Goal: Task Accomplishment & Management: Manage account settings

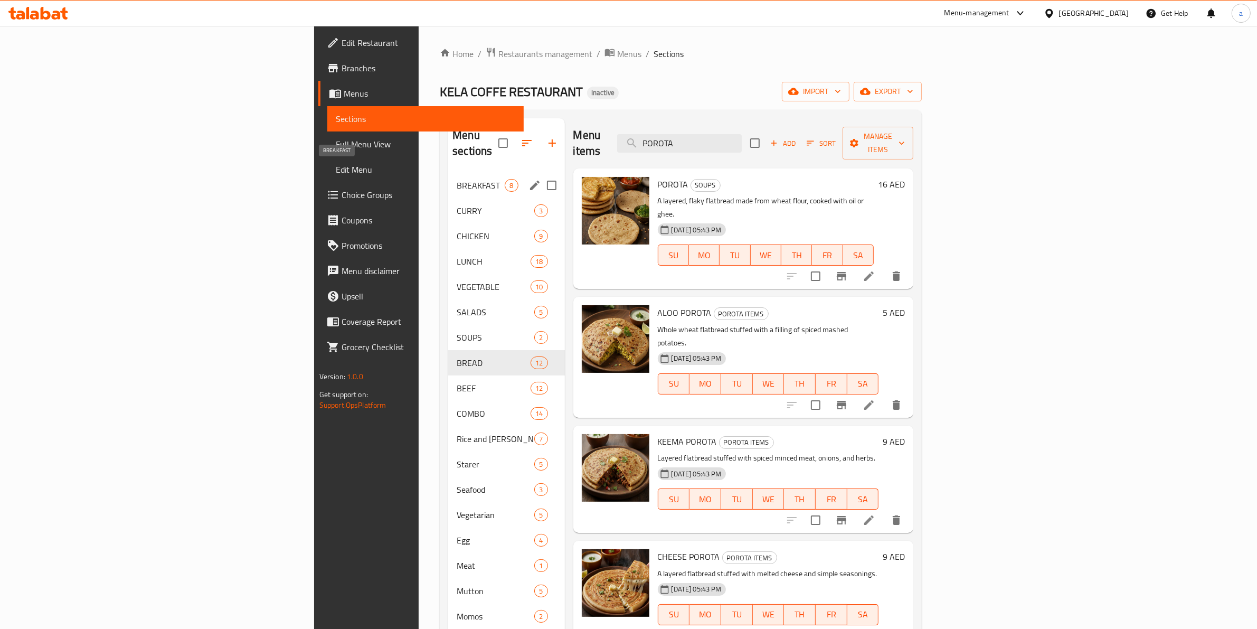
click at [457, 179] on span "BREAKFAST" at bounding box center [481, 185] width 48 height 13
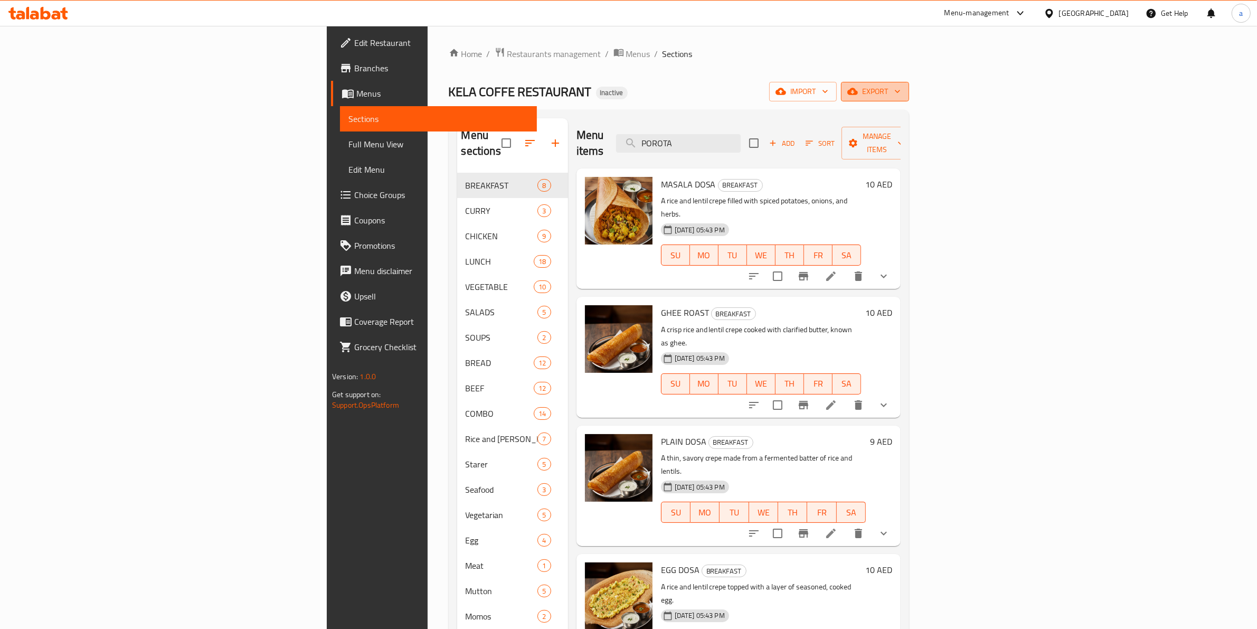
click at [901, 93] on span "export" at bounding box center [874, 91] width 51 height 13
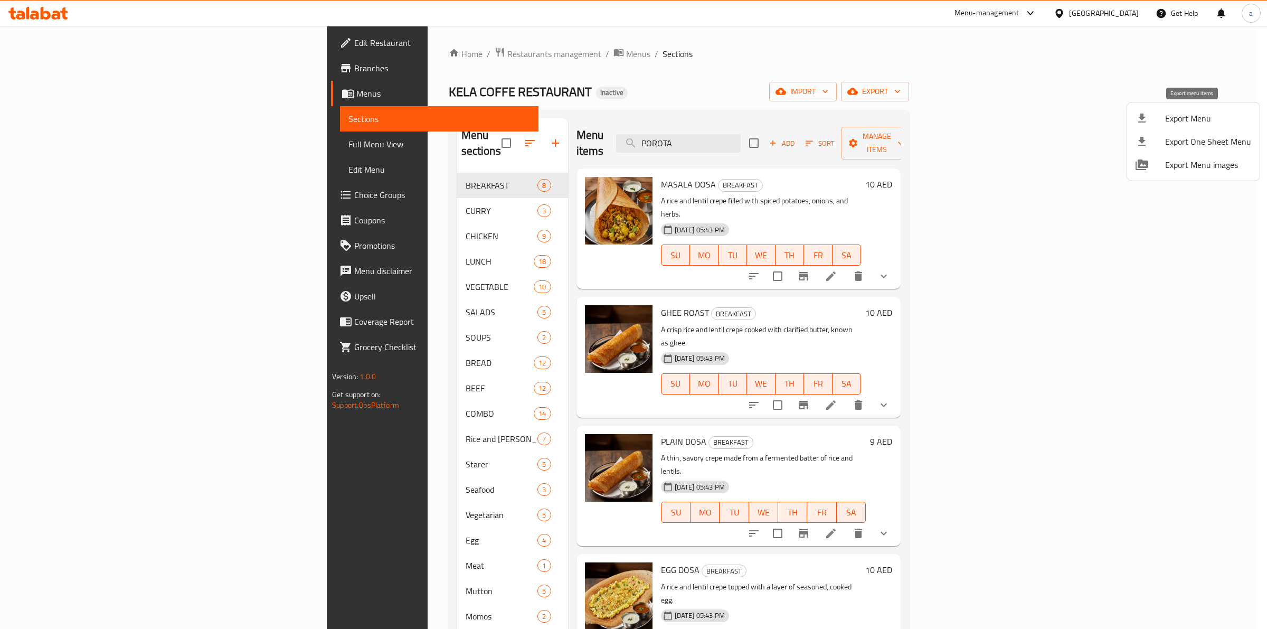
click at [1170, 117] on span "Export Menu" at bounding box center [1208, 118] width 86 height 13
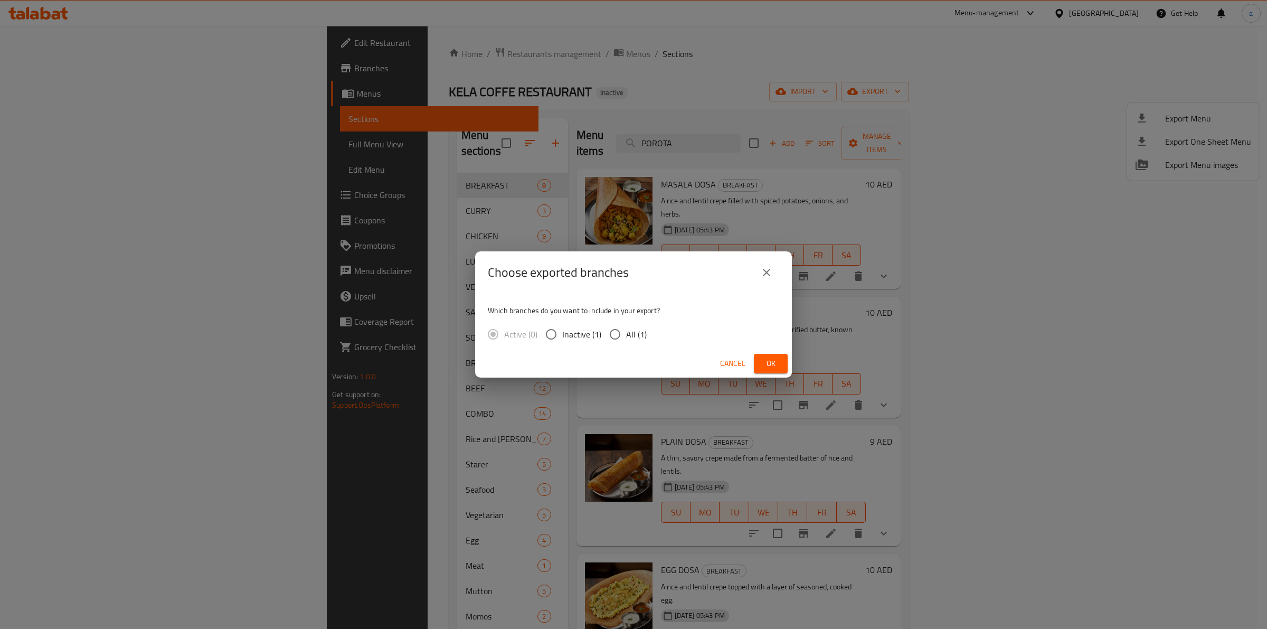
click at [604, 324] on input "All (1)" at bounding box center [615, 334] width 22 height 22
radio input "true"
click at [759, 359] on button "Ok" at bounding box center [771, 364] width 34 height 20
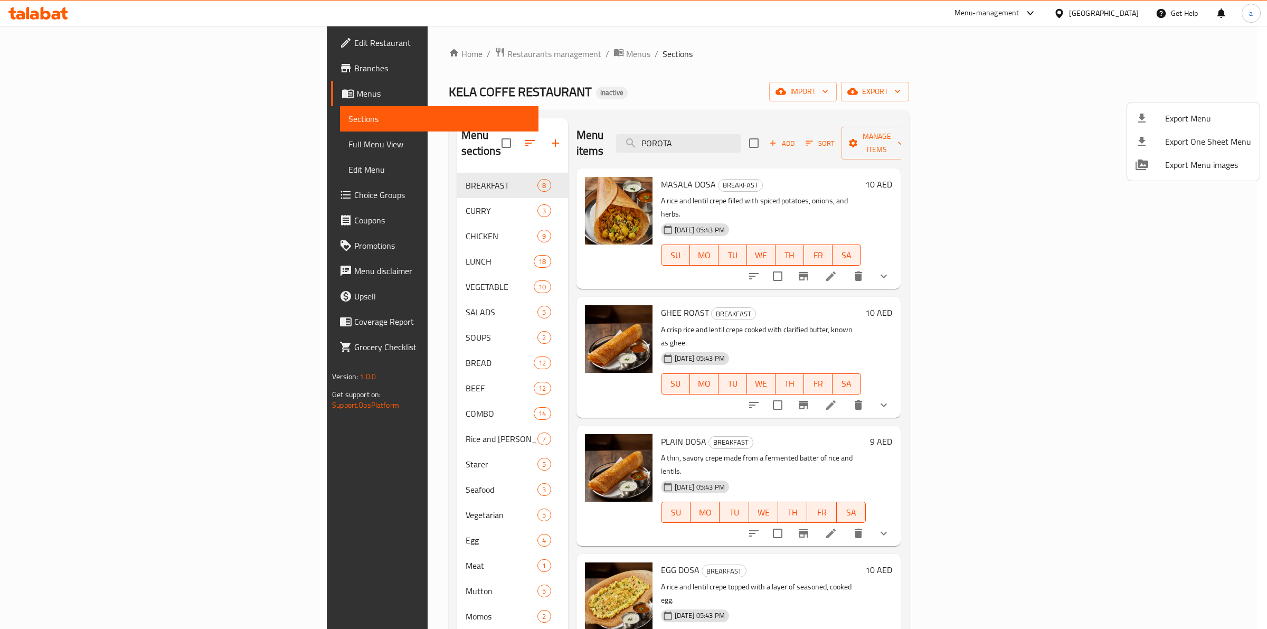
click at [613, 519] on div at bounding box center [633, 314] width 1267 height 629
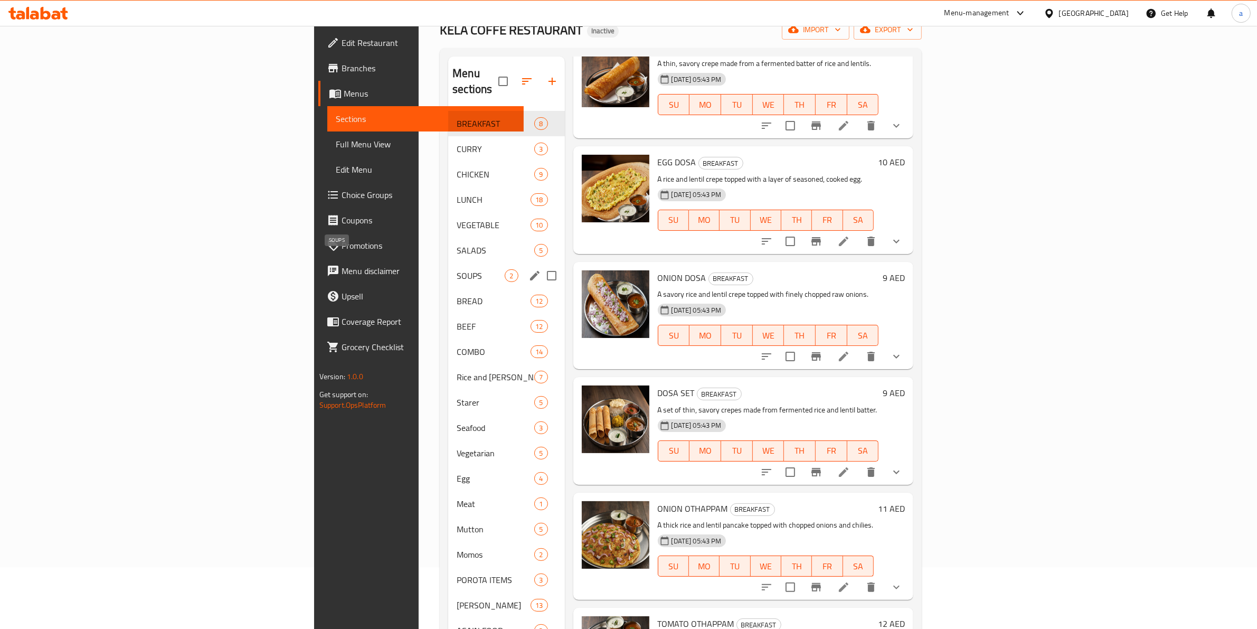
scroll to position [148, 0]
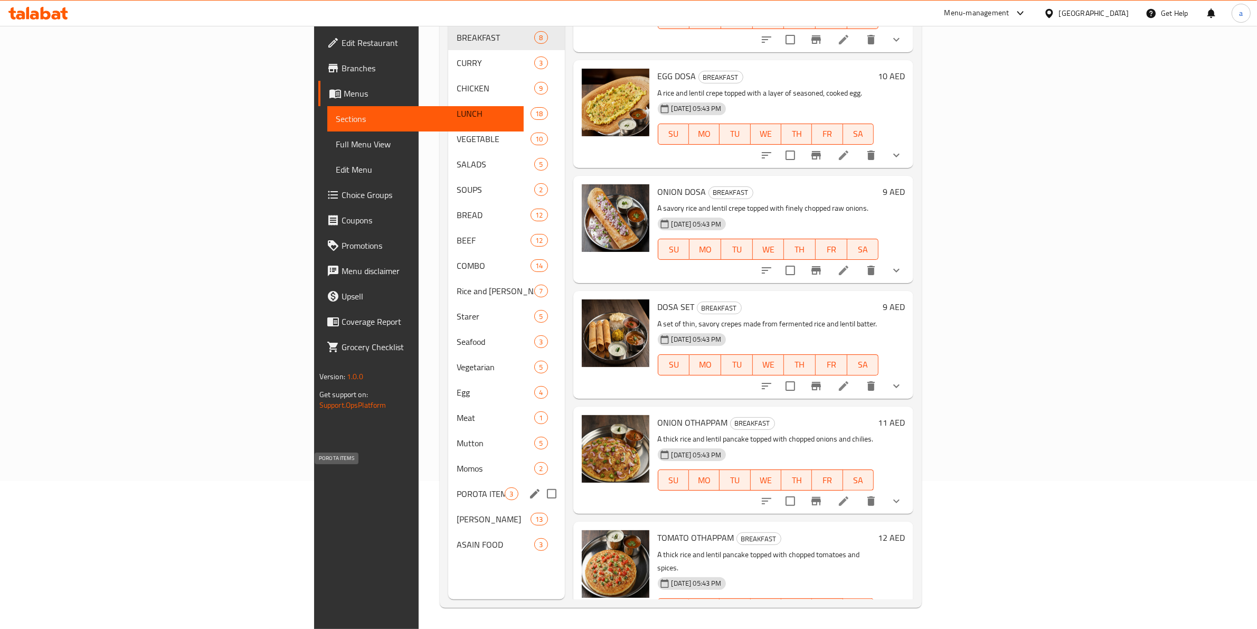
click at [457, 487] on span "POROTA ITEMS" at bounding box center [481, 493] width 48 height 13
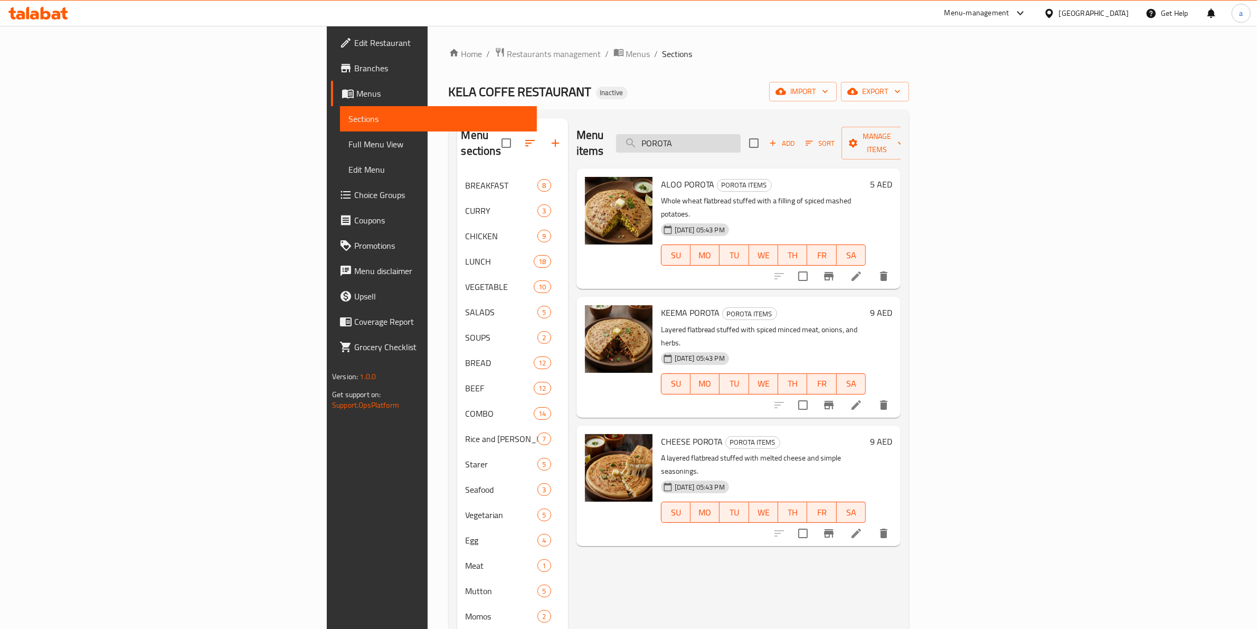
click at [741, 139] on input "POROTA" at bounding box center [678, 143] width 125 height 18
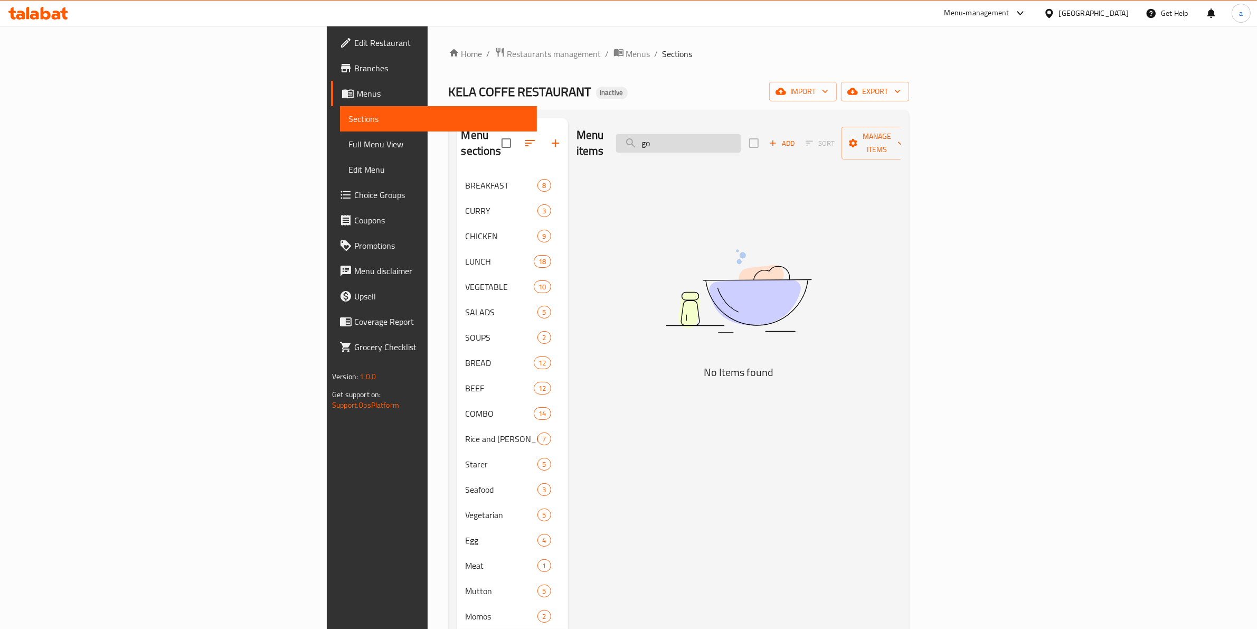
type input "g"
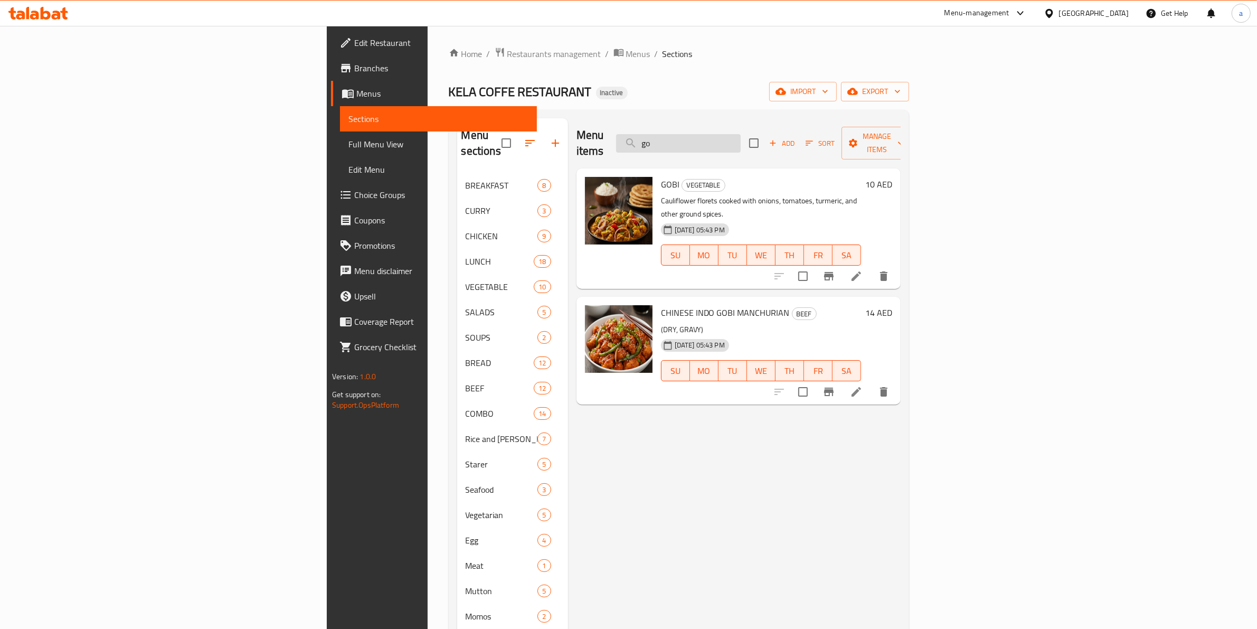
type input "g"
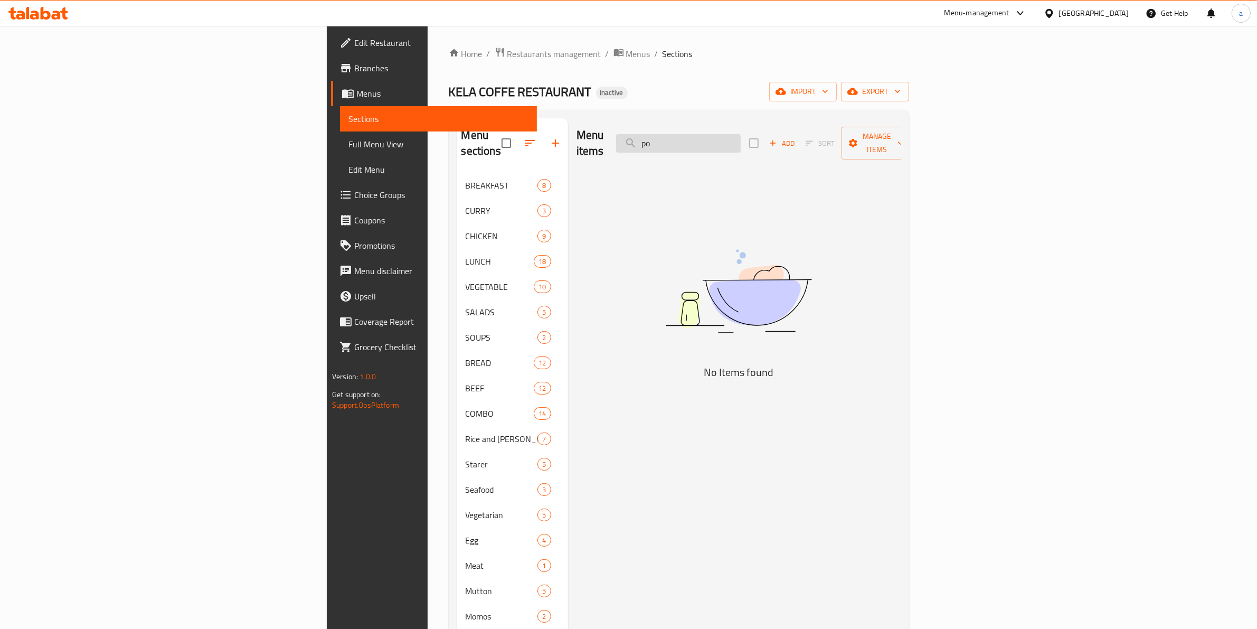
type input "p"
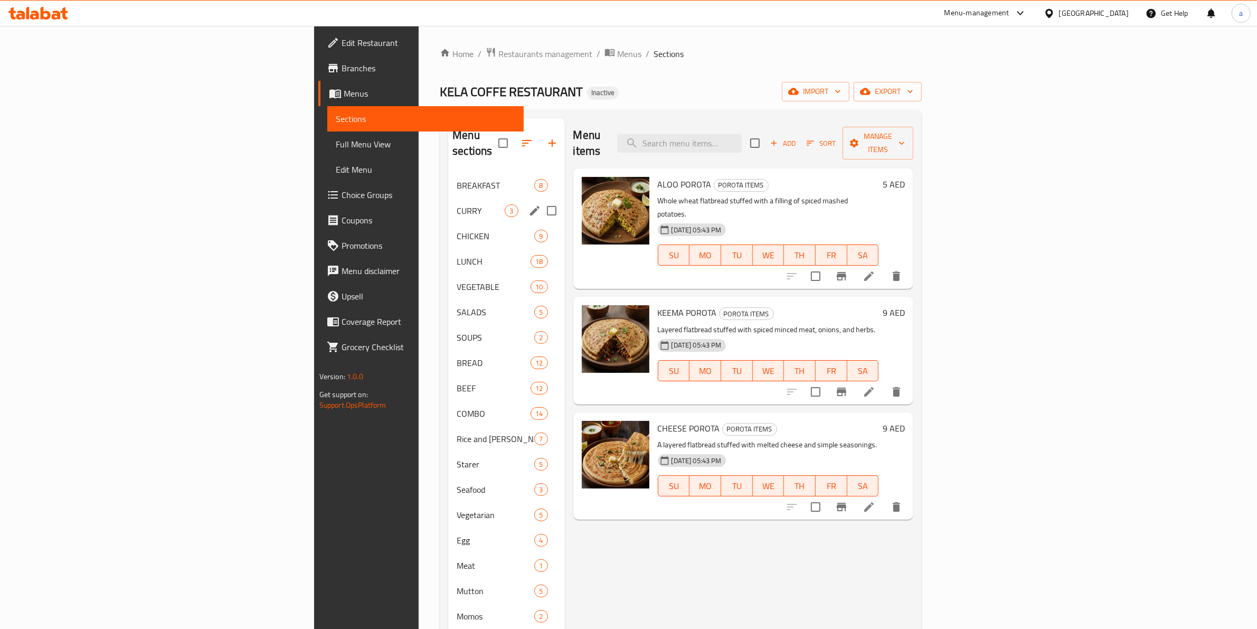
click at [448, 202] on div "CURRY 3" at bounding box center [506, 210] width 116 height 25
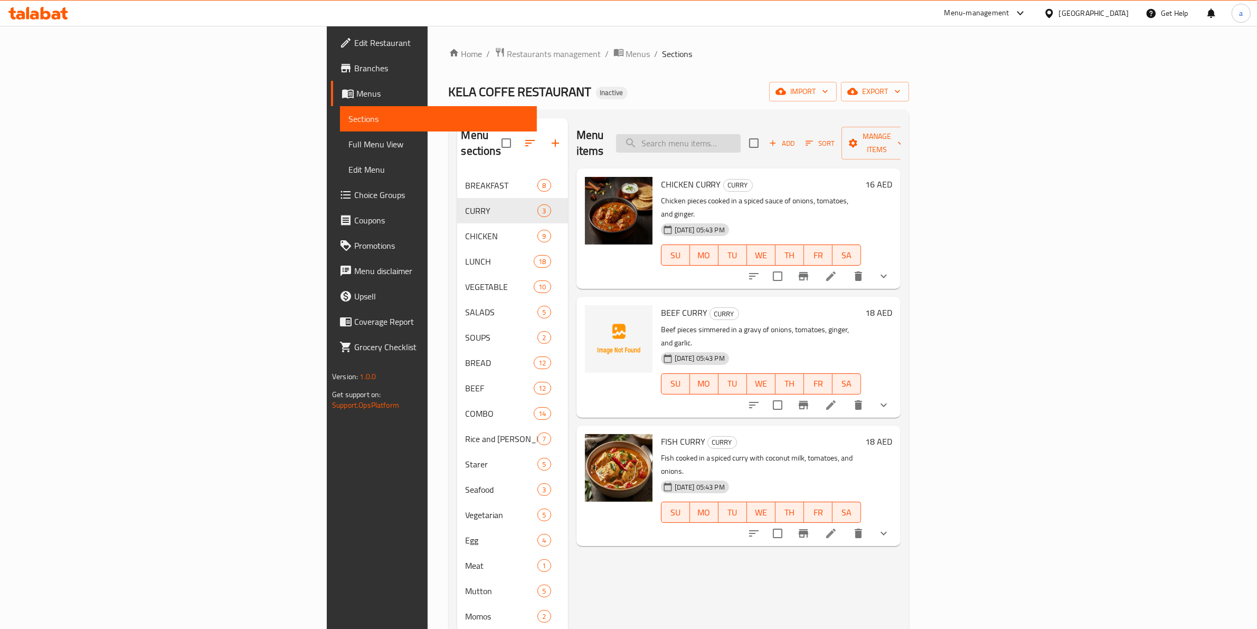
click at [741, 139] on input "search" at bounding box center [678, 143] width 125 height 18
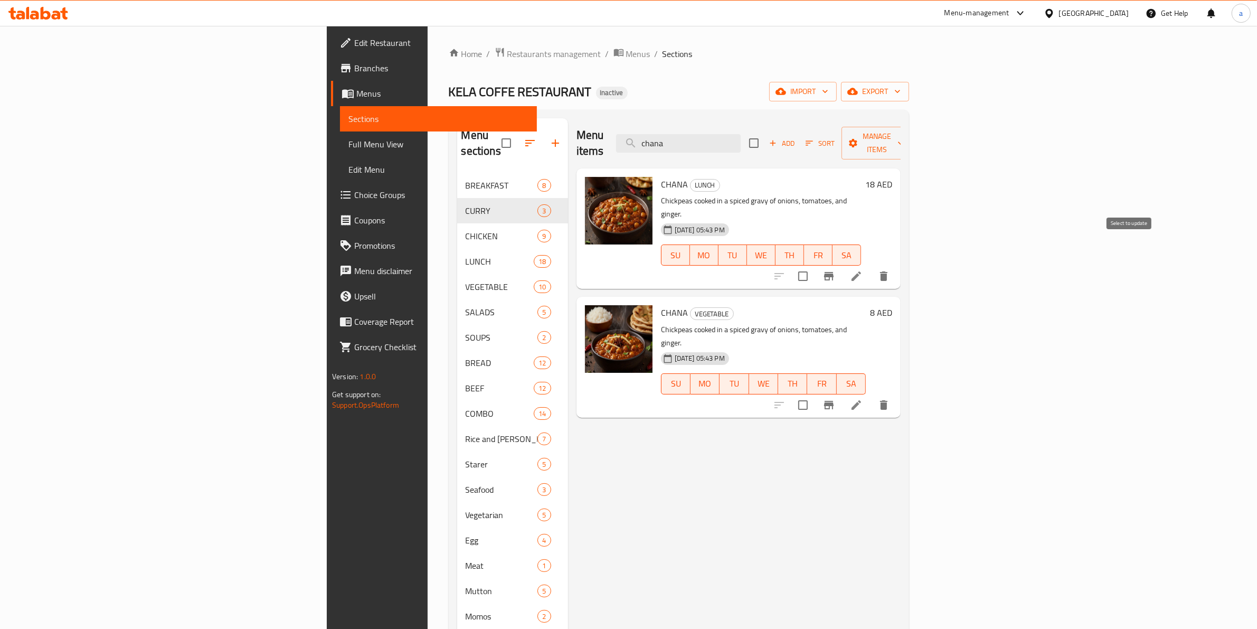
type input "chana"
click at [814, 265] on input "checkbox" at bounding box center [803, 276] width 22 height 22
click at [904, 135] on span "Manage items" at bounding box center [877, 143] width 54 height 26
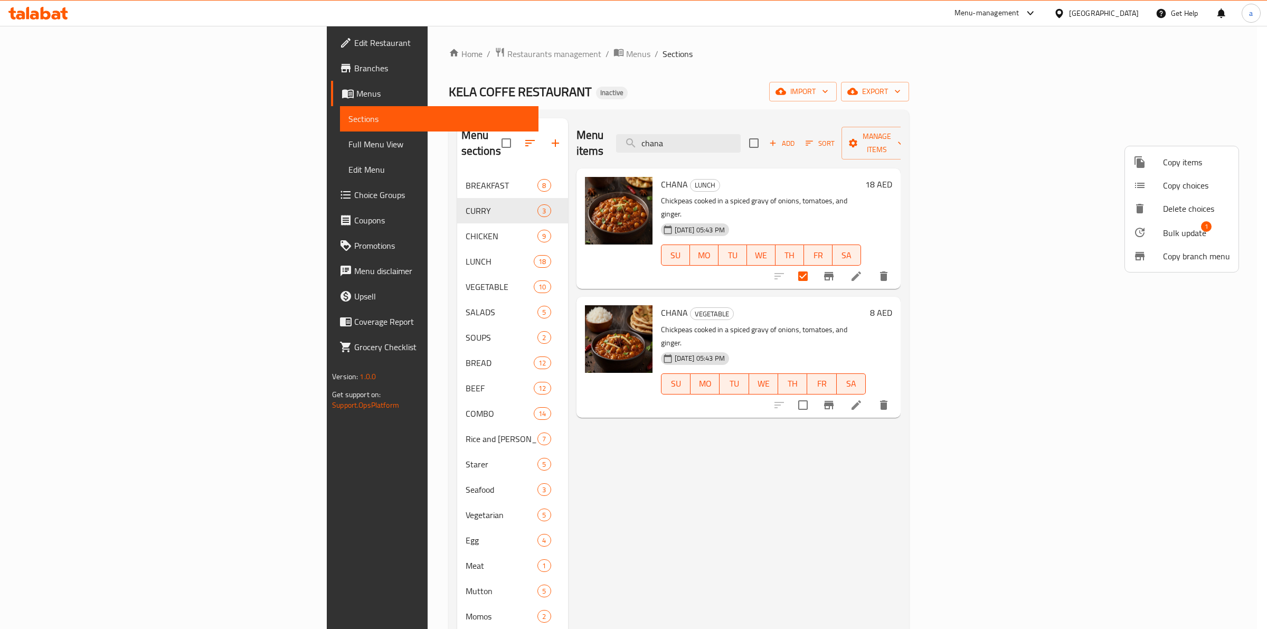
click at [1171, 239] on span "Bulk update" at bounding box center [1184, 232] width 43 height 13
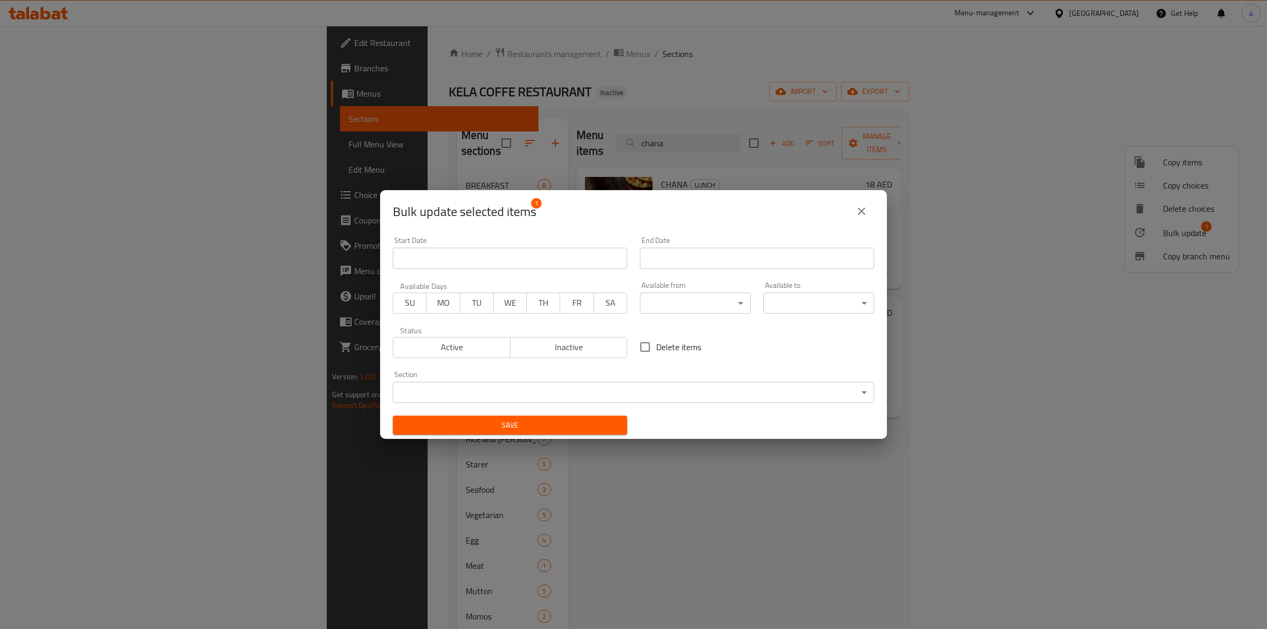
click at [621, 400] on body "​ Menu-management United Arab Emirates Get Help a Edit Restaurant Branches Menu…" at bounding box center [633, 327] width 1267 height 603
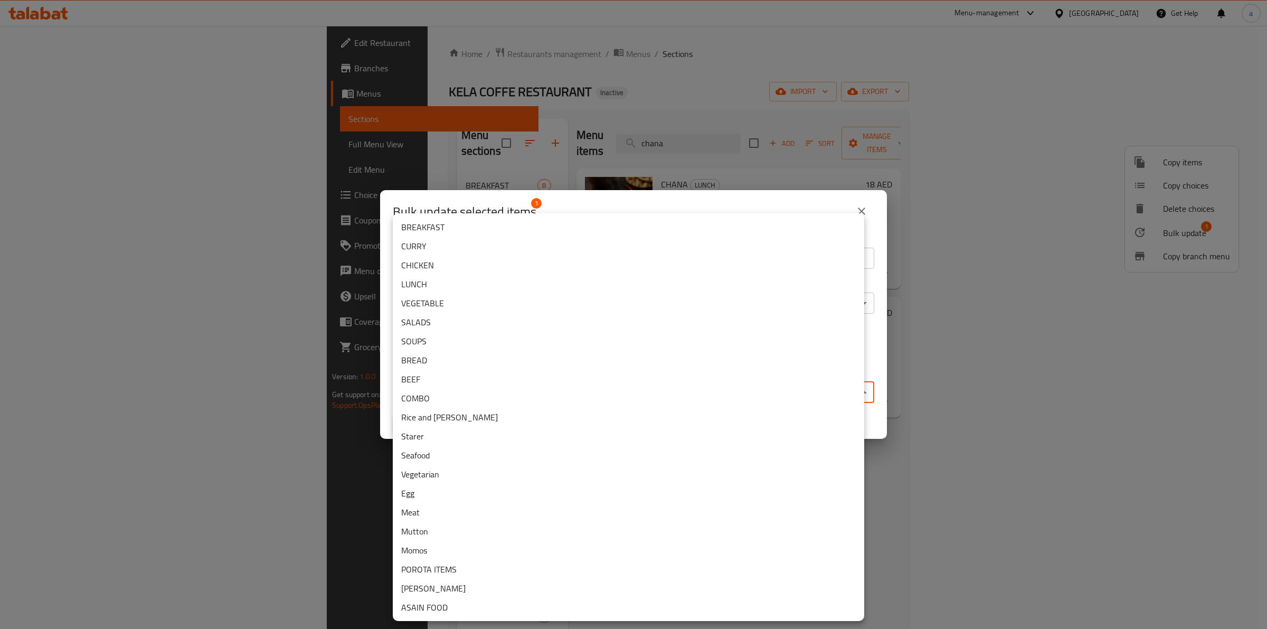
click at [479, 245] on li "CURRY" at bounding box center [628, 246] width 471 height 19
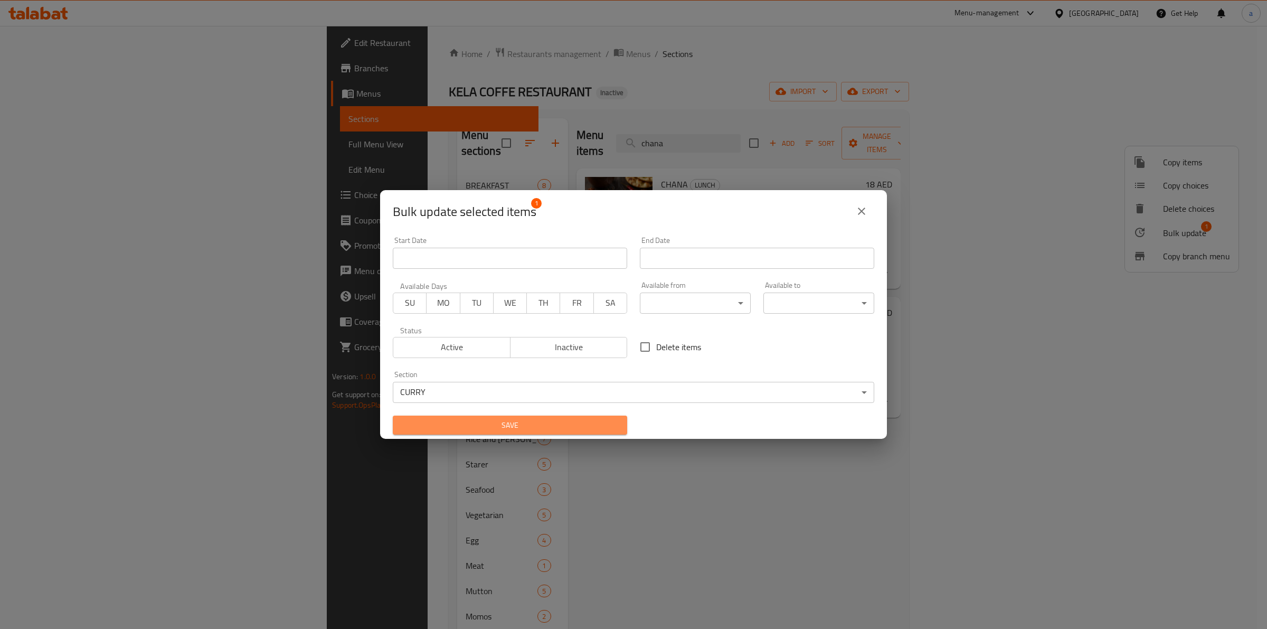
click at [511, 419] on span "Save" at bounding box center [510, 425] width 218 height 13
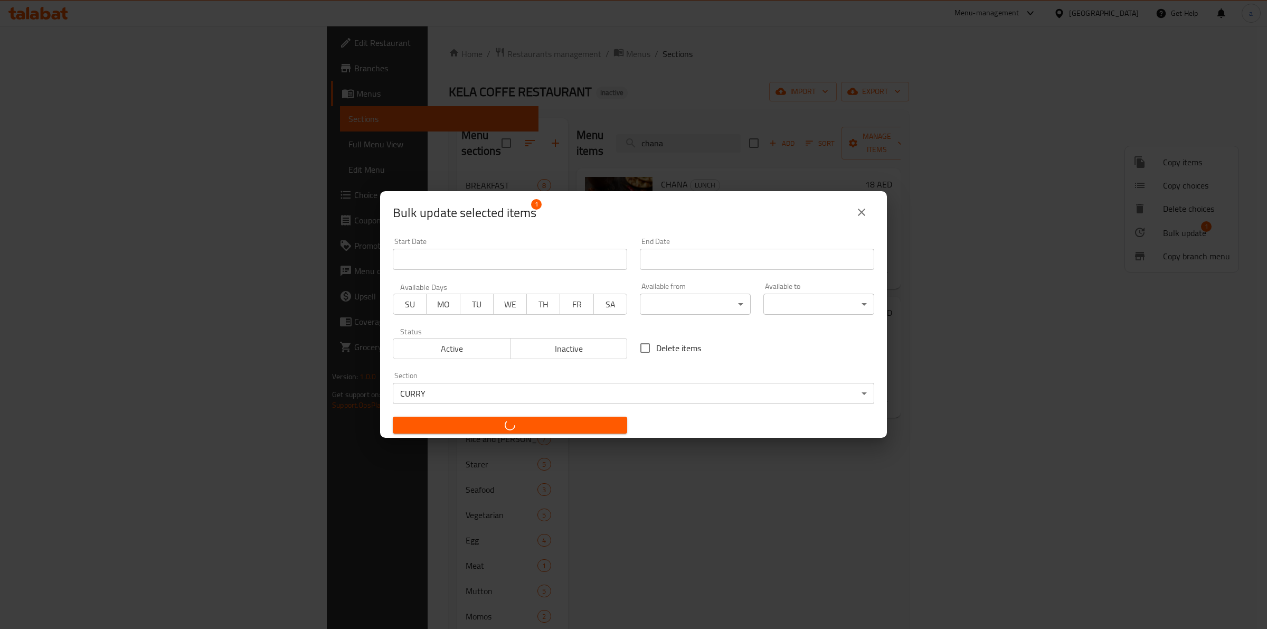
checkbox input "false"
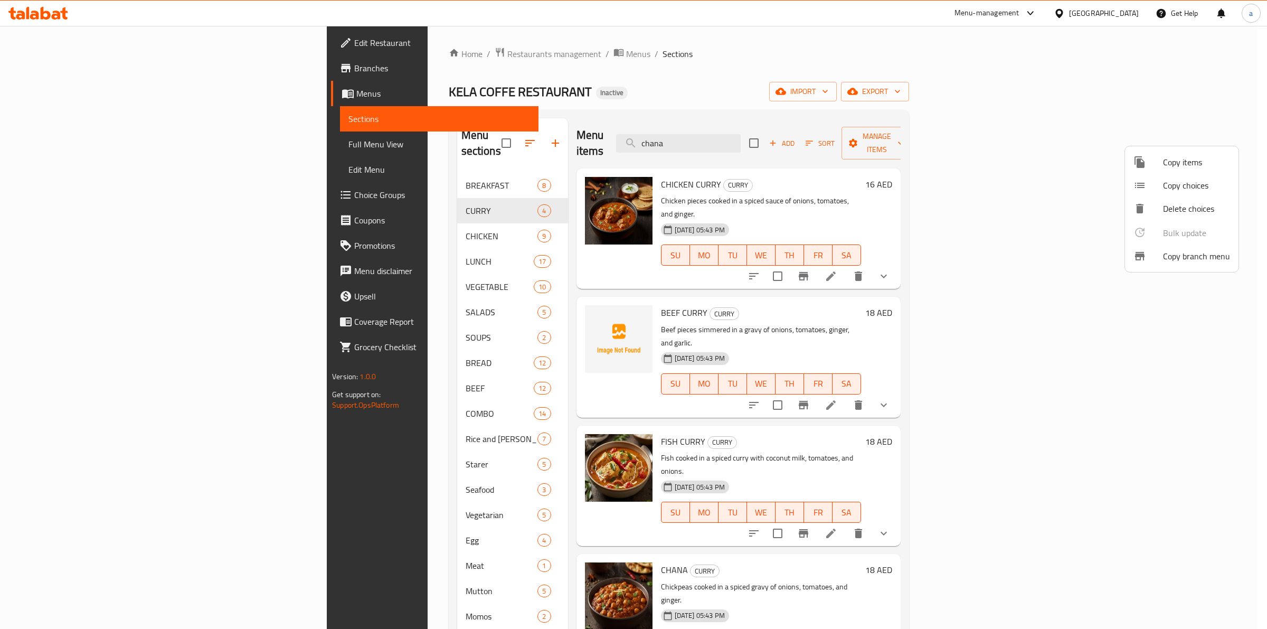
click at [307, 499] on div at bounding box center [633, 314] width 1267 height 629
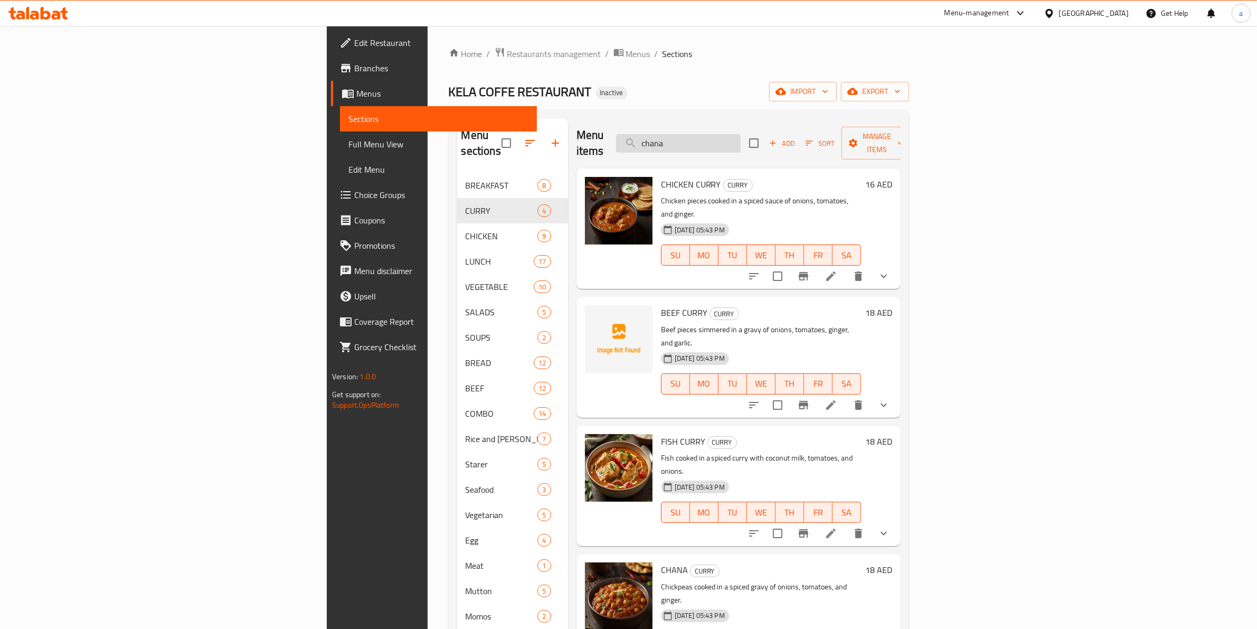
click at [741, 135] on input "chana" at bounding box center [678, 143] width 125 height 18
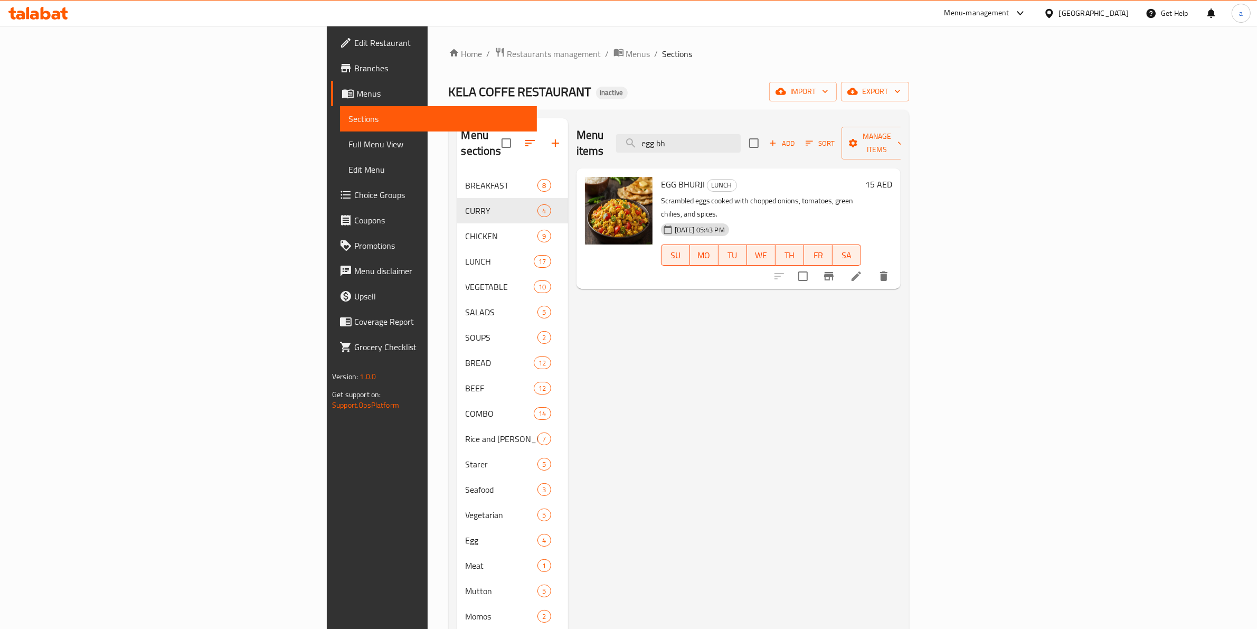
type input "egg bh"
click at [814, 265] on input "checkbox" at bounding box center [803, 276] width 22 height 22
checkbox input "true"
click at [904, 139] on span "Manage items" at bounding box center [877, 143] width 54 height 26
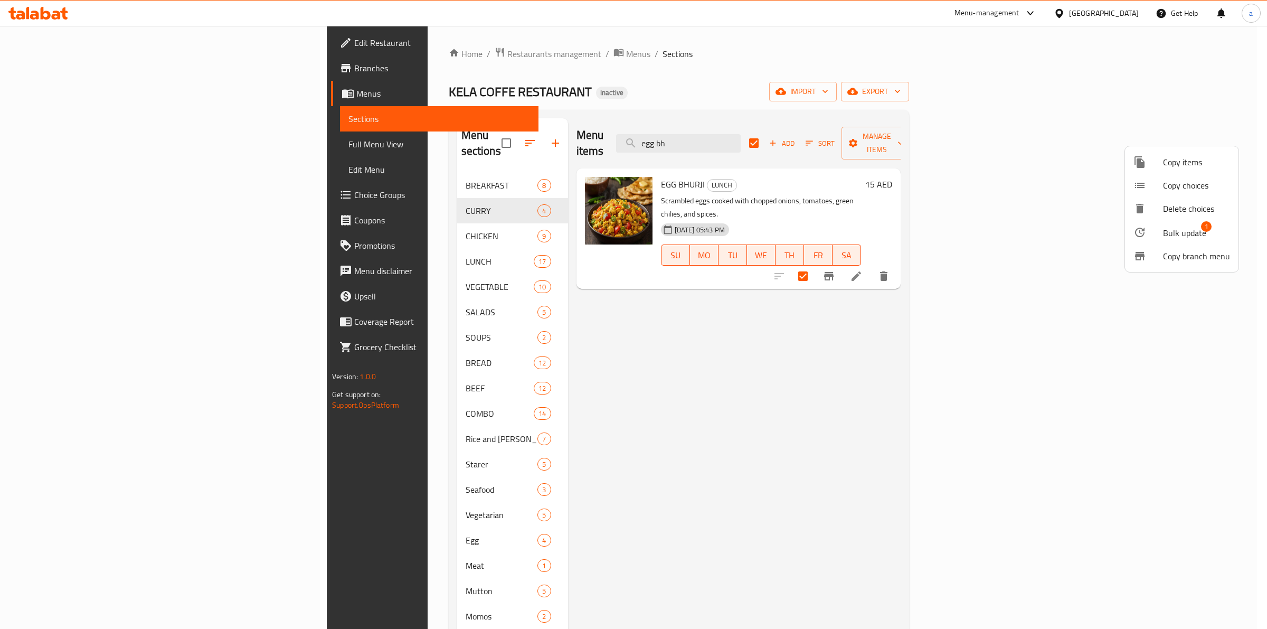
click at [1165, 232] on span "Bulk update" at bounding box center [1184, 232] width 43 height 13
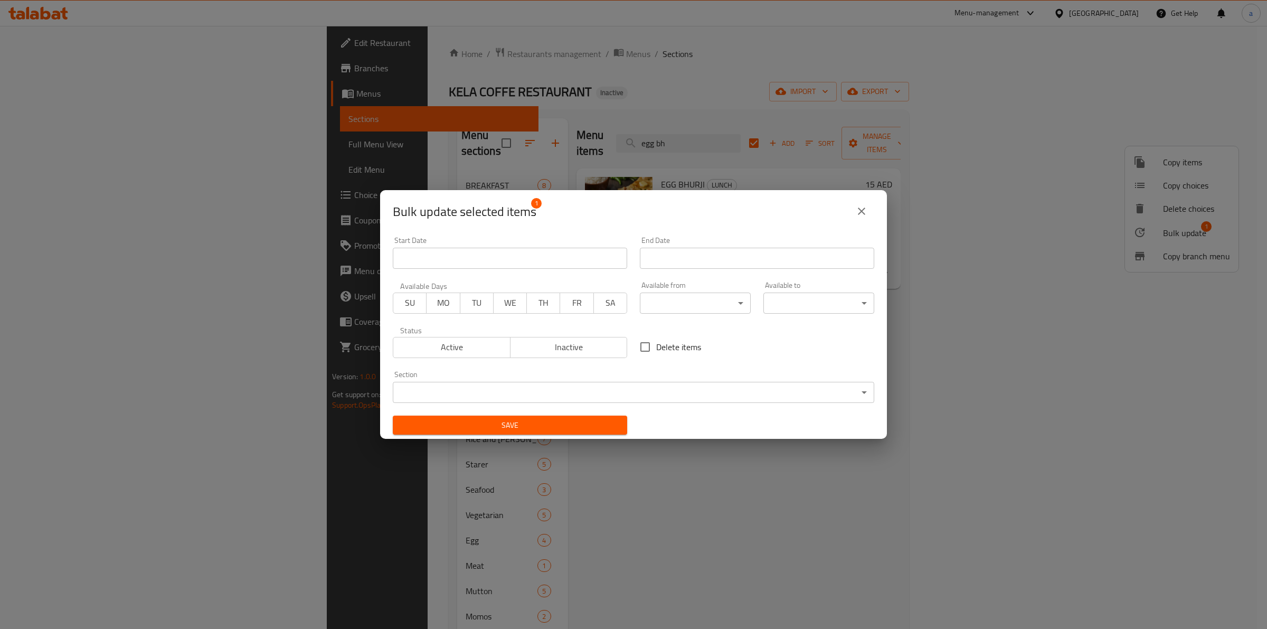
click at [677, 376] on div "Section ​ ​" at bounding box center [633, 387] width 481 height 32
click at [672, 392] on body "​ Menu-management United Arab Emirates Get Help a Edit Restaurant Branches Menu…" at bounding box center [633, 327] width 1267 height 603
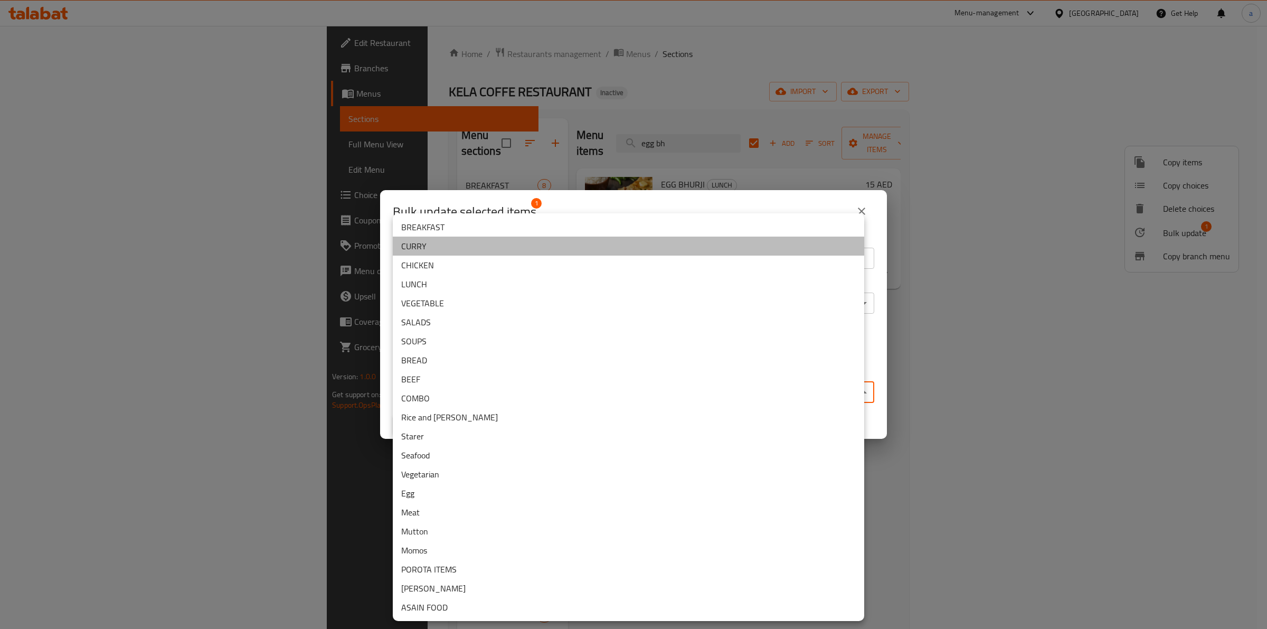
click at [481, 241] on li "CURRY" at bounding box center [628, 246] width 471 height 19
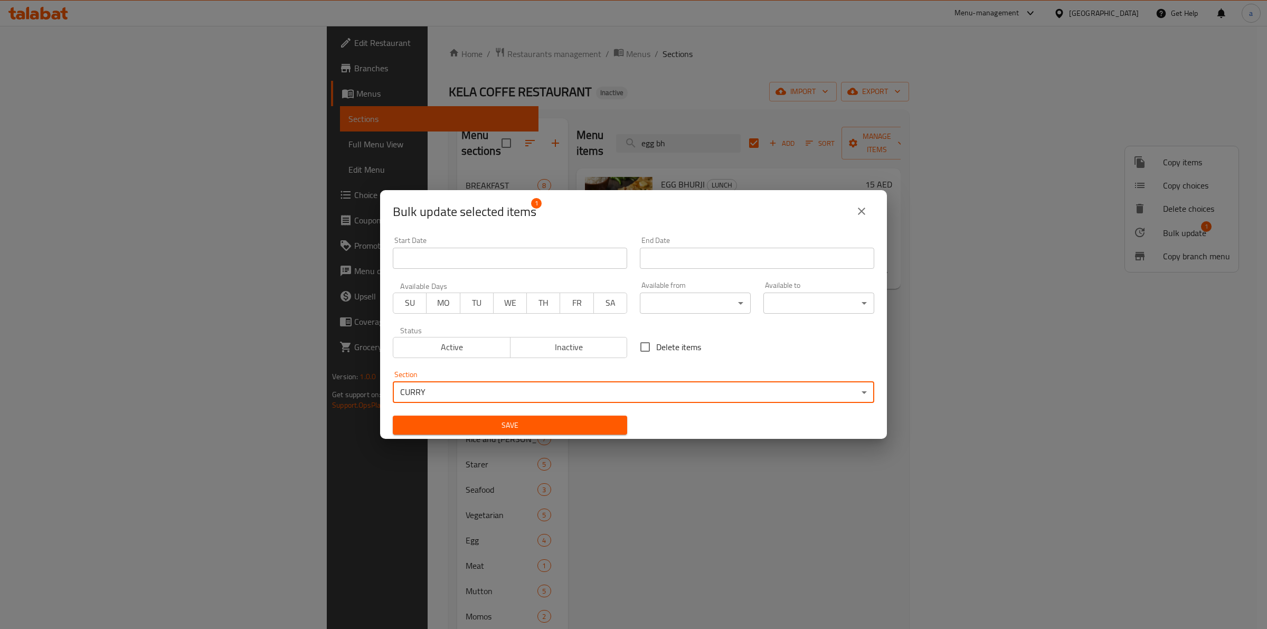
click at [508, 421] on span "Save" at bounding box center [510, 425] width 218 height 13
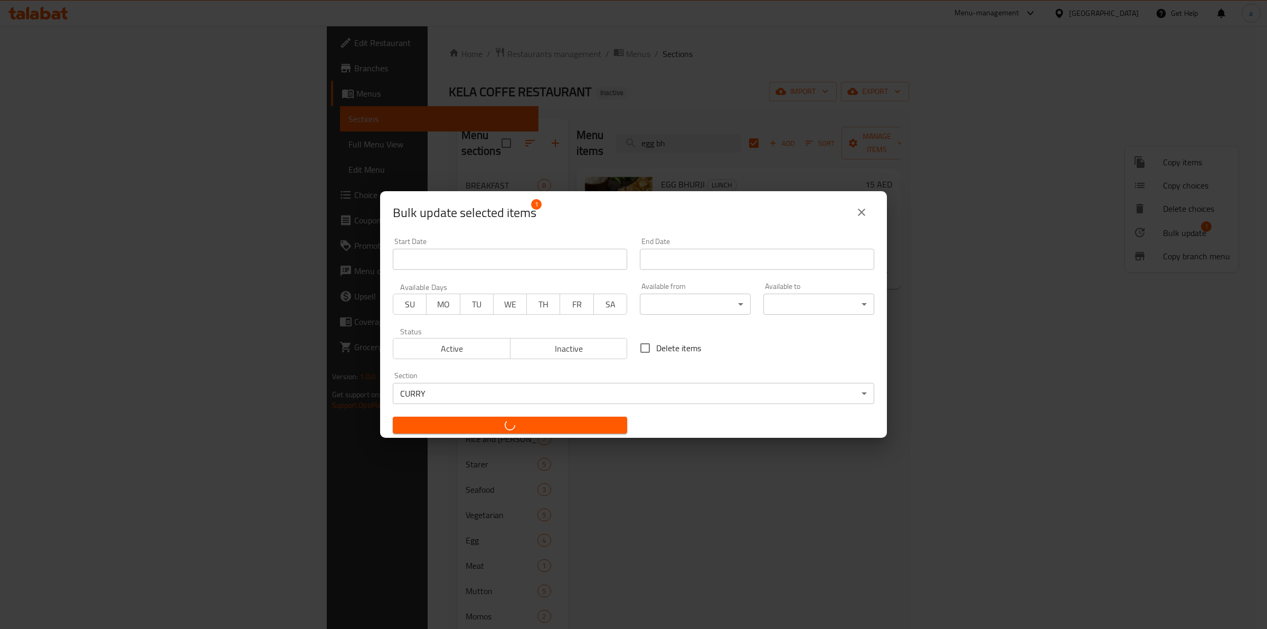
checkbox input "false"
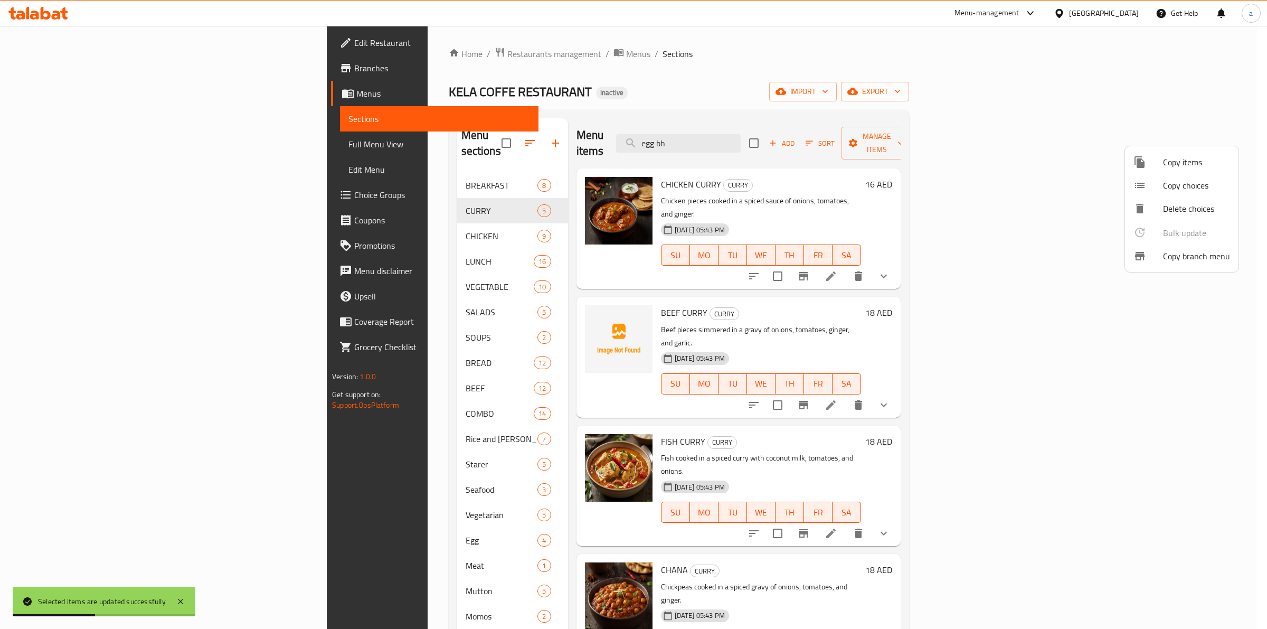
click at [788, 133] on div at bounding box center [633, 314] width 1267 height 629
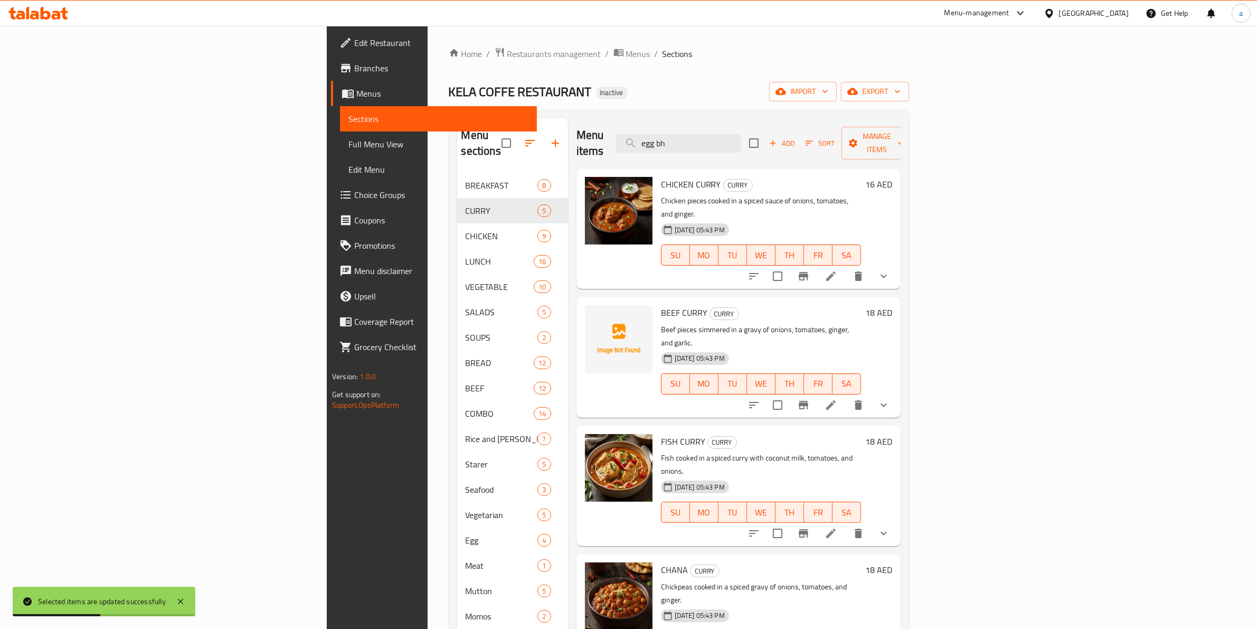
click at [741, 134] on input "egg bh" at bounding box center [678, 143] width 125 height 18
click at [741, 135] on input "egg bh" at bounding box center [678, 143] width 125 height 18
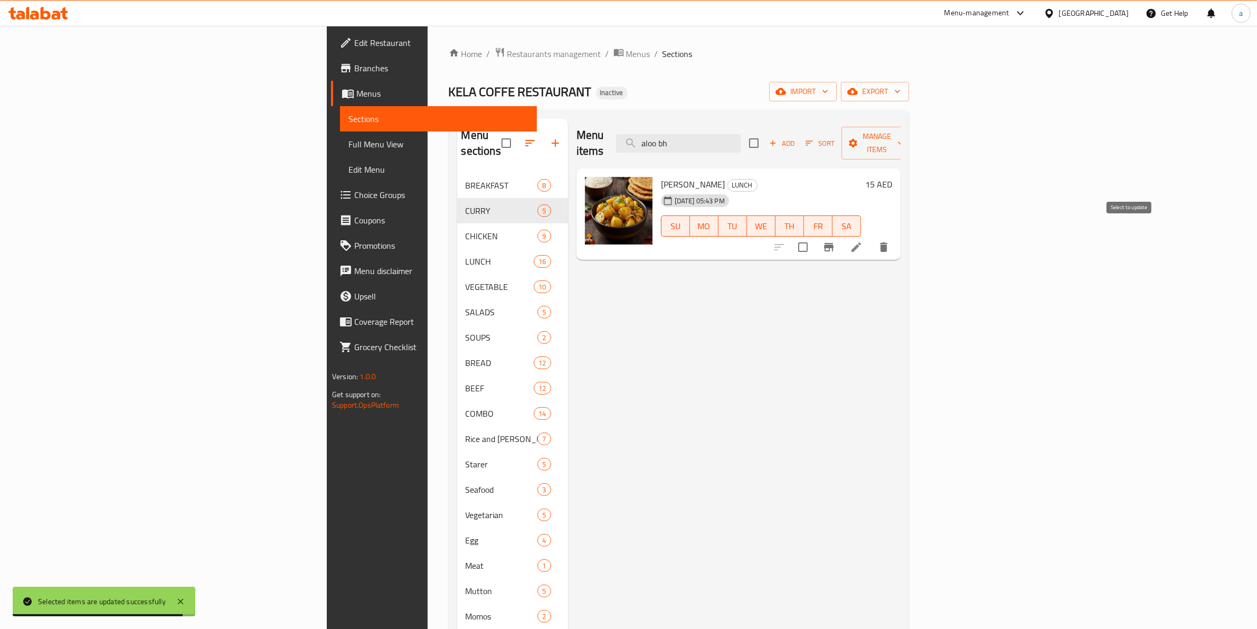
type input "aloo bh"
click at [814, 236] on input "checkbox" at bounding box center [803, 247] width 22 height 22
checkbox input "true"
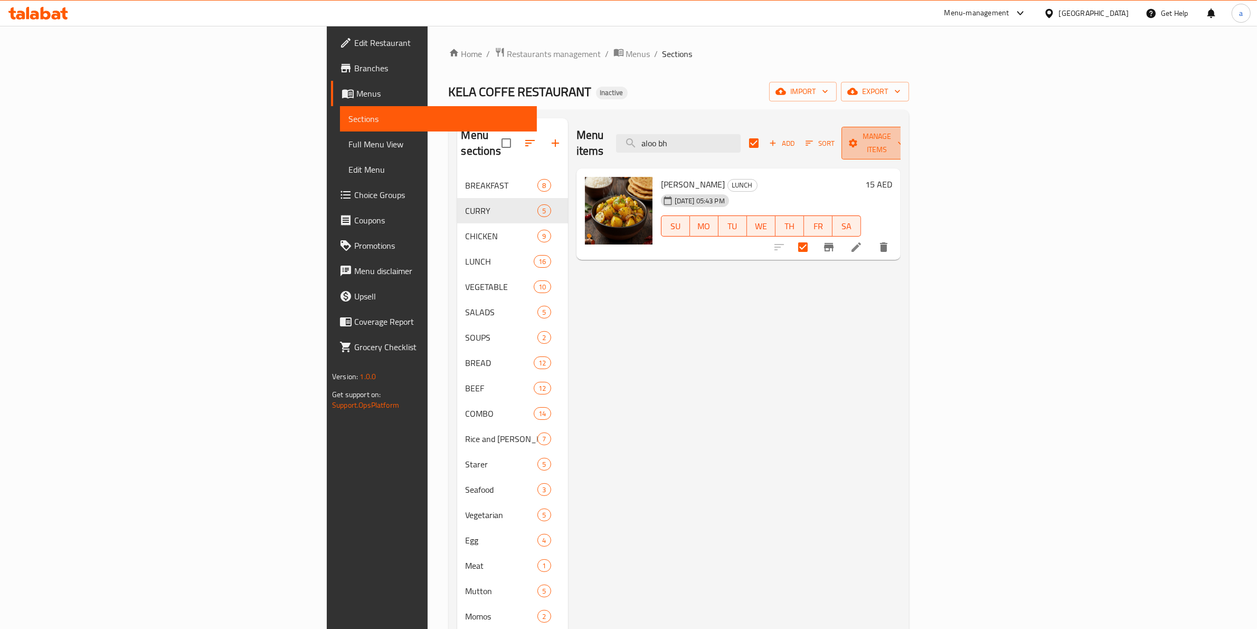
click at [904, 140] on span "Manage items" at bounding box center [877, 143] width 54 height 26
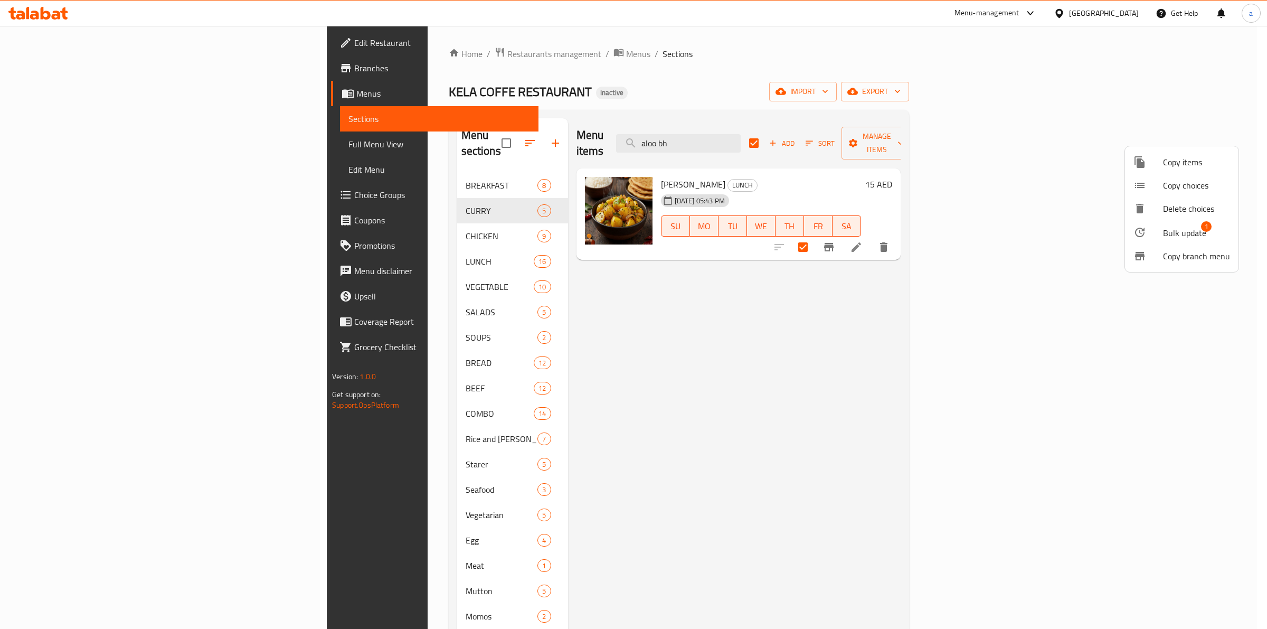
click at [1158, 226] on div at bounding box center [1148, 232] width 30 height 13
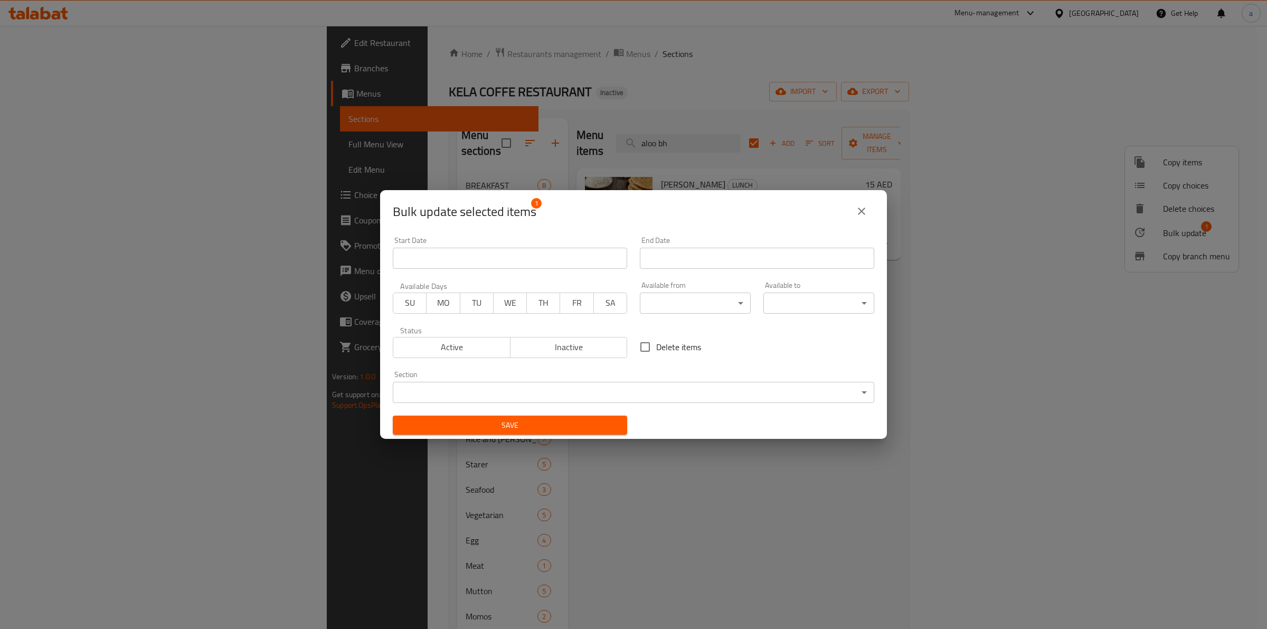
click at [587, 389] on body "​ Menu-management United Arab Emirates Get Help a Edit Restaurant Branches Menu…" at bounding box center [633, 327] width 1267 height 603
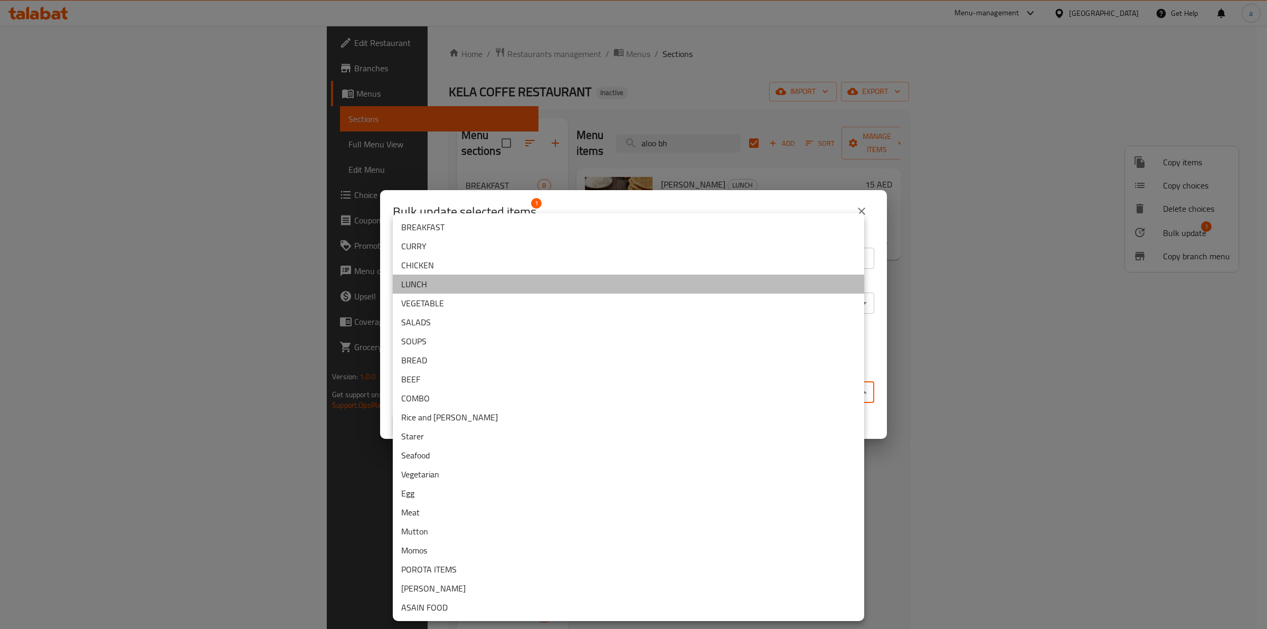
click at [436, 290] on li "LUNCH" at bounding box center [628, 284] width 471 height 19
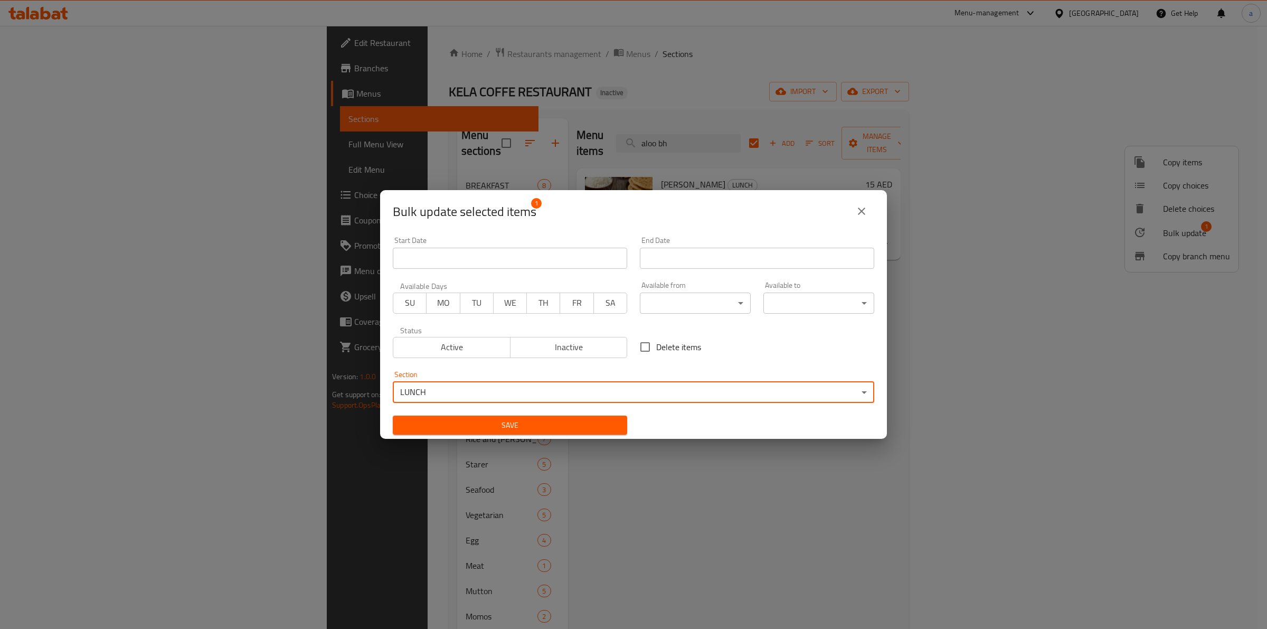
click at [524, 393] on body "​ Menu-management United Arab Emirates Get Help a Edit Restaurant Branches Menu…" at bounding box center [633, 327] width 1267 height 603
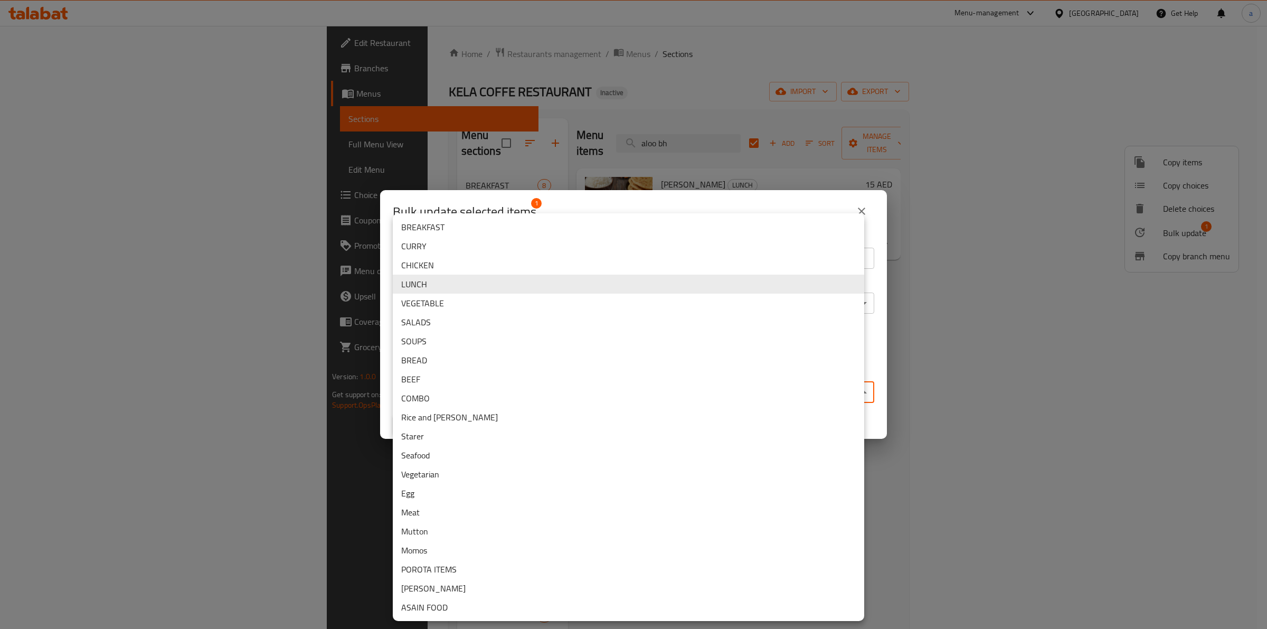
click at [462, 240] on li "CURRY" at bounding box center [628, 246] width 471 height 19
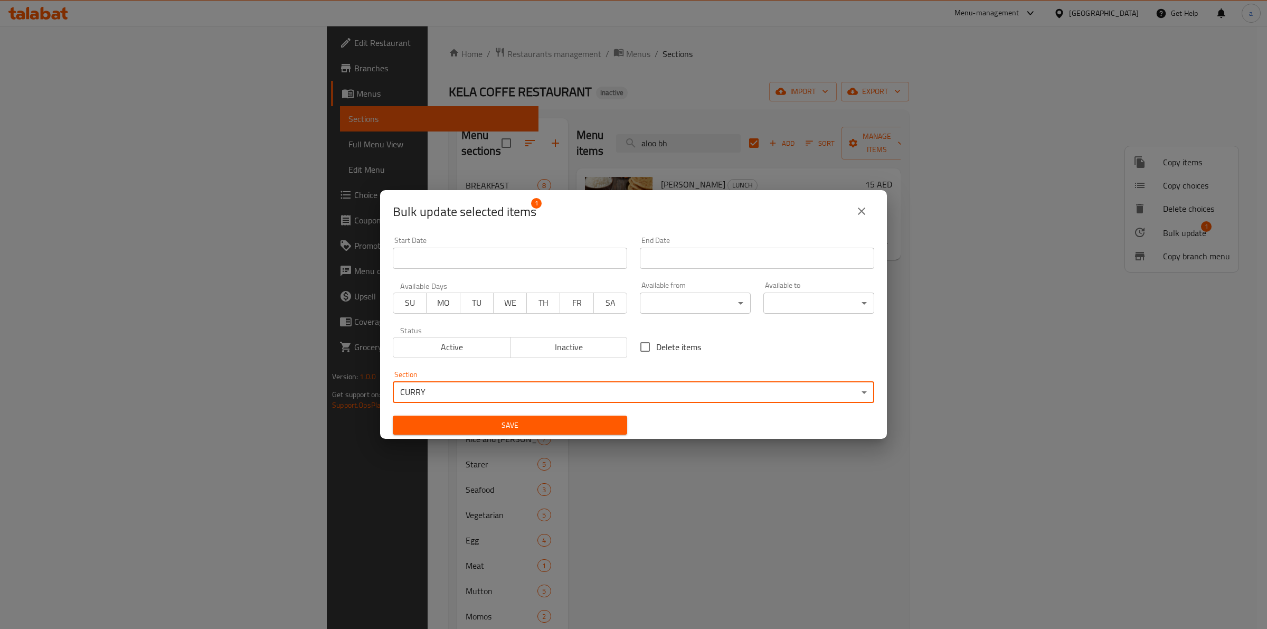
click at [466, 425] on span "Save" at bounding box center [510, 425] width 218 height 13
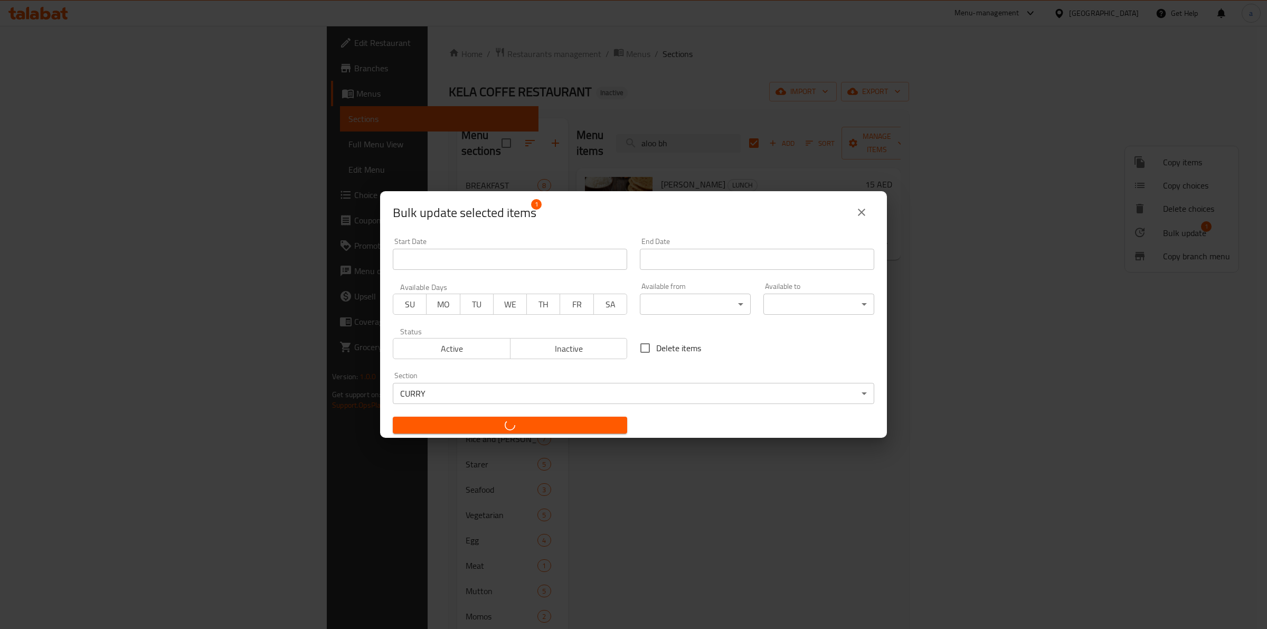
checkbox input "false"
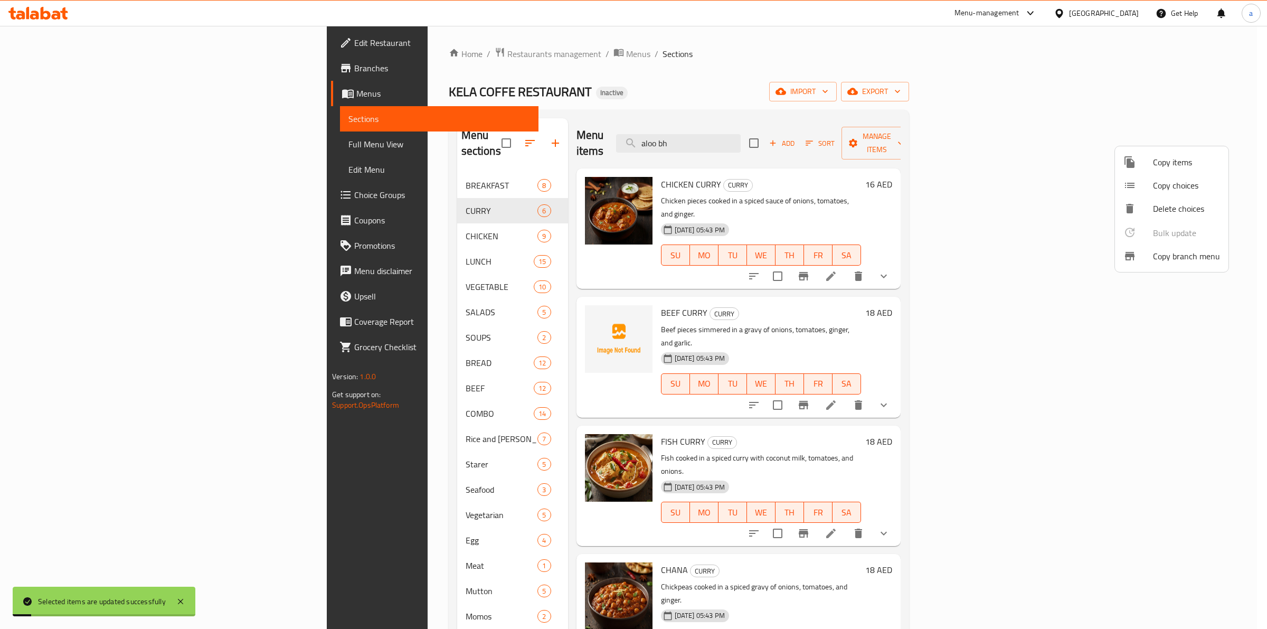
click at [792, 138] on div at bounding box center [633, 314] width 1267 height 629
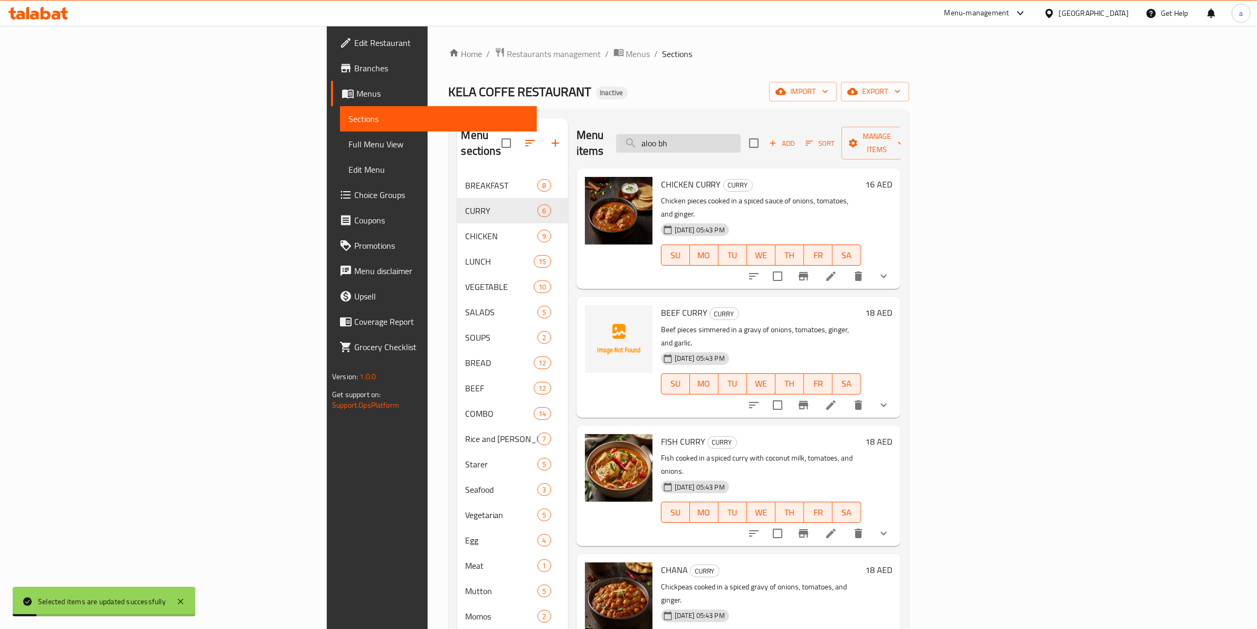
click at [741, 135] on input "aloo bh" at bounding box center [678, 143] width 125 height 18
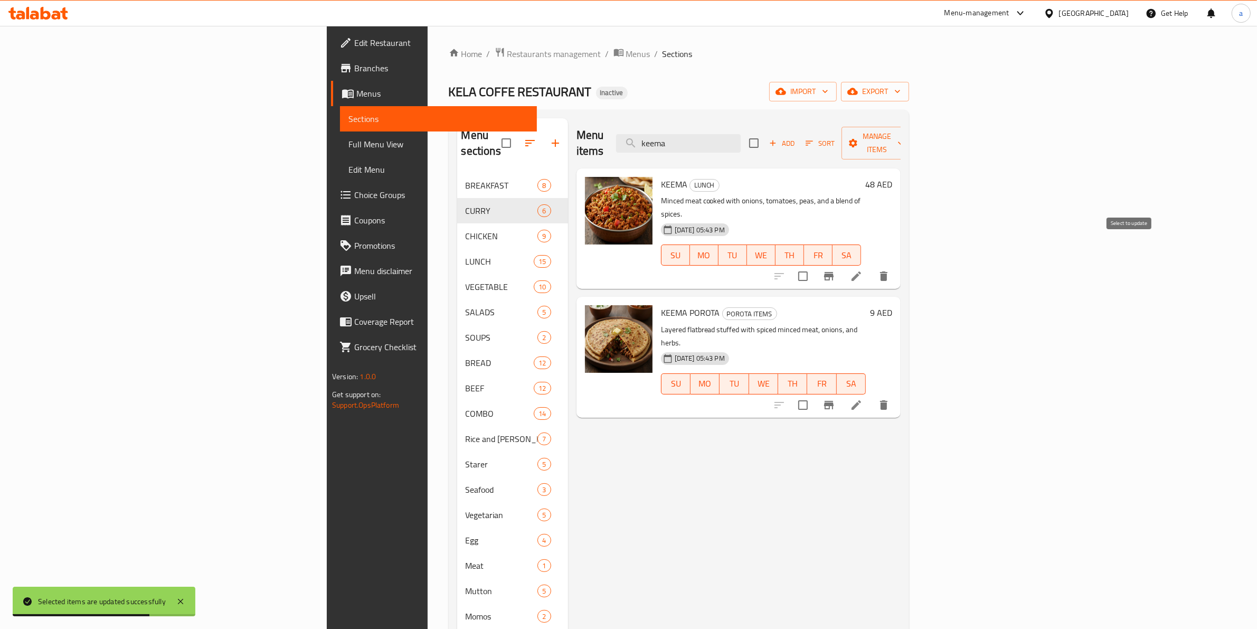
type input "keema"
click at [814, 265] on input "checkbox" at bounding box center [803, 276] width 22 height 22
click at [904, 131] on span "Manage items" at bounding box center [877, 143] width 54 height 26
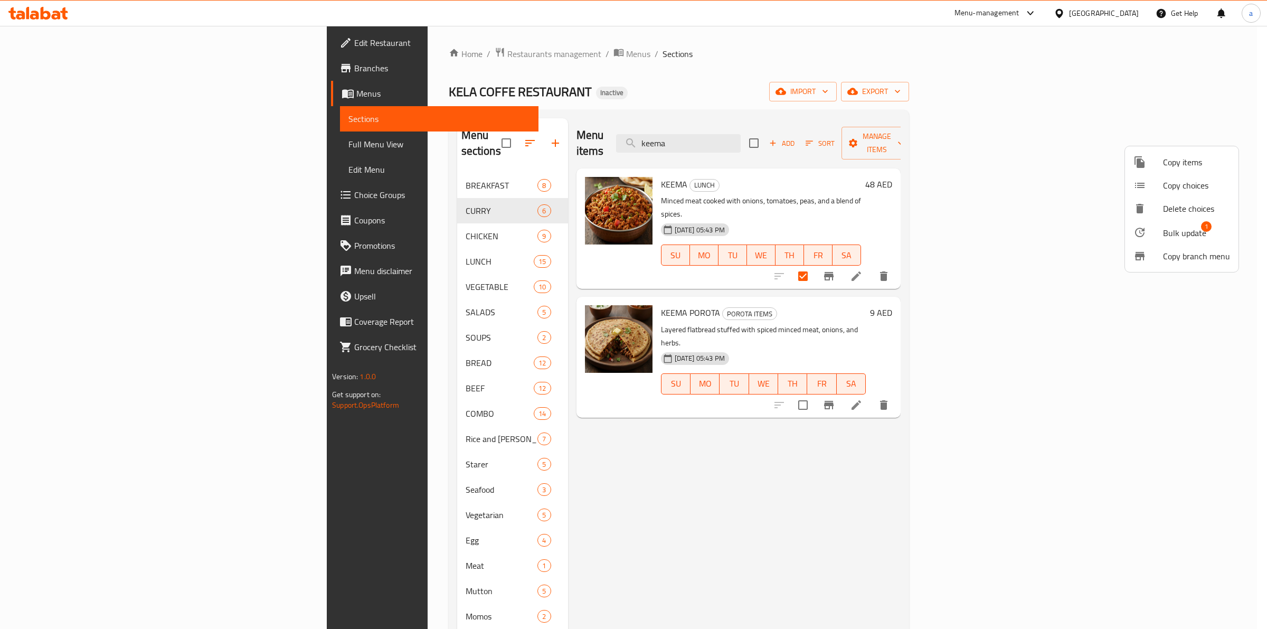
click at [1152, 228] on div at bounding box center [1148, 232] width 30 height 13
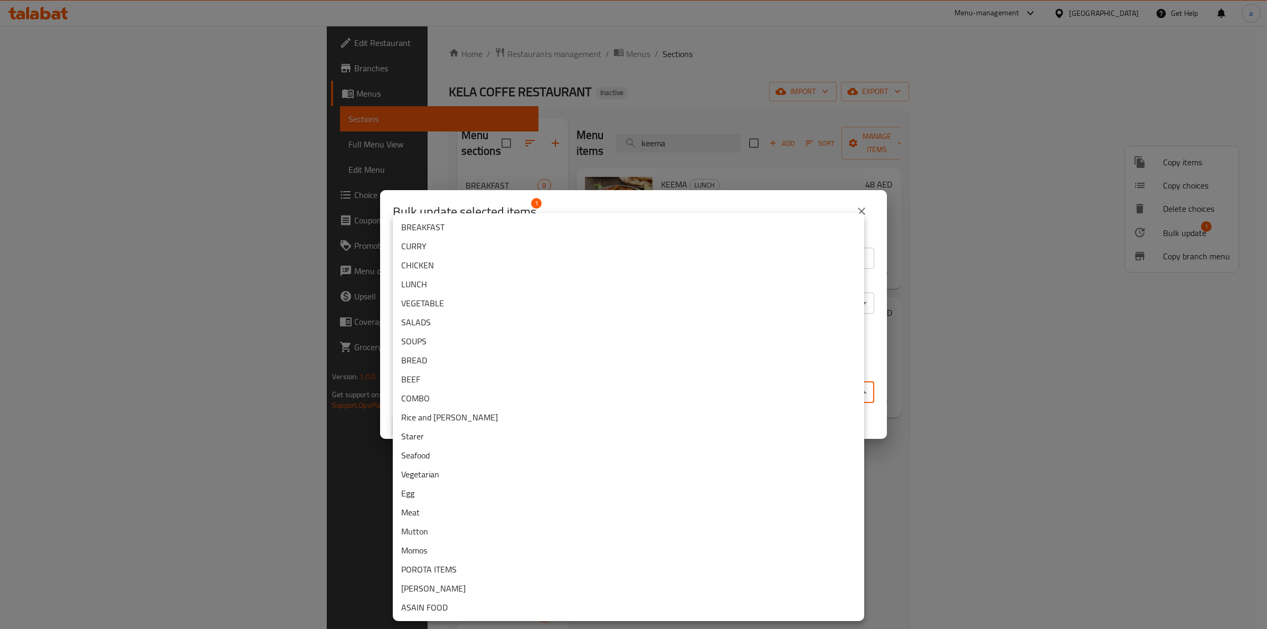
click at [575, 398] on body "​ Menu-management United Arab Emirates Get Help a Edit Restaurant Branches Menu…" at bounding box center [633, 327] width 1267 height 603
click at [484, 244] on li "CURRY" at bounding box center [628, 246] width 471 height 19
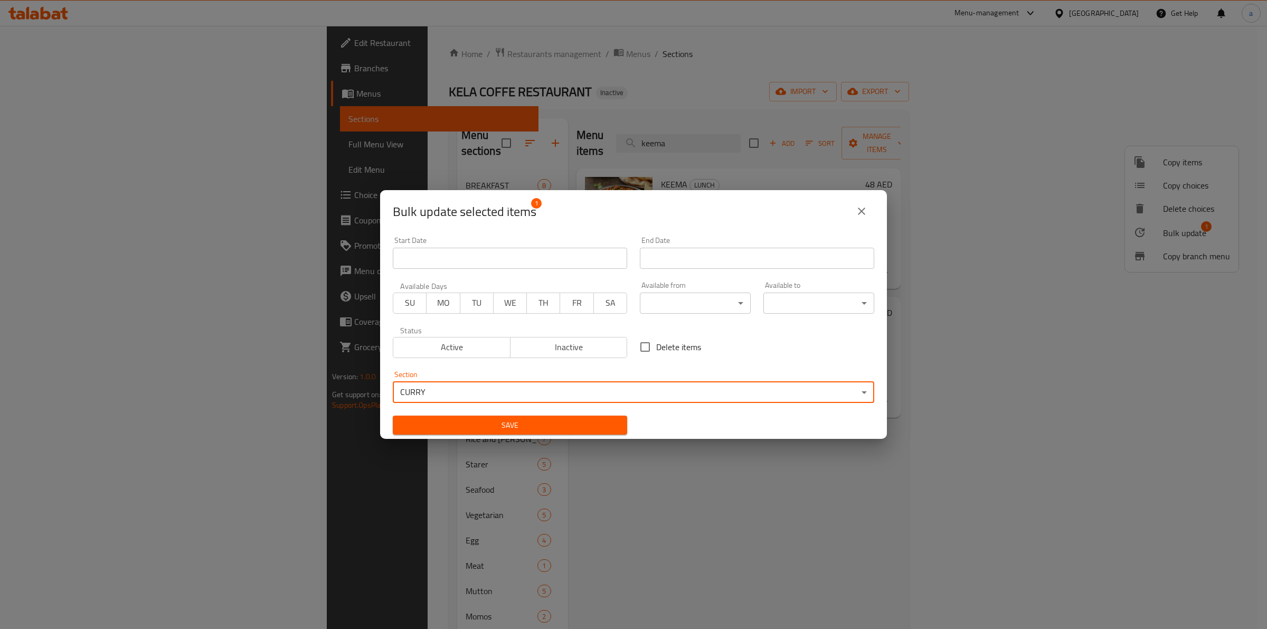
click at [534, 419] on span "Save" at bounding box center [510, 425] width 218 height 13
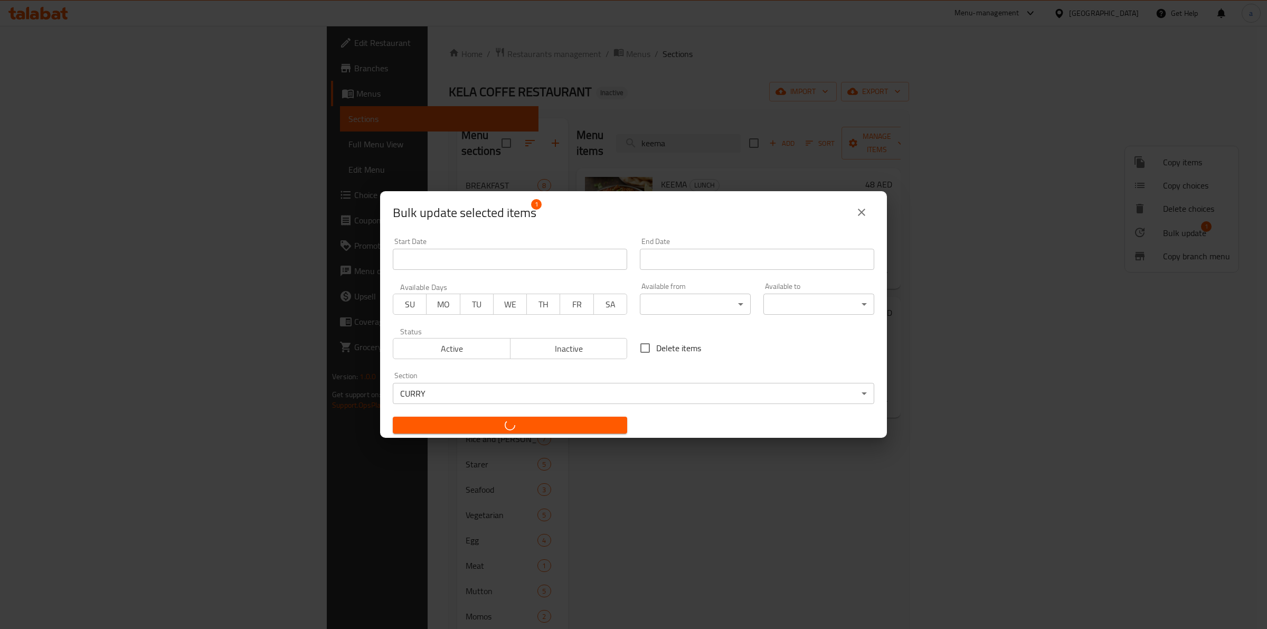
checkbox input "false"
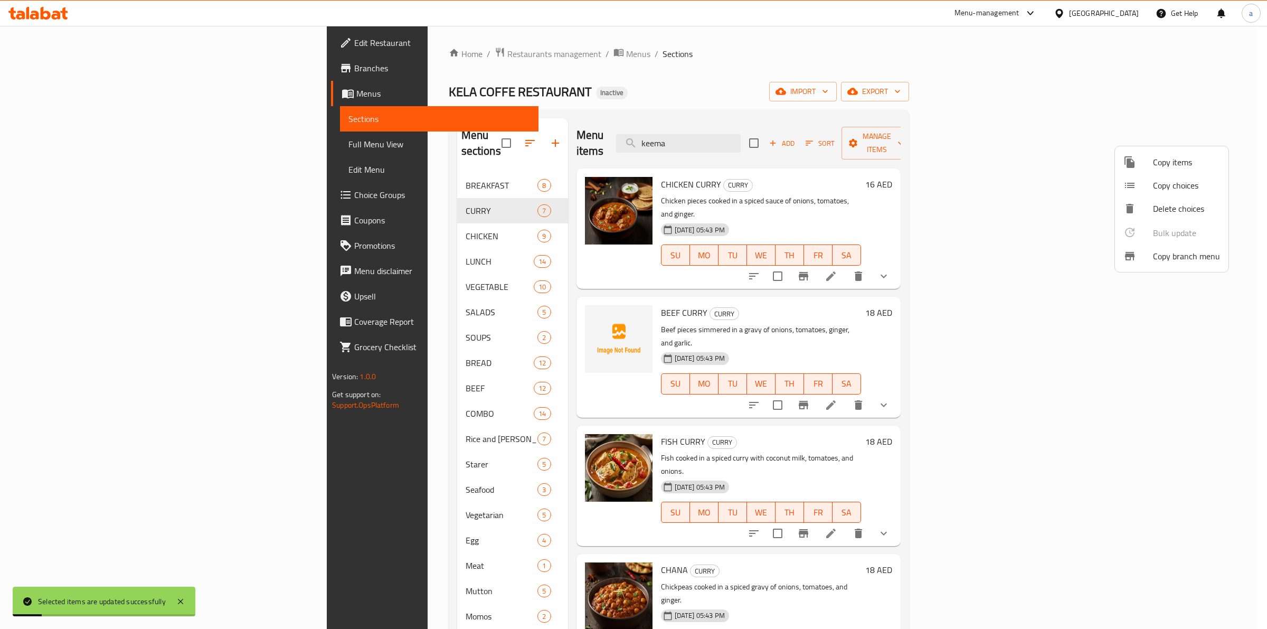
click at [792, 132] on div at bounding box center [633, 314] width 1267 height 629
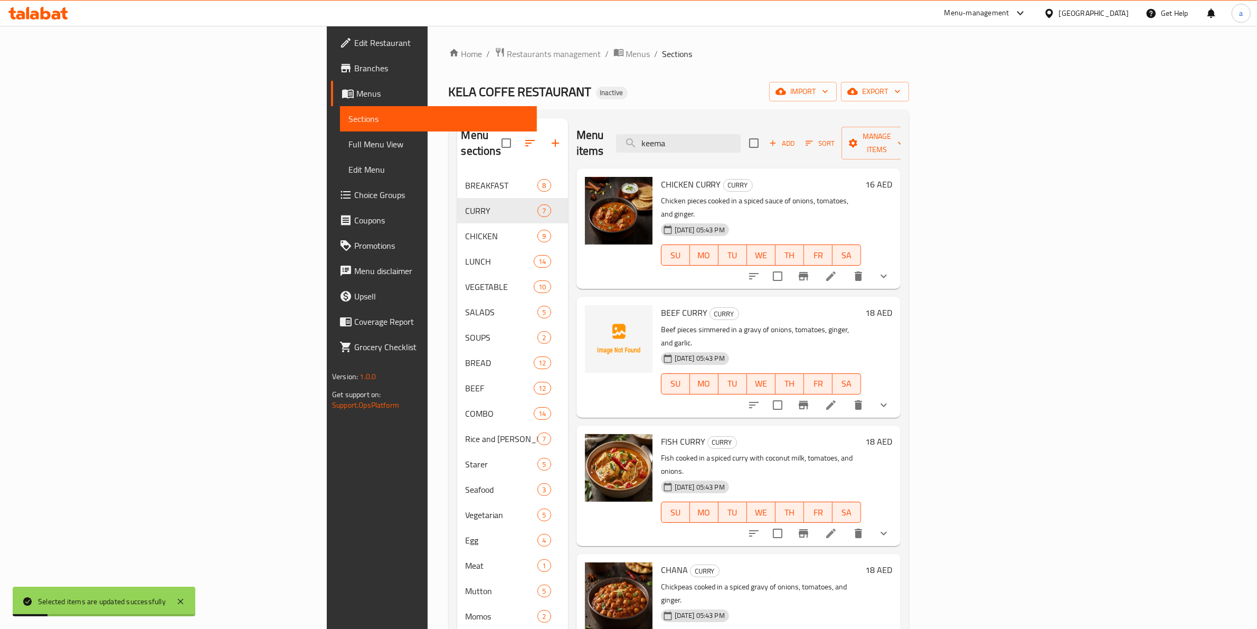
click at [741, 134] on input "keema" at bounding box center [678, 143] width 125 height 18
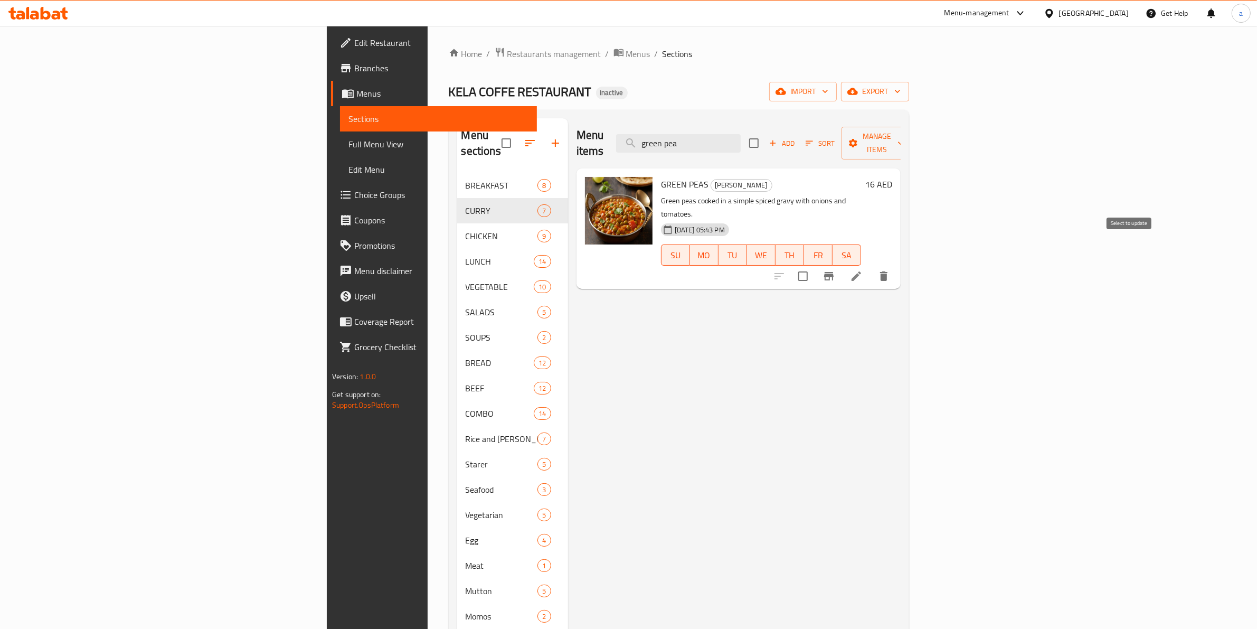
type input "green pea"
click at [814, 265] on input "checkbox" at bounding box center [803, 276] width 22 height 22
checkbox input "true"
click at [904, 135] on span "Manage items" at bounding box center [877, 143] width 54 height 26
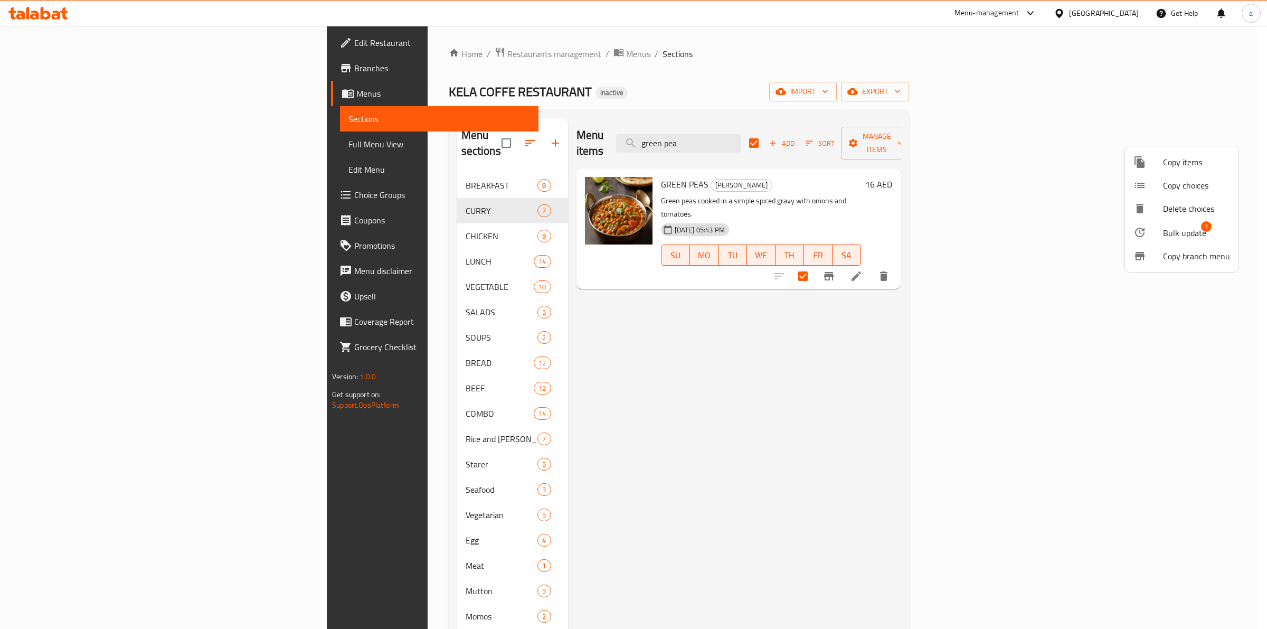
click at [1167, 239] on span "Bulk update" at bounding box center [1184, 232] width 43 height 13
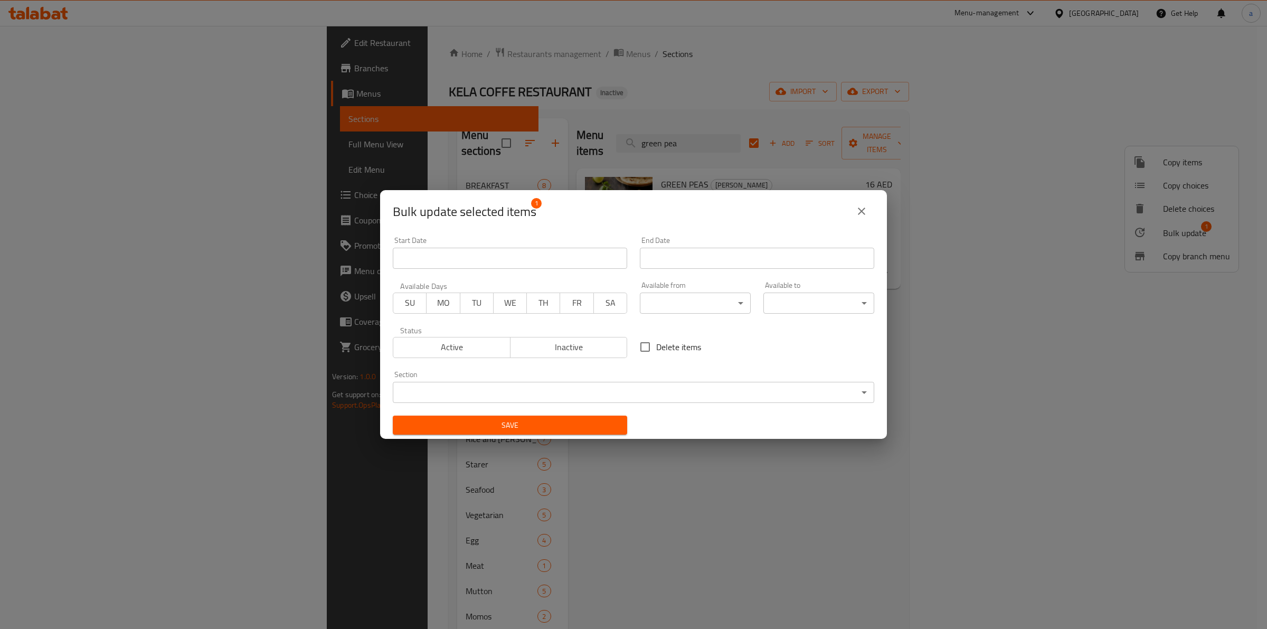
click at [529, 394] on body "​ Menu-management United Arab Emirates Get Help a Edit Restaurant Branches Menu…" at bounding box center [633, 327] width 1267 height 603
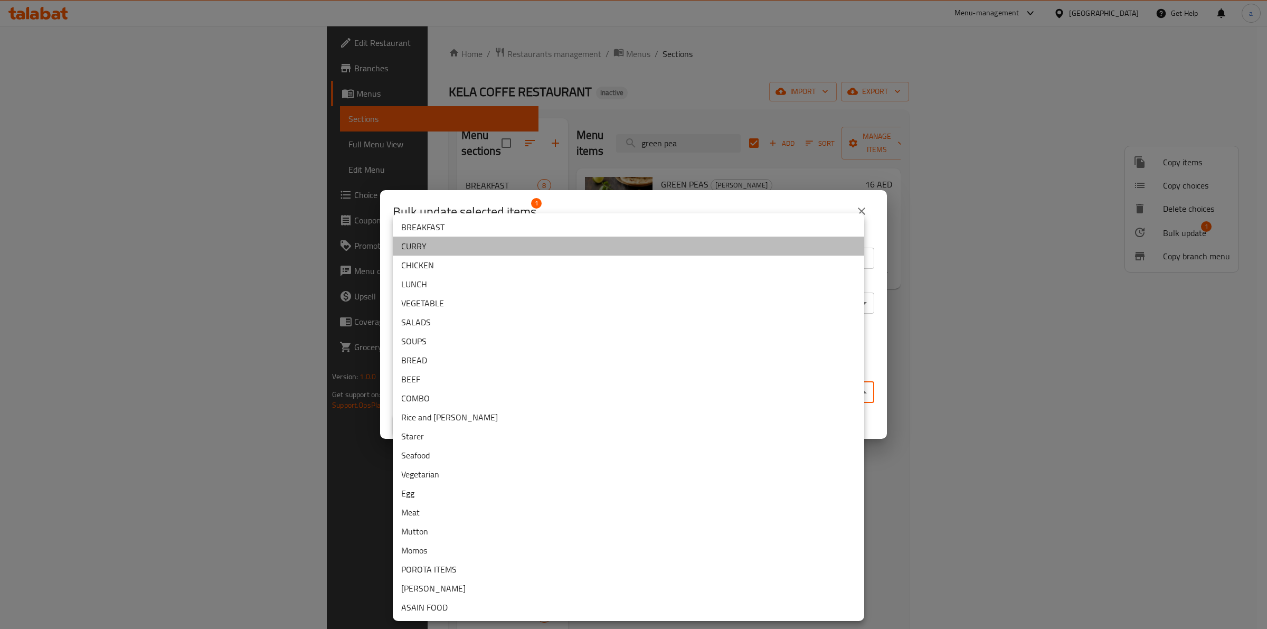
click at [466, 247] on li "CURRY" at bounding box center [628, 246] width 471 height 19
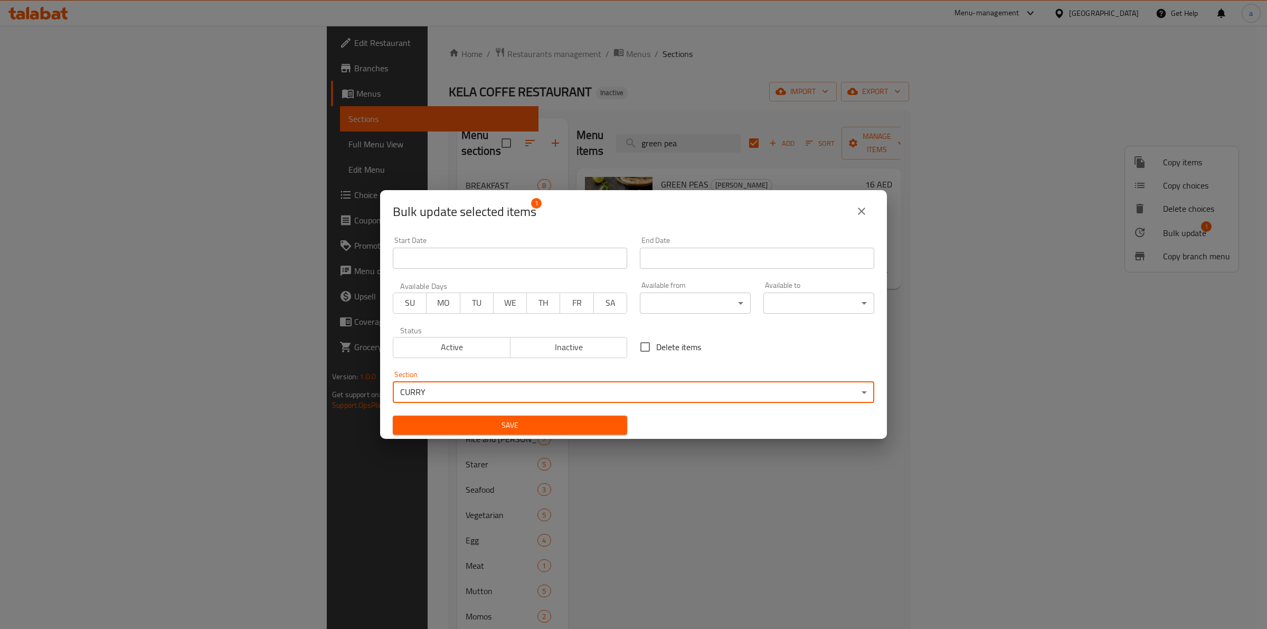
click at [479, 428] on span "Save" at bounding box center [510, 425] width 218 height 13
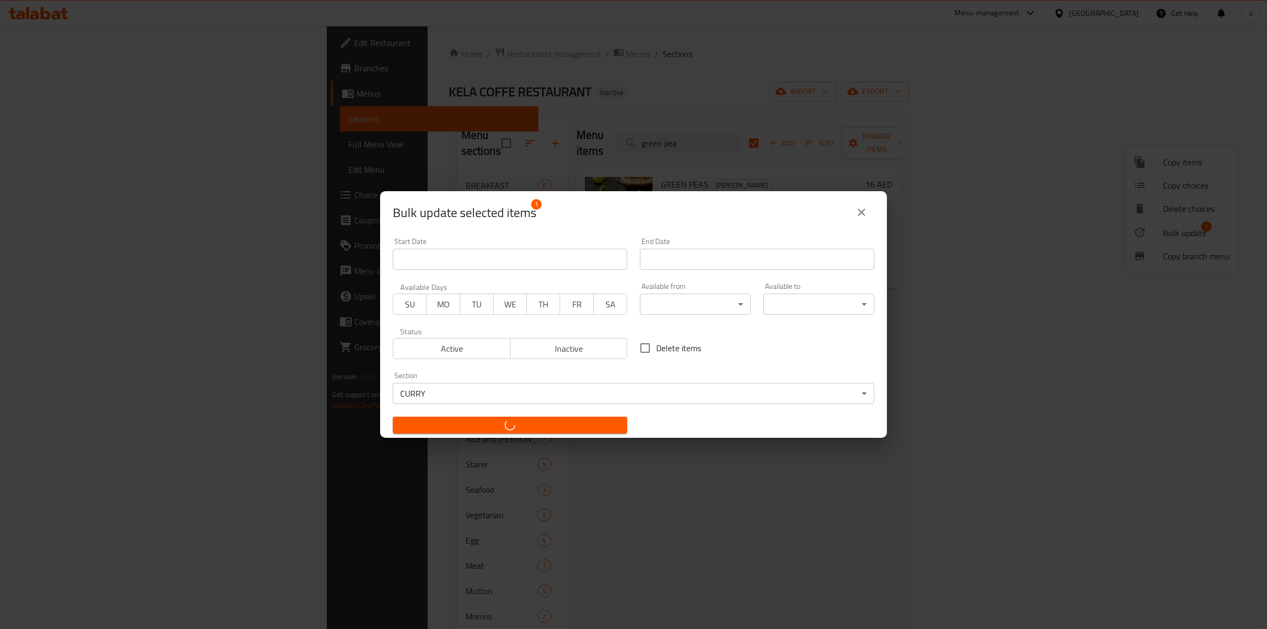
checkbox input "false"
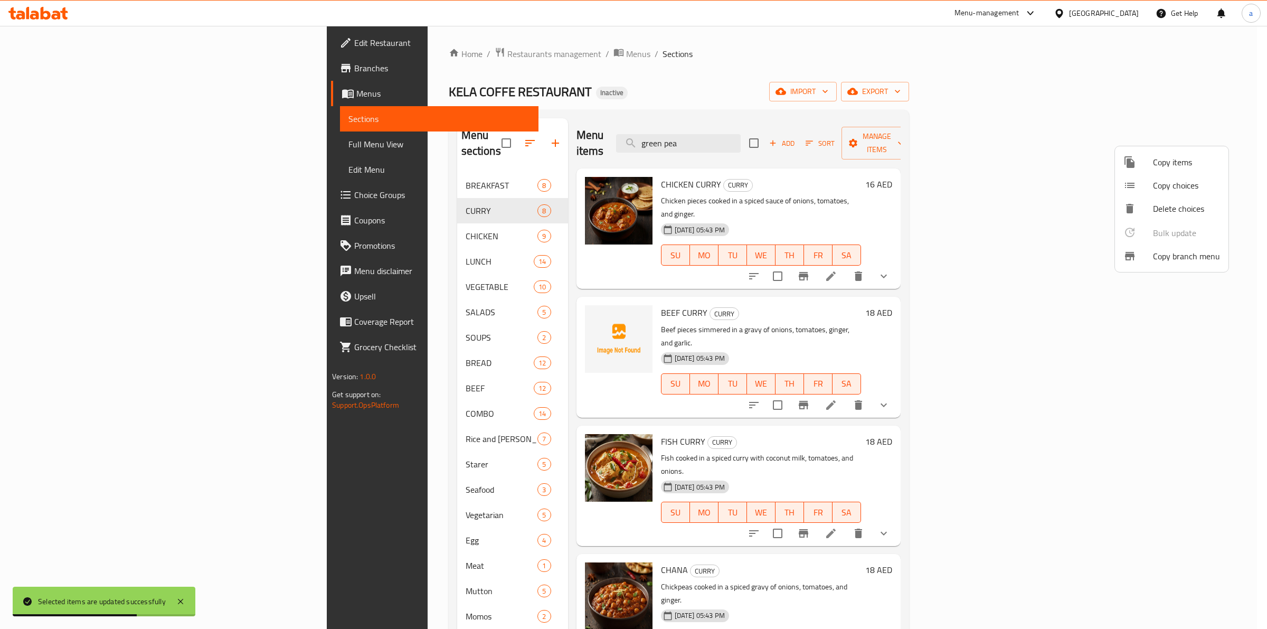
click at [809, 139] on div at bounding box center [633, 314] width 1267 height 629
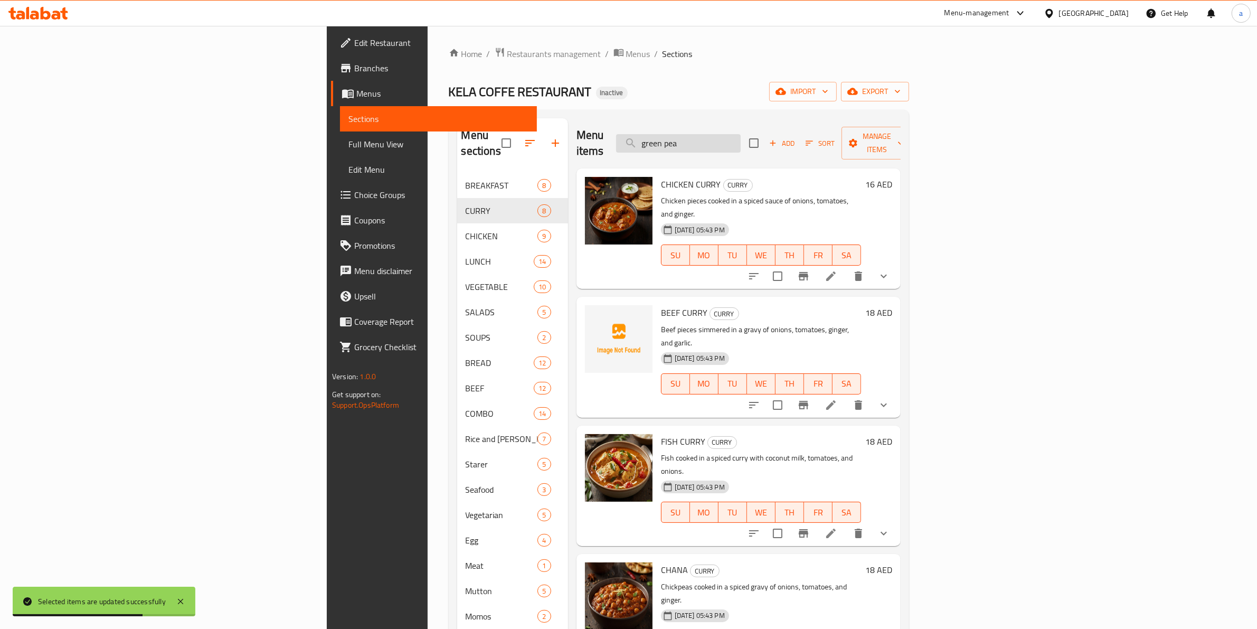
click at [741, 138] on input "green pea" at bounding box center [678, 143] width 125 height 18
click at [741, 137] on input "green pea" at bounding box center [678, 143] width 125 height 18
click at [741, 136] on input "green e" at bounding box center [678, 143] width 125 height 18
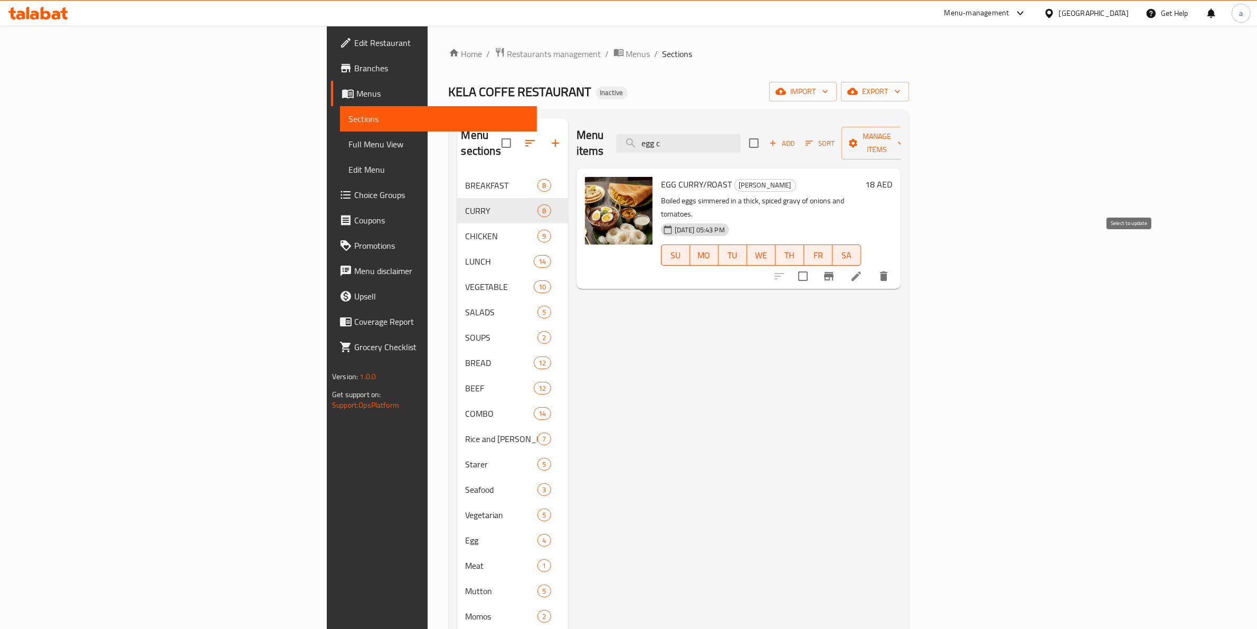
type input "egg c"
click at [814, 265] on input "checkbox" at bounding box center [803, 276] width 22 height 22
checkbox input "true"
click at [904, 136] on span "Manage items" at bounding box center [877, 143] width 54 height 26
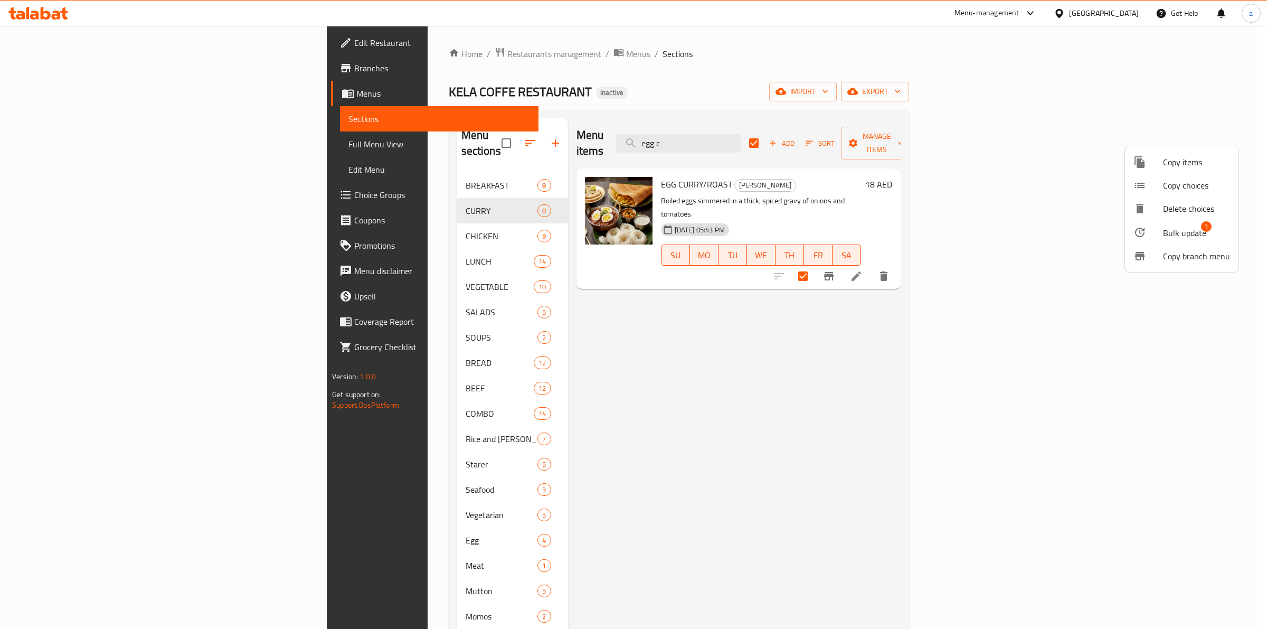
click at [1157, 230] on div at bounding box center [1148, 232] width 30 height 13
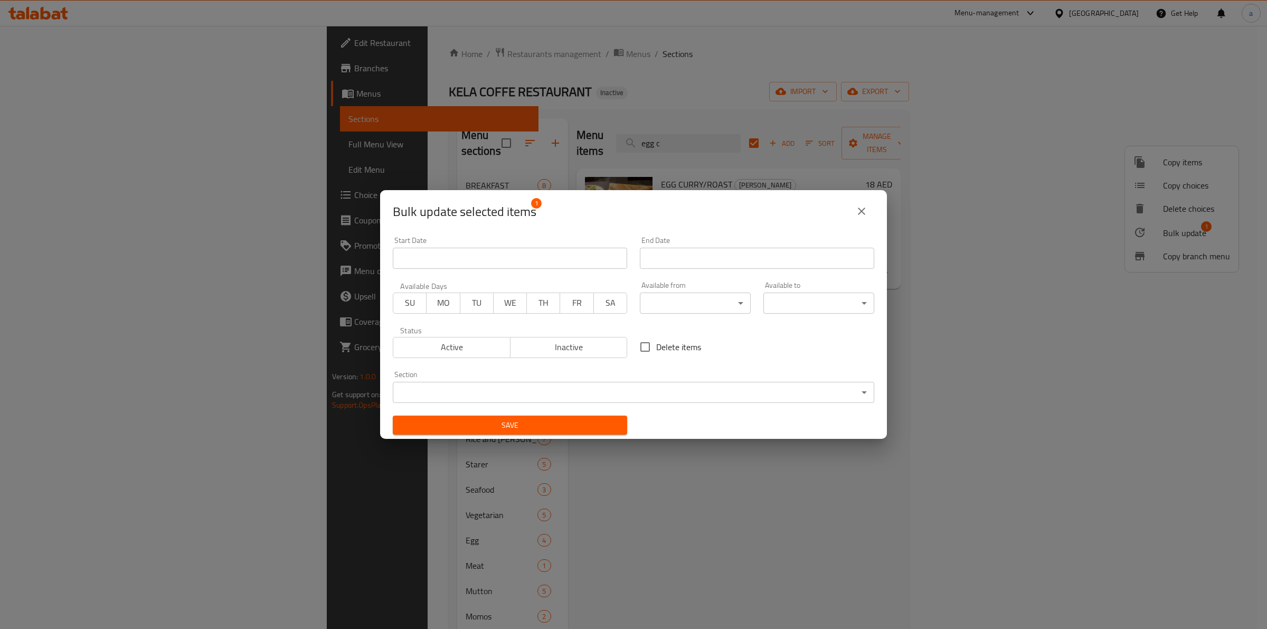
click at [538, 389] on body "​ Menu-management United Arab Emirates Get Help a Edit Restaurant Branches Menu…" at bounding box center [633, 327] width 1267 height 603
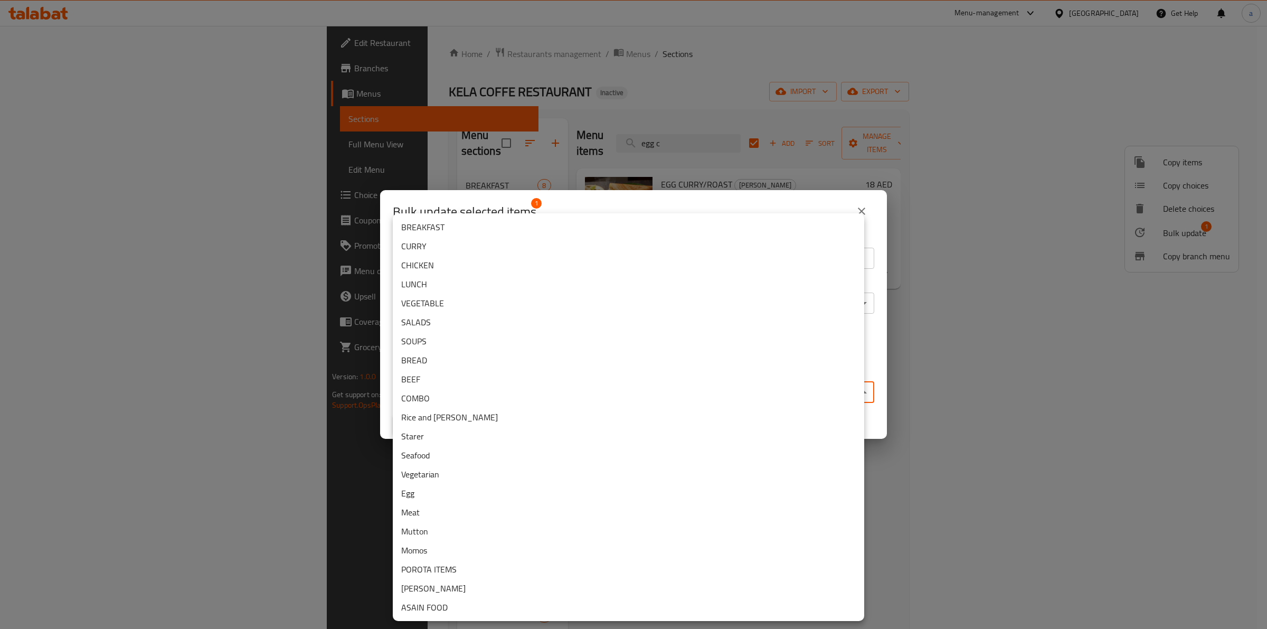
click at [481, 237] on li "CURRY" at bounding box center [628, 246] width 471 height 19
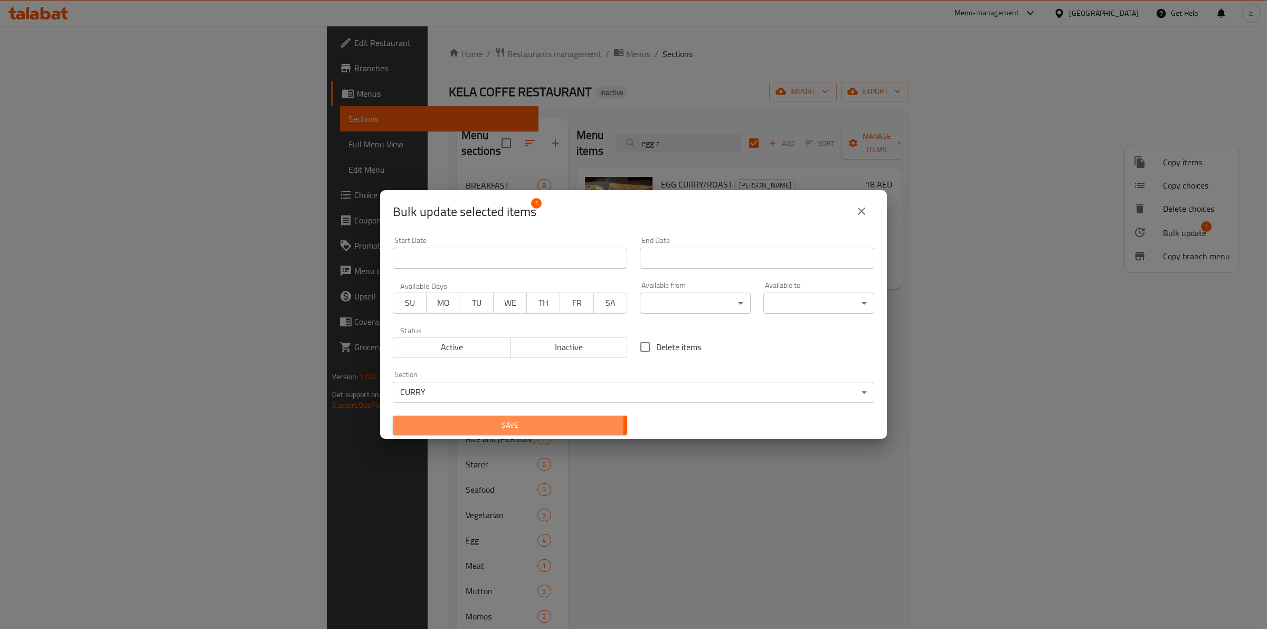
click at [497, 423] on span "Save" at bounding box center [510, 425] width 218 height 13
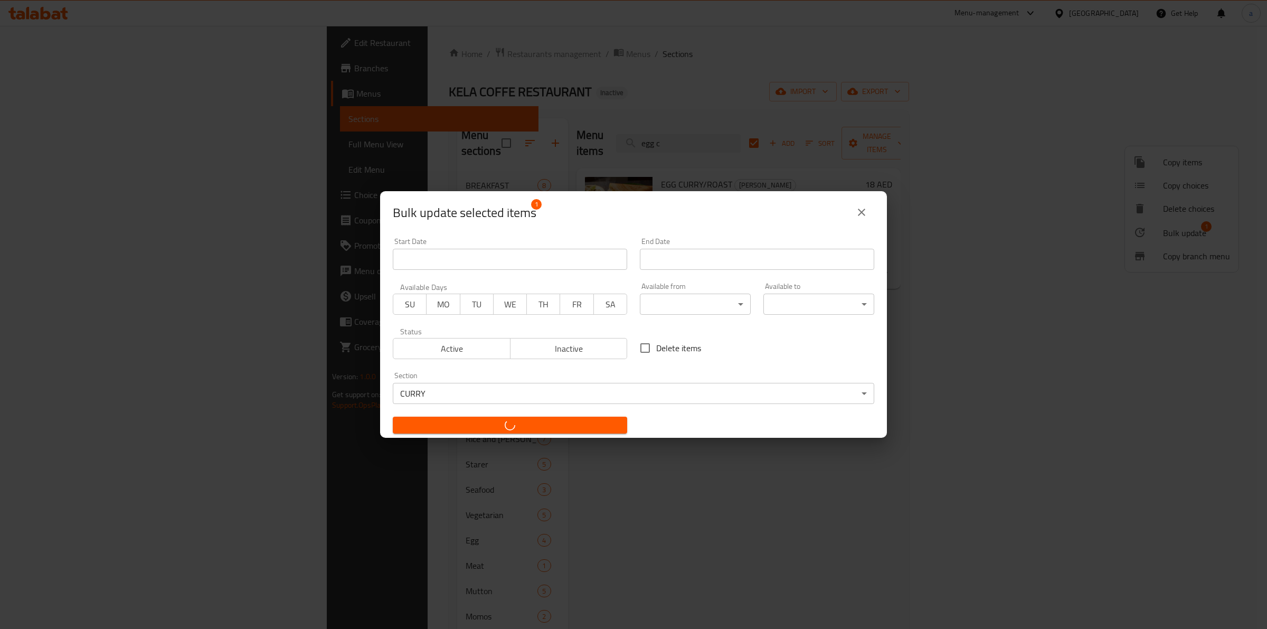
checkbox input "false"
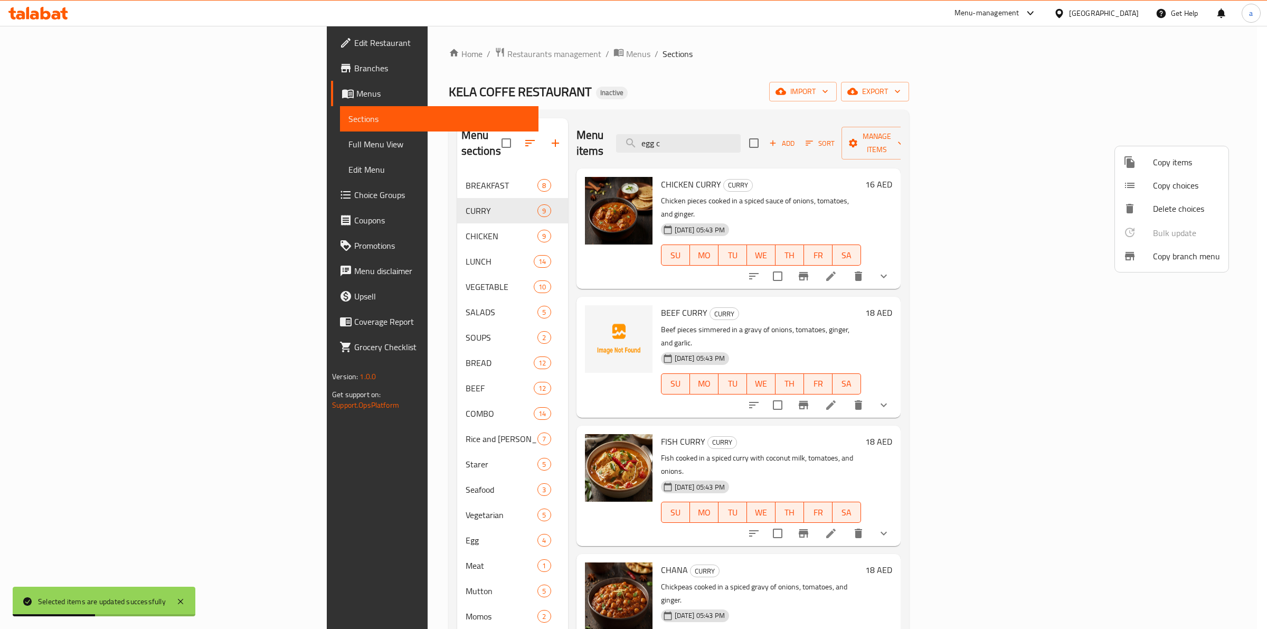
click at [790, 131] on div at bounding box center [633, 314] width 1267 height 629
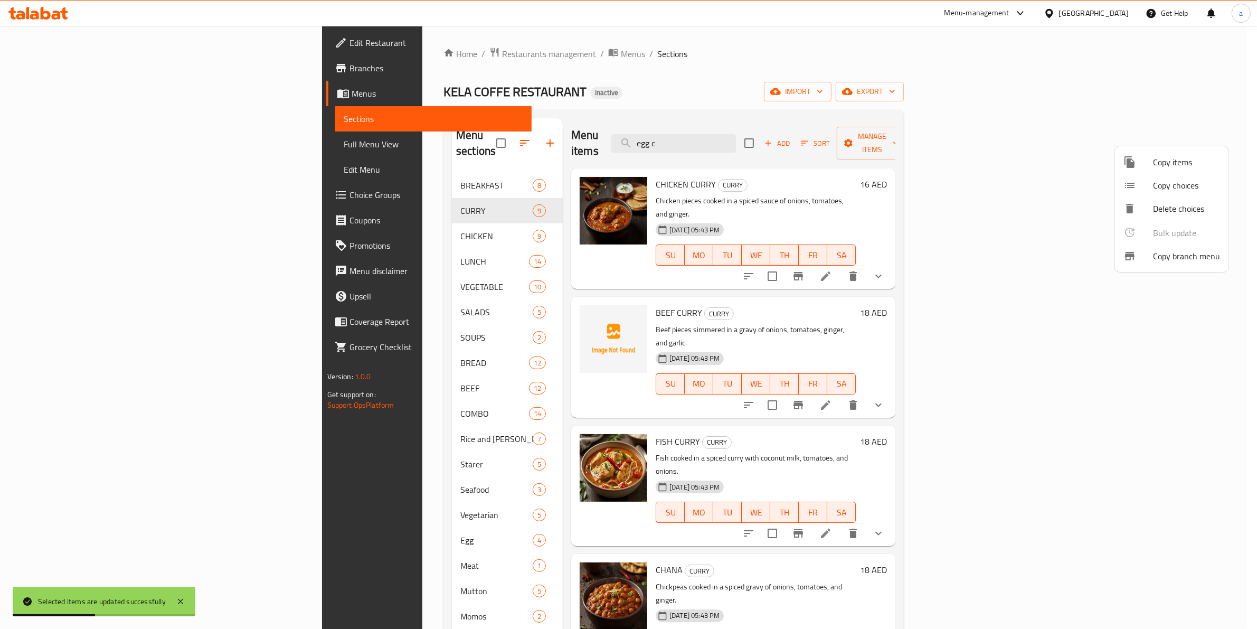
click at [736, 134] on input "egg c" at bounding box center [673, 143] width 125 height 18
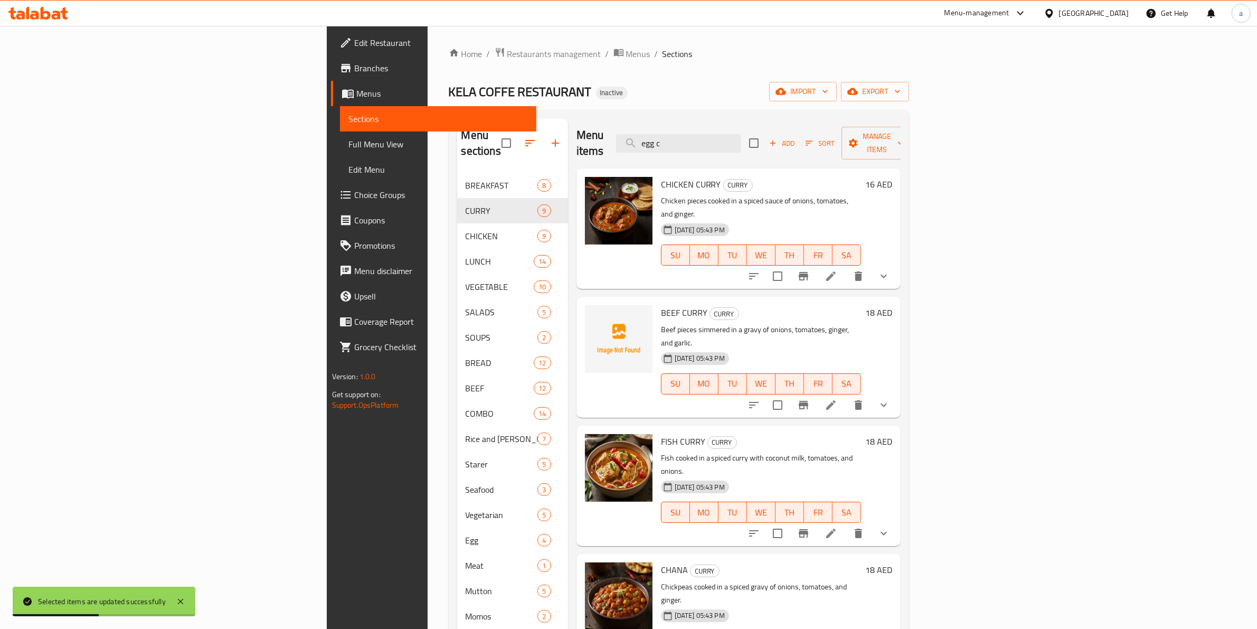
click at [741, 134] on input "egg c" at bounding box center [678, 143] width 125 height 18
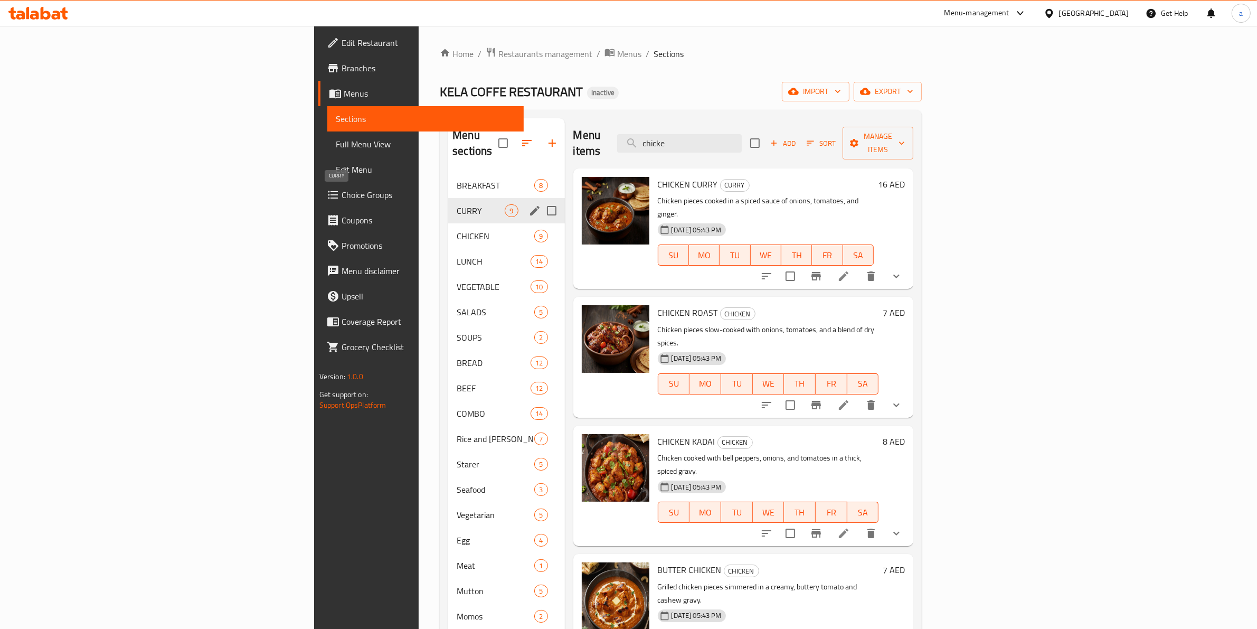
type input "chicke"
click at [457, 204] on span "CURRY" at bounding box center [481, 210] width 48 height 13
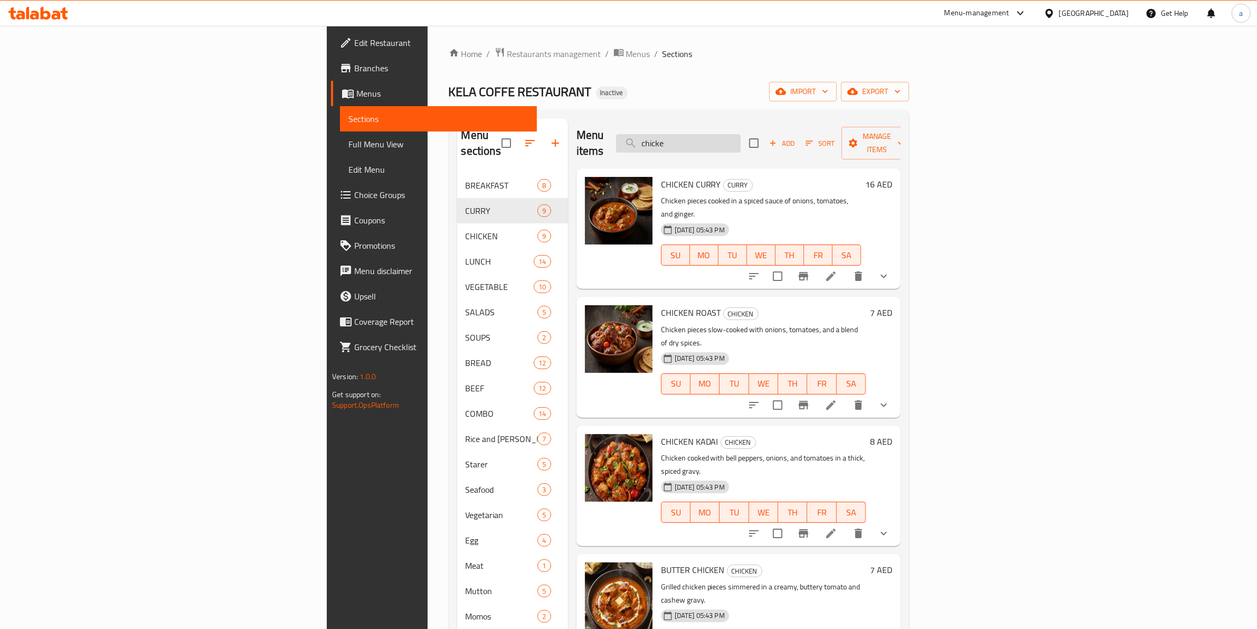
drag, startPoint x: 803, startPoint y: 139, endPoint x: 789, endPoint y: 138, distance: 14.3
click at [799, 146] on div "Menu items chicke Add Sort Manage items" at bounding box center [738, 143] width 324 height 50
click at [741, 134] on input "chicke" at bounding box center [678, 143] width 125 height 18
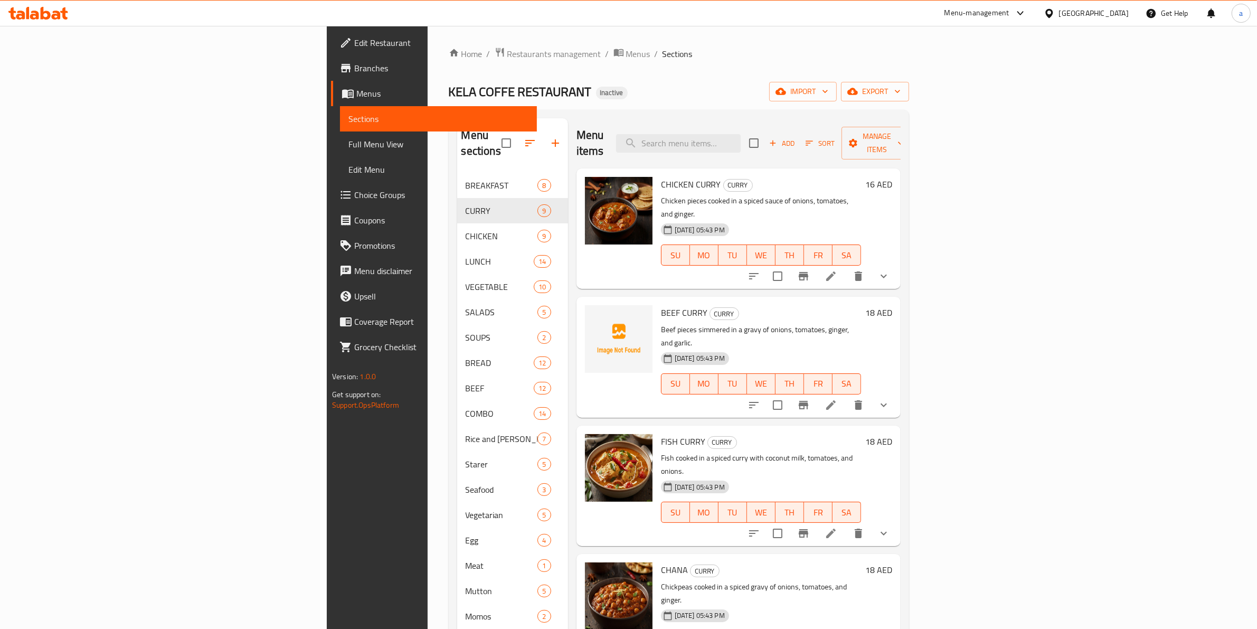
click at [892, 434] on h6 "18 AED" at bounding box center [878, 441] width 27 height 15
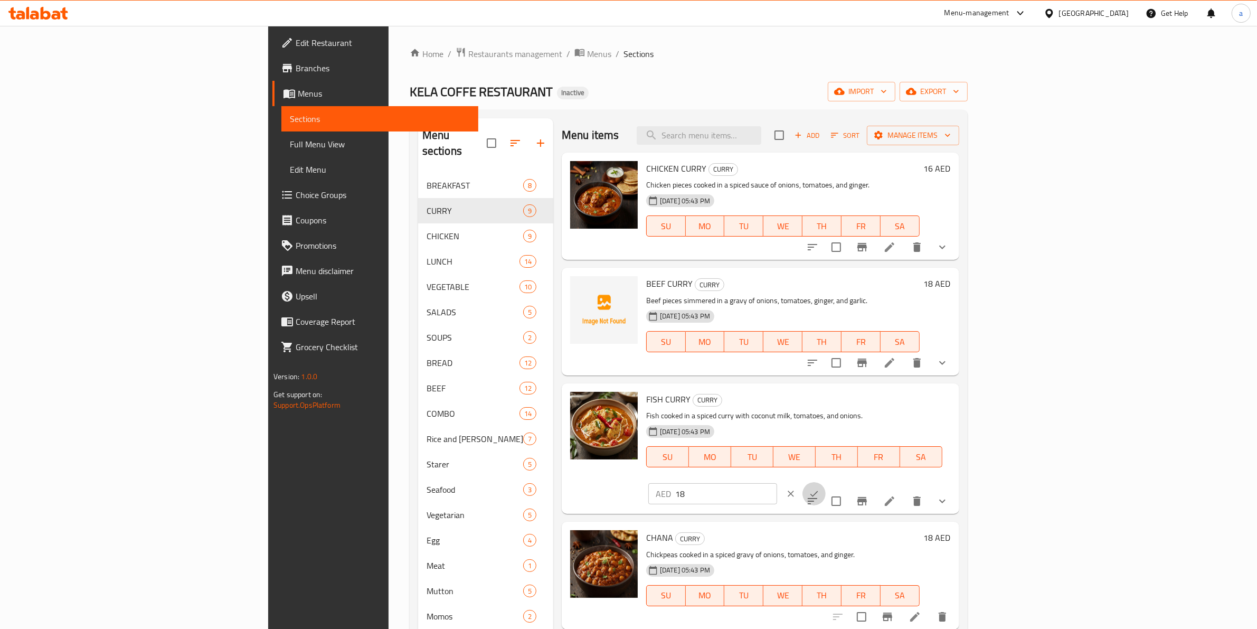
click at [819, 488] on icon "ok" at bounding box center [814, 493] width 11 height 11
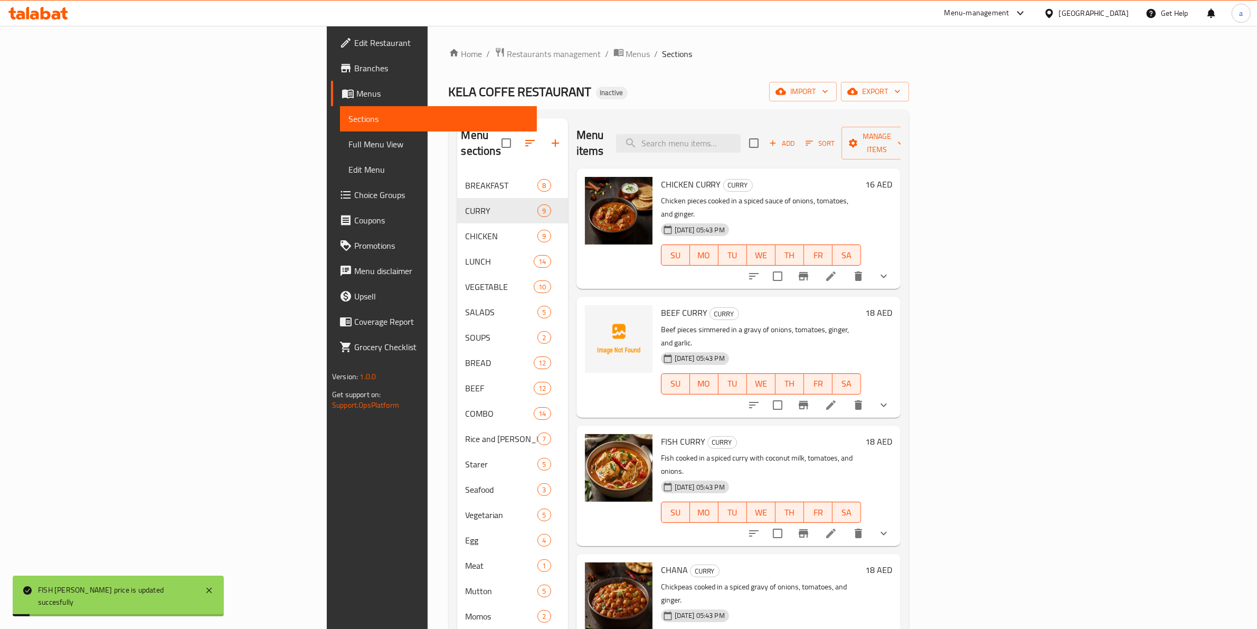
click at [892, 434] on h6 "18 AED" at bounding box center [878, 441] width 27 height 15
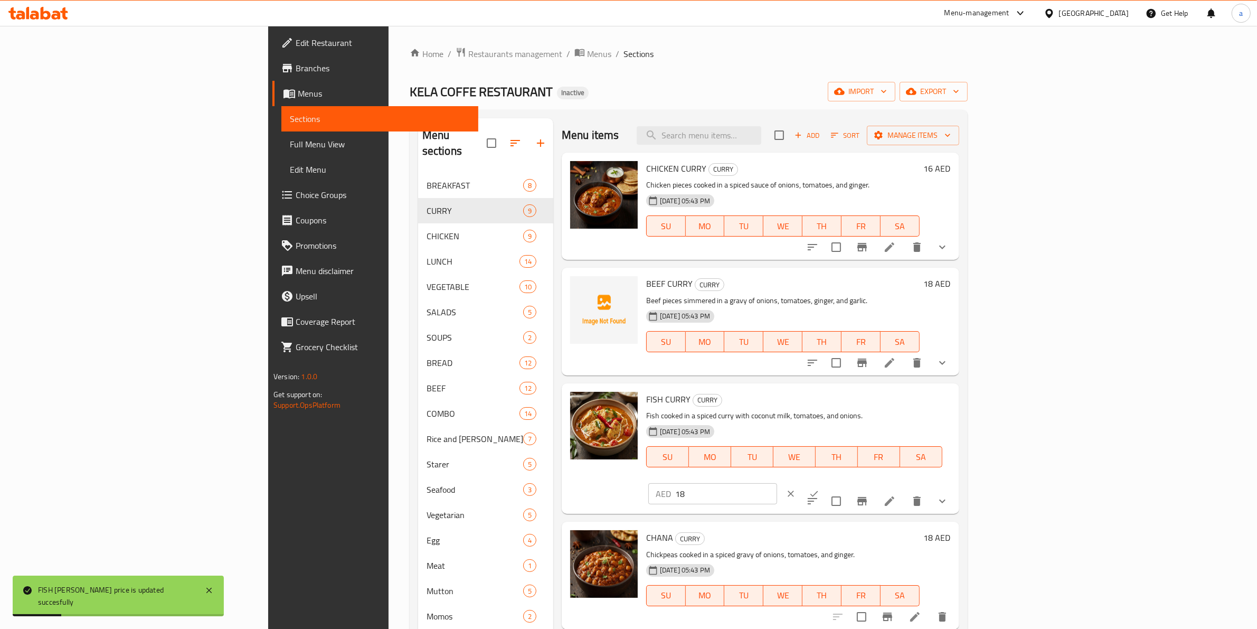
click at [777, 483] on input "18" at bounding box center [726, 493] width 102 height 21
type input "7"
click at [826, 482] on button "ok" at bounding box center [813, 493] width 23 height 23
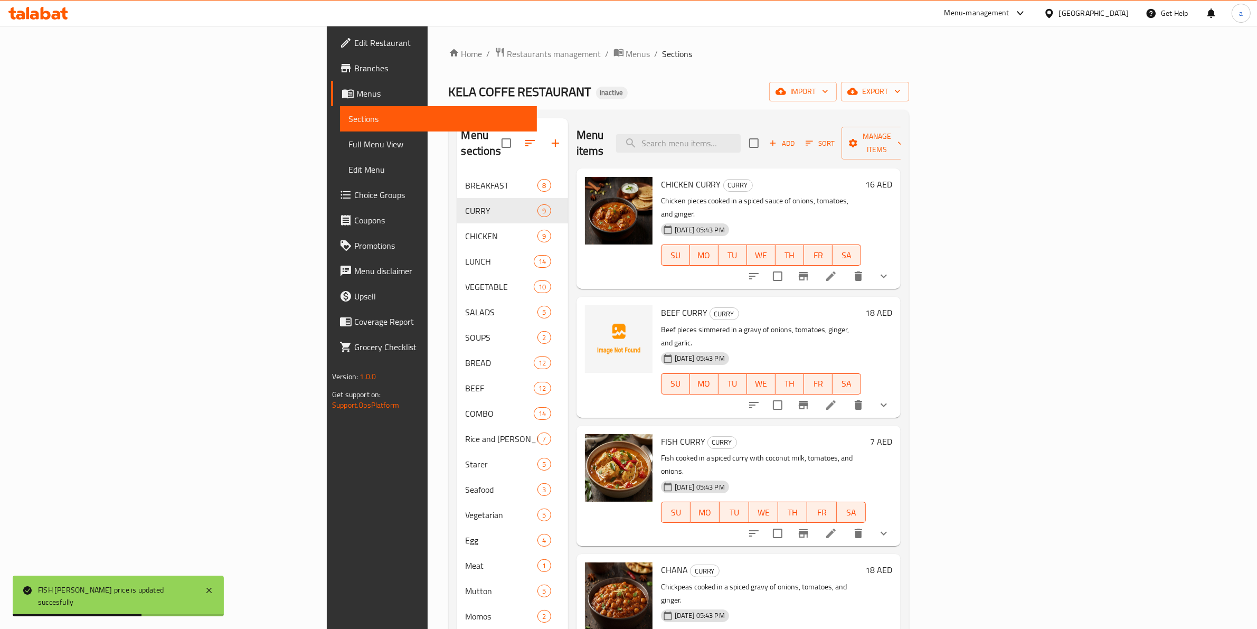
click at [892, 434] on div "7 AED" at bounding box center [879, 441] width 26 height 15
click at [892, 434] on h6 "7 AED" at bounding box center [881, 441] width 22 height 15
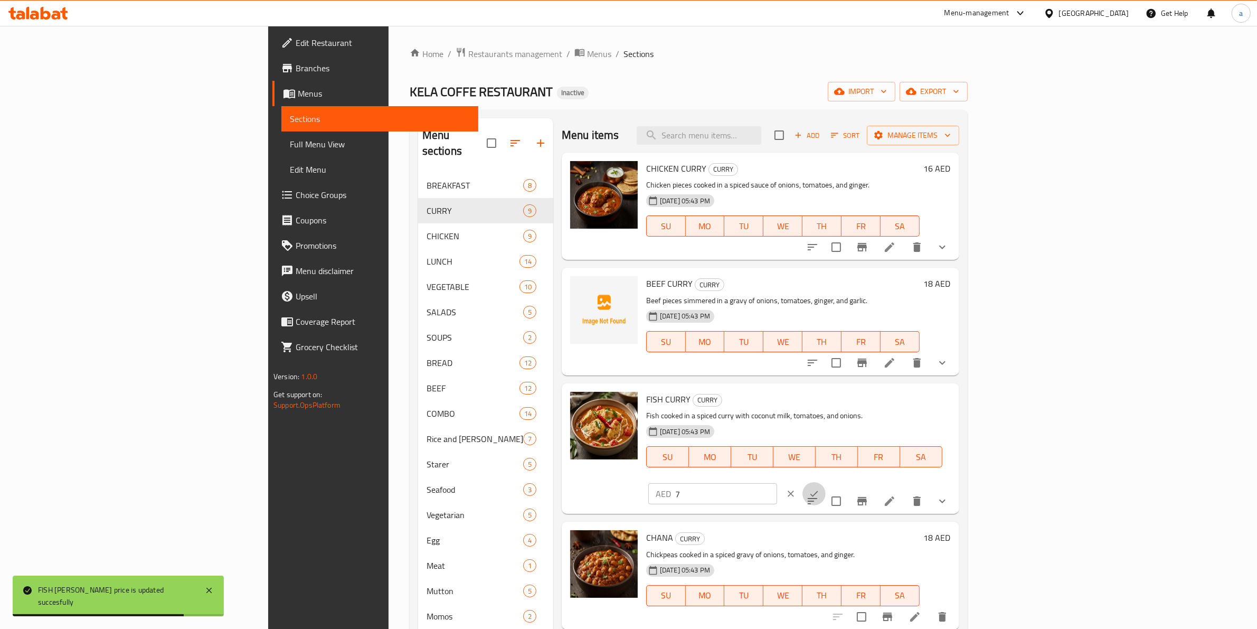
click at [826, 482] on button "ok" at bounding box center [813, 493] width 23 height 23
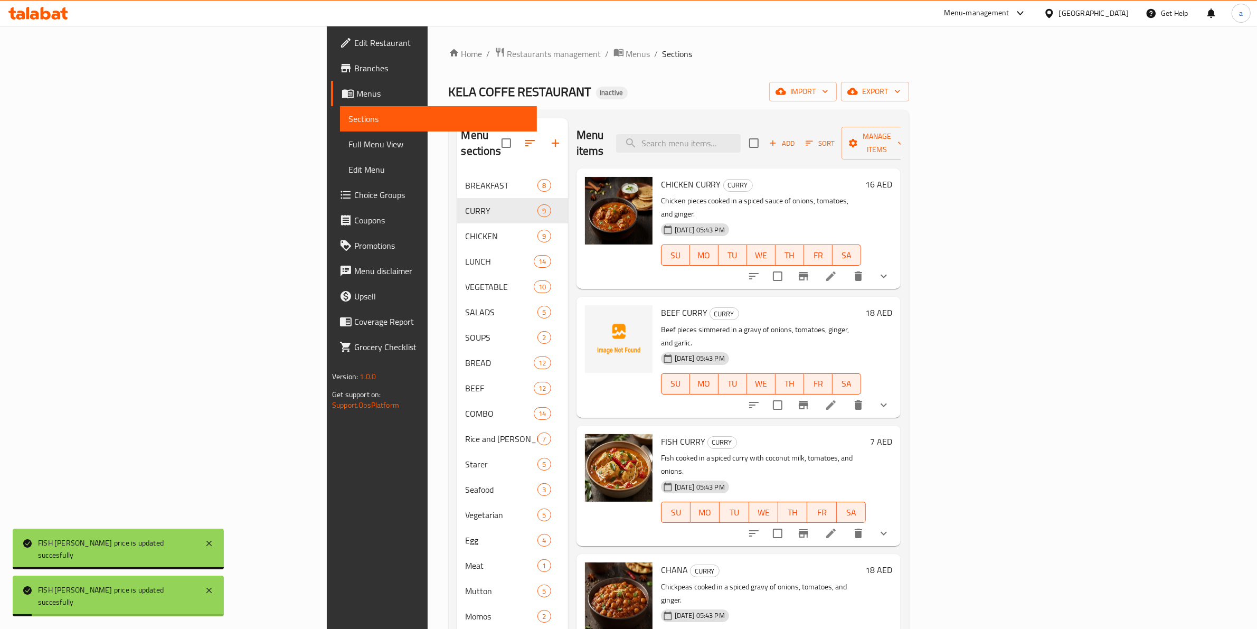
click at [892, 434] on h6 "7 AED" at bounding box center [881, 441] width 22 height 15
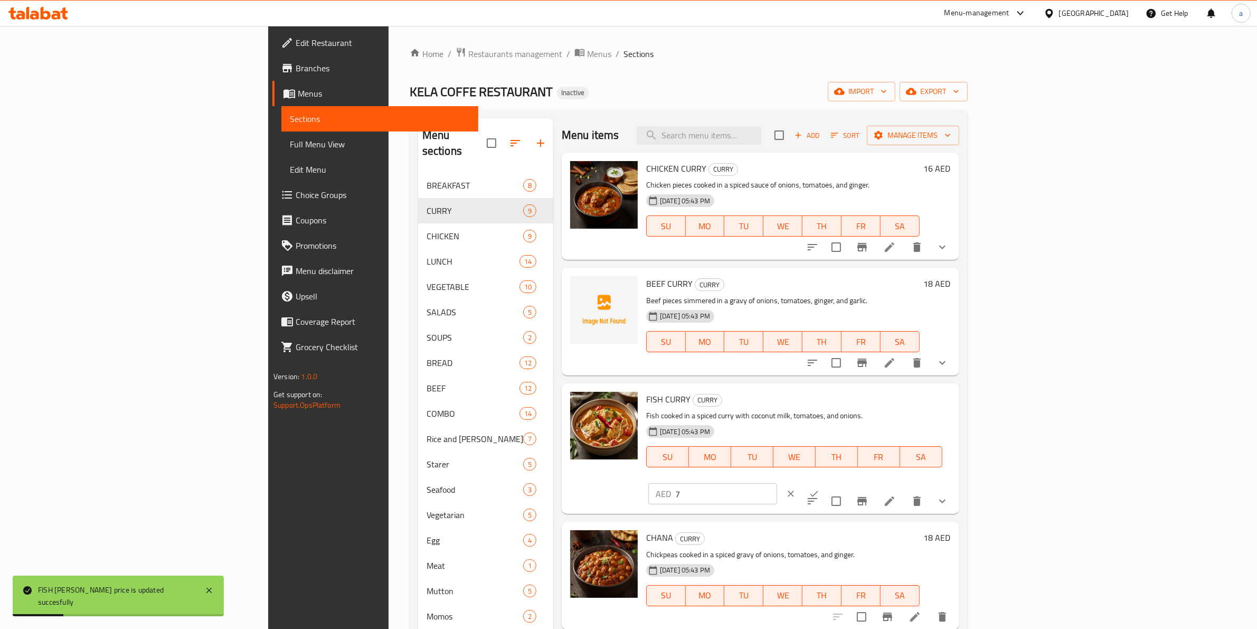
click at [777, 483] on input "7" at bounding box center [726, 493] width 102 height 21
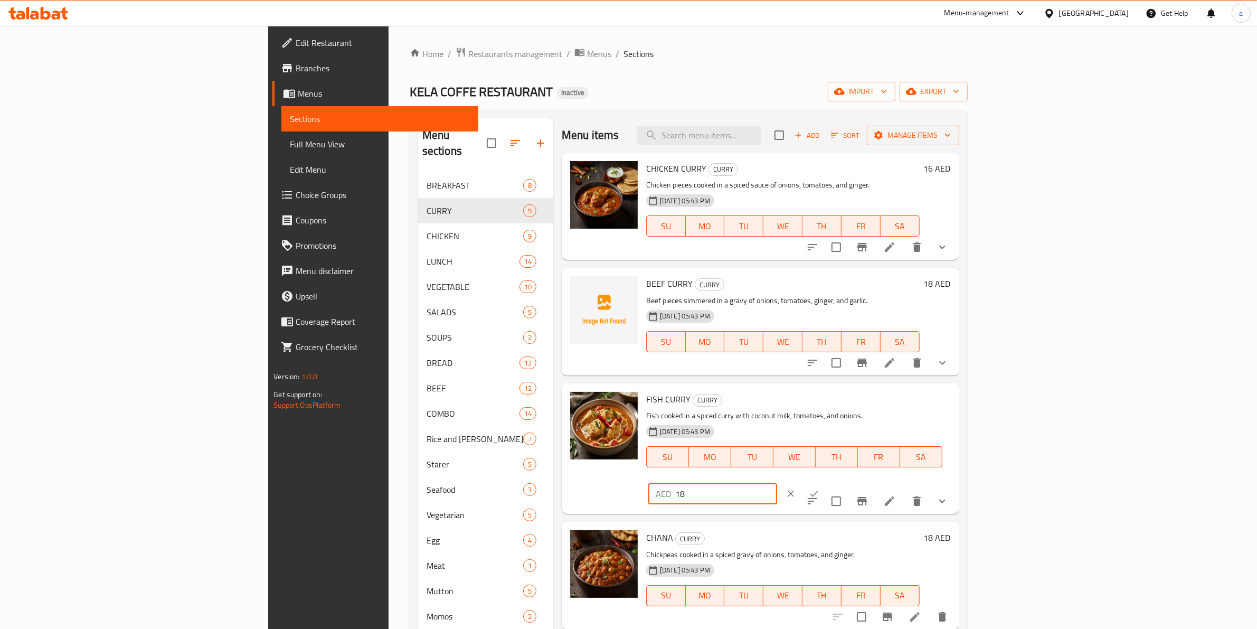
type input "18"
click at [826, 482] on button "ok" at bounding box center [813, 493] width 23 height 23
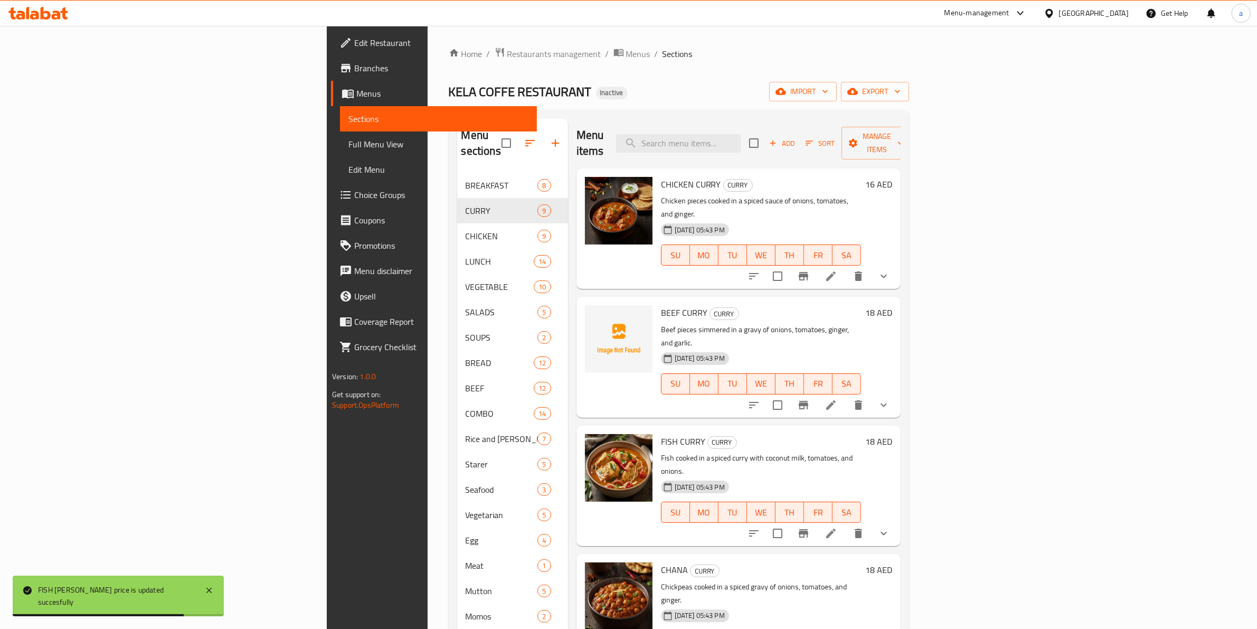
click at [892, 562] on h6 "18 AED" at bounding box center [878, 569] width 27 height 15
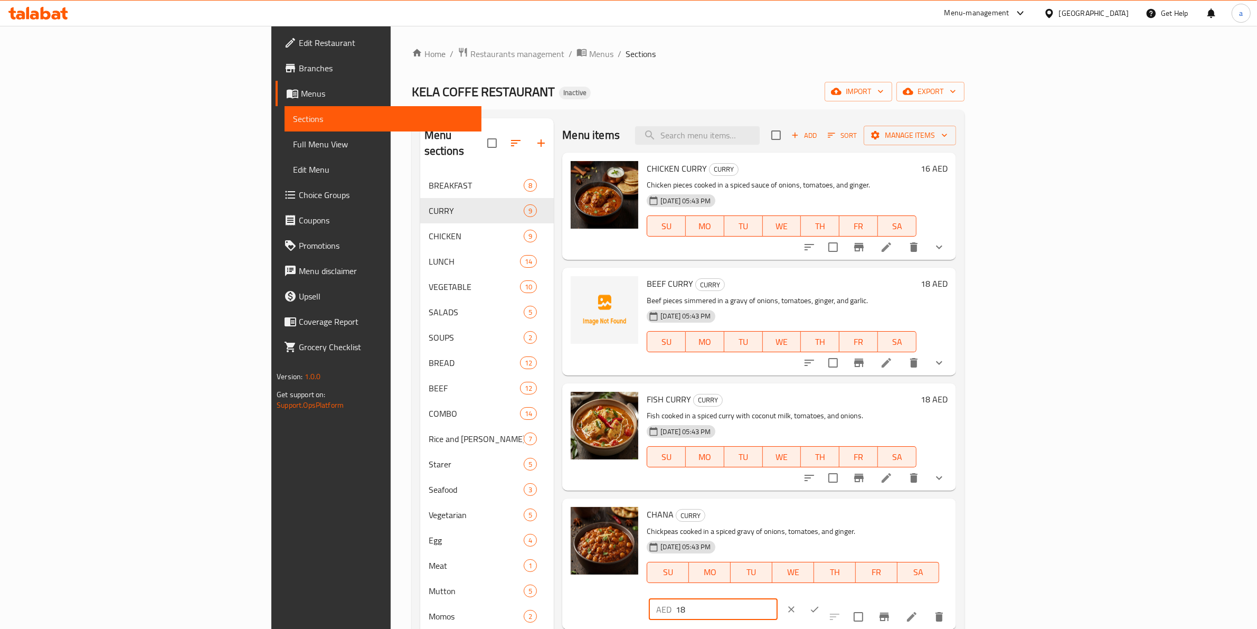
drag, startPoint x: 1099, startPoint y: 516, endPoint x: 1006, endPoint y: 510, distance: 93.1
click at [951, 510] on div "CHANA CURRY Chickpeas cooked in a spiced gravy of onions, tomatoes, and ginger.…" at bounding box center [796, 564] width 309 height 122
type input "7"
click at [820, 604] on icon "ok" at bounding box center [814, 609] width 11 height 11
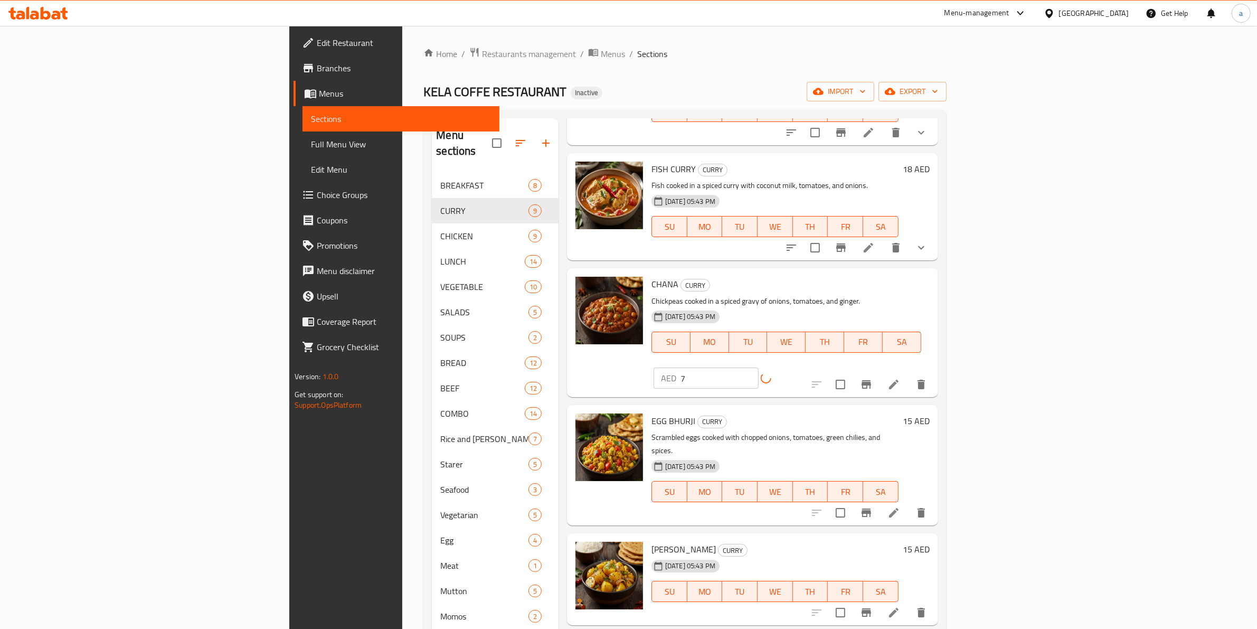
scroll to position [264, 0]
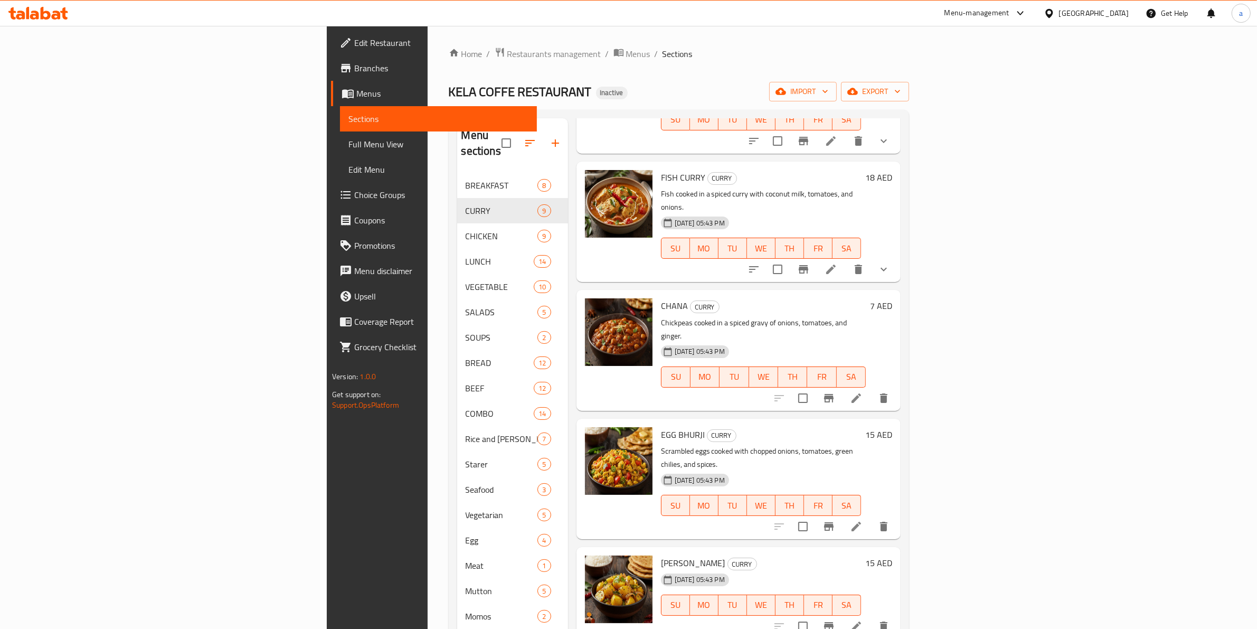
click at [892, 555] on h6 "15 AED" at bounding box center [878, 562] width 27 height 15
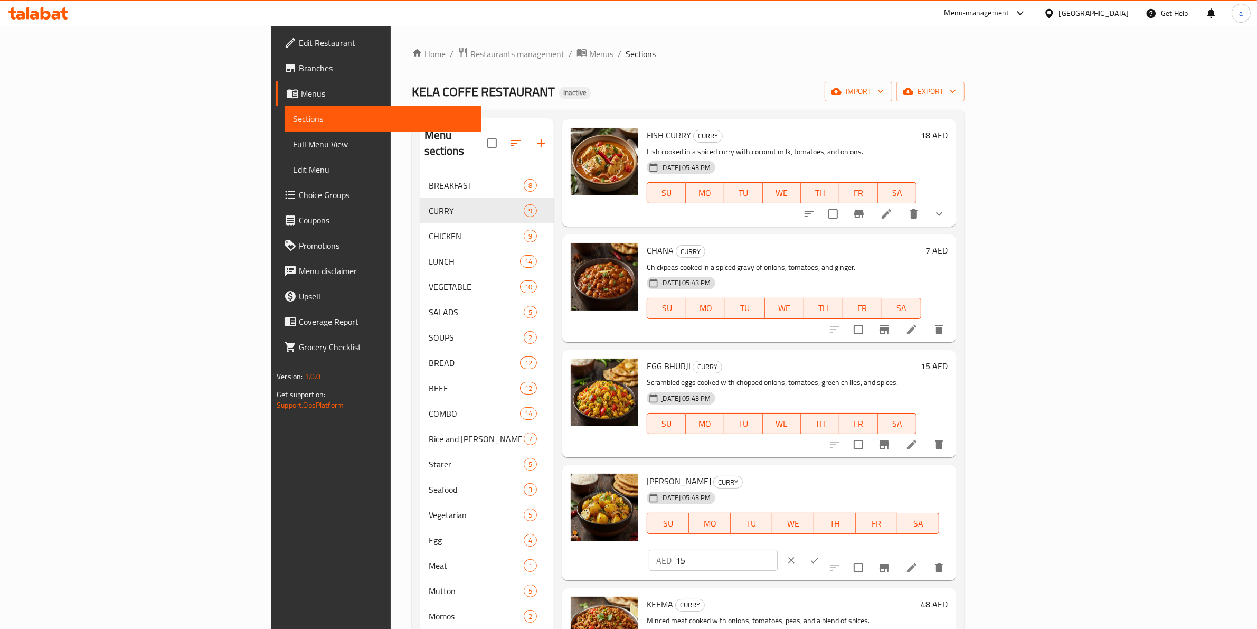
click at [800, 371] on h6 "EGG BHURJI CURRY" at bounding box center [781, 365] width 269 height 15
click at [948, 366] on h6 "15 AED" at bounding box center [934, 365] width 27 height 15
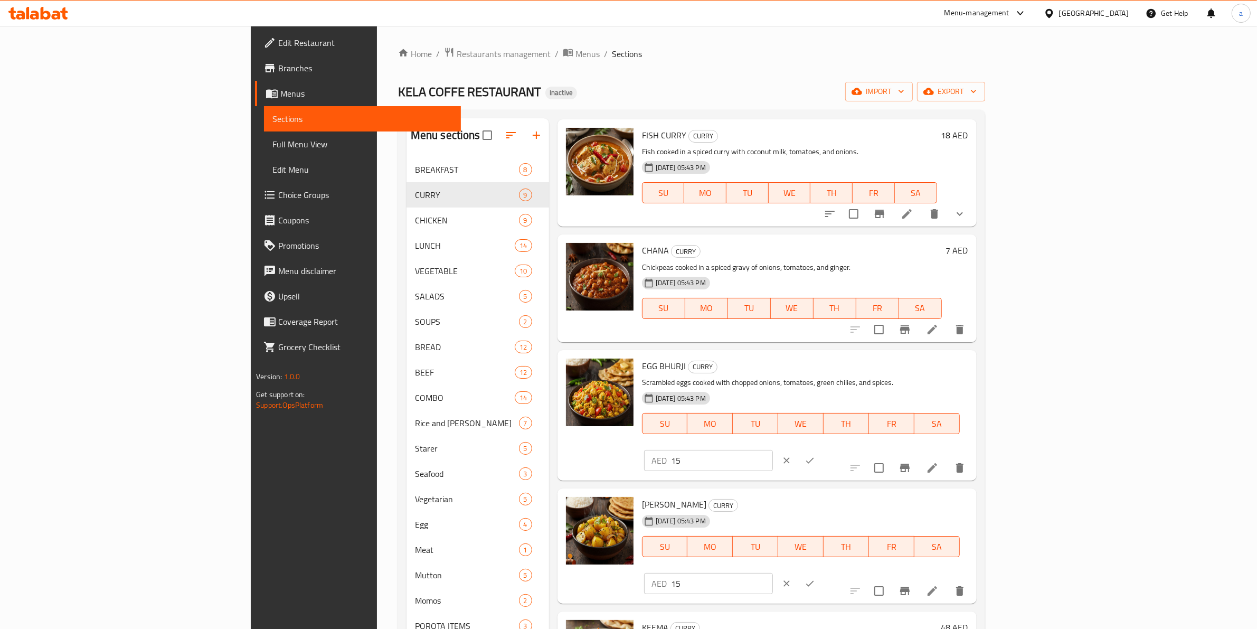
click at [773, 450] on input "15" at bounding box center [722, 460] width 102 height 21
drag, startPoint x: 1101, startPoint y: 373, endPoint x: 1011, endPoint y: 373, distance: 90.3
click at [972, 373] on div "EGG BHURJI CURRY Scrambled eggs cooked with chopped onions, tomatoes, green chi…" at bounding box center [805, 415] width 335 height 122
type input "8"
click at [815, 455] on icon "ok" at bounding box center [810, 460] width 11 height 11
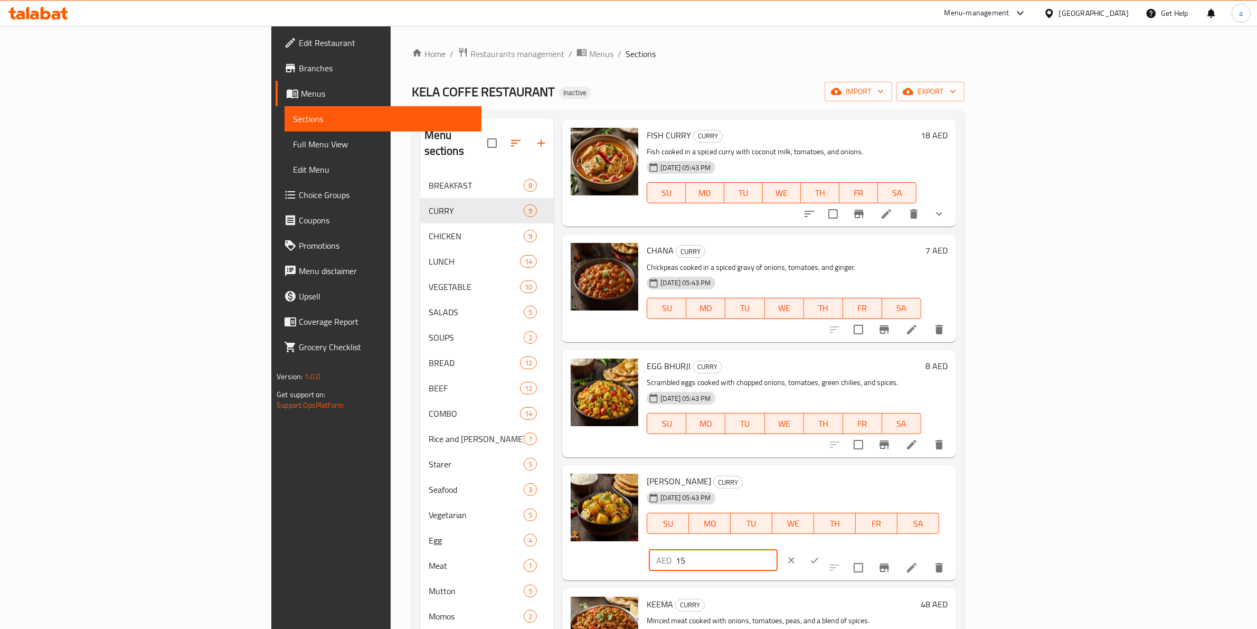
drag, startPoint x: 1101, startPoint y: 487, endPoint x: 960, endPoint y: 471, distance: 142.4
click at [951, 471] on div "ALOO BHAJI CURRY 28-09-2025 05:43 PM SU MO TU WE TH FR SA AED 15 ​" at bounding box center [796, 522] width 309 height 107
type input "7"
click at [820, 555] on icon "ok" at bounding box center [814, 560] width 11 height 11
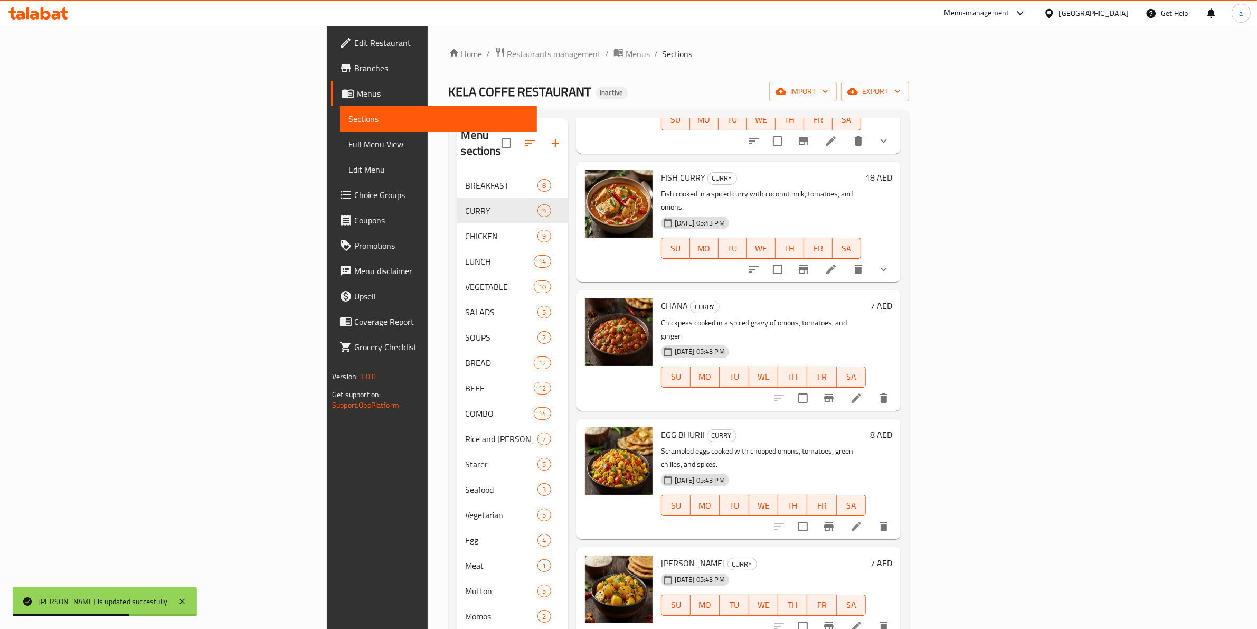
scroll to position [396, 0]
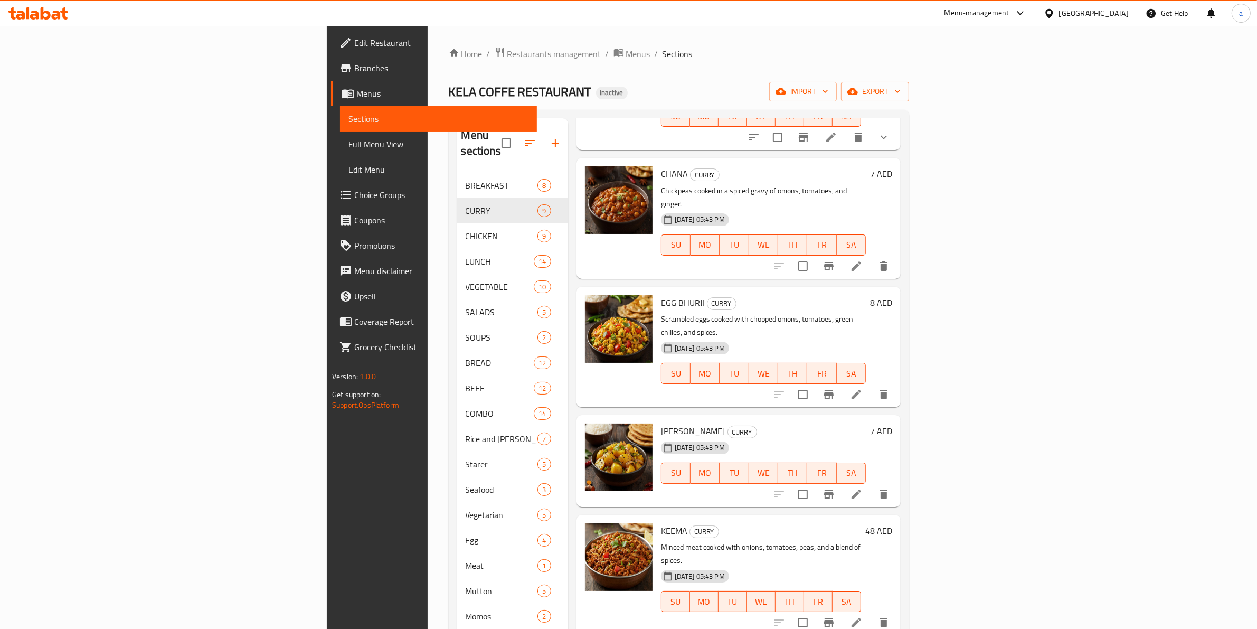
click at [892, 523] on h6 "48 AED" at bounding box center [878, 530] width 27 height 15
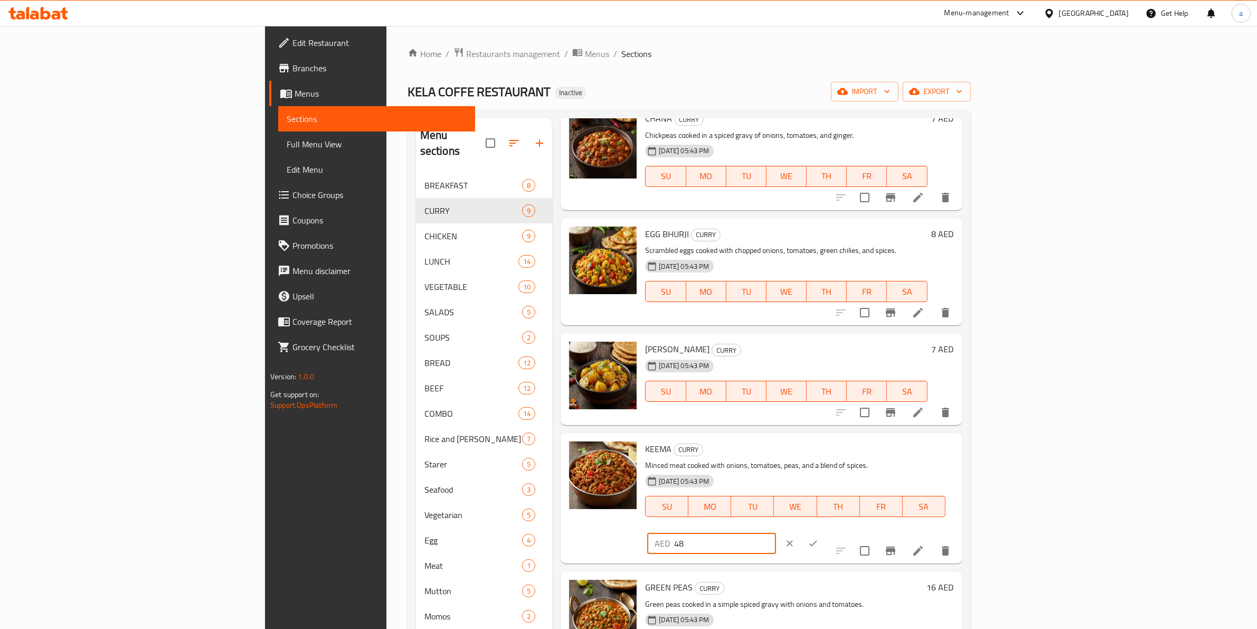
drag, startPoint x: 1094, startPoint y: 450, endPoint x: 1030, endPoint y: 457, distance: 63.7
click at [958, 457] on div "KEEMA CURRY Minced meat cooked with onions, tomatoes, peas, and a blend of spic…" at bounding box center [799, 498] width 317 height 122
type input "0"
click at [825, 532] on button "ok" at bounding box center [812, 543] width 23 height 23
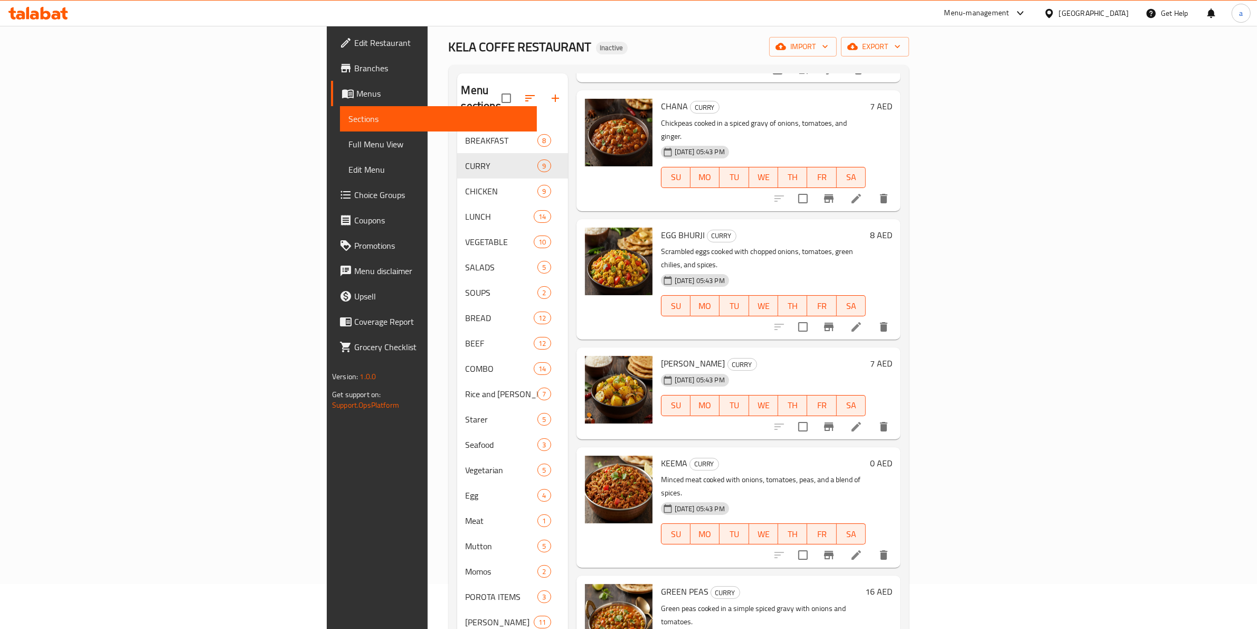
scroll to position [66, 0]
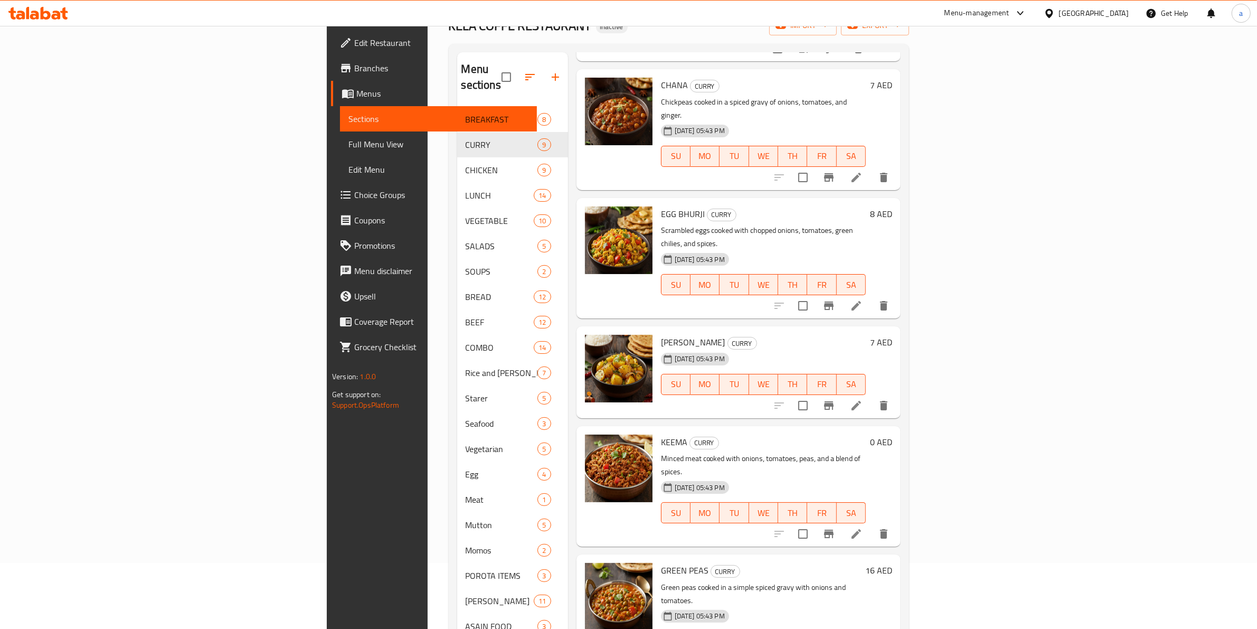
click at [892, 563] on h6 "16 AED" at bounding box center [878, 570] width 27 height 15
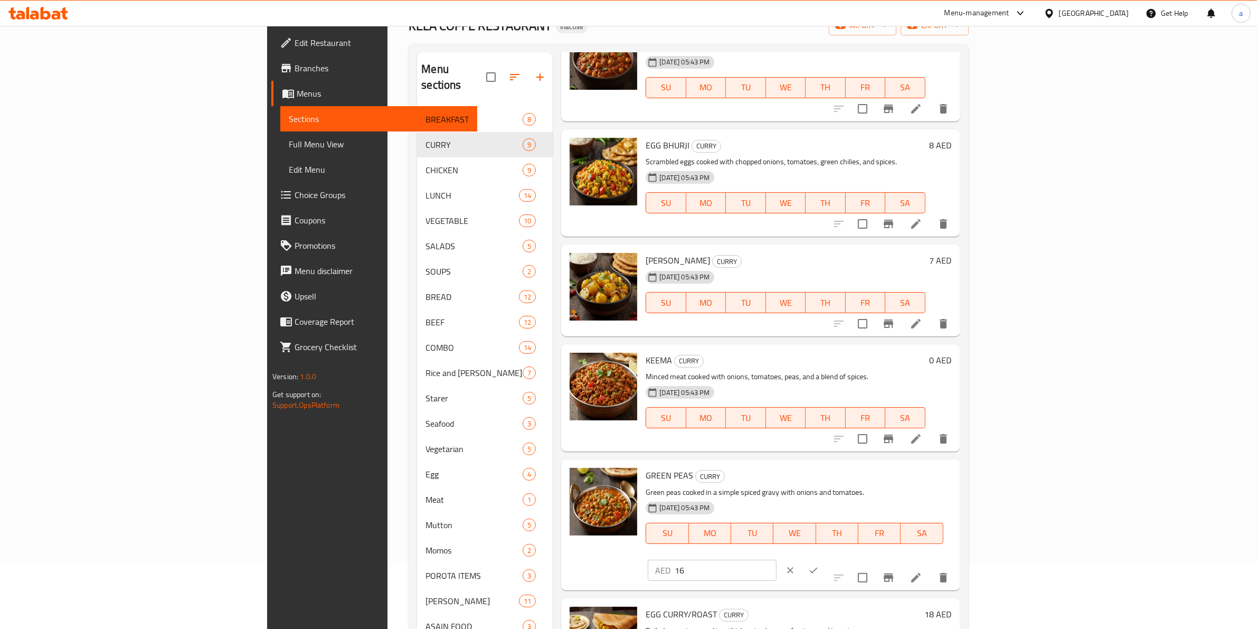
drag, startPoint x: 1117, startPoint y: 474, endPoint x: 994, endPoint y: 478, distance: 123.1
click at [956, 478] on div "GREEN PEAS CURRY Green peas cooked in a simple spiced gravy with onions and tom…" at bounding box center [798, 525] width 314 height 122
type input "7"
click at [819, 565] on icon "ok" at bounding box center [813, 570] width 11 height 11
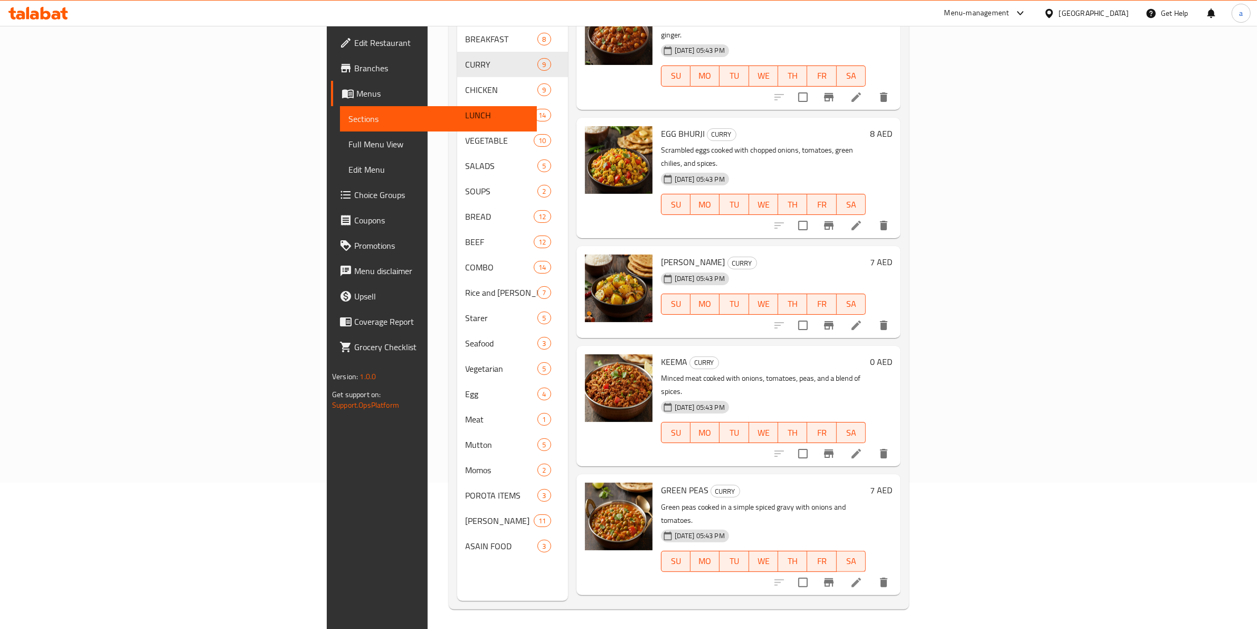
scroll to position [148, 0]
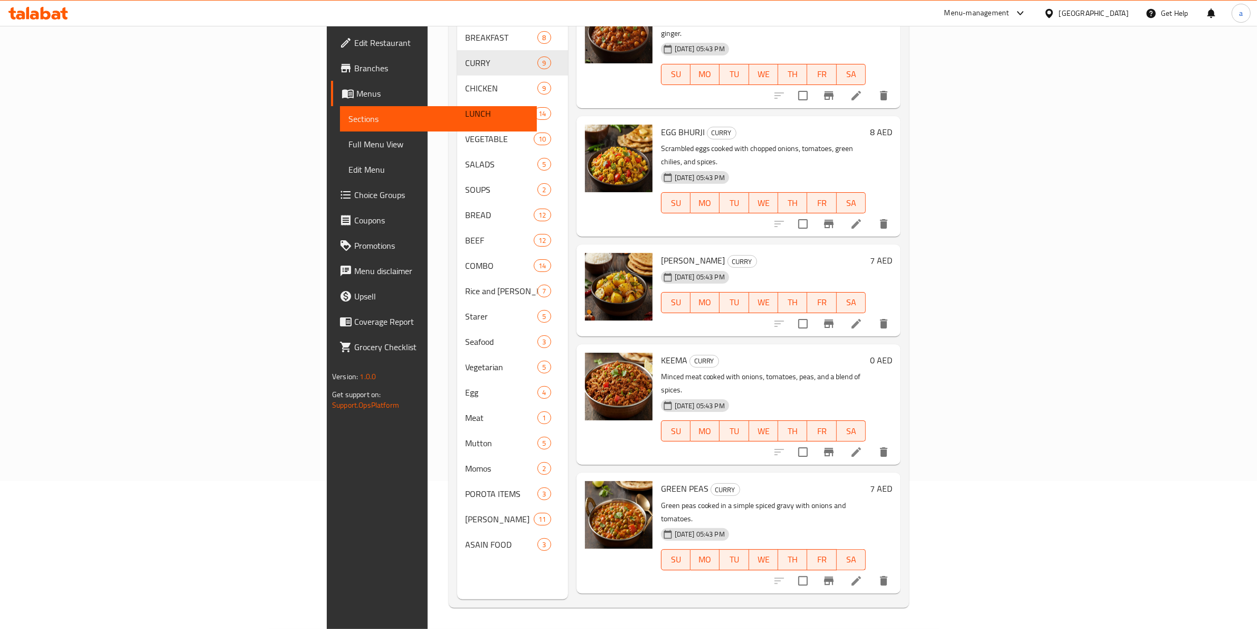
click at [892, 610] on h6 "18 AED" at bounding box center [878, 617] width 27 height 15
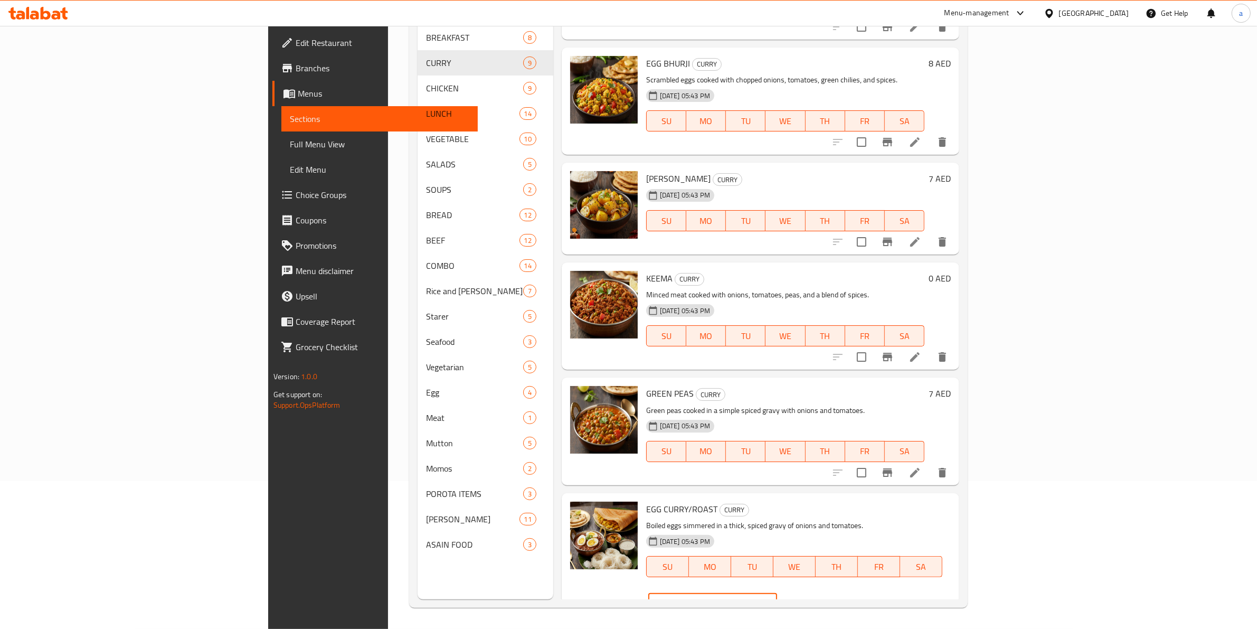
click at [777, 593] on input "18" at bounding box center [726, 603] width 102 height 21
type input "1"
type input "0"
type input "9"
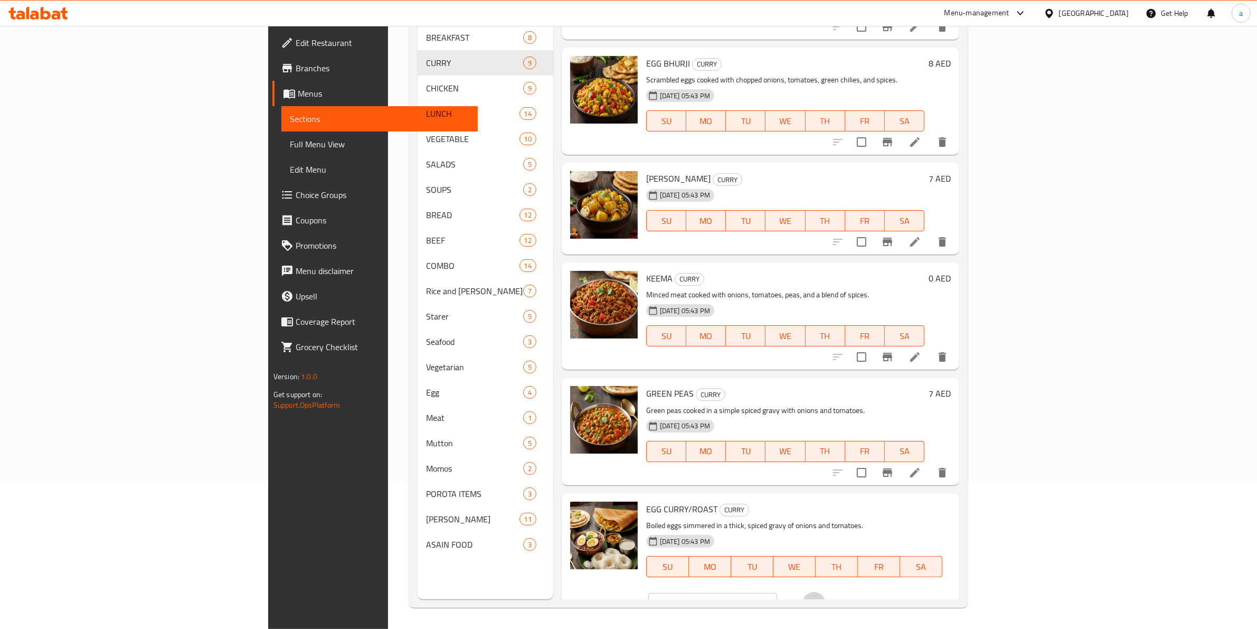
click at [826, 592] on button "ok" at bounding box center [813, 603] width 23 height 23
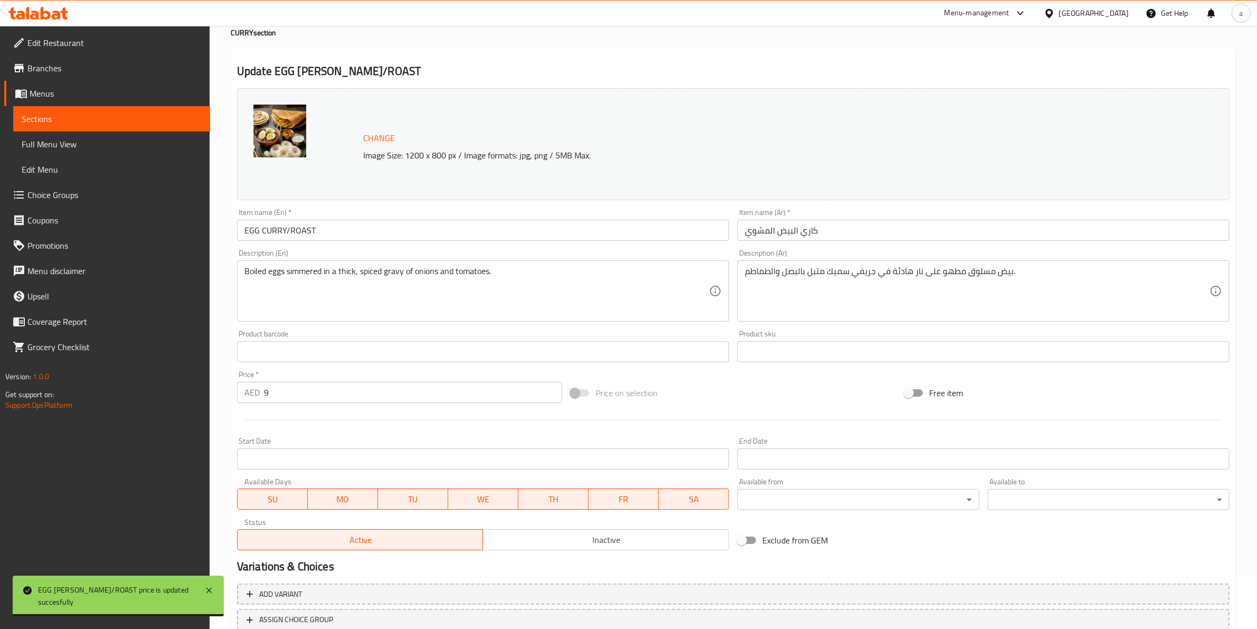
scroll to position [131, 0]
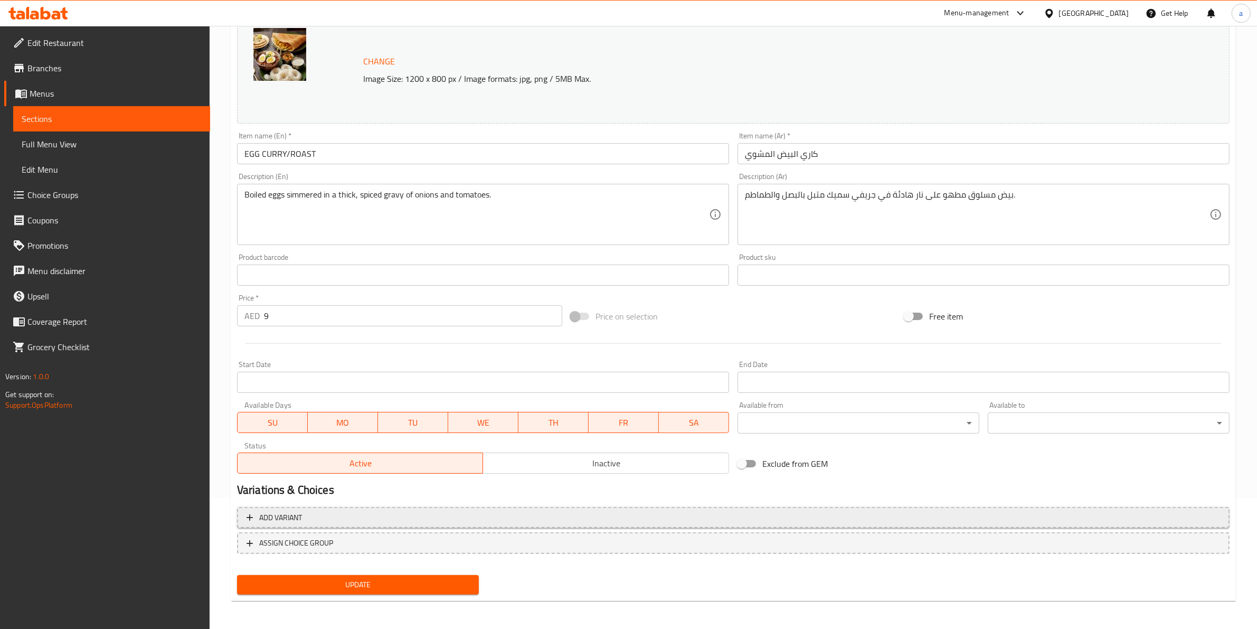
click at [324, 522] on span "Add variant" at bounding box center [733, 517] width 973 height 13
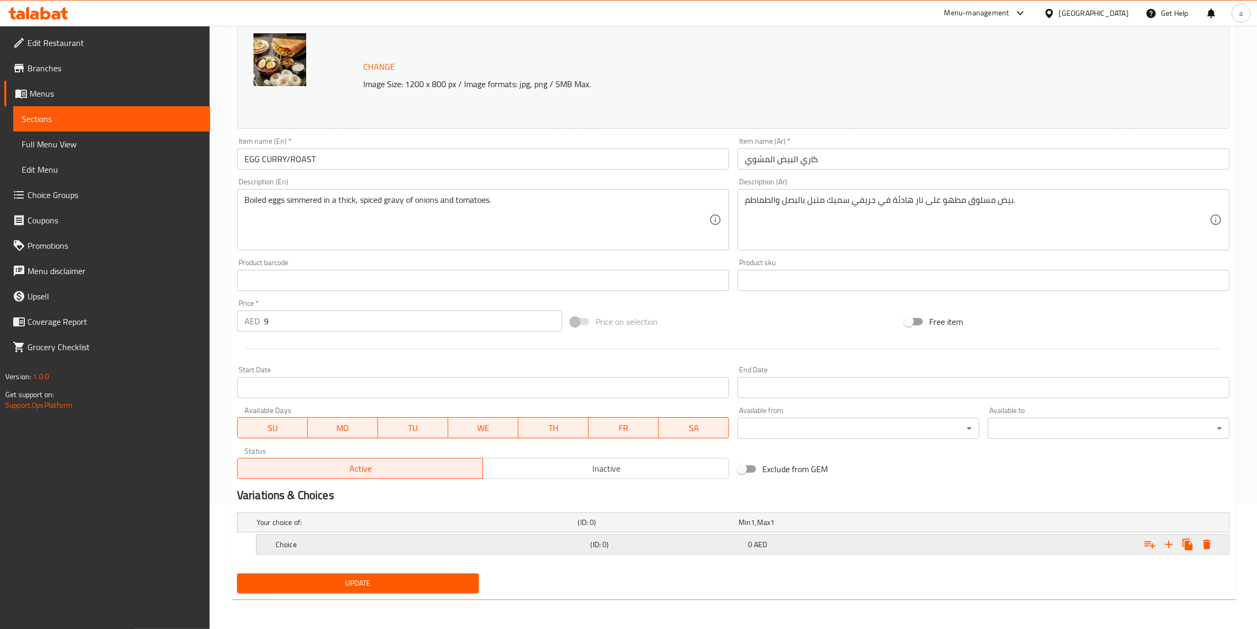
click at [383, 547] on h5 "Choice" at bounding box center [431, 544] width 311 height 11
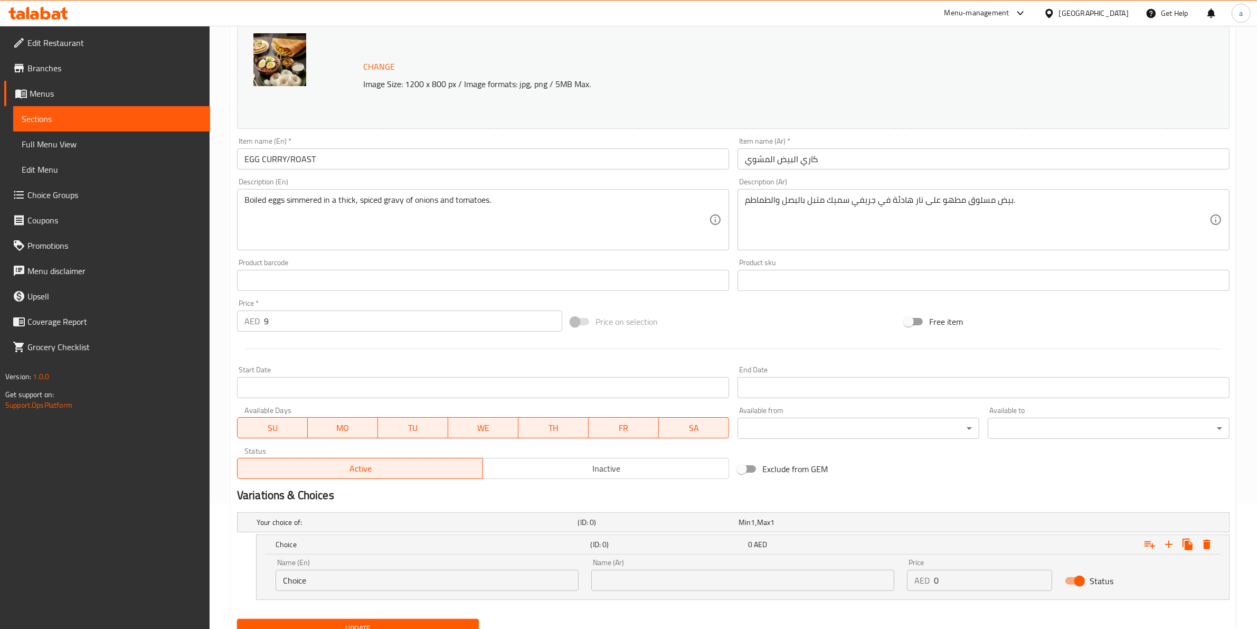
scroll to position [172, 0]
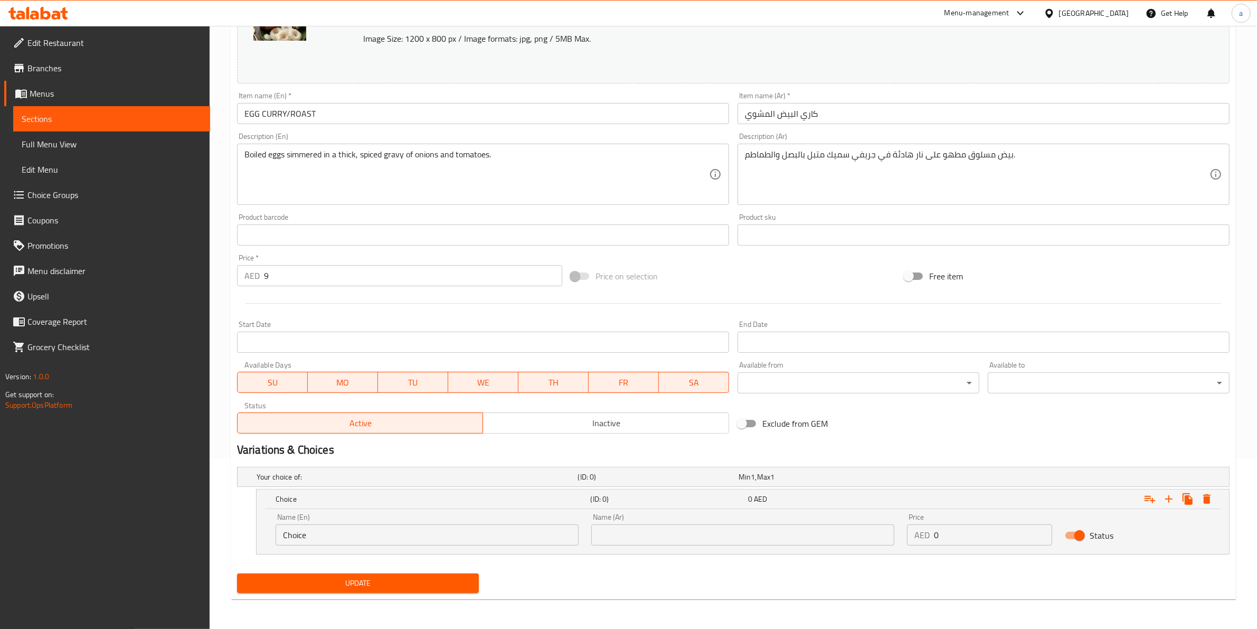
click at [416, 545] on div "Name (En) Choice Name (En)" at bounding box center [427, 529] width 316 height 45
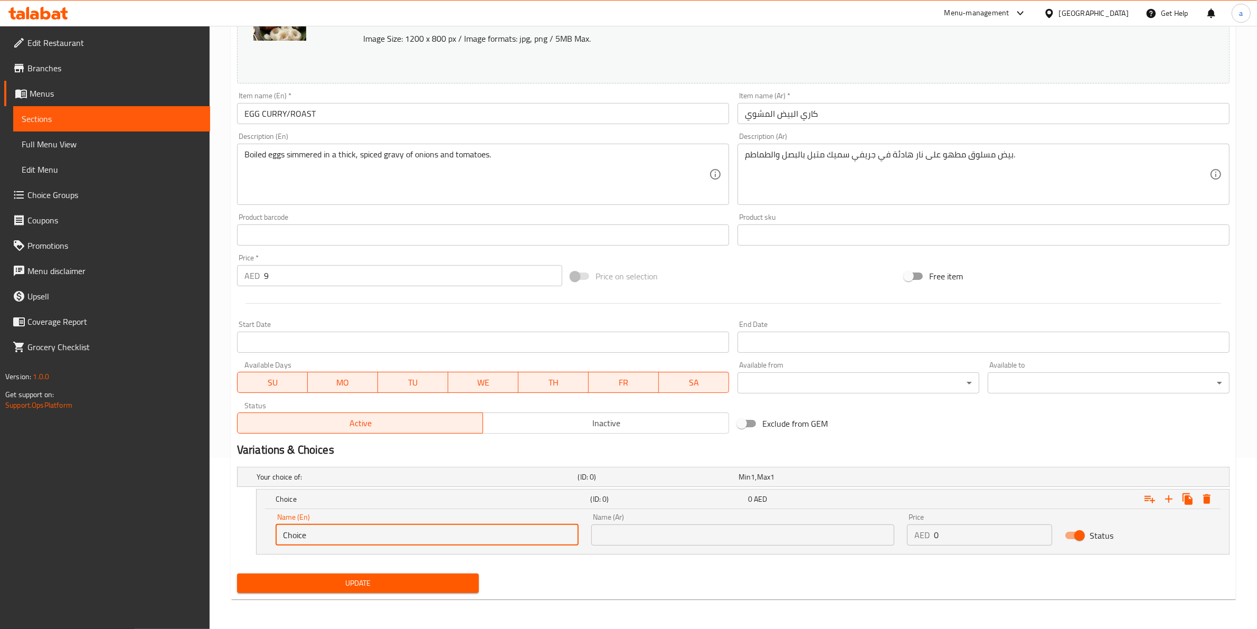
click at [420, 532] on input "Choice" at bounding box center [427, 534] width 303 height 21
type input "curry"
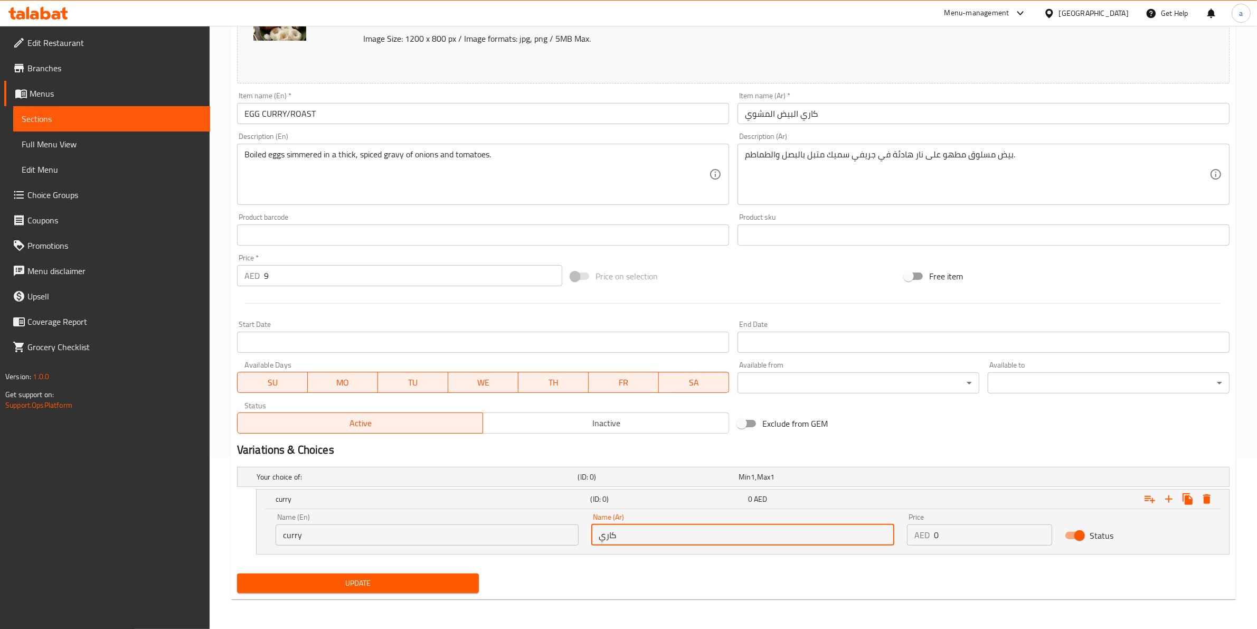
type input "كاري"
click at [439, 526] on input "curry" at bounding box center [427, 534] width 303 height 21
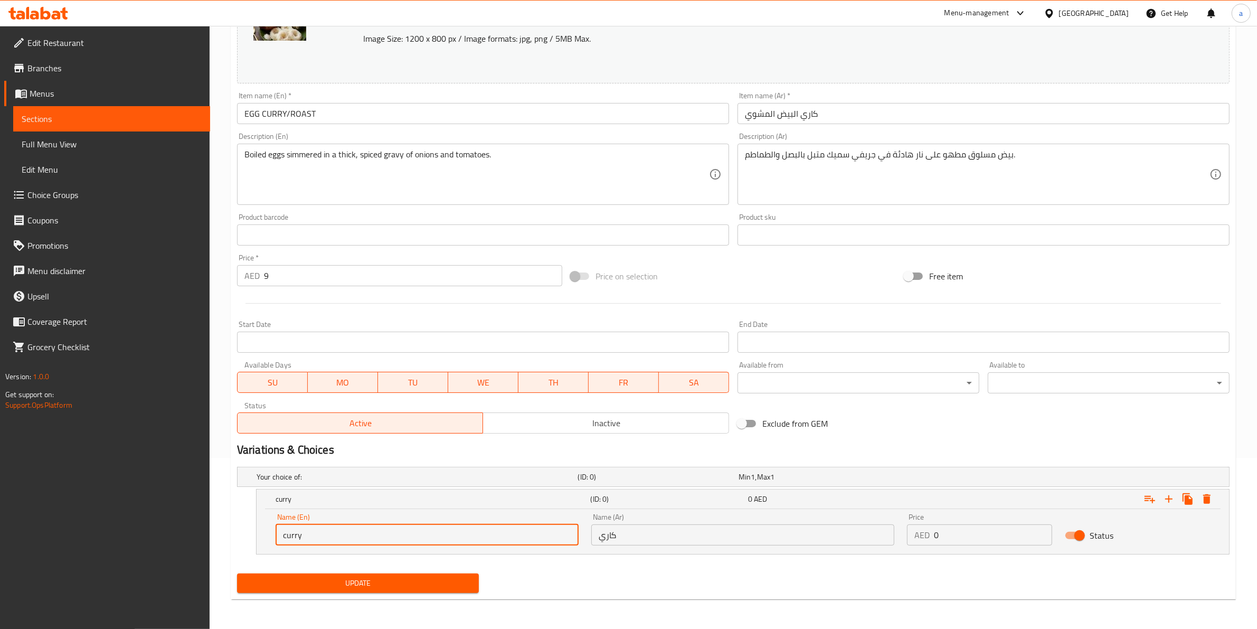
click at [371, 540] on input "curry" at bounding box center [427, 534] width 303 height 21
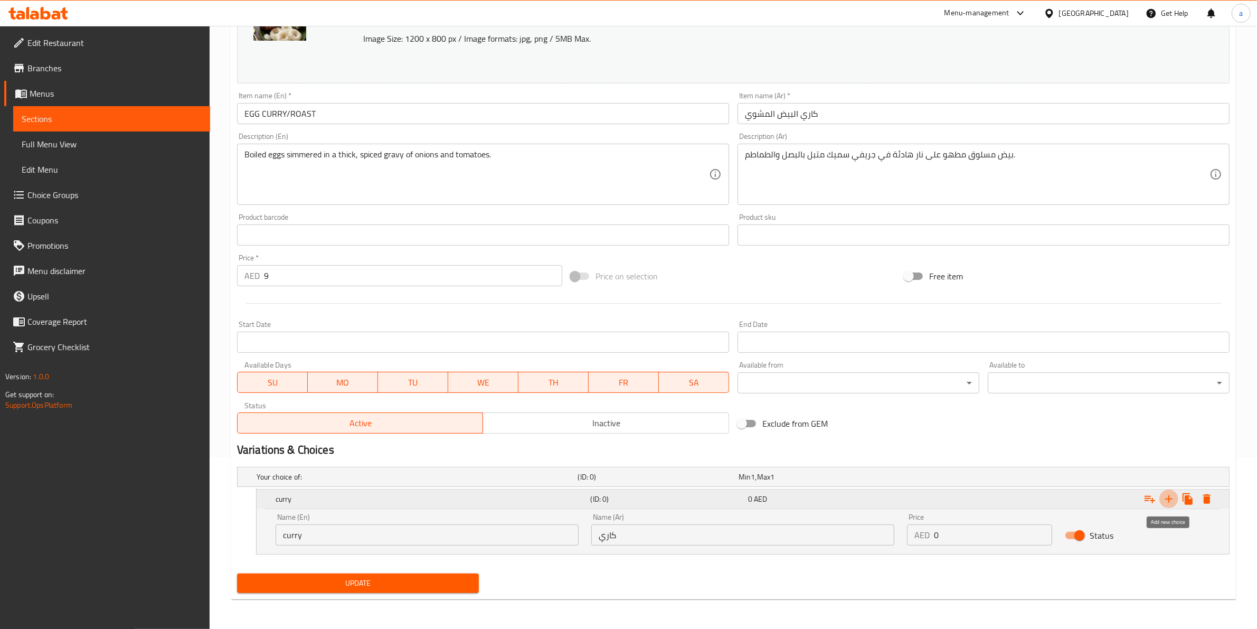
click at [1172, 498] on icon "Expand" at bounding box center [1168, 499] width 13 height 13
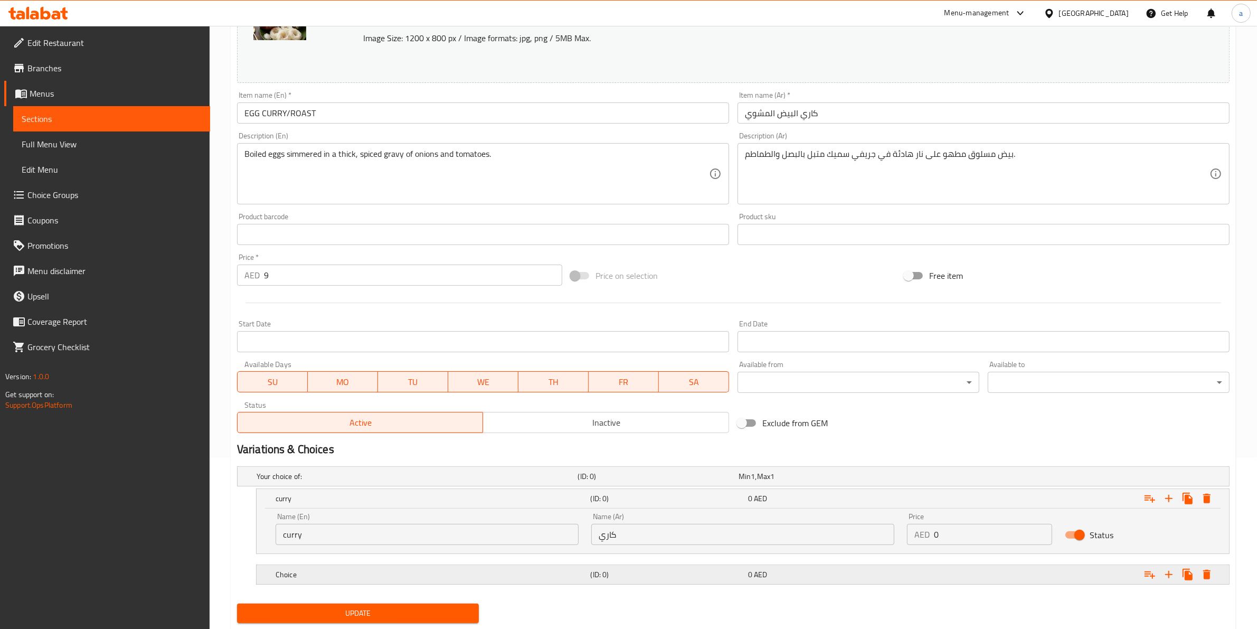
click at [383, 583] on div "Choice (ID: 0) 0 AED" at bounding box center [745, 574] width 945 height 23
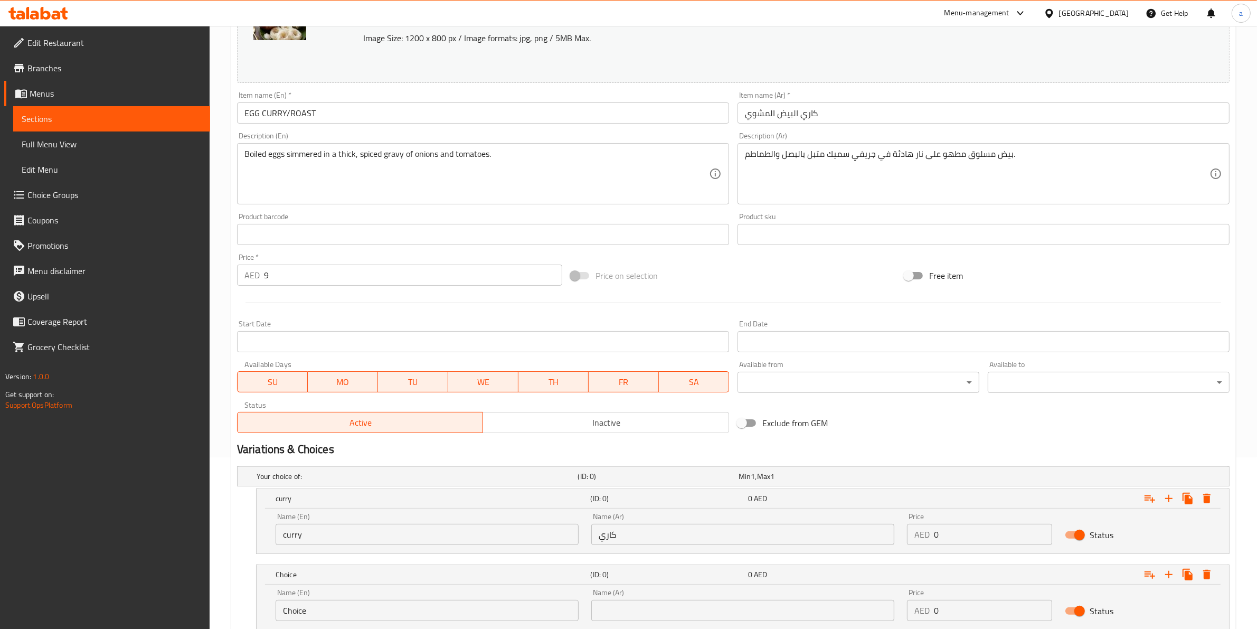
click at [362, 602] on input "Choice" at bounding box center [427, 610] width 303 height 21
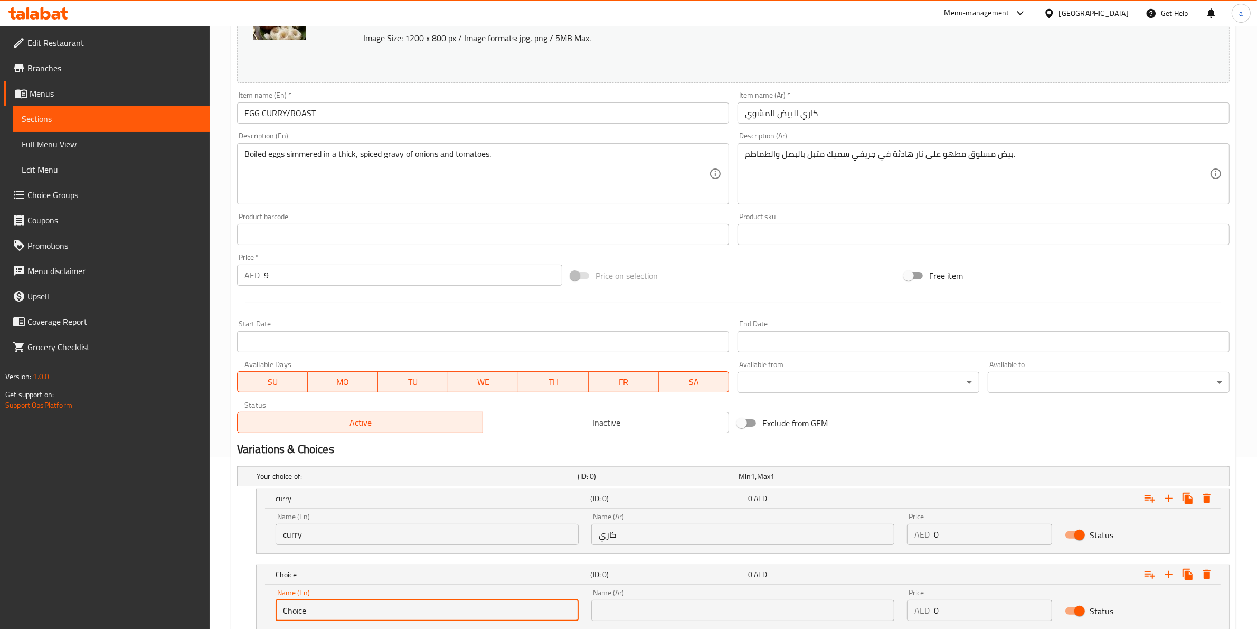
click at [362, 602] on input "Choice" at bounding box center [427, 610] width 303 height 21
click at [384, 602] on input "قخشسف" at bounding box center [427, 610] width 303 height 21
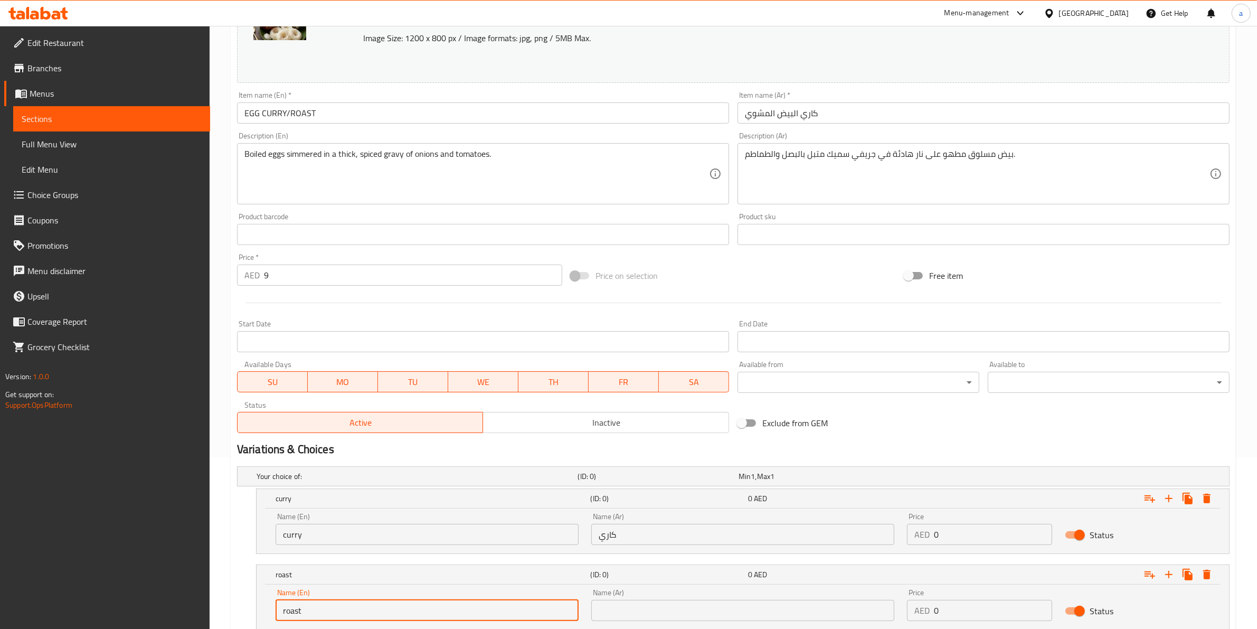
type input "roast"
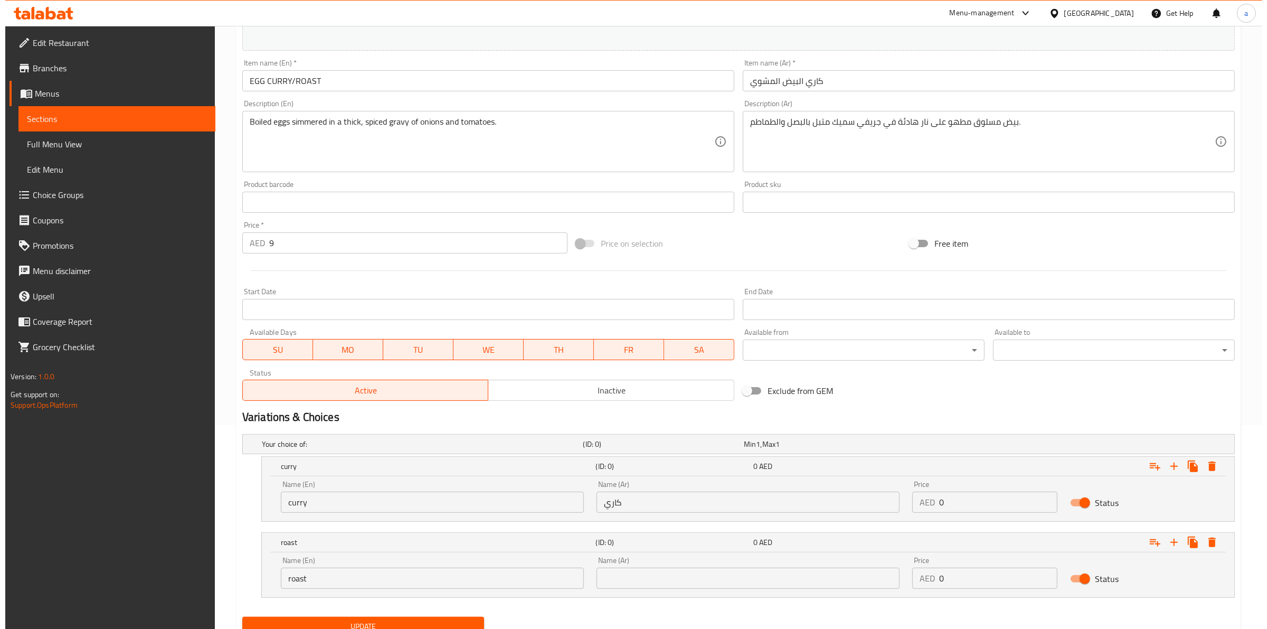
scroll to position [247, 0]
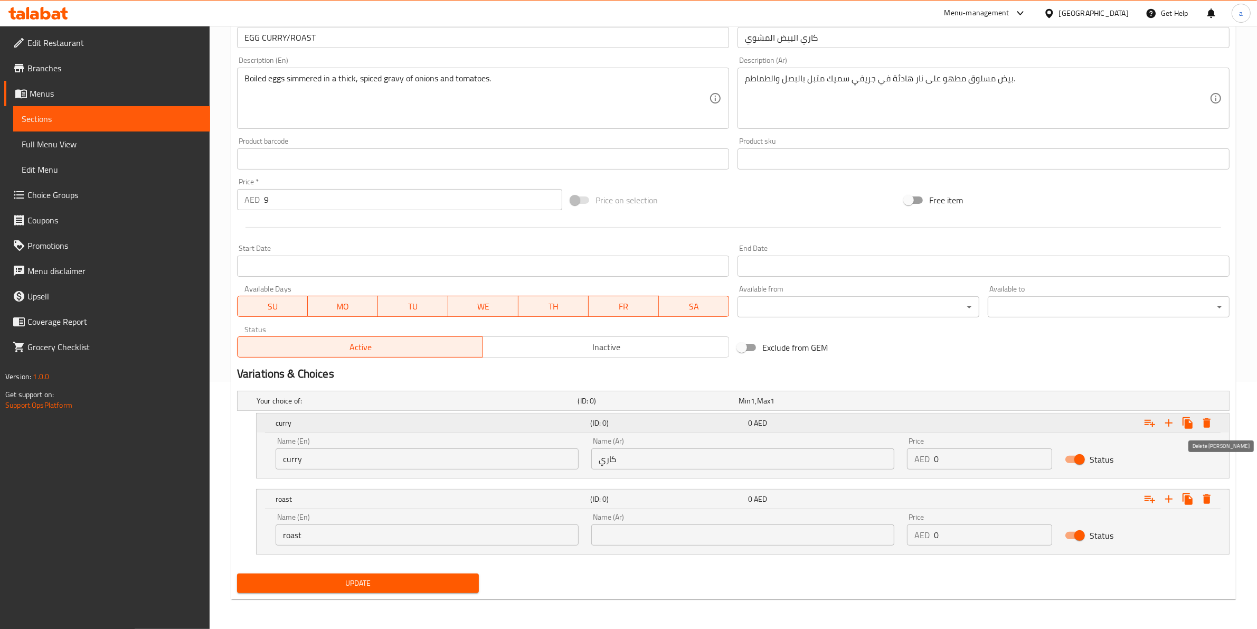
click at [1209, 424] on icon "Expand" at bounding box center [1206, 423] width 7 height 10
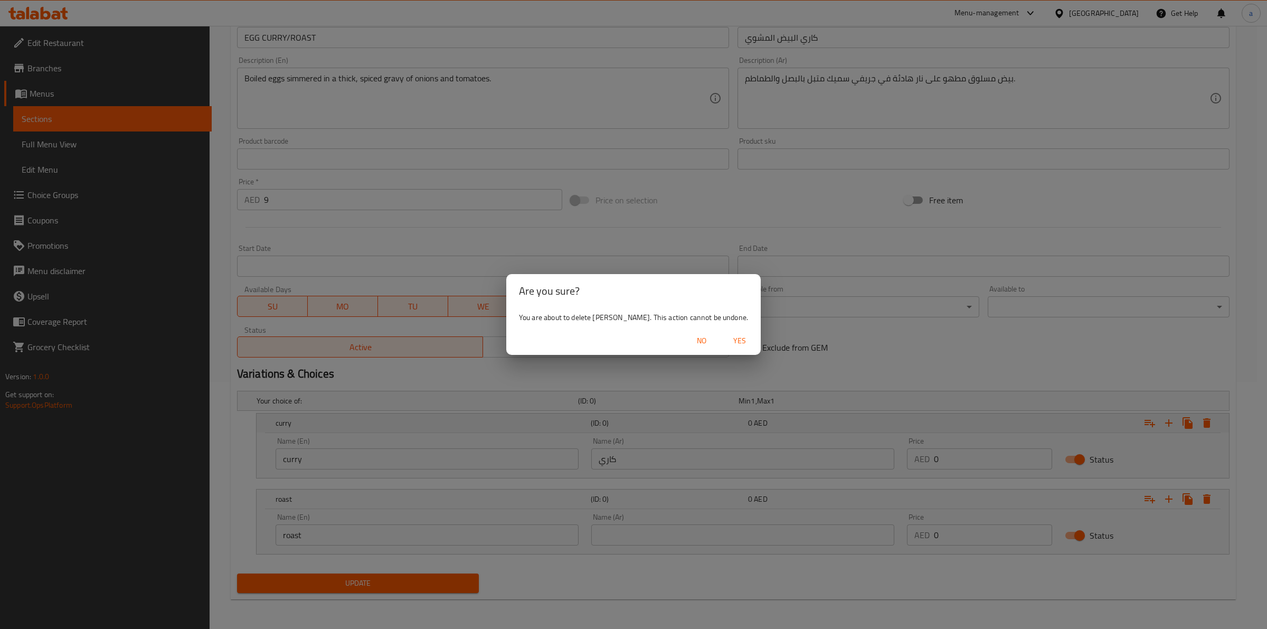
click at [1209, 424] on div "Are you sure? You are about to delete curry. This action cannot be undone. No Y…" at bounding box center [633, 314] width 1267 height 629
click at [1200, 424] on icon "Expand" at bounding box center [1196, 423] width 7 height 10
click at [727, 338] on span "Yes" at bounding box center [739, 340] width 25 height 13
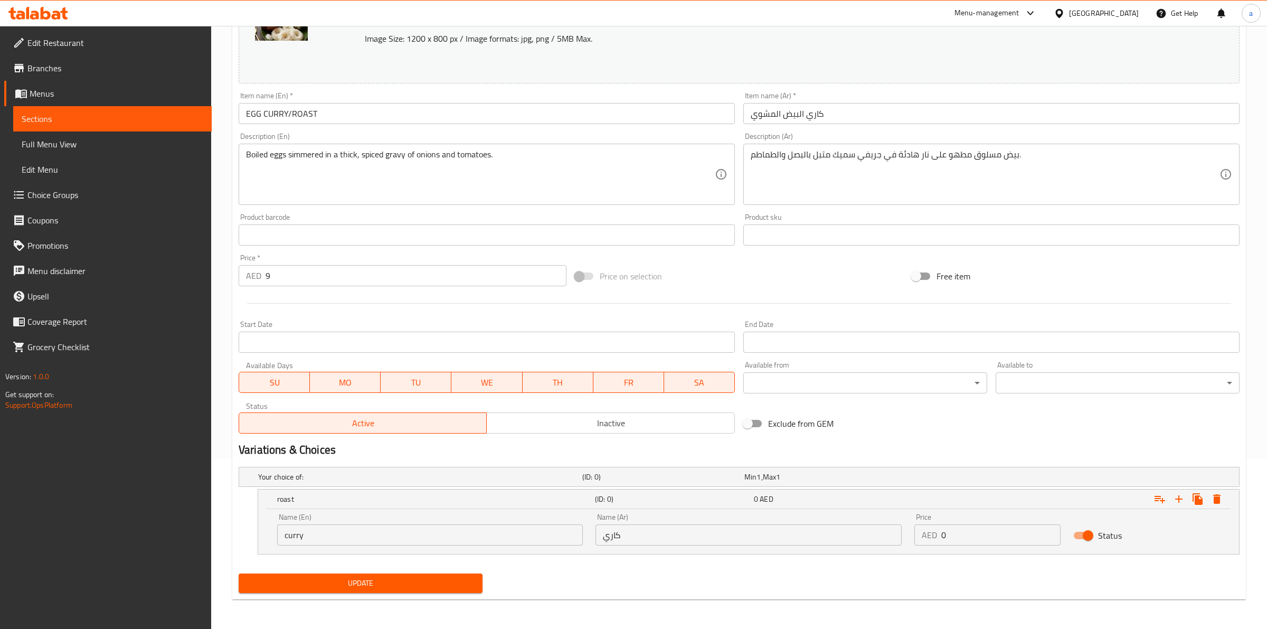
scroll to position [172, 0]
click at [1212, 502] on icon "Expand" at bounding box center [1206, 499] width 13 height 13
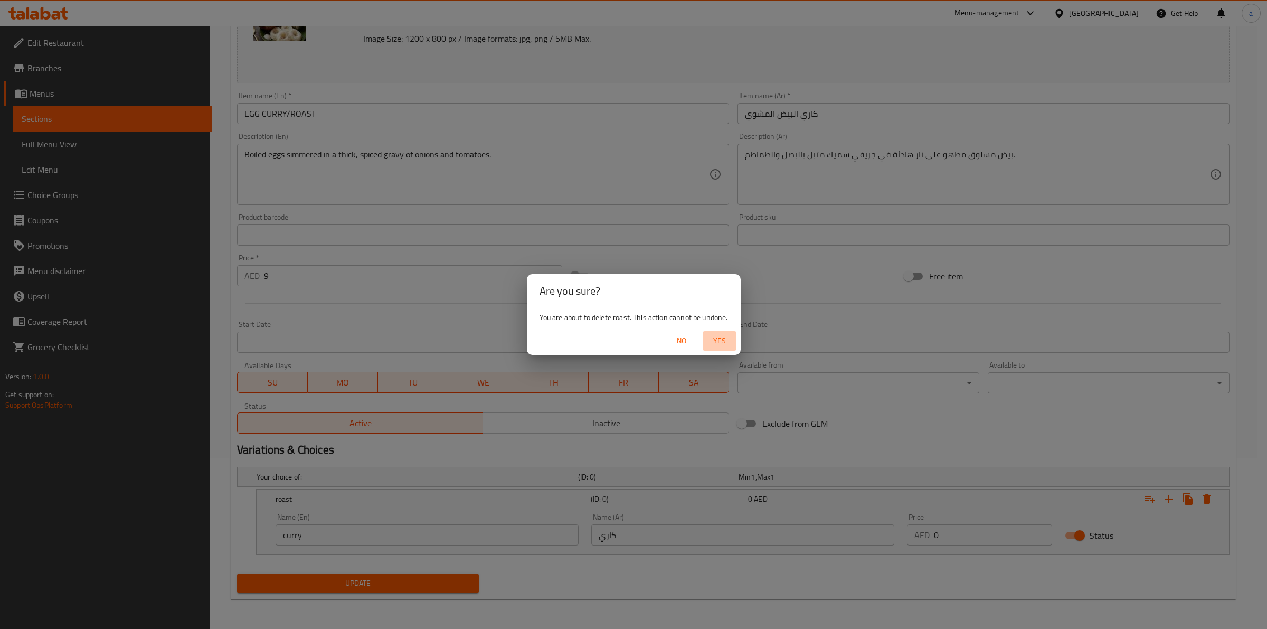
click at [716, 341] on span "Yes" at bounding box center [719, 340] width 25 height 13
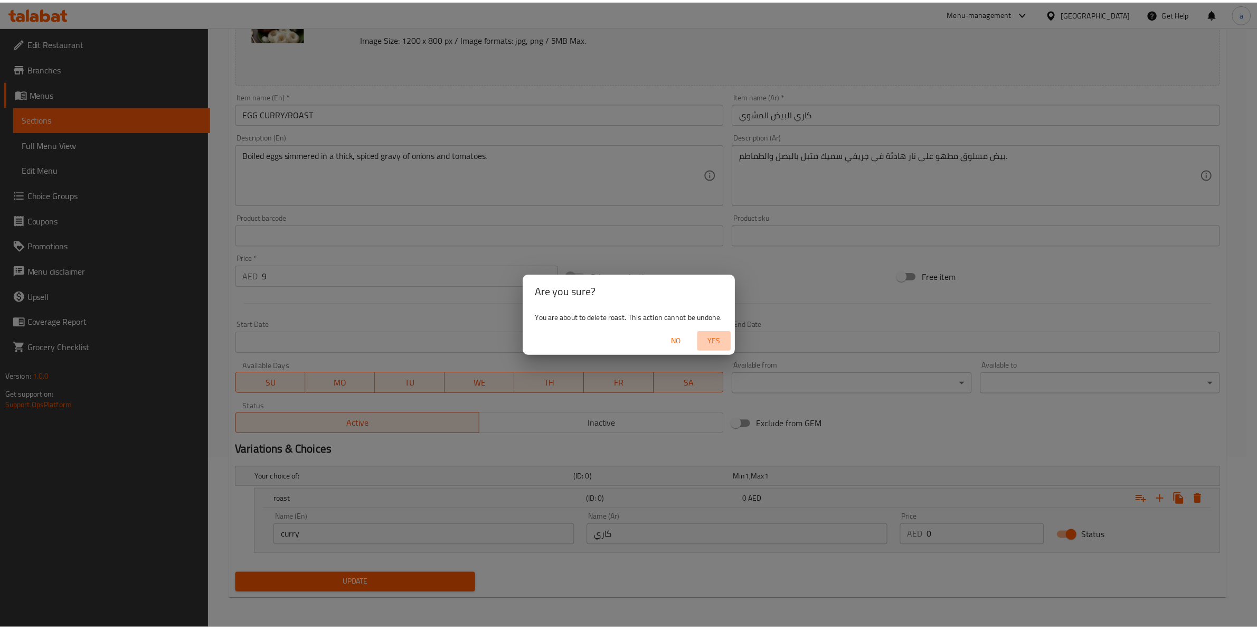
scroll to position [131, 0]
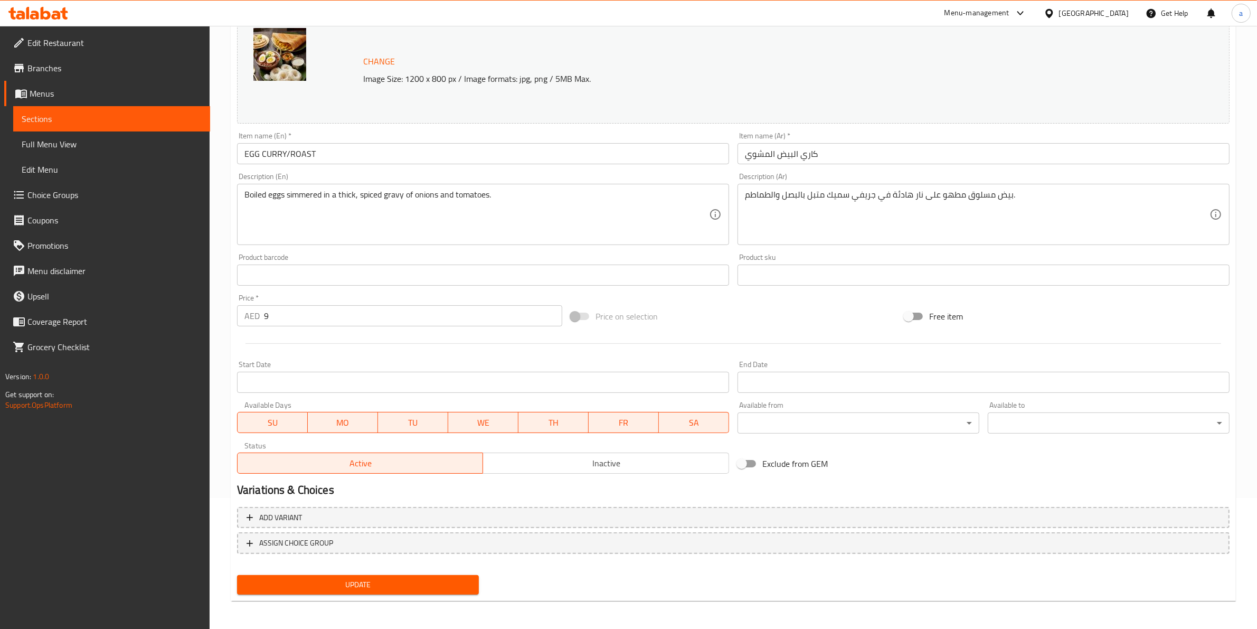
click at [391, 581] on span "Update" at bounding box center [357, 584] width 225 height 13
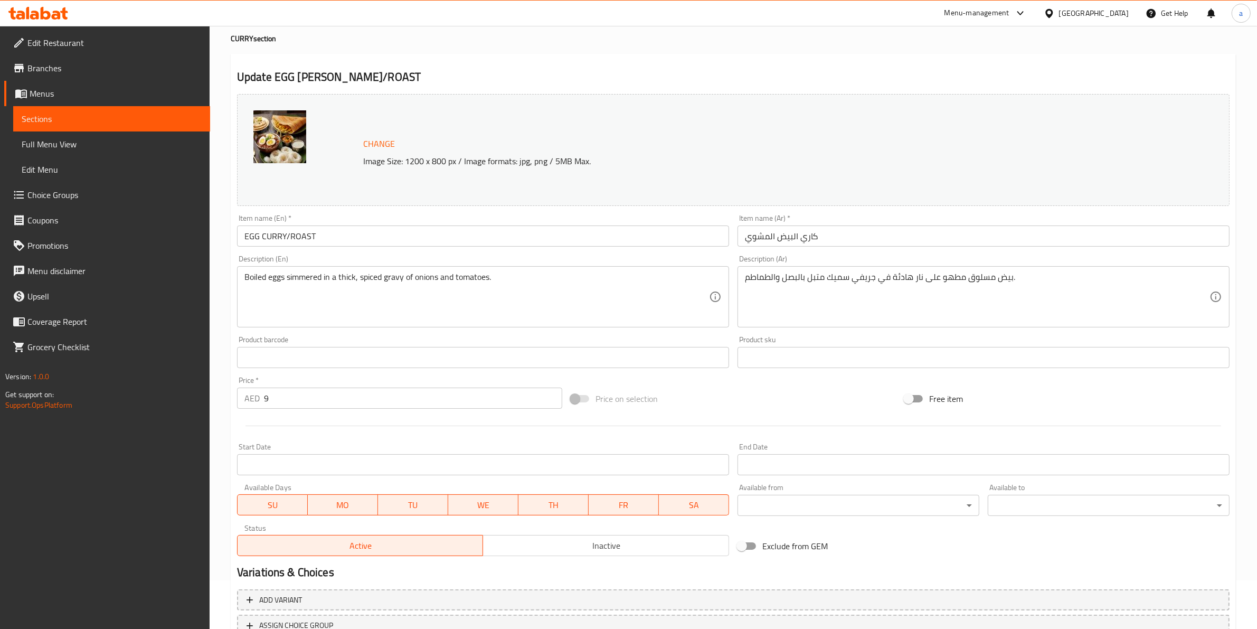
scroll to position [0, 0]
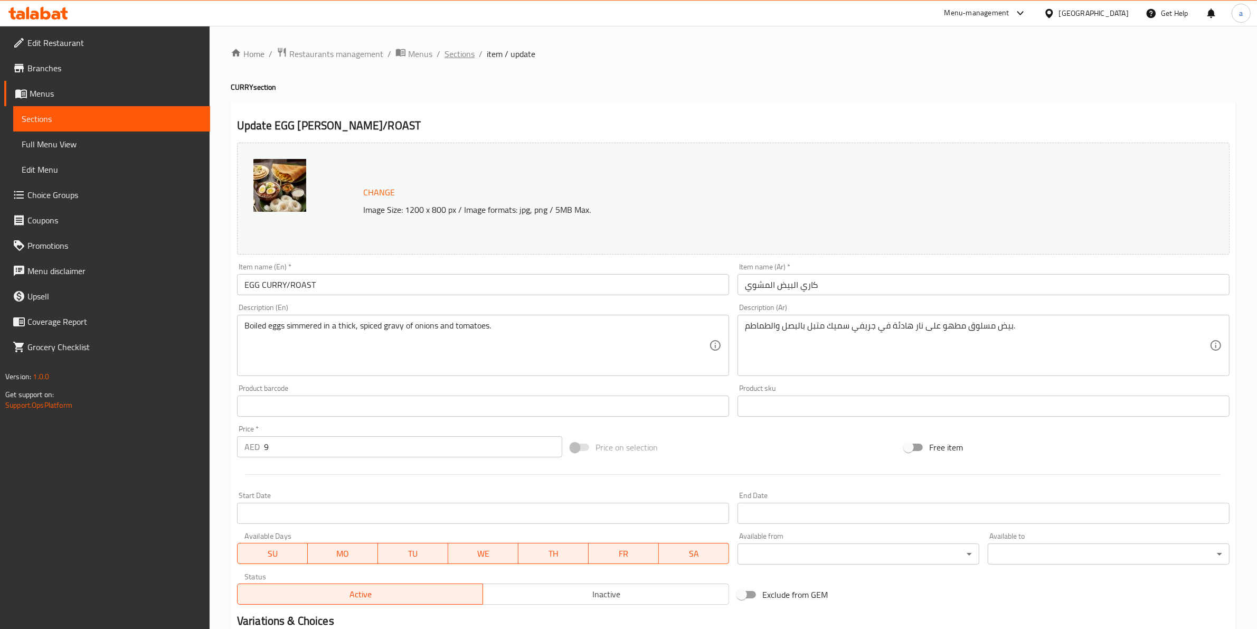
click at [451, 52] on span "Sections" at bounding box center [460, 54] width 30 height 13
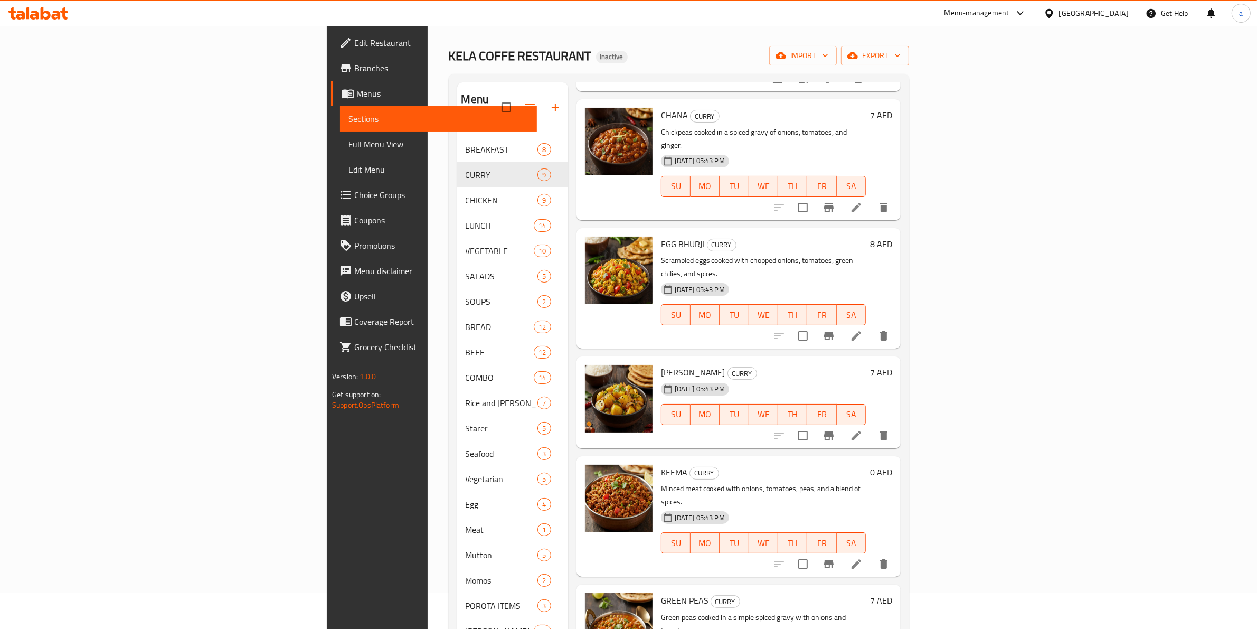
scroll to position [66, 0]
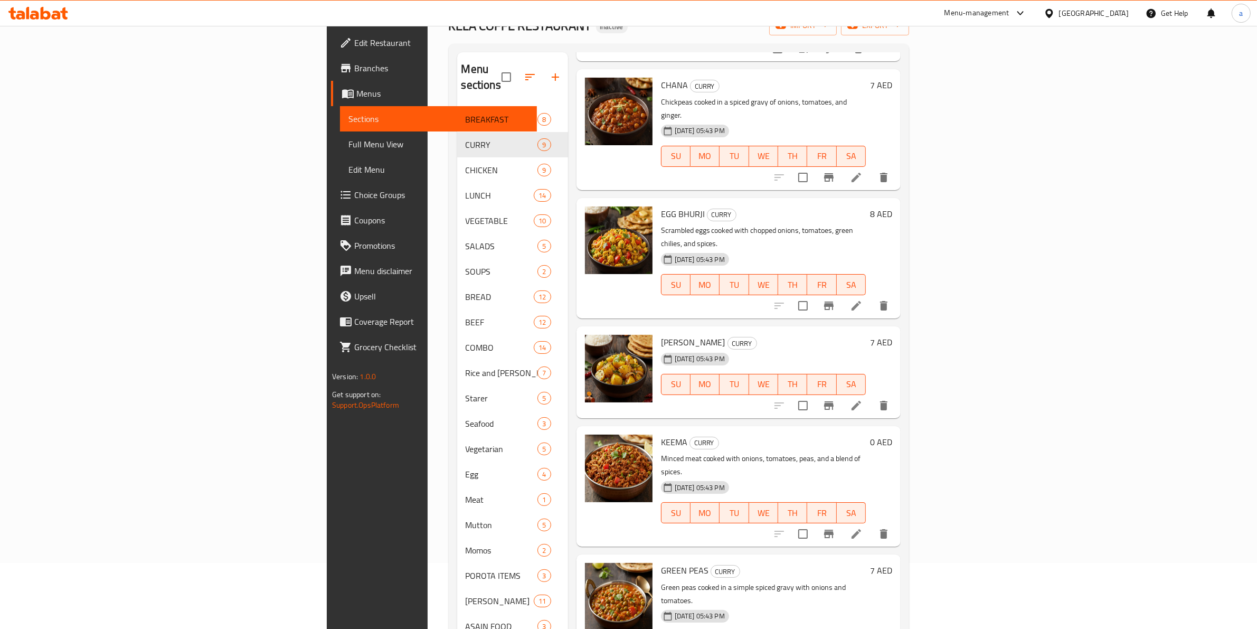
click at [871, 524] on li at bounding box center [856, 533] width 30 height 19
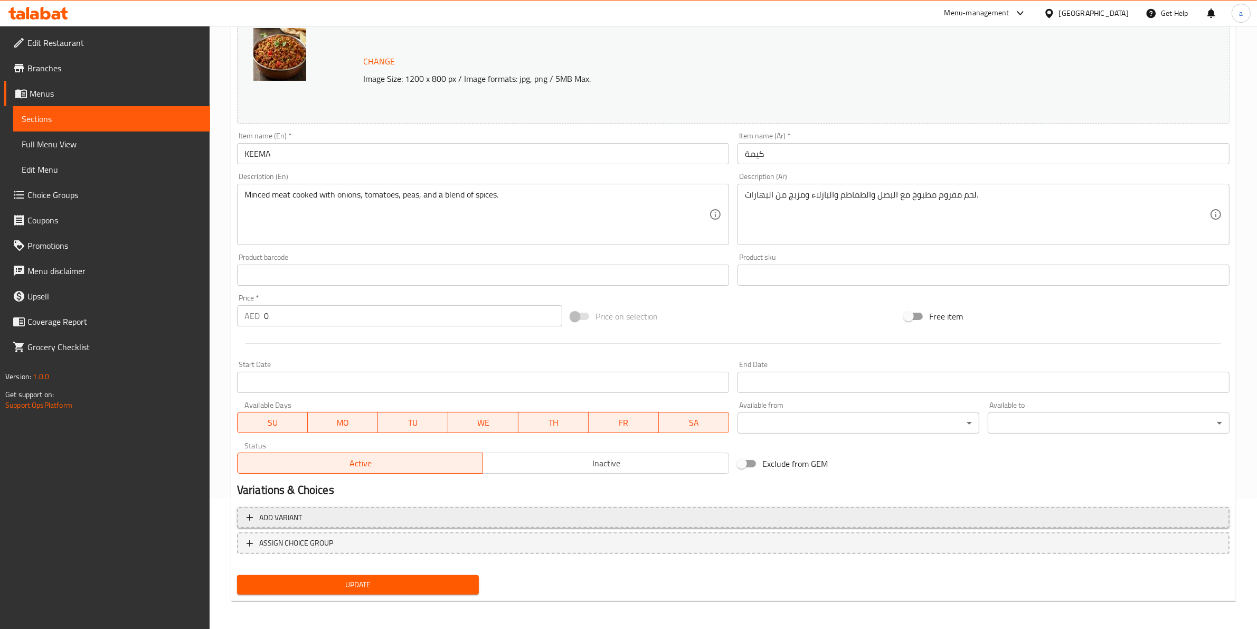
click at [476, 520] on span "Add variant" at bounding box center [733, 517] width 973 height 13
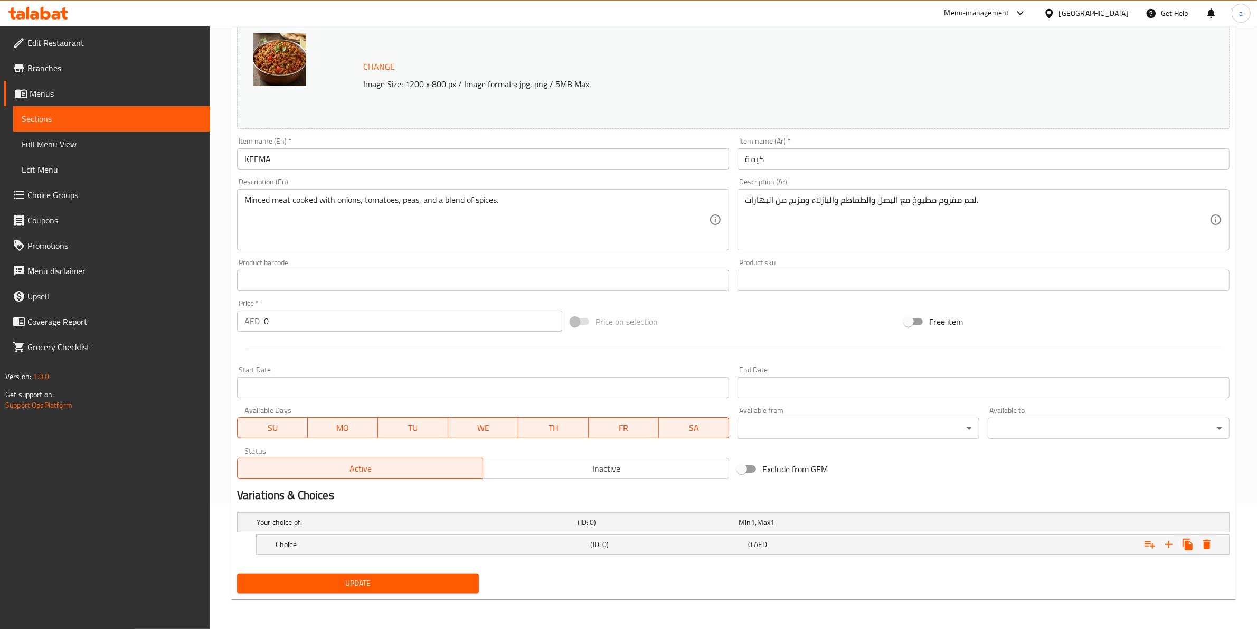
scroll to position [126, 0]
click at [402, 544] on h5 "Choice" at bounding box center [431, 544] width 311 height 11
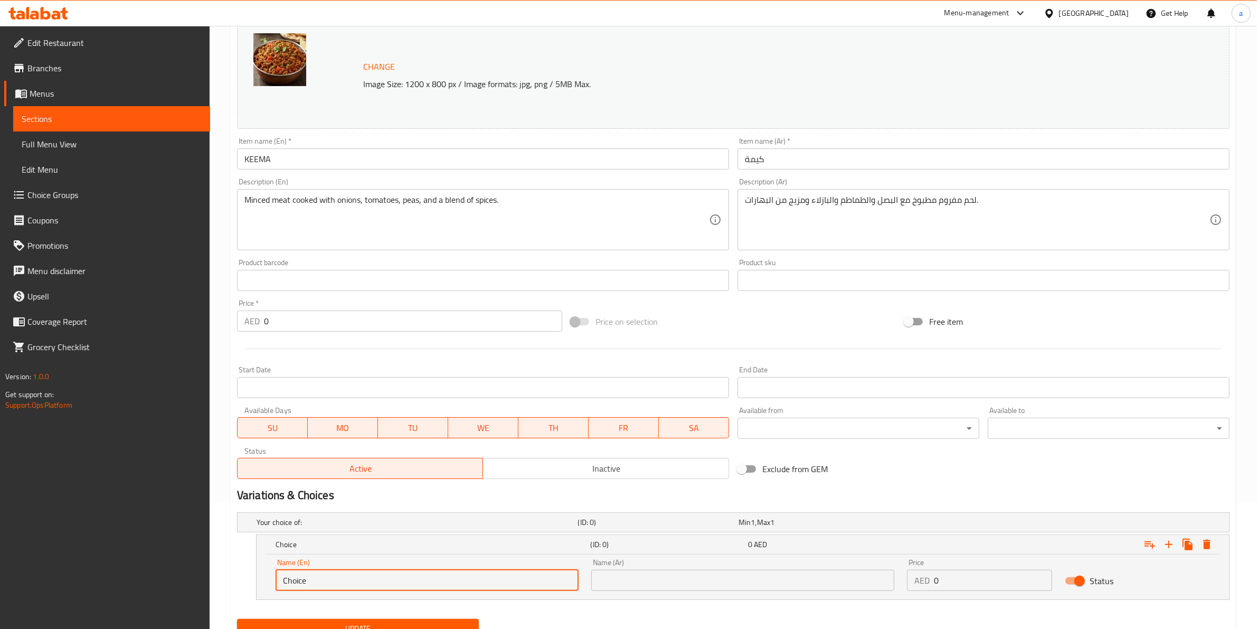
click at [412, 581] on input "Choice" at bounding box center [427, 580] width 303 height 21
type input "medium"
click at [630, 572] on input "text" at bounding box center [742, 580] width 303 height 21
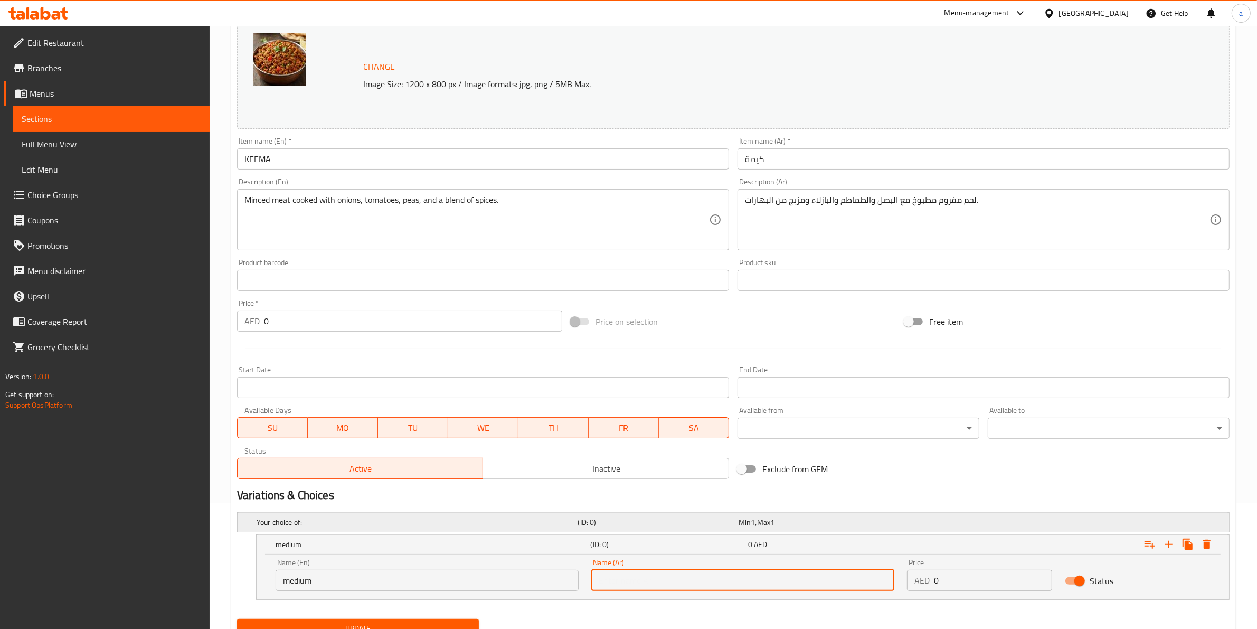
type input "وسط"
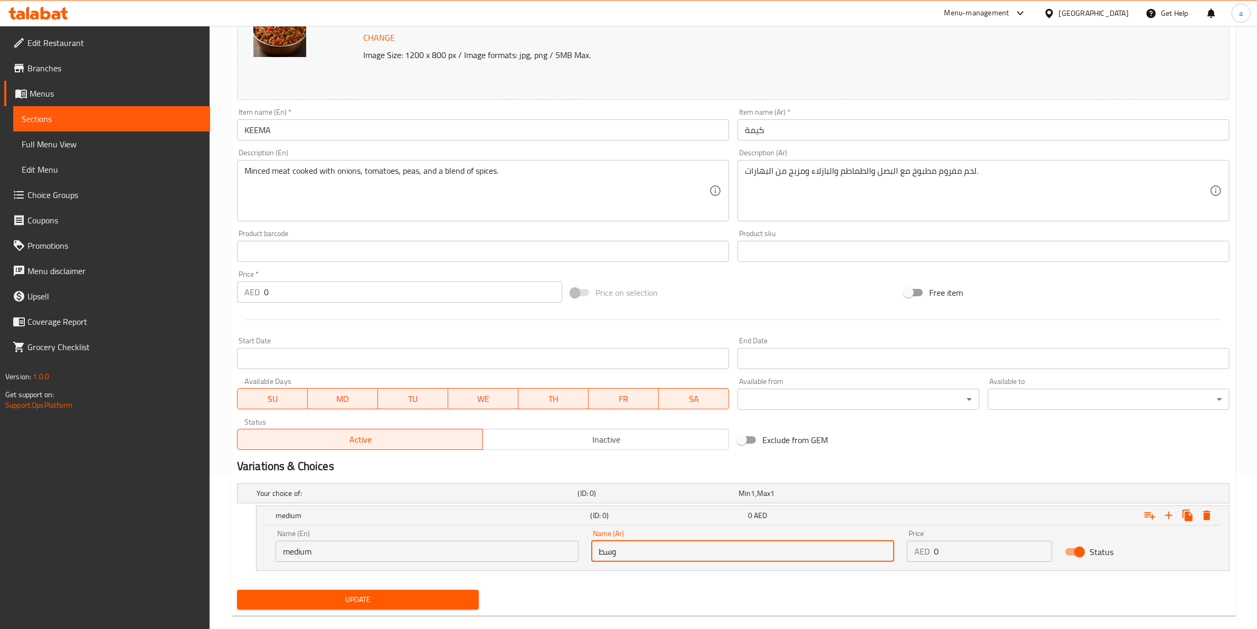
scroll to position [172, 0]
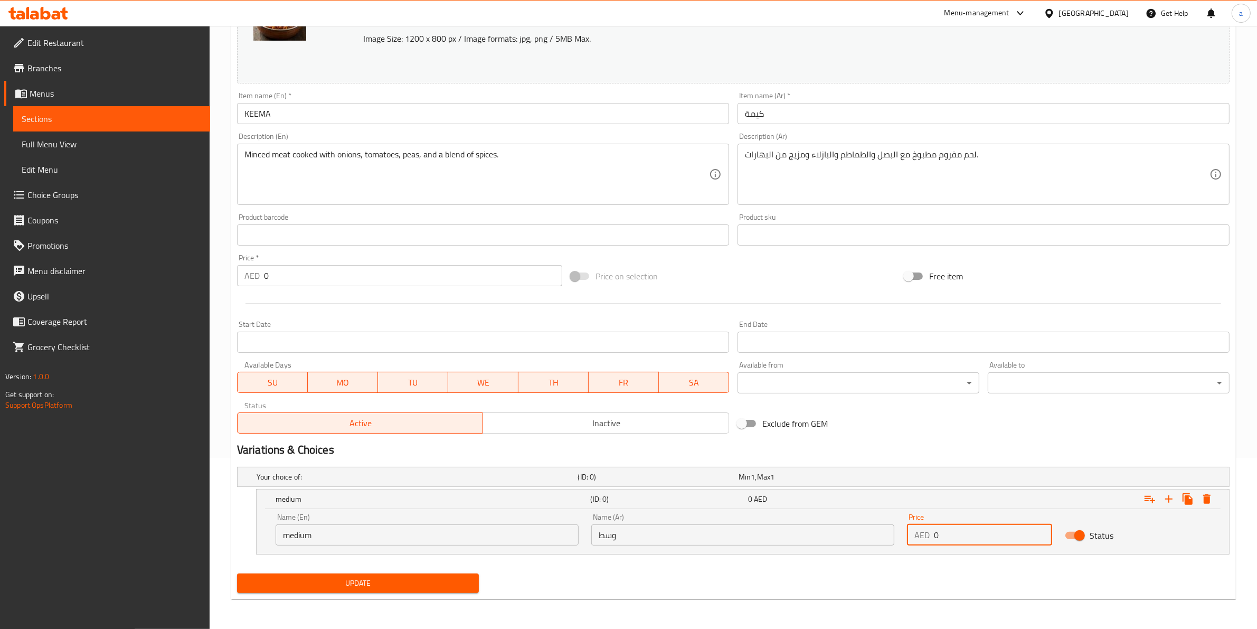
click at [964, 539] on input "0" at bounding box center [993, 534] width 118 height 21
type input "8"
click at [1169, 500] on icon "Expand" at bounding box center [1168, 498] width 7 height 7
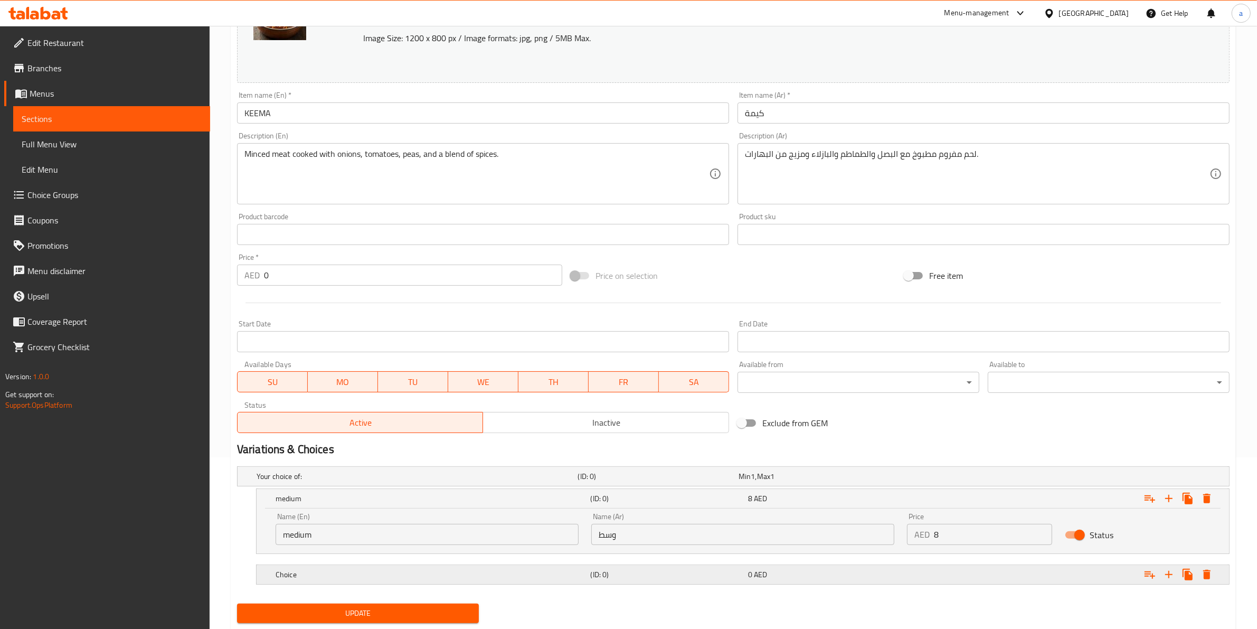
click at [542, 578] on h5 "Choice" at bounding box center [431, 574] width 311 height 11
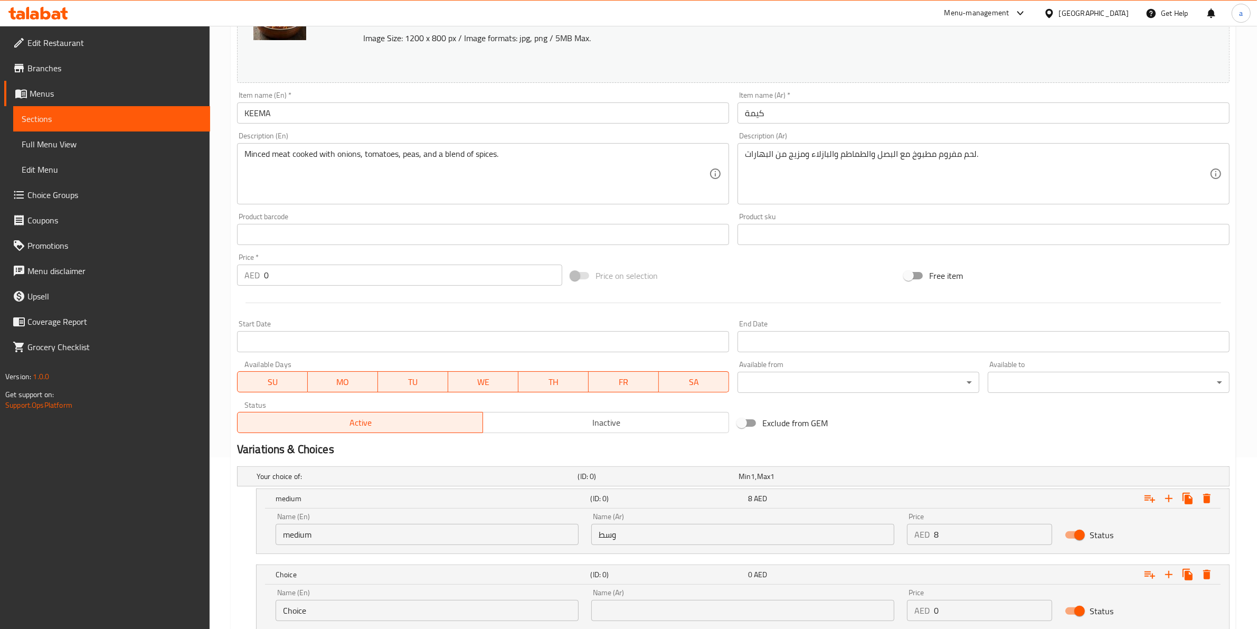
click at [390, 606] on input "Choice" at bounding box center [427, 610] width 303 height 21
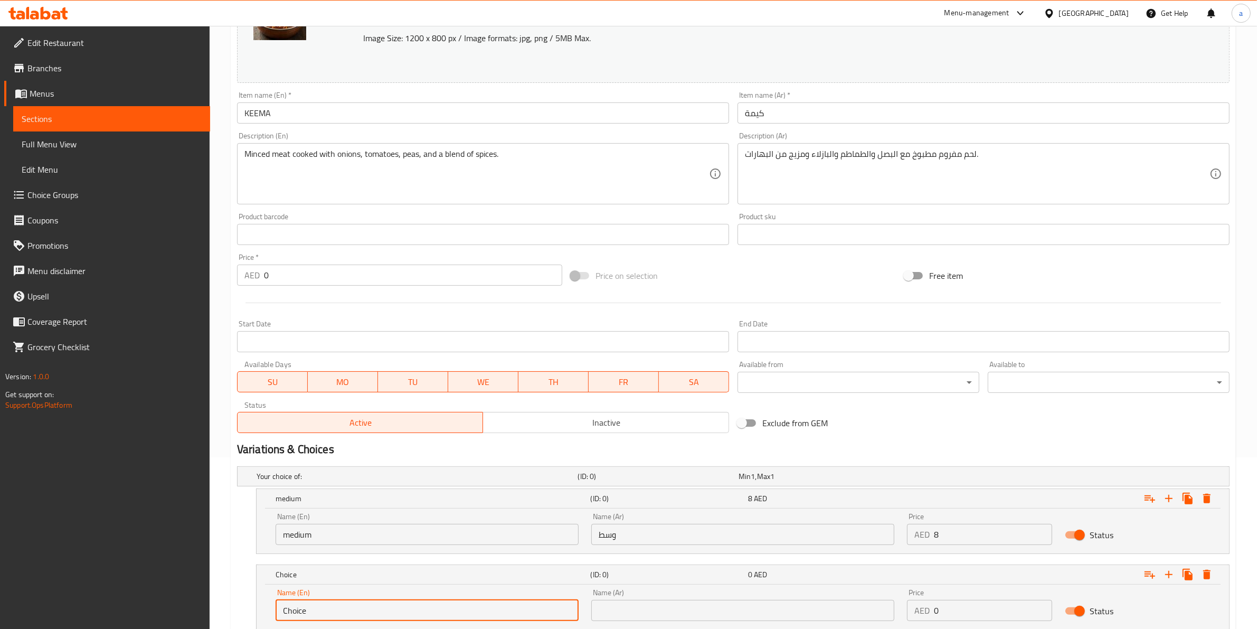
click at [390, 606] on input "Choice" at bounding box center [427, 610] width 303 height 21
type input "large"
click at [672, 618] on input "text" at bounding box center [742, 610] width 303 height 21
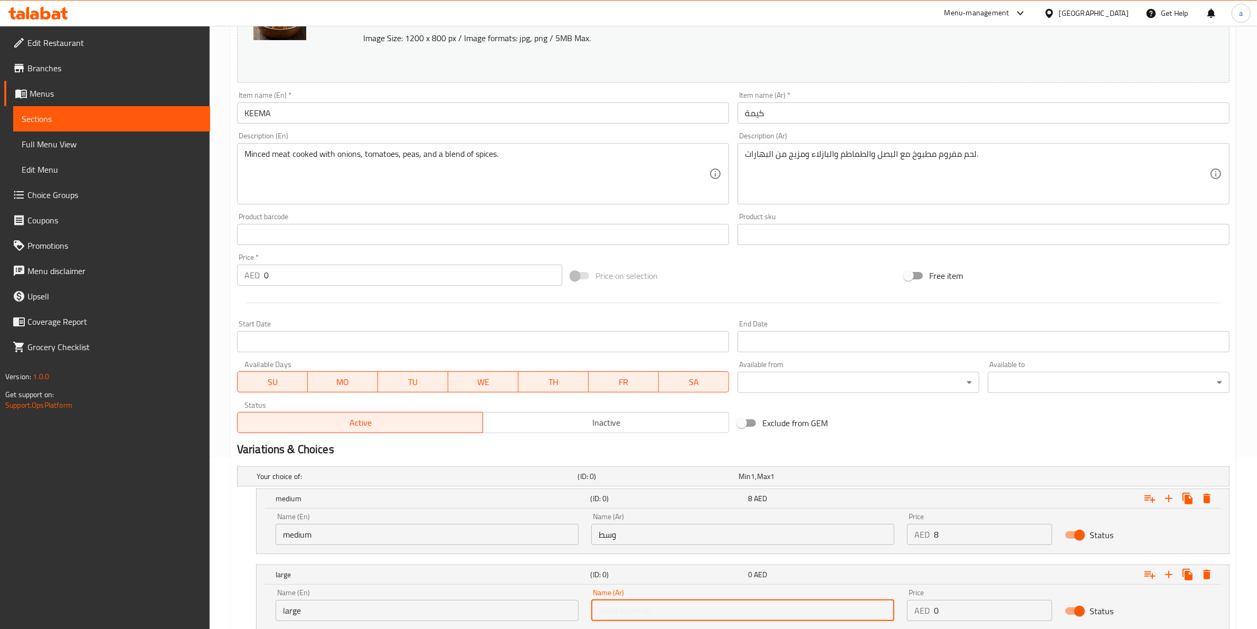
type input "كبير"
click at [960, 613] on input "0" at bounding box center [993, 610] width 118 height 21
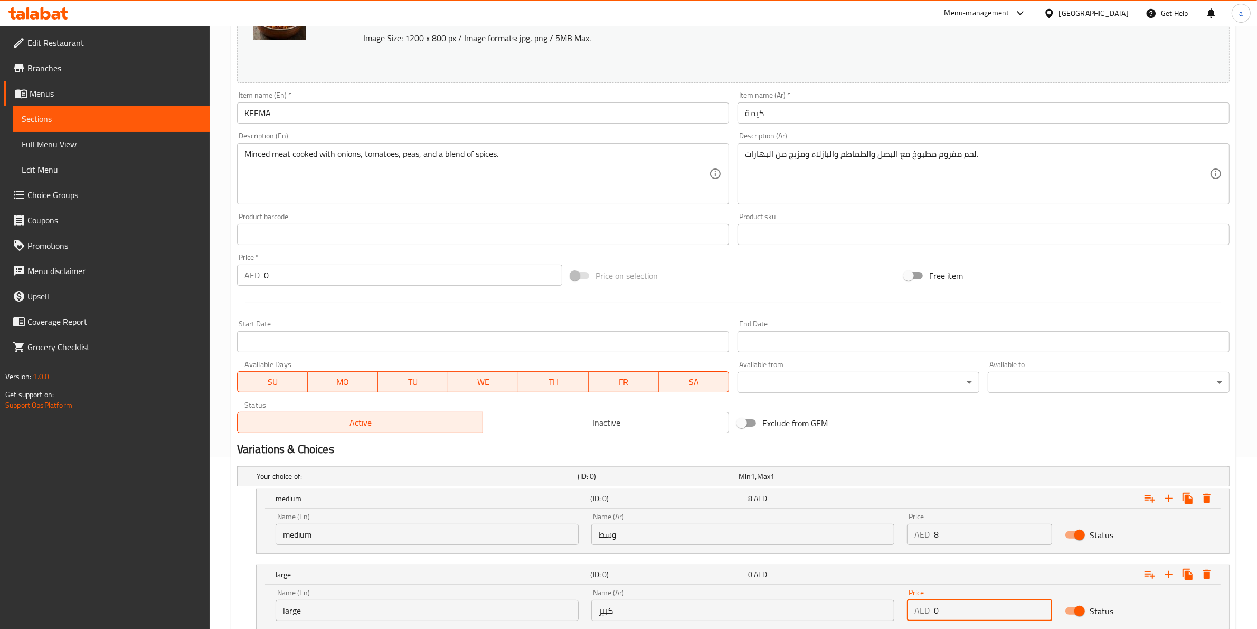
click at [960, 612] on input "0" at bounding box center [993, 610] width 118 height 21
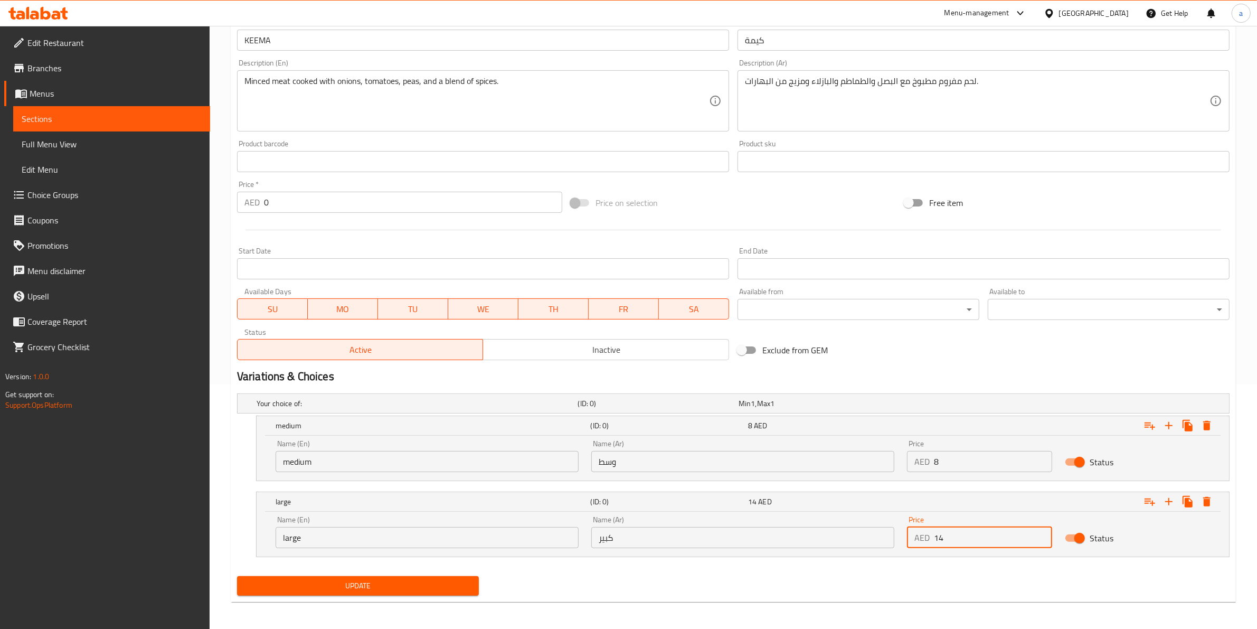
scroll to position [247, 0]
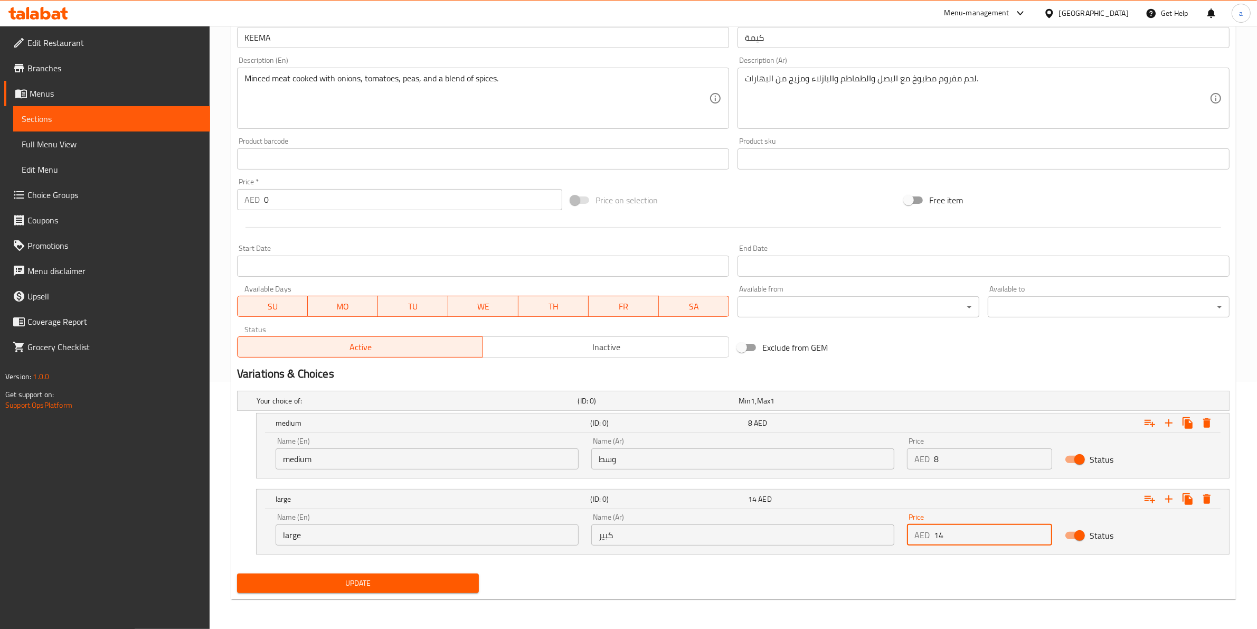
type input "14"
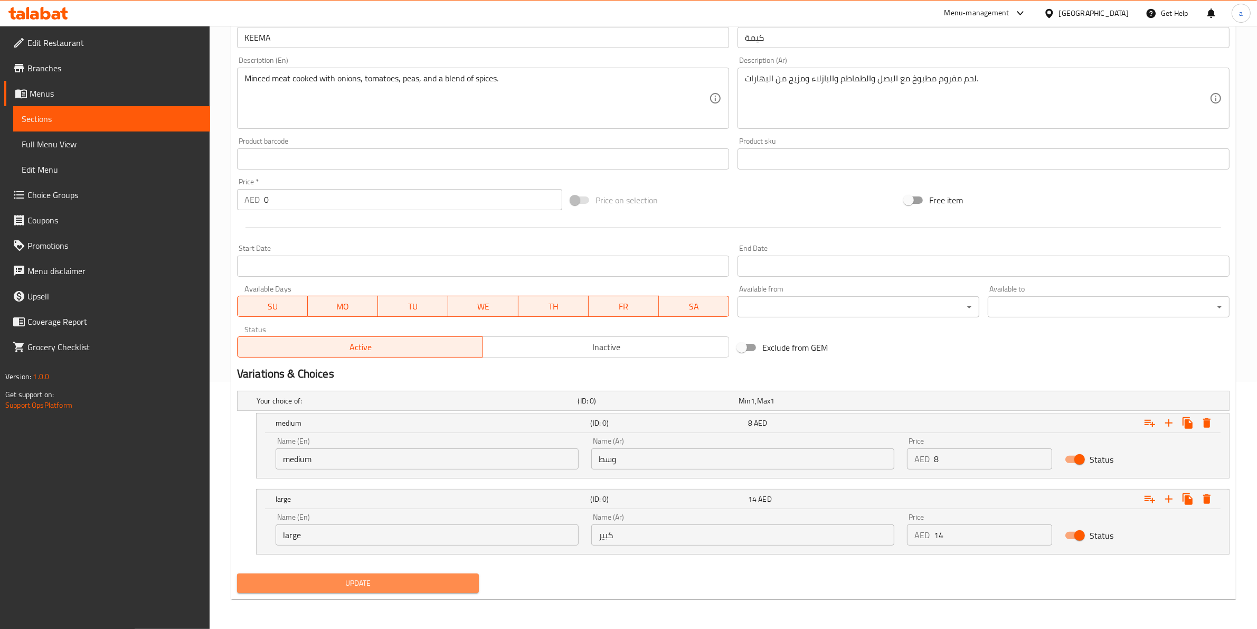
drag, startPoint x: 429, startPoint y: 587, endPoint x: 421, endPoint y: 587, distance: 8.4
click at [429, 582] on span "Update" at bounding box center [357, 582] width 225 height 13
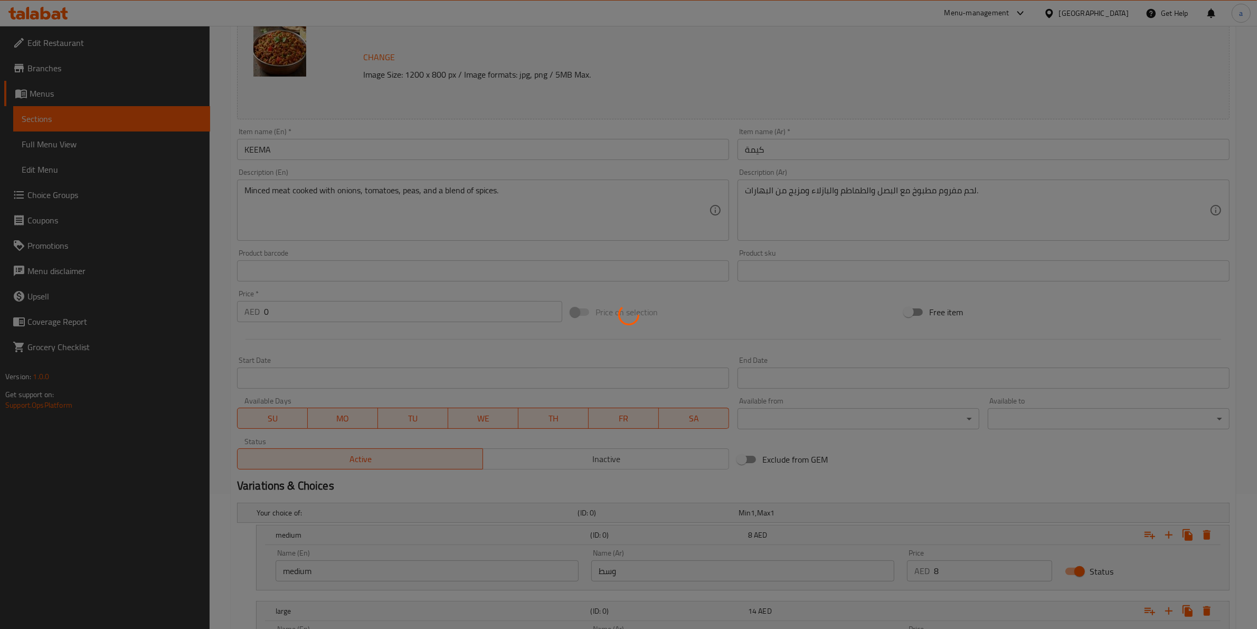
scroll to position [0, 0]
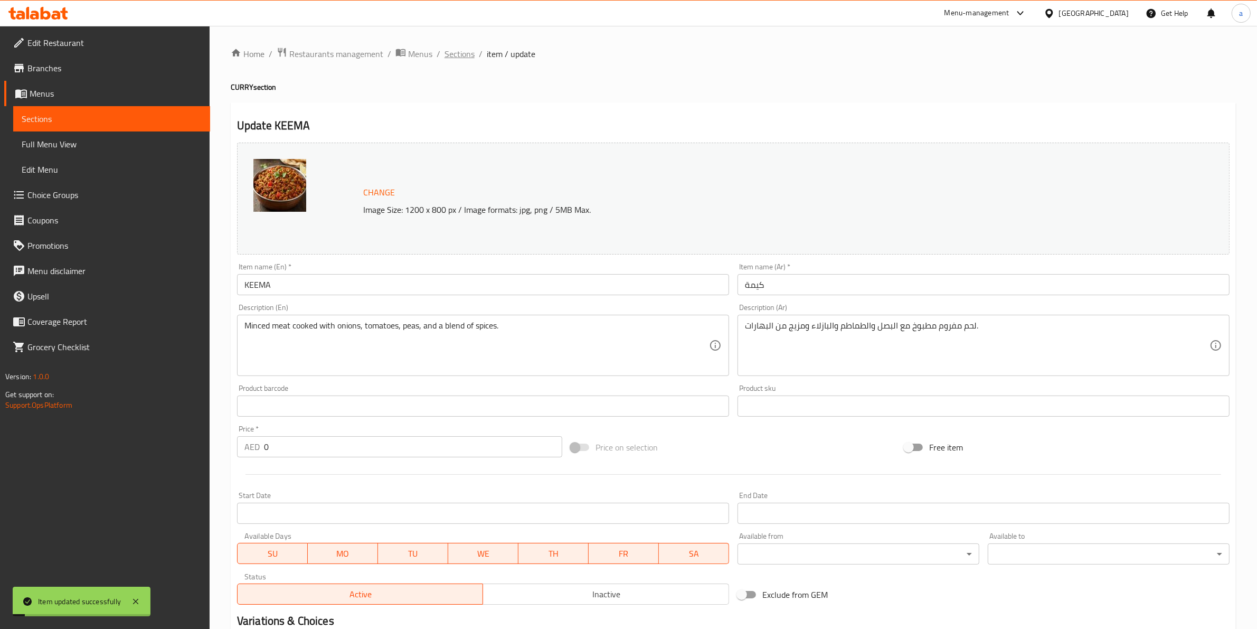
drag, startPoint x: 460, startPoint y: 50, endPoint x: 523, endPoint y: 106, distance: 83.4
click at [460, 48] on span "Sections" at bounding box center [460, 54] width 30 height 13
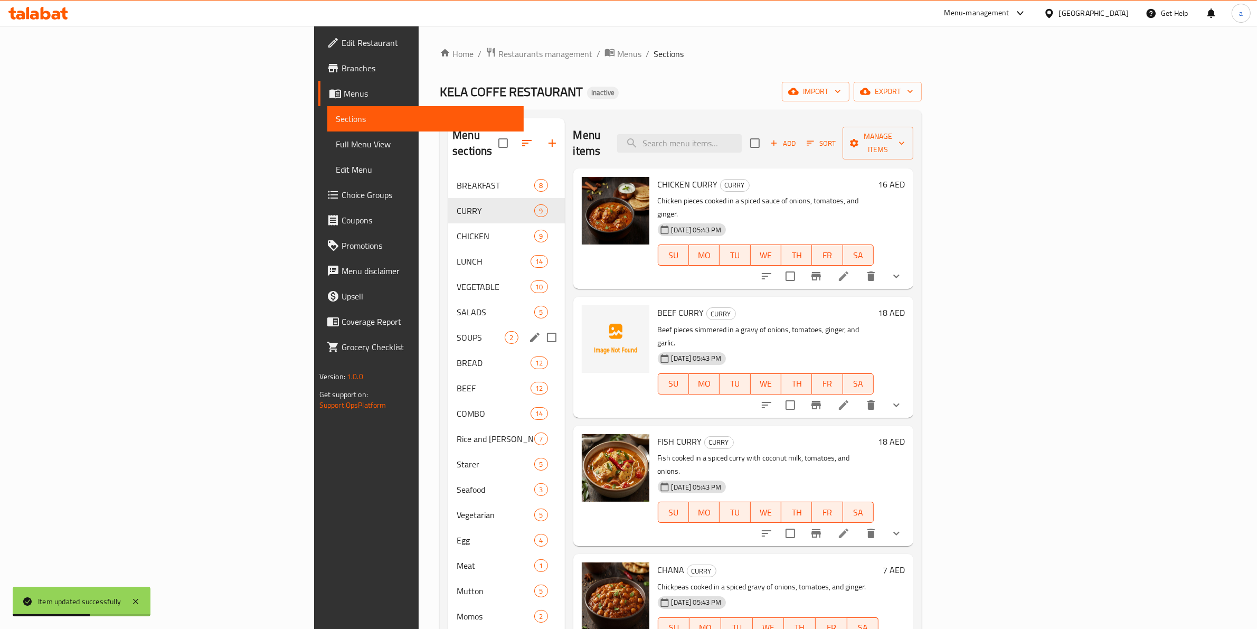
click at [448, 330] on div "SOUPS 2" at bounding box center [506, 337] width 116 height 25
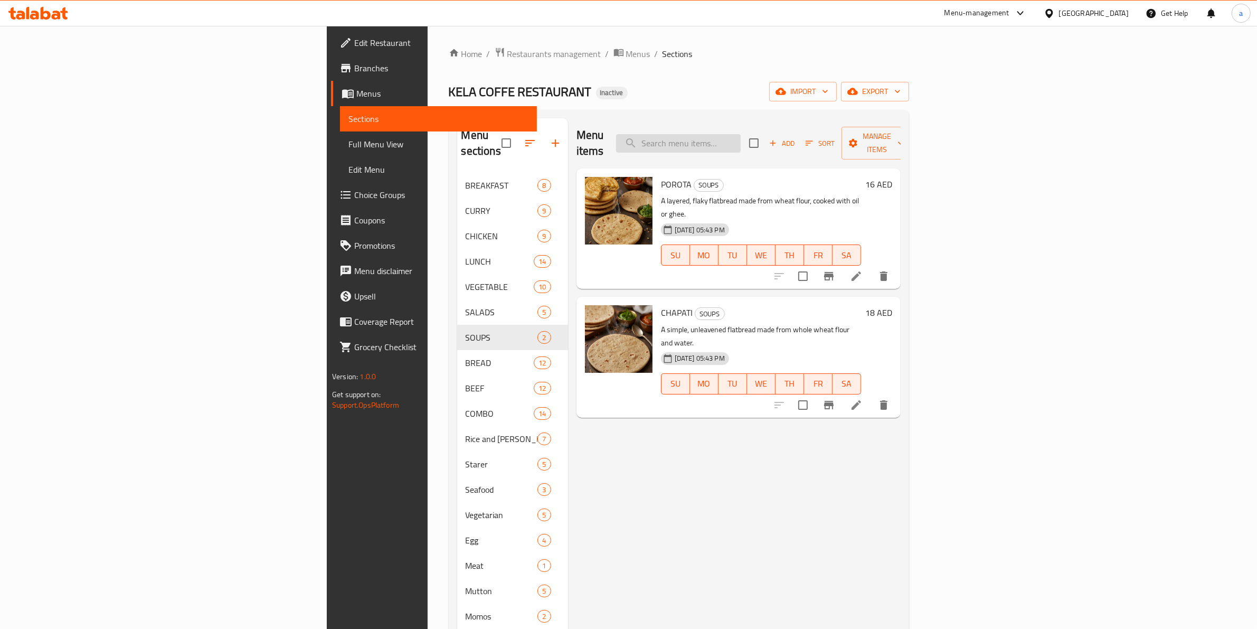
click at [741, 134] on input "search" at bounding box center [678, 143] width 125 height 18
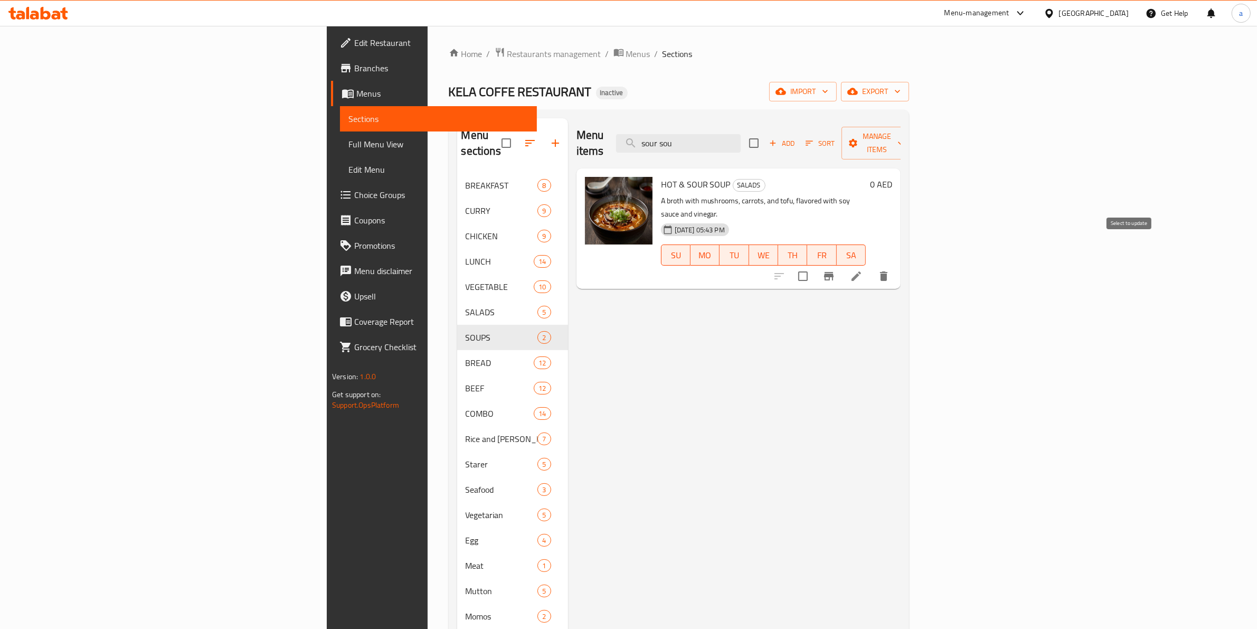
type input "sour sou"
click at [814, 265] on input "checkbox" at bounding box center [803, 276] width 22 height 22
checkbox input "true"
click at [904, 138] on span "Manage items" at bounding box center [877, 143] width 54 height 26
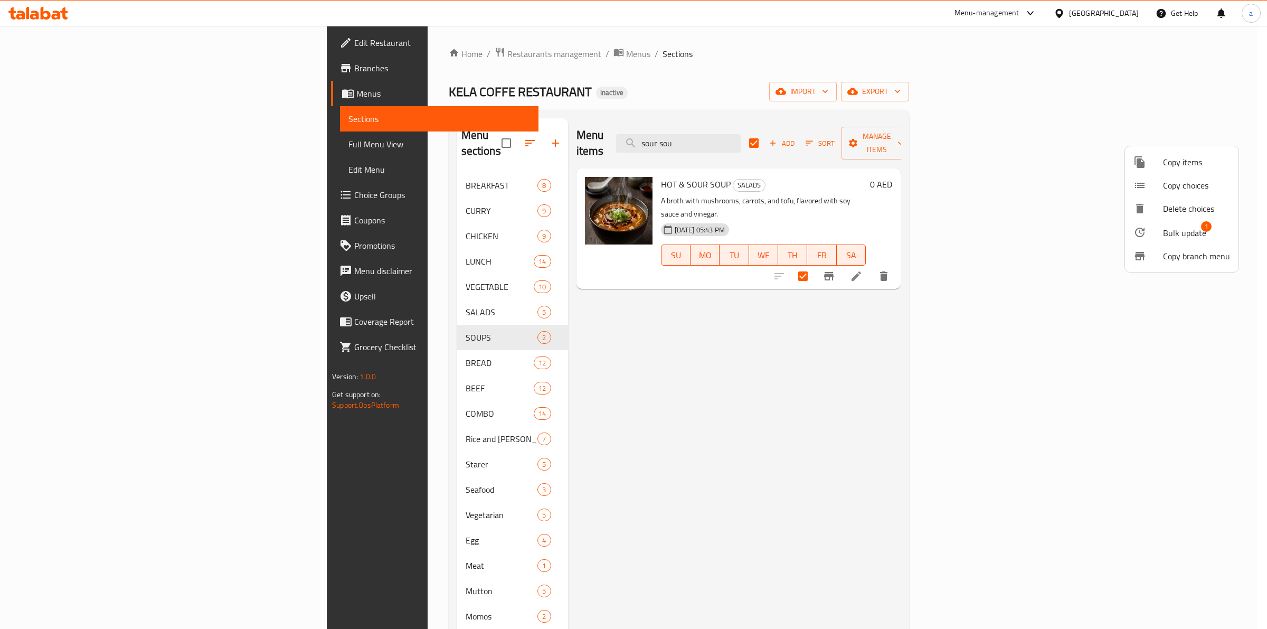
click at [1172, 238] on span "Bulk update" at bounding box center [1184, 232] width 43 height 13
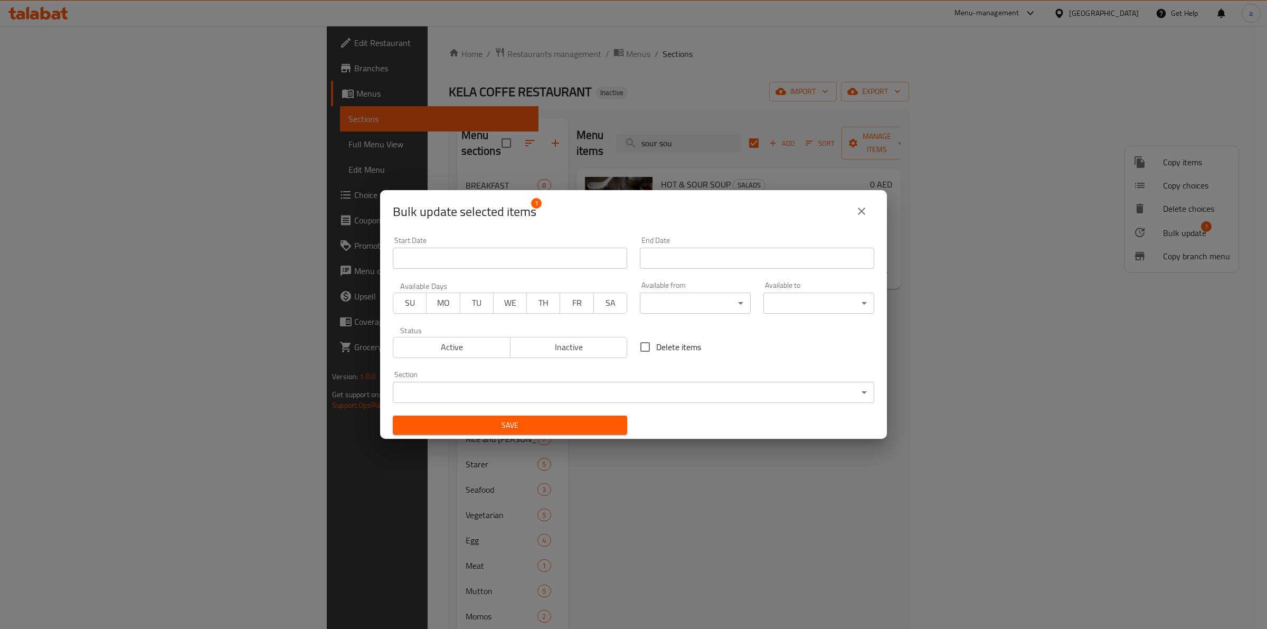
click at [666, 398] on body "​ Menu-management United Arab Emirates Get Help a Edit Restaurant Branches Menu…" at bounding box center [633, 327] width 1267 height 603
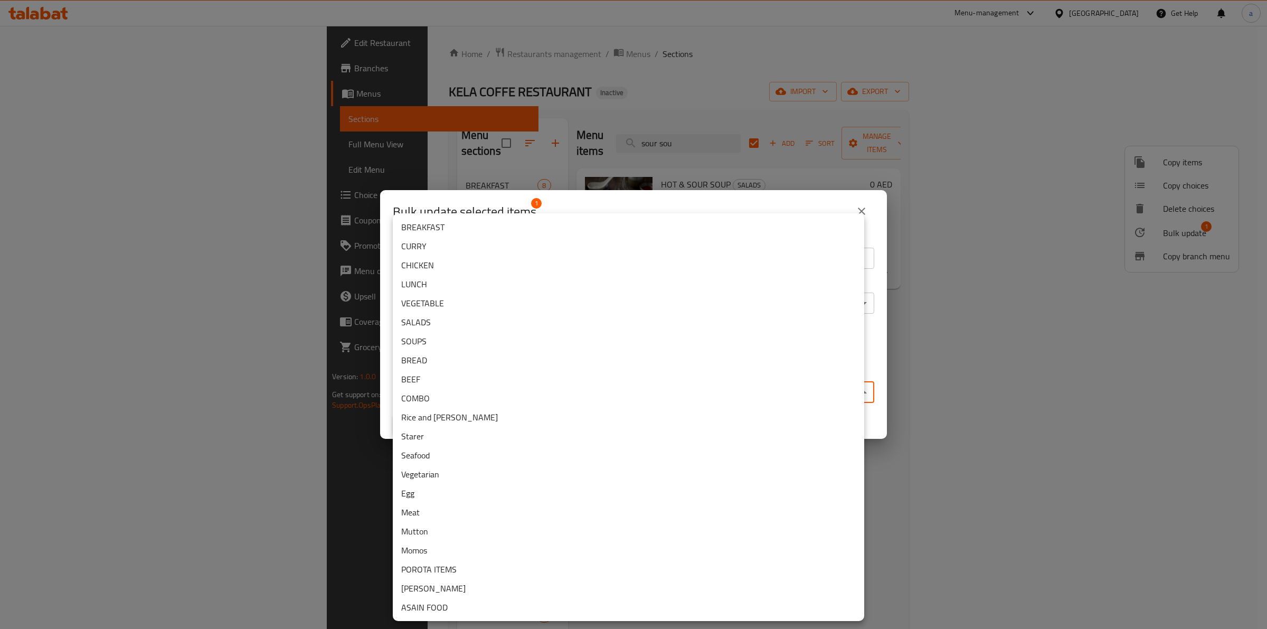
click at [482, 344] on li "SOUPS" at bounding box center [628, 341] width 471 height 19
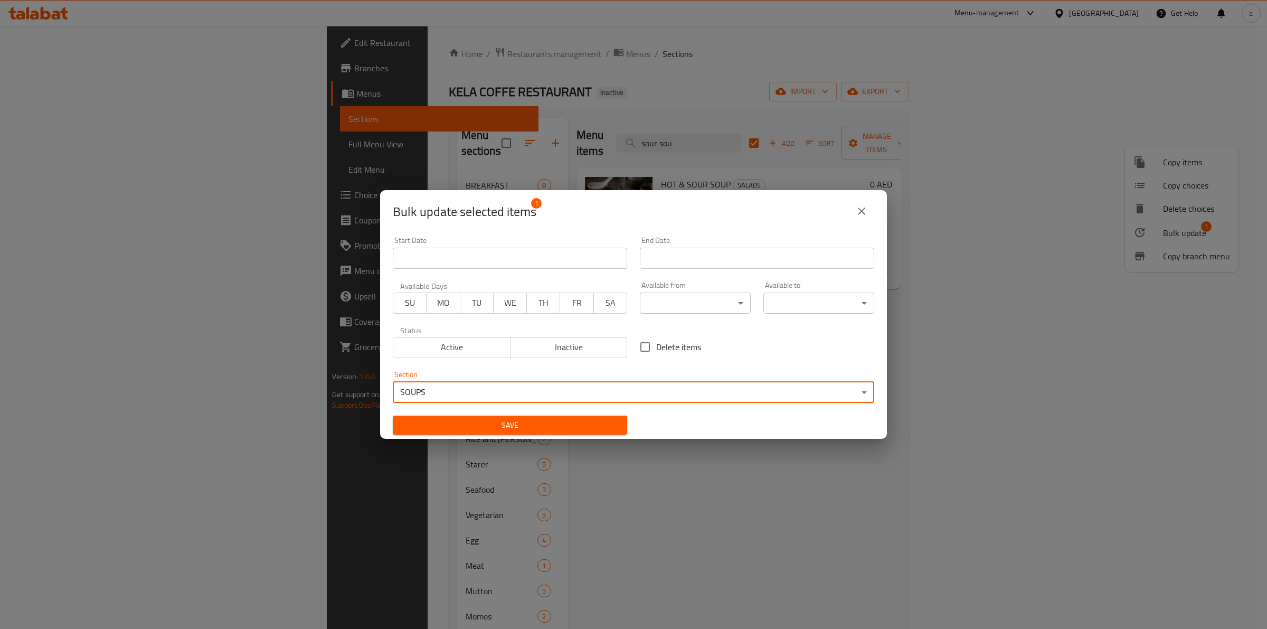
click at [478, 419] on span "Save" at bounding box center [510, 425] width 218 height 13
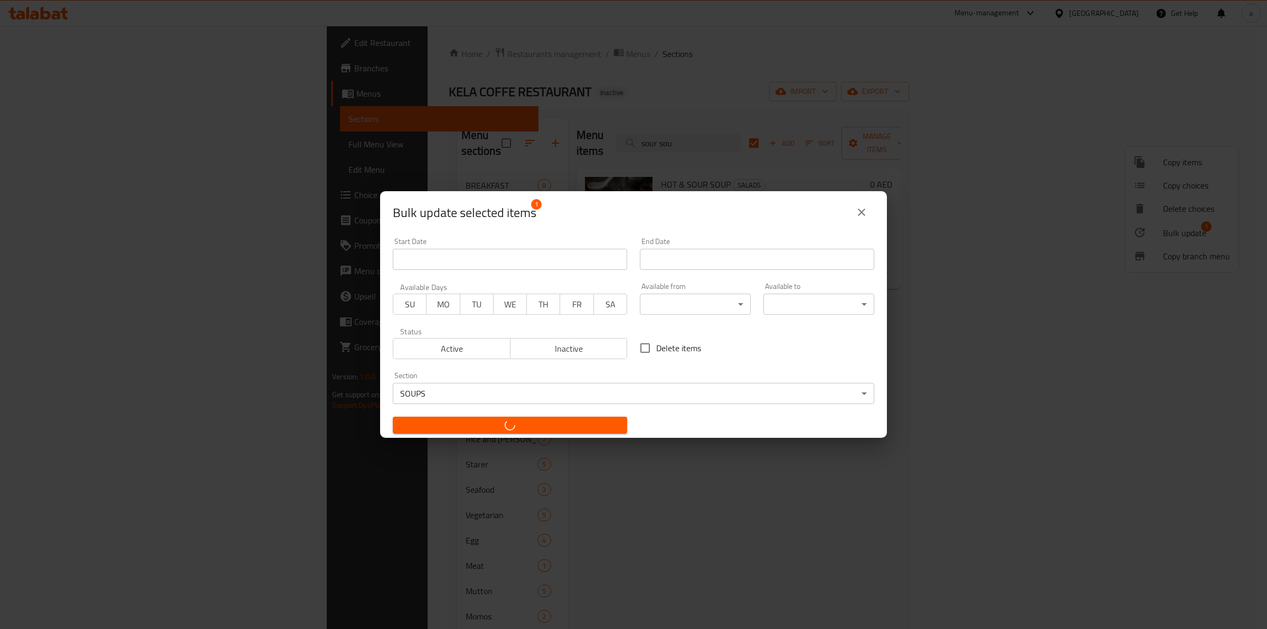
checkbox input "false"
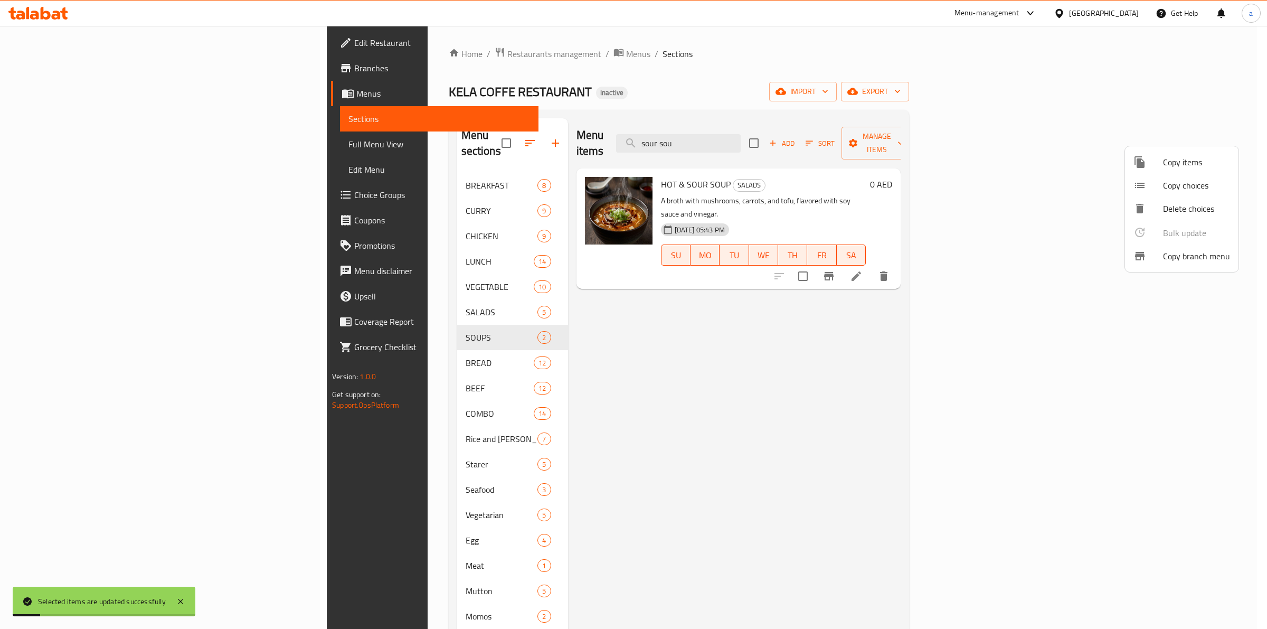
click at [809, 128] on div at bounding box center [633, 314] width 1267 height 629
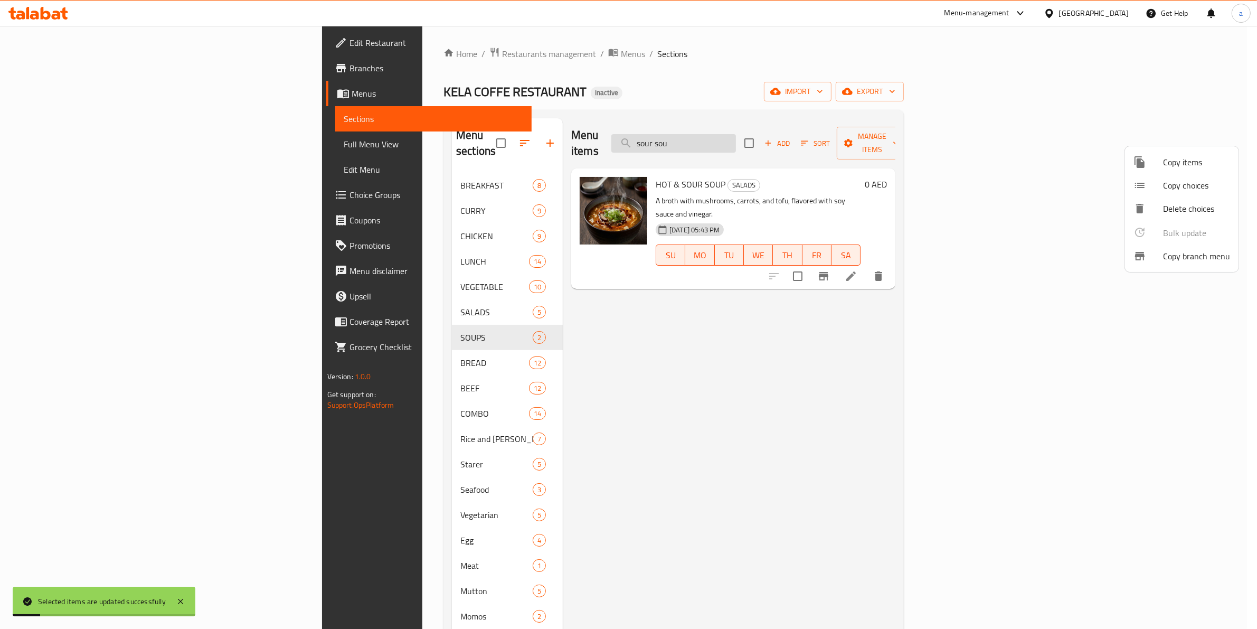
click at [736, 134] on input "sour sou" at bounding box center [673, 143] width 125 height 18
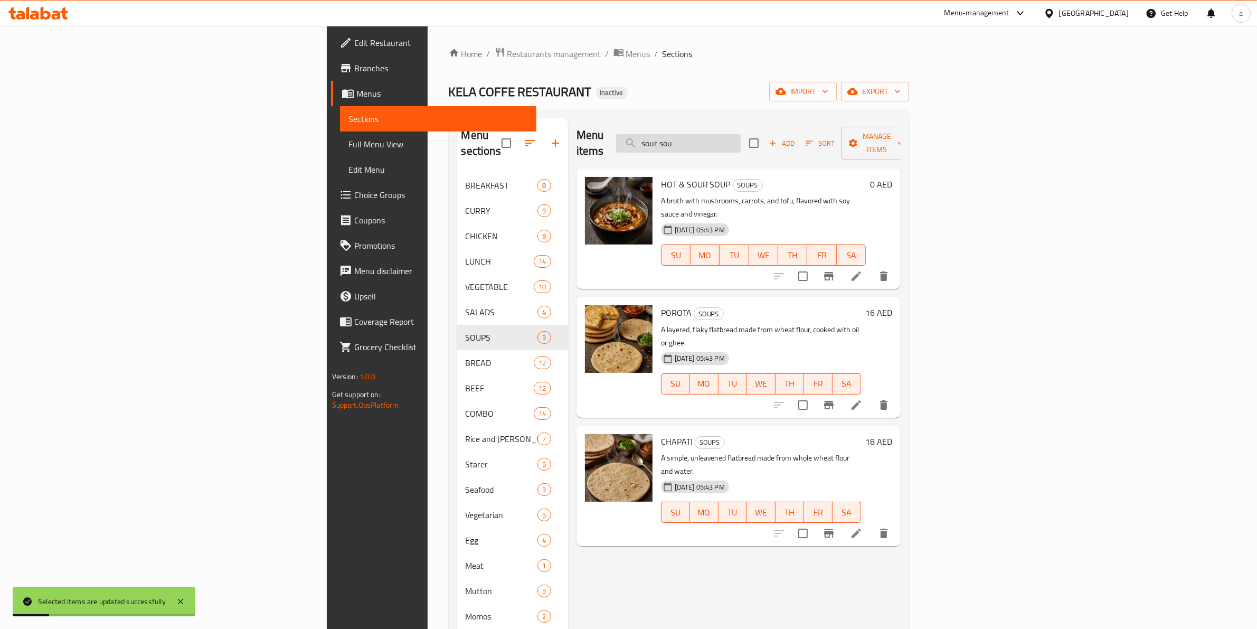
click at [741, 134] on input "sour sou" at bounding box center [678, 143] width 125 height 18
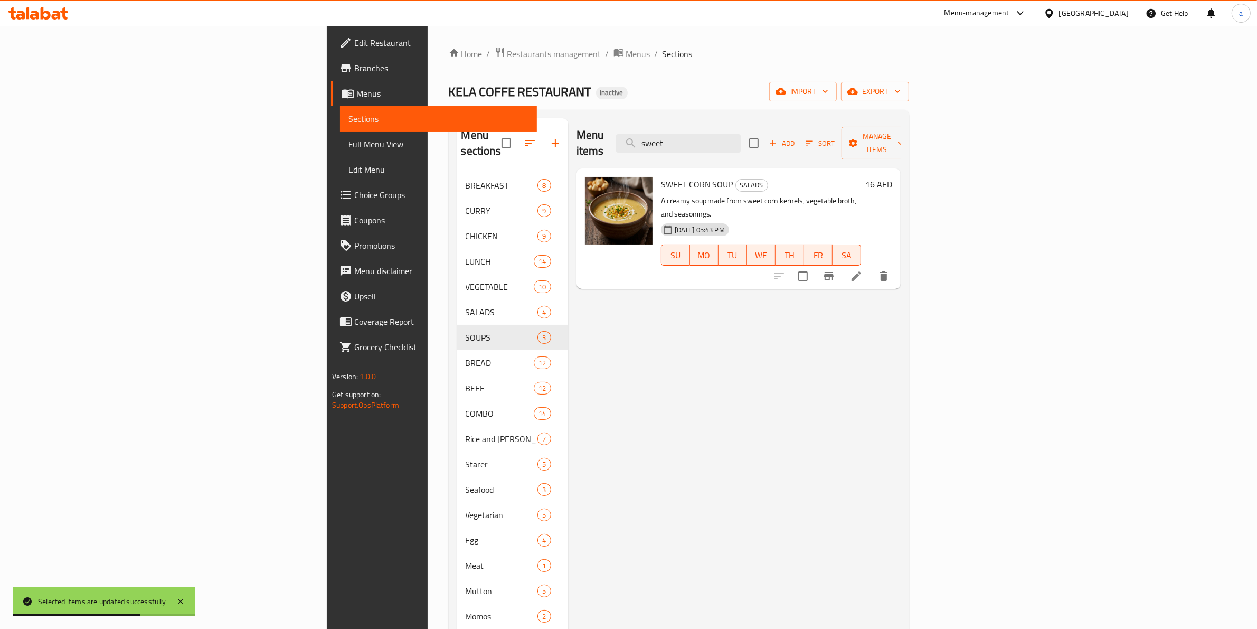
type input "sweet"
click at [814, 265] on input "checkbox" at bounding box center [803, 276] width 22 height 22
checkbox input "true"
click at [863, 270] on icon at bounding box center [856, 276] width 13 height 13
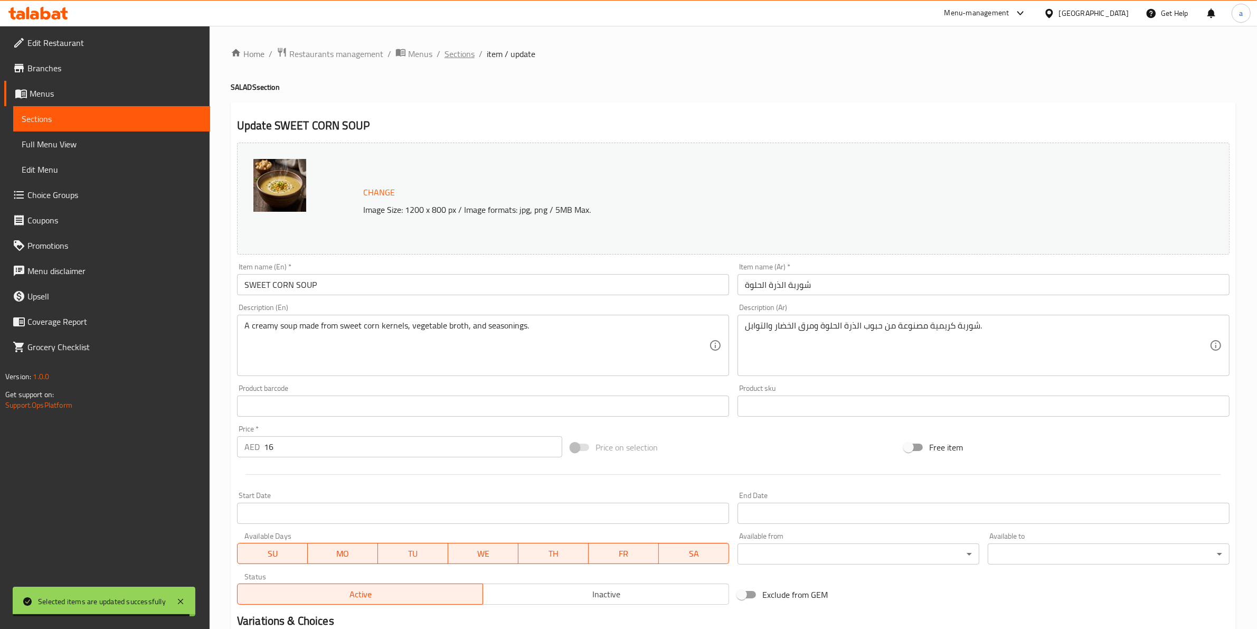
click at [465, 55] on span "Sections" at bounding box center [460, 54] width 30 height 13
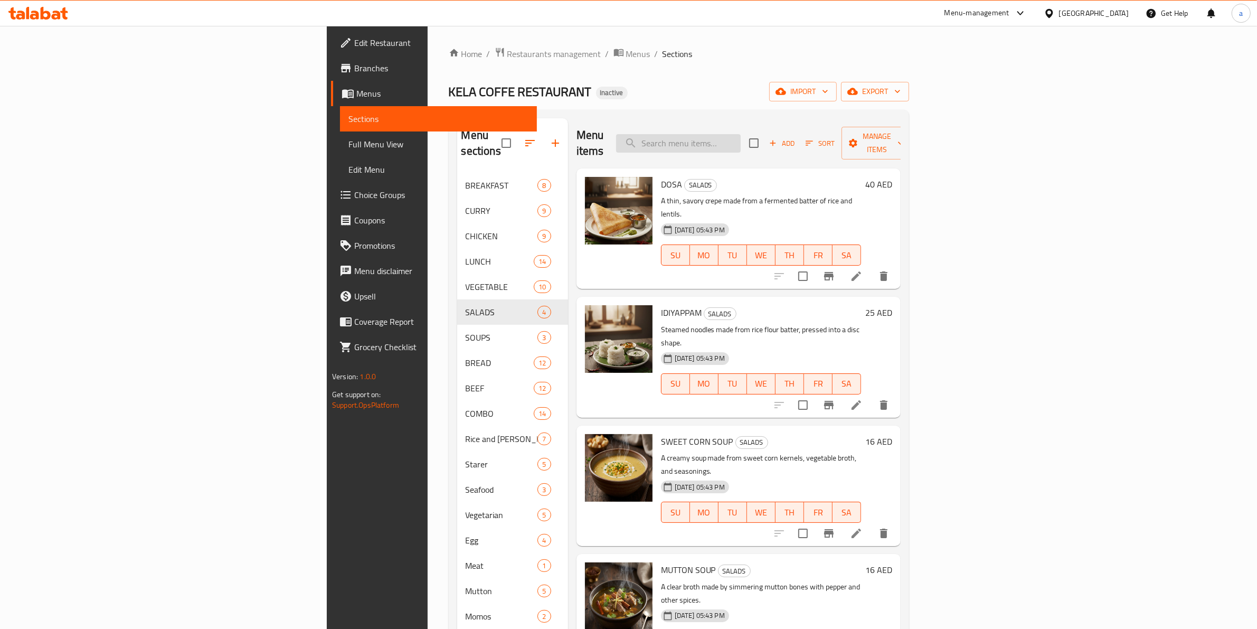
click at [741, 135] on input "search" at bounding box center [678, 143] width 125 height 18
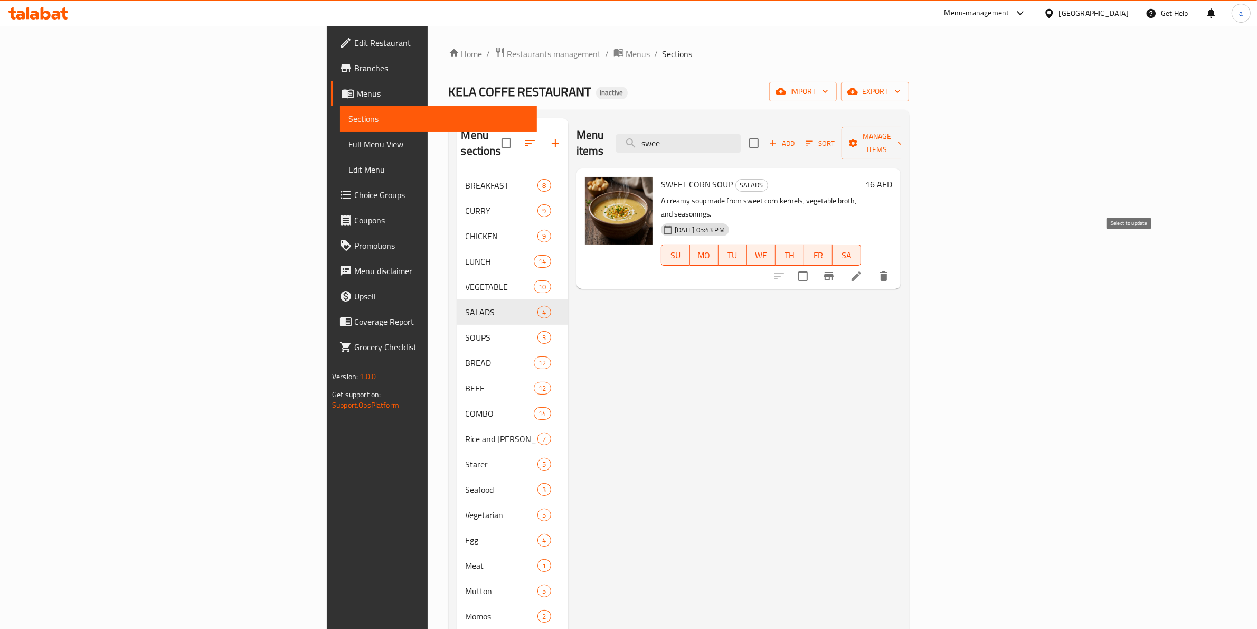
type input "swee"
click at [814, 265] on input "checkbox" at bounding box center [803, 276] width 22 height 22
checkbox input "true"
click at [904, 130] on span "Manage items" at bounding box center [877, 143] width 54 height 26
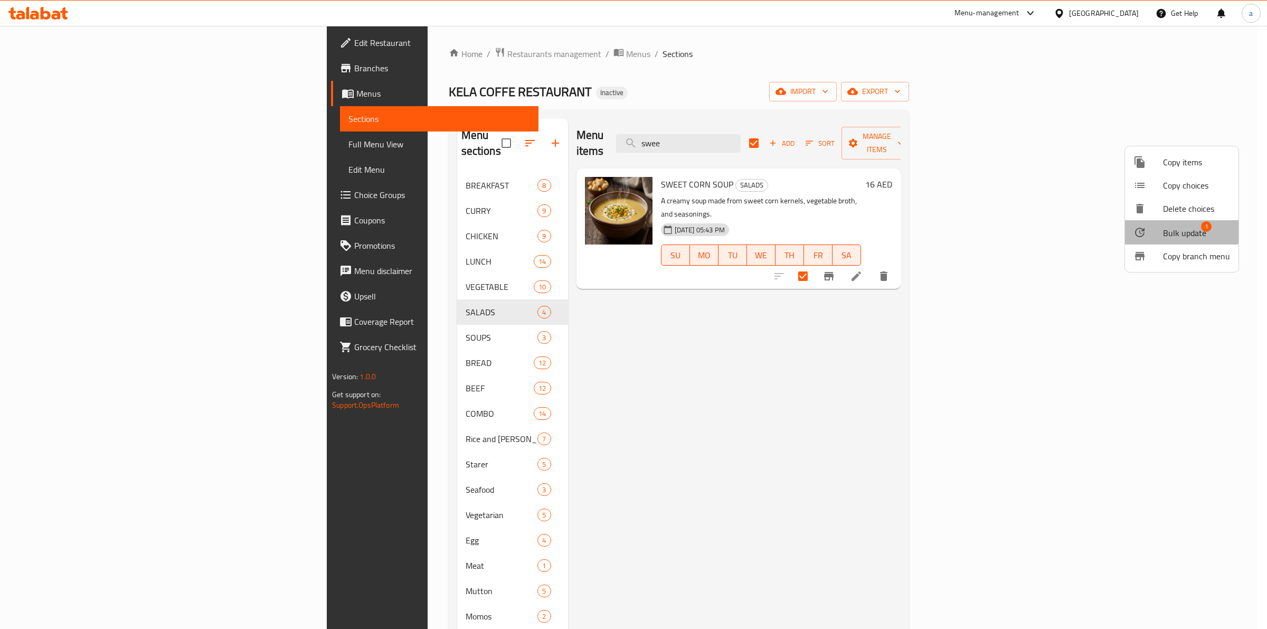
click at [1174, 228] on span "Bulk update" at bounding box center [1184, 232] width 43 height 13
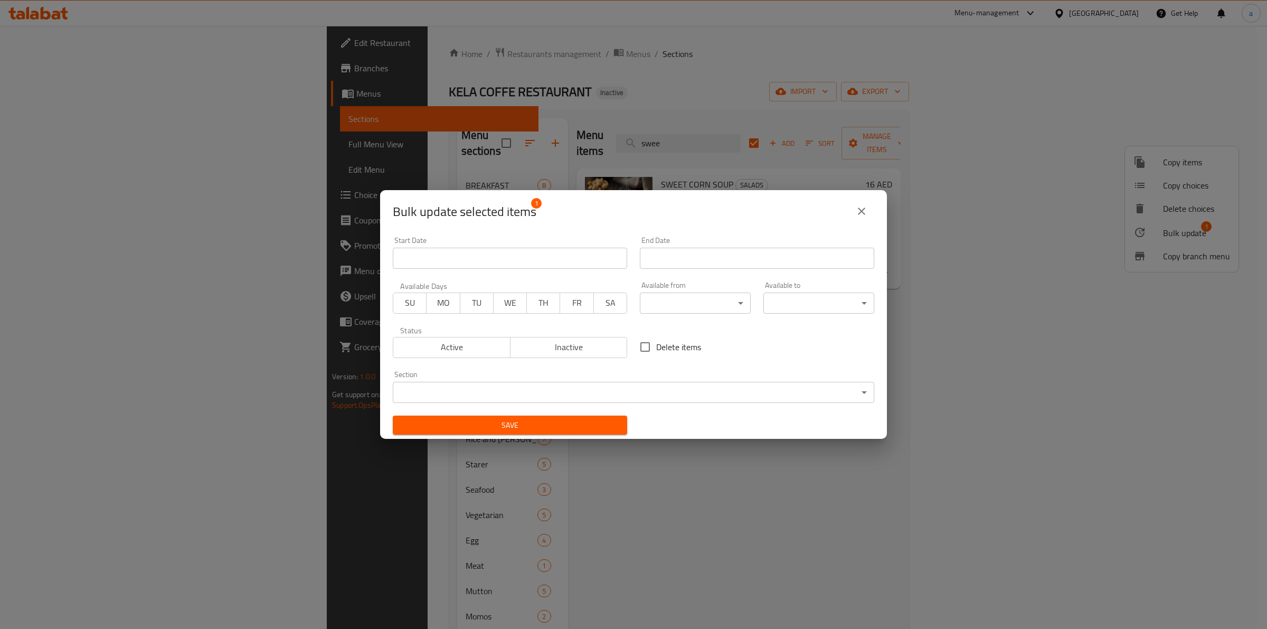
click at [724, 402] on body "​ Menu-management United Arab Emirates Get Help a Edit Restaurant Branches Menu…" at bounding box center [633, 327] width 1267 height 603
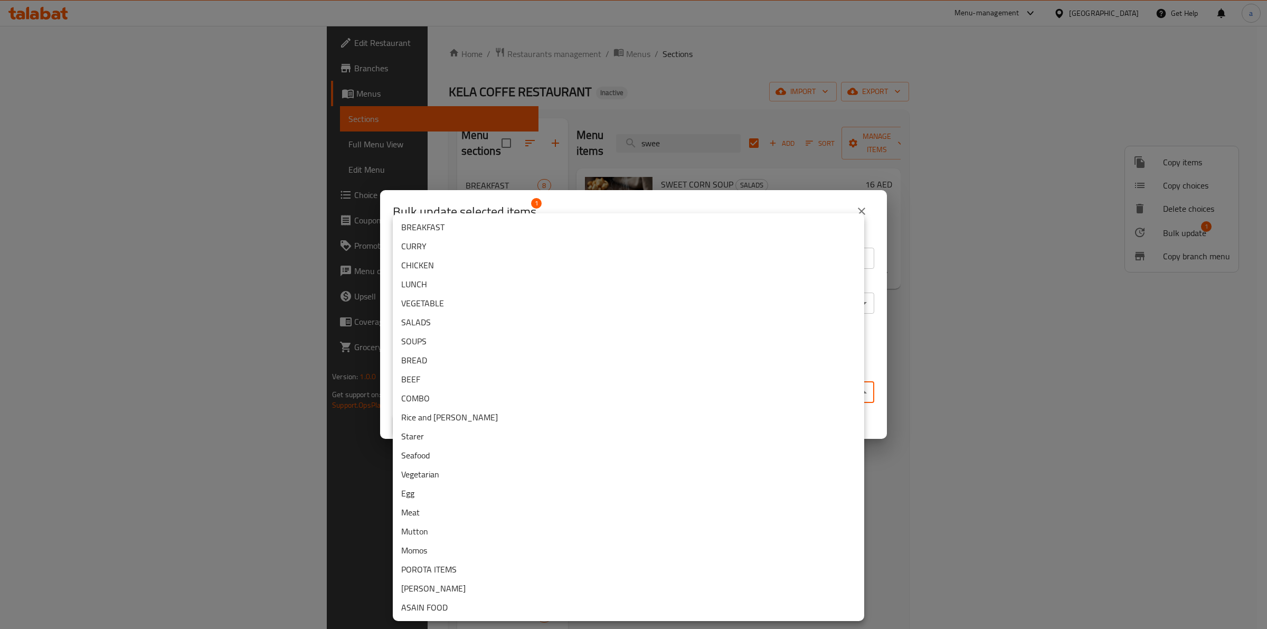
click at [438, 334] on li "SOUPS" at bounding box center [628, 341] width 471 height 19
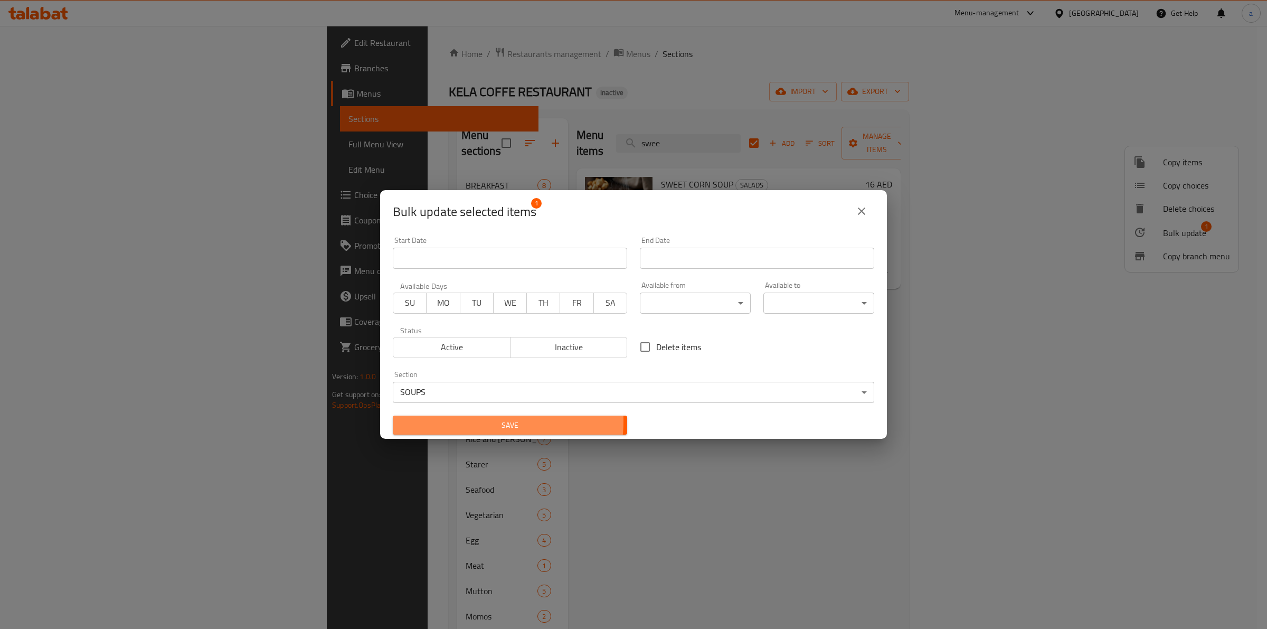
click at [468, 421] on span "Save" at bounding box center [510, 425] width 218 height 13
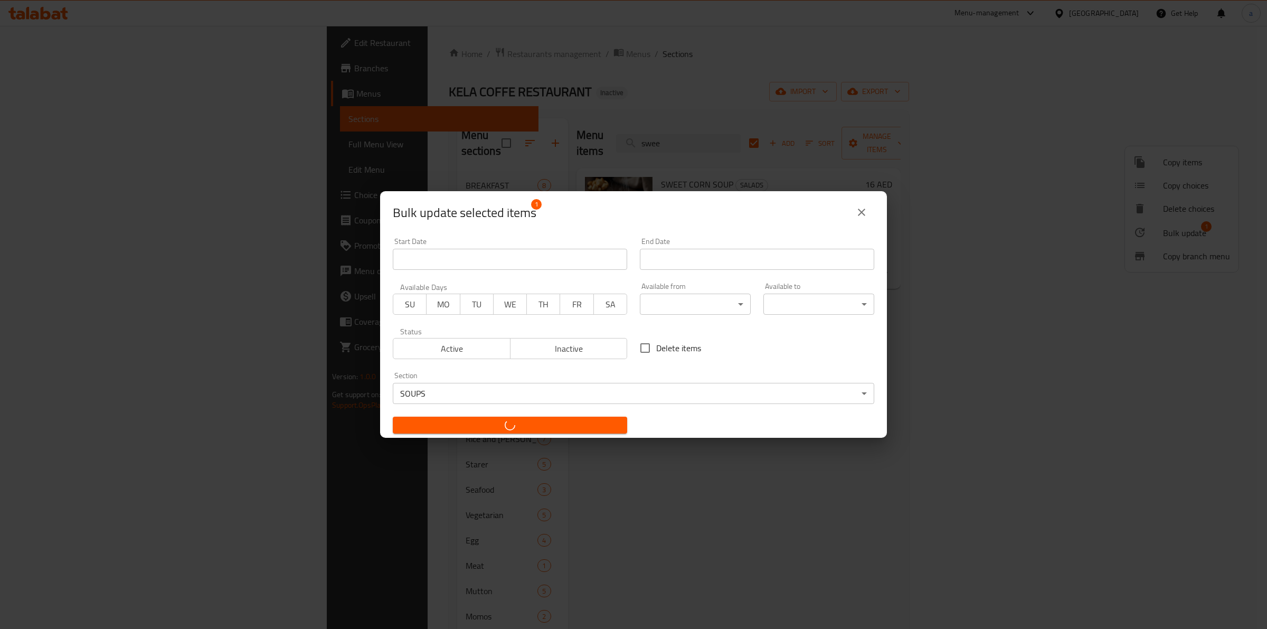
checkbox input "false"
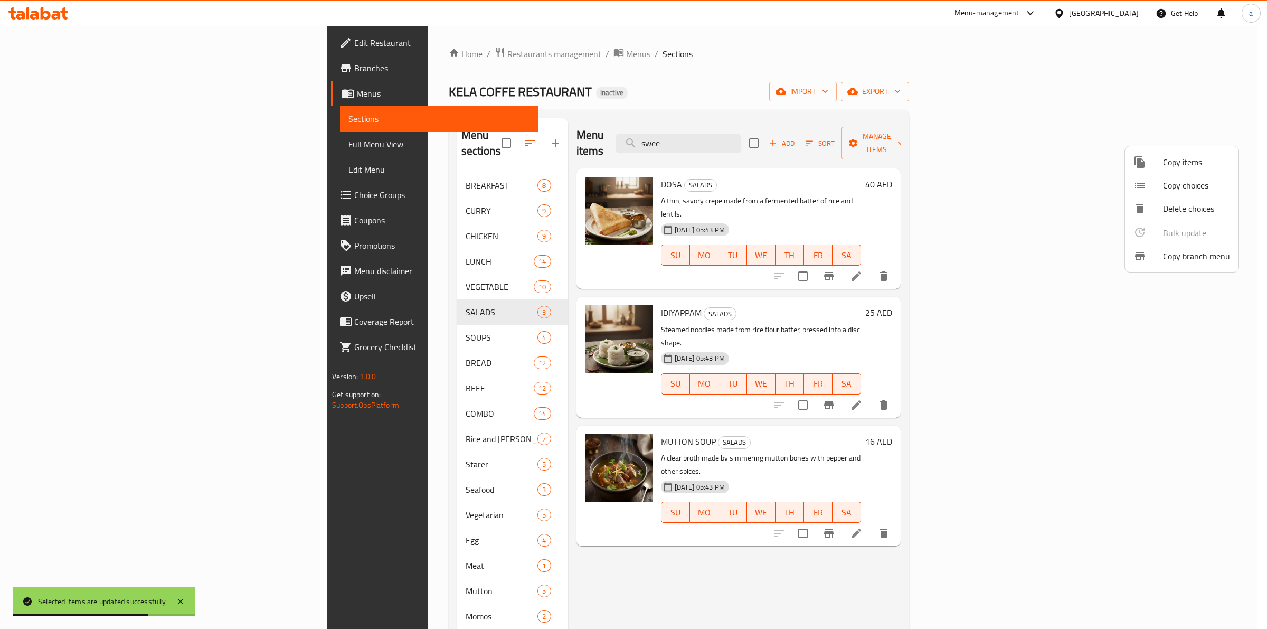
click at [808, 133] on div at bounding box center [633, 314] width 1267 height 629
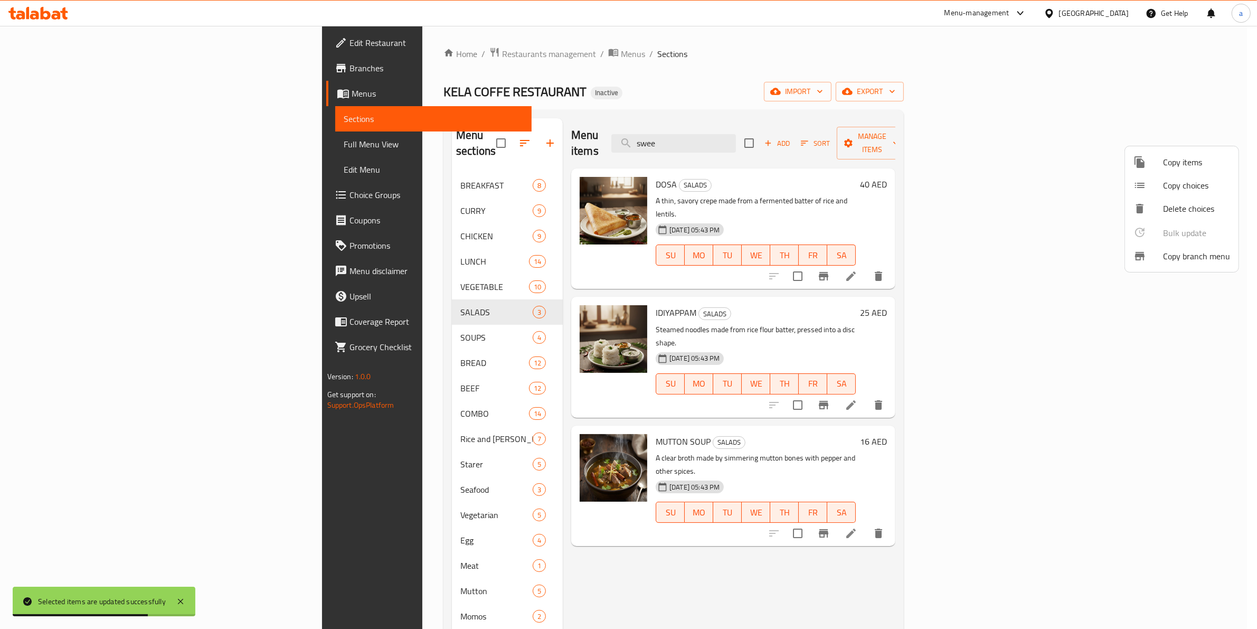
click at [736, 134] on input "swee" at bounding box center [673, 143] width 125 height 18
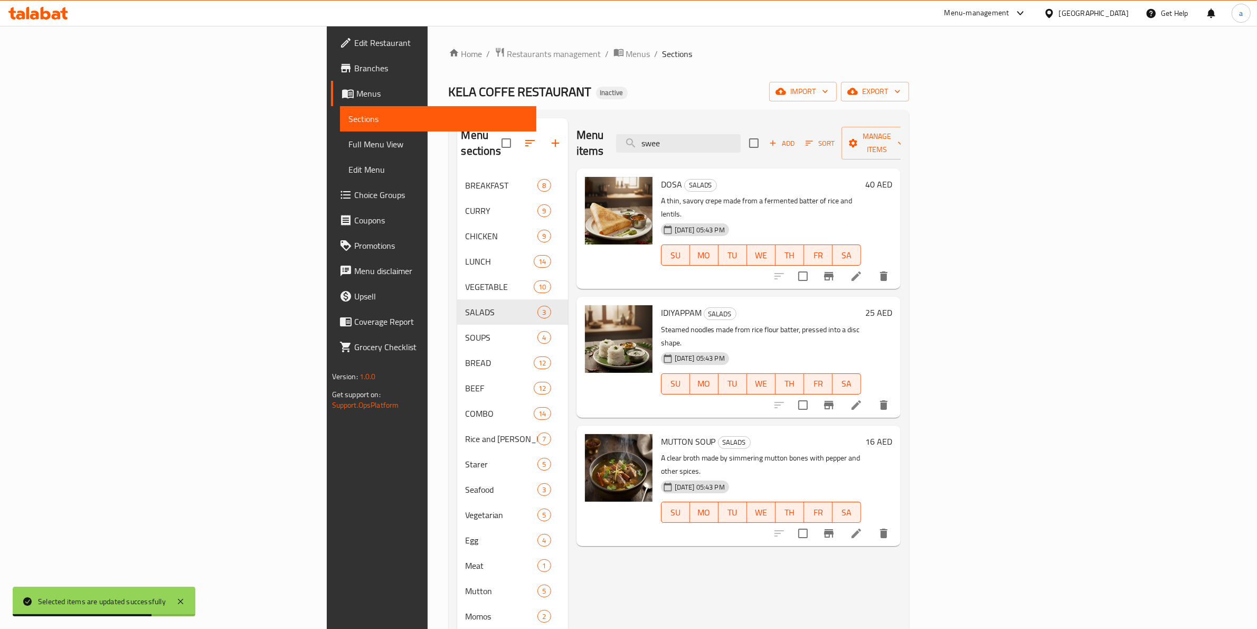
click at [741, 134] on input "swee" at bounding box center [678, 143] width 125 height 18
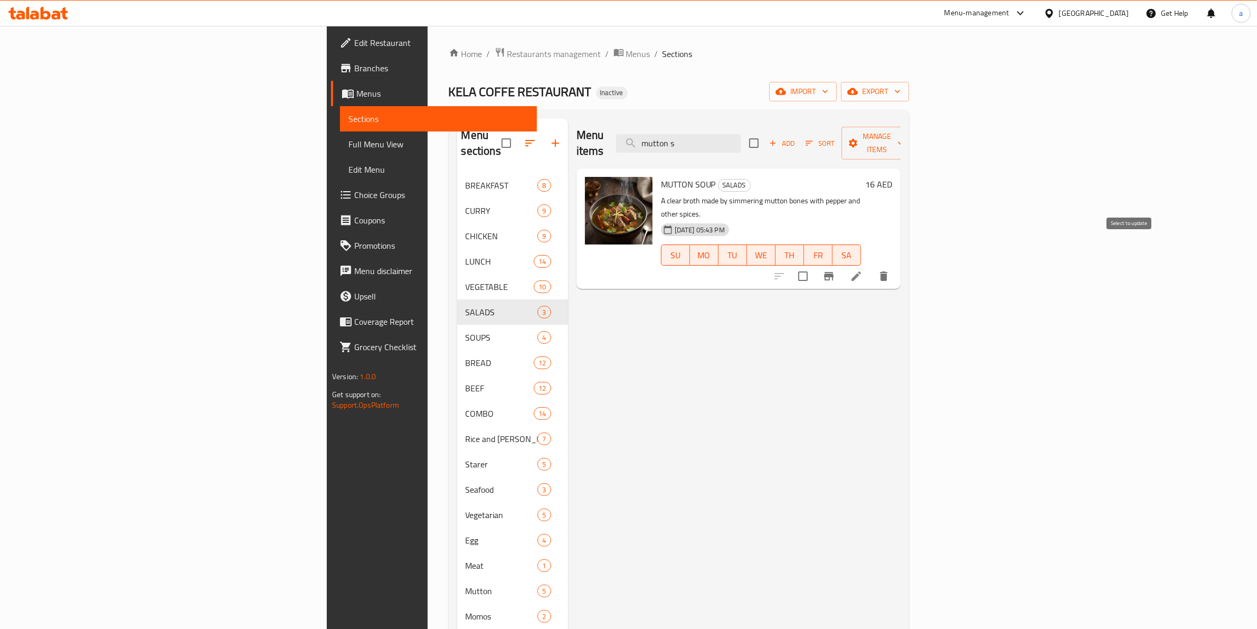
type input "mutton s"
click at [814, 265] on input "checkbox" at bounding box center [803, 276] width 22 height 22
checkbox input "true"
click at [904, 140] on span "Manage items" at bounding box center [877, 143] width 54 height 26
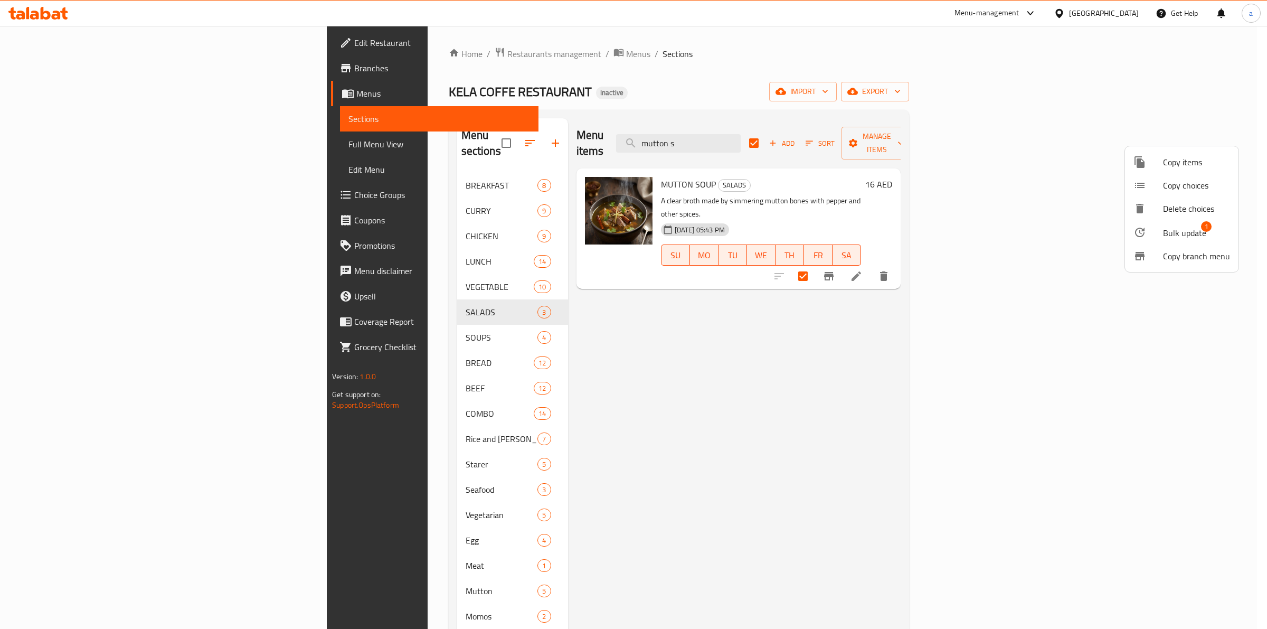
click at [1172, 230] on span "Bulk update" at bounding box center [1184, 232] width 43 height 13
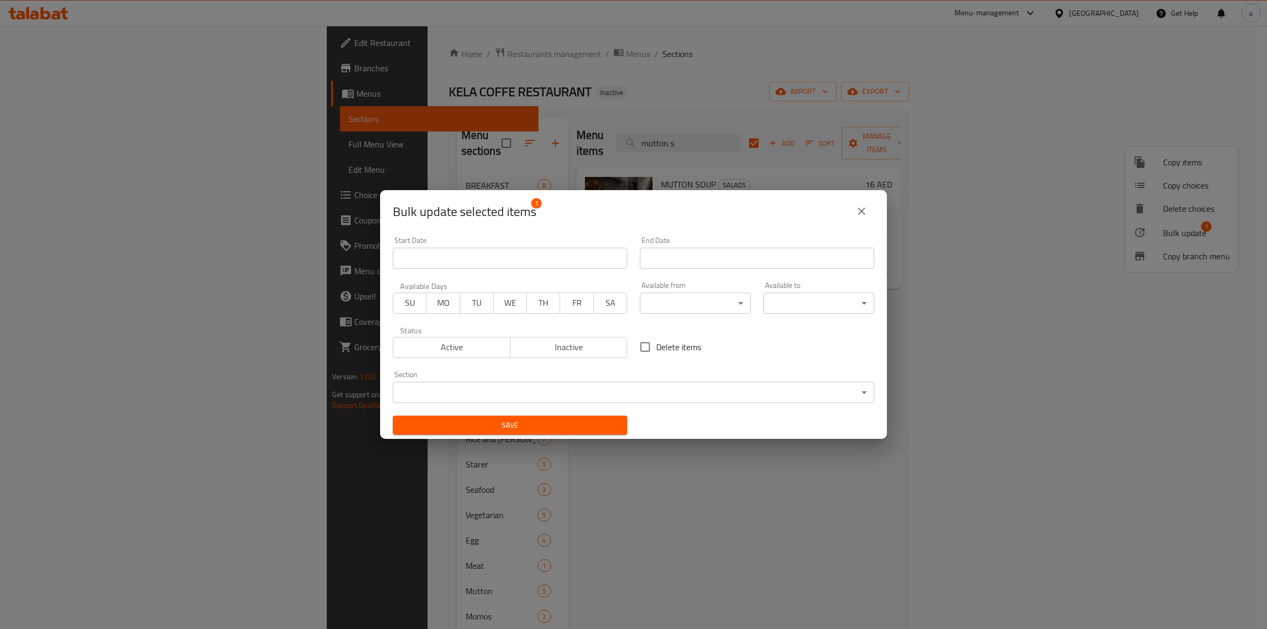
click at [555, 396] on body "​ Menu-management United Arab Emirates Get Help a Edit Restaurant Branches Menu…" at bounding box center [633, 327] width 1267 height 603
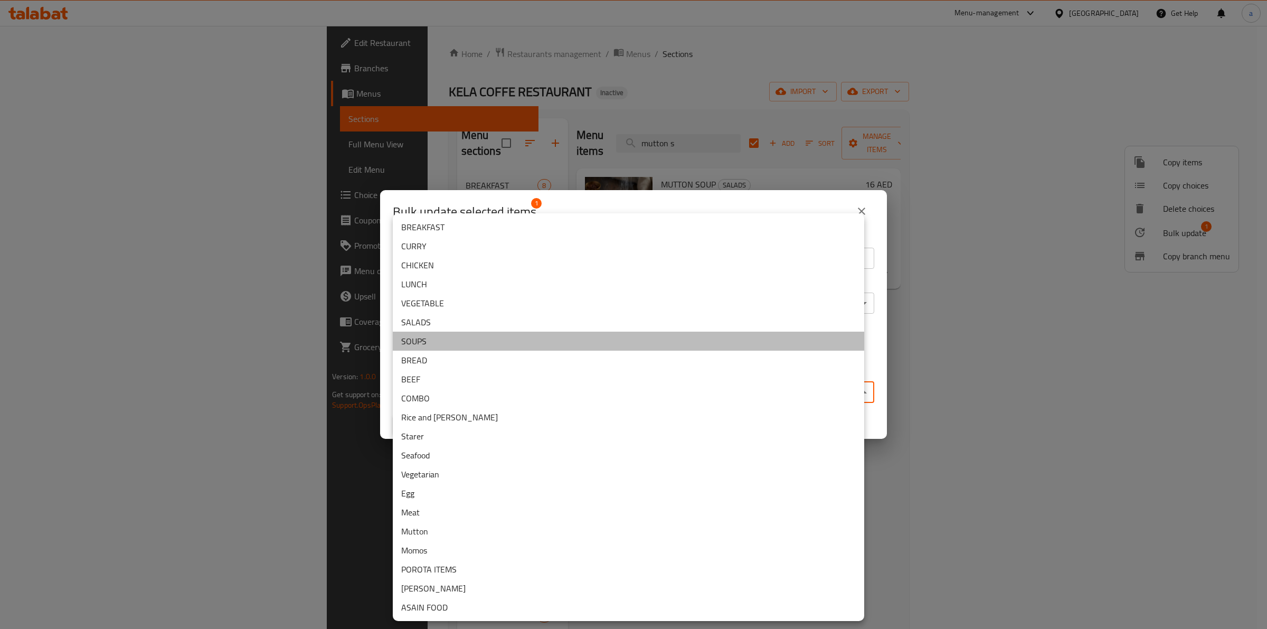
click at [464, 337] on li "SOUPS" at bounding box center [628, 341] width 471 height 19
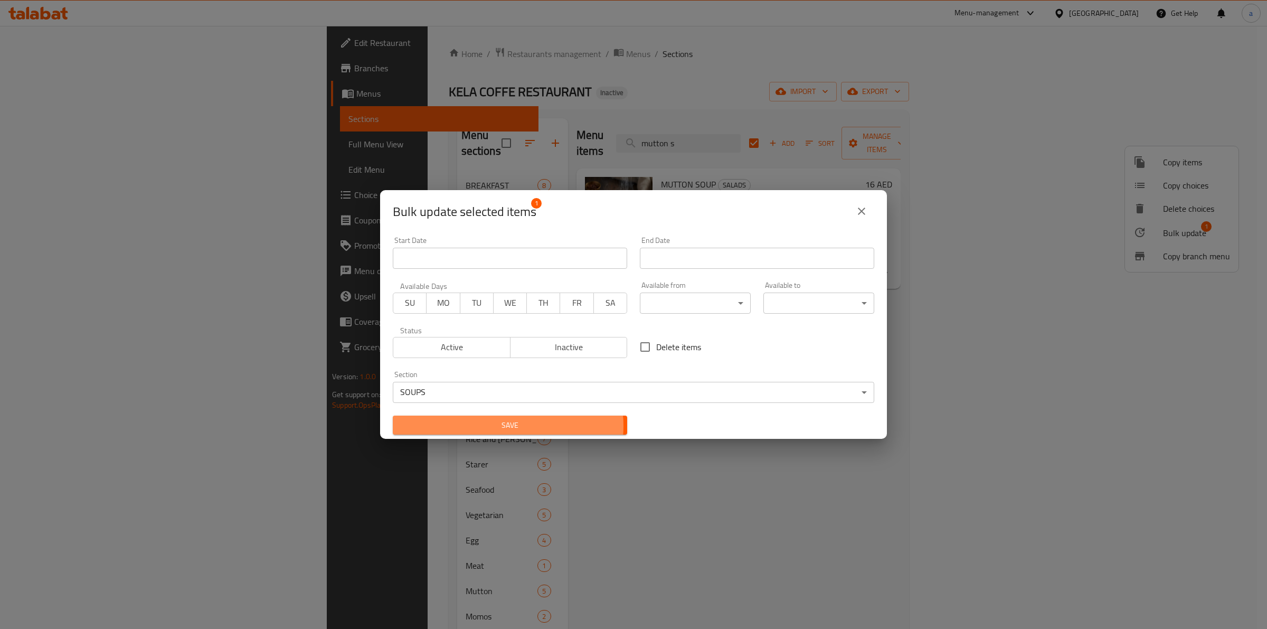
click at [505, 426] on span "Save" at bounding box center [510, 425] width 218 height 13
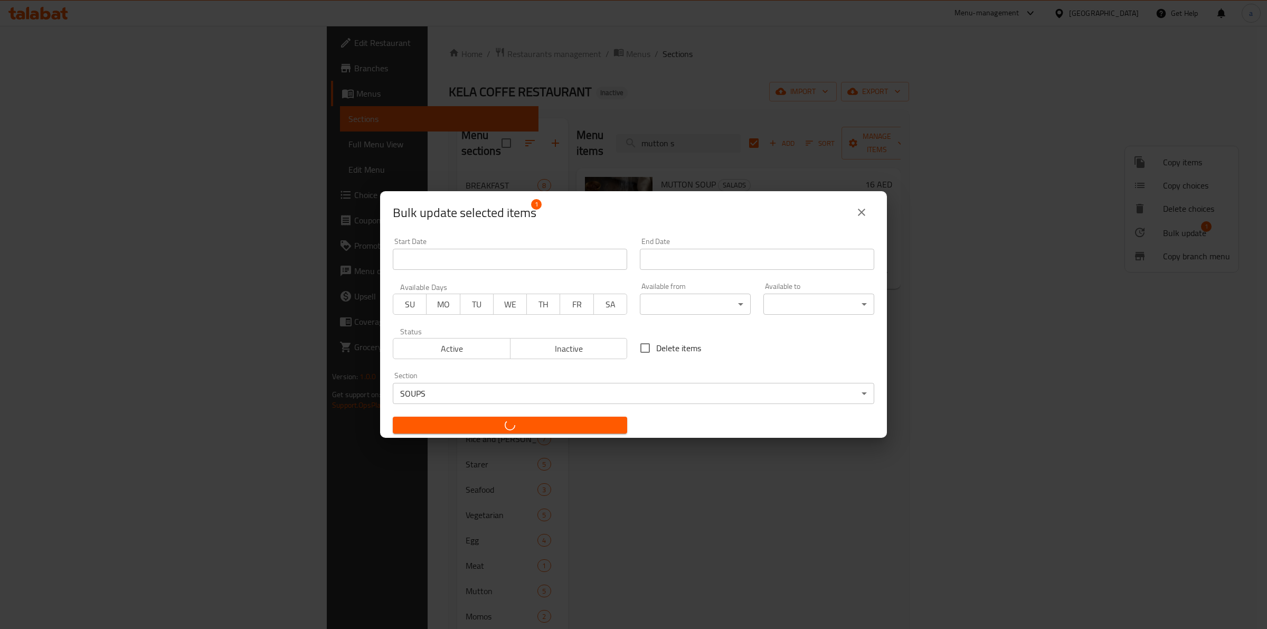
checkbox input "false"
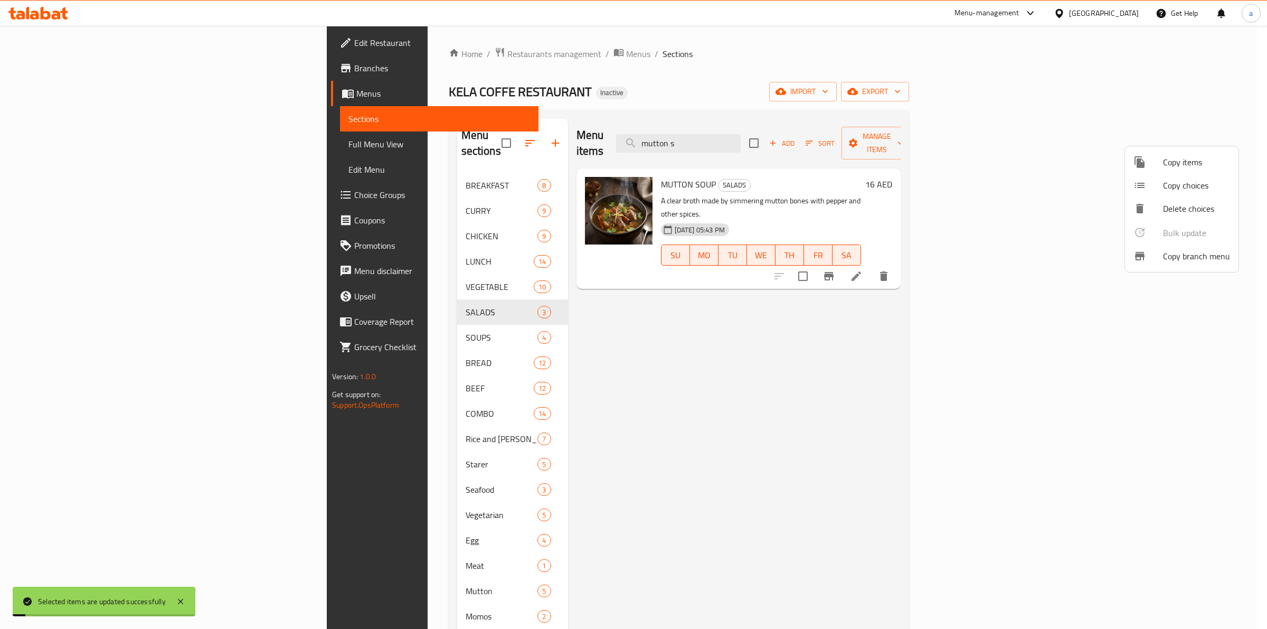
click at [801, 132] on div at bounding box center [633, 314] width 1267 height 629
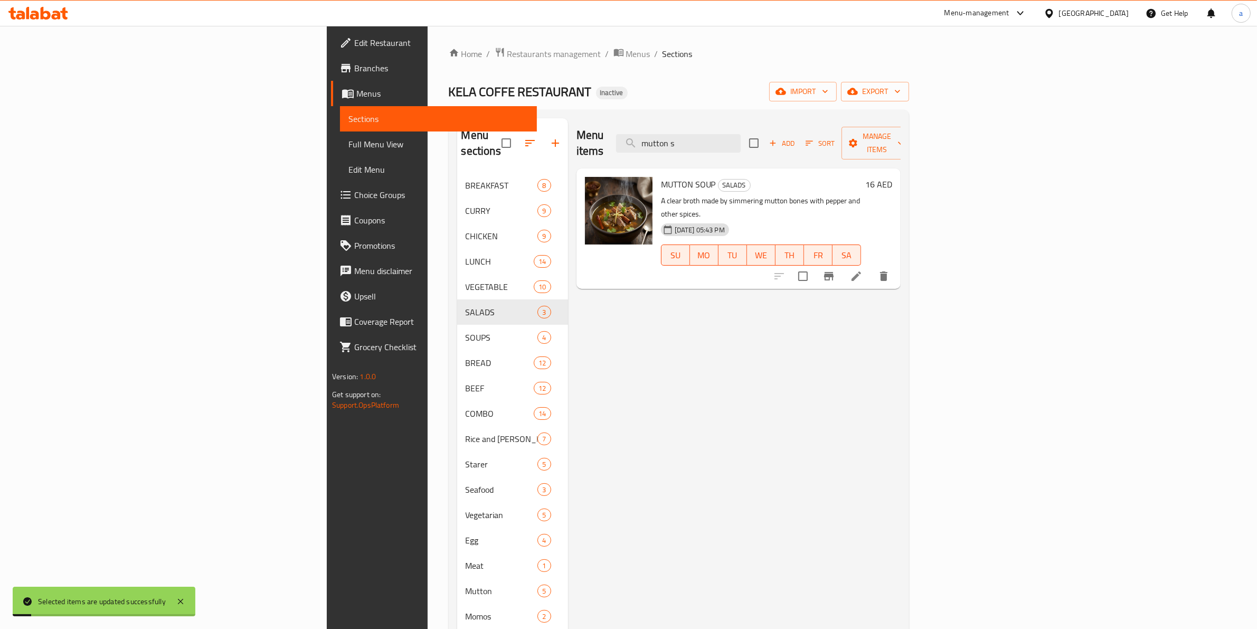
click at [741, 134] on input "mutton s" at bounding box center [678, 143] width 125 height 18
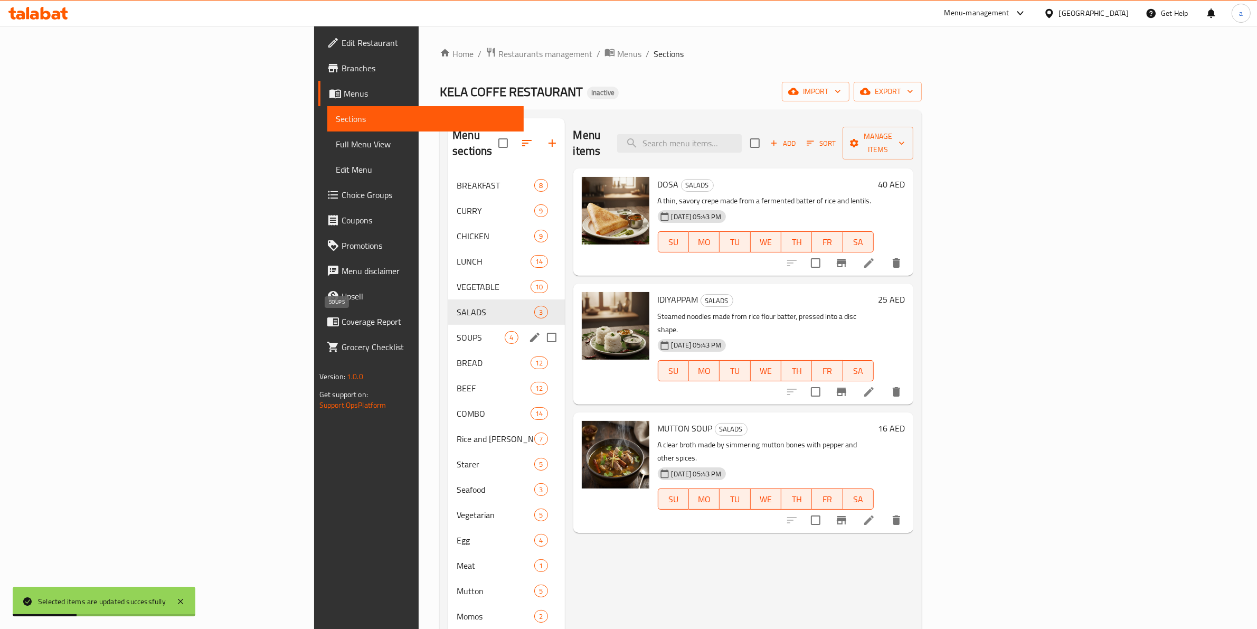
click at [457, 331] on span "SOUPS" at bounding box center [481, 337] width 48 height 13
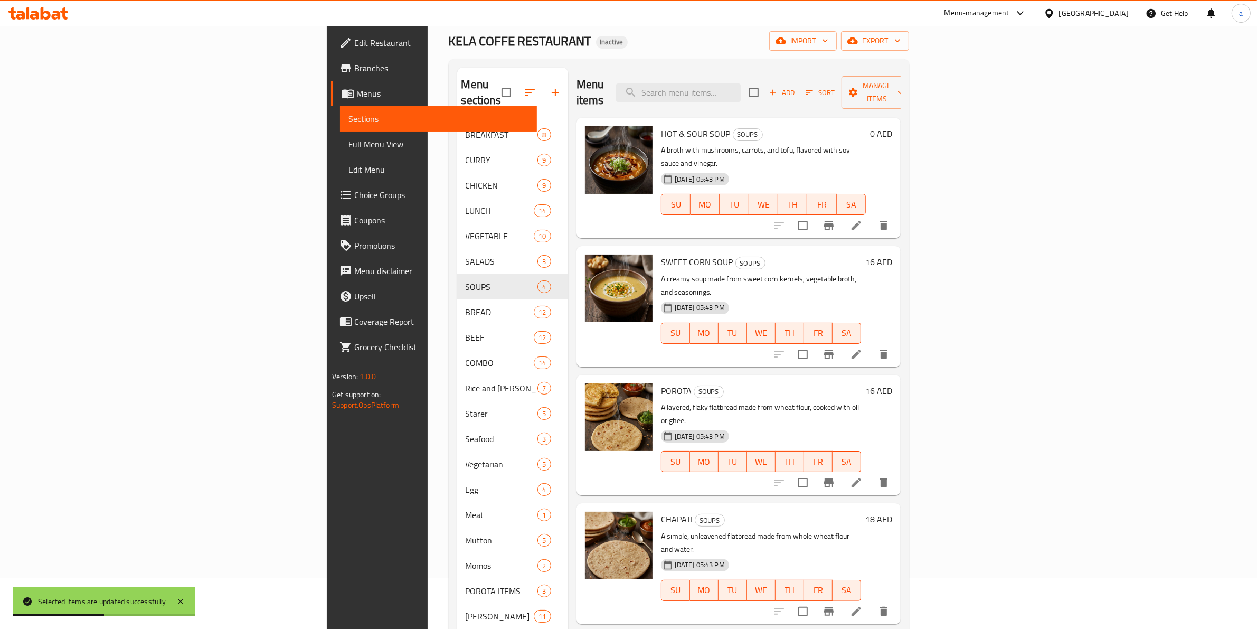
scroll to position [66, 0]
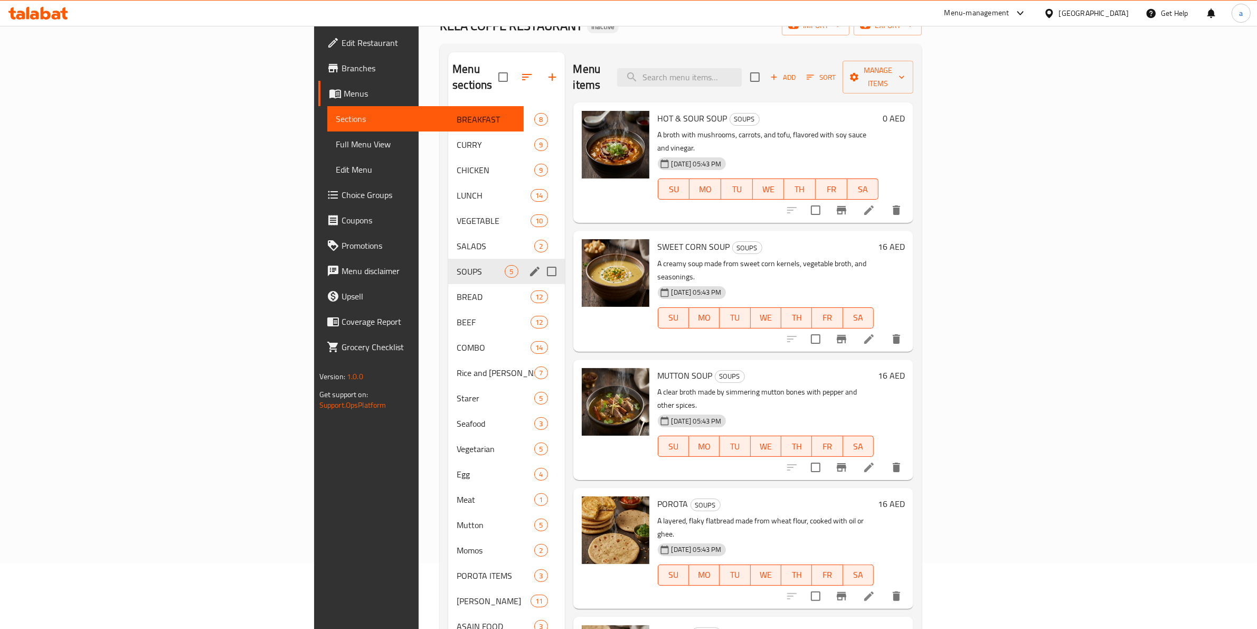
click at [448, 259] on div "SOUPS 5" at bounding box center [506, 271] width 116 height 25
click at [457, 265] on span "SOUPS" at bounding box center [481, 271] width 48 height 13
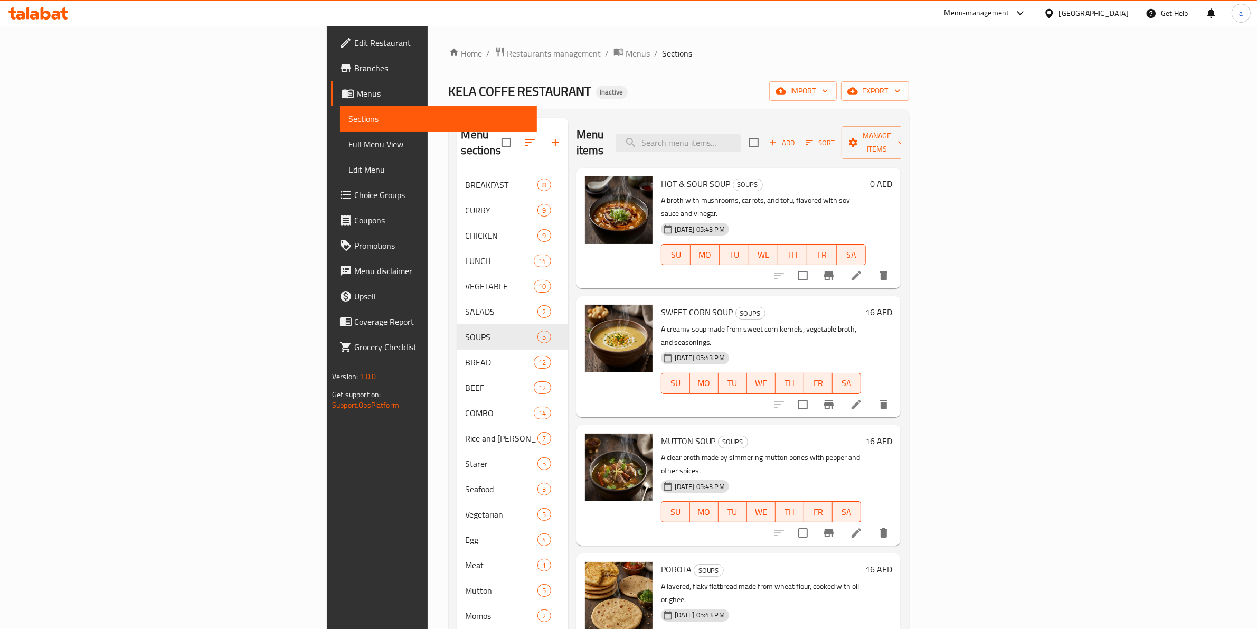
scroll to position [0, 0]
drag, startPoint x: 646, startPoint y: 185, endPoint x: 775, endPoint y: 195, distance: 129.7
click at [775, 195] on div "HOT & SOUR SOUP SOUPS A broth with mushrooms, carrots, and tofu, flavored with …" at bounding box center [763, 229] width 213 height 112
click at [892, 177] on h6 "0 AED" at bounding box center [881, 184] width 22 height 15
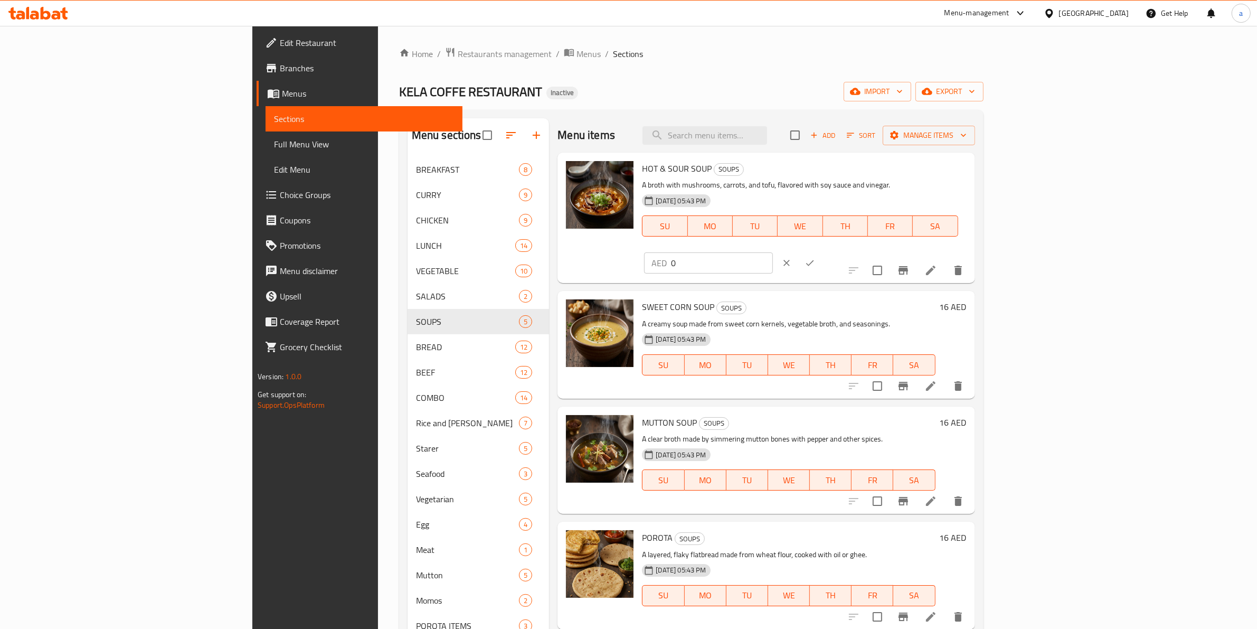
click at [773, 252] on input "0" at bounding box center [722, 262] width 102 height 21
type input "15"
click at [821, 251] on button "ok" at bounding box center [809, 262] width 23 height 23
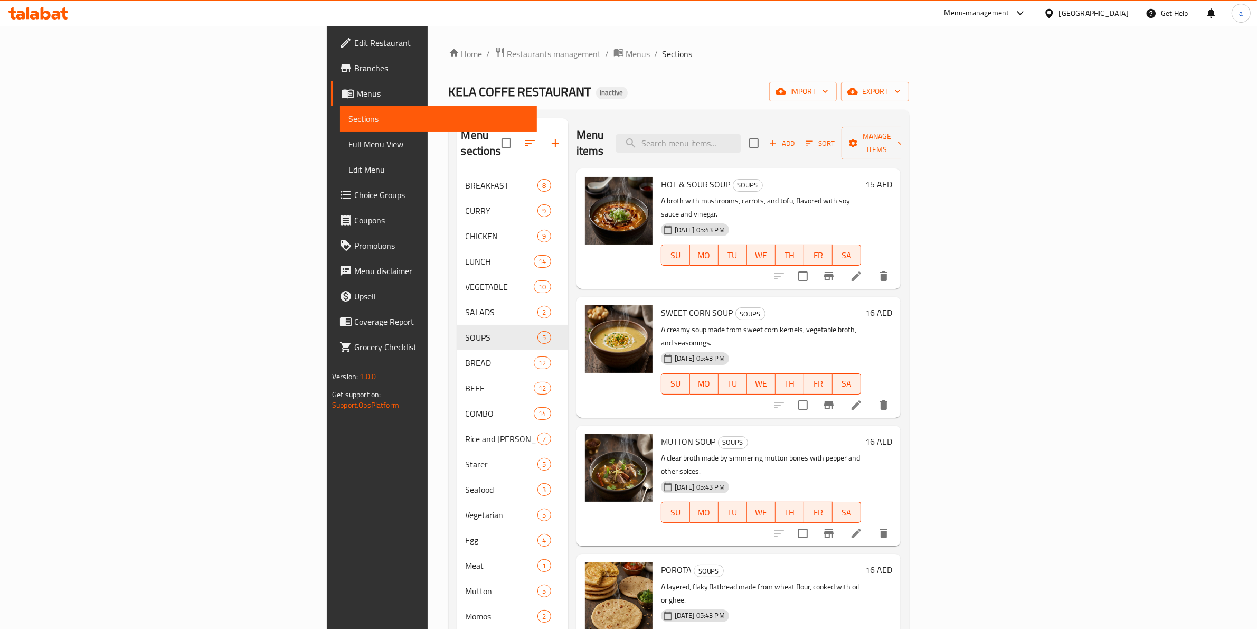
click at [892, 305] on h6 "16 AED" at bounding box center [878, 312] width 27 height 15
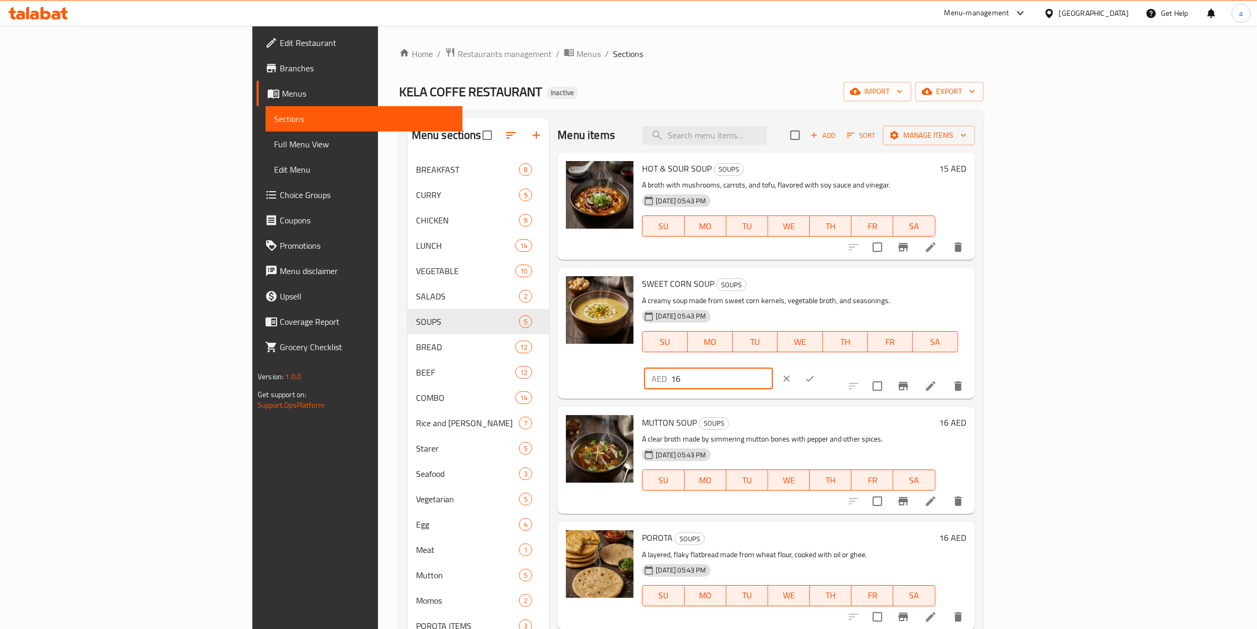
click at [773, 368] on input "16" at bounding box center [722, 378] width 102 height 21
type input "15"
click at [821, 367] on button "ok" at bounding box center [809, 378] width 23 height 23
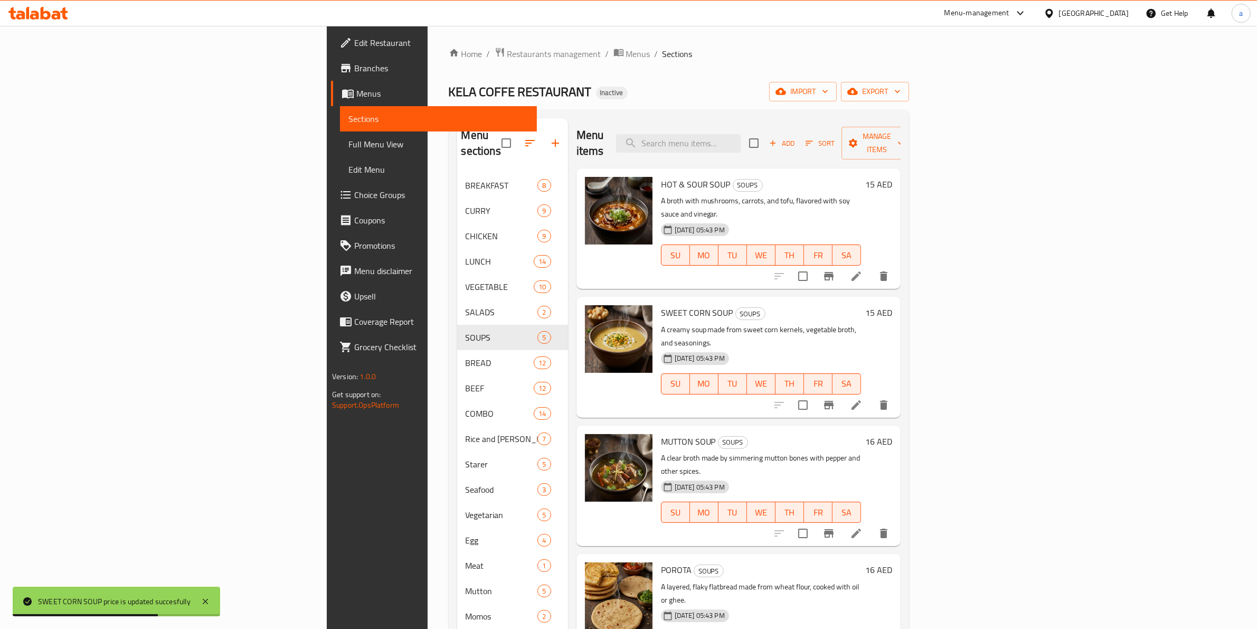
click at [892, 434] on h6 "16 AED" at bounding box center [878, 441] width 27 height 15
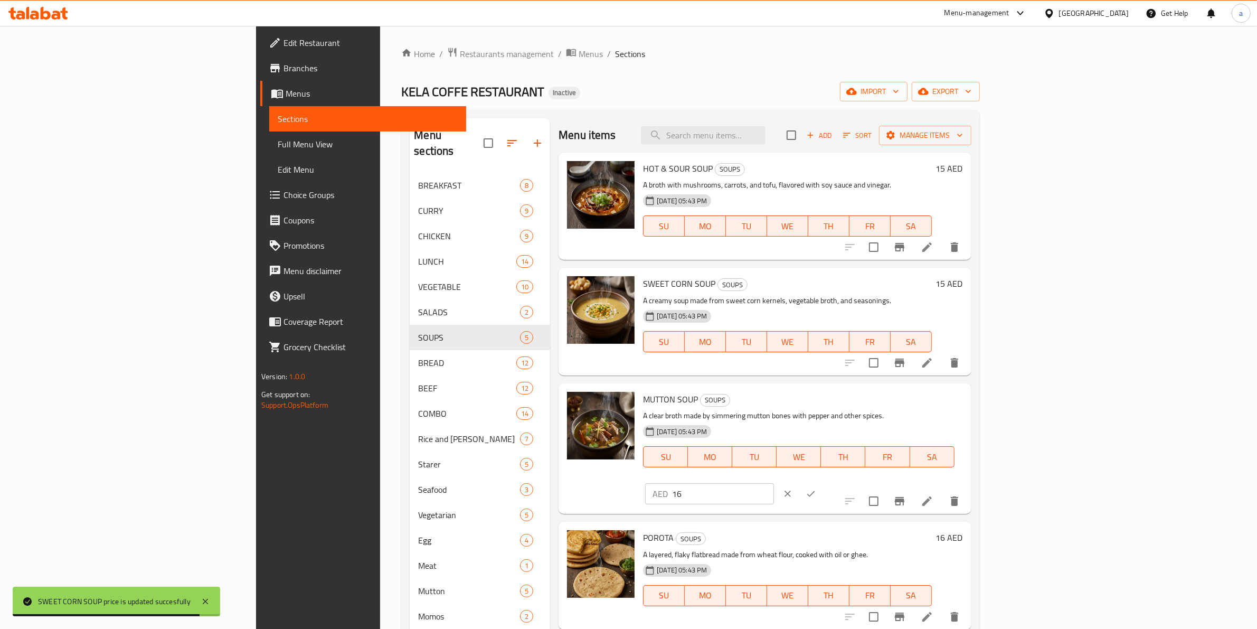
click at [774, 483] on input "16" at bounding box center [723, 493] width 102 height 21
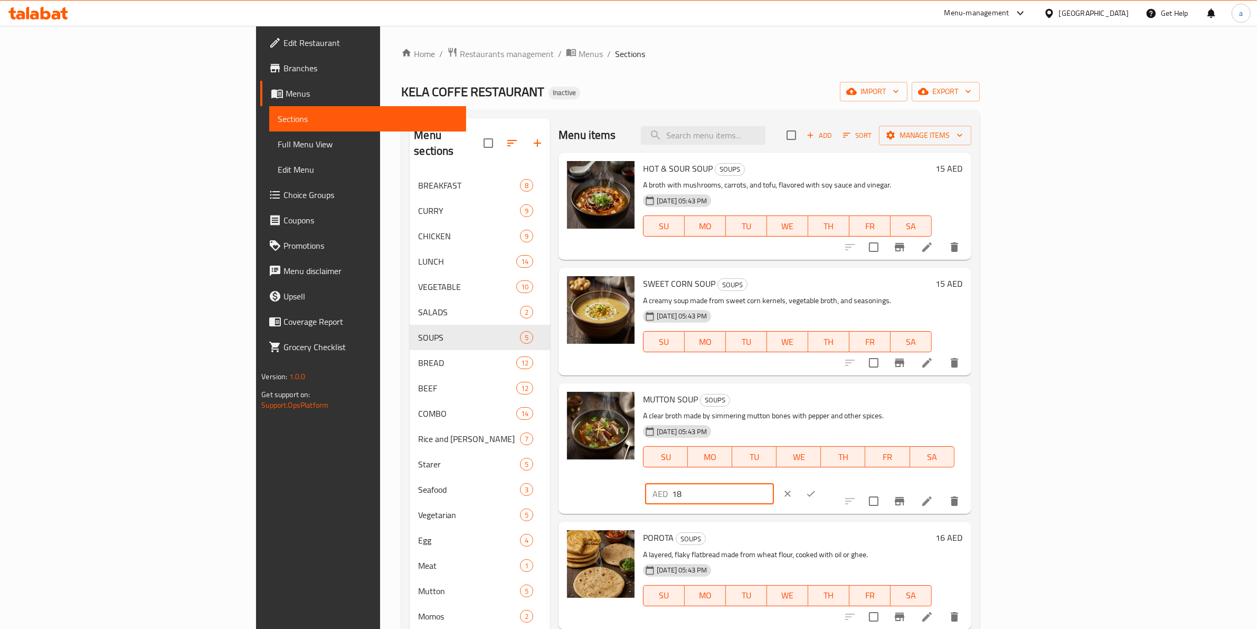
type input "18"
click at [822, 482] on button "ok" at bounding box center [810, 493] width 23 height 23
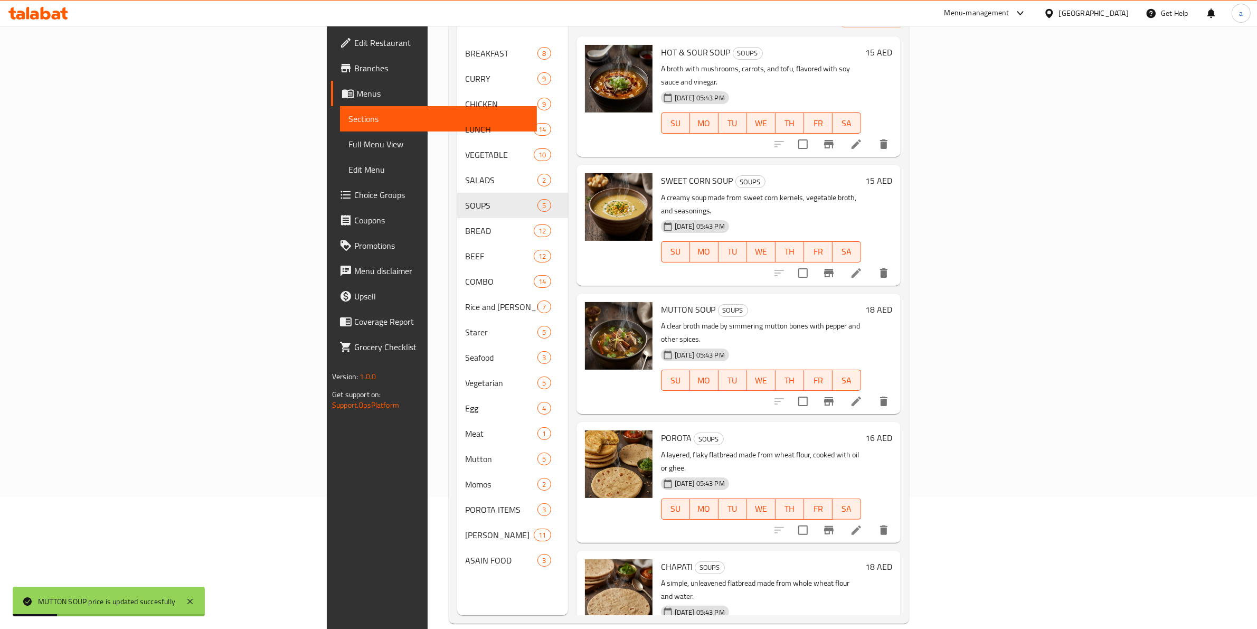
scroll to position [148, 0]
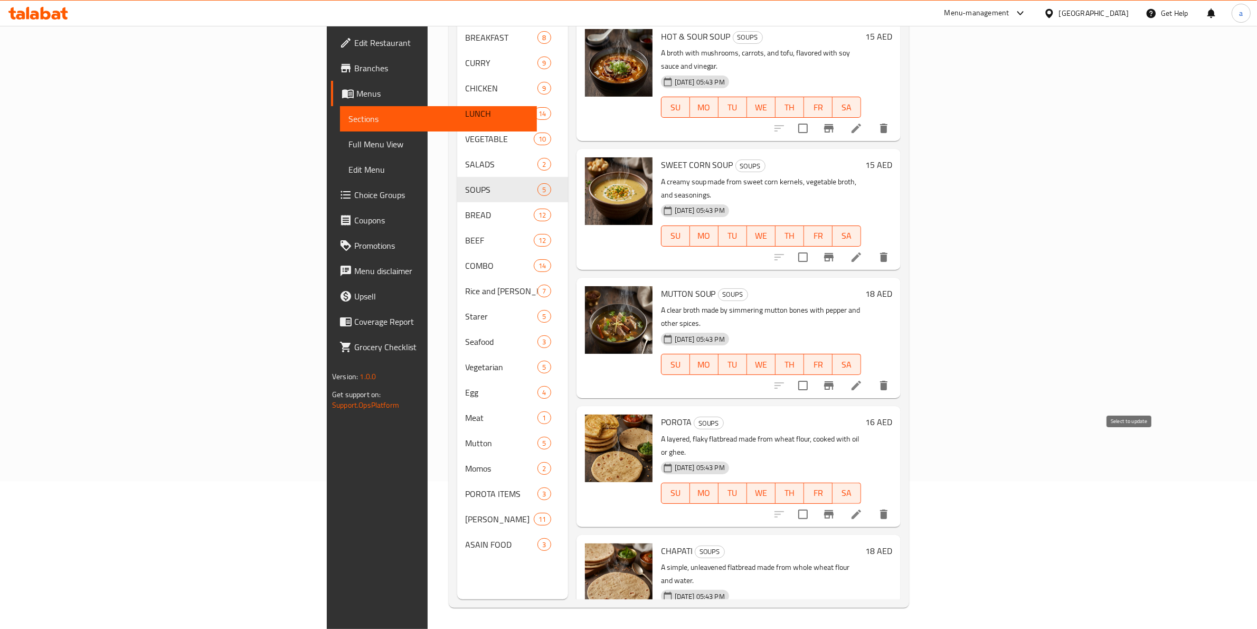
click at [814, 503] on input "checkbox" at bounding box center [803, 514] width 22 height 22
checkbox input "true"
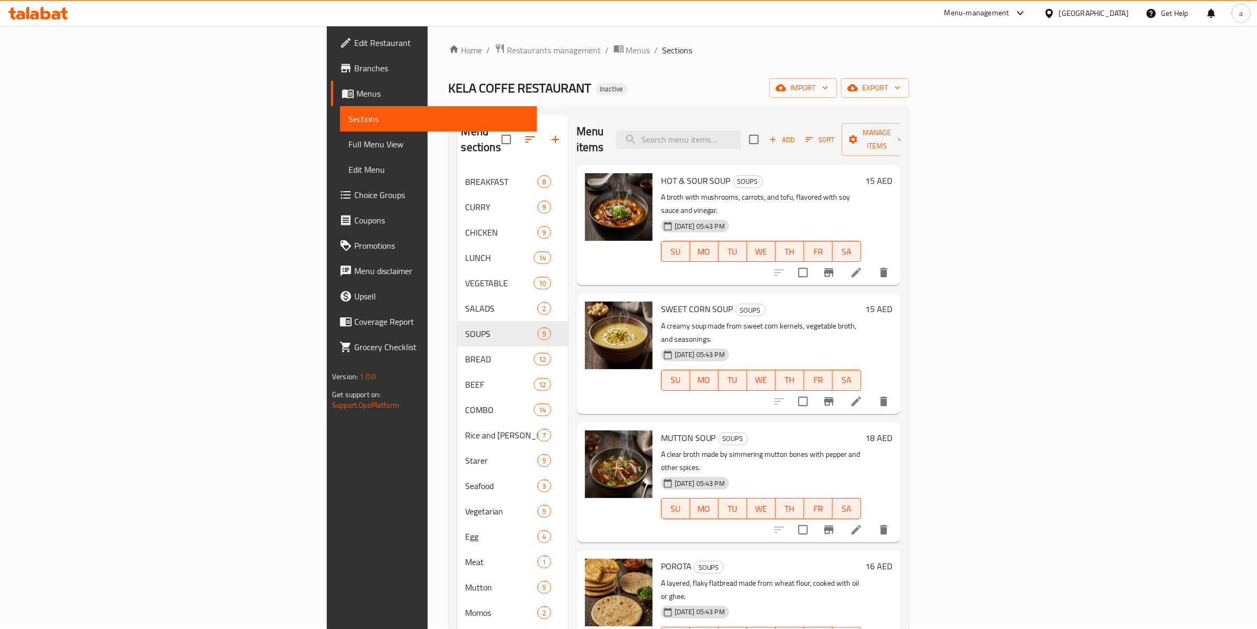
scroll to position [0, 0]
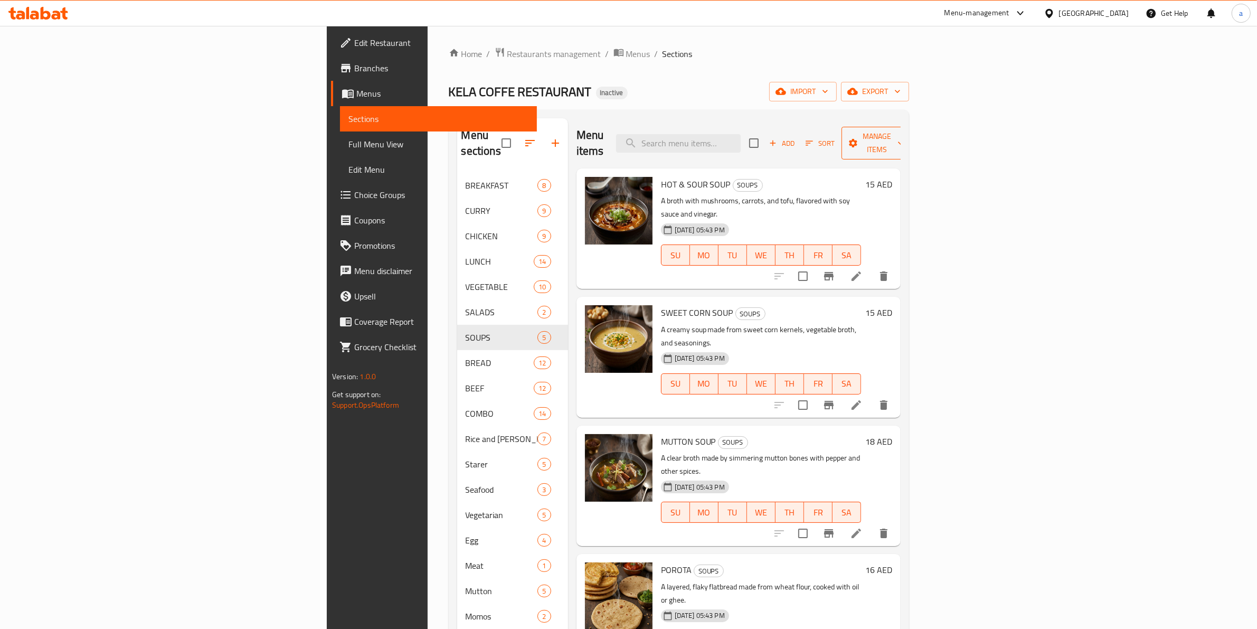
click at [904, 141] on span "Manage items" at bounding box center [877, 143] width 54 height 26
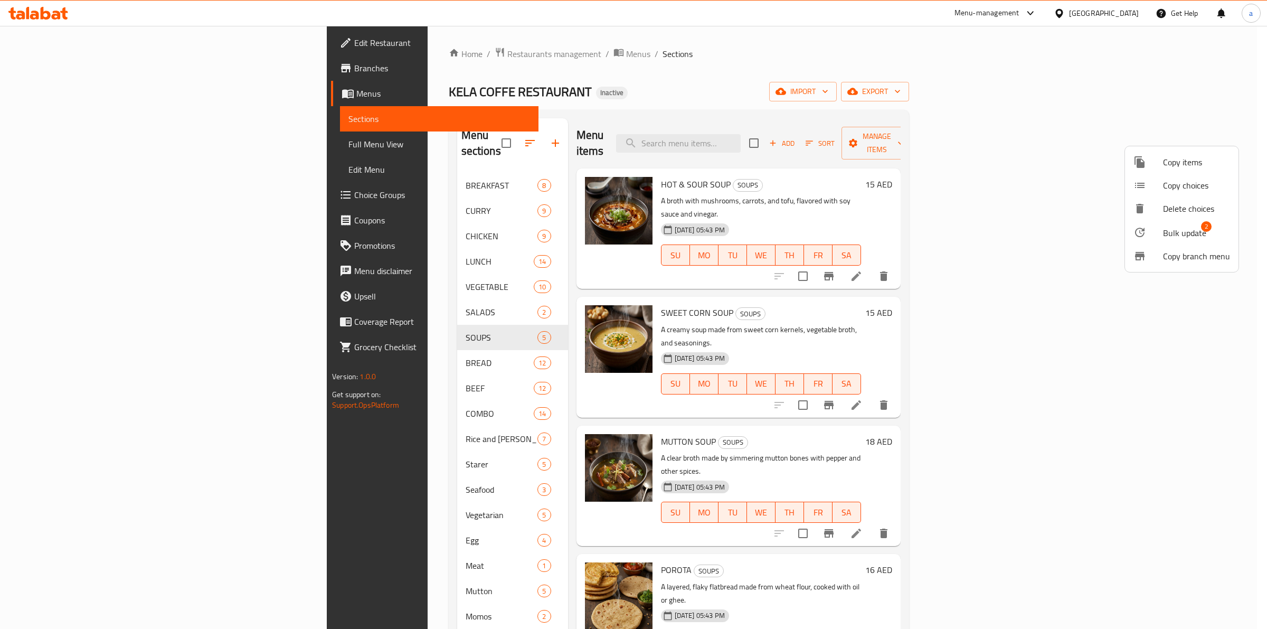
click at [1155, 235] on div at bounding box center [1148, 232] width 30 height 13
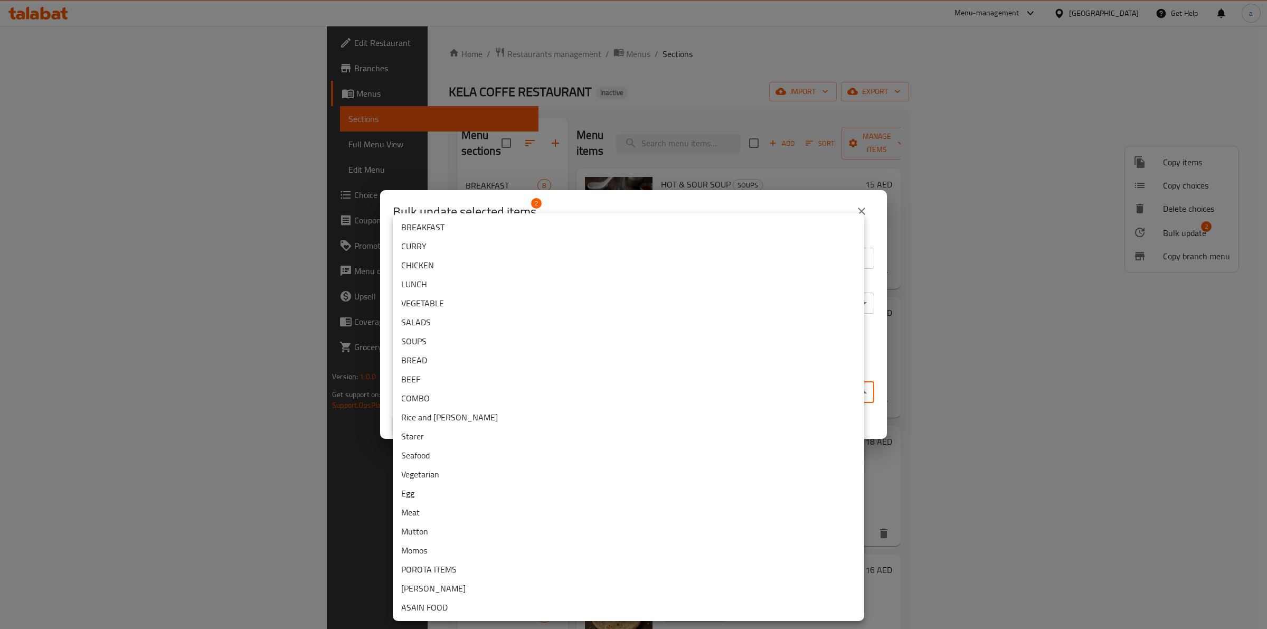
click at [531, 391] on body "​ Menu-management United Arab Emirates Get Help a Edit Restaurant Branches Menu…" at bounding box center [633, 327] width 1267 height 603
click at [458, 363] on li "BREAD" at bounding box center [628, 360] width 471 height 19
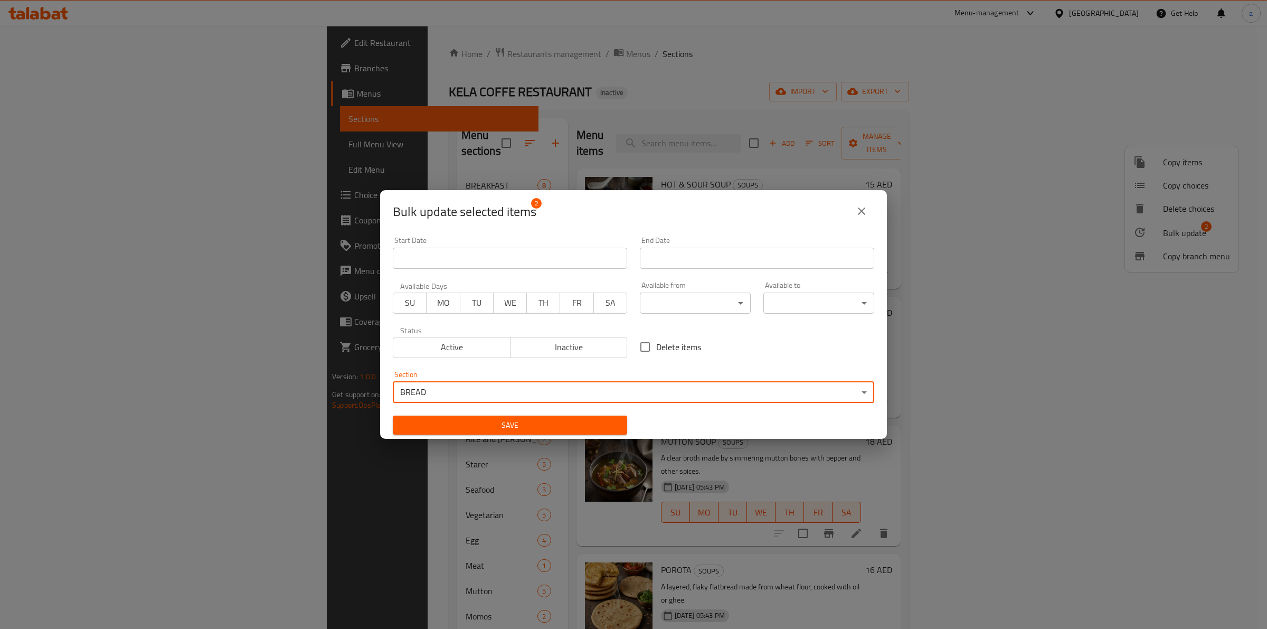
click at [503, 420] on span "Save" at bounding box center [510, 425] width 218 height 13
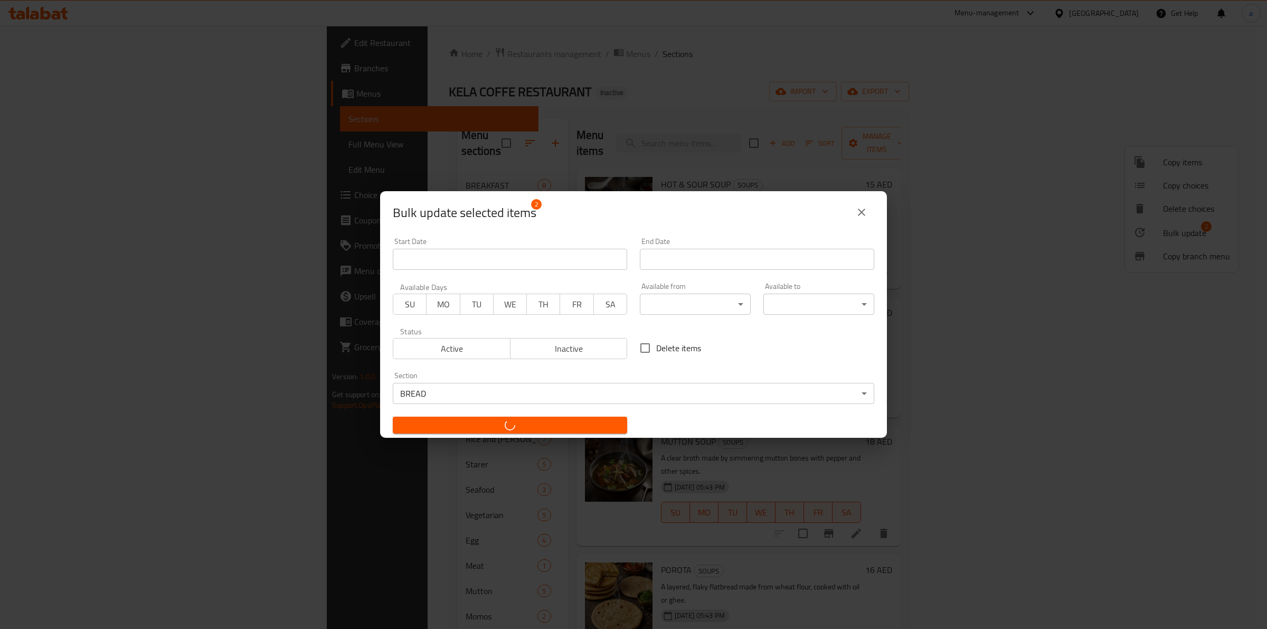
checkbox input "false"
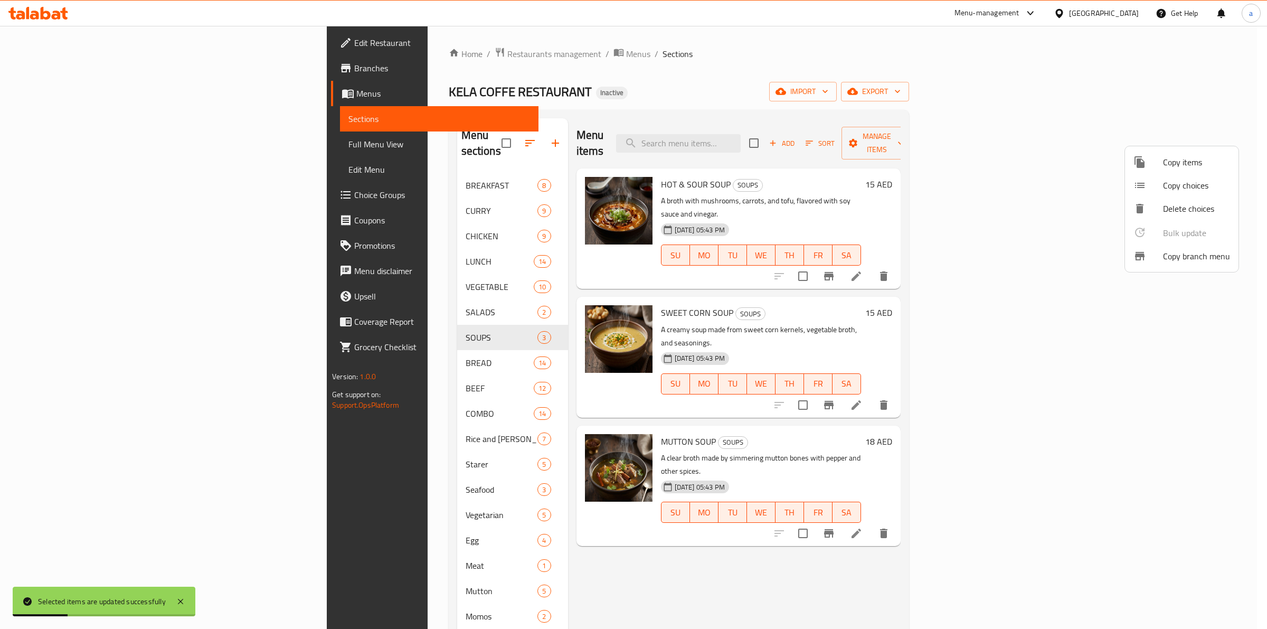
click at [315, 343] on div at bounding box center [633, 314] width 1267 height 629
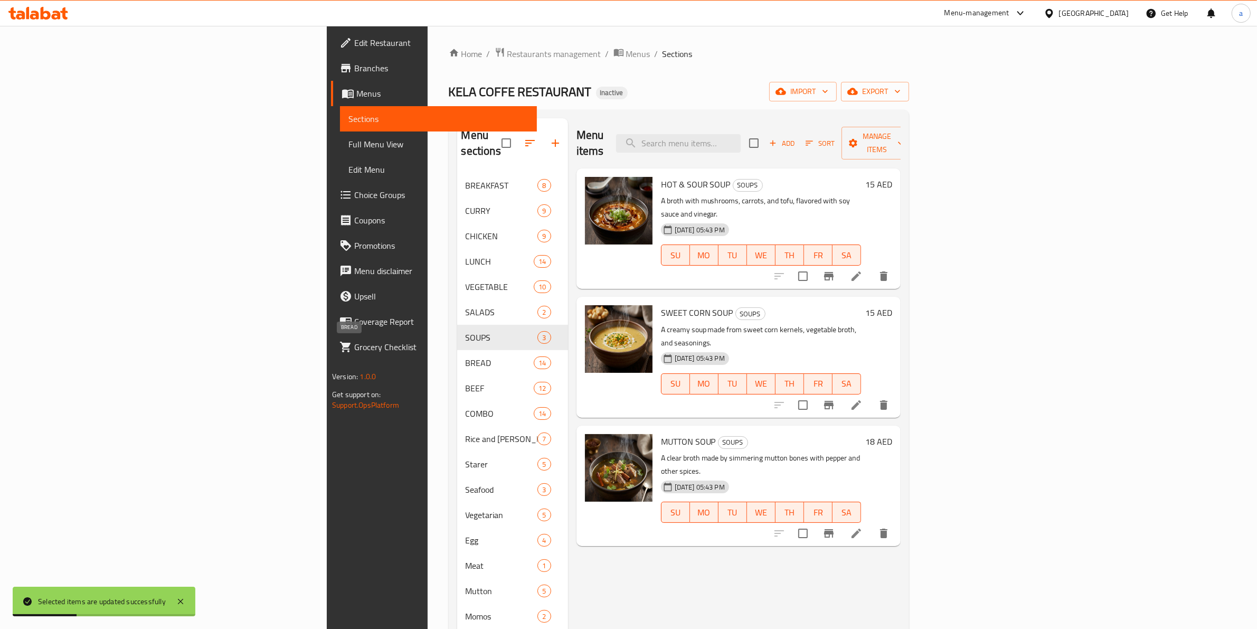
click at [466, 356] on span "BREAD" at bounding box center [500, 362] width 69 height 13
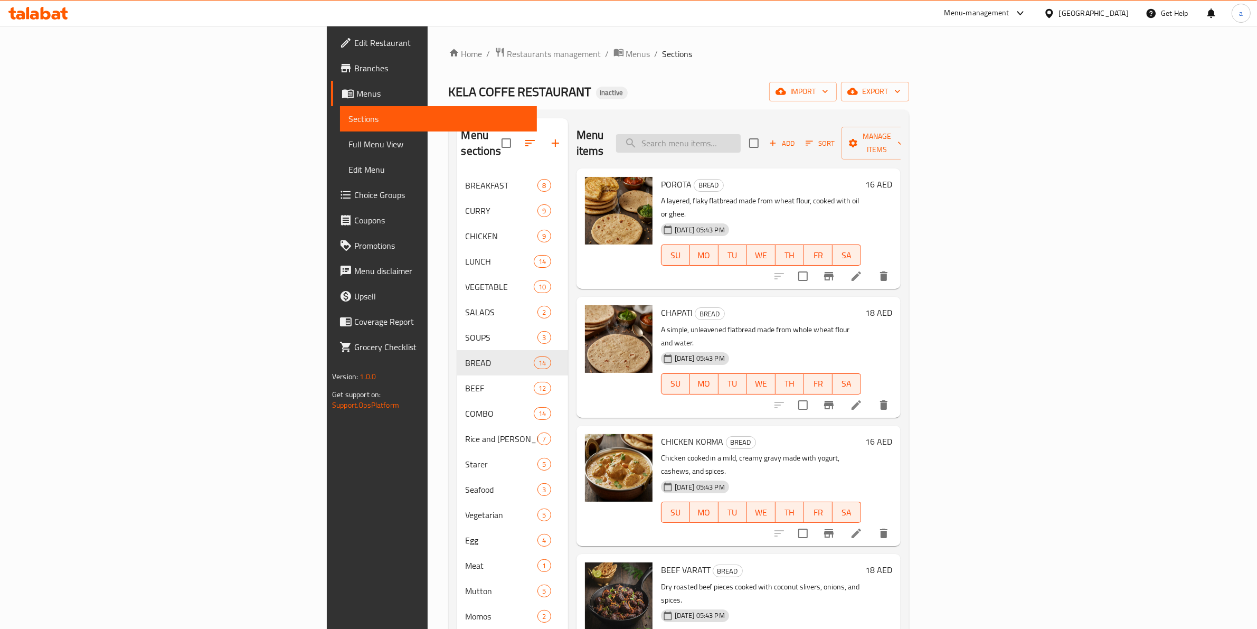
click at [741, 136] on input "search" at bounding box center [678, 143] width 125 height 18
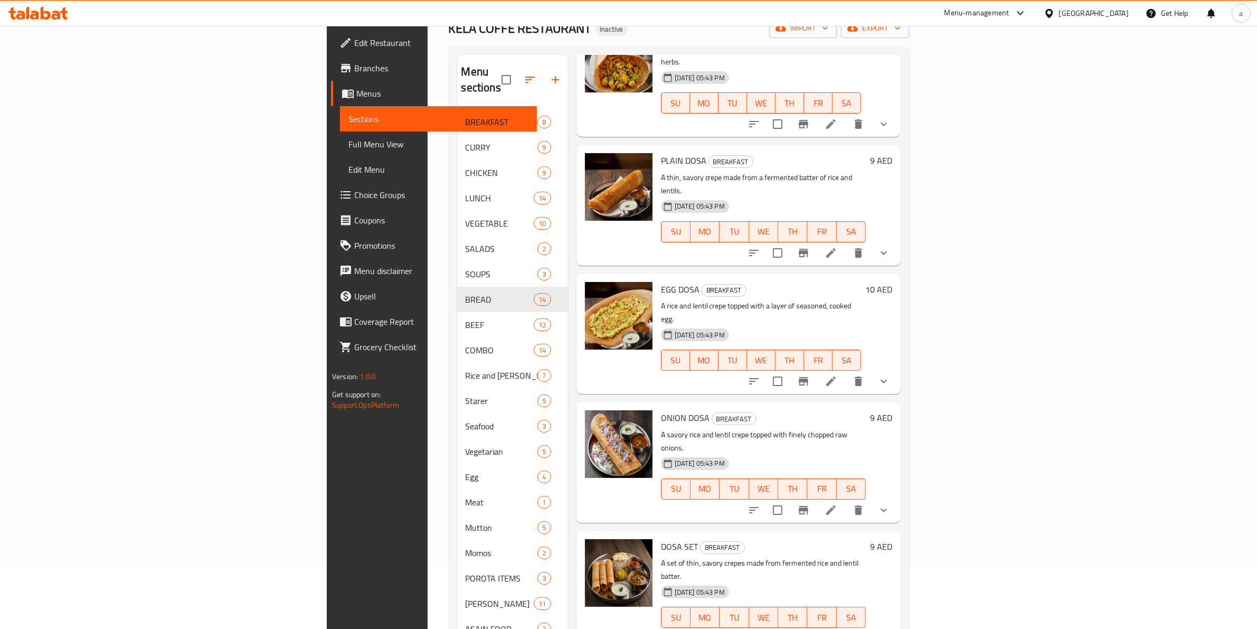
scroll to position [148, 0]
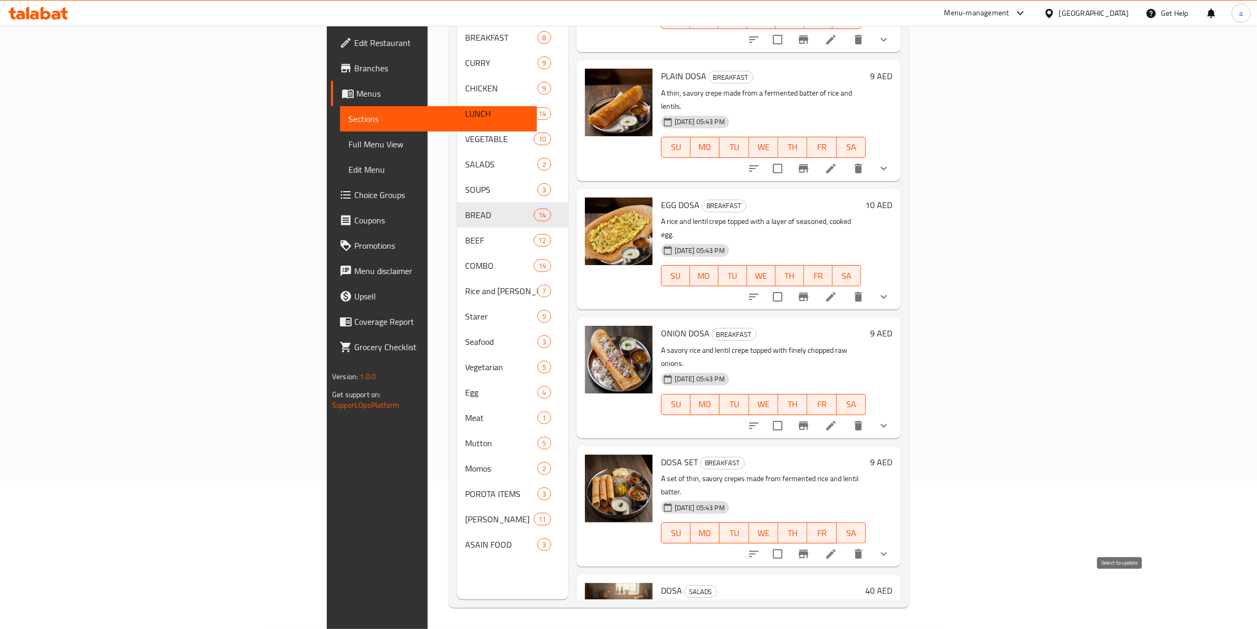
type input "dosa"
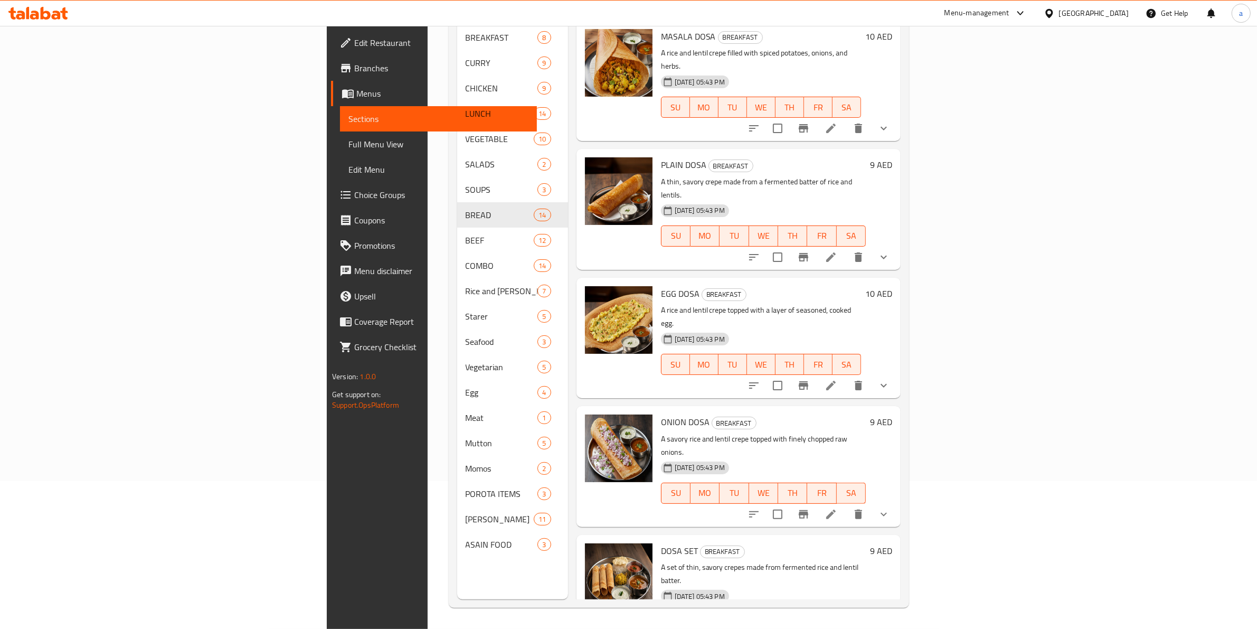
scroll to position [0, 0]
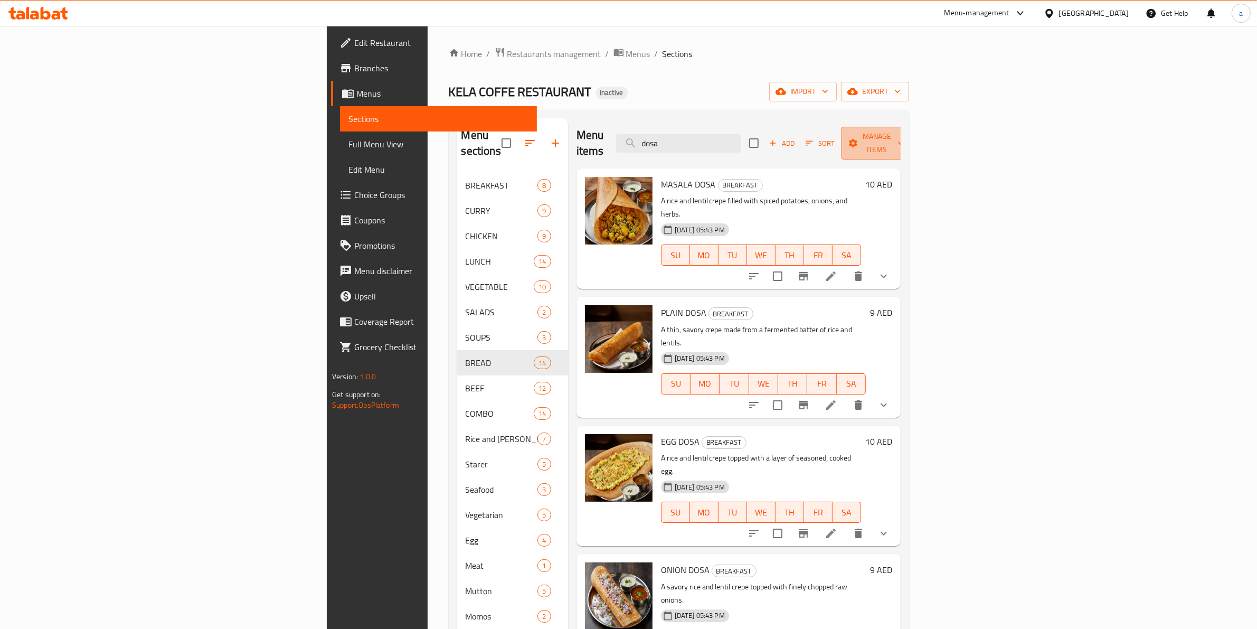
click at [904, 141] on span "Manage items" at bounding box center [877, 143] width 54 height 26
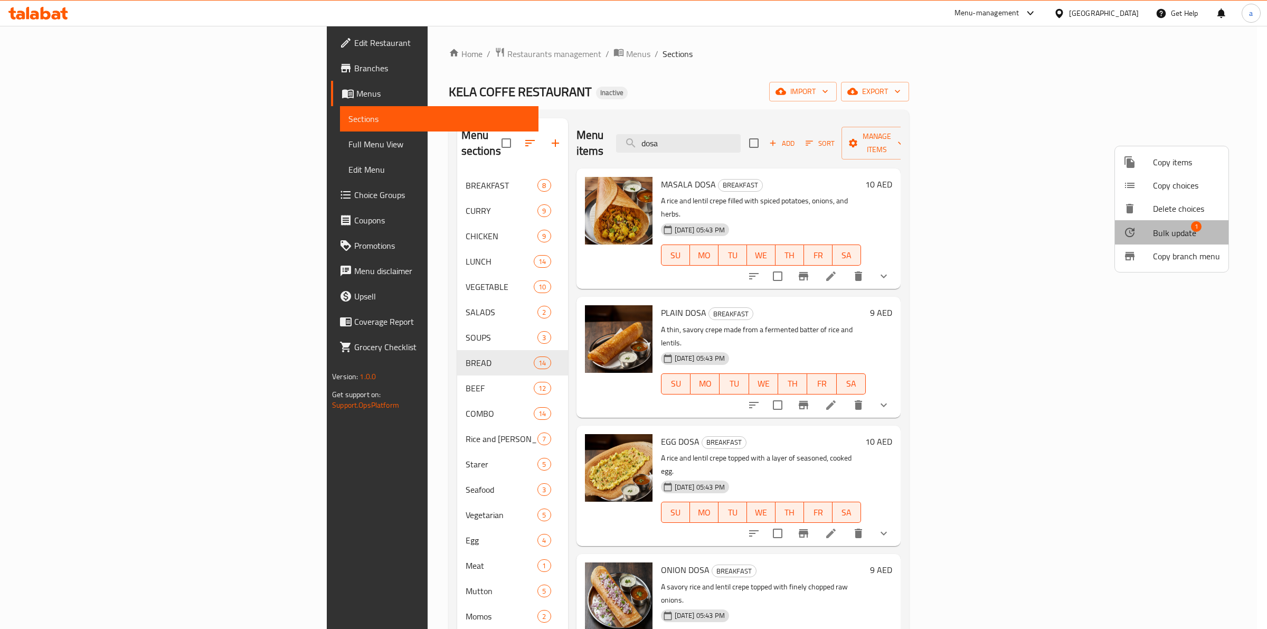
click at [1173, 236] on span "Bulk update" at bounding box center [1174, 232] width 43 height 13
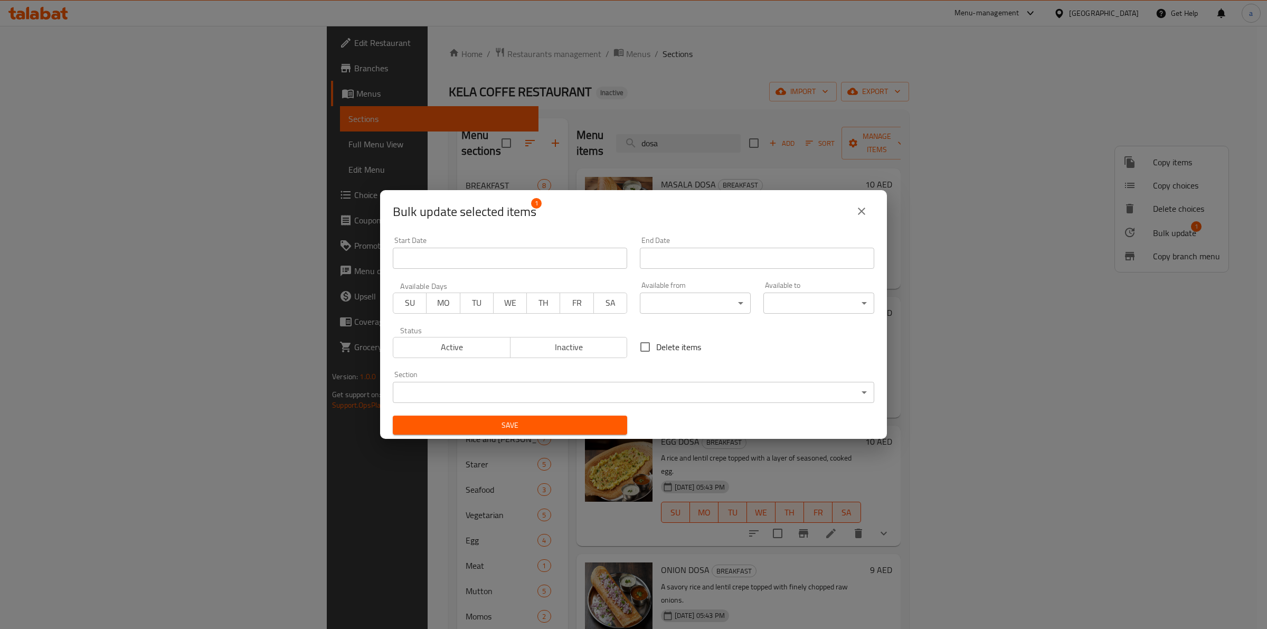
click at [534, 385] on body "​ Menu-management United Arab Emirates Get Help a Edit Restaurant Branches Menu…" at bounding box center [633, 327] width 1267 height 603
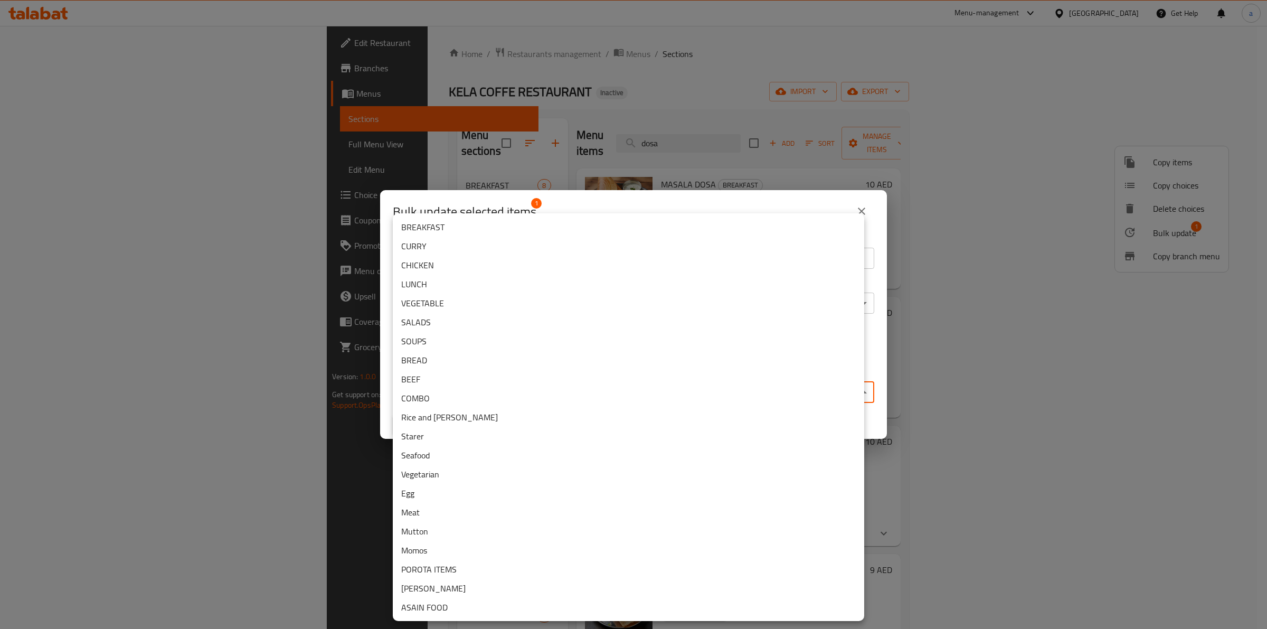
click at [467, 364] on li "BREAD" at bounding box center [628, 360] width 471 height 19
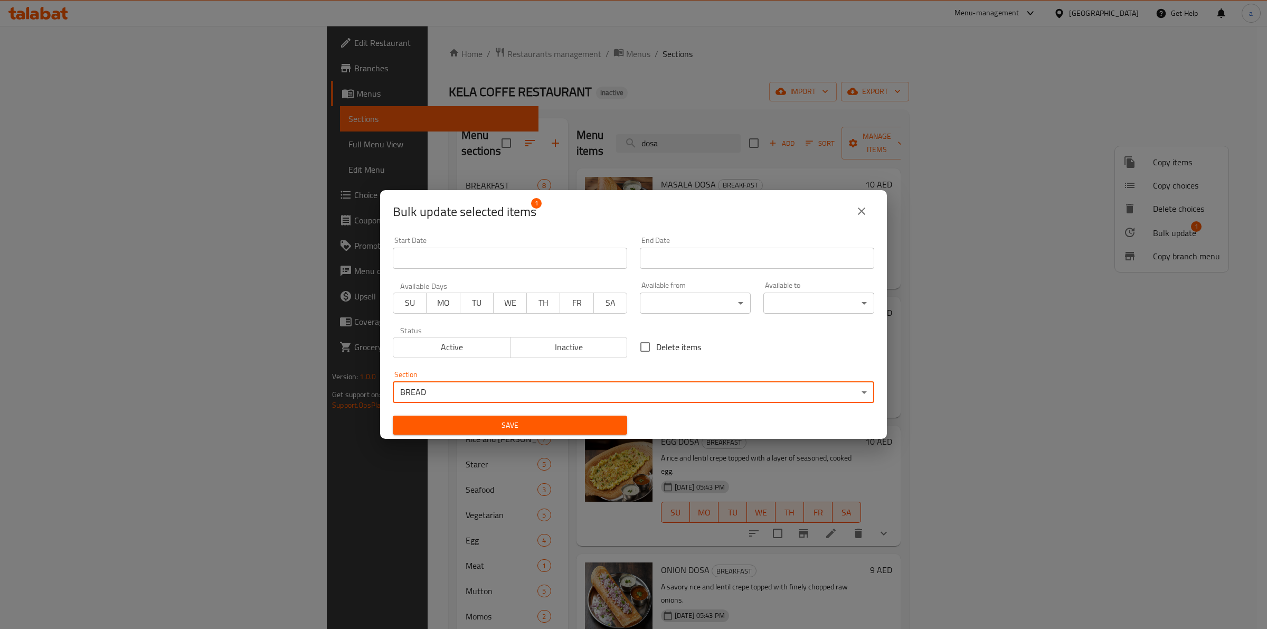
click at [516, 416] on button "Save" at bounding box center [510, 425] width 234 height 20
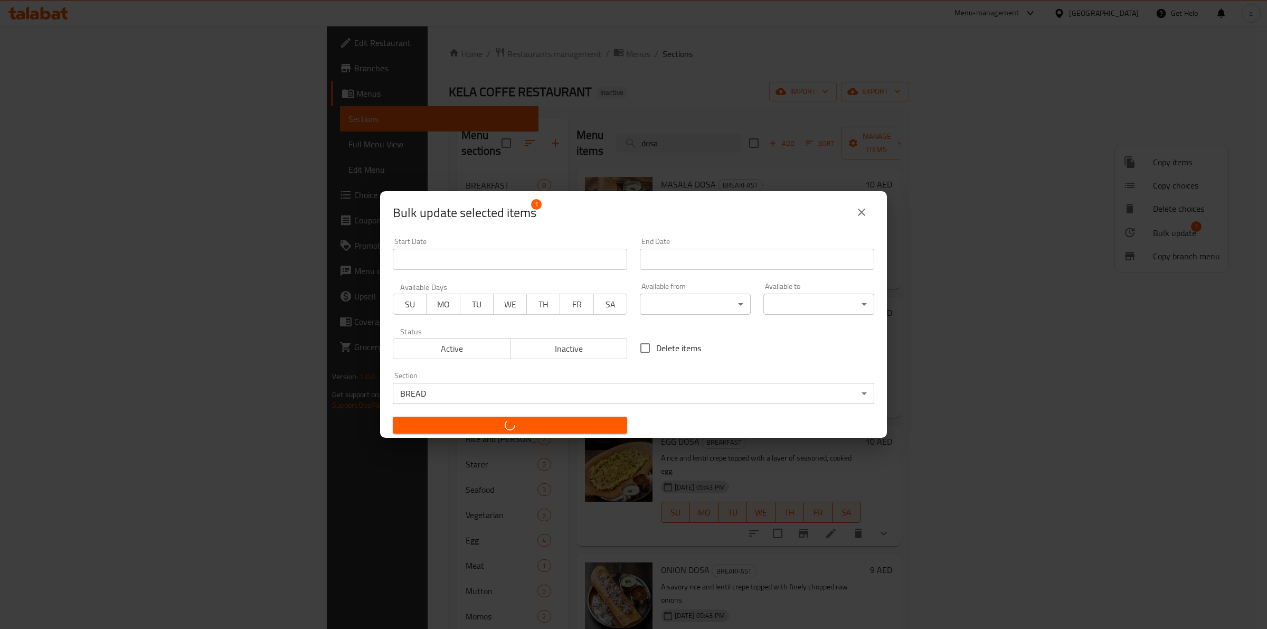
checkbox input "false"
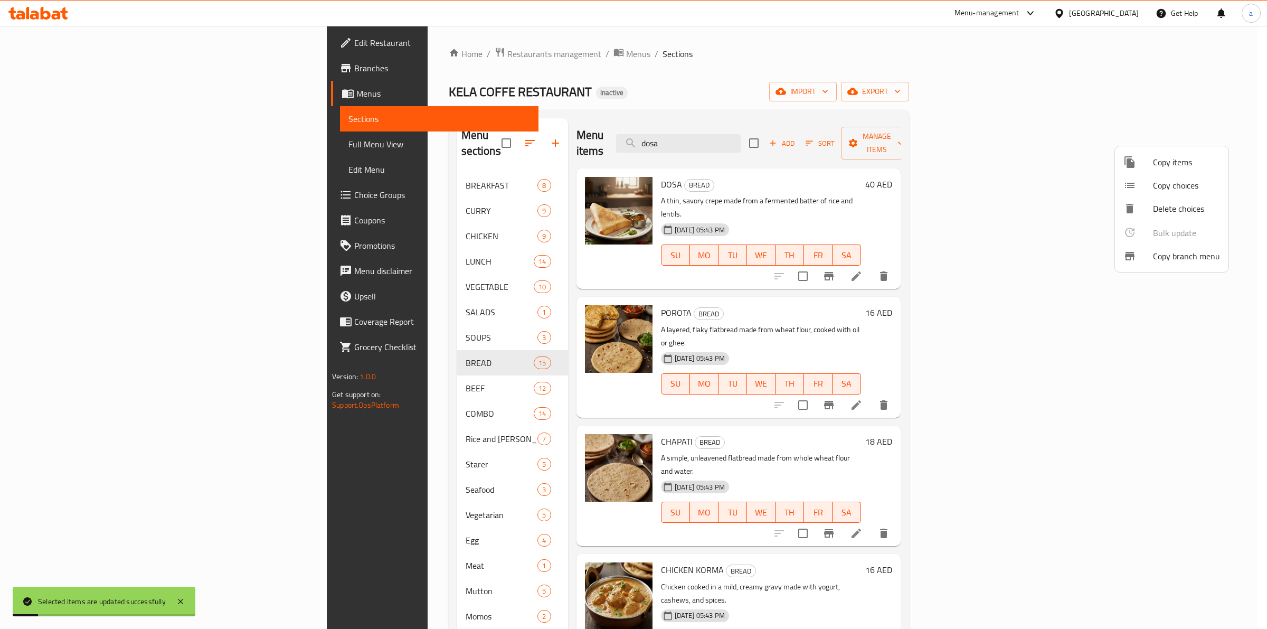
click at [795, 136] on div at bounding box center [633, 314] width 1267 height 629
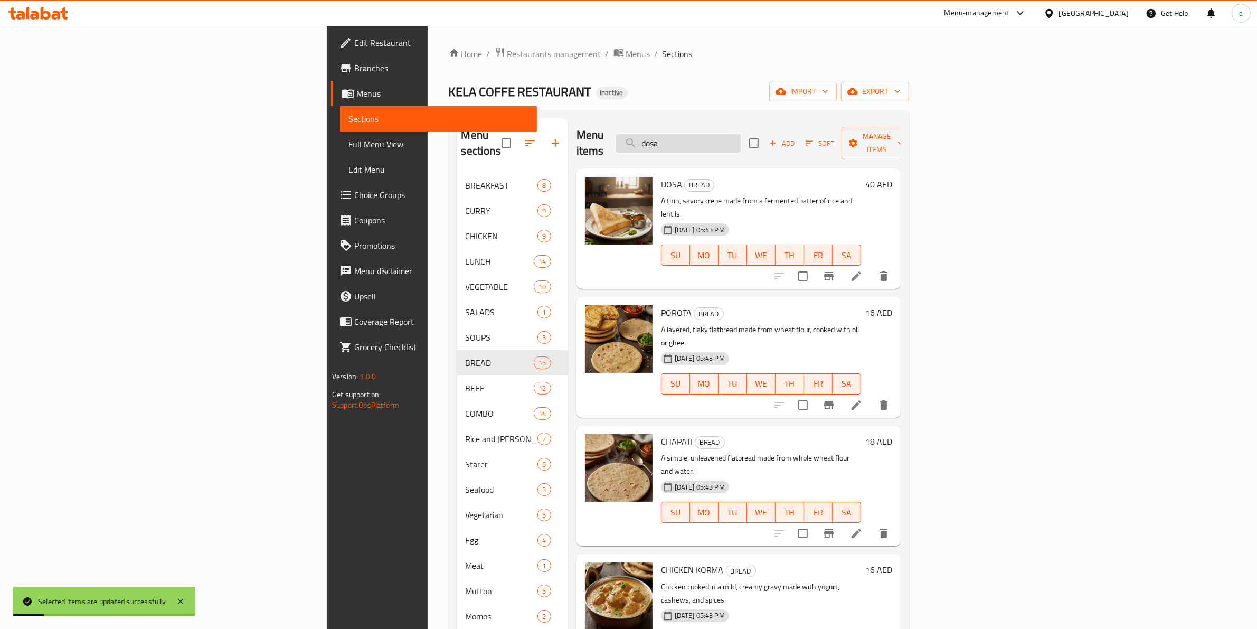
click at [741, 134] on input "dosa" at bounding box center [678, 143] width 125 height 18
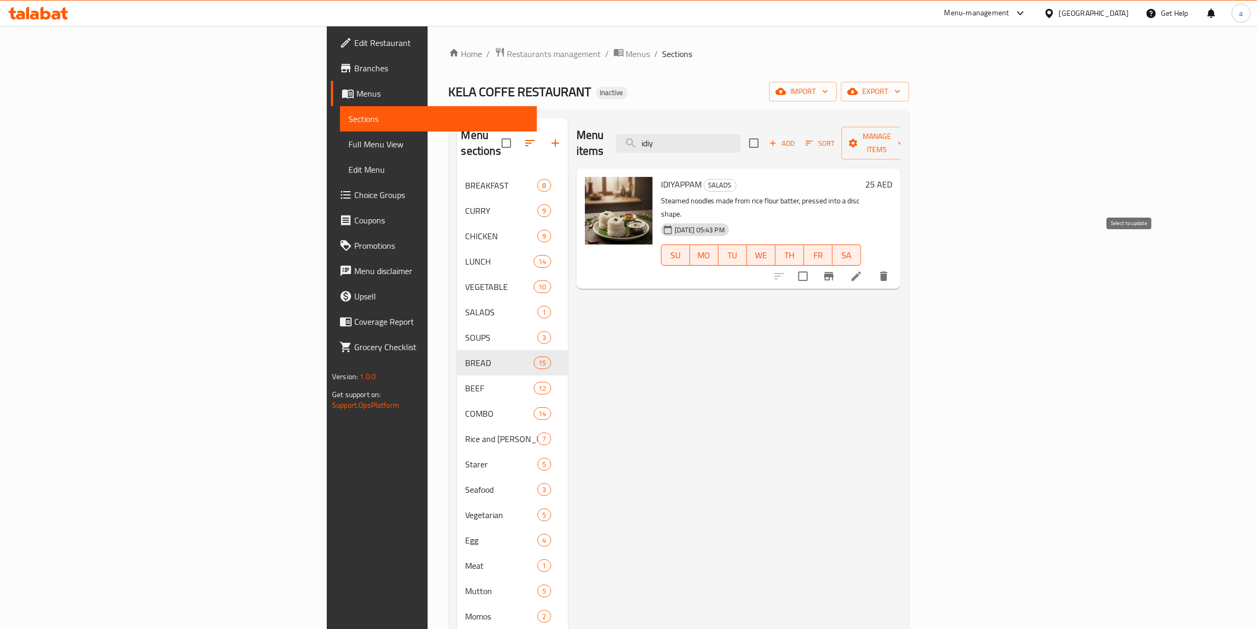
type input "idiy"
click at [814, 265] on input "checkbox" at bounding box center [803, 276] width 22 height 22
checkbox input "true"
click at [904, 133] on span "Manage items" at bounding box center [877, 143] width 54 height 26
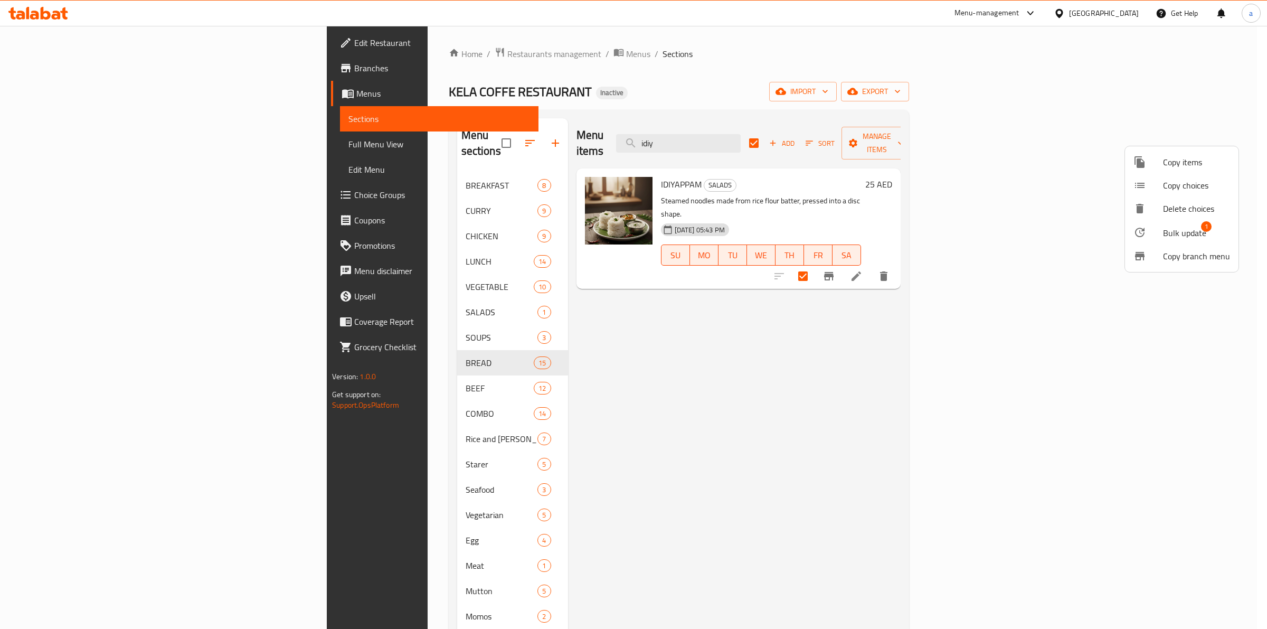
click at [1171, 235] on span "Bulk update" at bounding box center [1184, 232] width 43 height 13
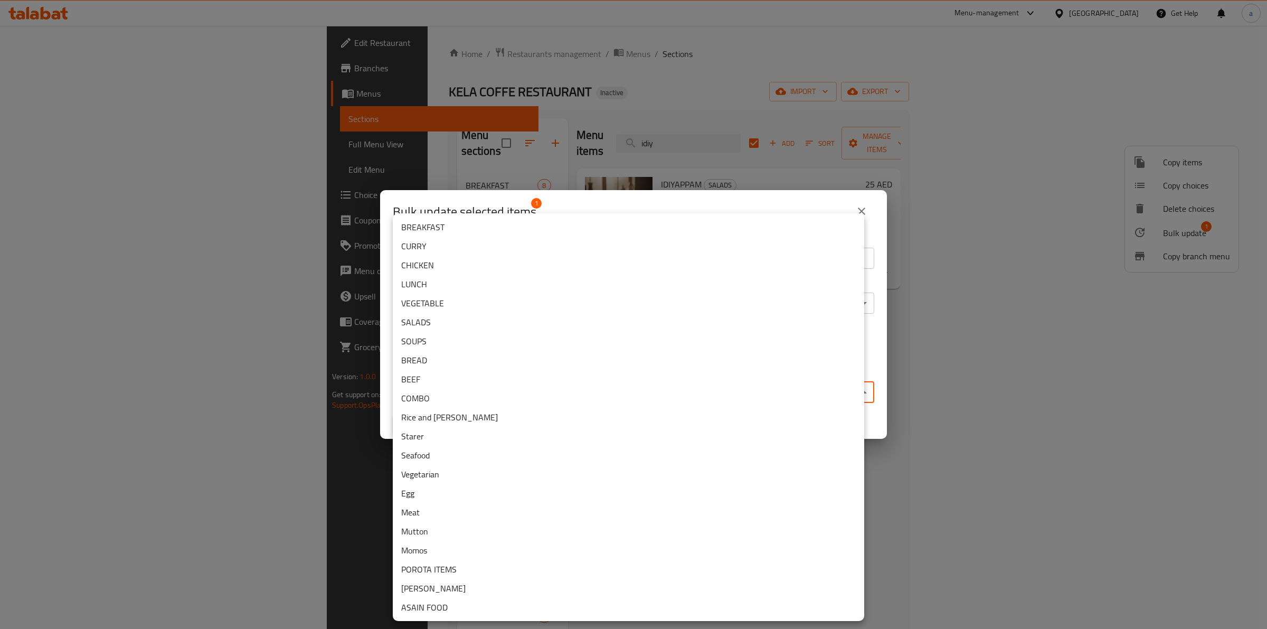
click at [579, 387] on body "​ Menu-management United Arab Emirates Get Help a Edit Restaurant Branches Menu…" at bounding box center [633, 327] width 1267 height 603
click at [468, 361] on li "BREAD" at bounding box center [628, 360] width 471 height 19
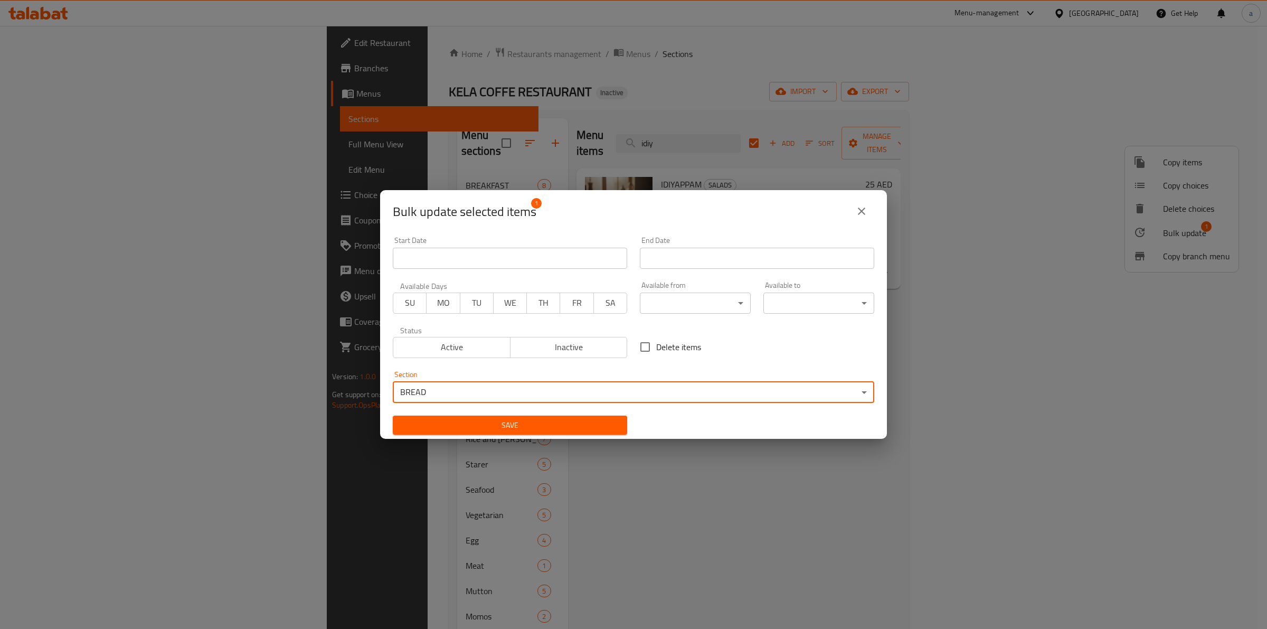
click at [507, 420] on span "Save" at bounding box center [510, 425] width 218 height 13
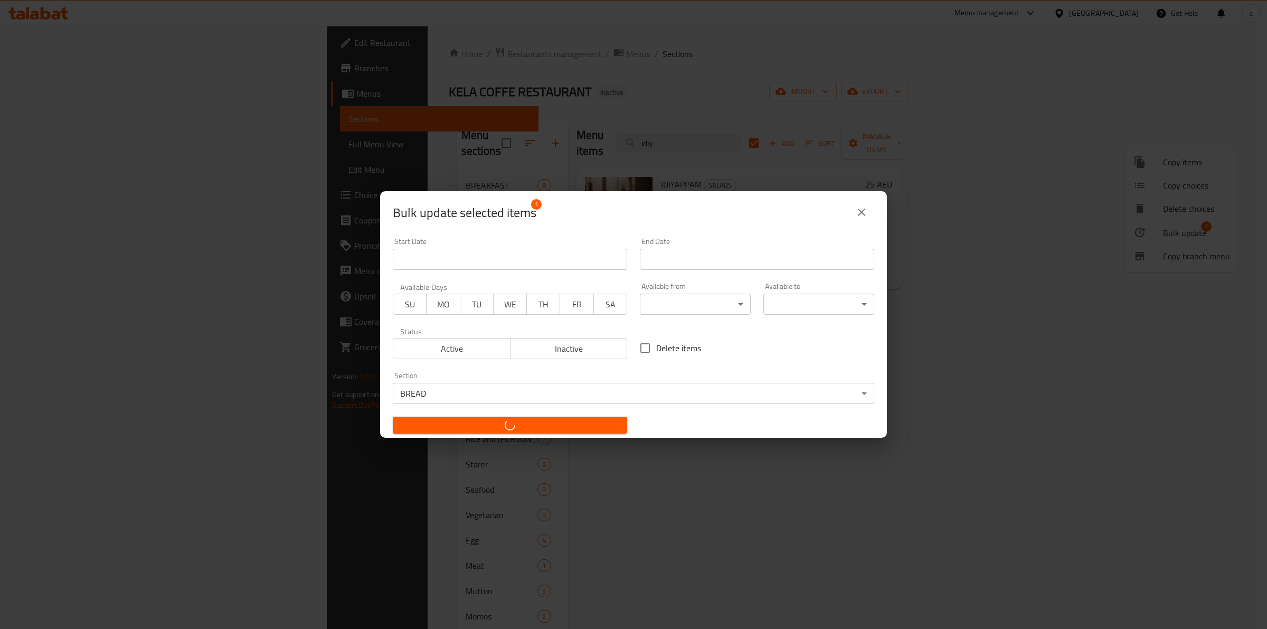
checkbox input "false"
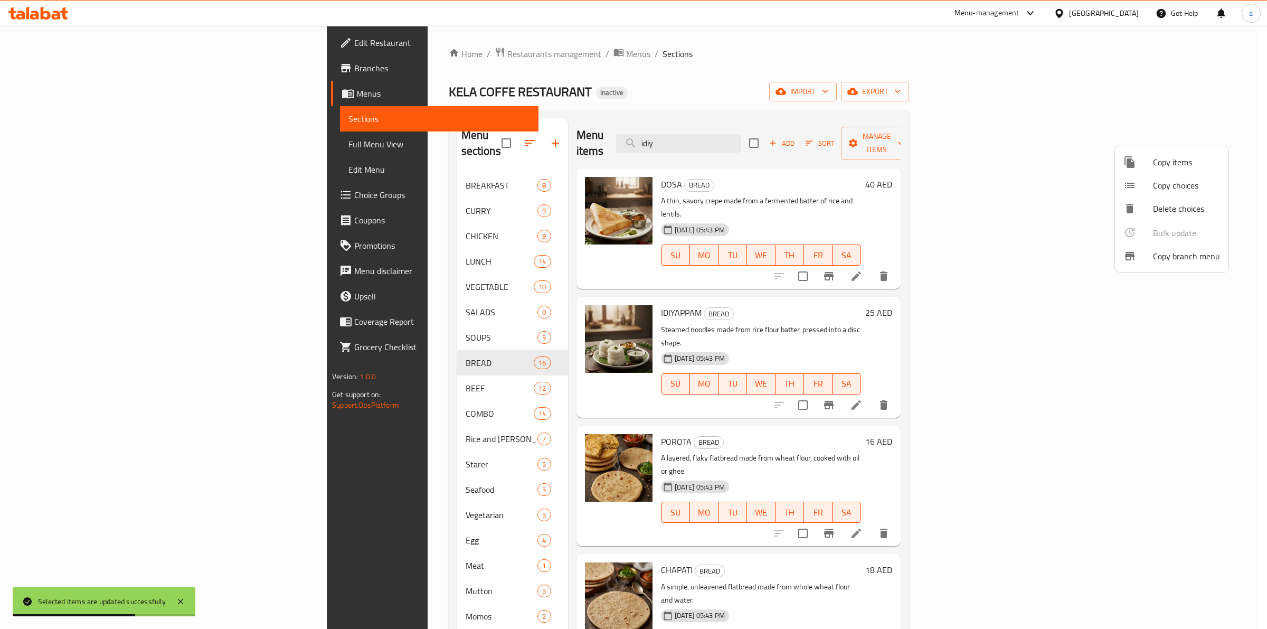
click at [793, 136] on div at bounding box center [633, 314] width 1267 height 629
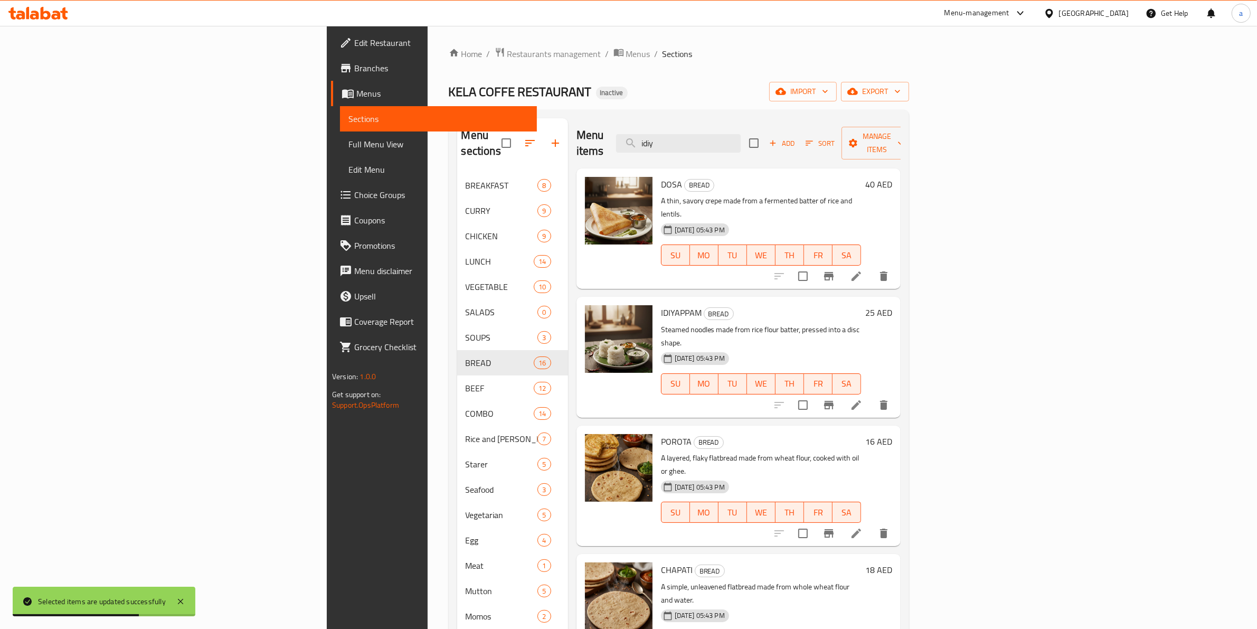
click at [741, 136] on input "idiy" at bounding box center [678, 143] width 125 height 18
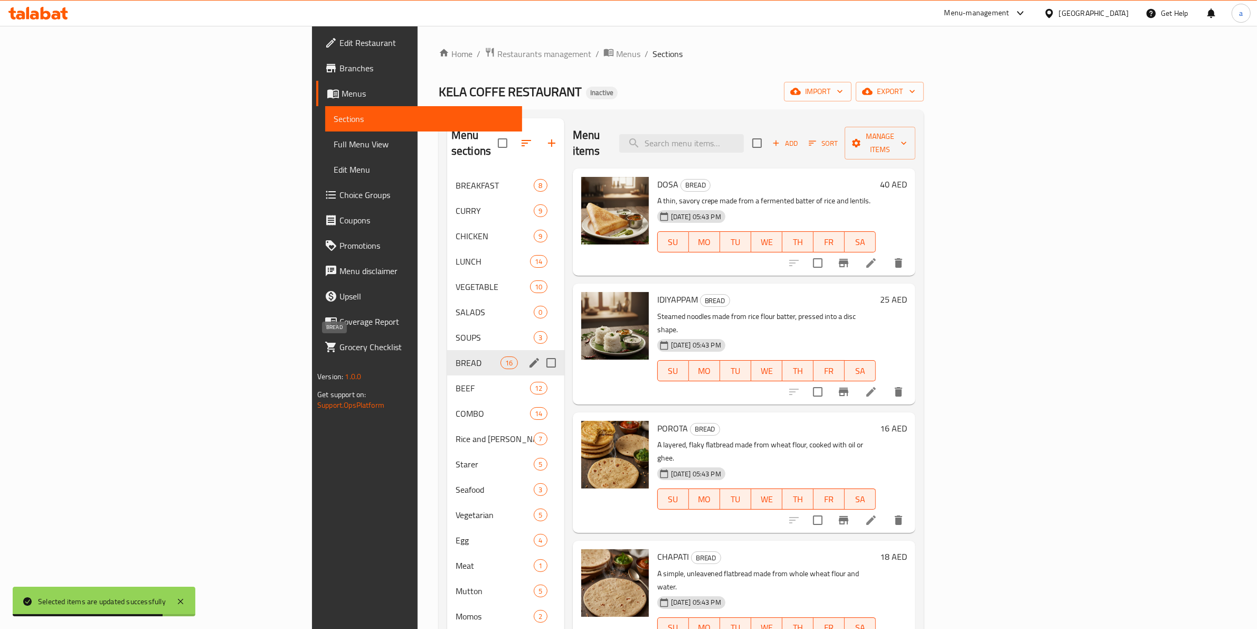
click at [456, 356] on span "BREAD" at bounding box center [478, 362] width 45 height 13
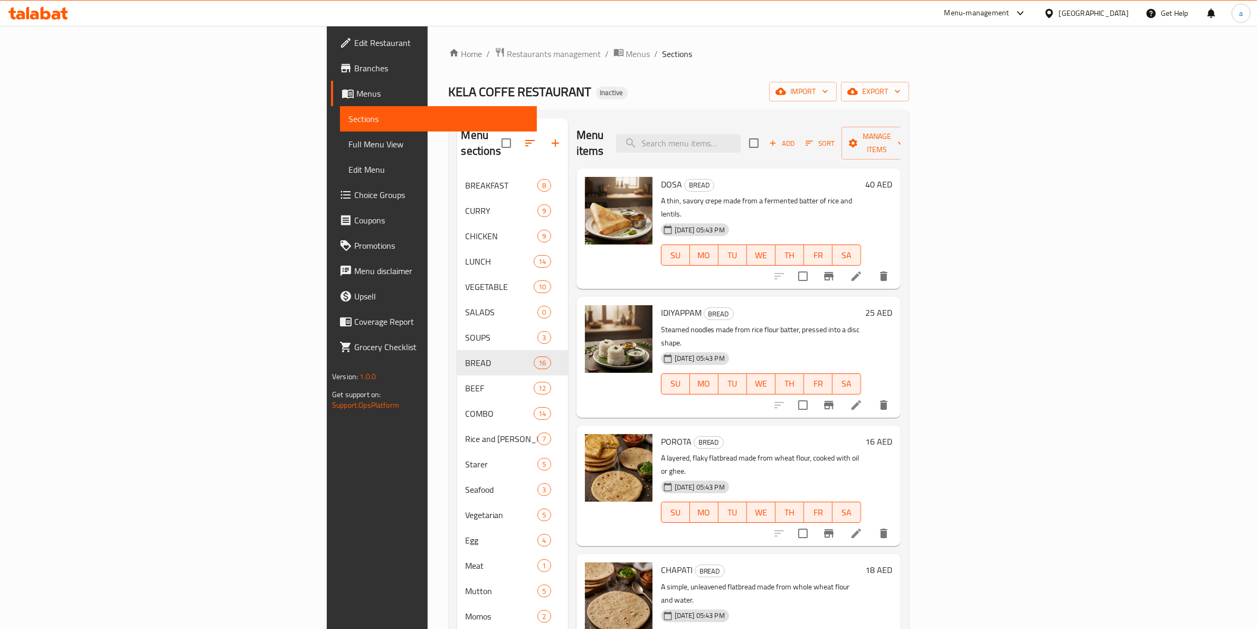
click at [892, 305] on h6 "25 AED" at bounding box center [878, 312] width 27 height 15
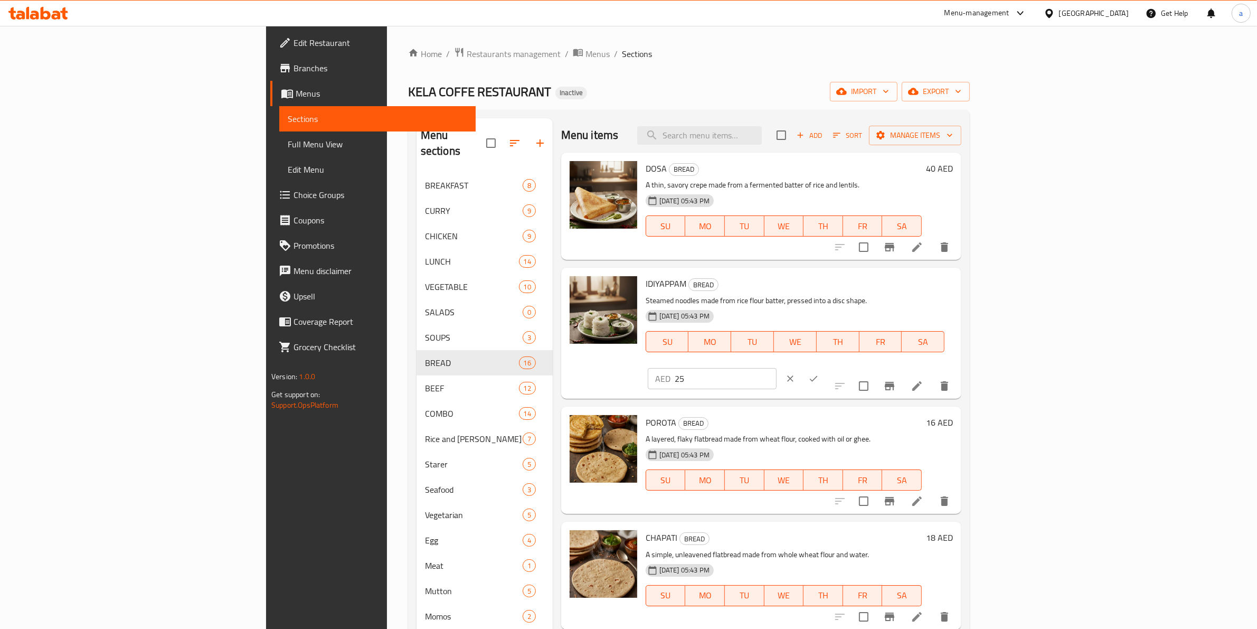
click at [777, 368] on input "25" at bounding box center [726, 378] width 102 height 21
type input "2"
click at [819, 373] on icon "ok" at bounding box center [813, 378] width 11 height 11
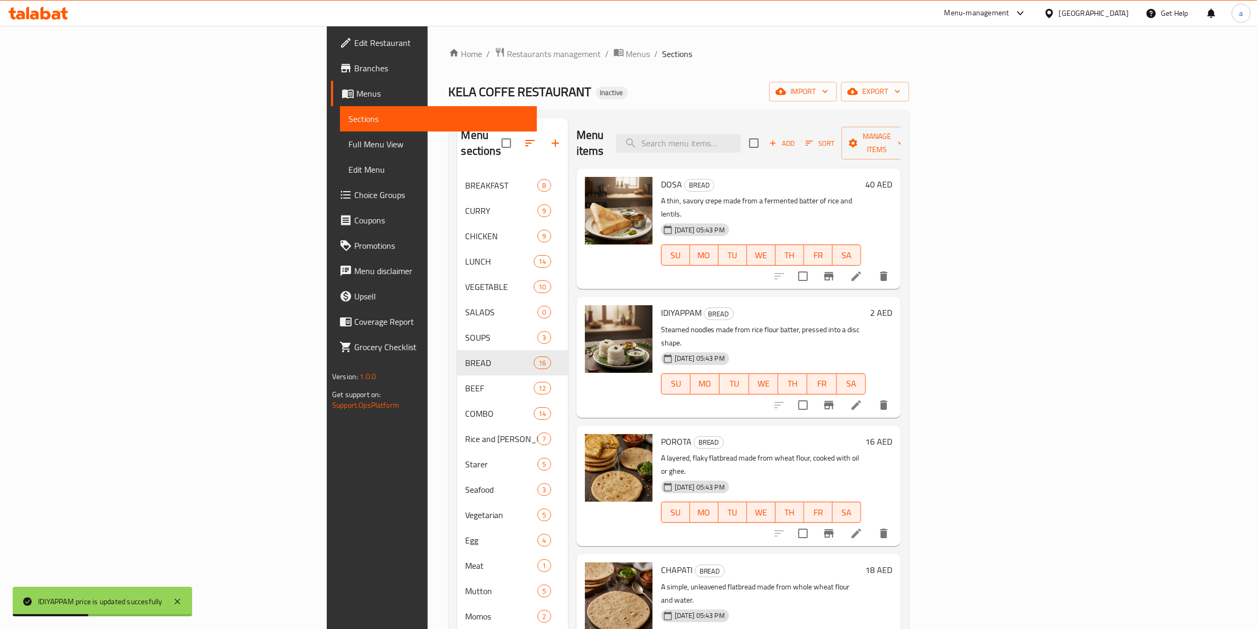
click at [892, 177] on h6 "40 AED" at bounding box center [878, 184] width 27 height 15
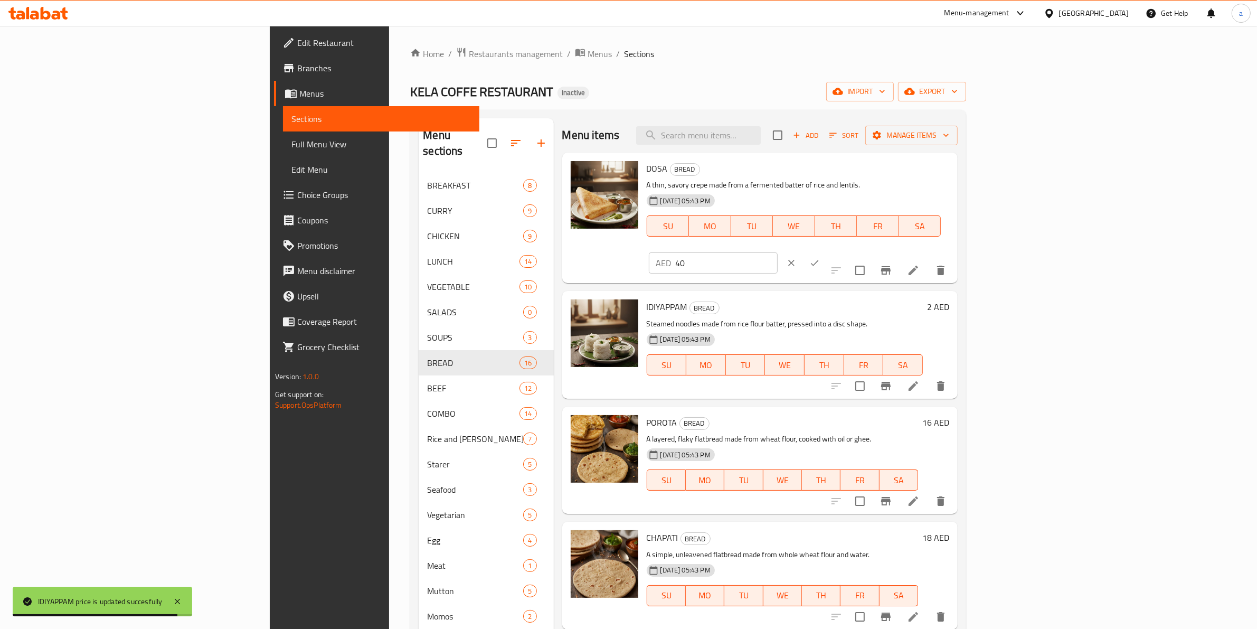
click at [778, 252] on input "40" at bounding box center [727, 262] width 102 height 21
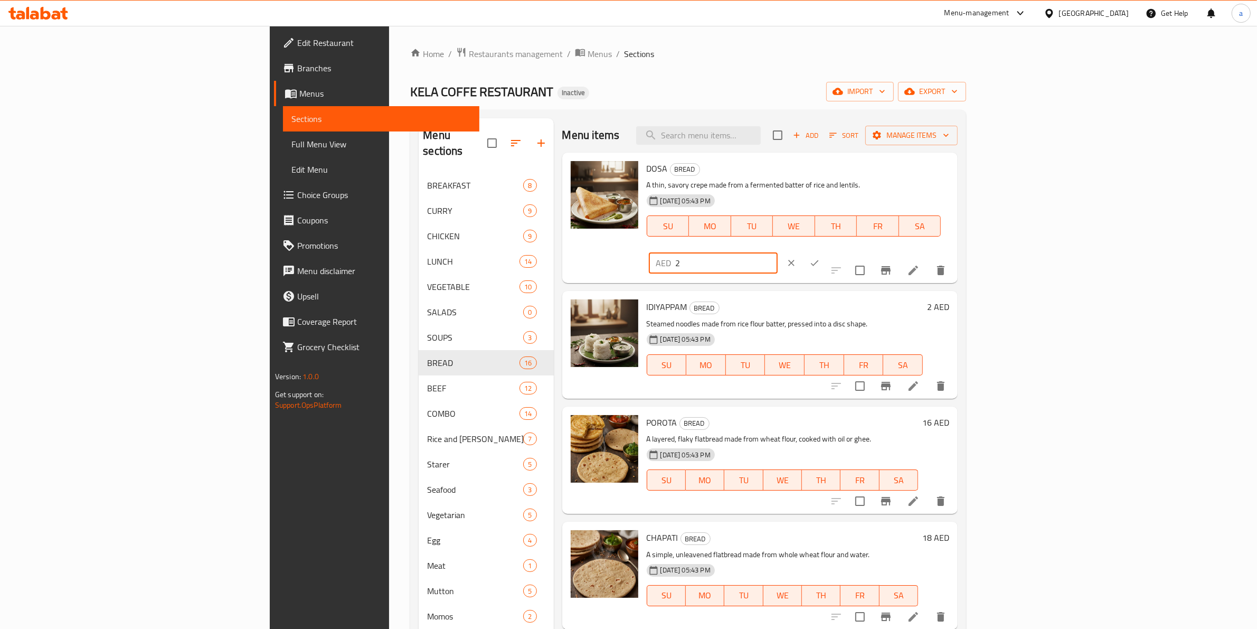
type input "2"
click at [820, 258] on icon "ok" at bounding box center [814, 263] width 11 height 11
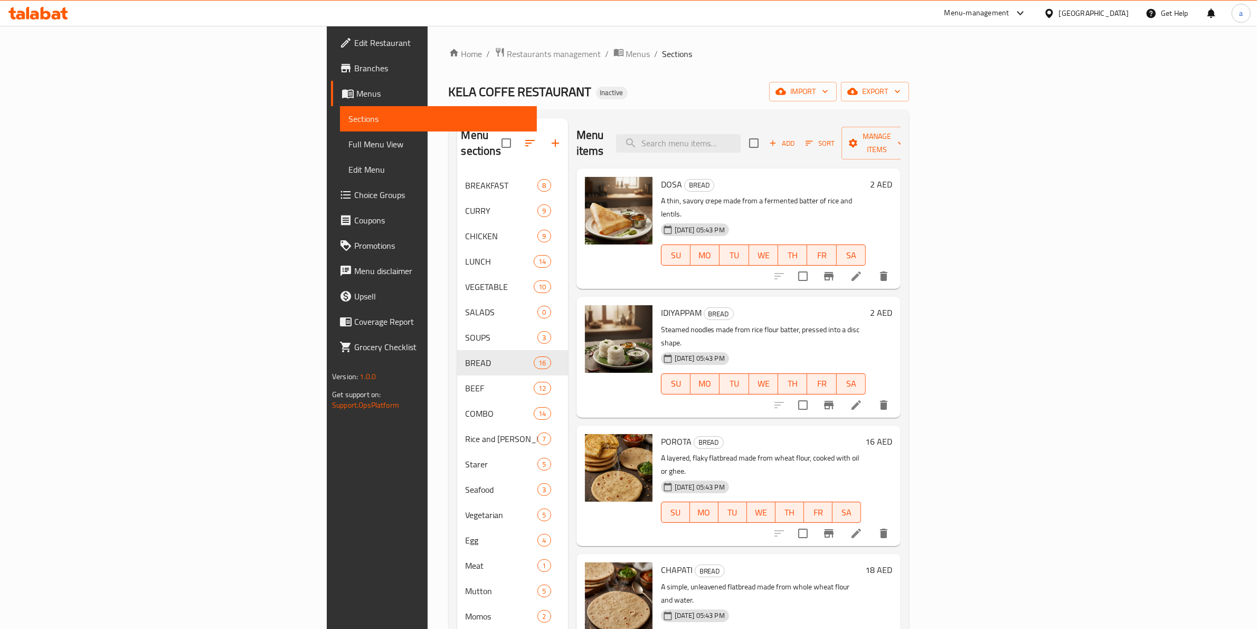
click at [892, 562] on h6 "18 AED" at bounding box center [878, 569] width 27 height 15
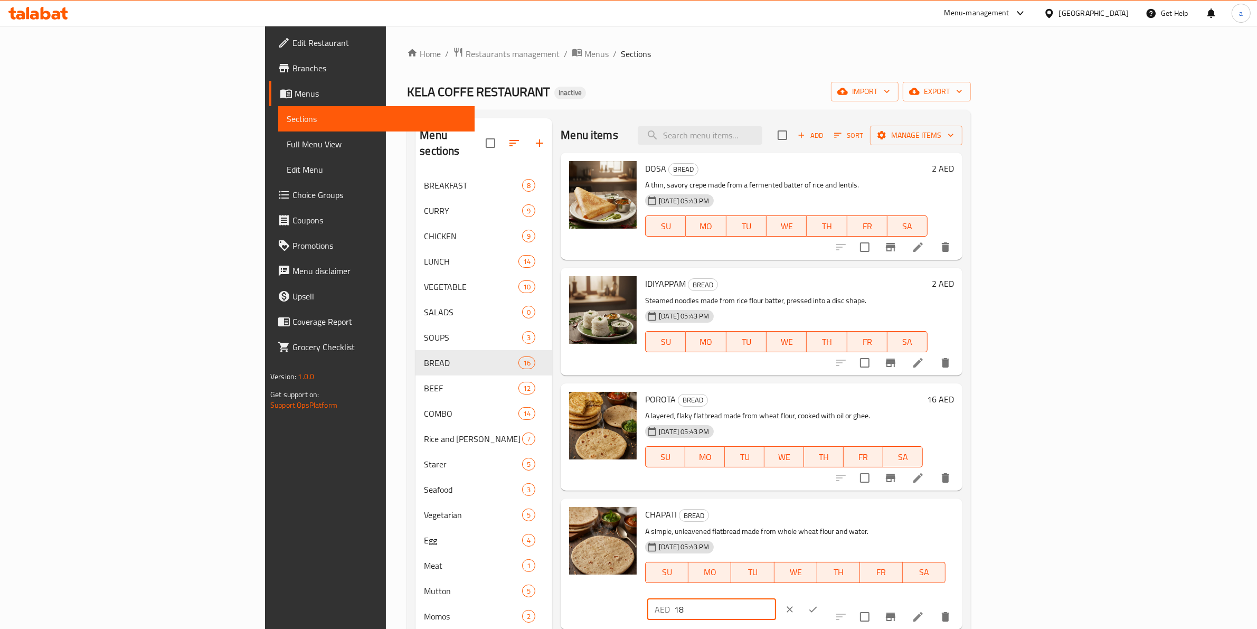
click at [776, 599] on input "18" at bounding box center [725, 609] width 102 height 21
type input "2"
click at [825, 598] on button "ok" at bounding box center [812, 609] width 23 height 23
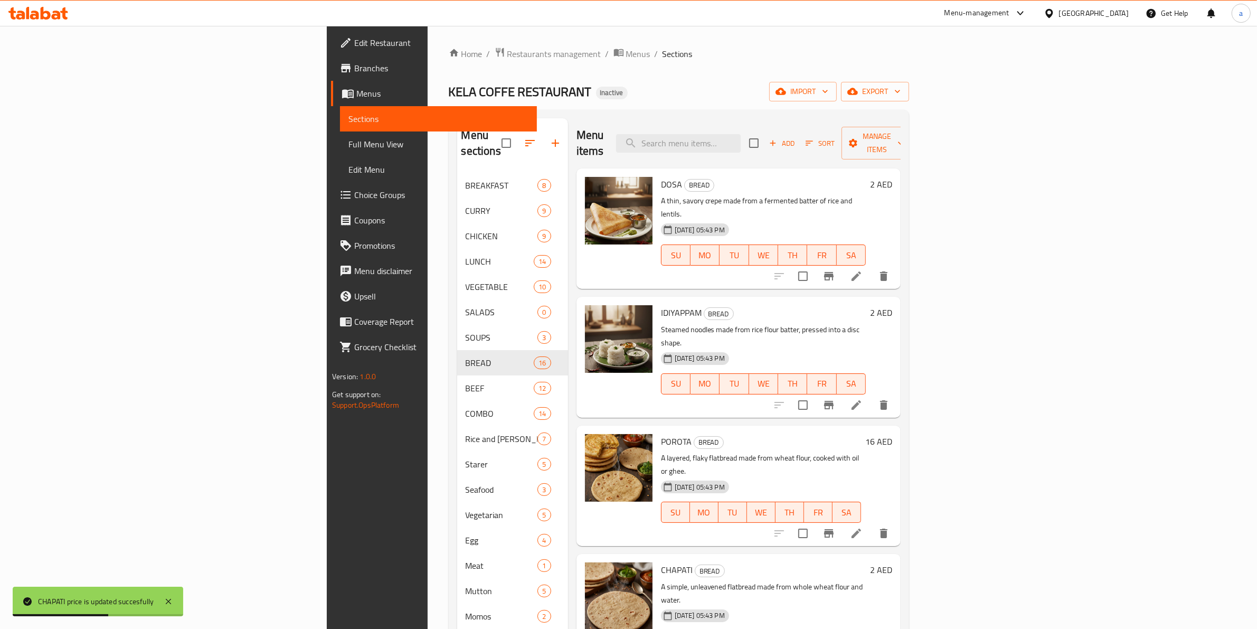
click at [892, 434] on h6 "16 AED" at bounding box center [878, 441] width 27 height 15
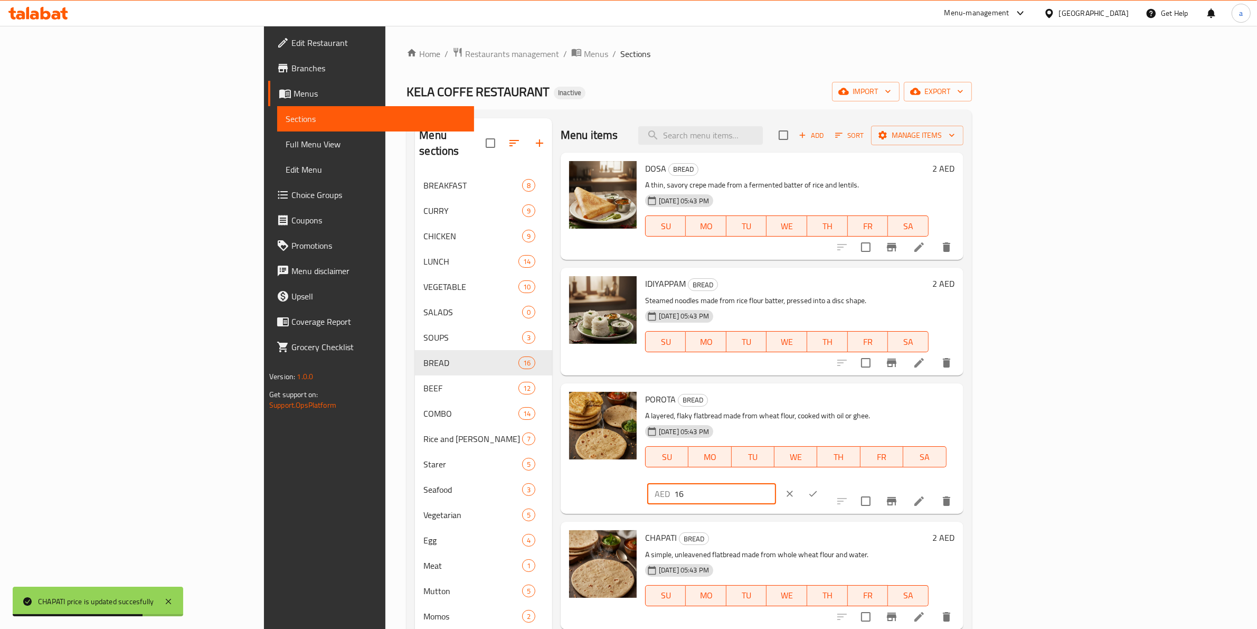
click at [776, 483] on input "16" at bounding box center [725, 493] width 102 height 21
type input "2"
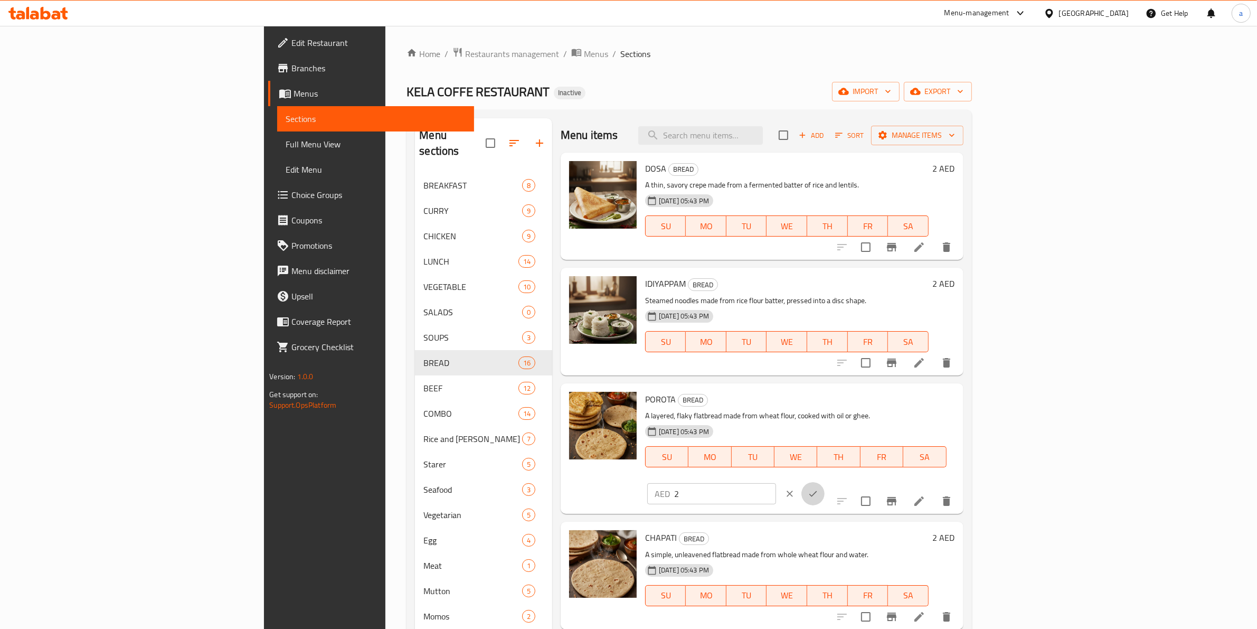
click at [818, 488] on icon "ok" at bounding box center [813, 493] width 11 height 11
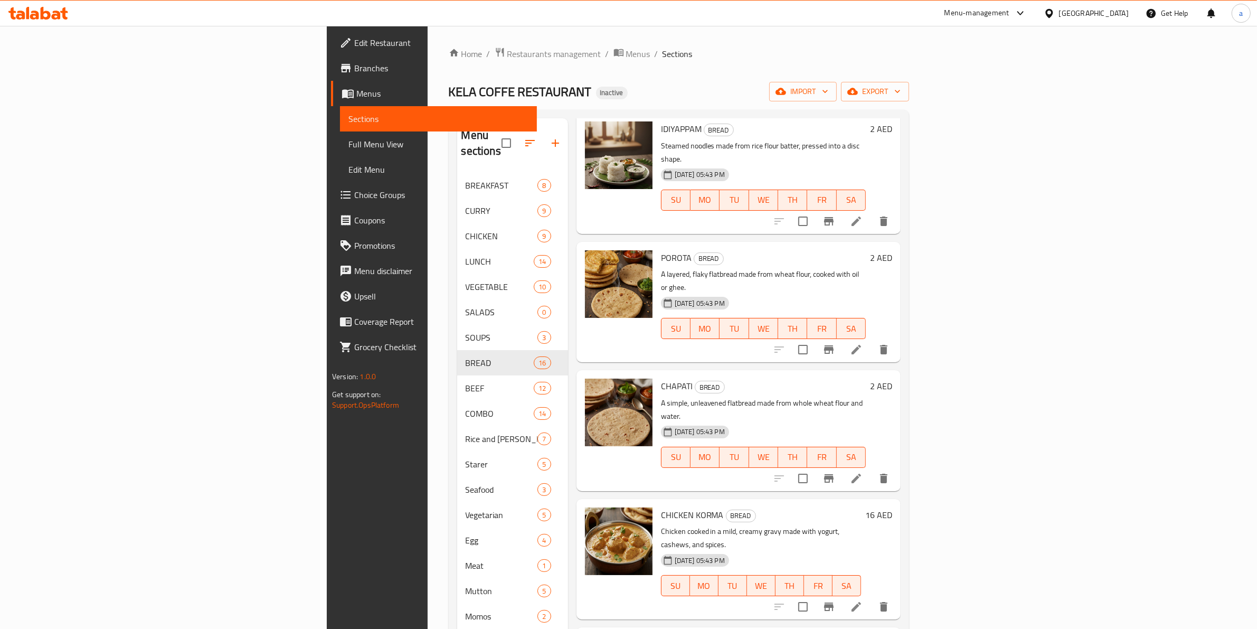
scroll to position [264, 0]
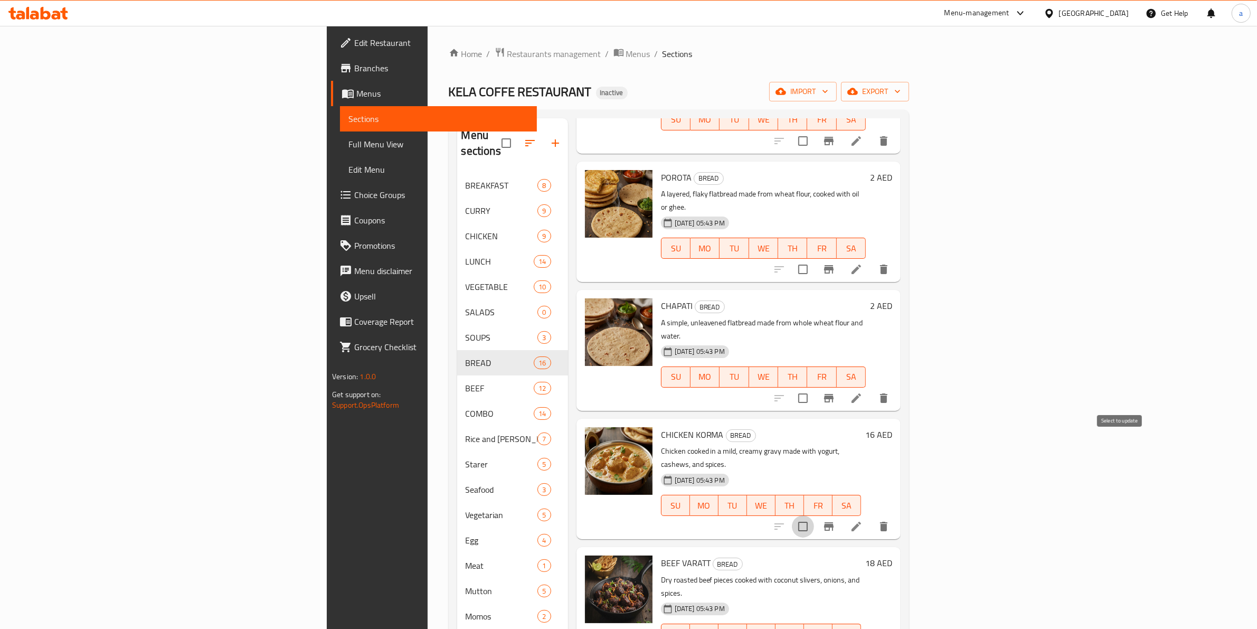
click at [814, 515] on input "checkbox" at bounding box center [803, 526] width 22 height 22
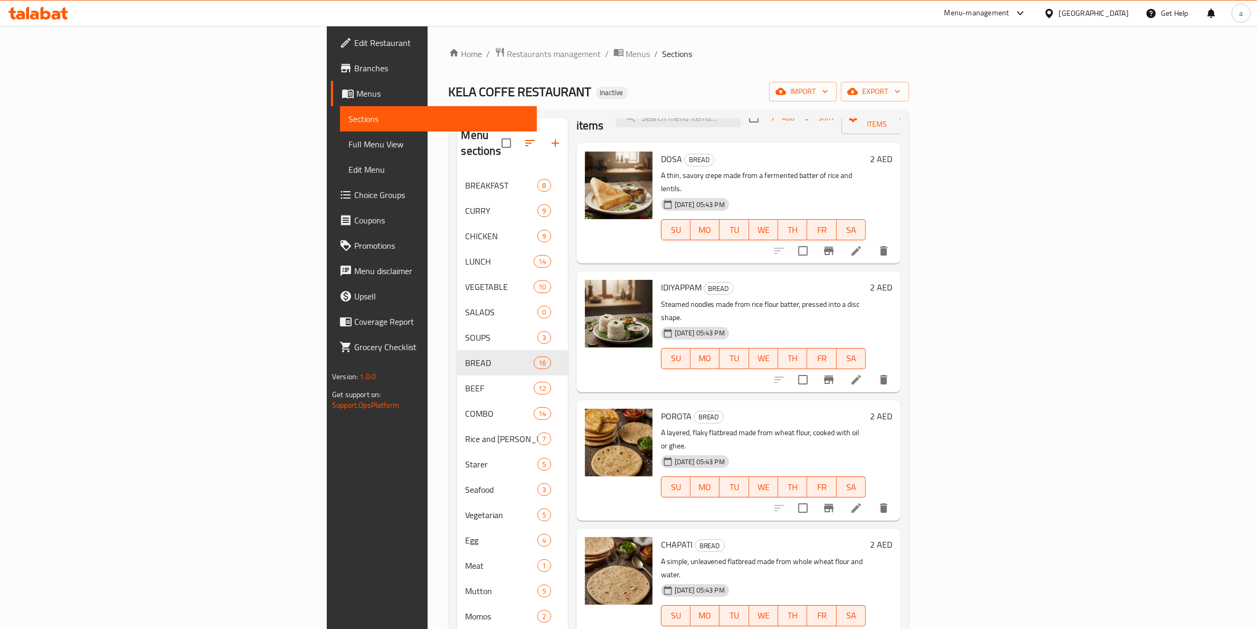
scroll to position [0, 0]
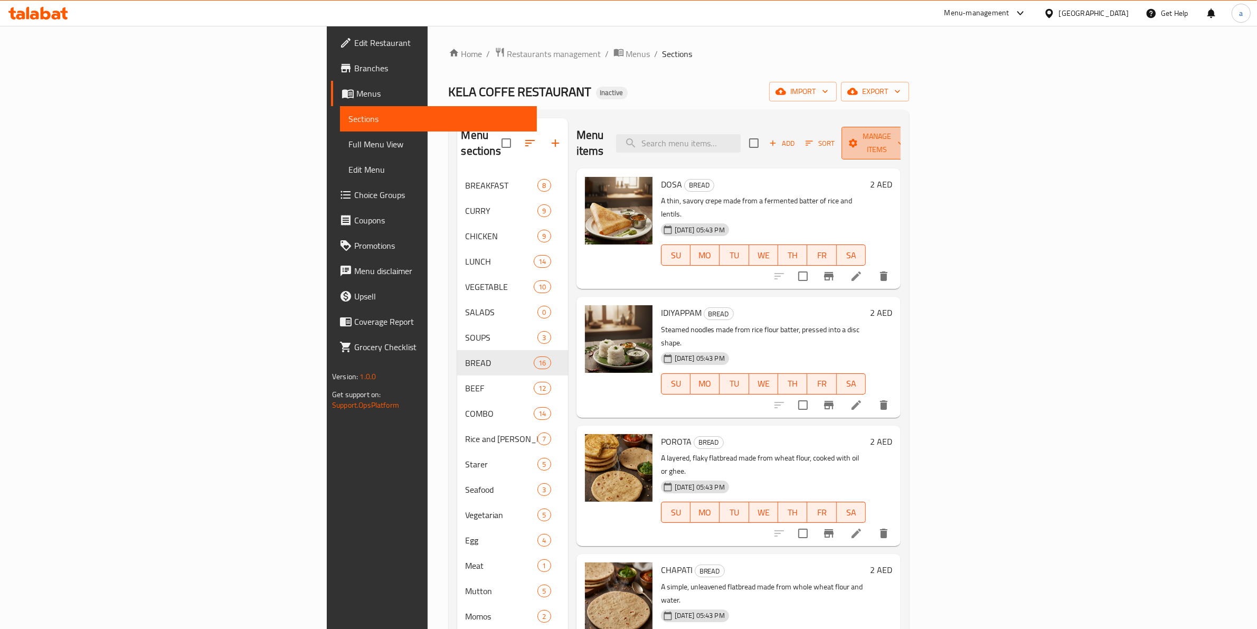
click at [904, 137] on span "Manage items" at bounding box center [877, 143] width 54 height 26
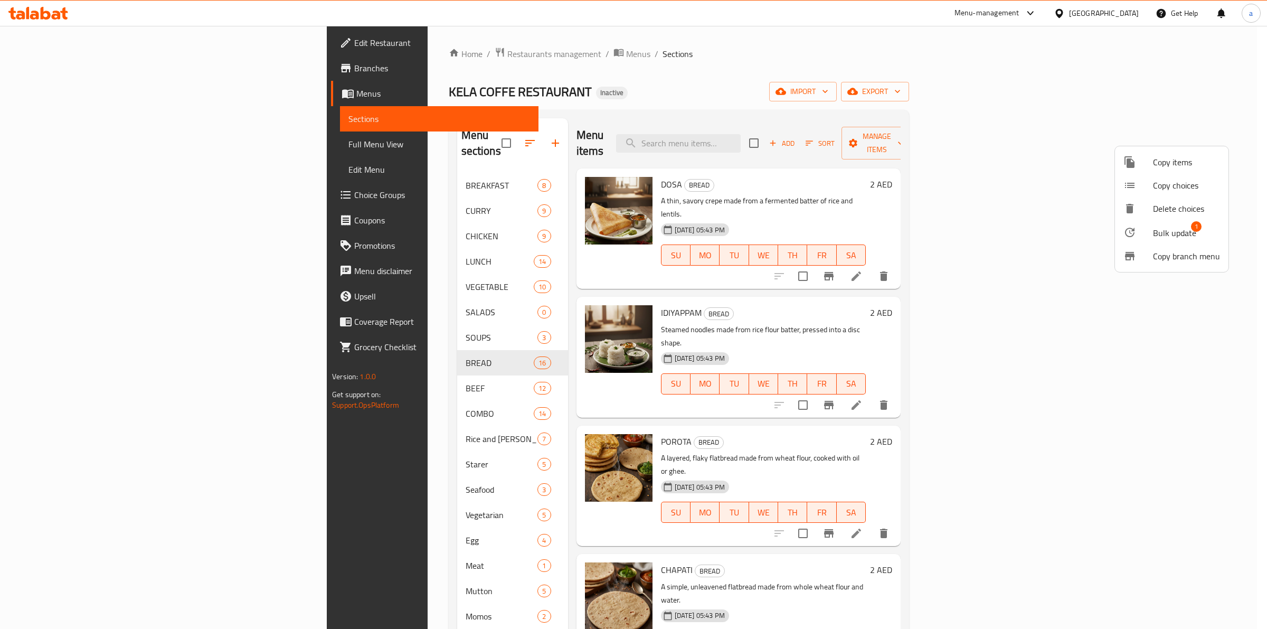
click at [1153, 233] on span "Bulk update" at bounding box center [1174, 232] width 43 height 13
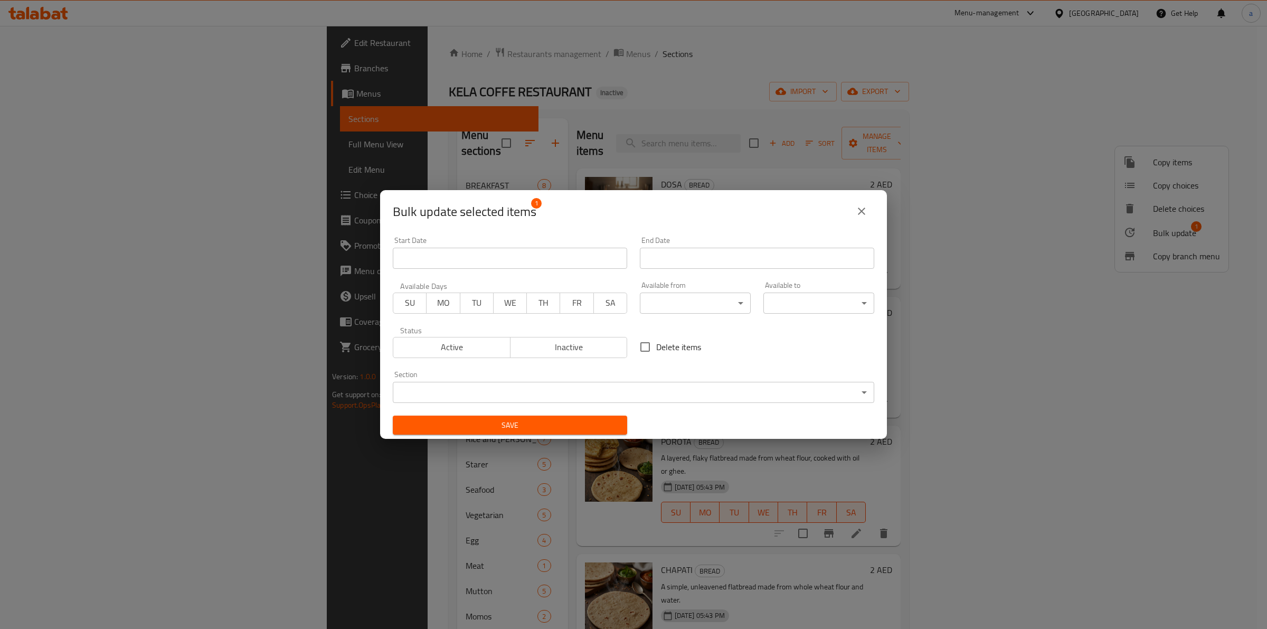
click at [505, 393] on body "​ Menu-management United Arab Emirates Get Help a Edit Restaurant Branches Menu…" at bounding box center [633, 327] width 1267 height 603
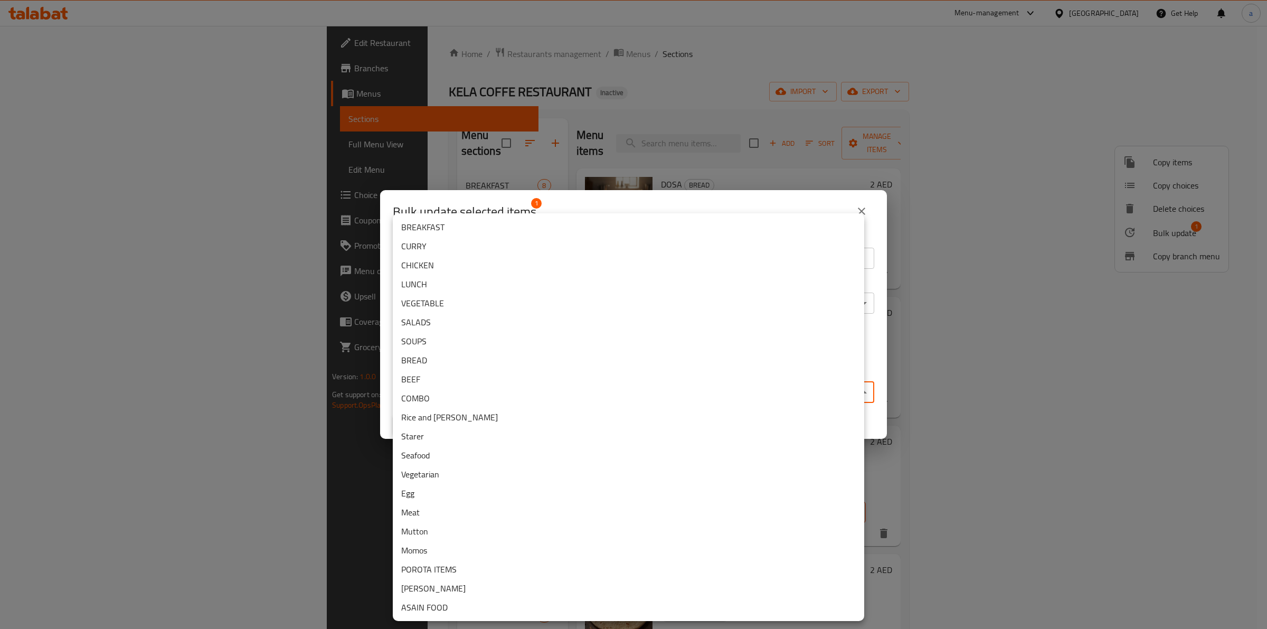
click at [449, 260] on li "CHICKEN" at bounding box center [628, 265] width 471 height 19
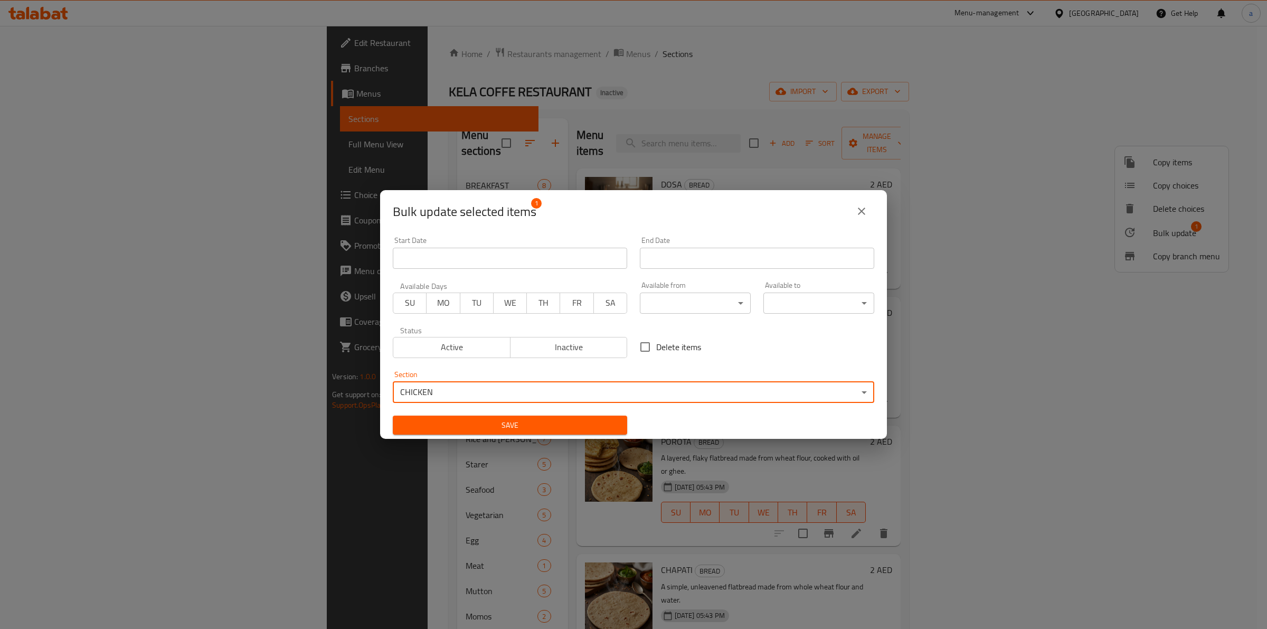
click at [565, 425] on span "Save" at bounding box center [510, 425] width 218 height 13
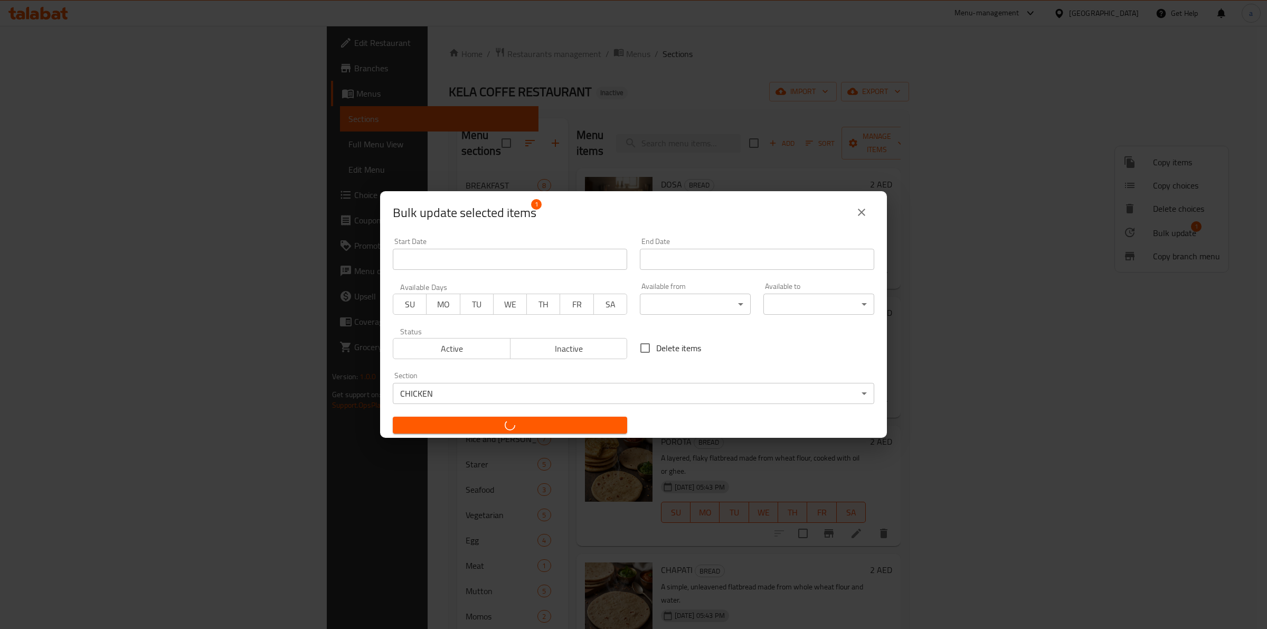
checkbox input "false"
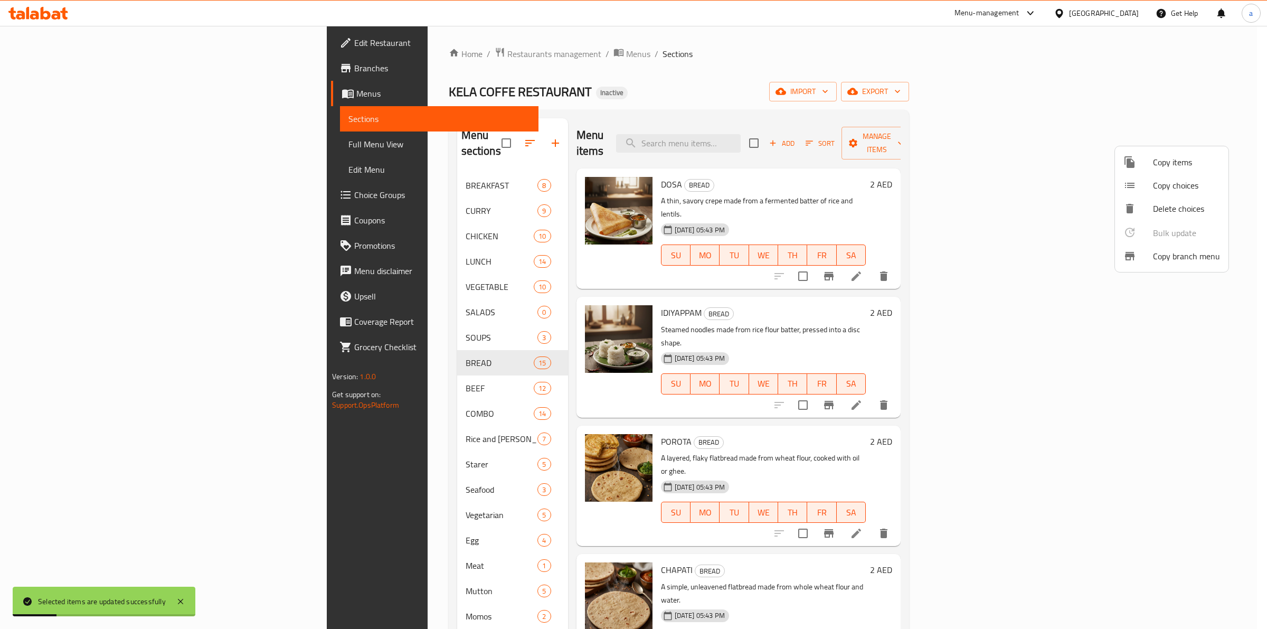
click at [732, 529] on div at bounding box center [633, 314] width 1267 height 629
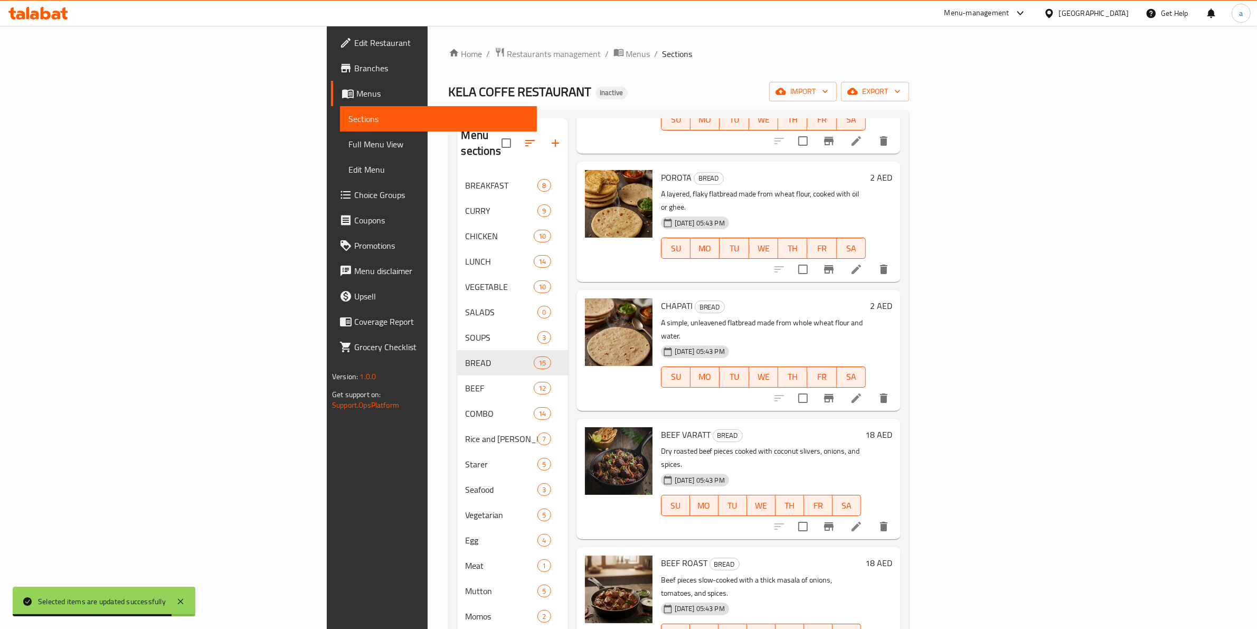
scroll to position [330, 0]
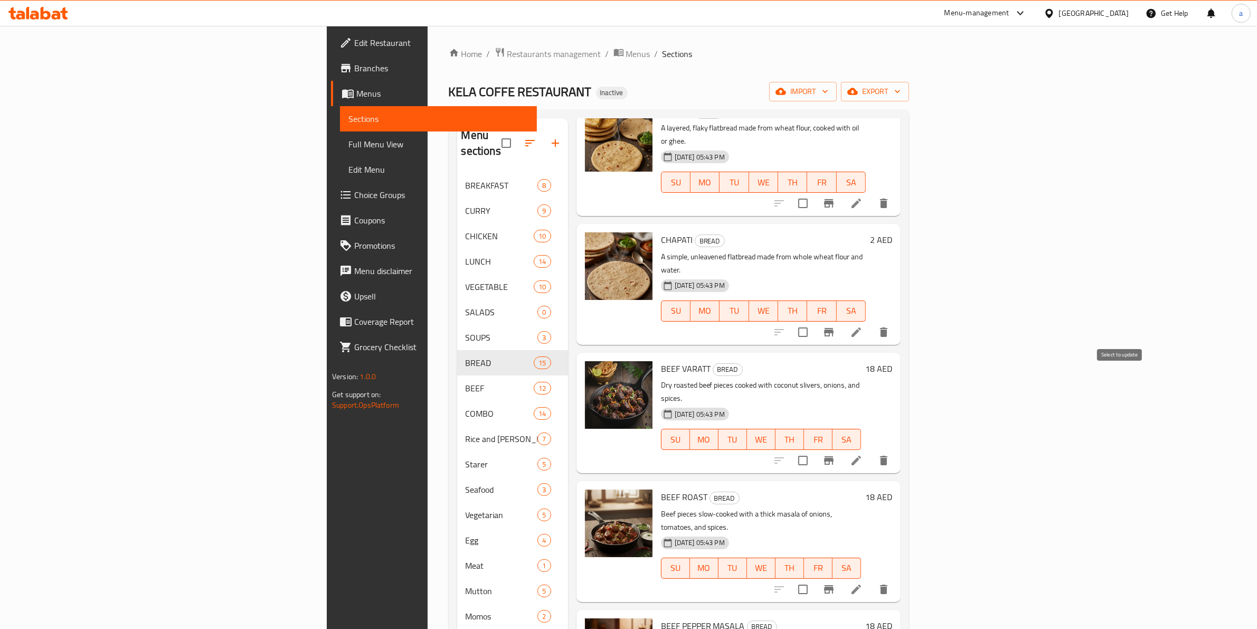
click at [814, 449] on input "checkbox" at bounding box center [803, 460] width 22 height 22
checkbox input "true"
click at [814, 578] on input "checkbox" at bounding box center [803, 589] width 22 height 22
checkbox input "true"
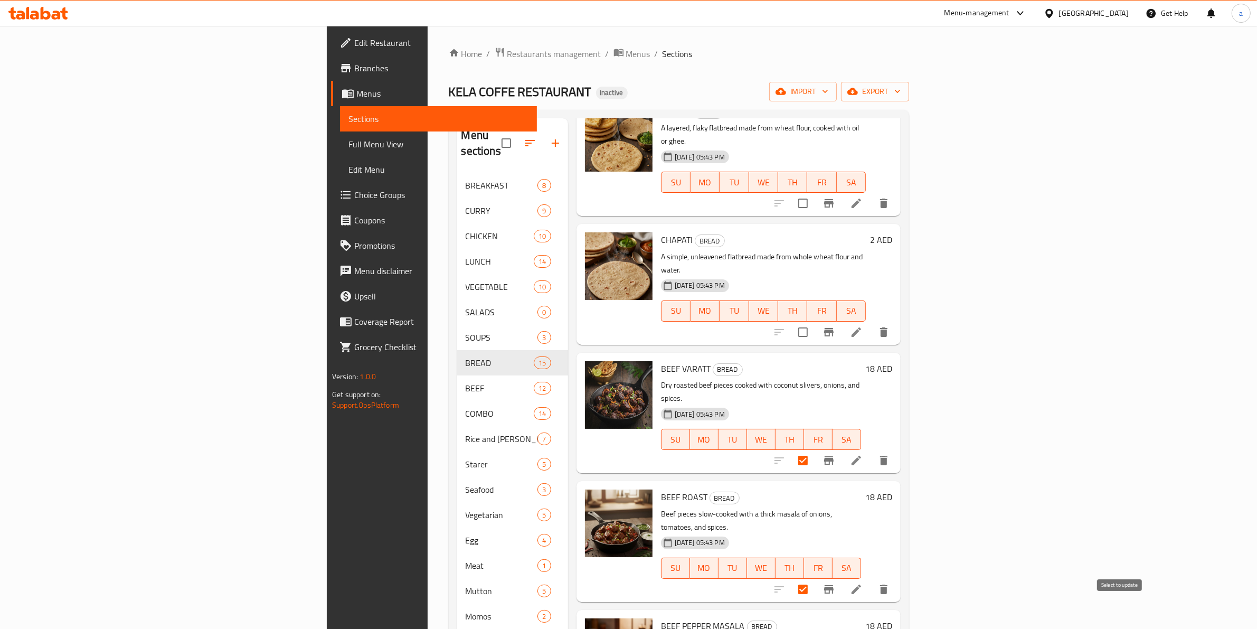
checkbox input "true"
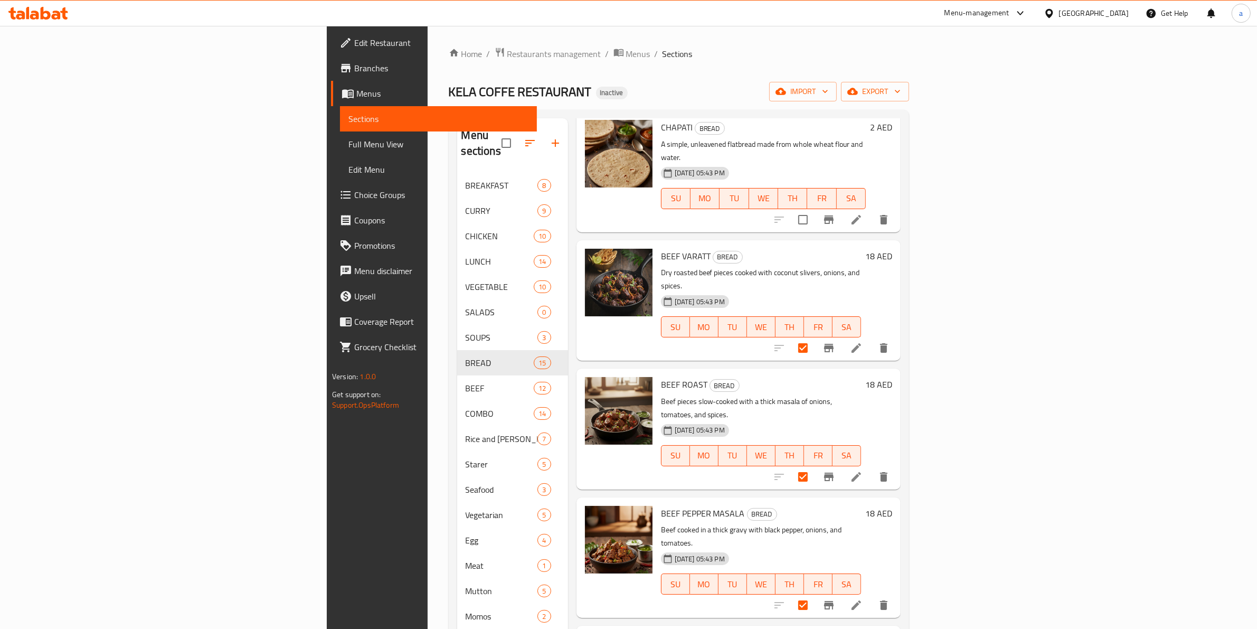
scroll to position [462, 0]
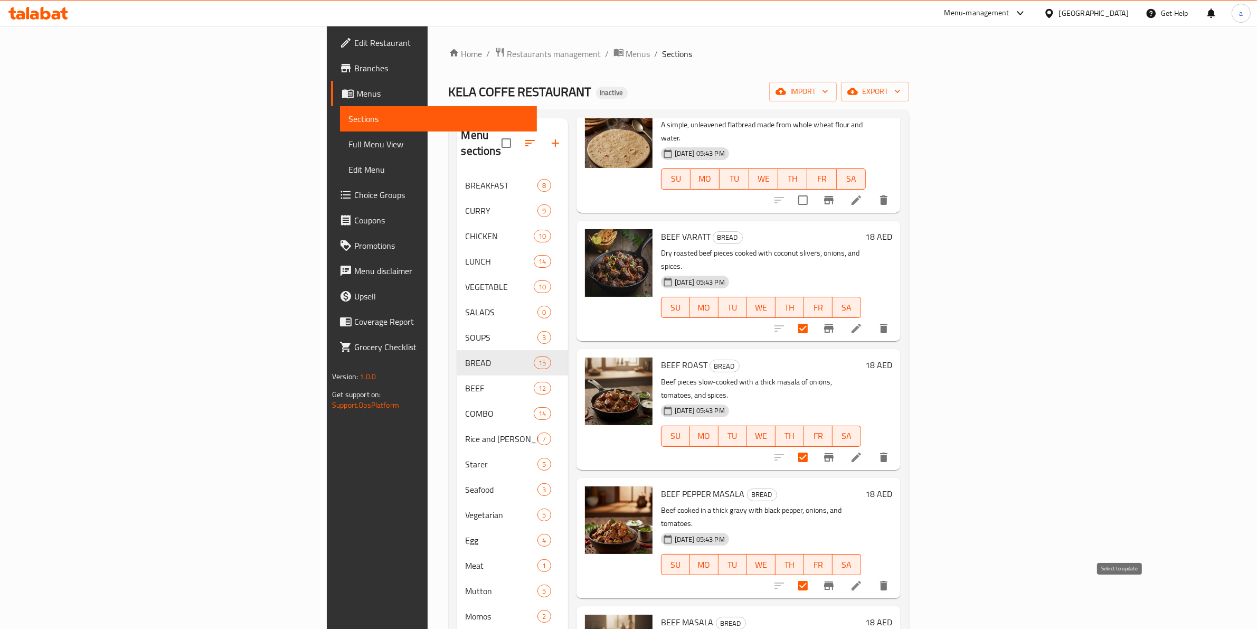
checkbox input "true"
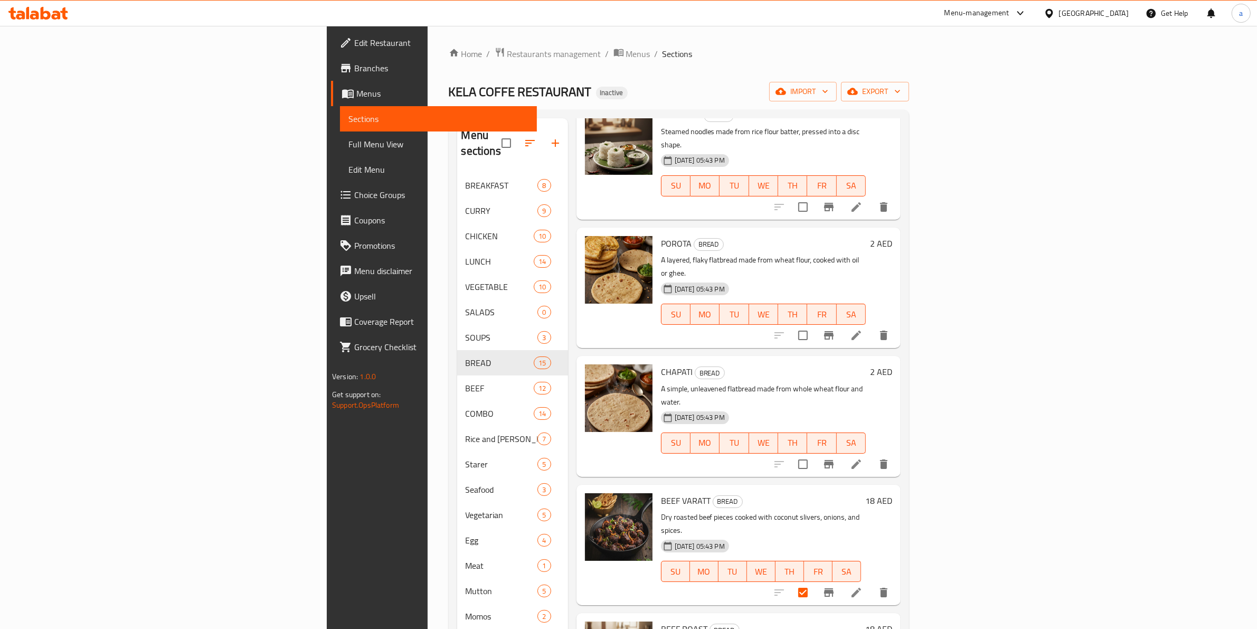
scroll to position [0, 0]
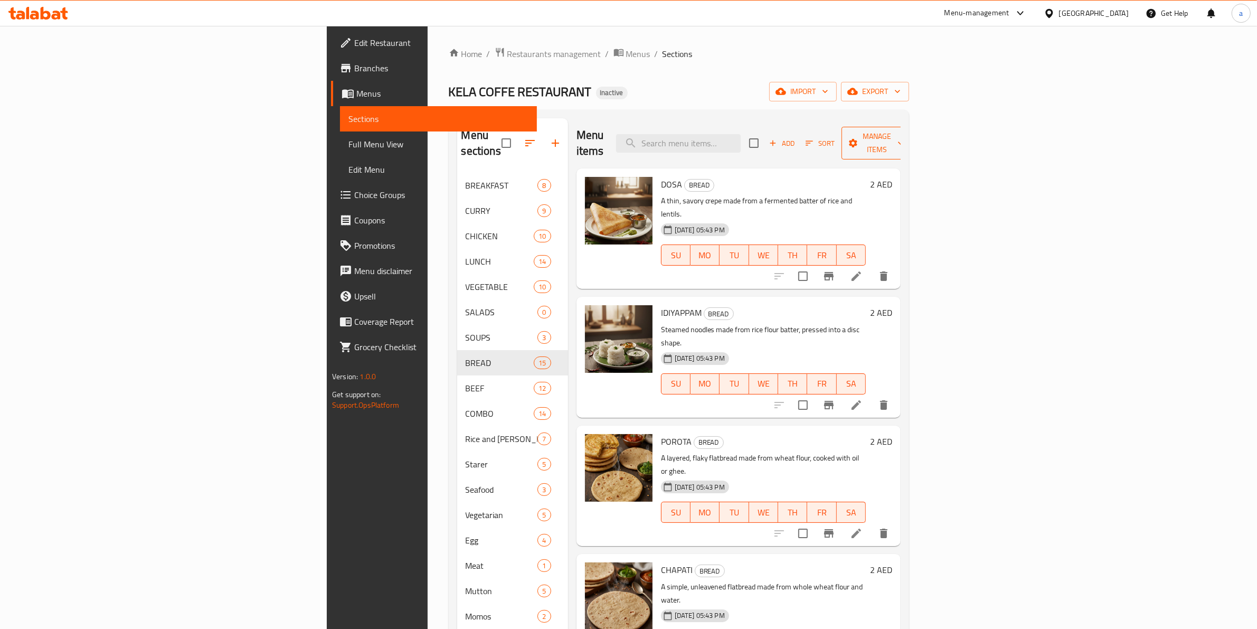
click at [904, 140] on span "Manage items" at bounding box center [877, 143] width 54 height 26
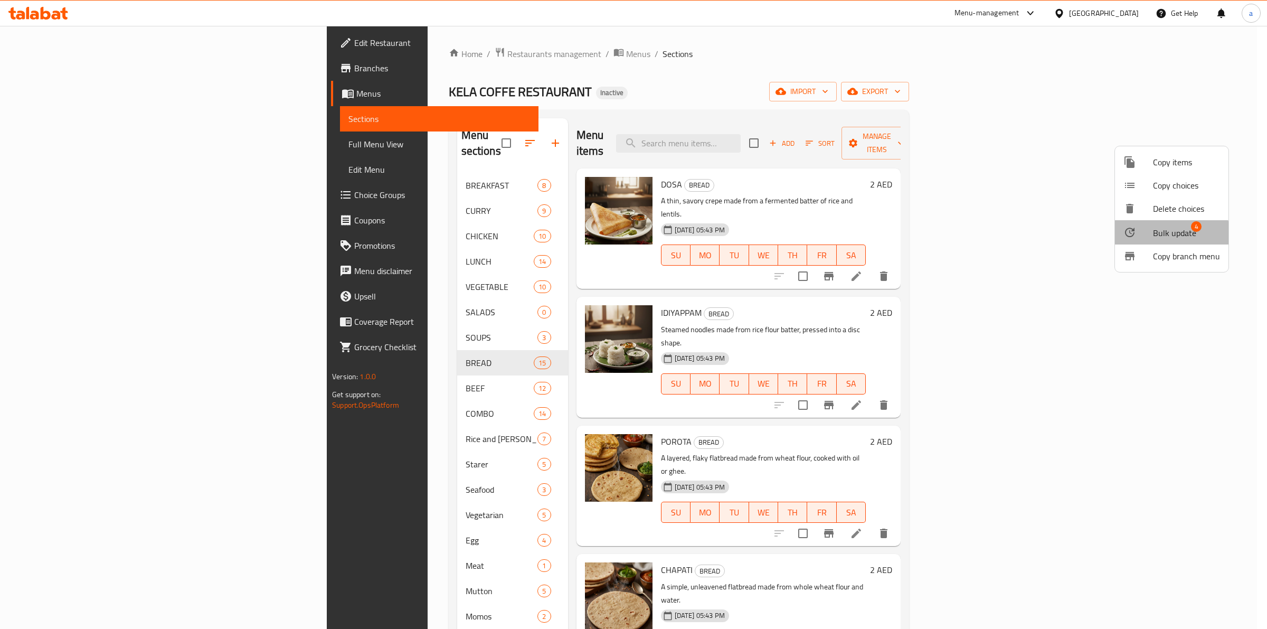
click at [1146, 239] on li "Bulk update 4" at bounding box center [1172, 232] width 114 height 24
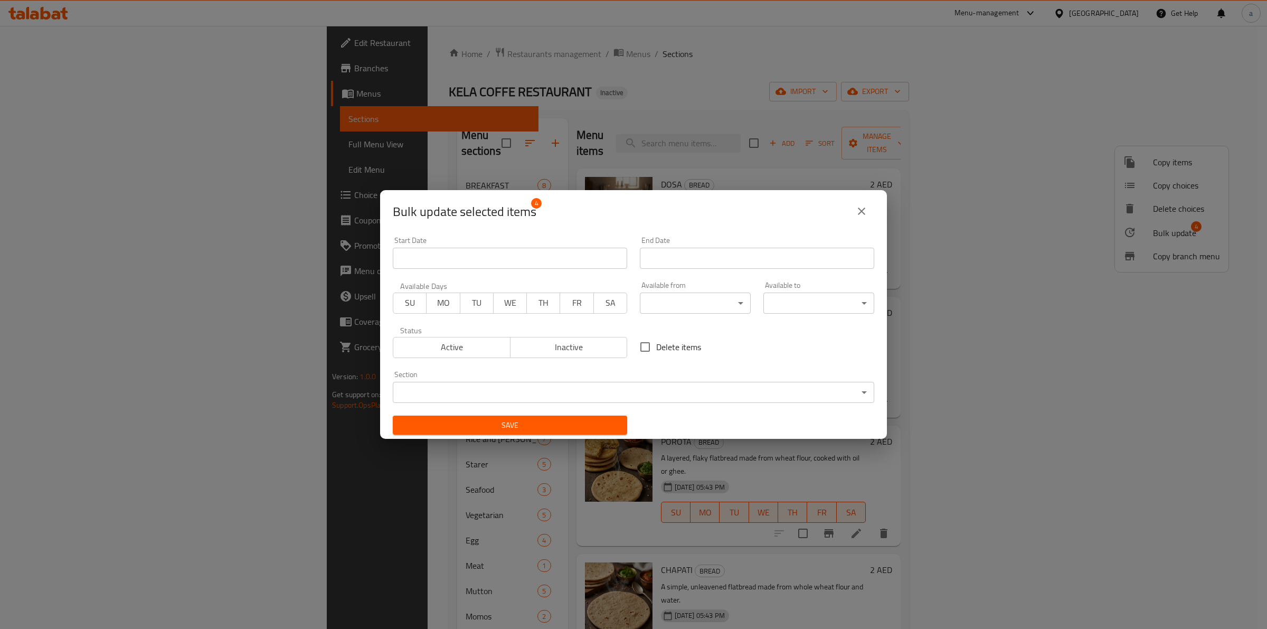
click at [622, 395] on body "​ Menu-management United Arab Emirates Get Help a Edit Restaurant Branches Menu…" at bounding box center [633, 327] width 1267 height 603
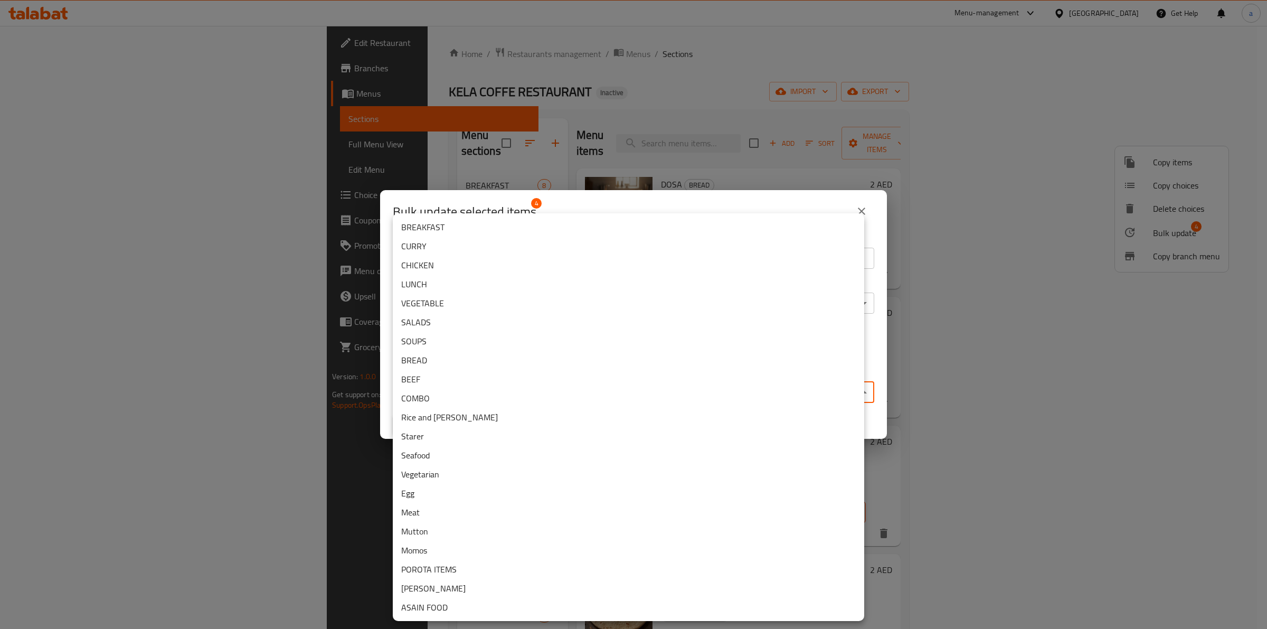
click at [454, 375] on li "BEEF" at bounding box center [628, 379] width 471 height 19
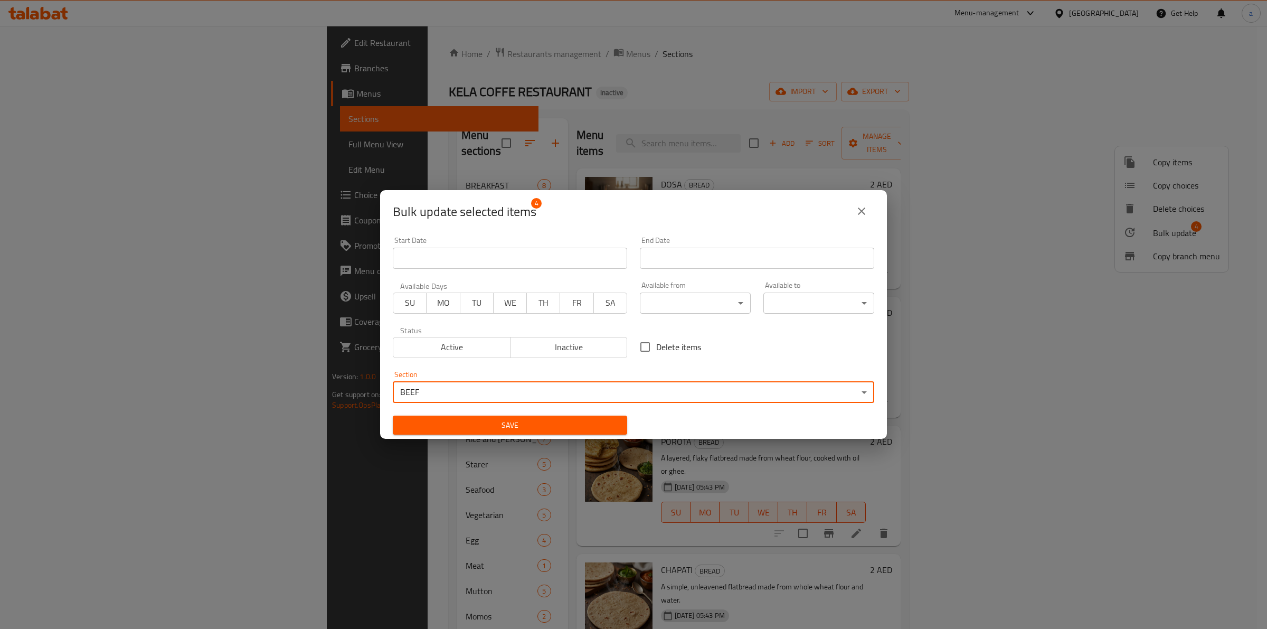
click at [569, 428] on span "Save" at bounding box center [510, 425] width 218 height 13
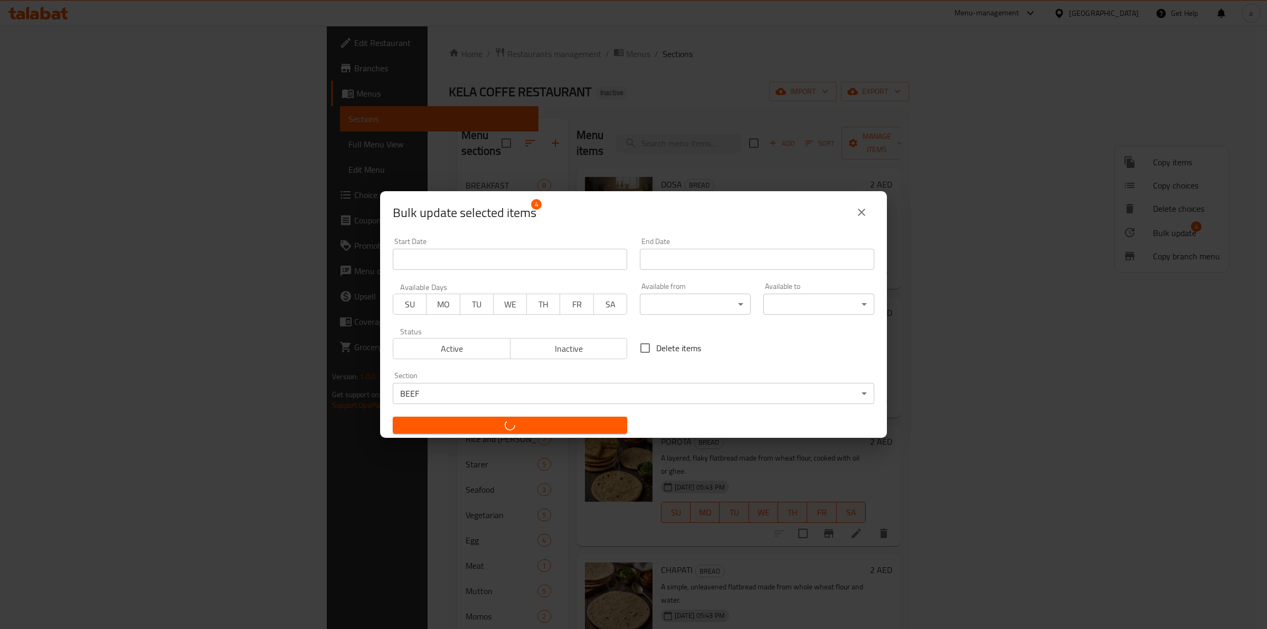
checkbox input "false"
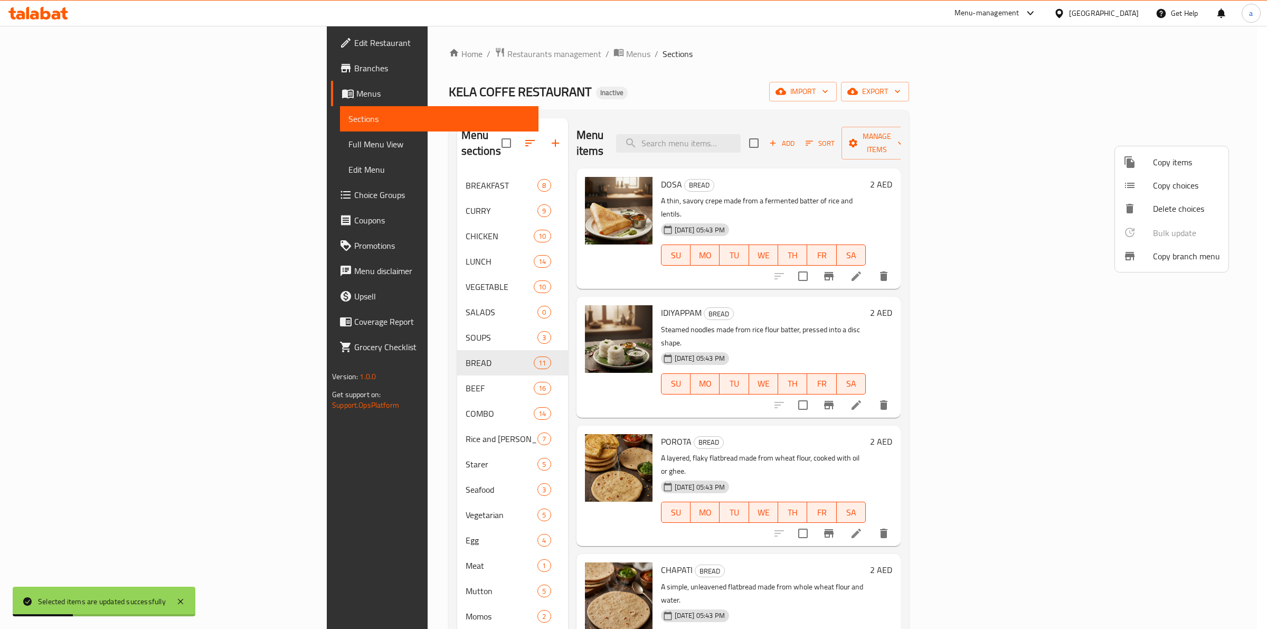
click at [747, 428] on div at bounding box center [633, 314] width 1267 height 629
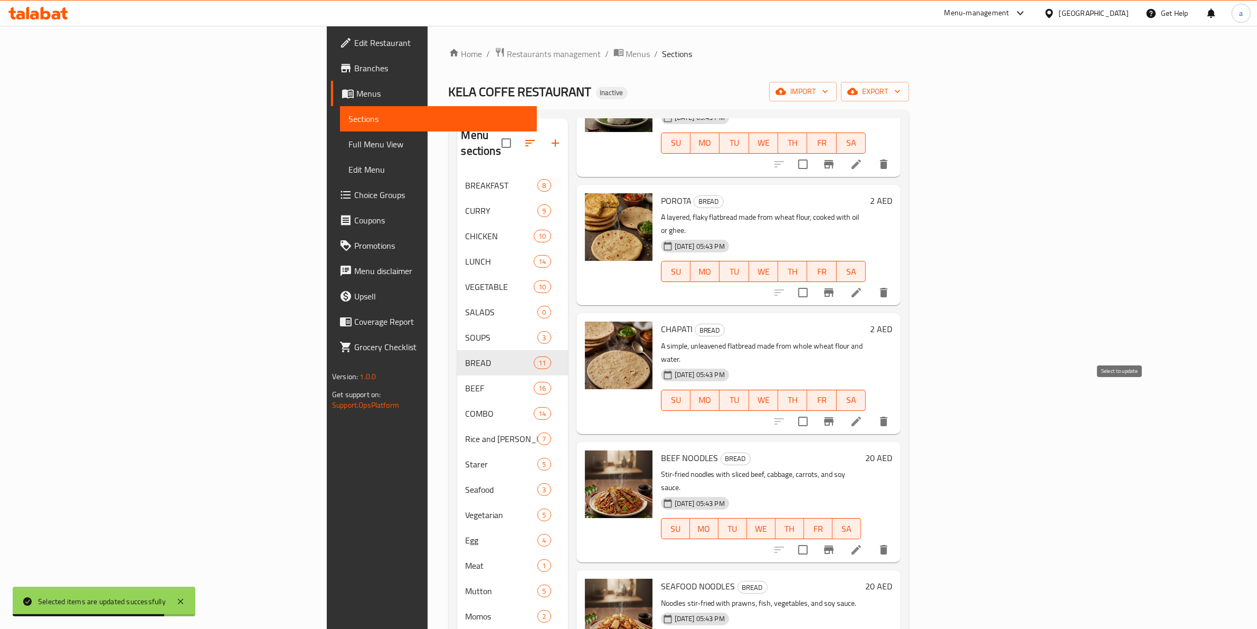
scroll to position [264, 0]
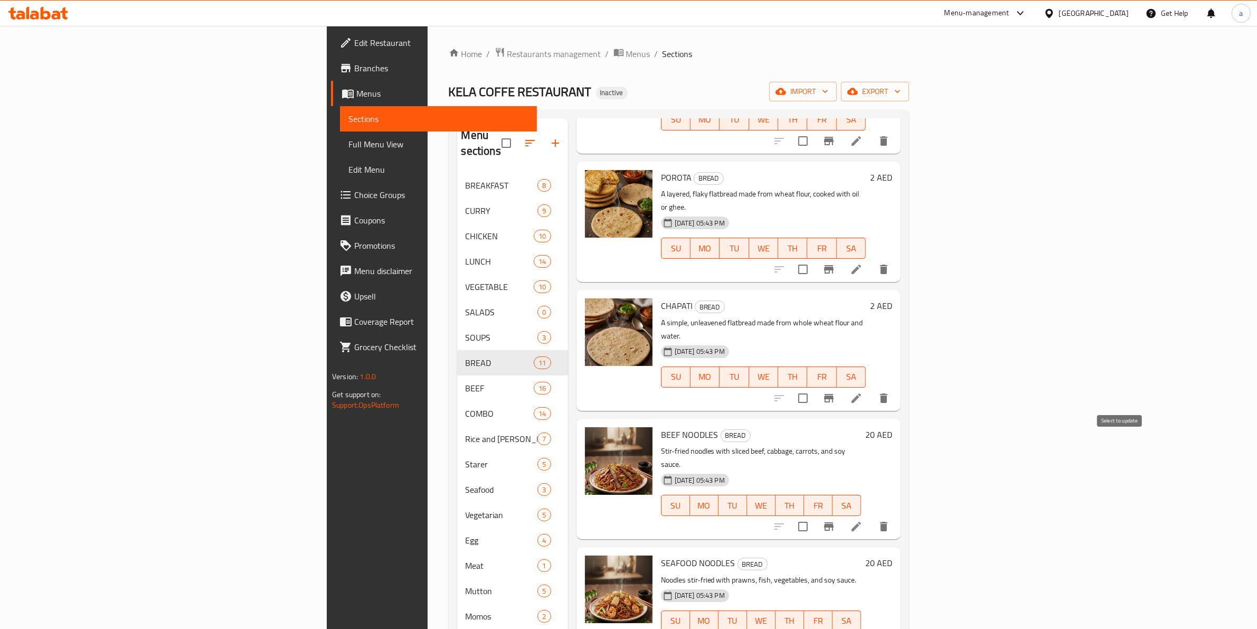
click at [814, 515] on input "checkbox" at bounding box center [803, 526] width 22 height 22
checkbox input "true"
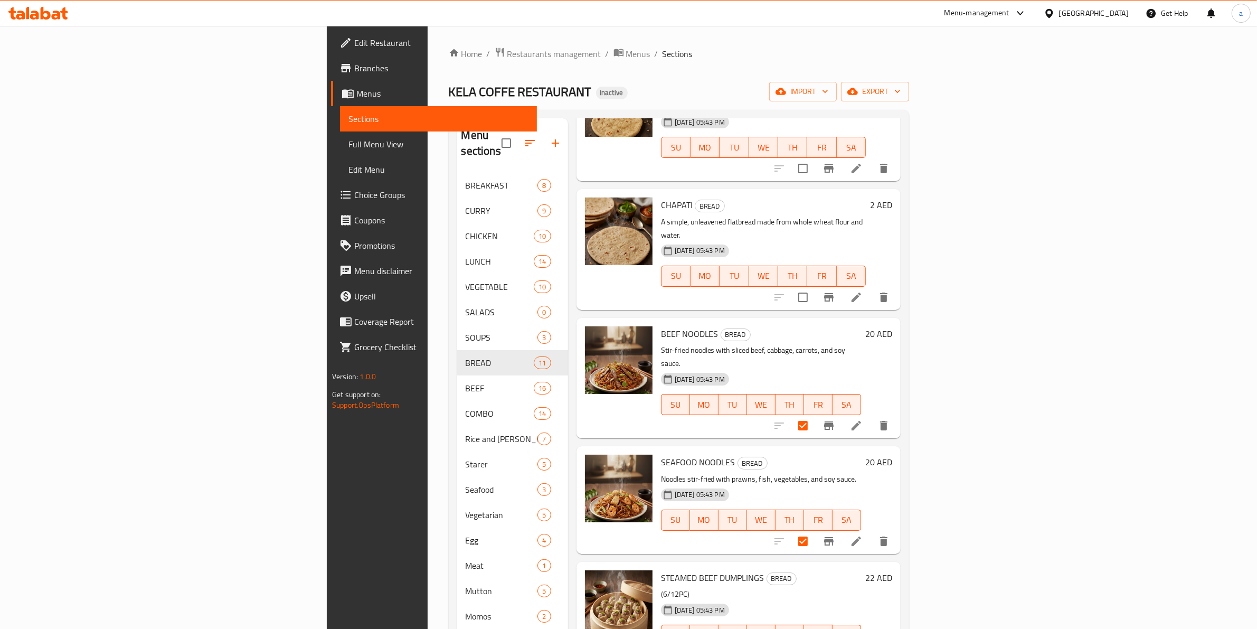
scroll to position [396, 0]
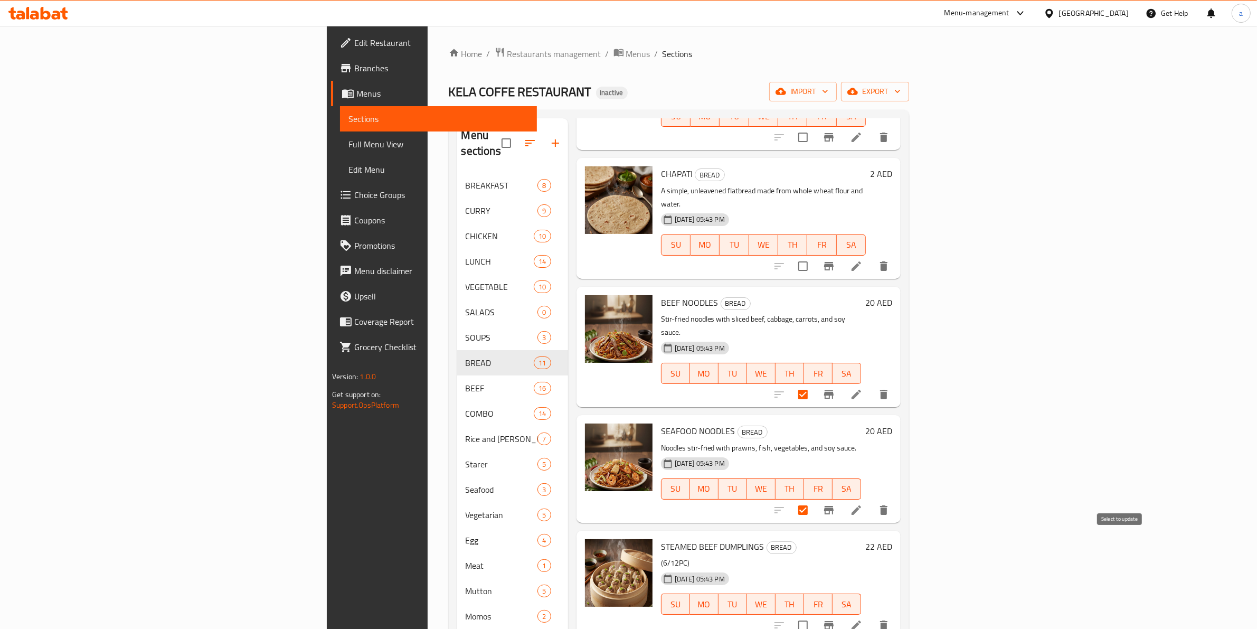
click at [814, 614] on input "checkbox" at bounding box center [803, 625] width 22 height 22
checkbox input "true"
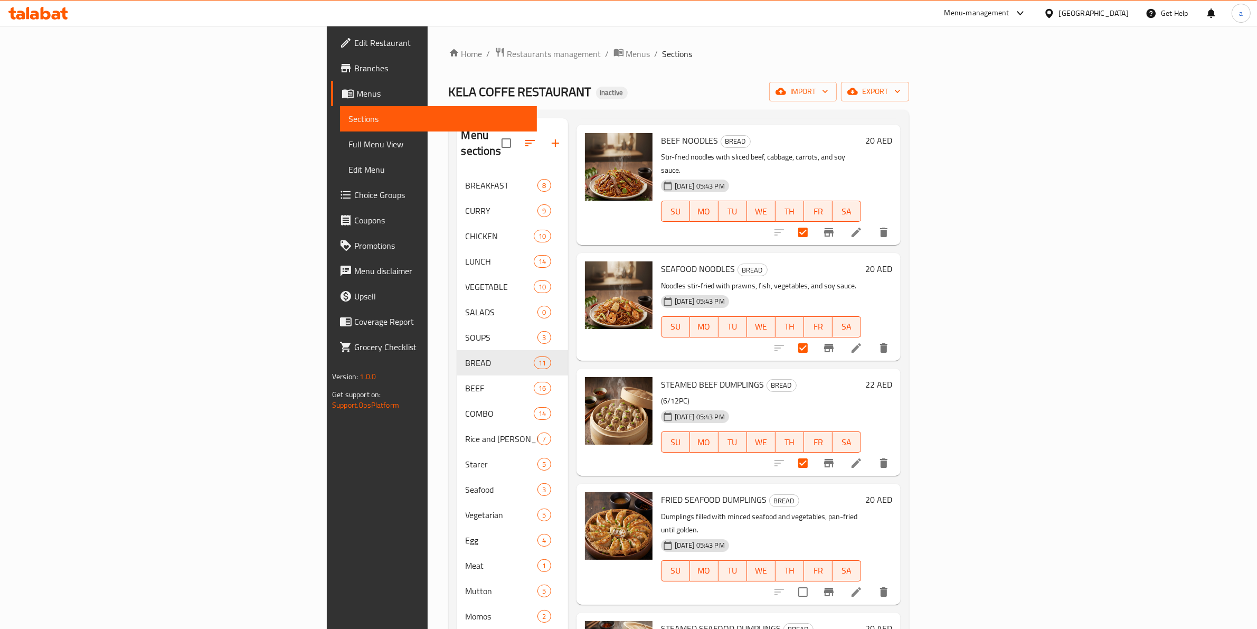
scroll to position [594, 0]
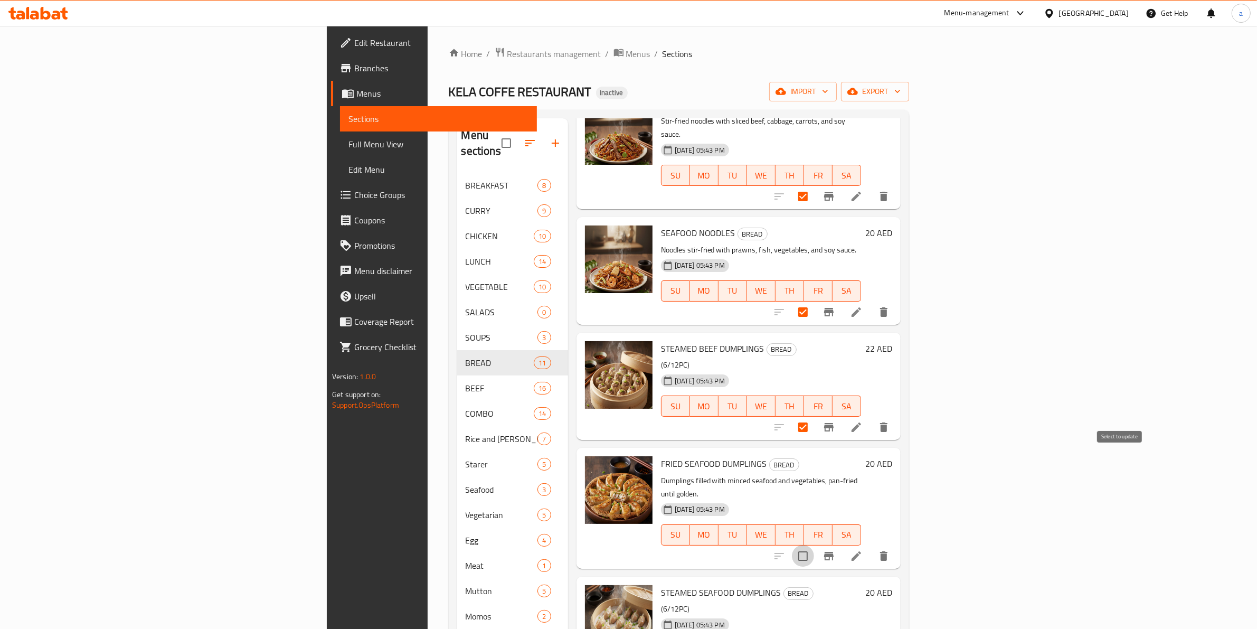
click at [814, 545] on input "checkbox" at bounding box center [803, 556] width 22 height 22
checkbox input "true"
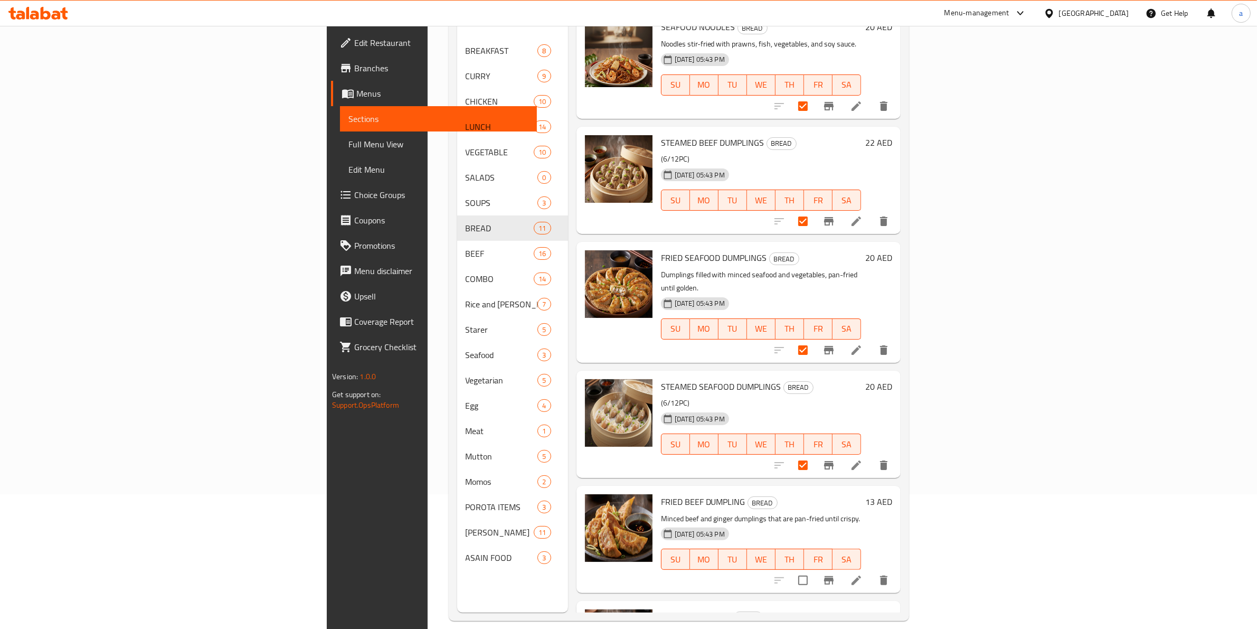
scroll to position [148, 0]
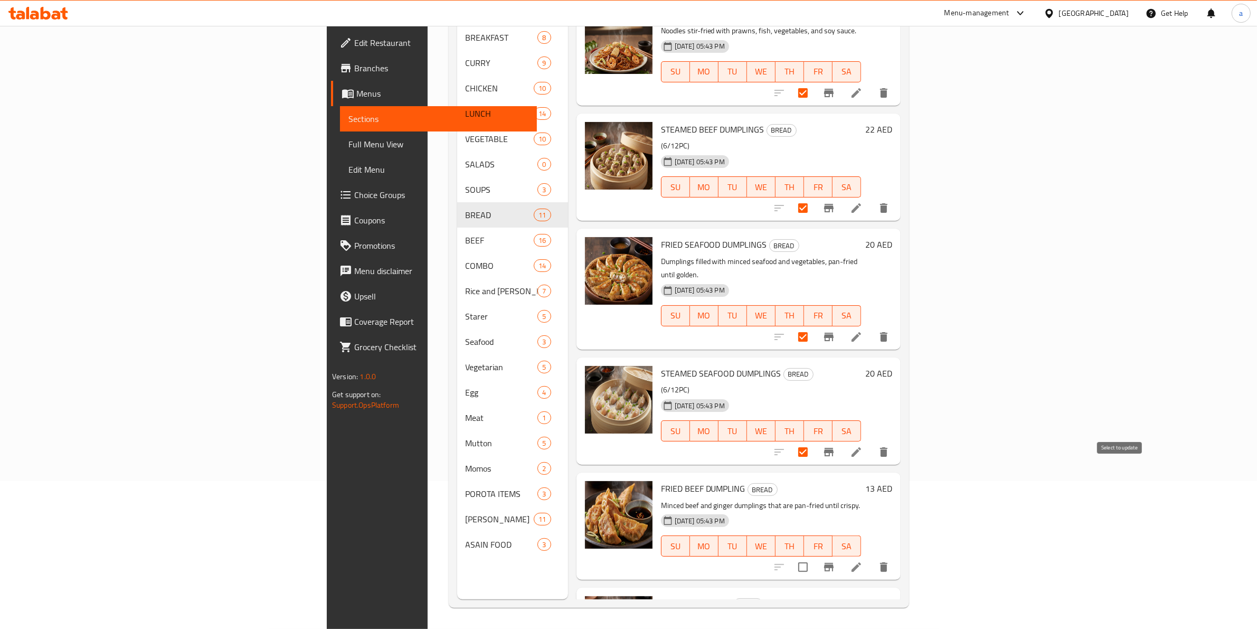
click at [814, 556] on input "checkbox" at bounding box center [803, 567] width 22 height 22
checkbox input "true"
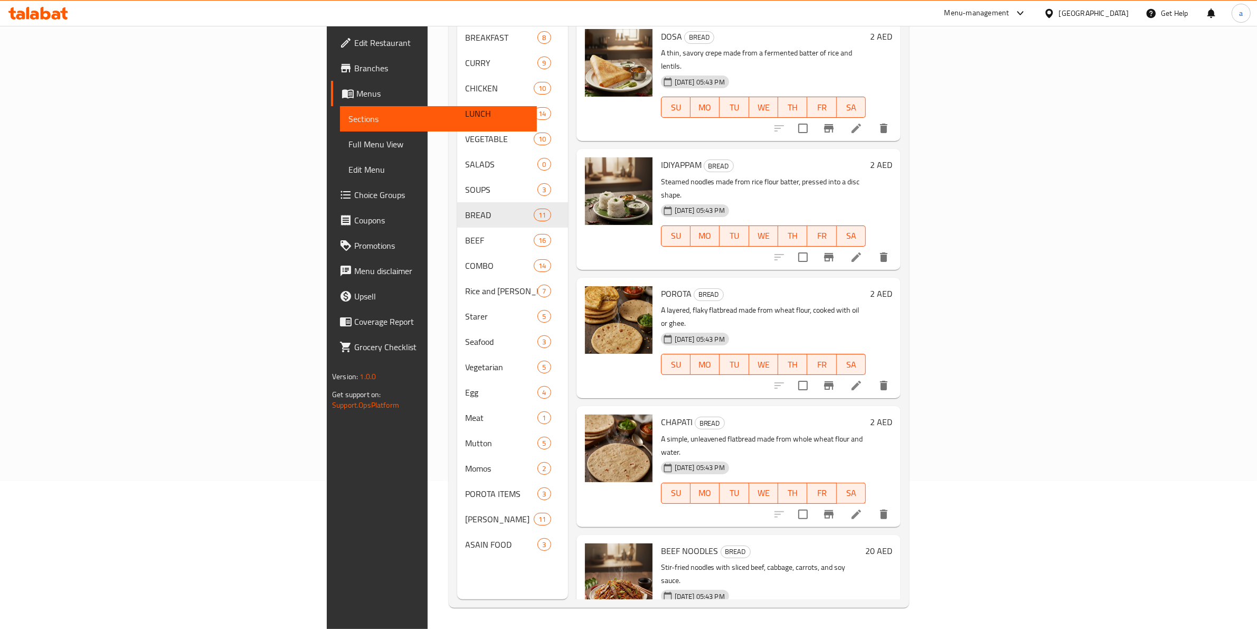
scroll to position [0, 0]
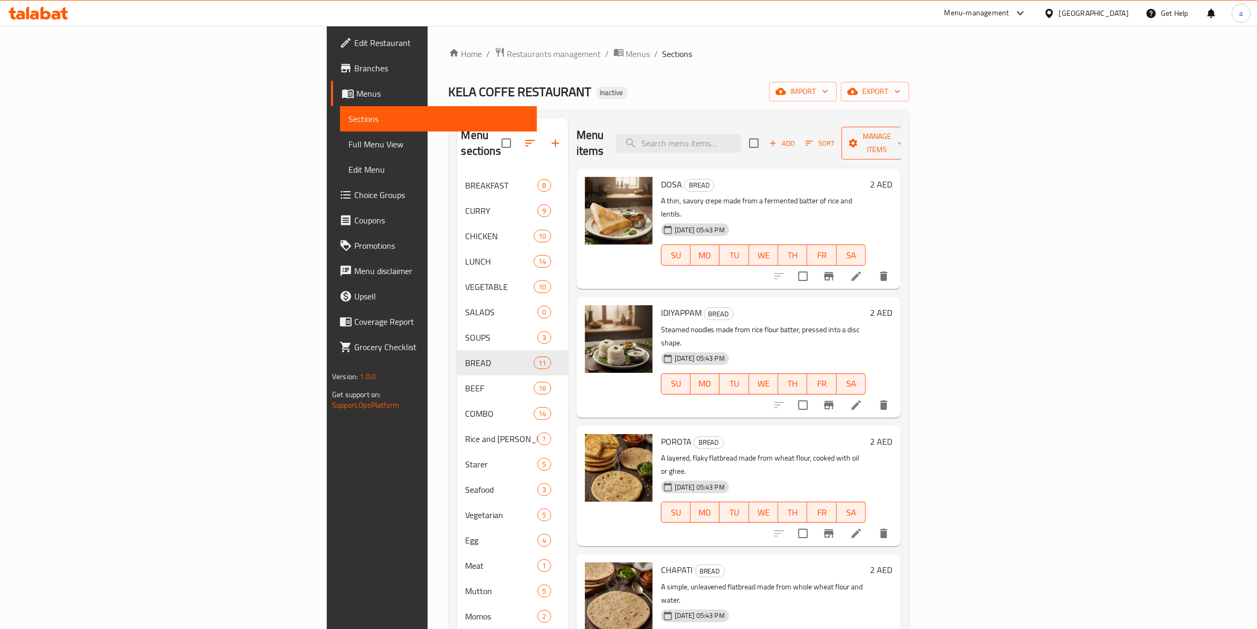
click at [904, 139] on span "Manage items" at bounding box center [877, 143] width 54 height 26
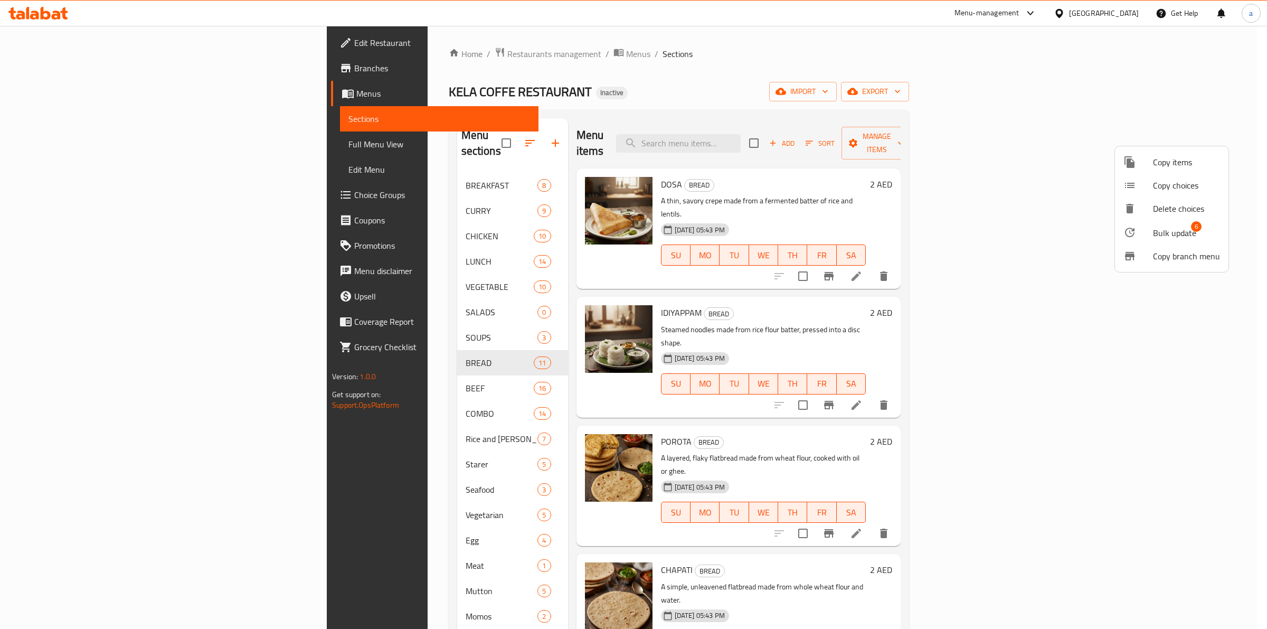
click at [1154, 242] on li "Bulk update 6" at bounding box center [1172, 232] width 114 height 24
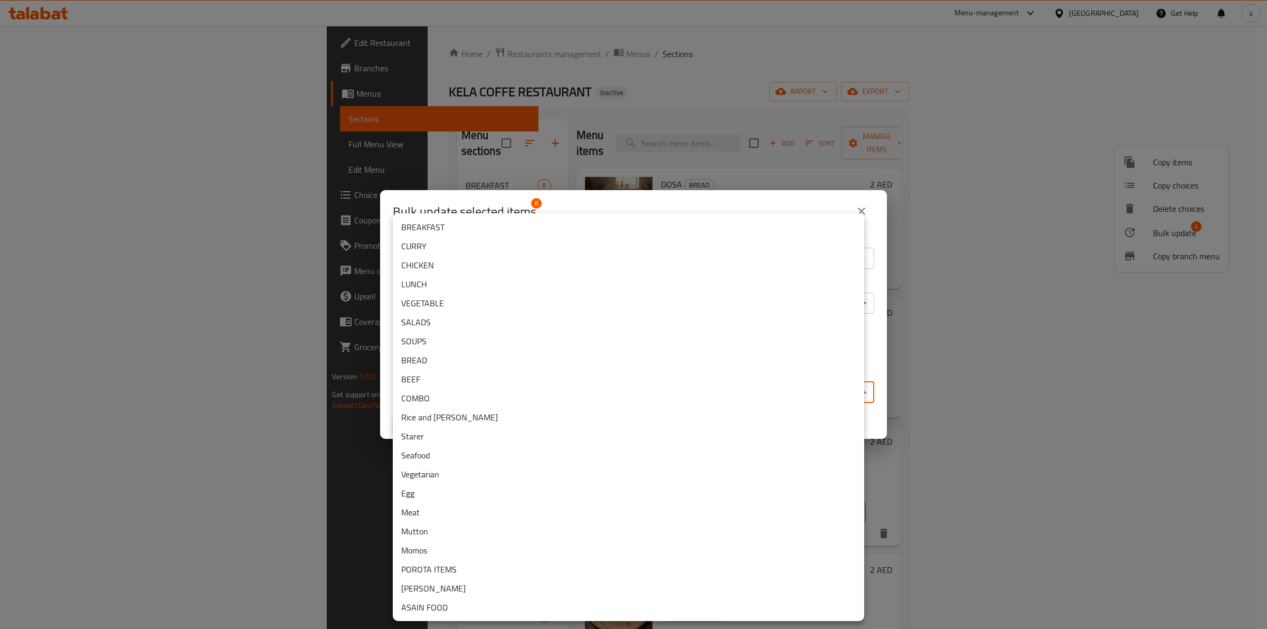
click at [623, 394] on body "​ Menu-management United Arab Emirates Get Help a Edit Restaurant Branches Menu…" at bounding box center [633, 327] width 1267 height 603
click at [479, 608] on li "ASAIN FOOD" at bounding box center [628, 607] width 471 height 19
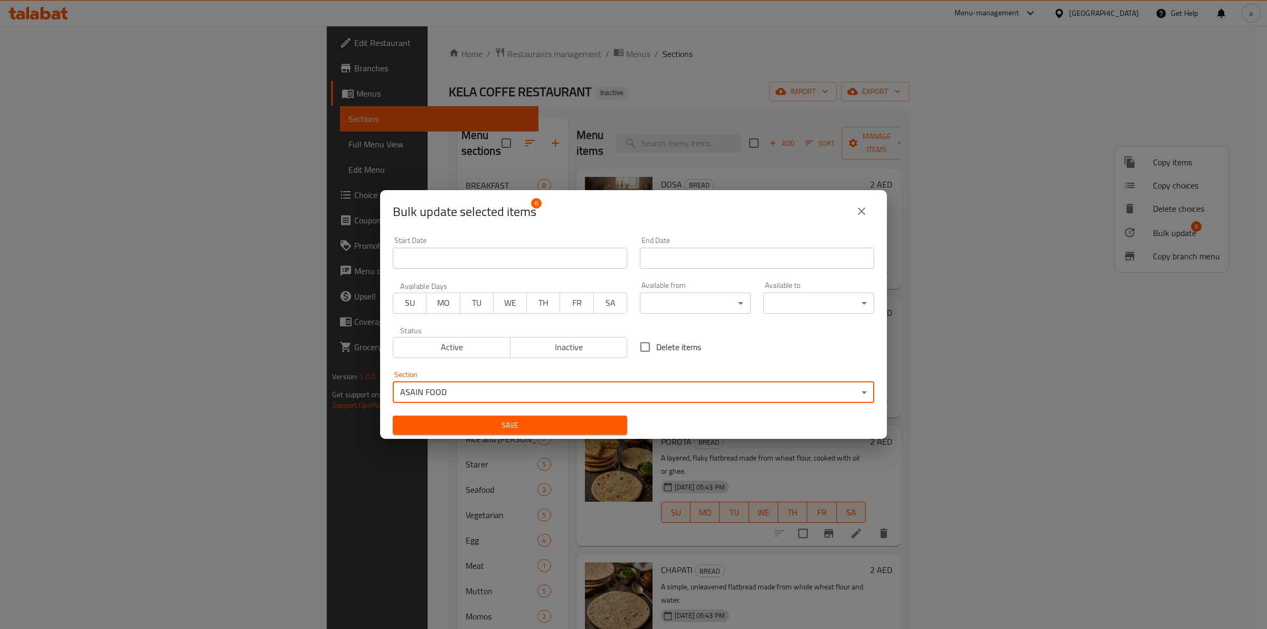
click at [584, 421] on span "Save" at bounding box center [510, 425] width 218 height 13
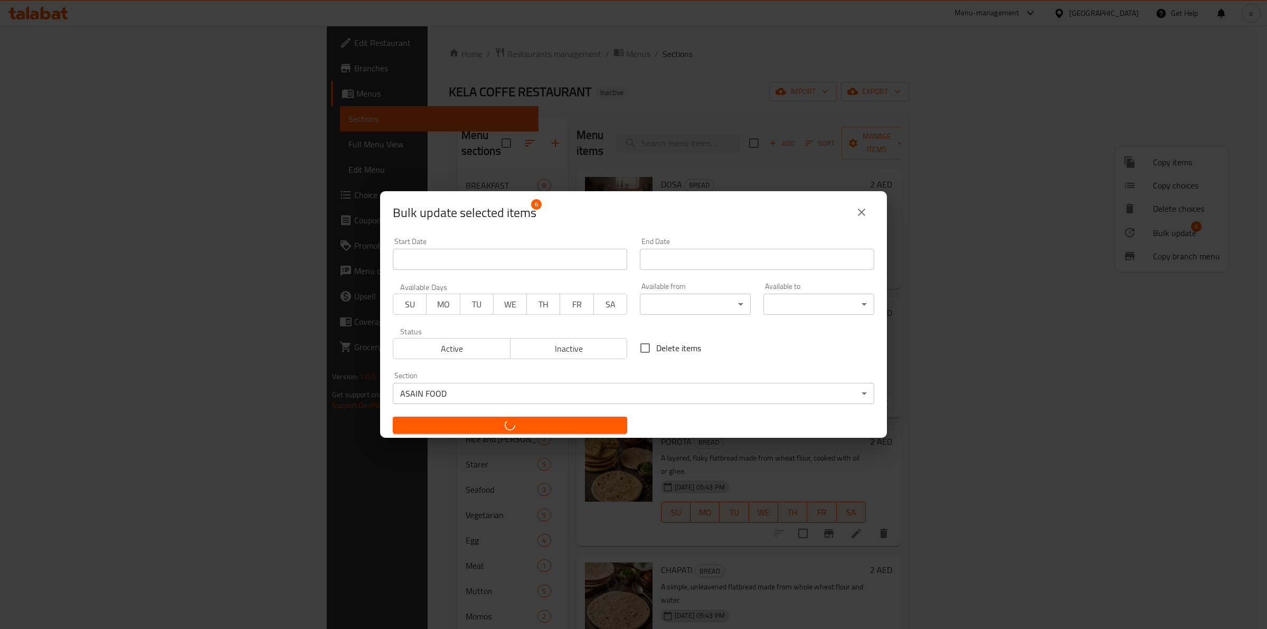
checkbox input "false"
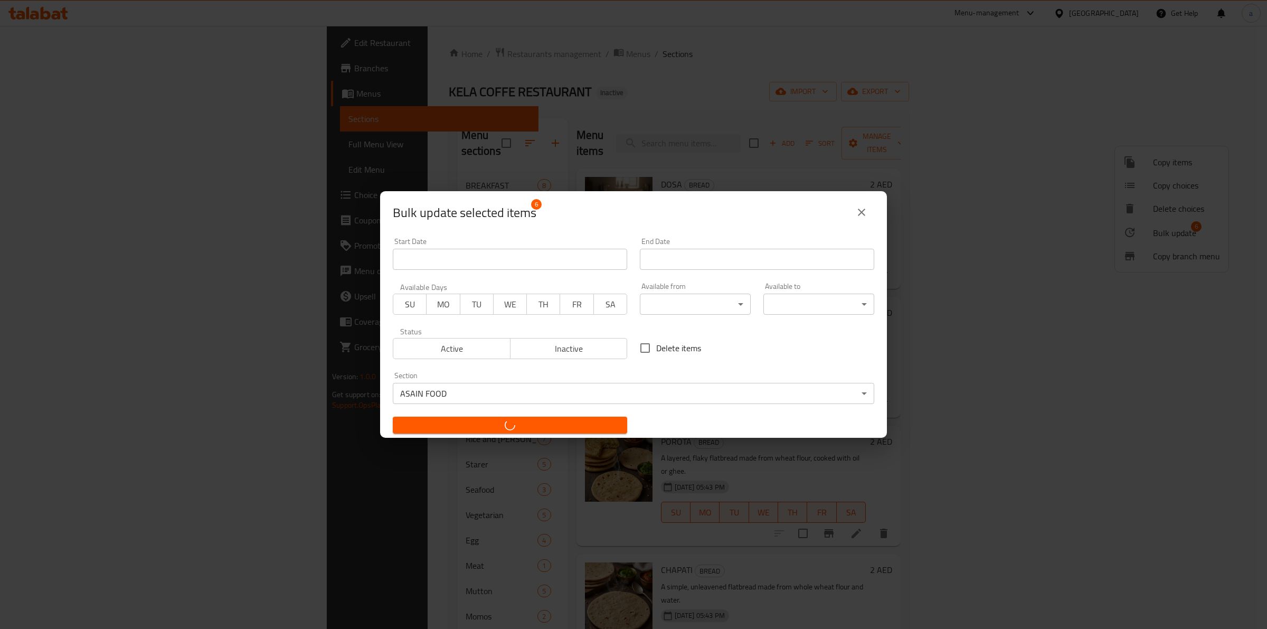
checkbox input "false"
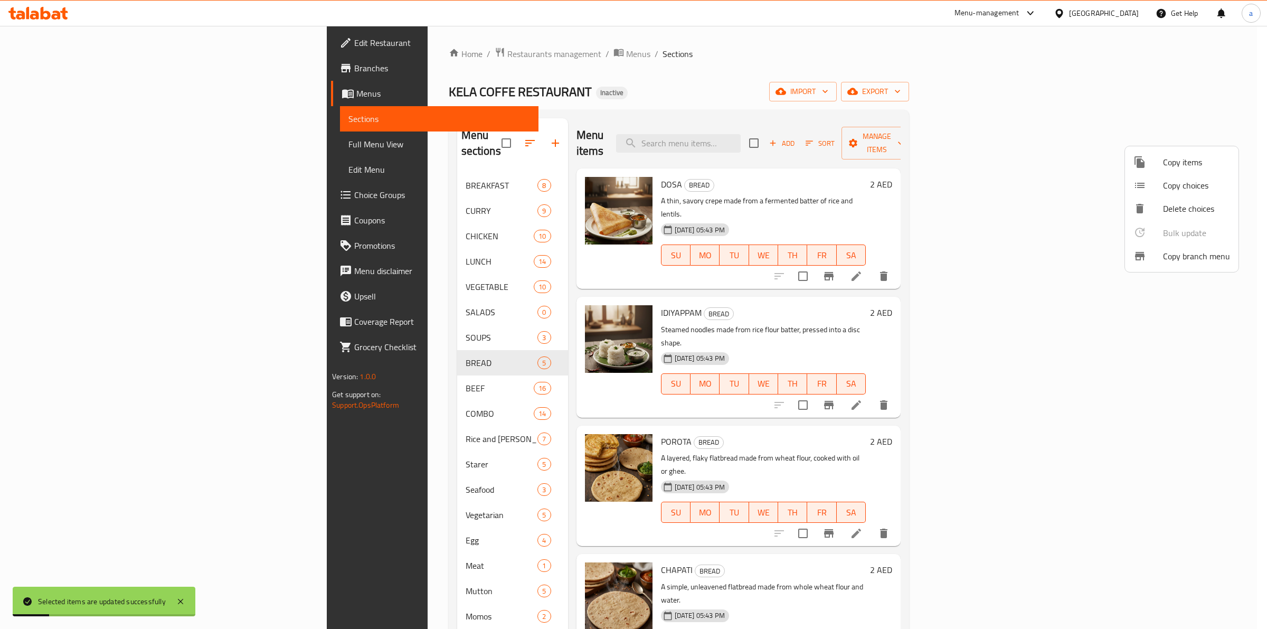
click at [904, 468] on div at bounding box center [633, 314] width 1267 height 629
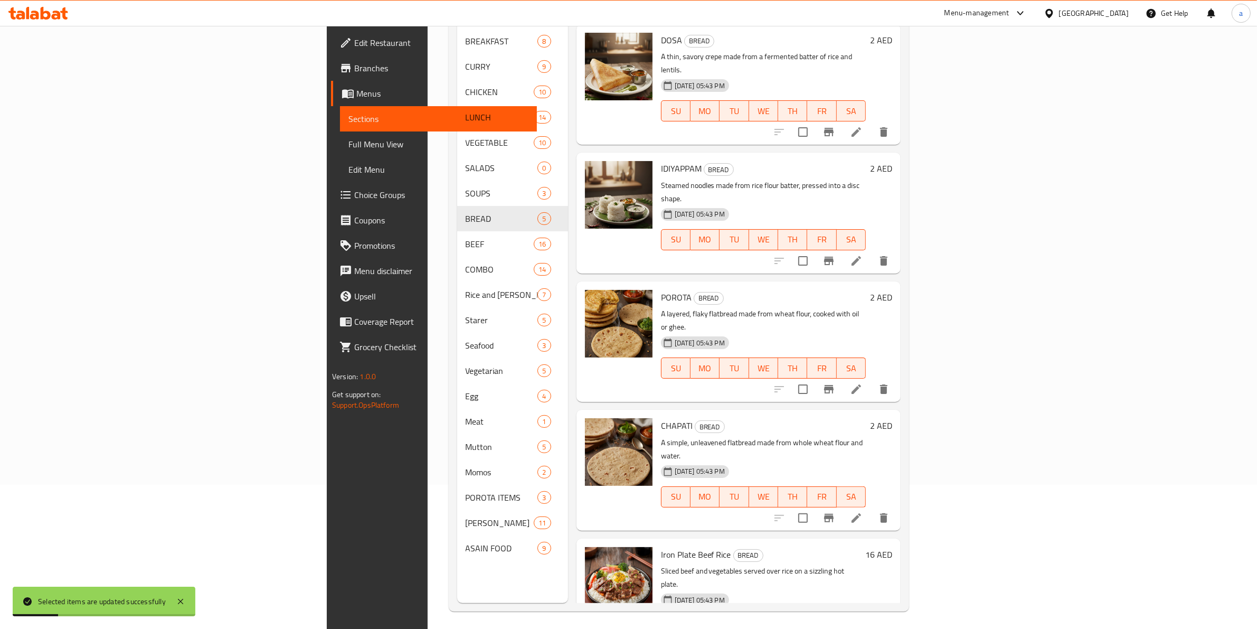
scroll to position [148, 0]
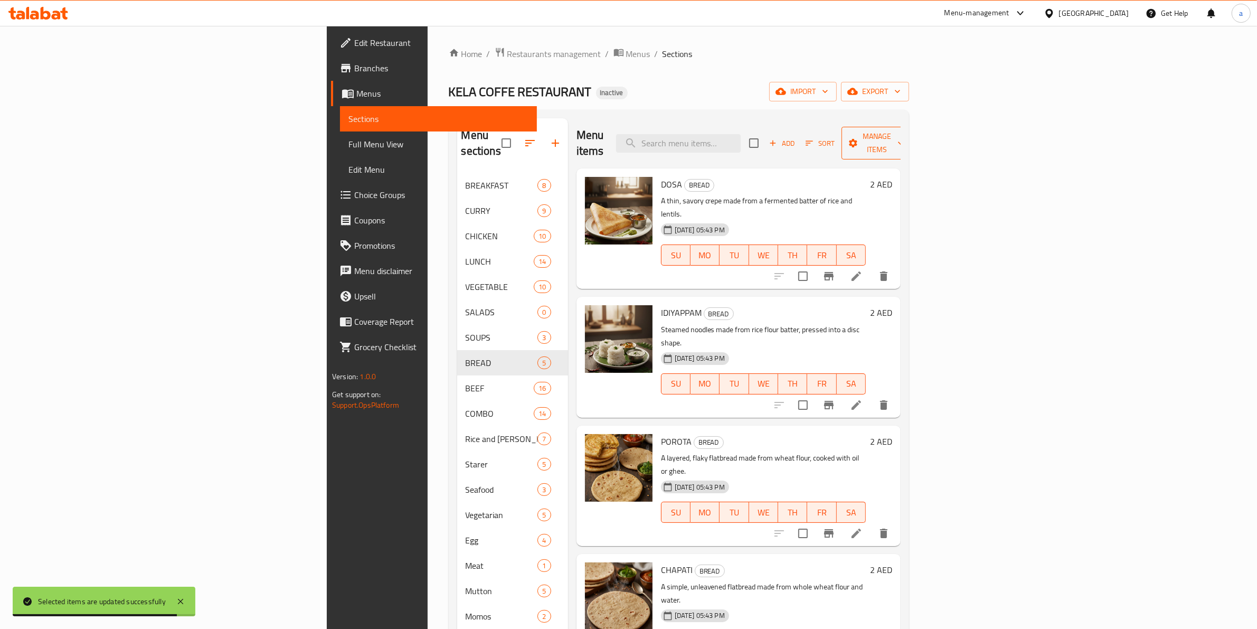
click at [904, 130] on span "Manage items" at bounding box center [877, 143] width 54 height 26
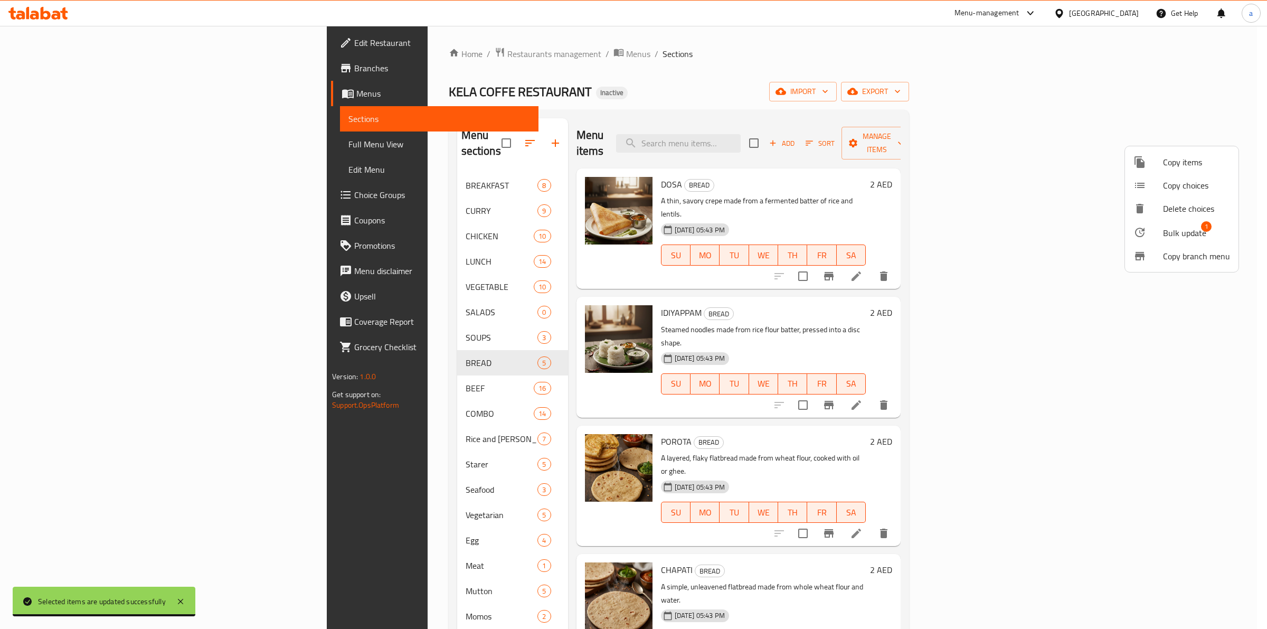
click at [1147, 236] on div at bounding box center [1148, 232] width 30 height 13
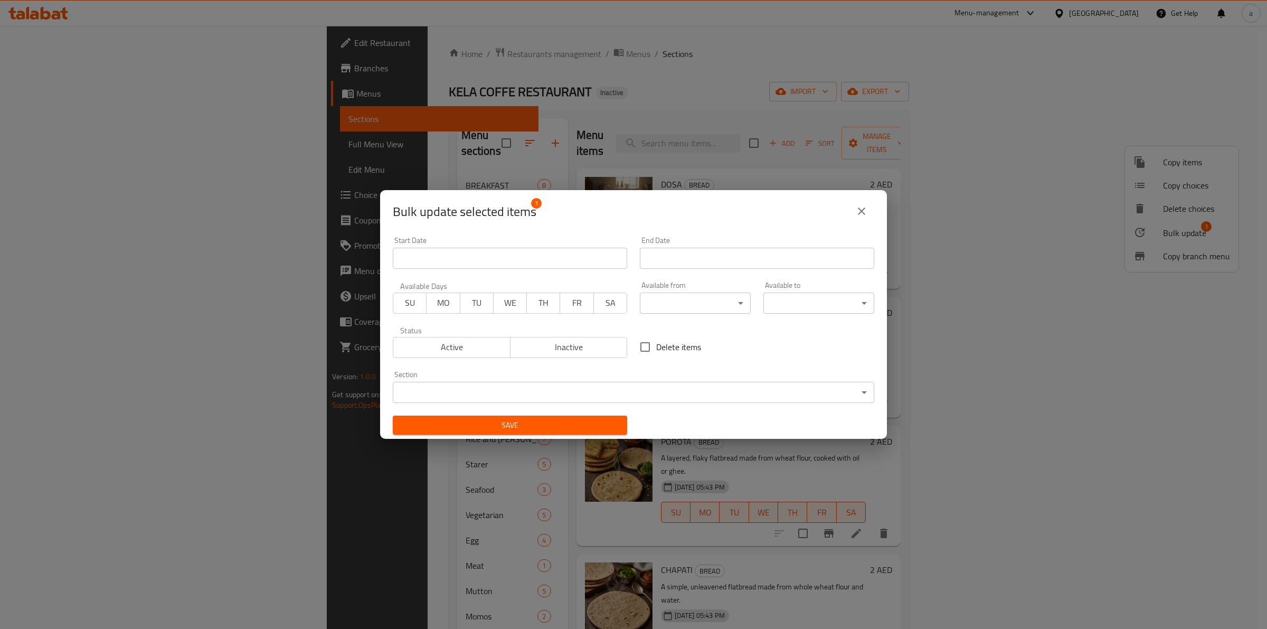
click at [642, 397] on body "​ Menu-management United Arab Emirates Get Help a Edit Restaurant Branches Menu…" at bounding box center [633, 327] width 1267 height 603
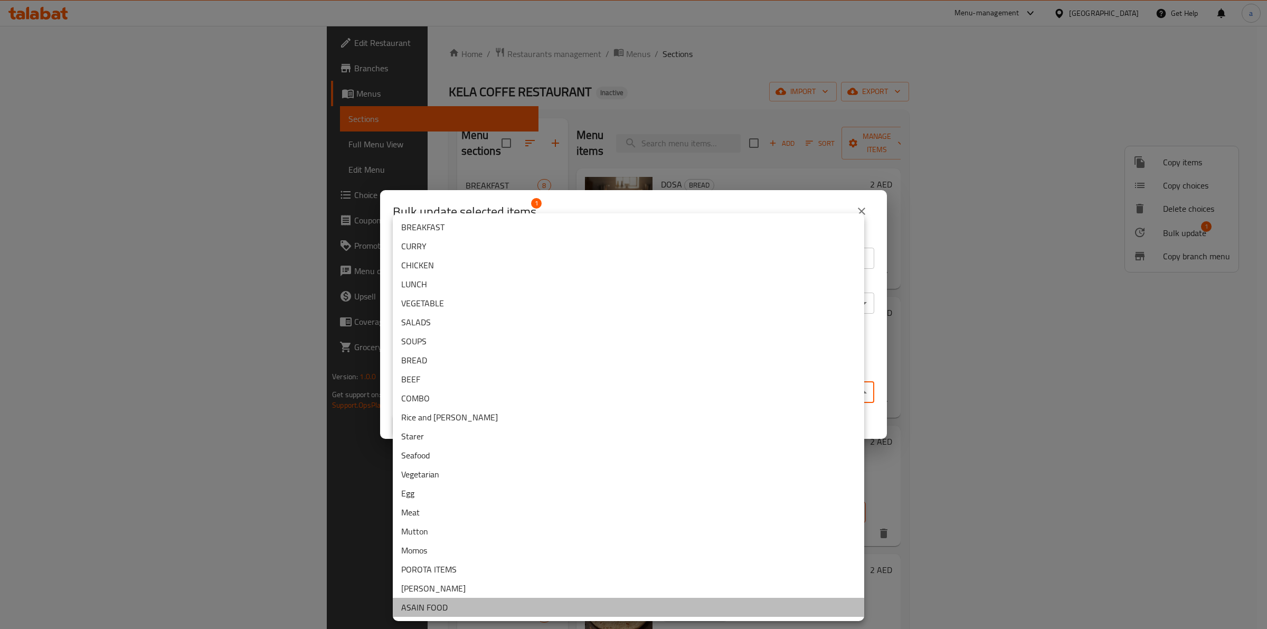
click at [442, 604] on li "ASAIN FOOD" at bounding box center [628, 607] width 471 height 19
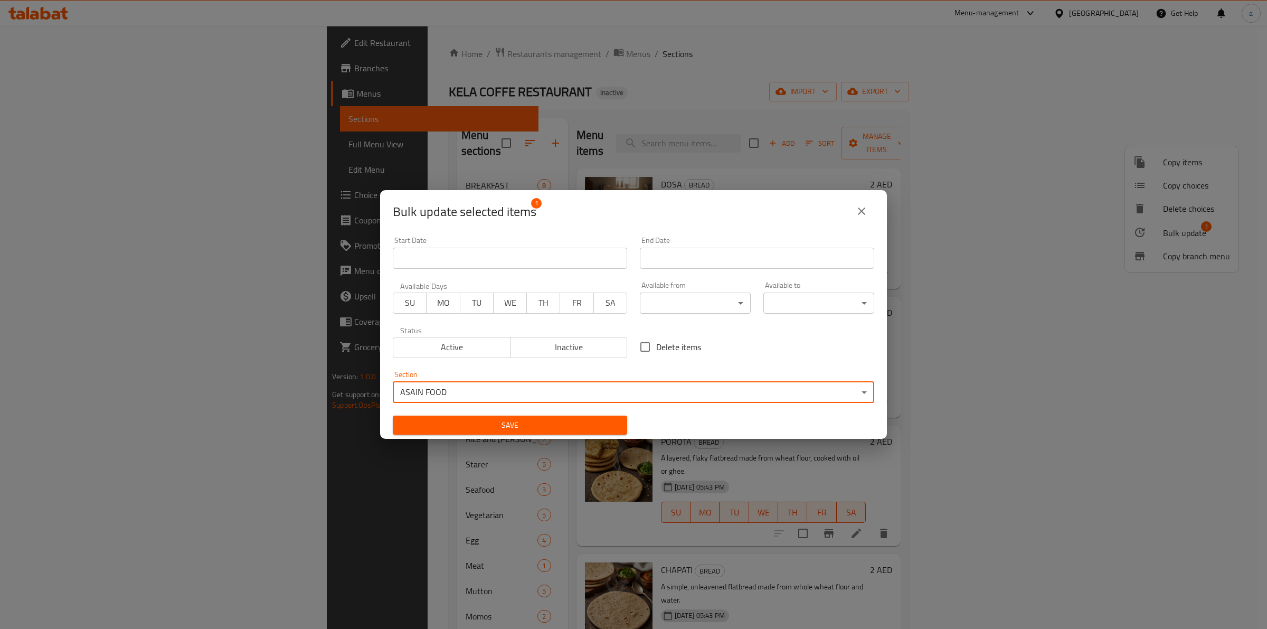
click at [521, 419] on span "Save" at bounding box center [510, 425] width 218 height 13
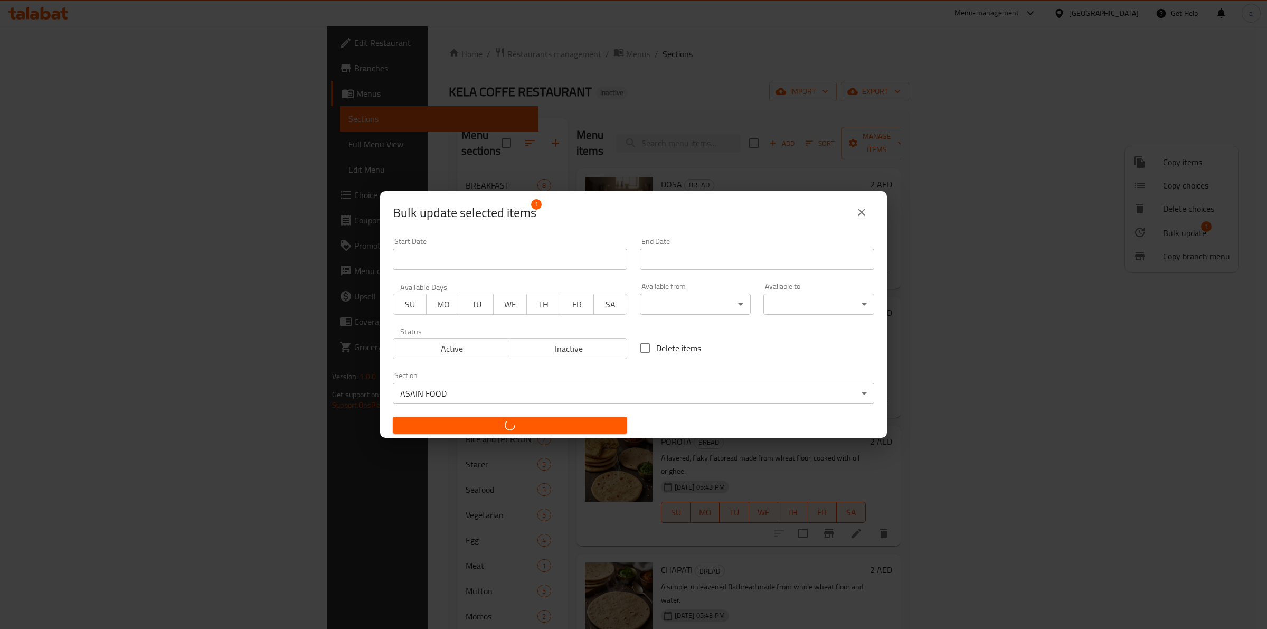
checkbox input "false"
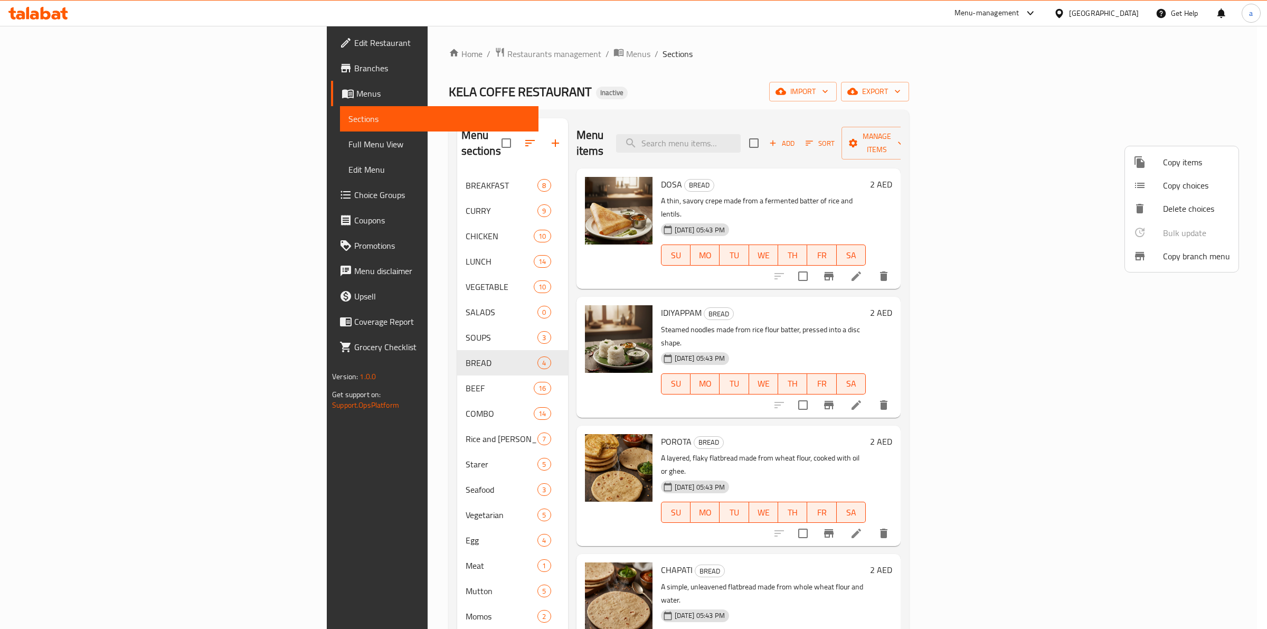
click at [310, 298] on div at bounding box center [633, 314] width 1267 height 629
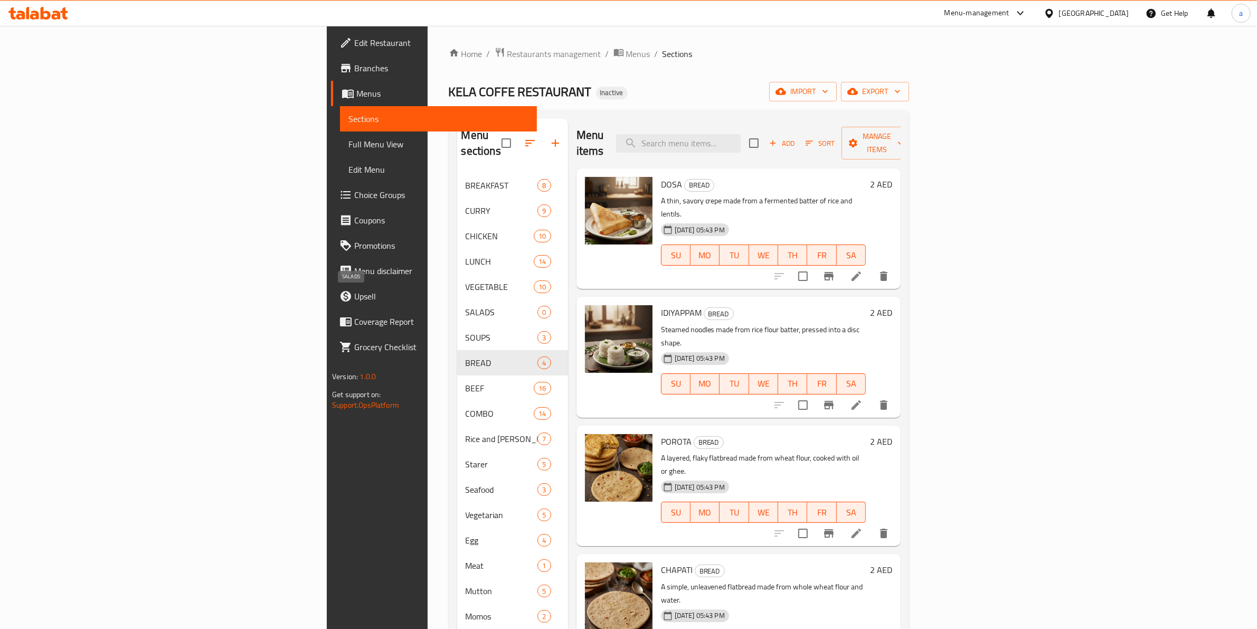
click at [466, 306] on span "SALADS" at bounding box center [502, 312] width 72 height 13
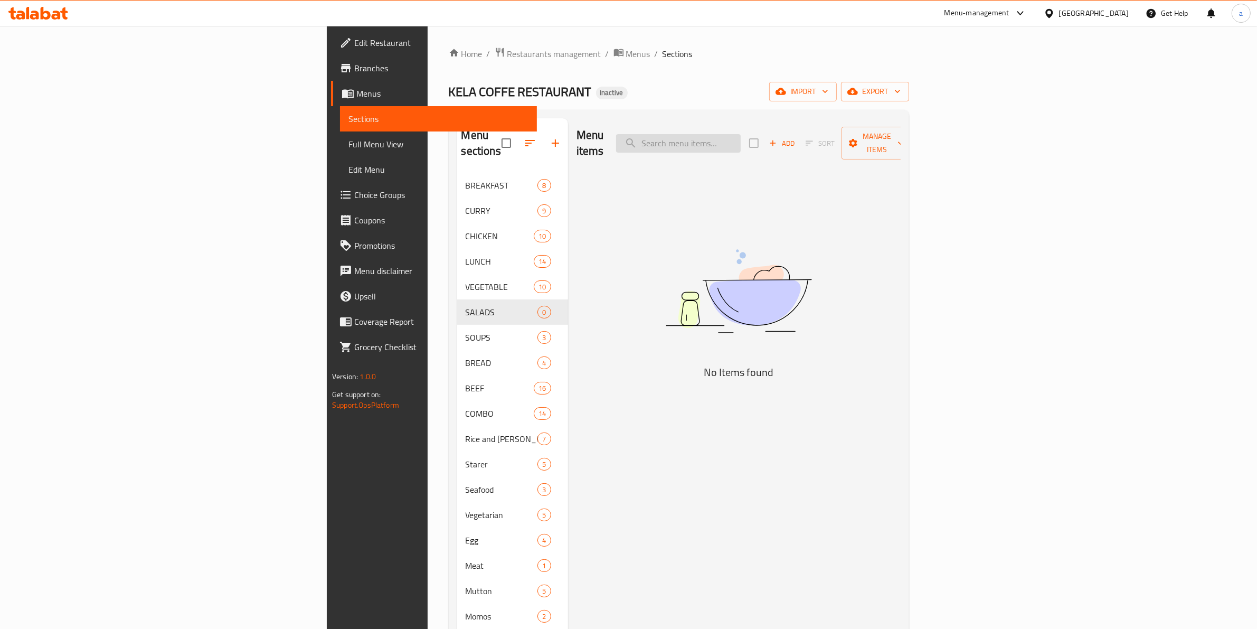
click at [741, 139] on input "search" at bounding box center [678, 143] width 125 height 18
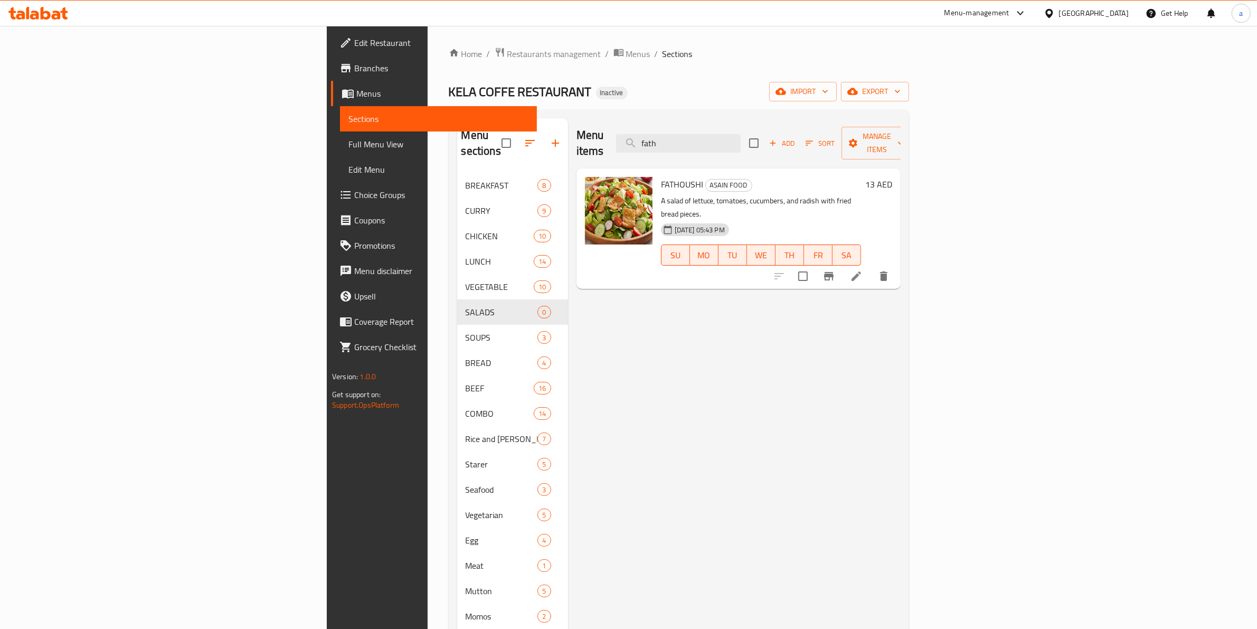
type input "fath"
click at [814, 265] on input "checkbox" at bounding box center [803, 276] width 22 height 22
checkbox input "true"
click at [904, 141] on span "Manage items" at bounding box center [877, 143] width 54 height 26
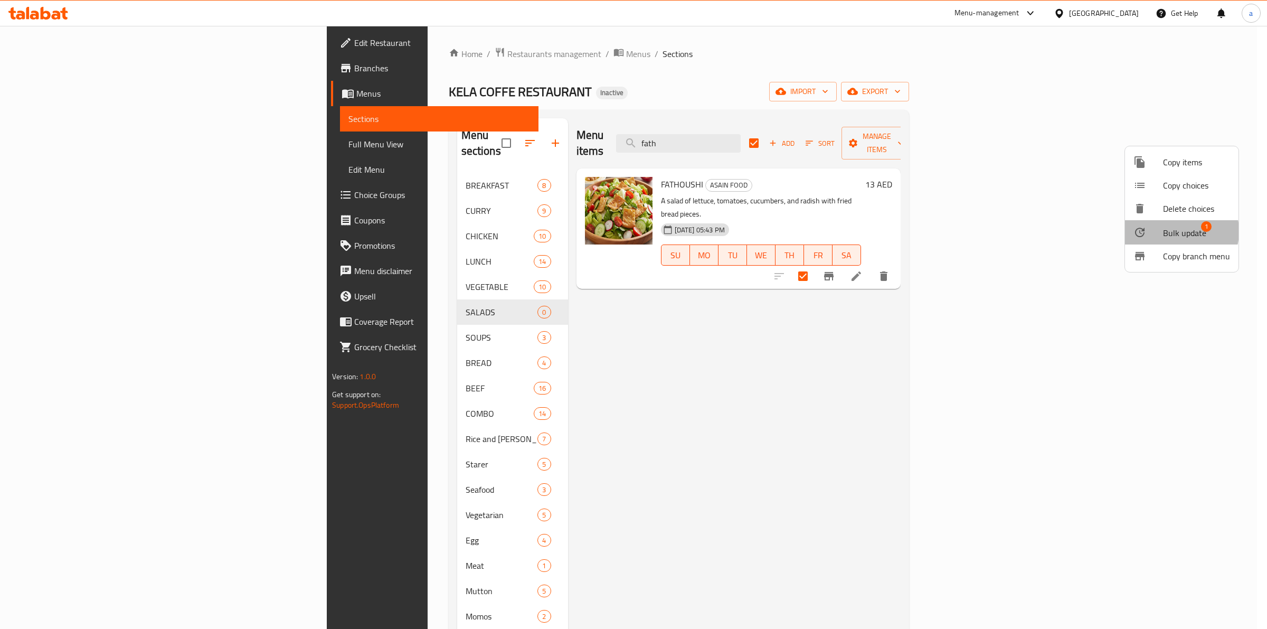
click at [1171, 231] on span "Bulk update" at bounding box center [1184, 232] width 43 height 13
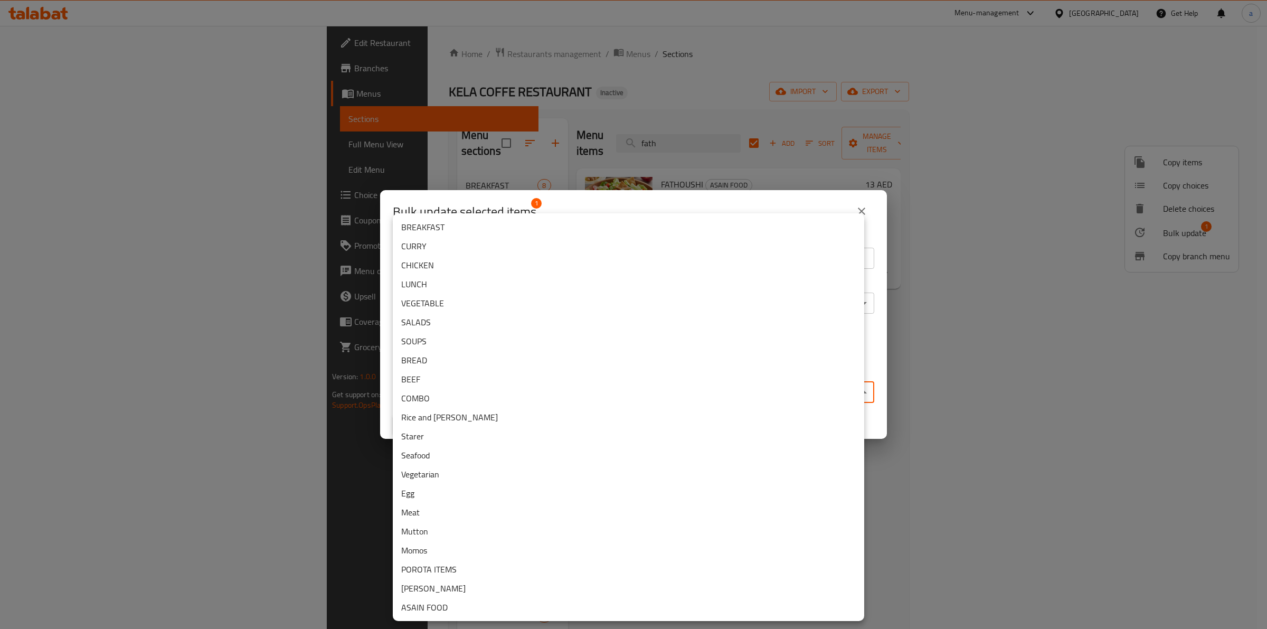
click at [590, 382] on body "​ Menu-management United Arab Emirates Get Help a Edit Restaurant Branches Menu…" at bounding box center [633, 327] width 1267 height 603
click at [477, 318] on li "SALADS" at bounding box center [628, 322] width 471 height 19
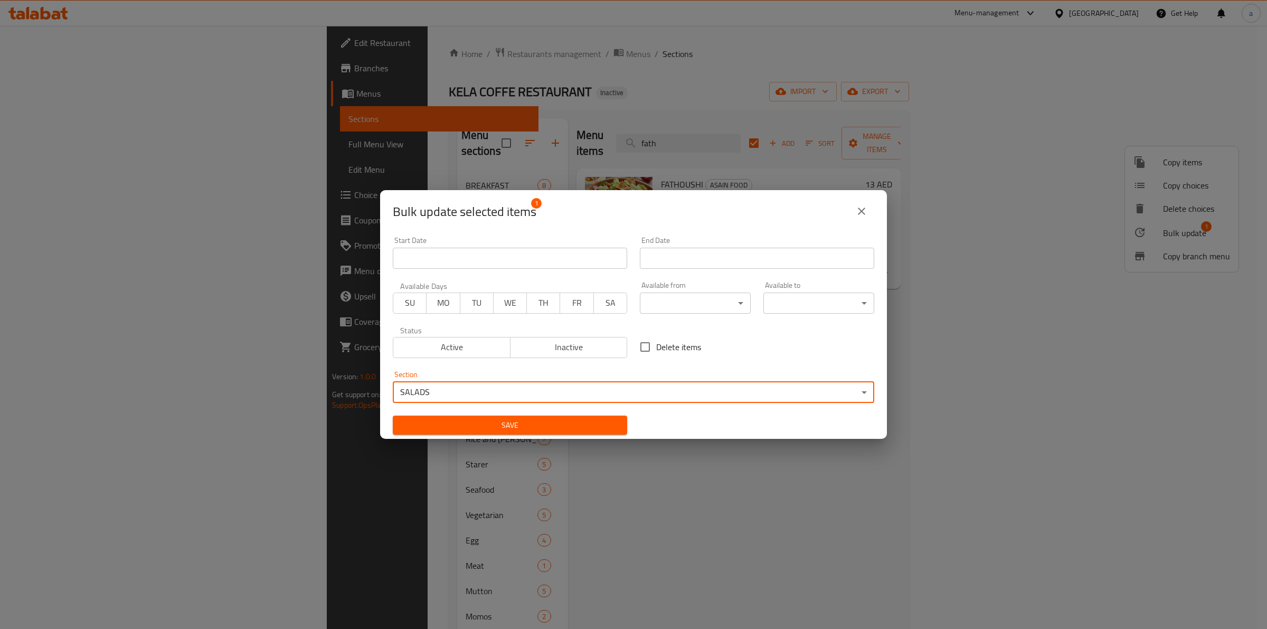
click at [471, 416] on button "Save" at bounding box center [510, 425] width 234 height 20
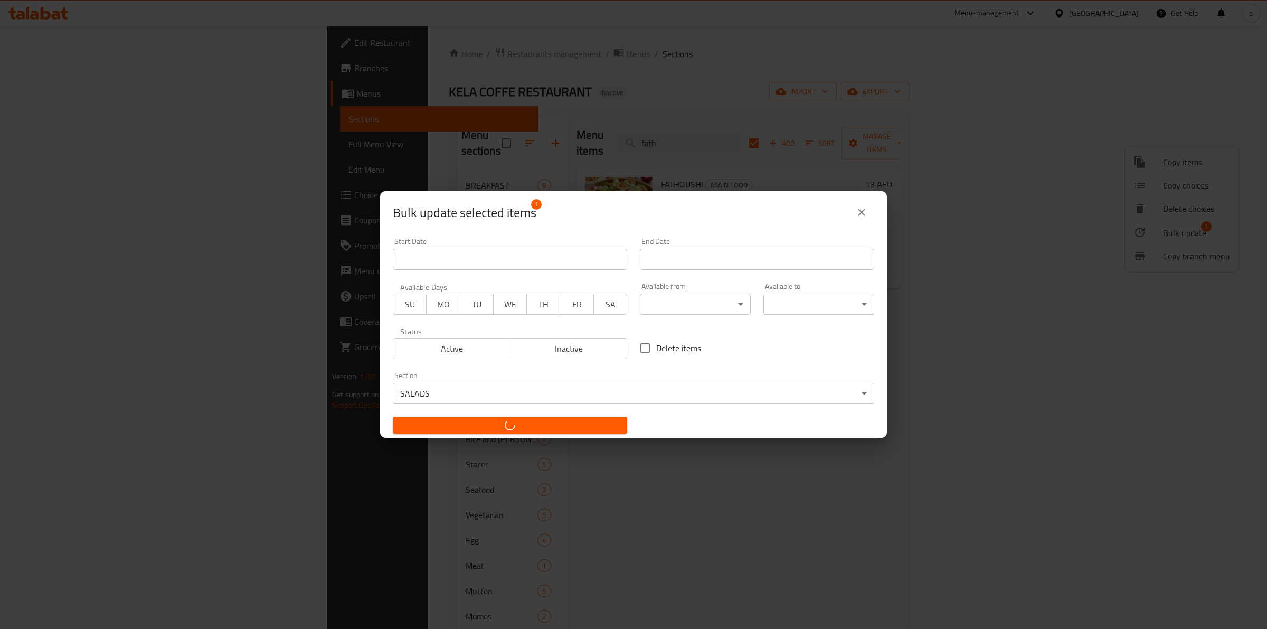
checkbox input "false"
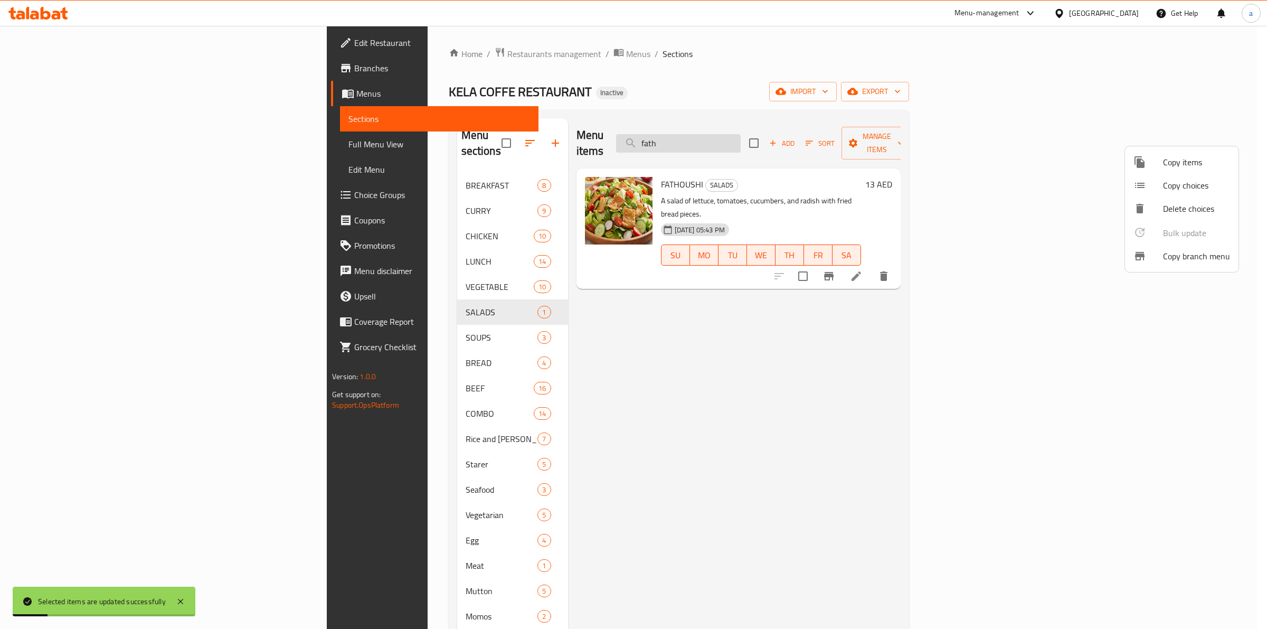
drag, startPoint x: 821, startPoint y: 133, endPoint x: 817, endPoint y: 138, distance: 6.4
click at [817, 138] on div at bounding box center [633, 314] width 1267 height 629
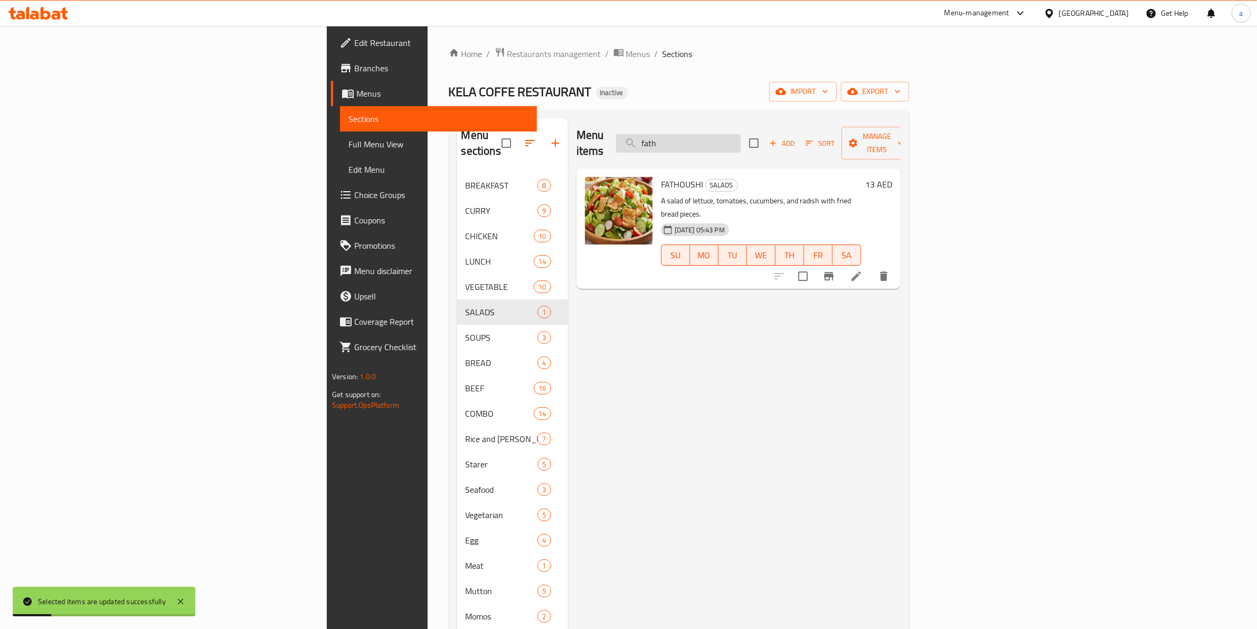
click at [741, 138] on input "fath" at bounding box center [678, 143] width 125 height 18
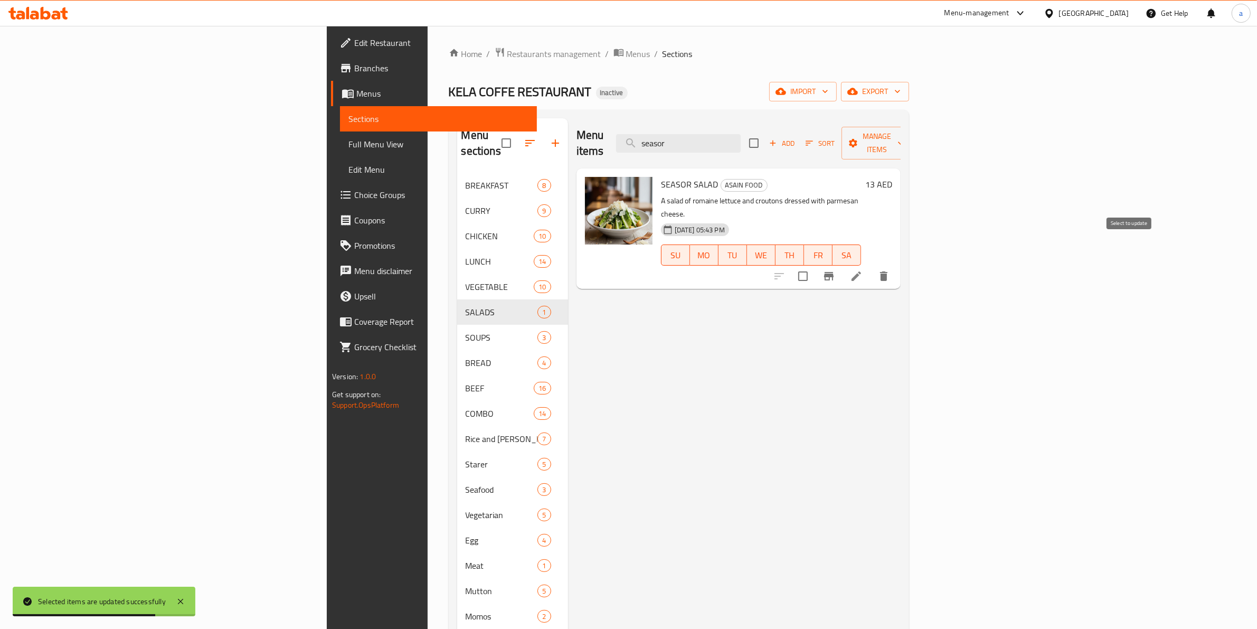
type input "seasor"
click at [814, 265] on input "checkbox" at bounding box center [803, 276] width 22 height 22
checkbox input "true"
click at [912, 127] on button "Manage items" at bounding box center [876, 143] width 71 height 33
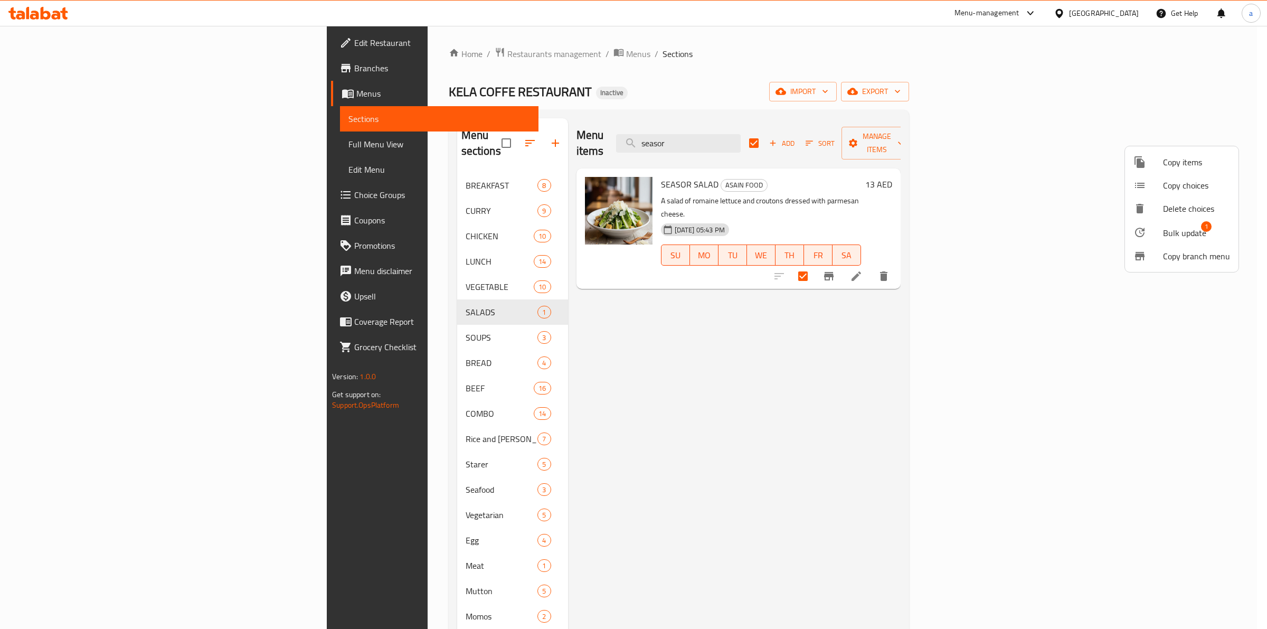
click at [1181, 224] on li "Bulk update 1" at bounding box center [1182, 232] width 114 height 24
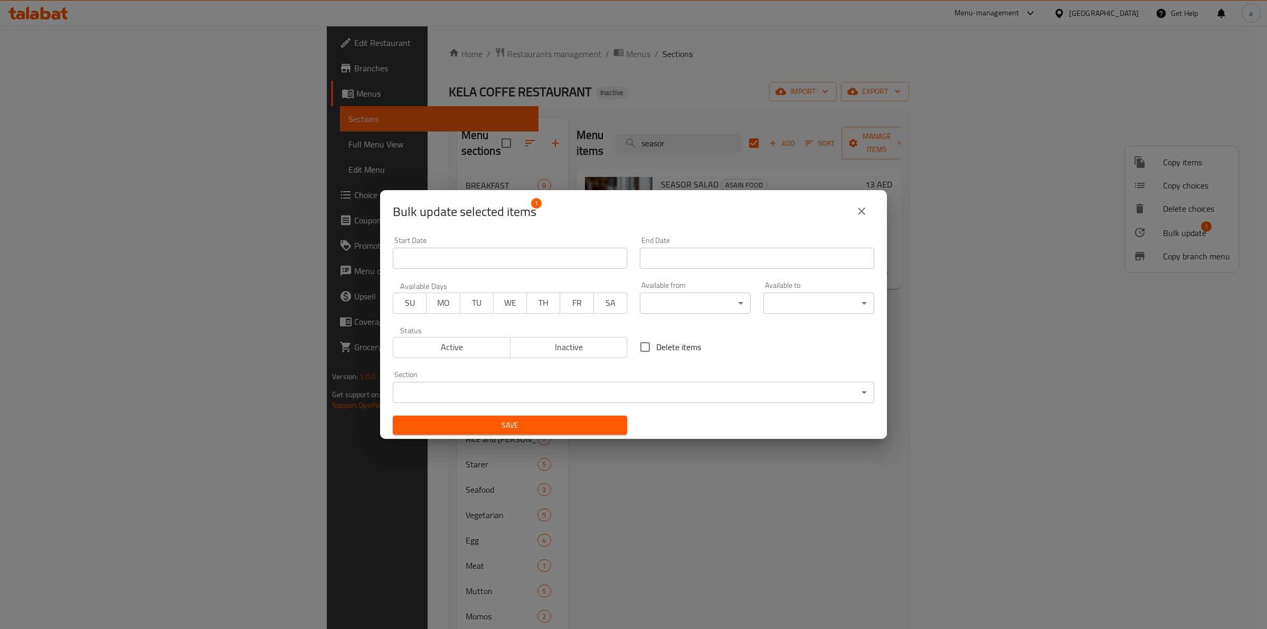
click at [674, 394] on body "​ Menu-management United Arab Emirates Get Help a Edit Restaurant Branches Menu…" at bounding box center [633, 327] width 1267 height 603
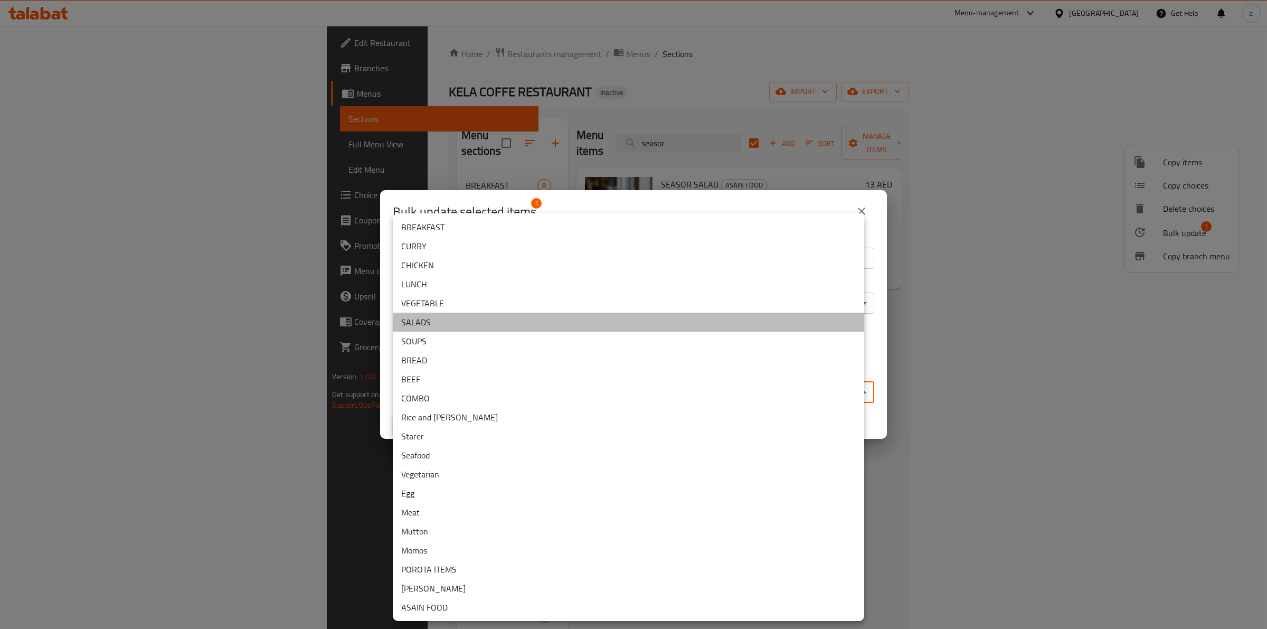
click at [473, 316] on li "SALADS" at bounding box center [628, 322] width 471 height 19
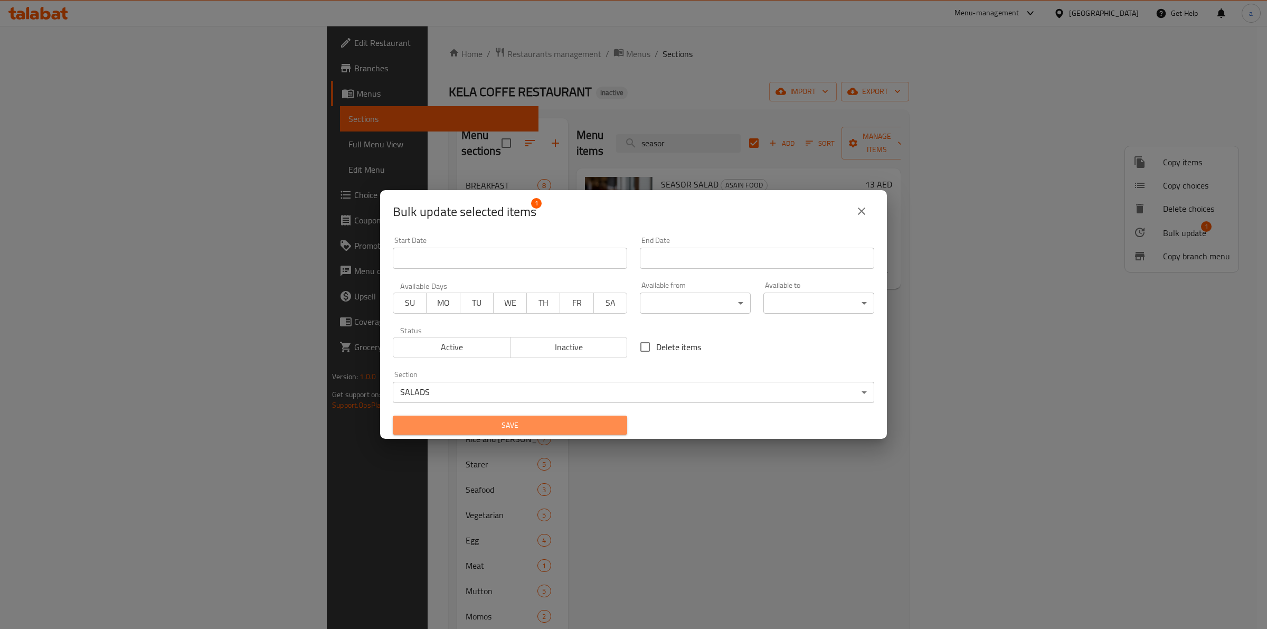
click at [577, 428] on span "Save" at bounding box center [510, 425] width 218 height 13
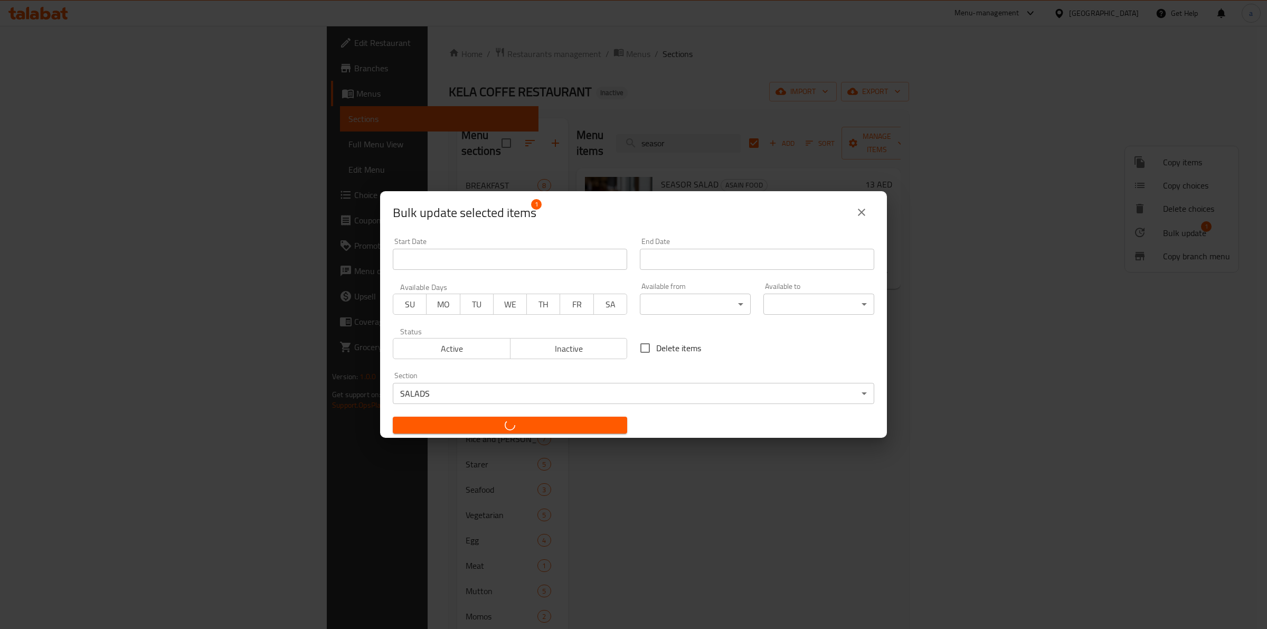
checkbox input "false"
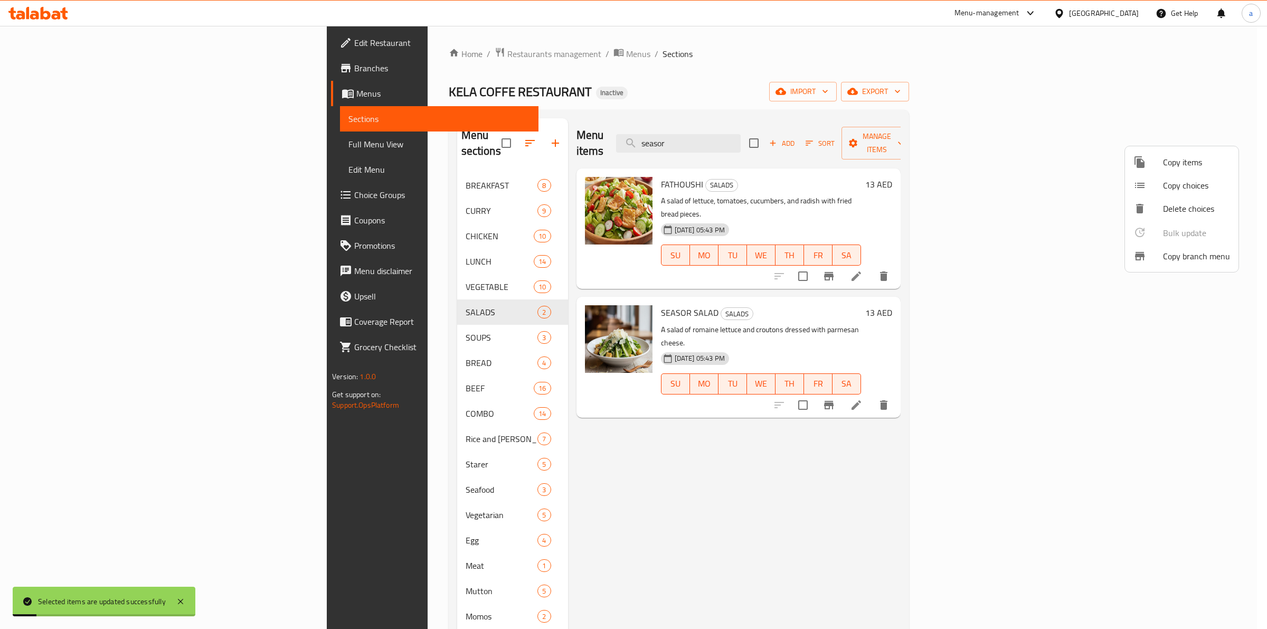
click at [806, 132] on div at bounding box center [633, 314] width 1267 height 629
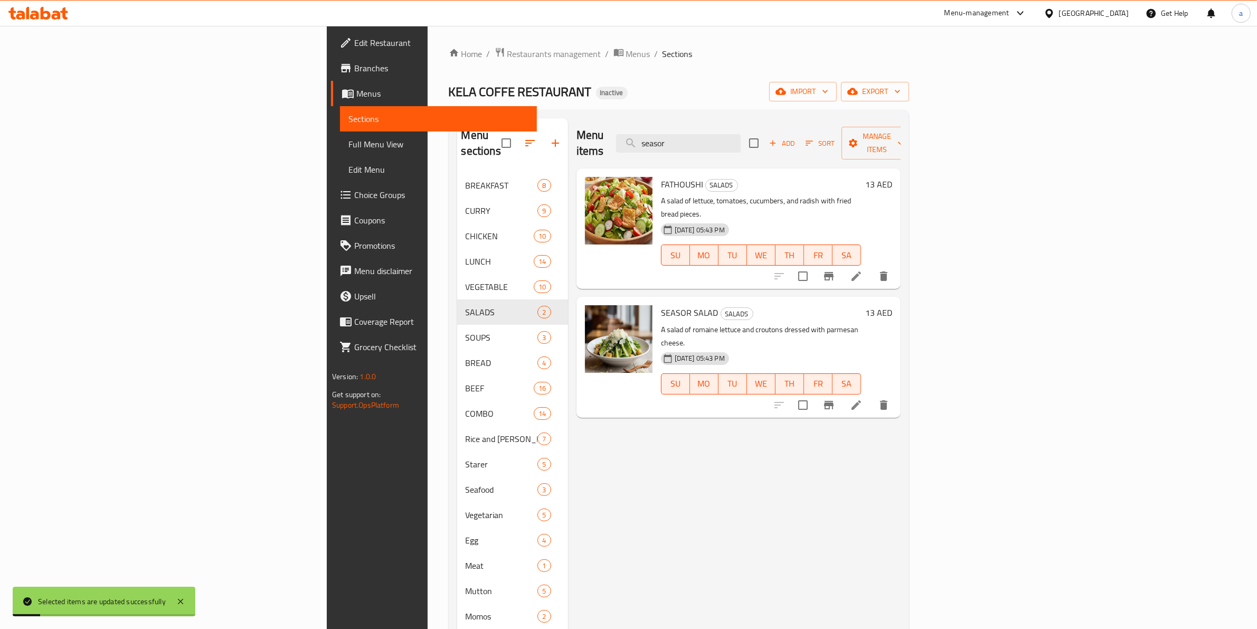
click at [741, 134] on input "seasor" at bounding box center [678, 143] width 125 height 18
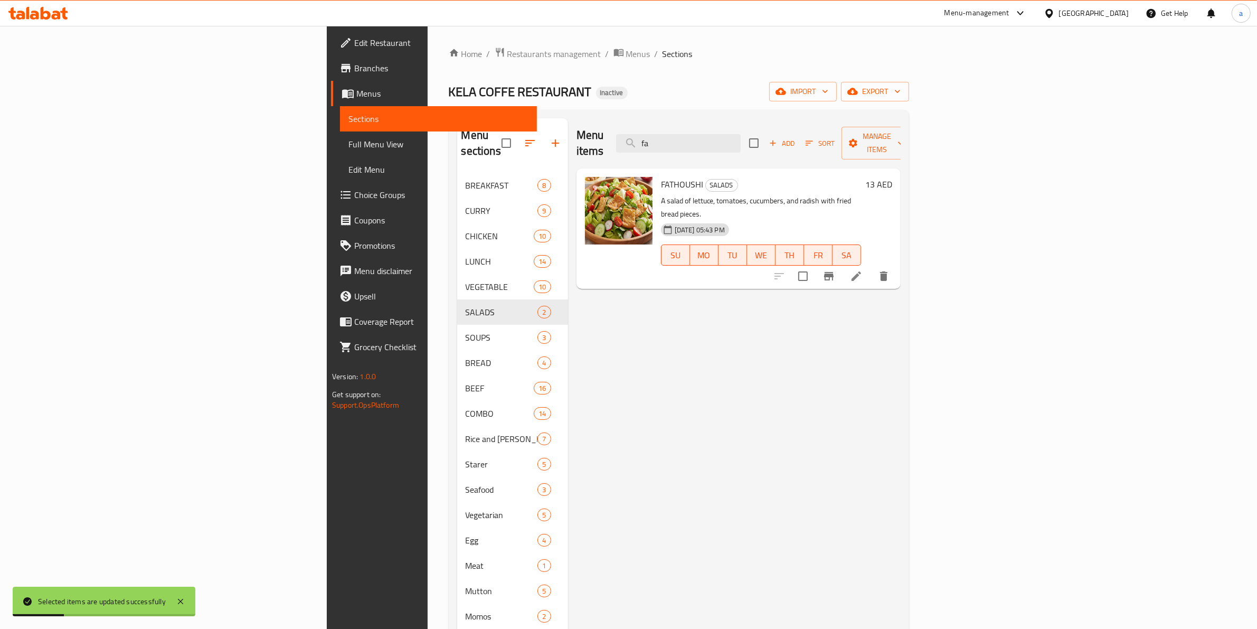
type input "f"
type input "haloo"
click at [814, 265] on input "checkbox" at bounding box center [803, 276] width 22 height 22
checkbox input "true"
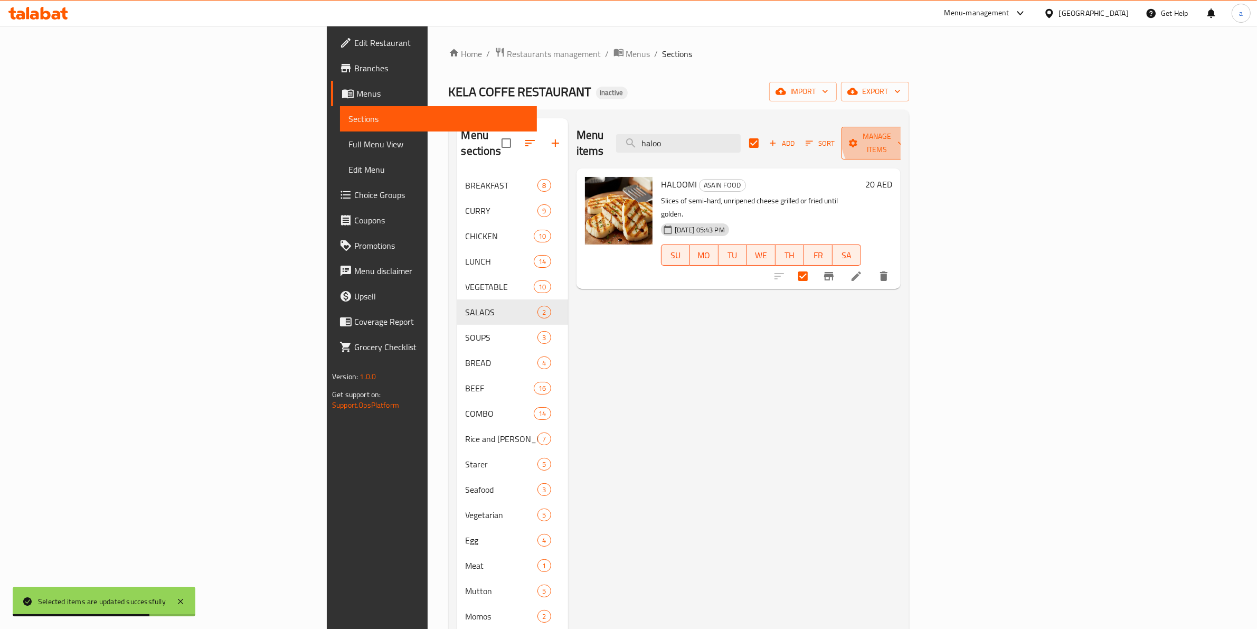
click at [904, 135] on span "Manage items" at bounding box center [877, 143] width 54 height 26
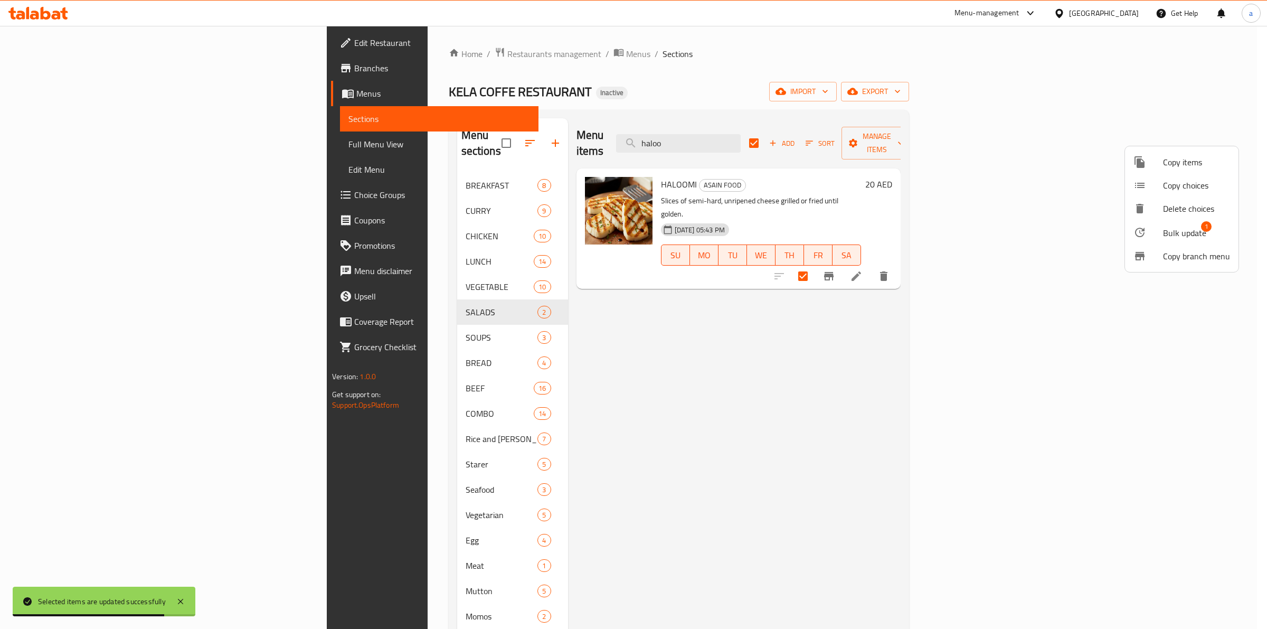
click at [1172, 233] on span "Bulk update" at bounding box center [1184, 232] width 43 height 13
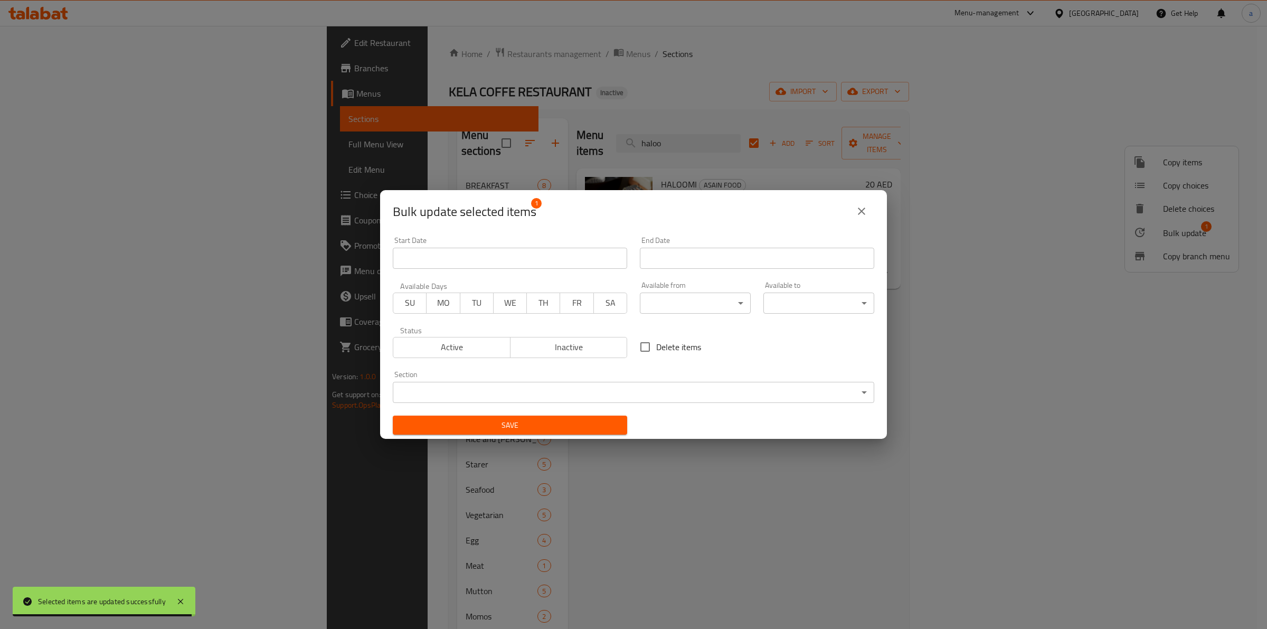
click at [570, 392] on body "Selected items are updated successfully ​ Menu-management United Arab Emirates …" at bounding box center [633, 327] width 1267 height 603
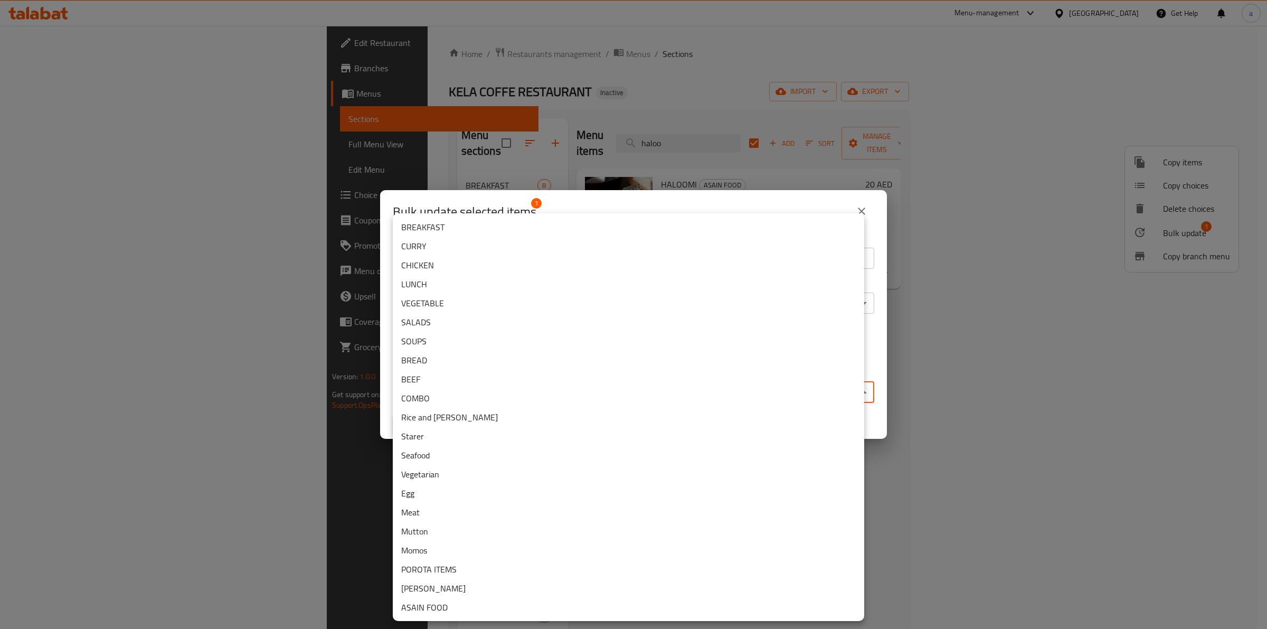
click at [616, 319] on li "SALADS" at bounding box center [628, 322] width 471 height 19
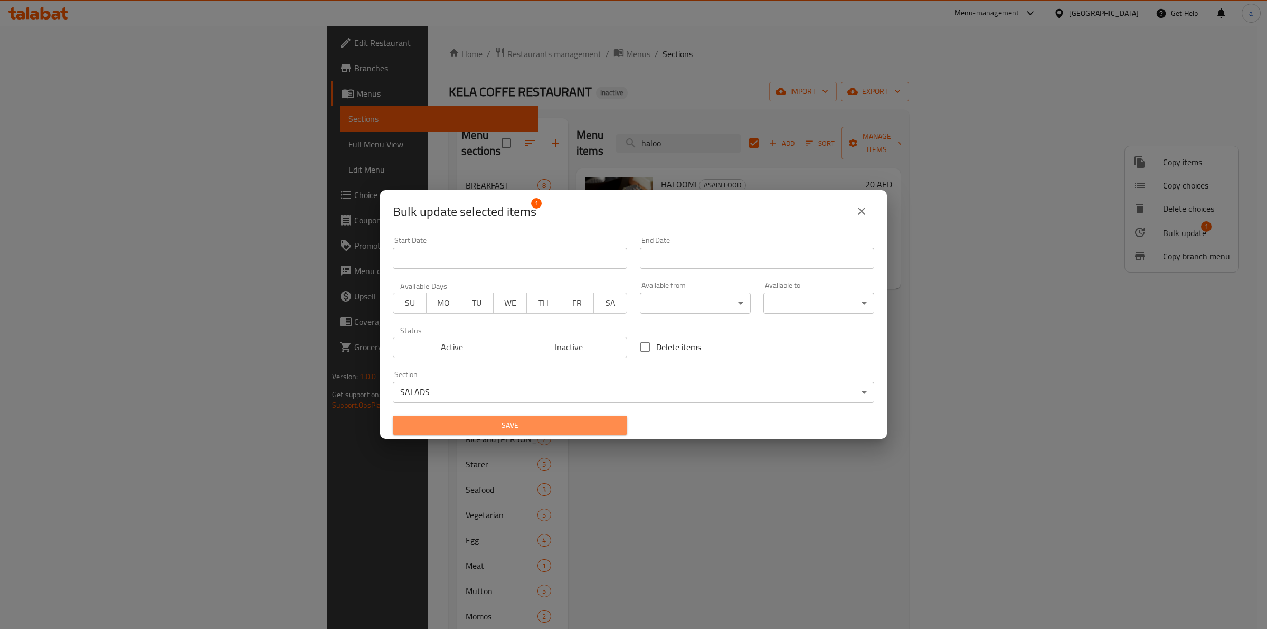
click at [542, 426] on span "Save" at bounding box center [510, 425] width 218 height 13
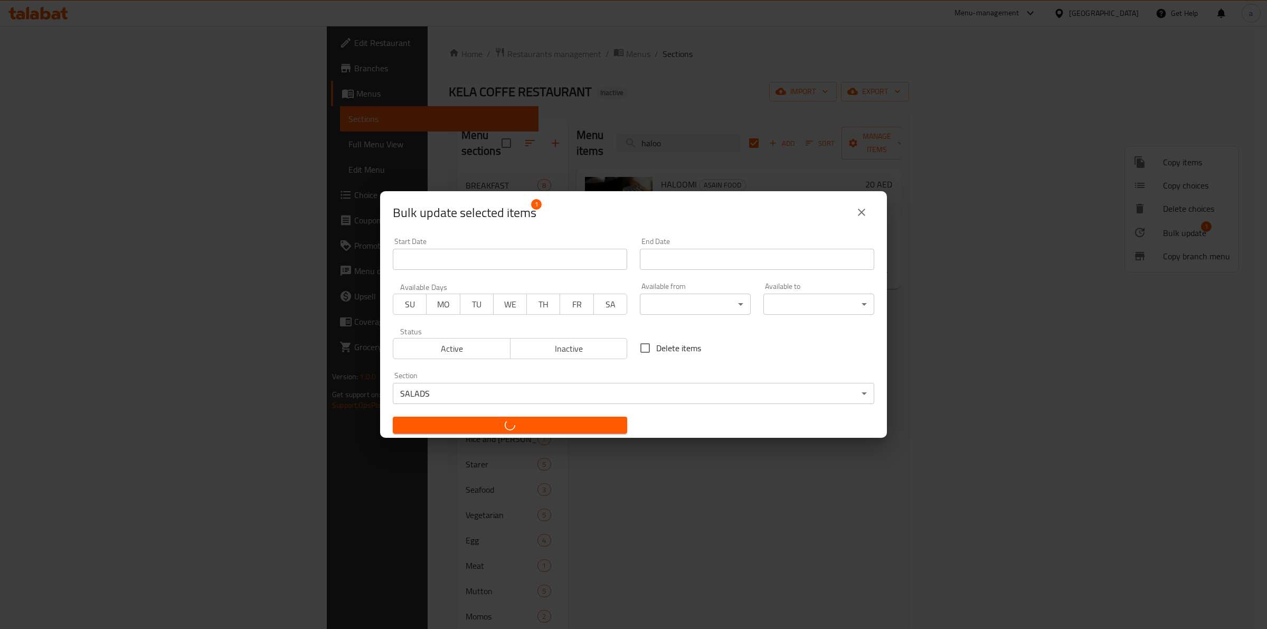
checkbox input "false"
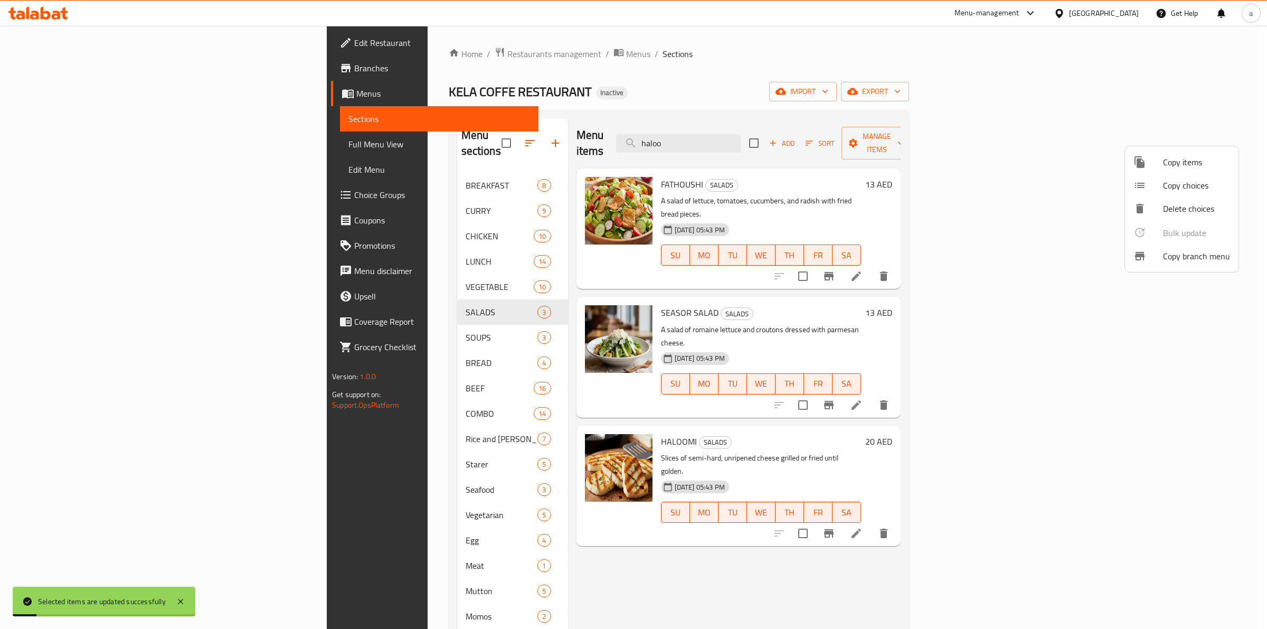
click at [409, 299] on div at bounding box center [633, 314] width 1267 height 629
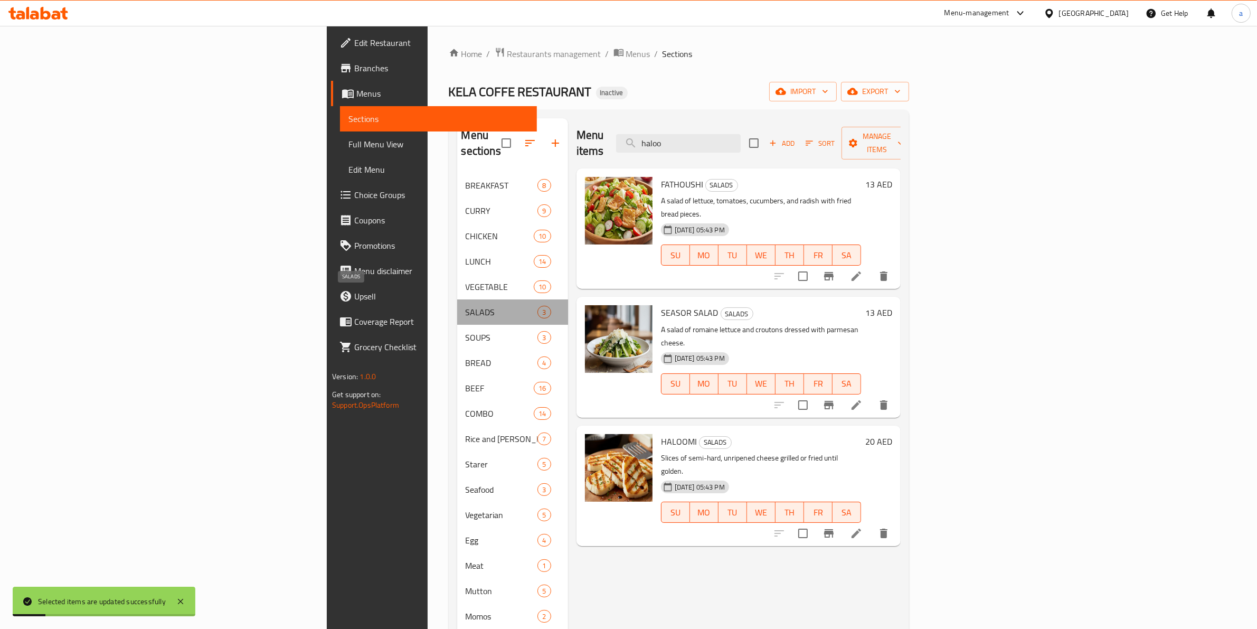
click at [466, 306] on span "SALADS" at bounding box center [502, 312] width 72 height 13
click at [892, 177] on h6 "13 AED" at bounding box center [878, 184] width 27 height 15
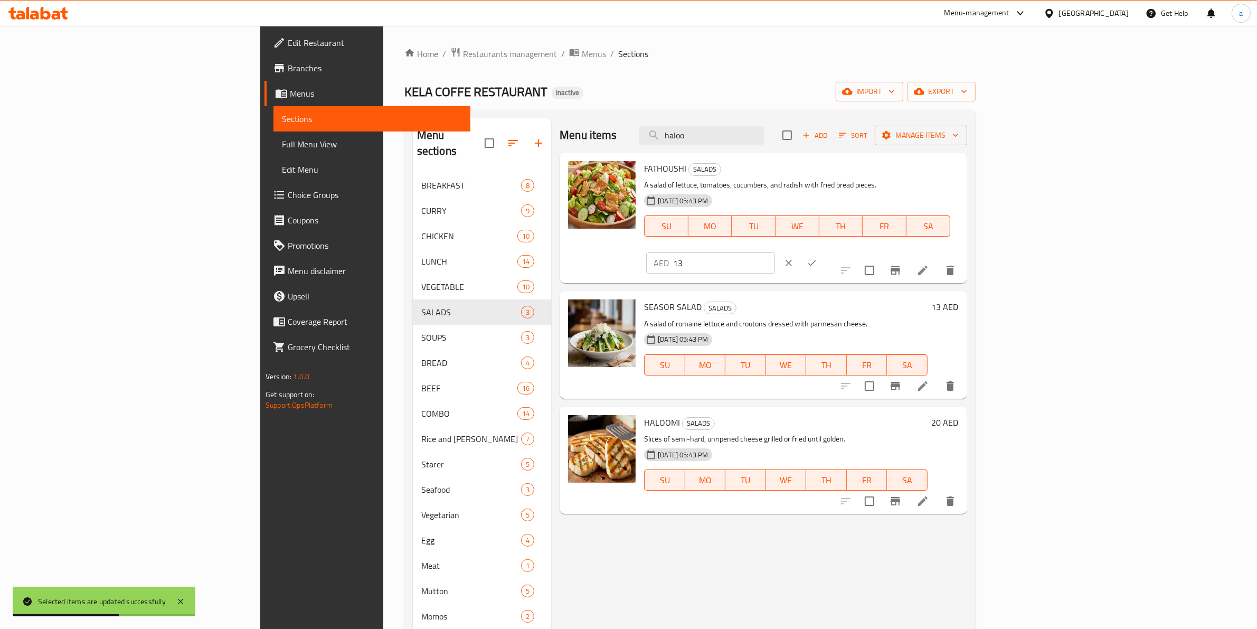
click at [775, 252] on input "13" at bounding box center [724, 262] width 102 height 21
type input "20"
click at [824, 251] on button "ok" at bounding box center [811, 262] width 23 height 23
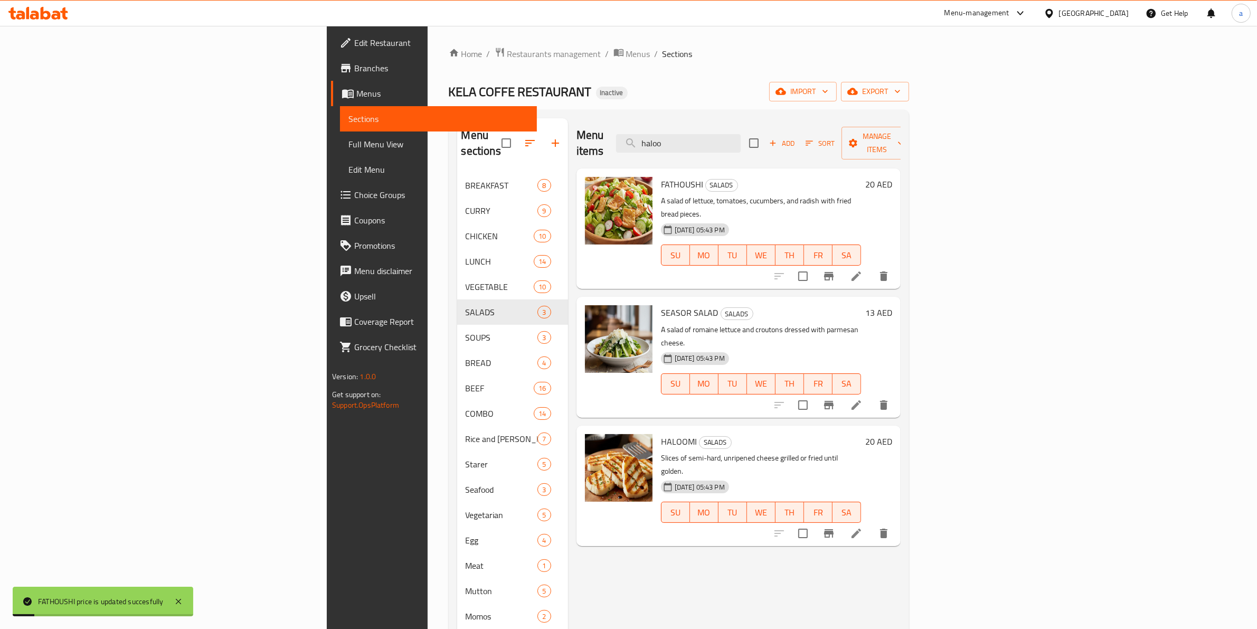
click at [892, 305] on h6 "13 AED" at bounding box center [878, 312] width 27 height 15
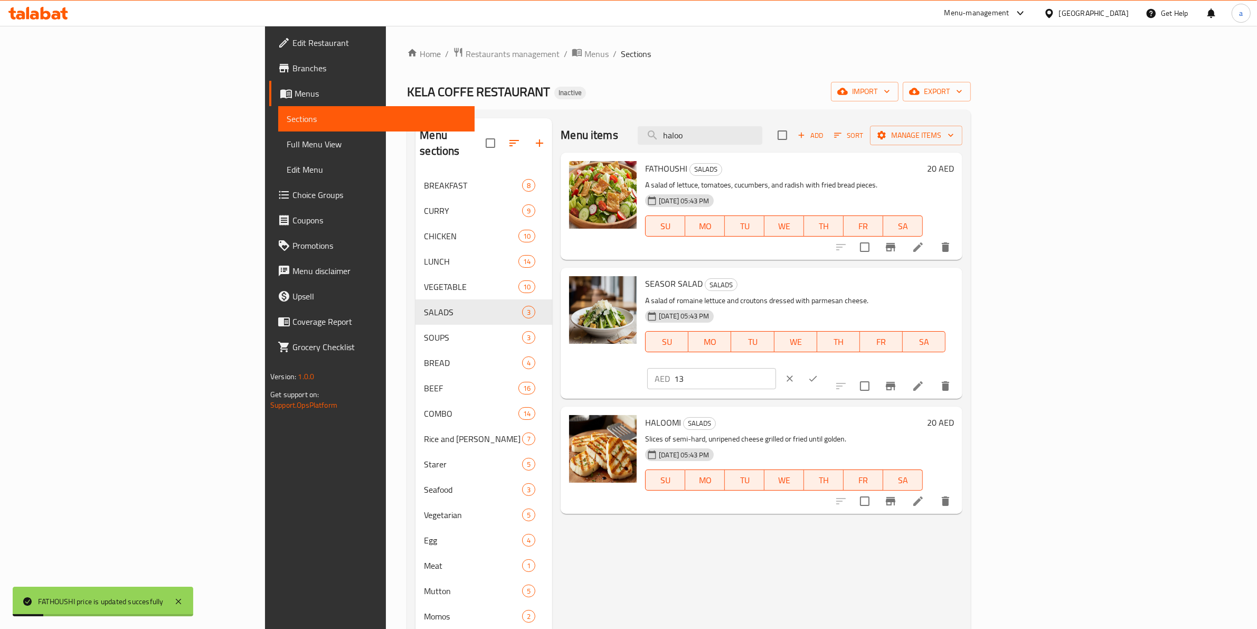
click at [825, 367] on button "ok" at bounding box center [812, 378] width 23 height 23
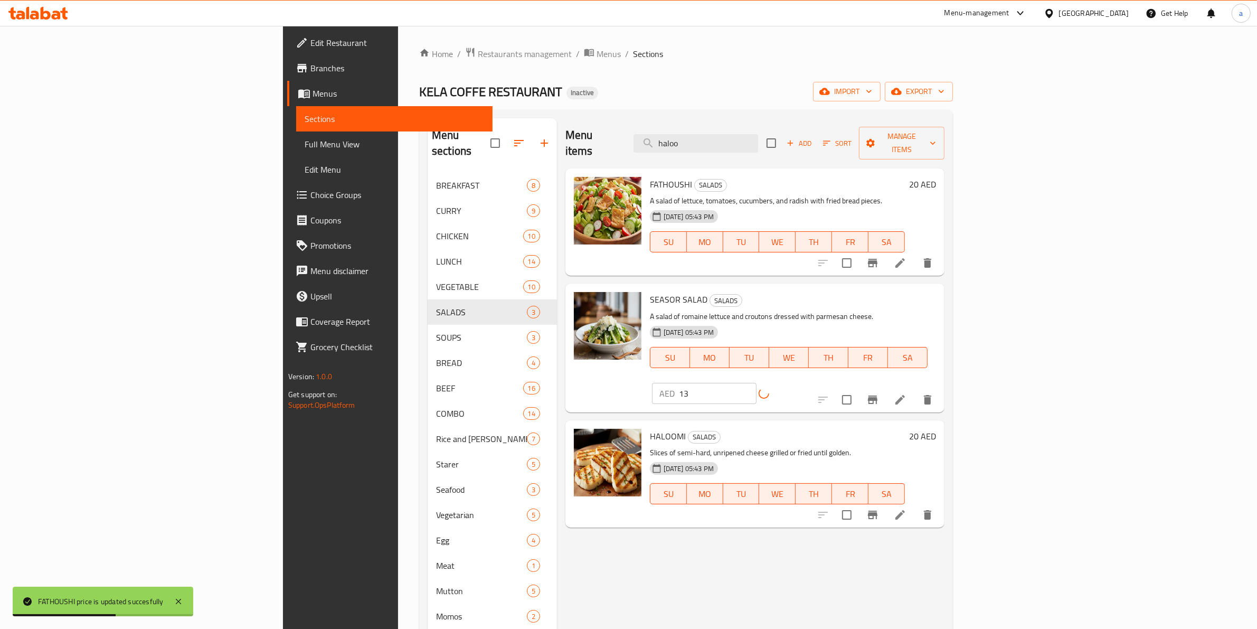
click at [757, 383] on input "13" at bounding box center [718, 393] width 78 height 21
click at [905, 429] on h6 "HALOOMI SALADS" at bounding box center [777, 436] width 255 height 15
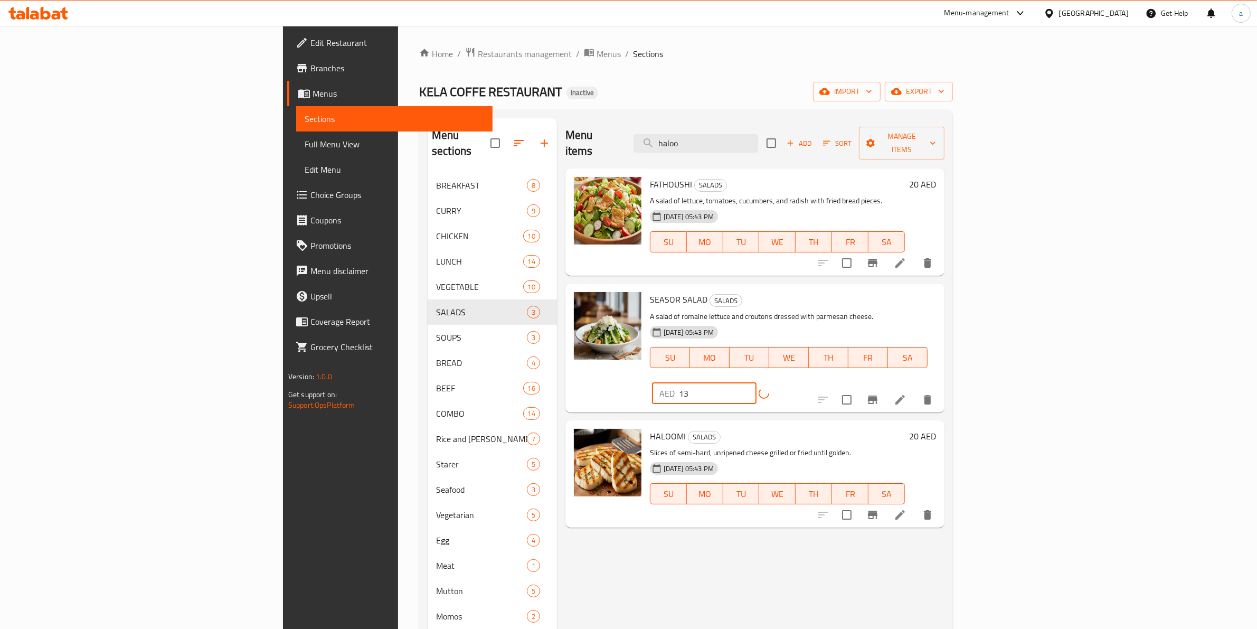
drag, startPoint x: 1128, startPoint y: 289, endPoint x: 1069, endPoint y: 290, distance: 58.6
click at [940, 290] on div "SEASOR SALAD SALADS A salad of romaine lettuce and croutons dressed with parmes…" at bounding box center [793, 348] width 295 height 120
click at [809, 383] on div "AED 13 ​" at bounding box center [729, 393] width 159 height 21
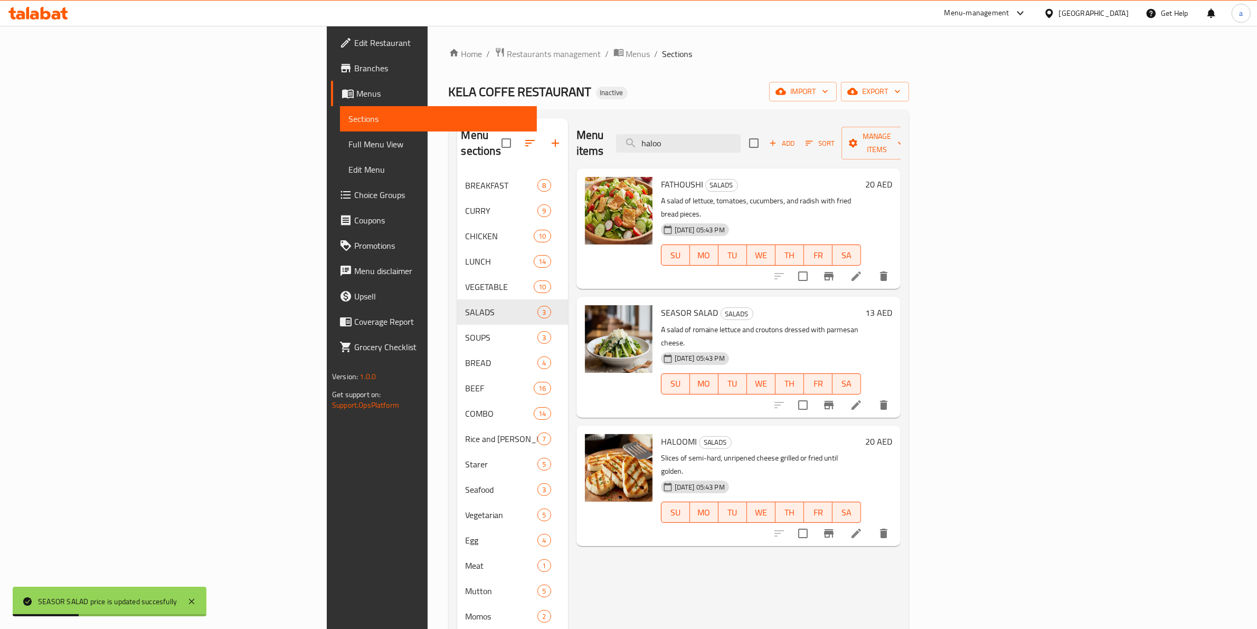
click at [892, 305] on h6 "13 AED" at bounding box center [878, 312] width 27 height 15
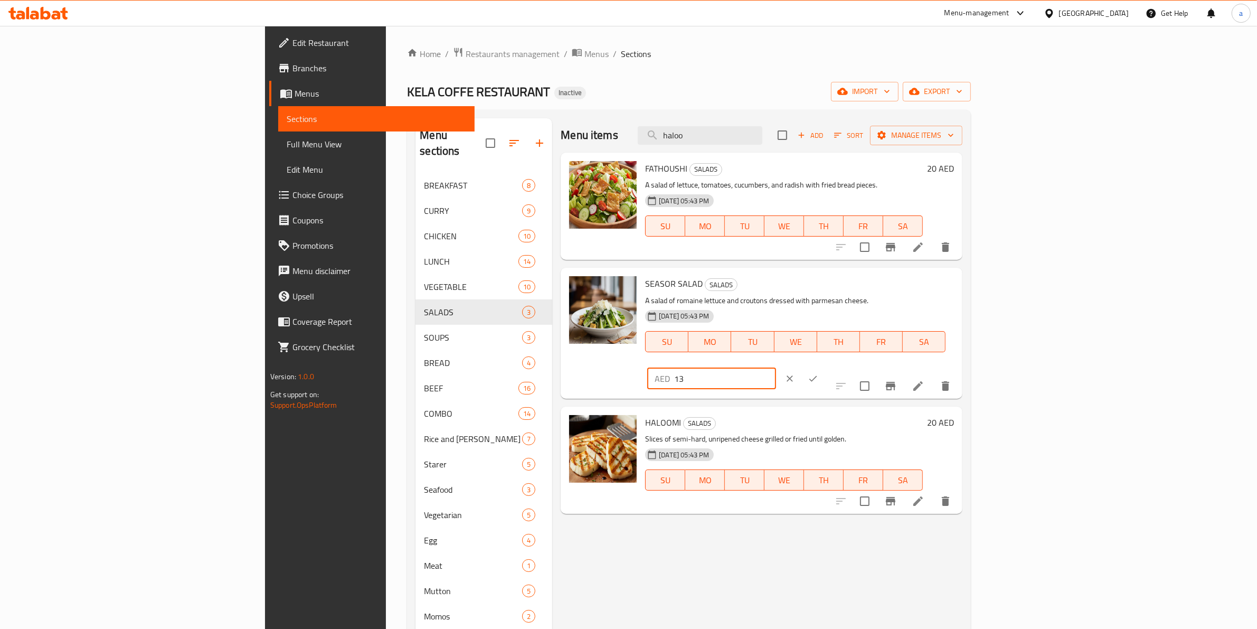
drag, startPoint x: 1101, startPoint y: 291, endPoint x: 1005, endPoint y: 304, distance: 97.4
click at [958, 304] on div "SEASOR SALAD SALADS A salad of romaine lettuce and croutons dressed with parmes…" at bounding box center [799, 333] width 317 height 122
type input "20"
click at [818, 373] on icon "ok" at bounding box center [813, 378] width 11 height 11
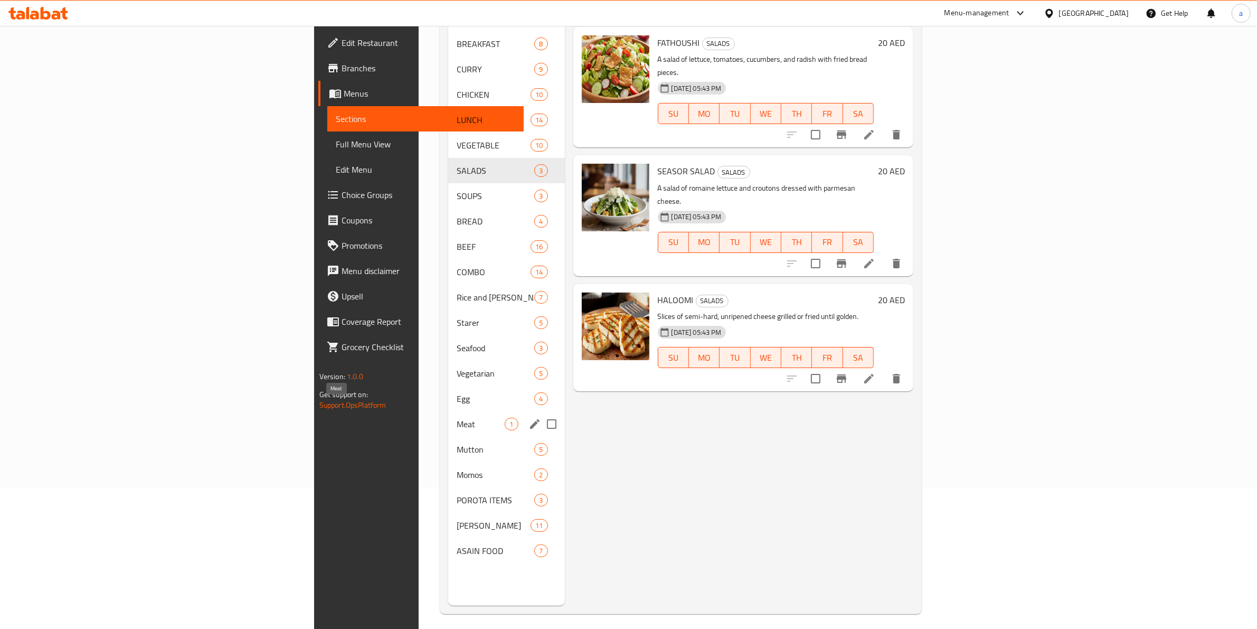
scroll to position [148, 0]
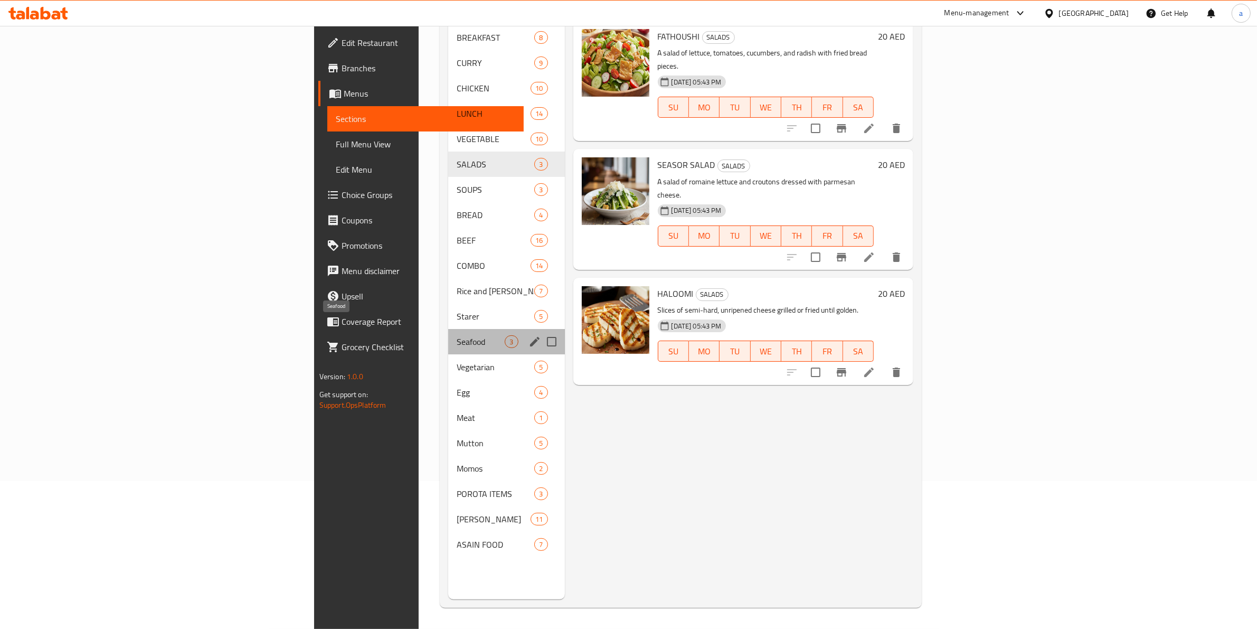
click at [457, 335] on span "Seafood" at bounding box center [481, 341] width 48 height 13
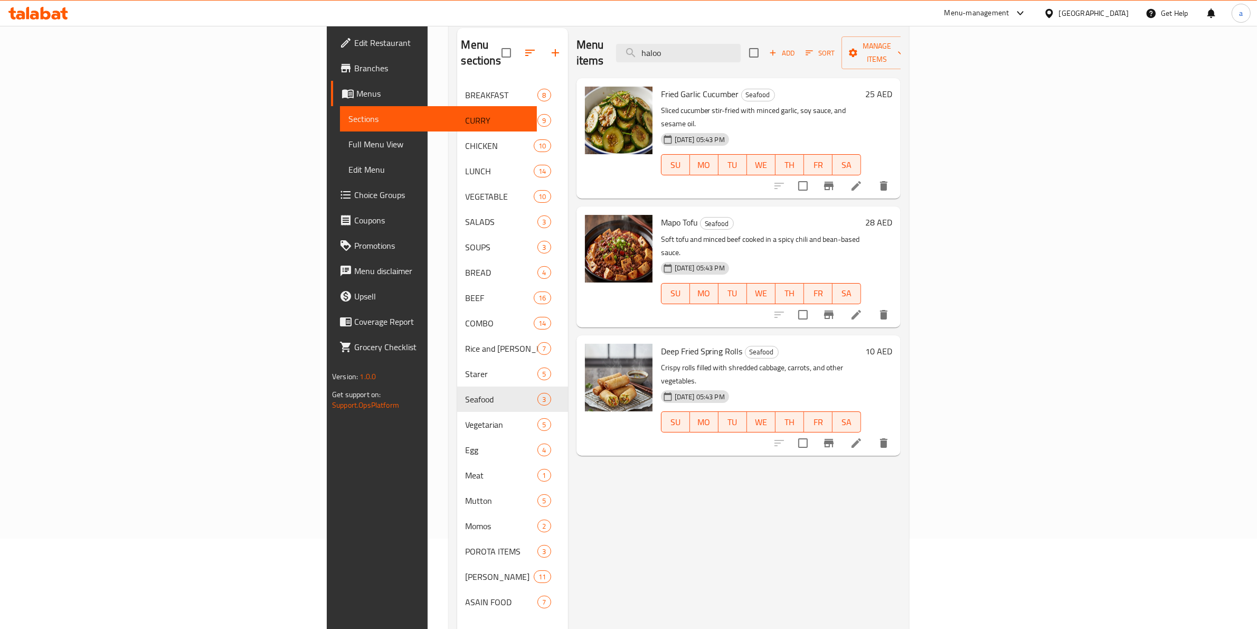
scroll to position [16, 0]
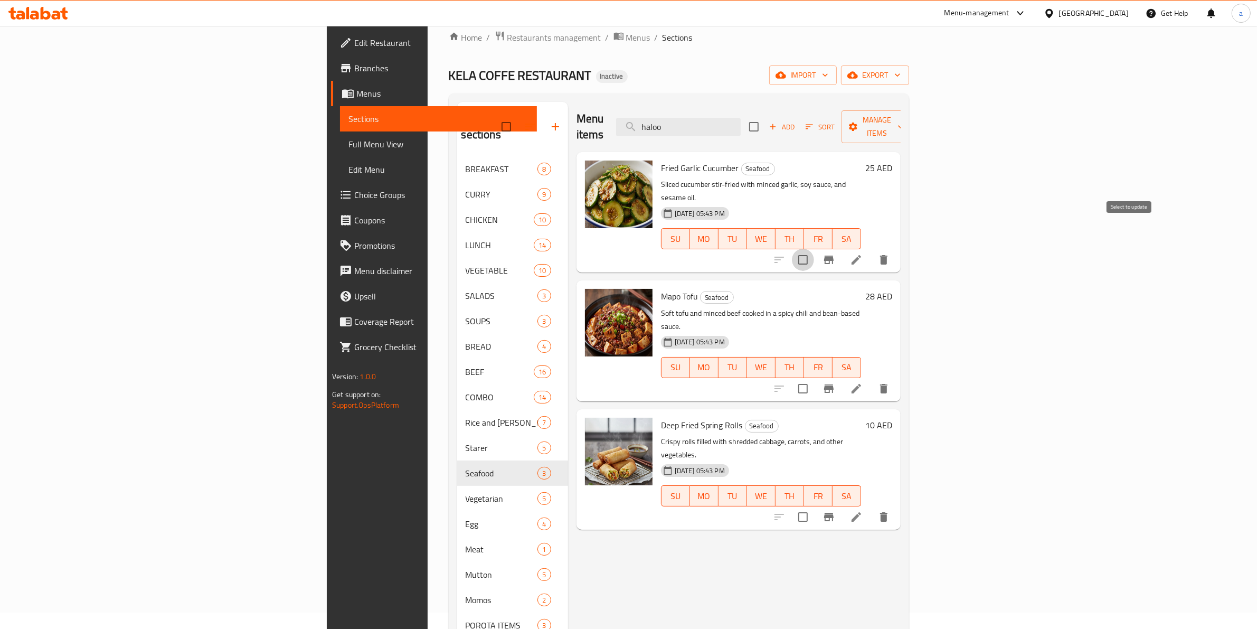
click at [814, 249] on input "checkbox" at bounding box center [803, 260] width 22 height 22
checkbox input "true"
click at [814, 377] on input "checkbox" at bounding box center [803, 388] width 22 height 22
checkbox input "true"
click at [814, 506] on input "checkbox" at bounding box center [803, 517] width 22 height 22
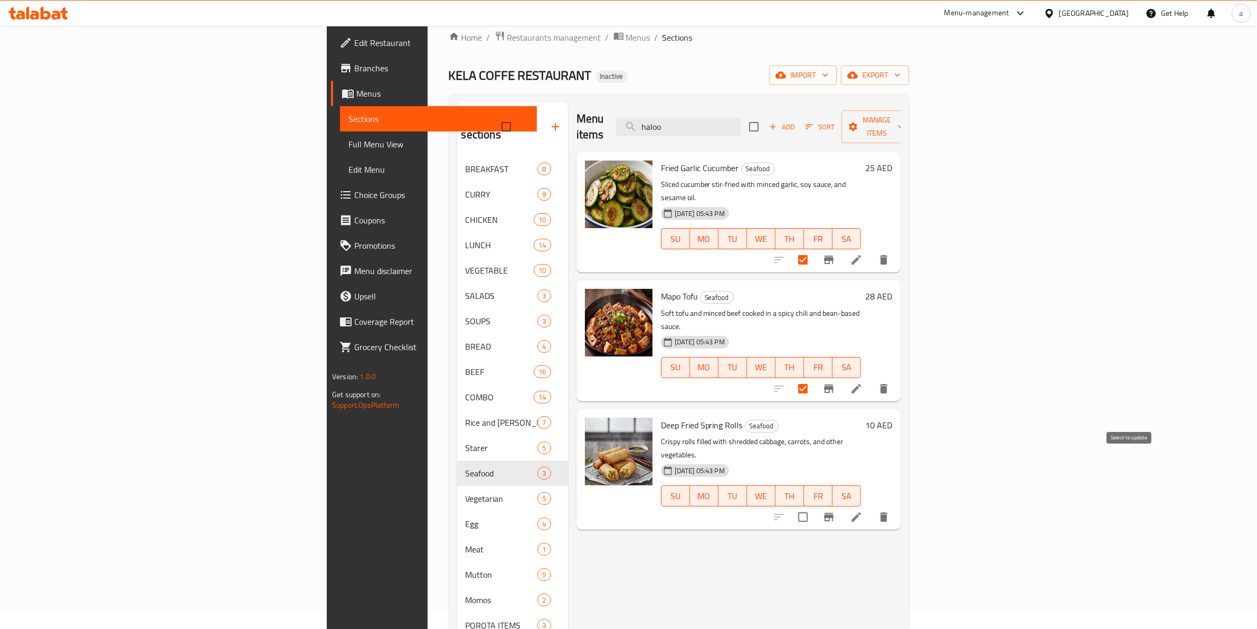
checkbox input "true"
click at [904, 118] on span "Manage items" at bounding box center [877, 127] width 54 height 26
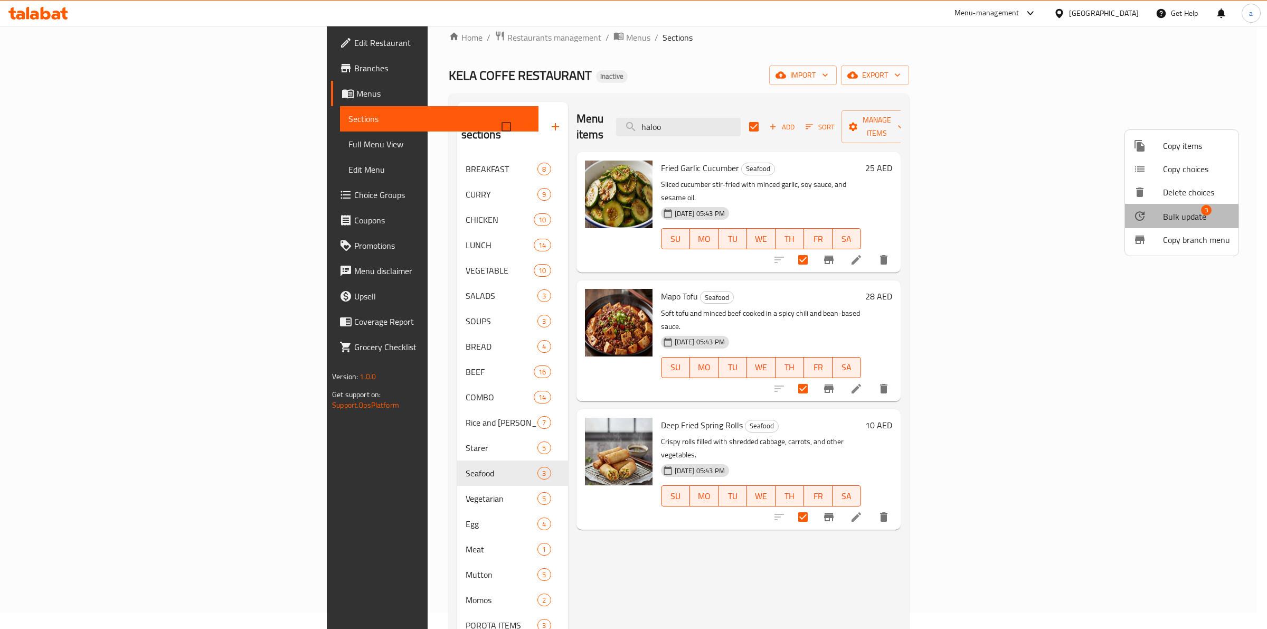
click at [1171, 218] on span "Bulk update" at bounding box center [1184, 216] width 43 height 13
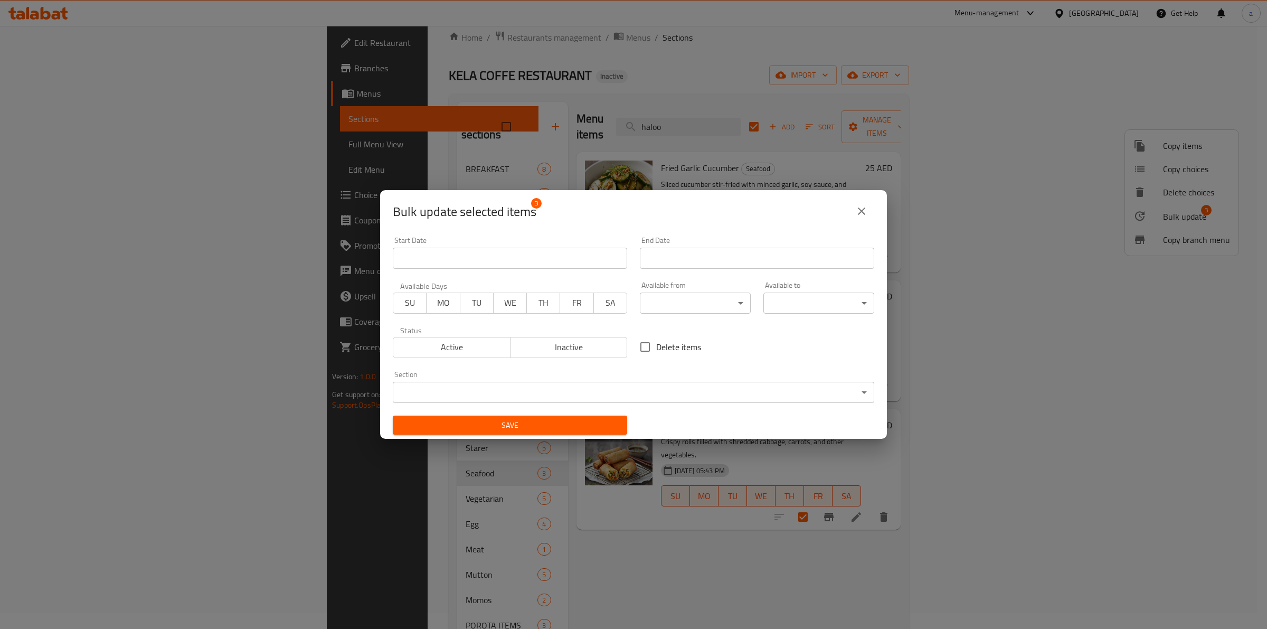
click at [693, 399] on body "​ Menu-management United Arab Emirates Get Help a Edit Restaurant Branches Menu…" at bounding box center [633, 311] width 1267 height 603
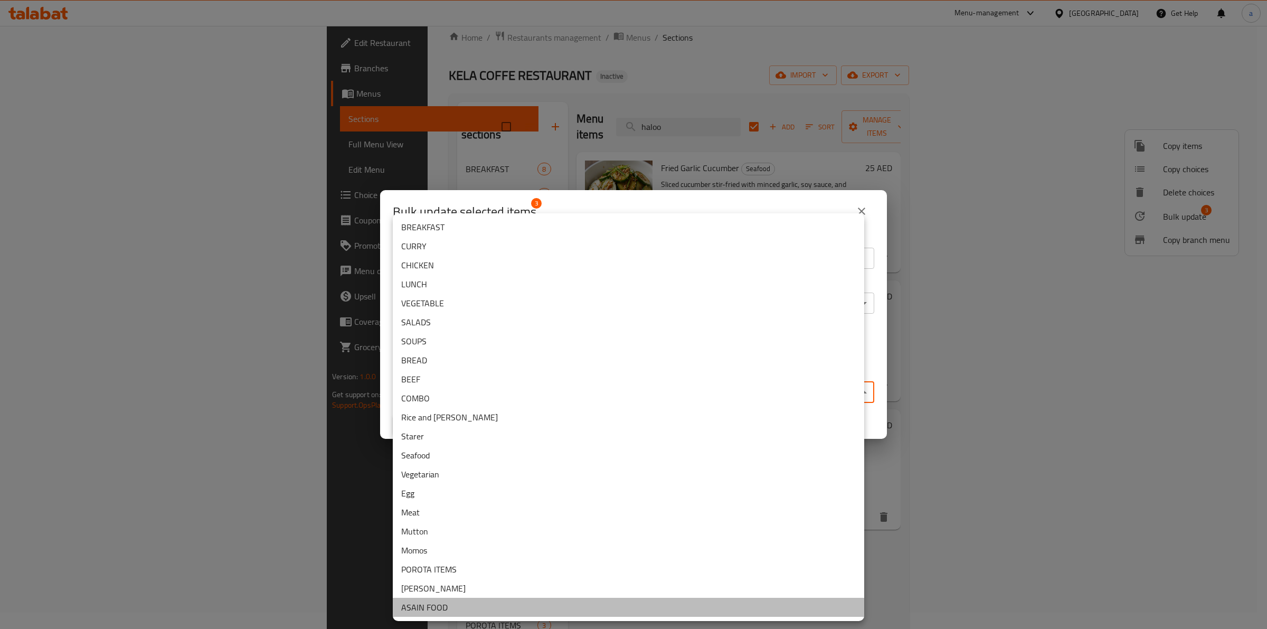
click at [439, 601] on li "ASAIN FOOD" at bounding box center [628, 607] width 471 height 19
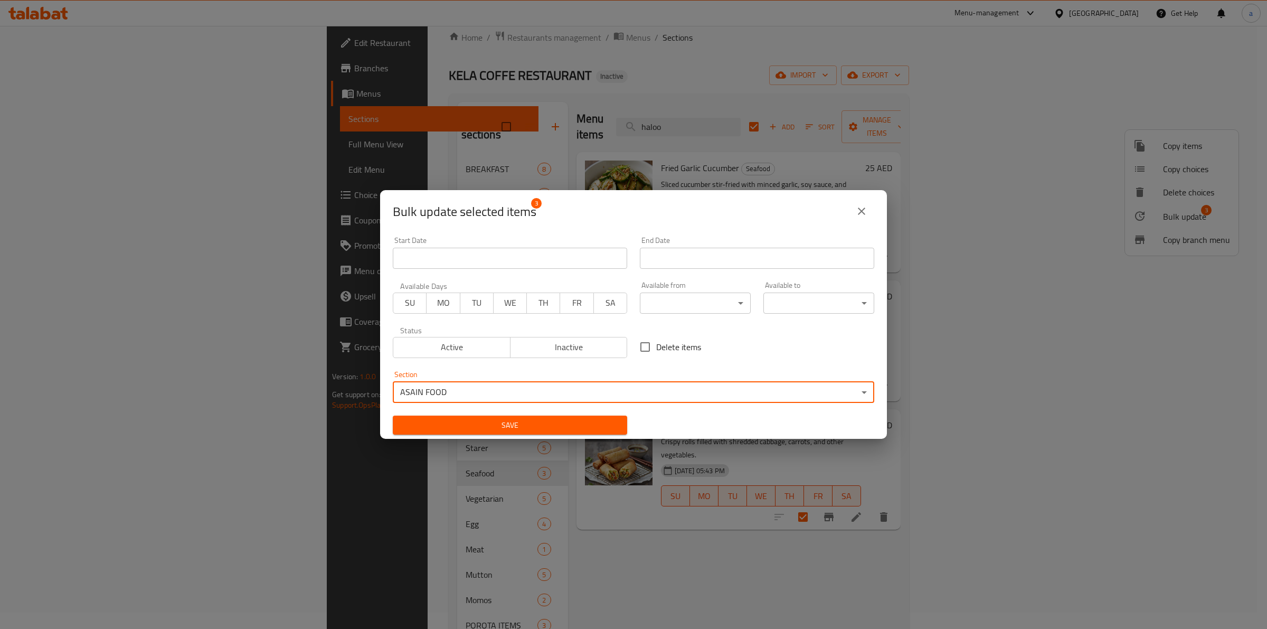
click at [555, 422] on span "Save" at bounding box center [510, 425] width 218 height 13
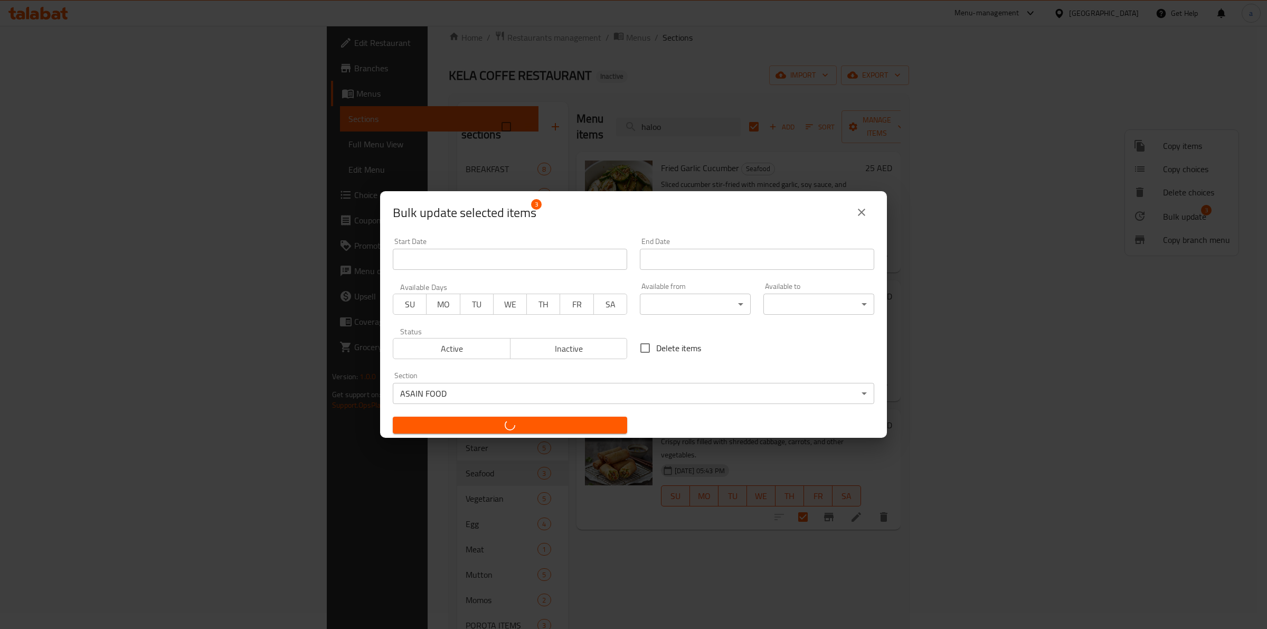
checkbox input "false"
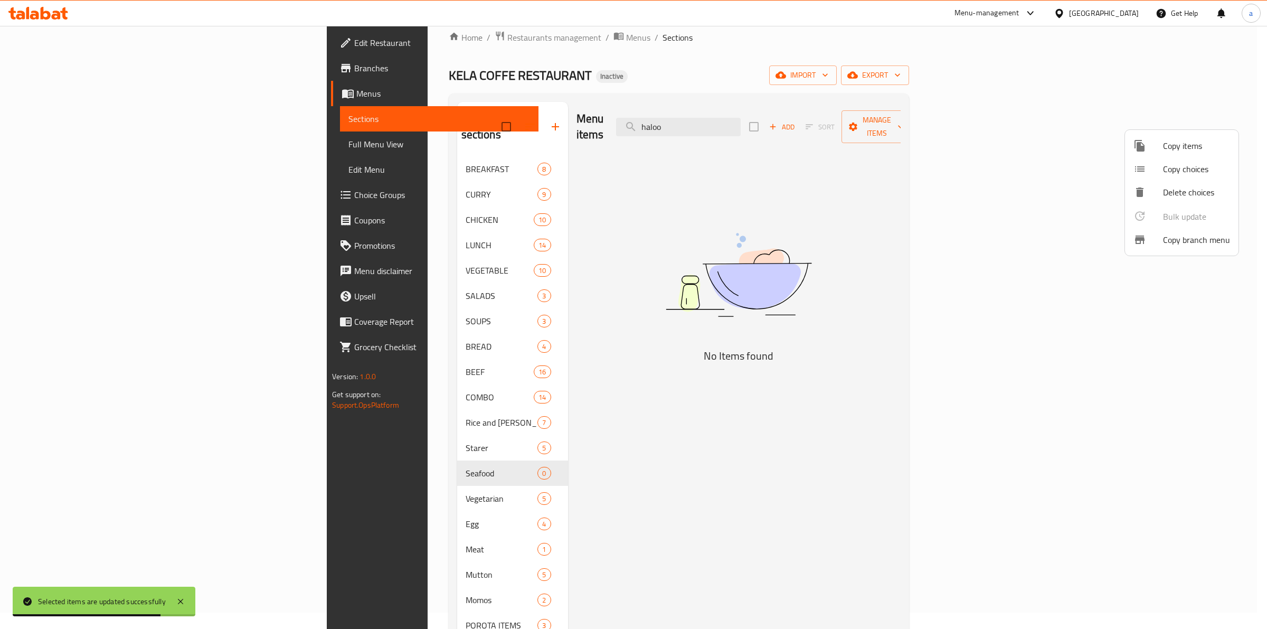
click at [795, 119] on div at bounding box center [633, 314] width 1267 height 629
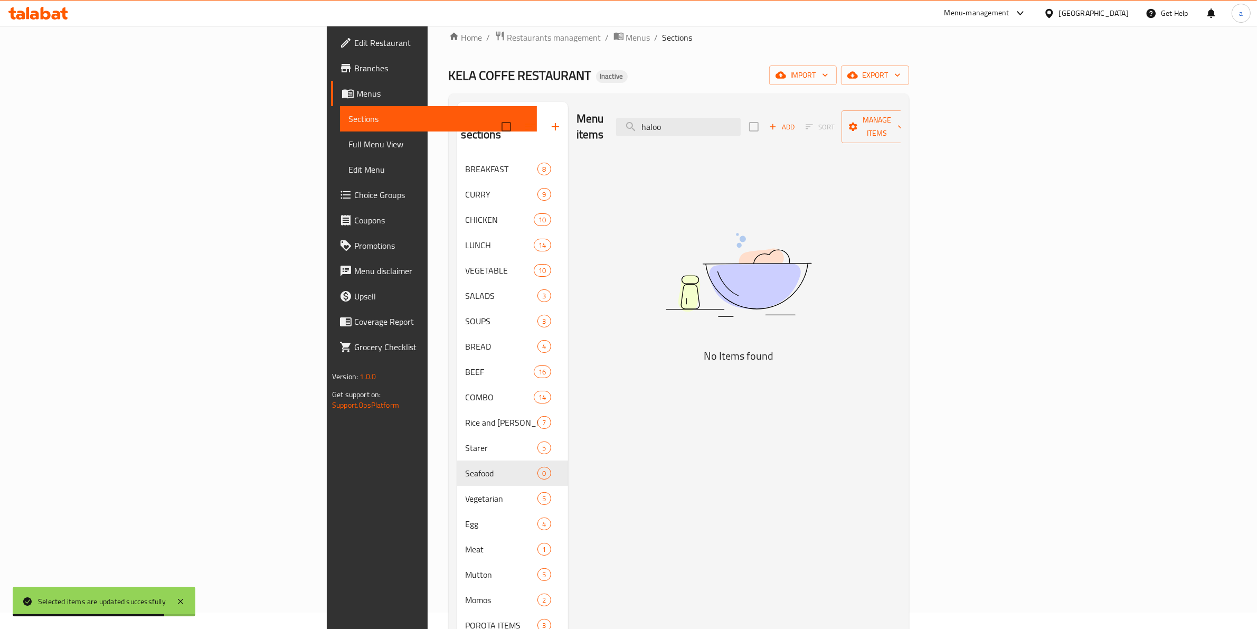
click at [741, 119] on input "haloo" at bounding box center [678, 127] width 125 height 18
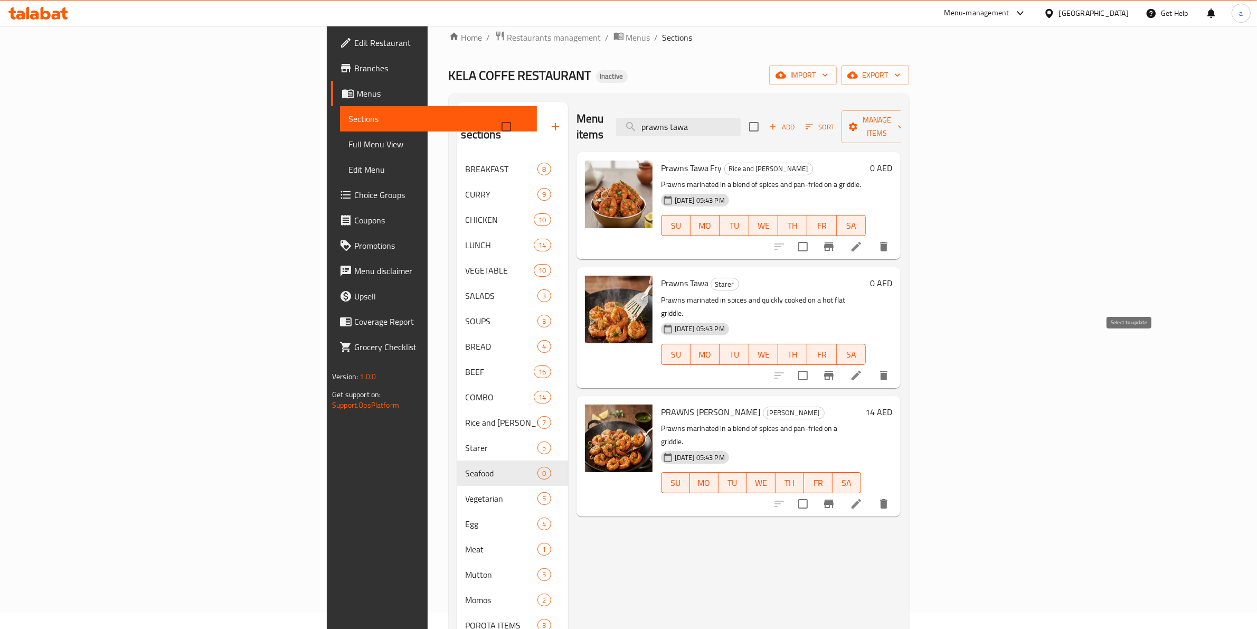
type input "prawns tawa"
click at [814, 364] on input "checkbox" at bounding box center [803, 375] width 22 height 22
checkbox input "true"
drag, startPoint x: 789, startPoint y: 122, endPoint x: 552, endPoint y: 156, distance: 239.9
click at [568, 150] on div "Menu items prawns tawa Add Sort Manage items Prawns Tawa Fry Rice and Biriyani …" at bounding box center [734, 416] width 333 height 629
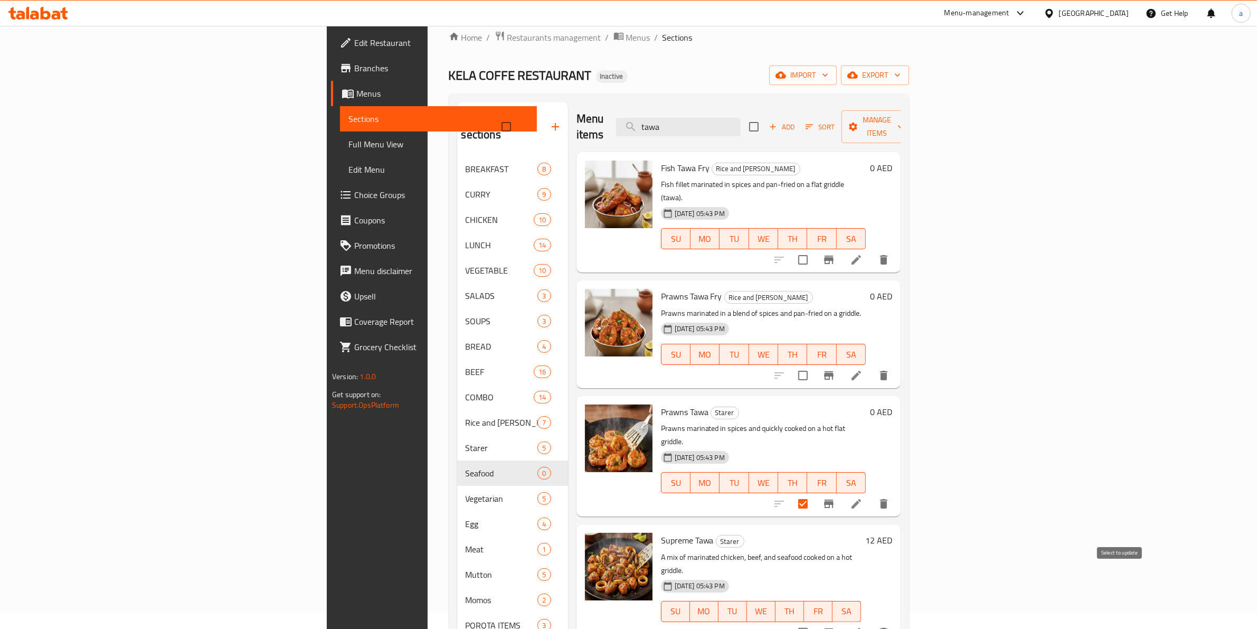
type input "tawa"
click at [814, 621] on input "checkbox" at bounding box center [803, 632] width 22 height 22
checkbox input "true"
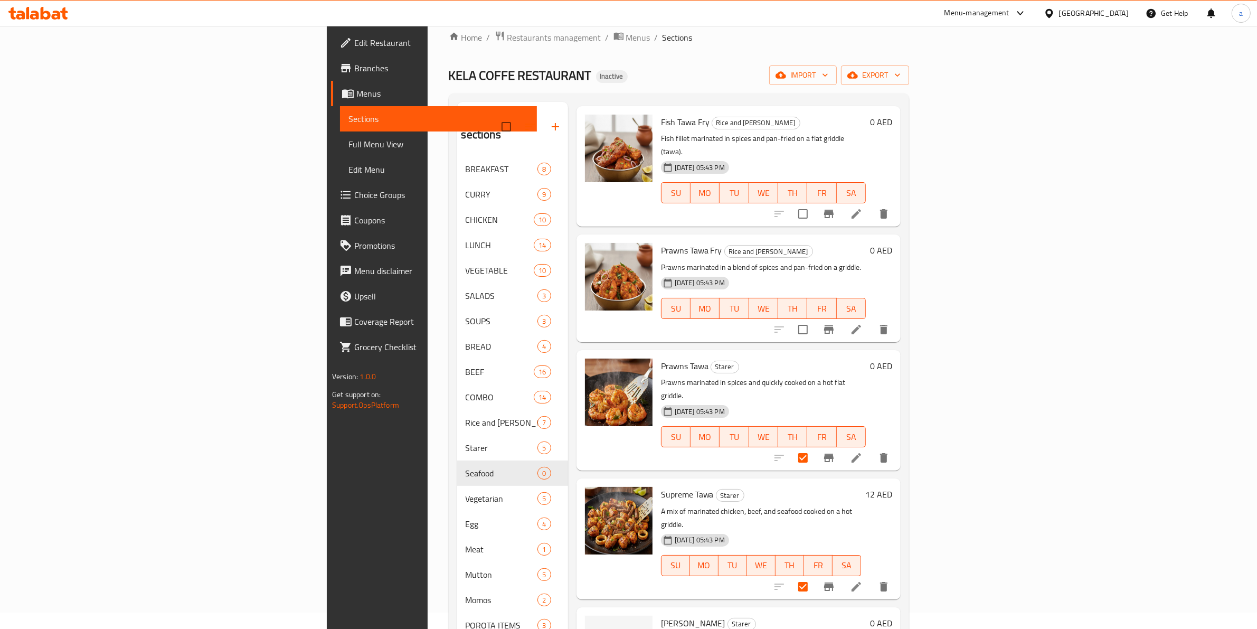
scroll to position [132, 0]
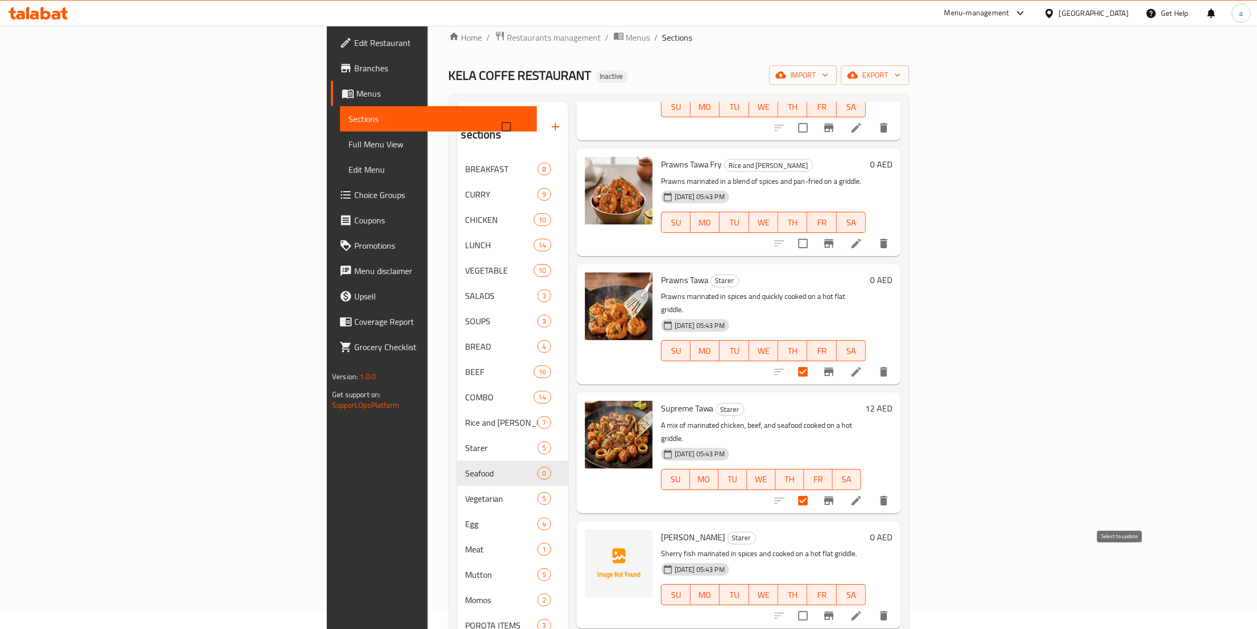
click at [814, 604] on input "checkbox" at bounding box center [803, 615] width 22 height 22
checkbox input "true"
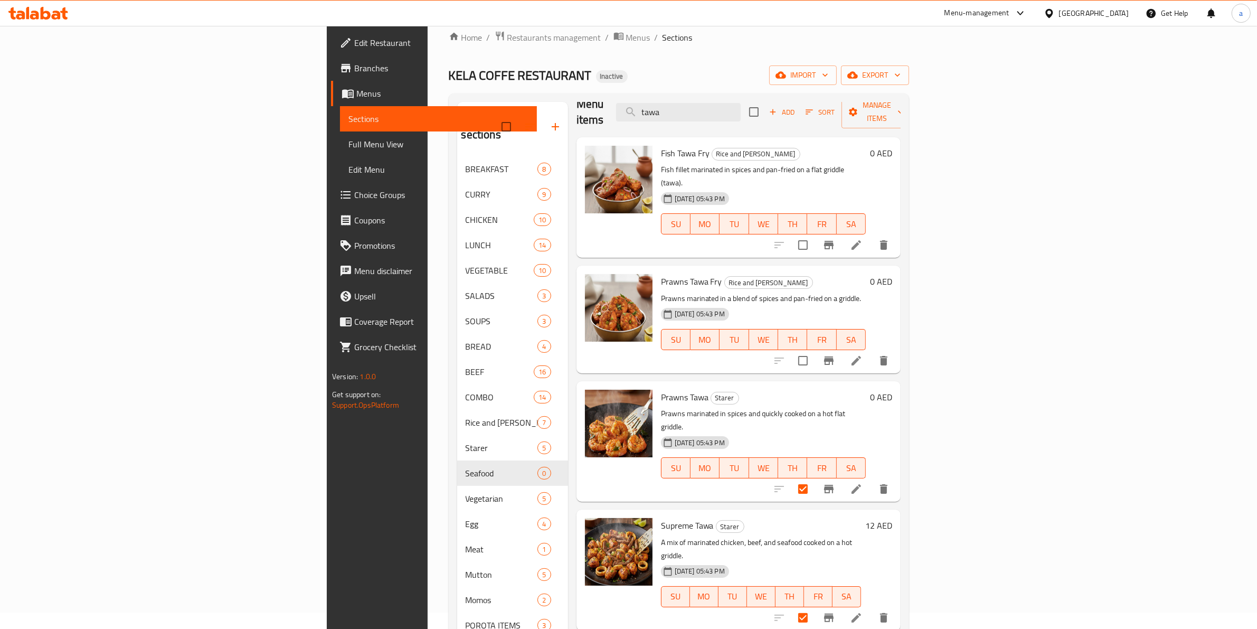
scroll to position [0, 0]
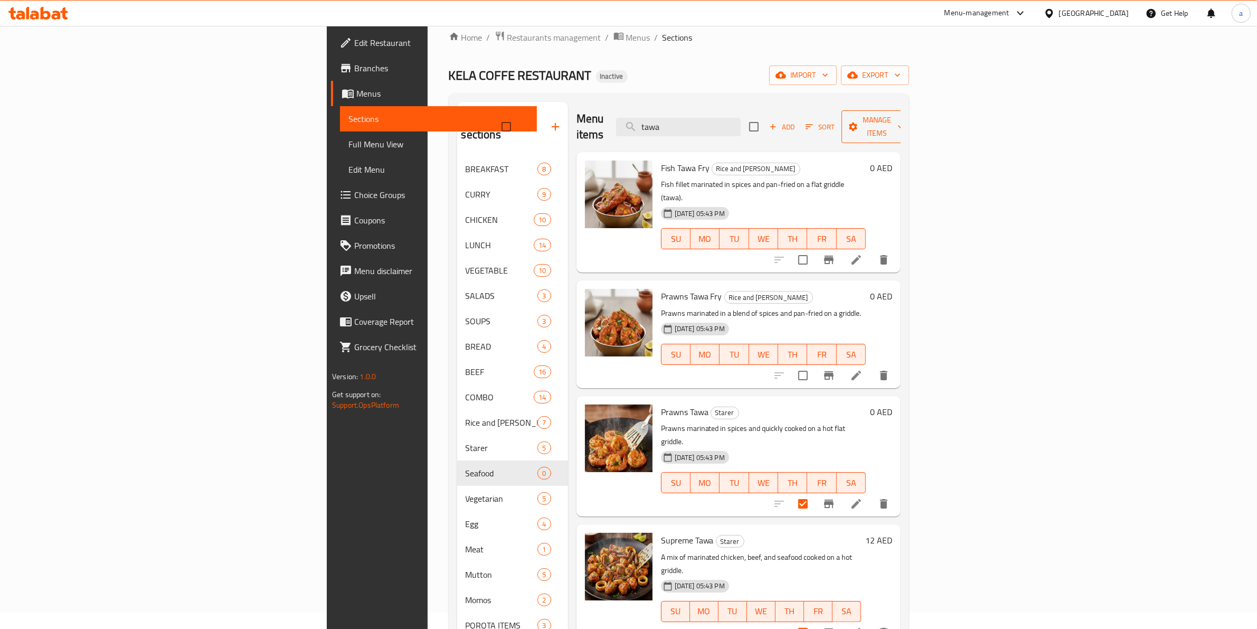
click at [904, 117] on span "Manage items" at bounding box center [877, 127] width 54 height 26
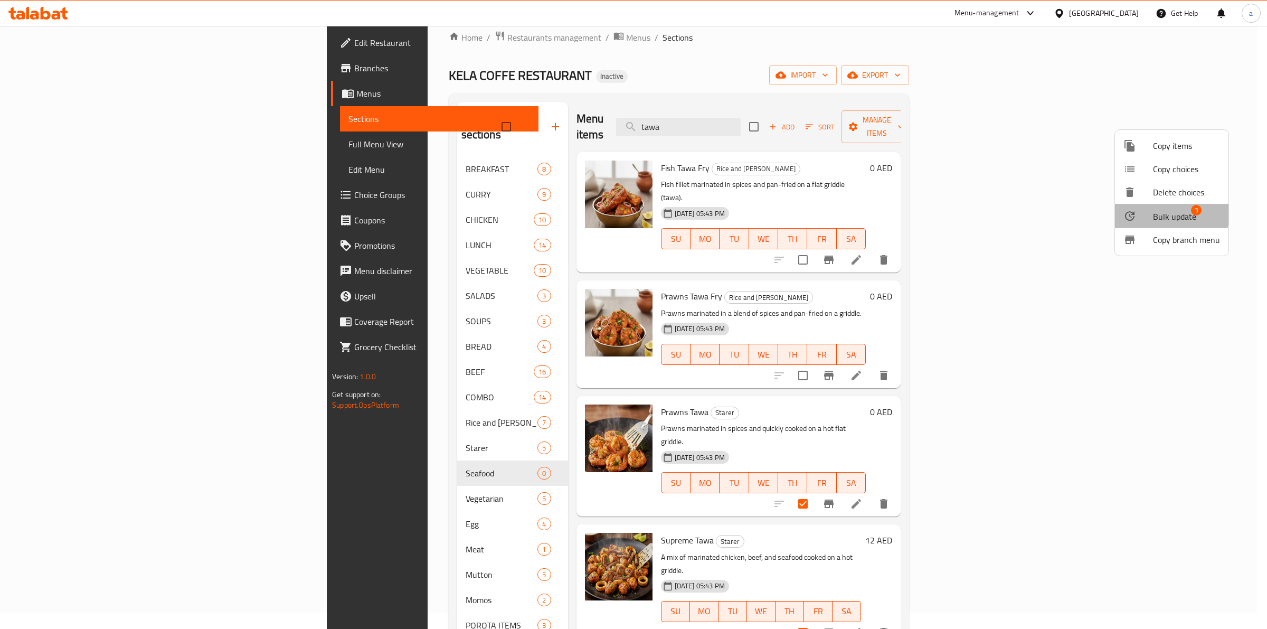
click at [1164, 213] on span "Bulk update" at bounding box center [1174, 216] width 43 height 13
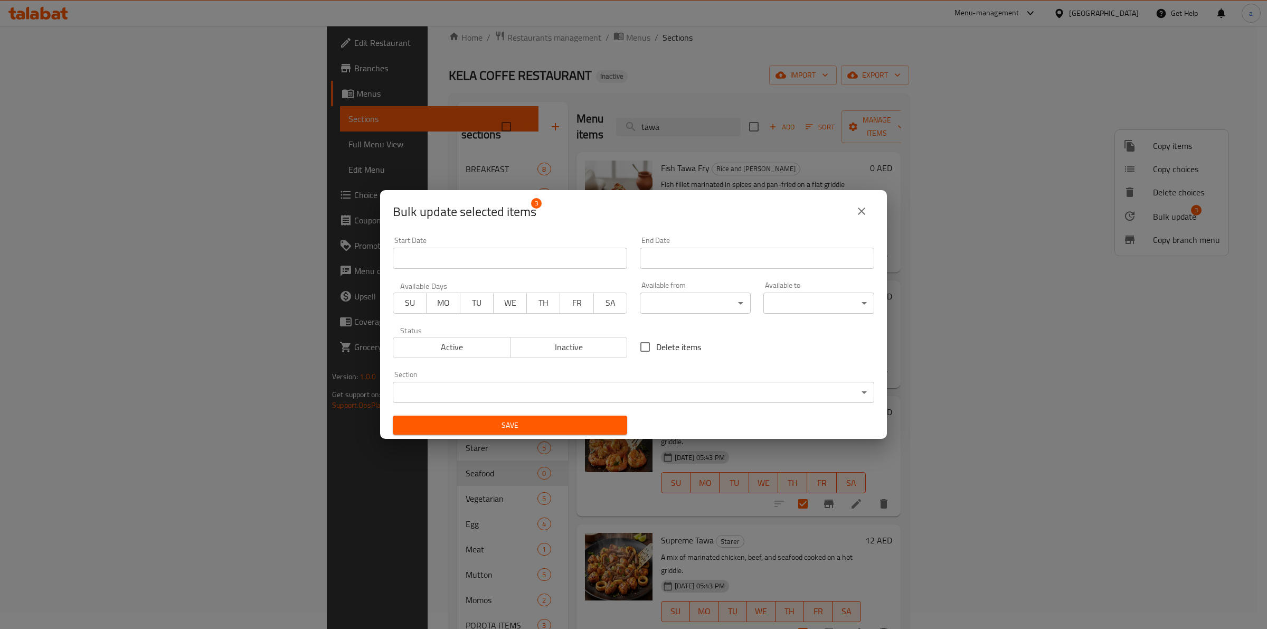
click at [484, 389] on body "​ Menu-management United Arab Emirates Get Help a Edit Restaurant Branches Menu…" at bounding box center [633, 311] width 1267 height 603
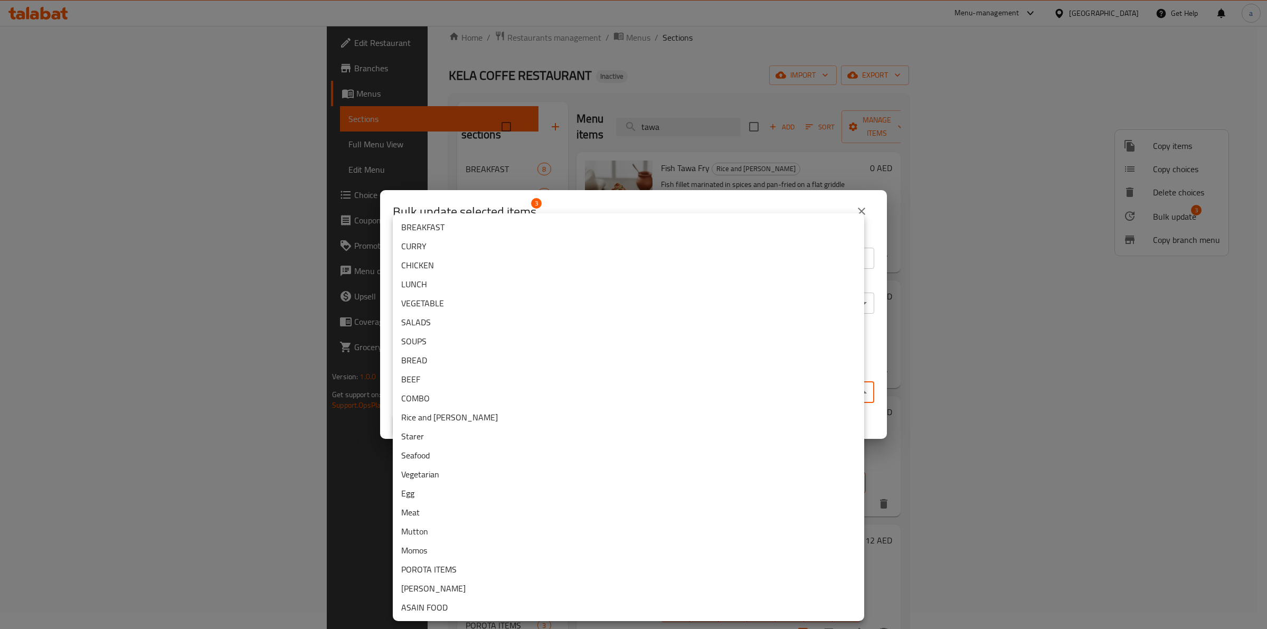
click at [444, 452] on li "Seafood" at bounding box center [628, 455] width 471 height 19
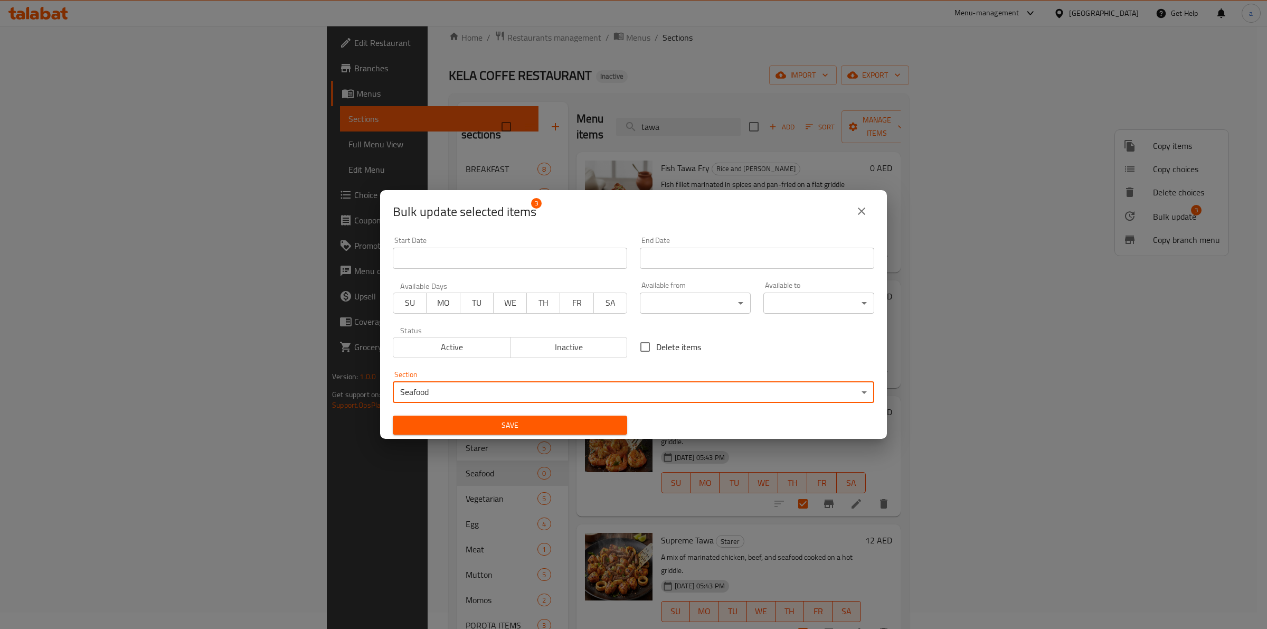
click at [561, 418] on button "Save" at bounding box center [510, 425] width 234 height 20
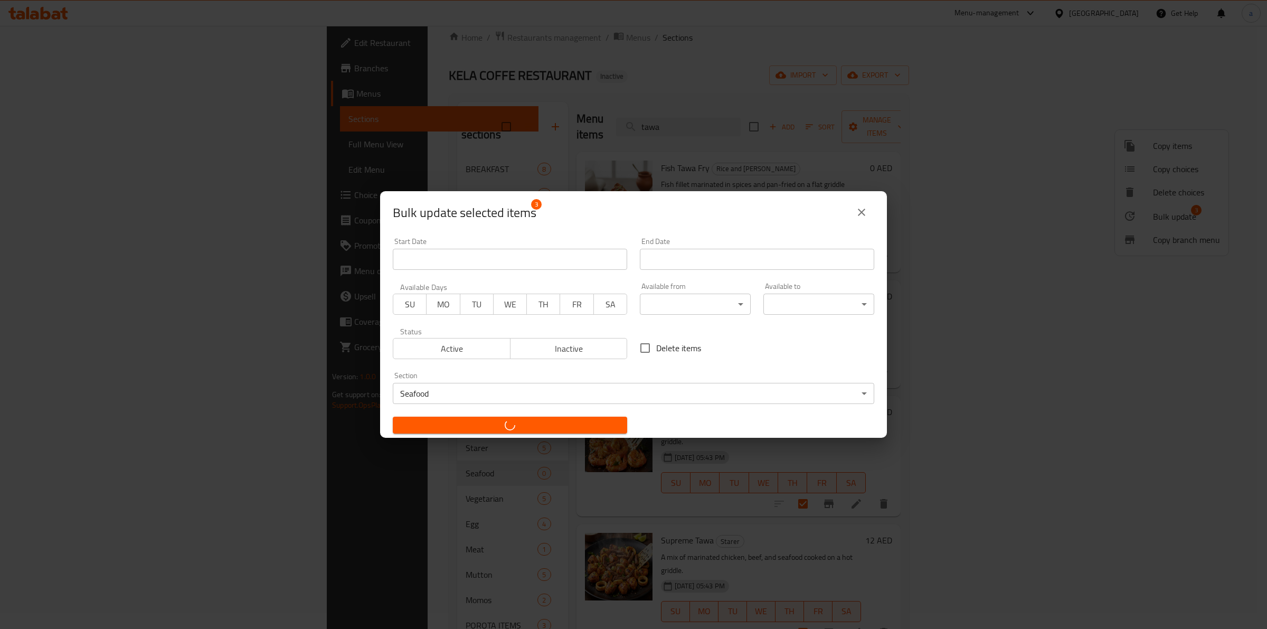
checkbox input "false"
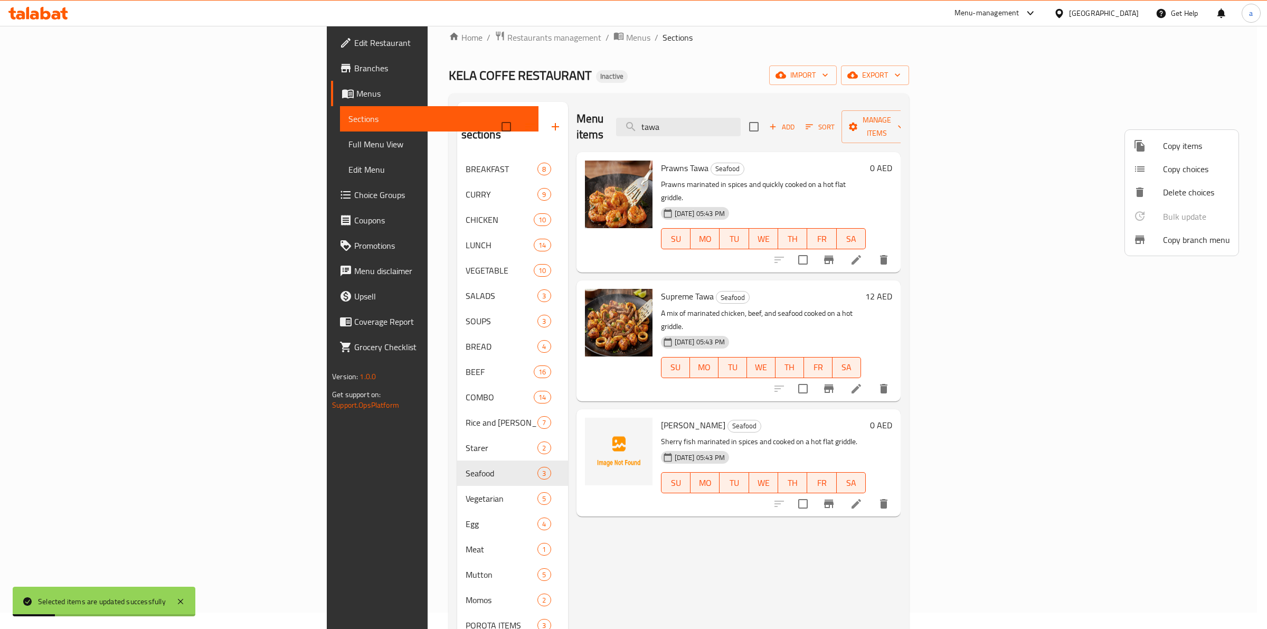
click at [795, 111] on div at bounding box center [633, 314] width 1267 height 629
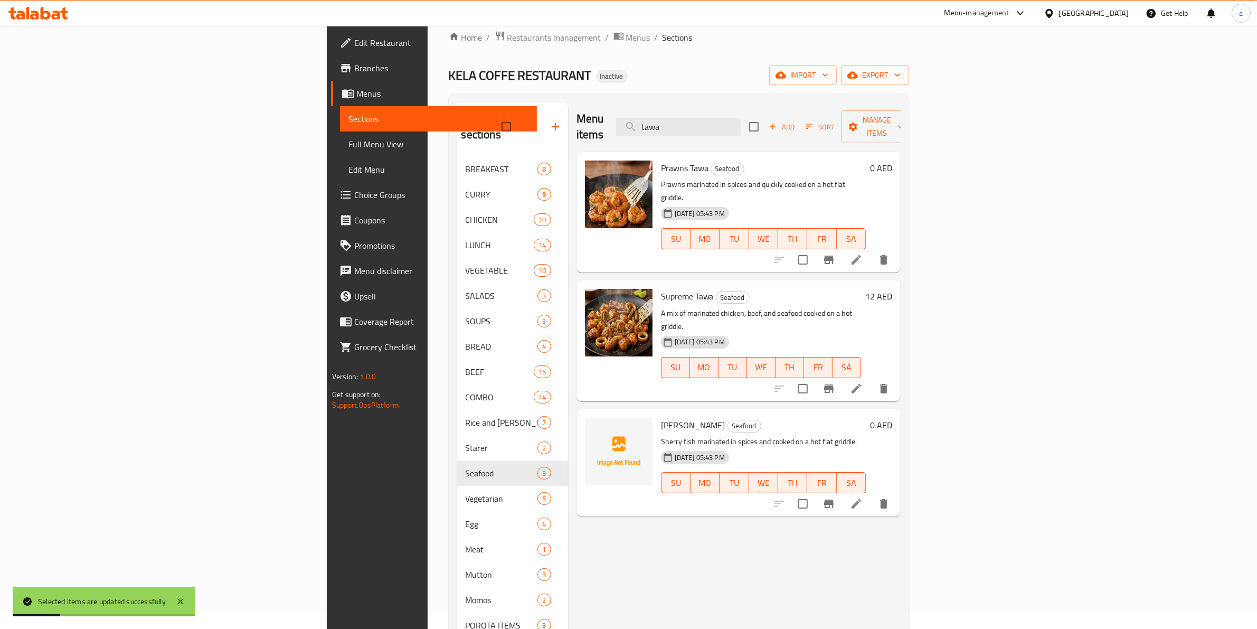
click at [741, 118] on input "tawa" at bounding box center [678, 127] width 125 height 18
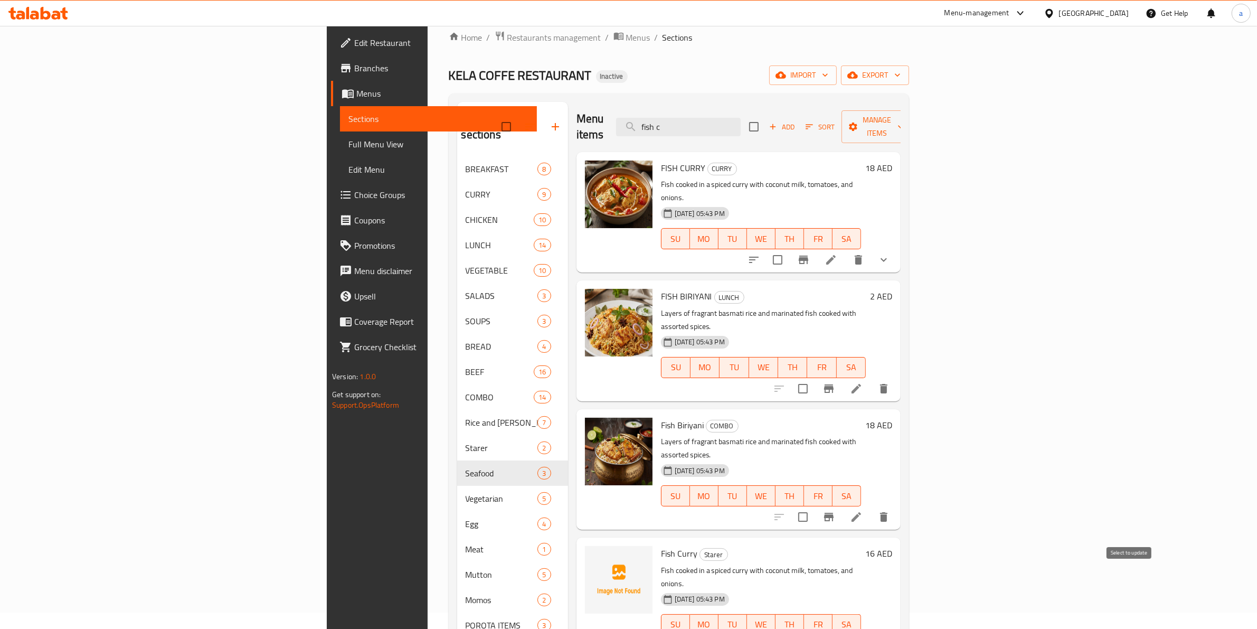
type input "fish c"
checkbox input "true"
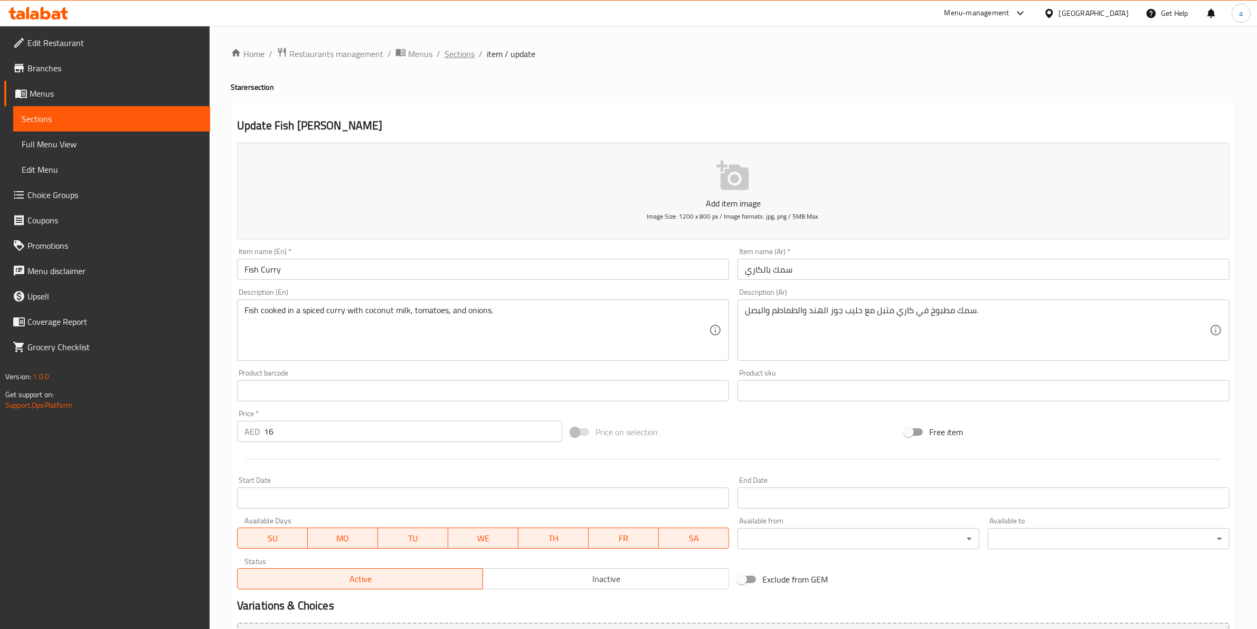
click at [460, 60] on span "Sections" at bounding box center [460, 54] width 30 height 13
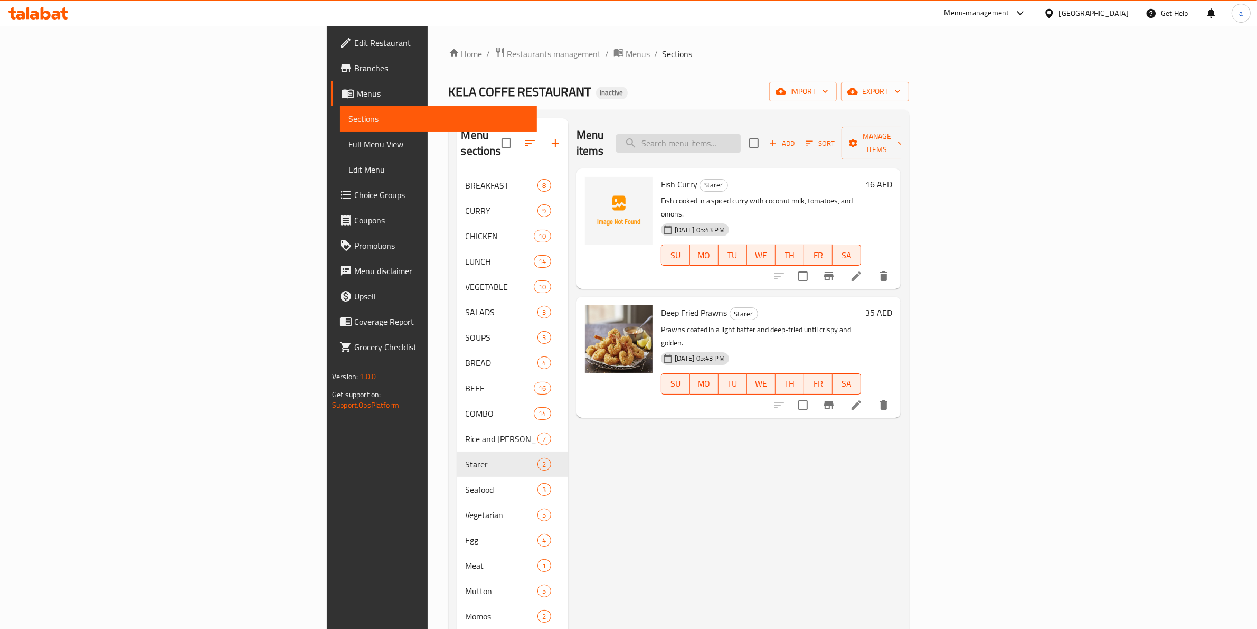
click at [741, 134] on input "search" at bounding box center [678, 143] width 125 height 18
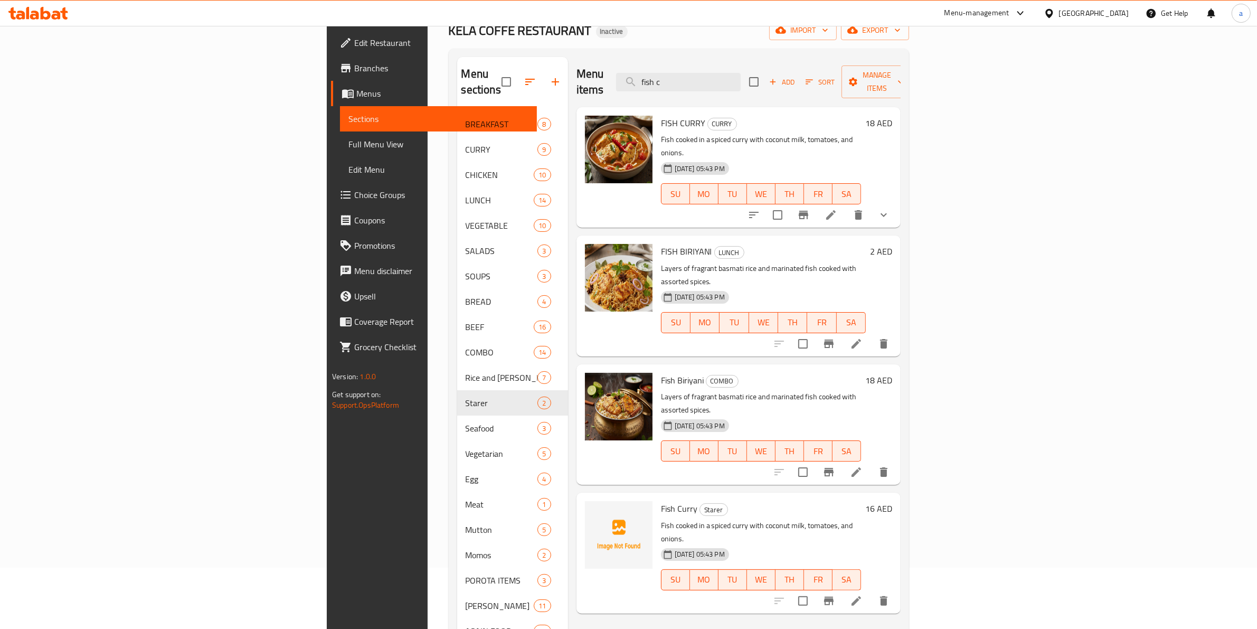
scroll to position [148, 0]
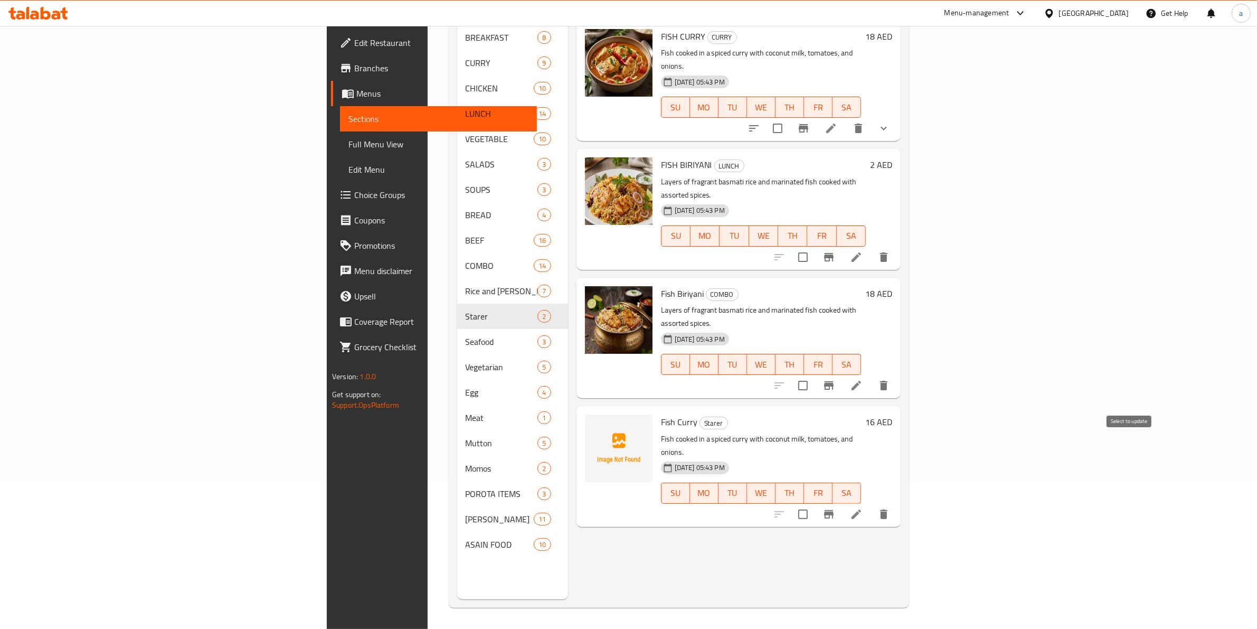
type input "fish c"
click at [814, 503] on input "checkbox" at bounding box center [803, 514] width 22 height 22
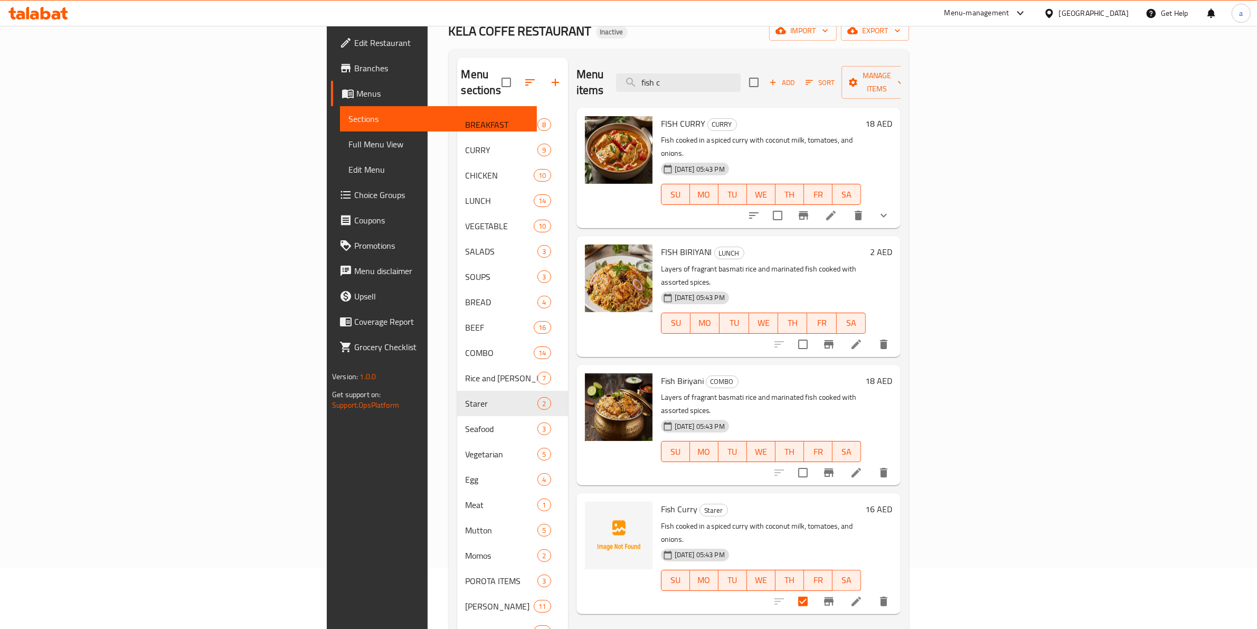
scroll to position [0, 0]
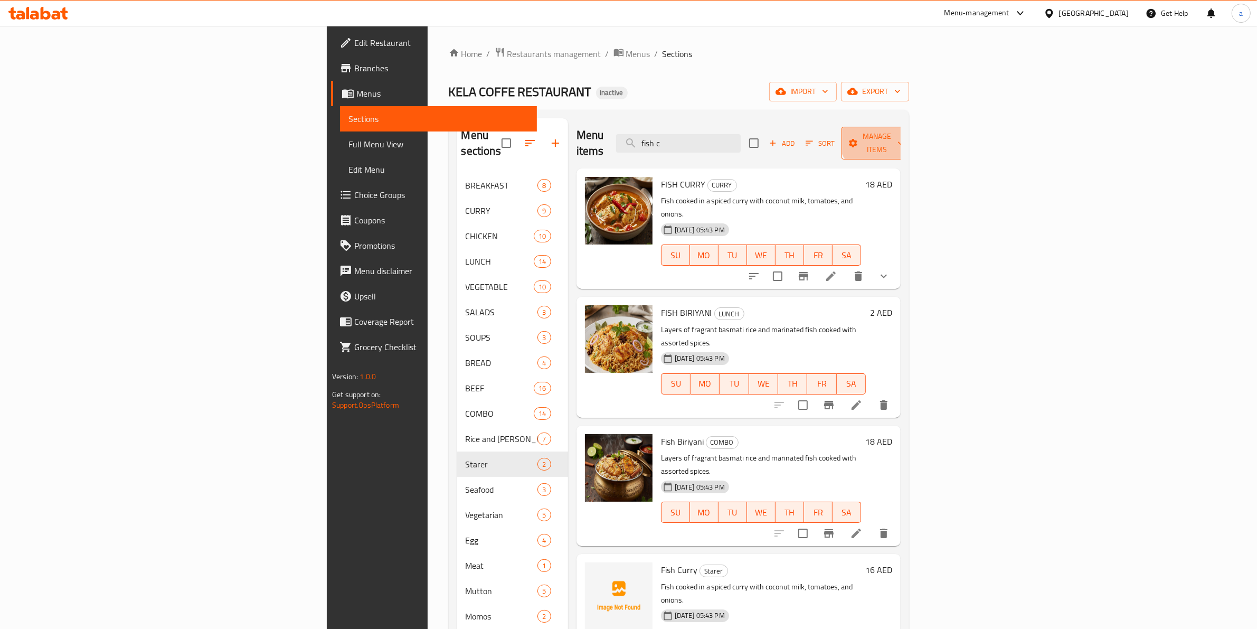
click at [904, 132] on span "Manage items" at bounding box center [877, 143] width 54 height 26
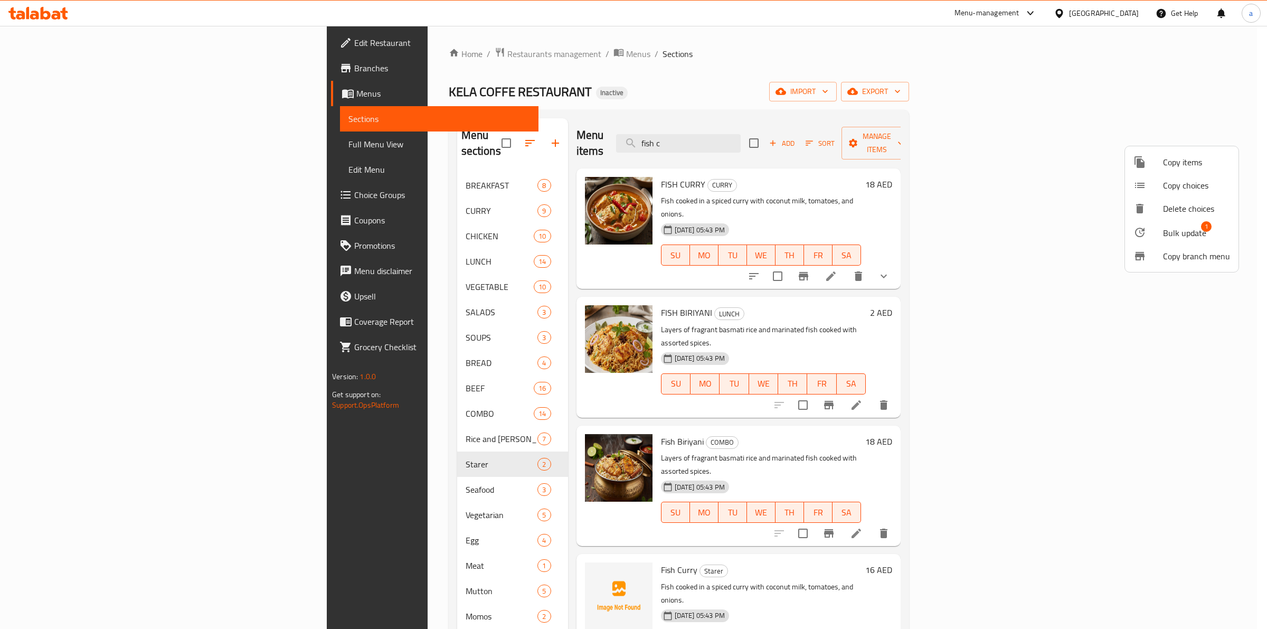
click at [1148, 235] on div at bounding box center [1148, 232] width 30 height 13
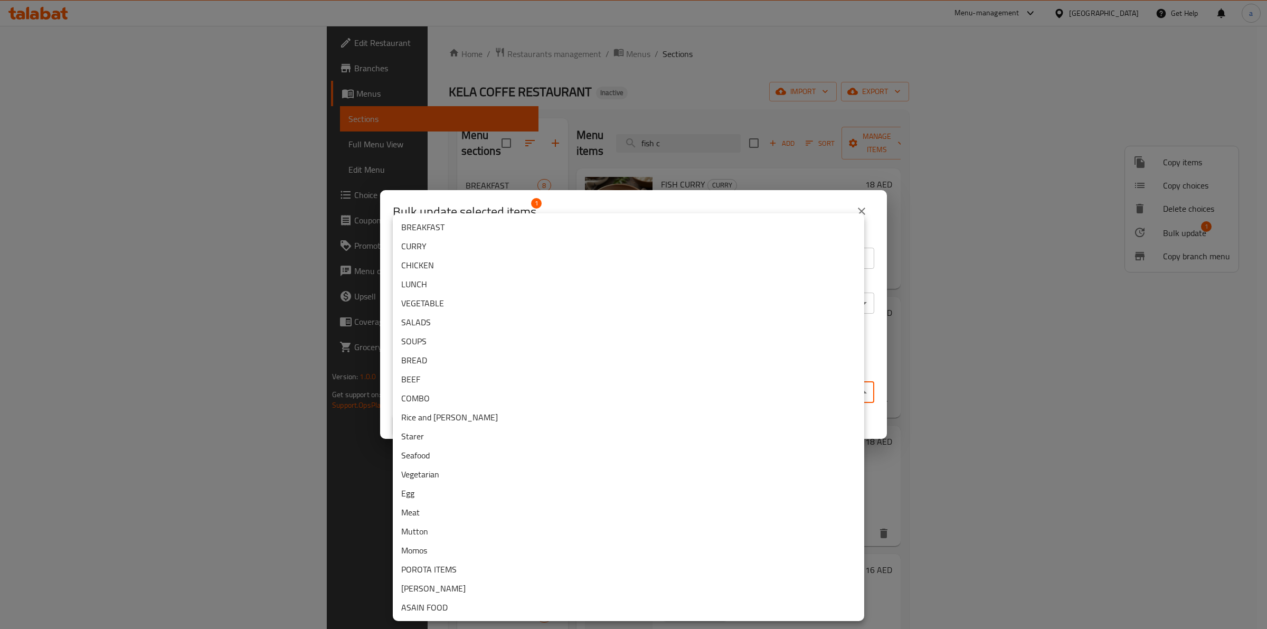
click at [566, 399] on body "​ Menu-management United Arab Emirates Get Help a Edit Restaurant Branches Menu…" at bounding box center [633, 327] width 1267 height 603
click at [449, 452] on li "Seafood" at bounding box center [628, 455] width 471 height 19
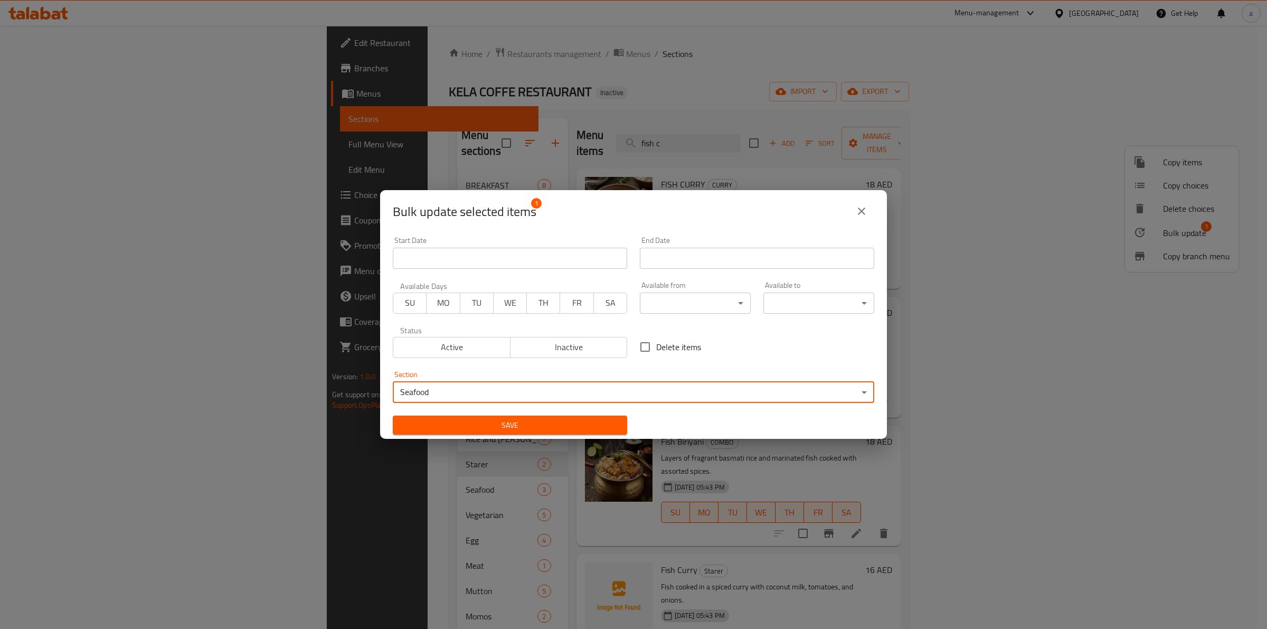
click at [492, 427] on span "Save" at bounding box center [510, 425] width 218 height 13
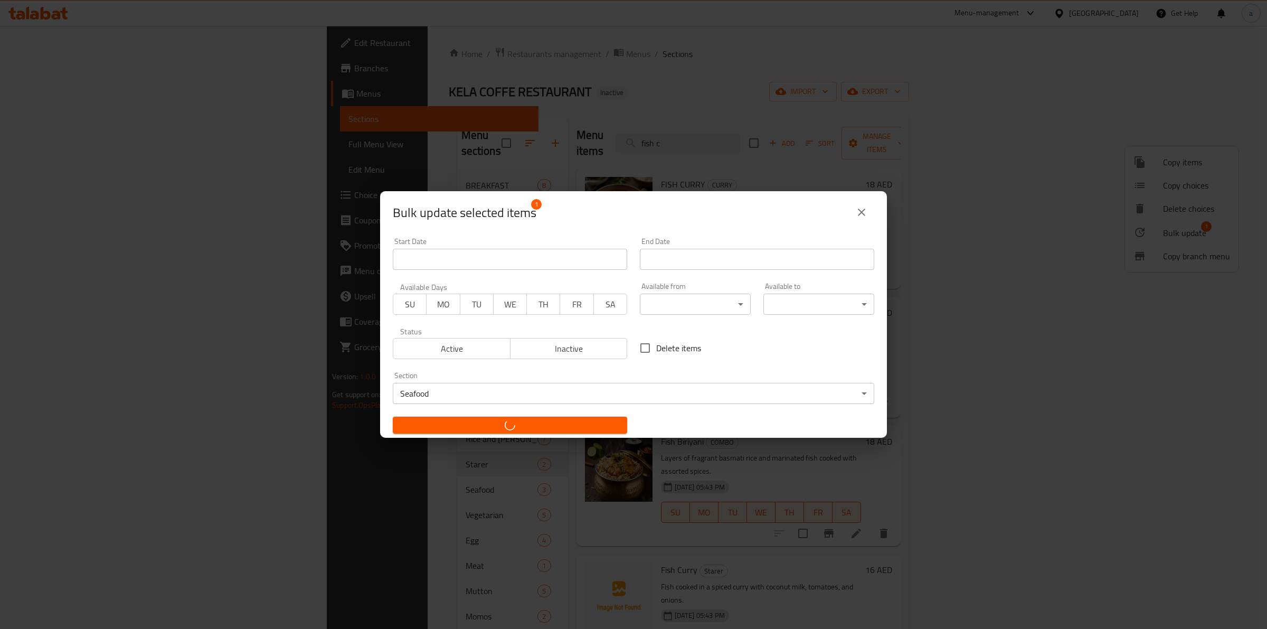
checkbox input "false"
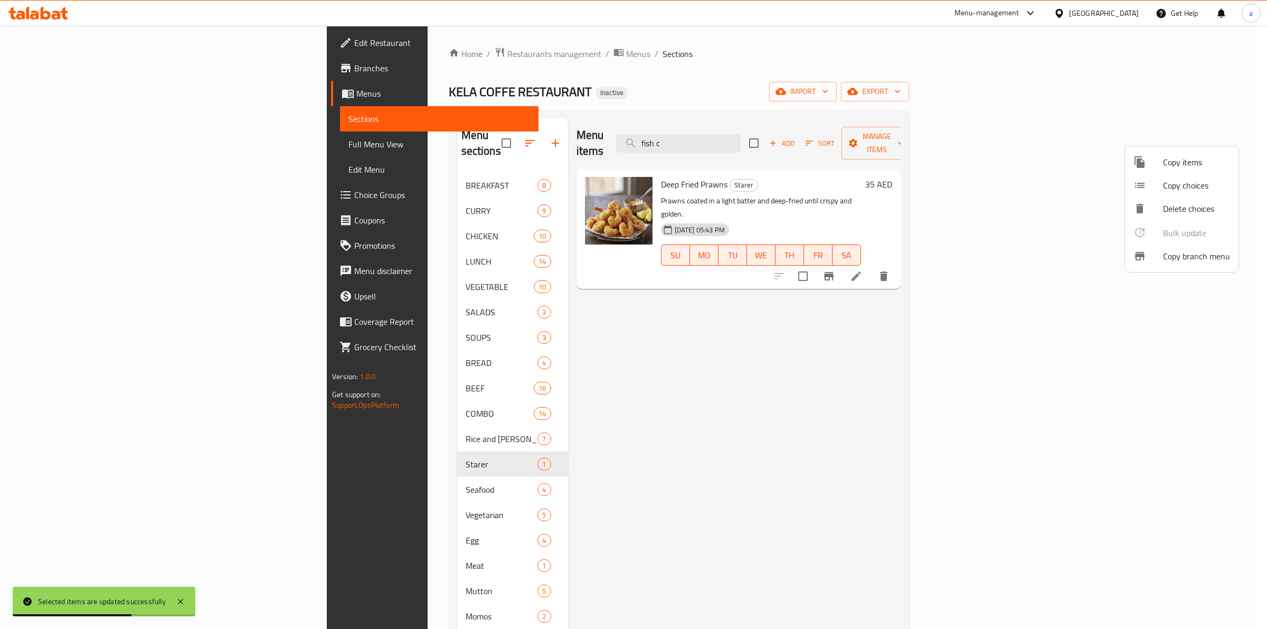
click at [800, 136] on div at bounding box center [633, 314] width 1267 height 629
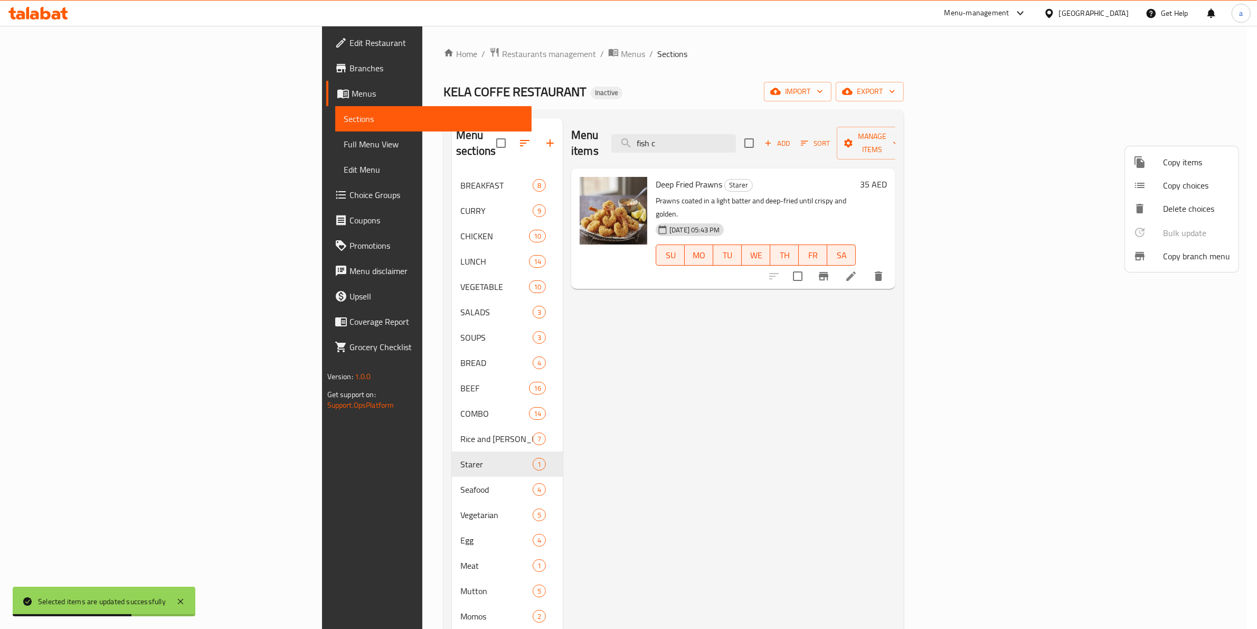
click at [736, 136] on input "fish c" at bounding box center [673, 143] width 125 height 18
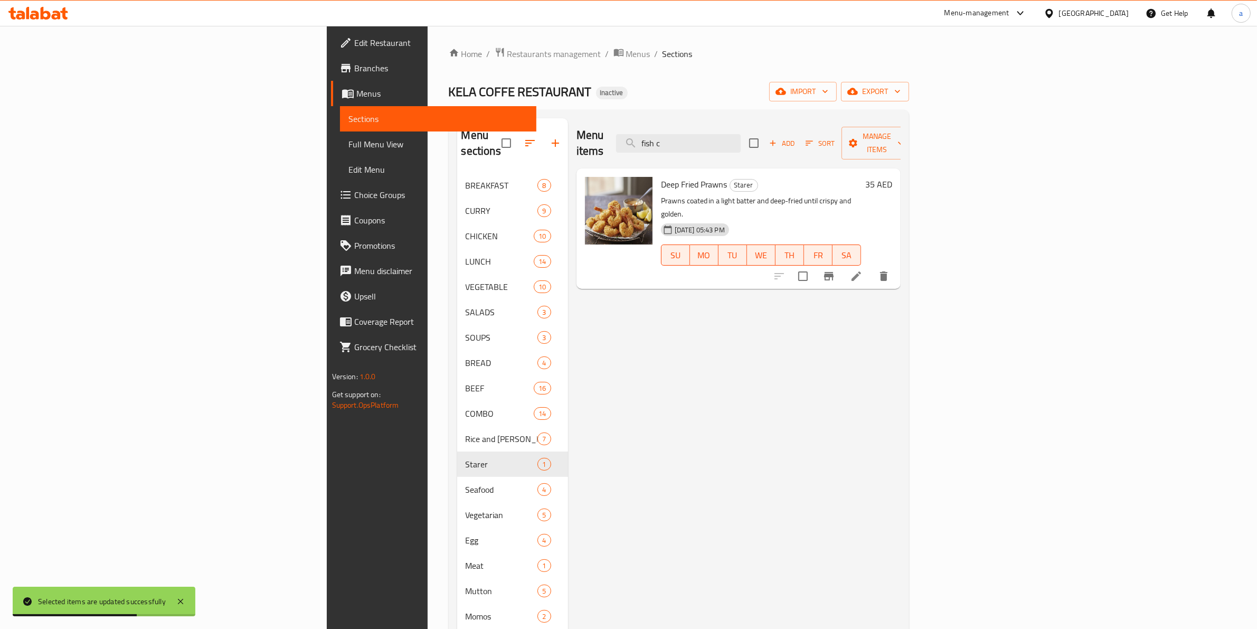
click at [741, 136] on input "fish c" at bounding box center [678, 143] width 125 height 18
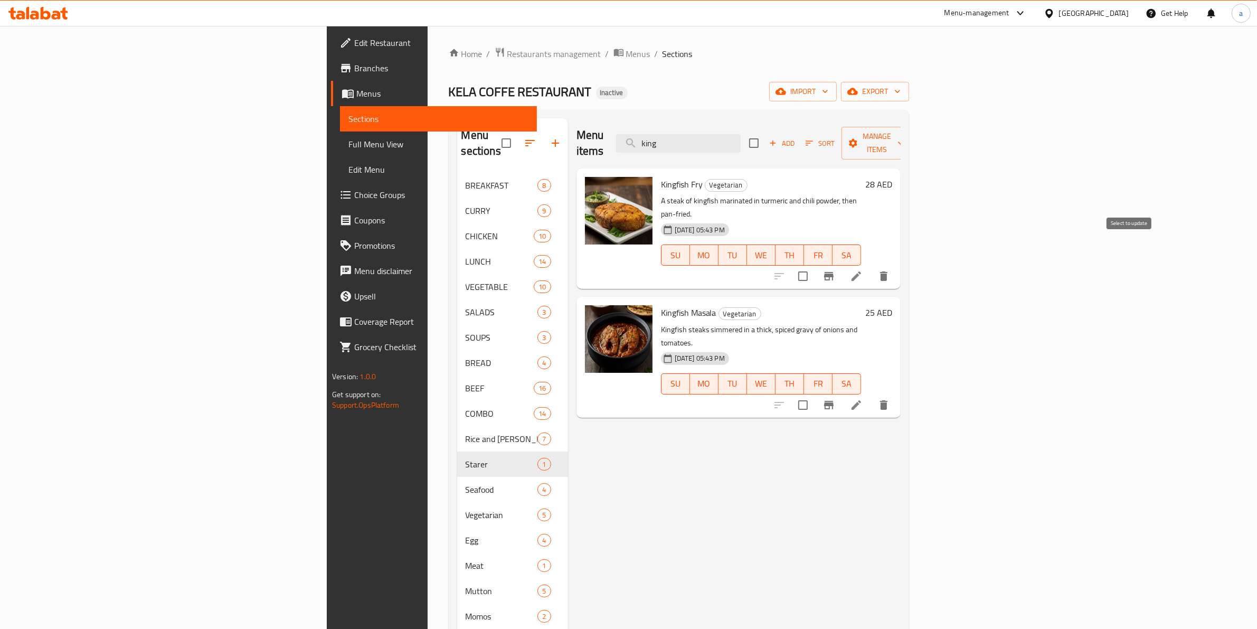
type input "king"
click at [814, 265] on input "checkbox" at bounding box center [803, 276] width 22 height 22
click at [904, 136] on span "Manage items" at bounding box center [877, 143] width 54 height 26
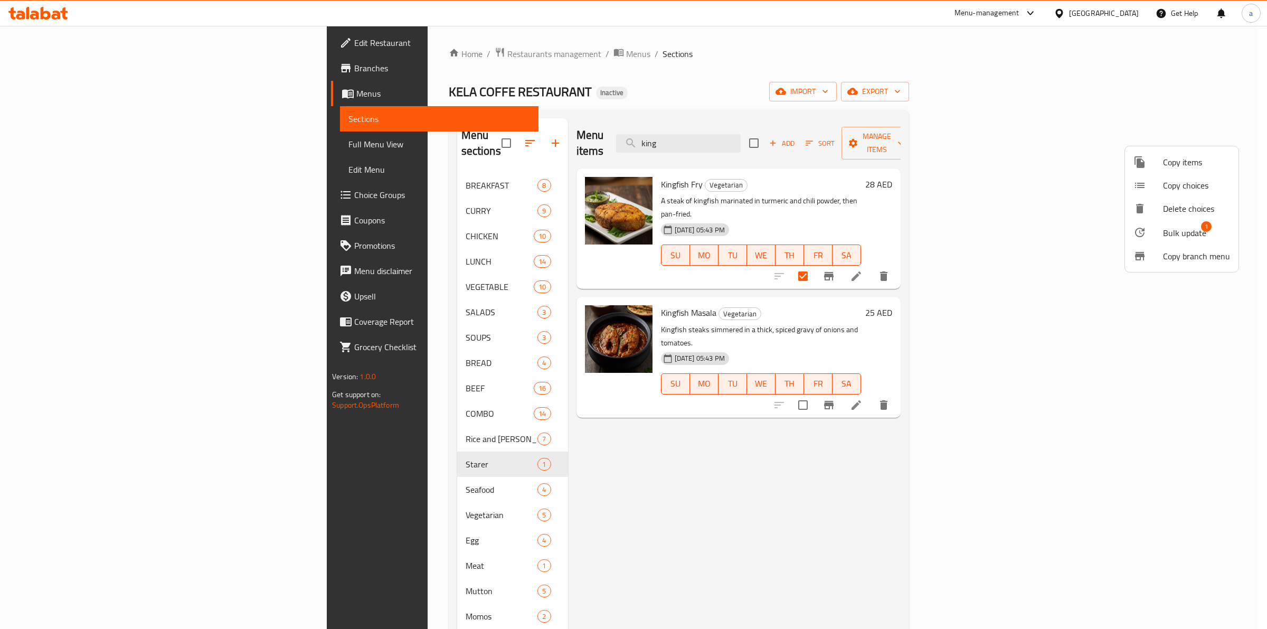
click at [1143, 234] on icon at bounding box center [1139, 232] width 13 height 13
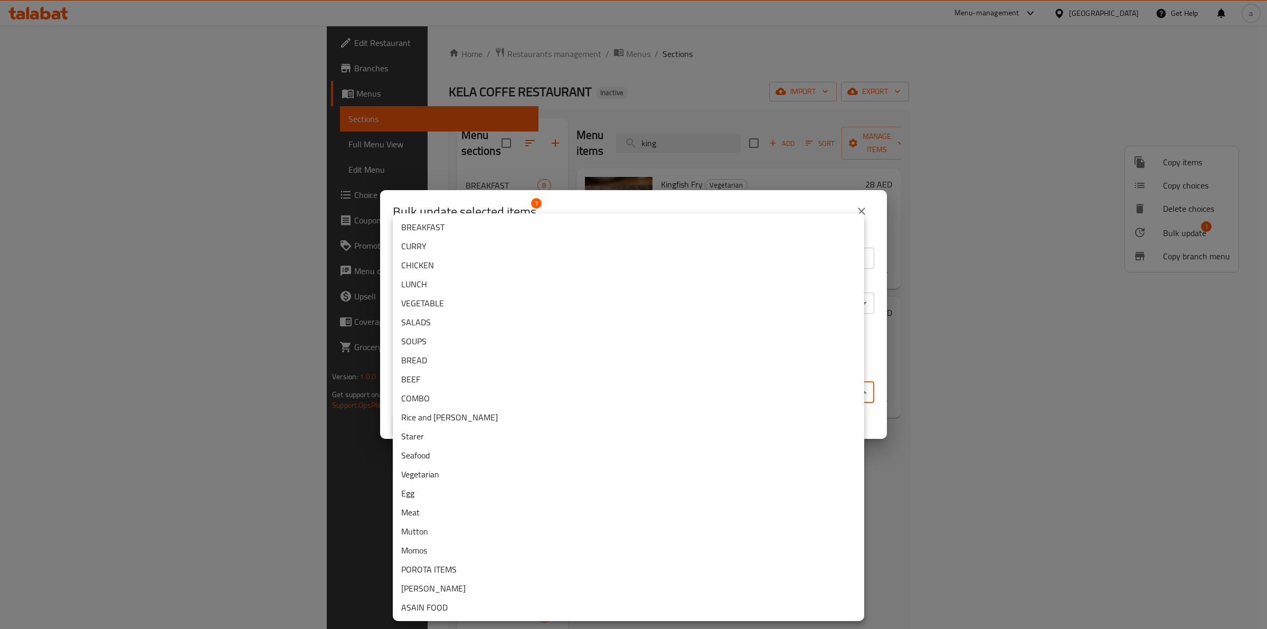
click at [518, 394] on body "​ Menu-management United Arab Emirates Get Help a Edit Restaurant Branches Menu…" at bounding box center [633, 327] width 1267 height 603
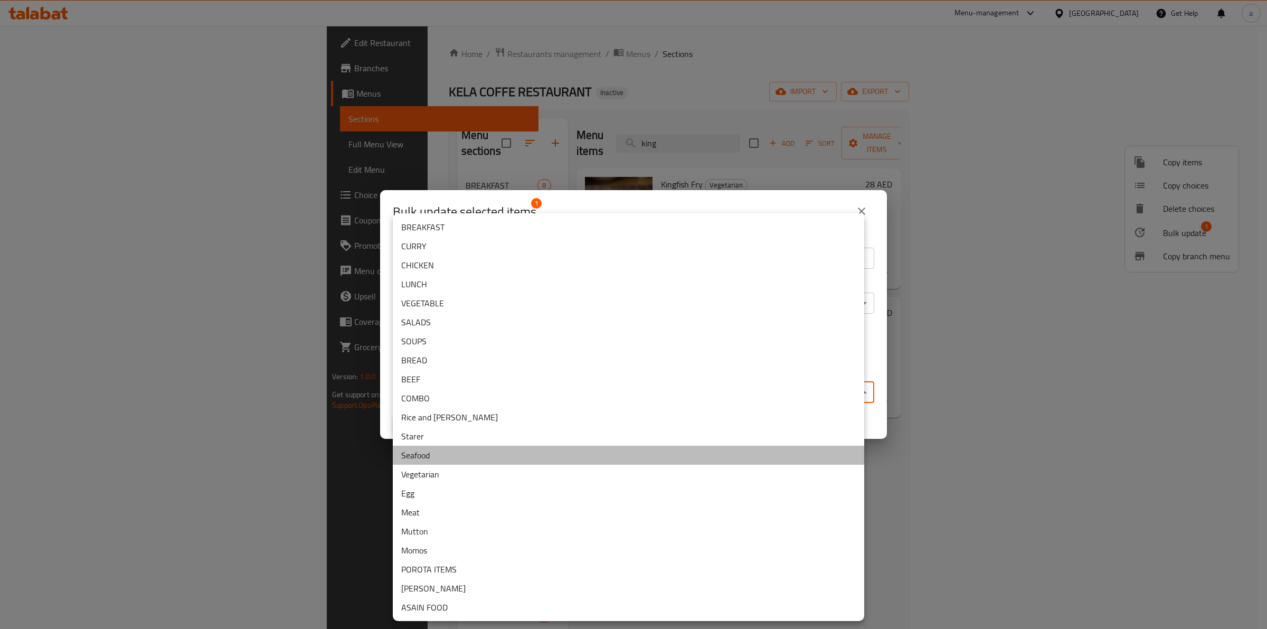
click at [445, 454] on li "Seafood" at bounding box center [628, 455] width 471 height 19
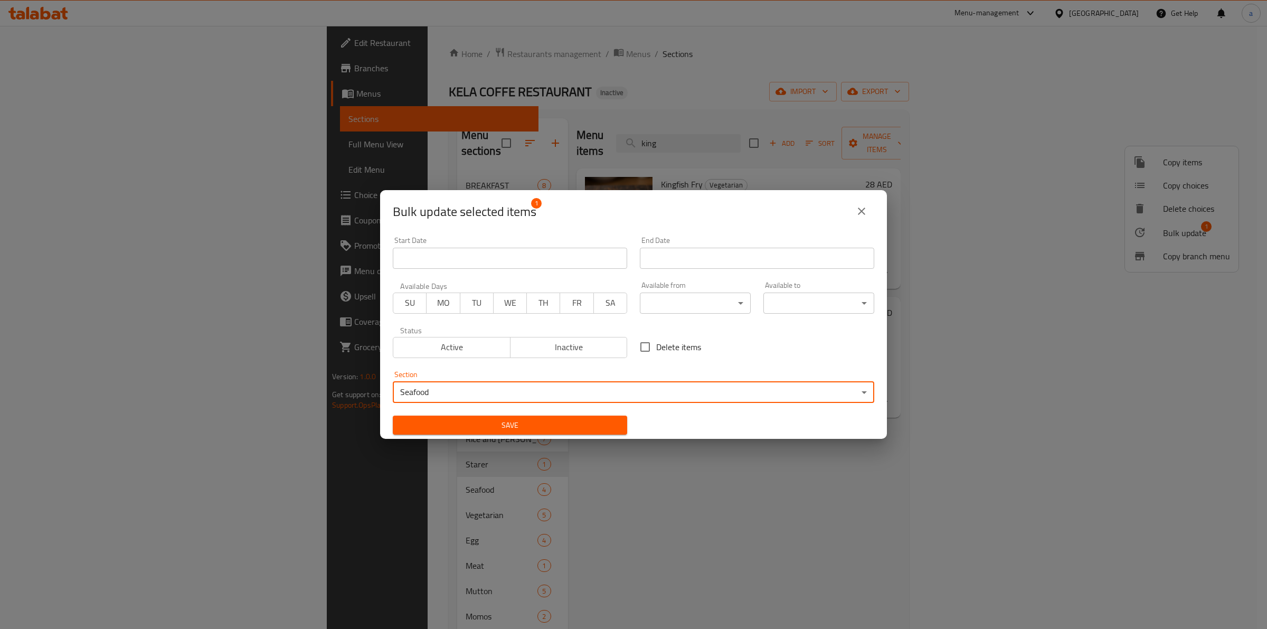
click at [478, 420] on span "Save" at bounding box center [510, 425] width 218 height 13
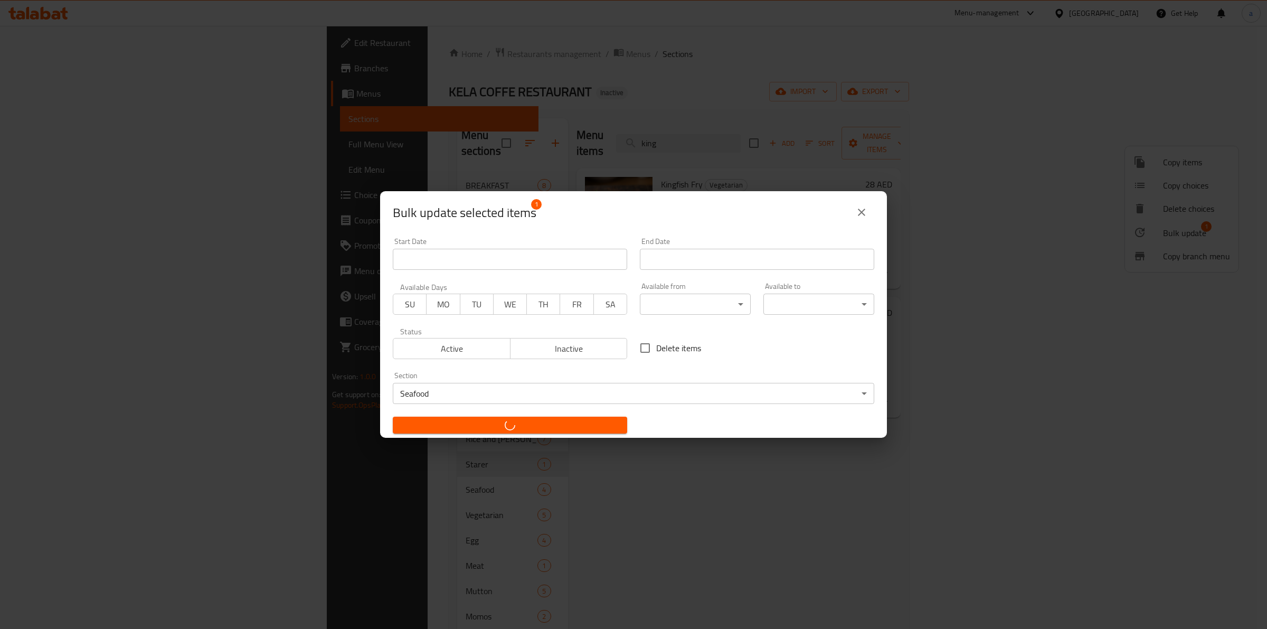
checkbox input "false"
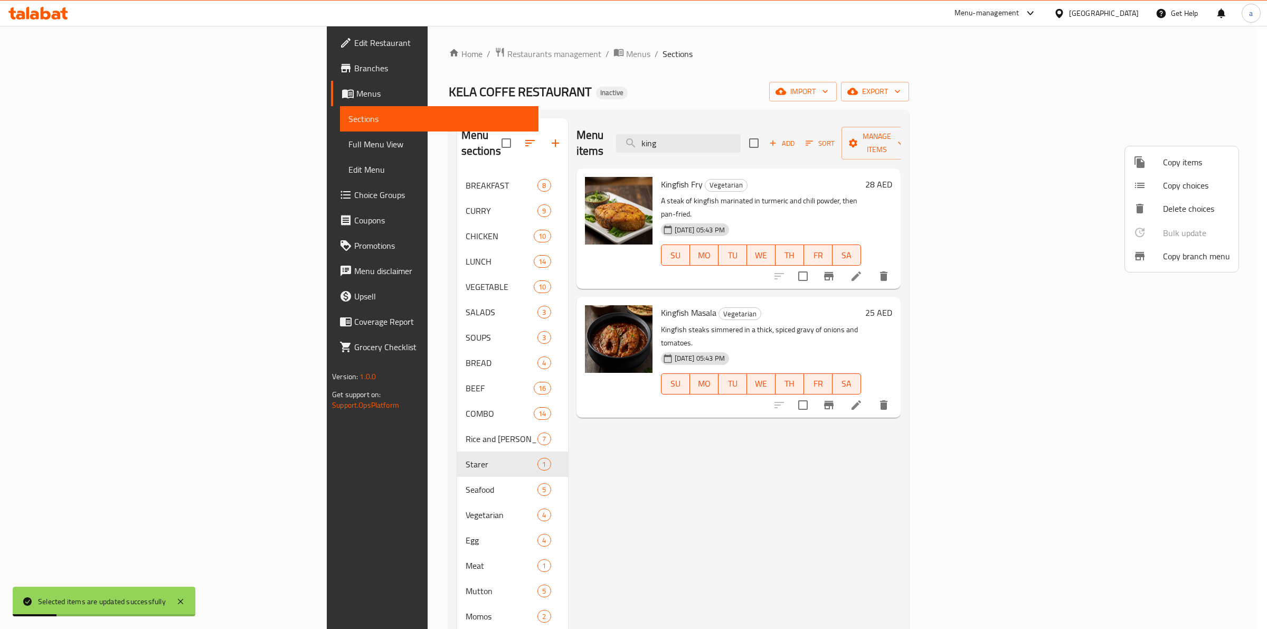
click at [803, 136] on div at bounding box center [633, 314] width 1267 height 629
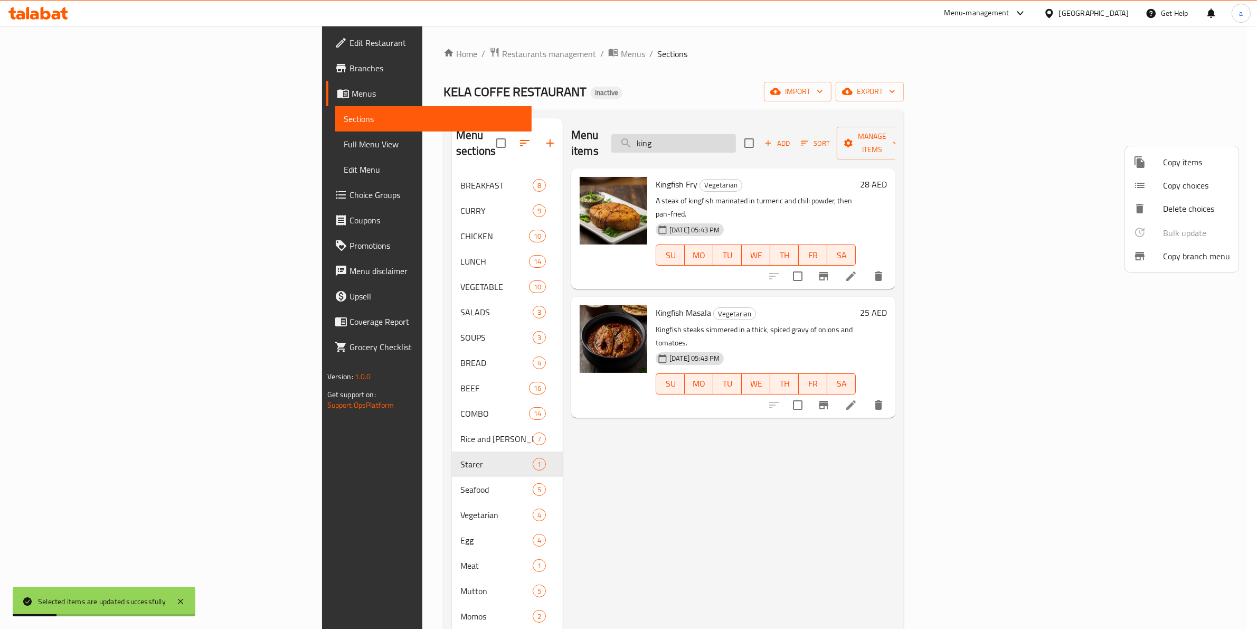
click at [736, 135] on input "king" at bounding box center [673, 143] width 125 height 18
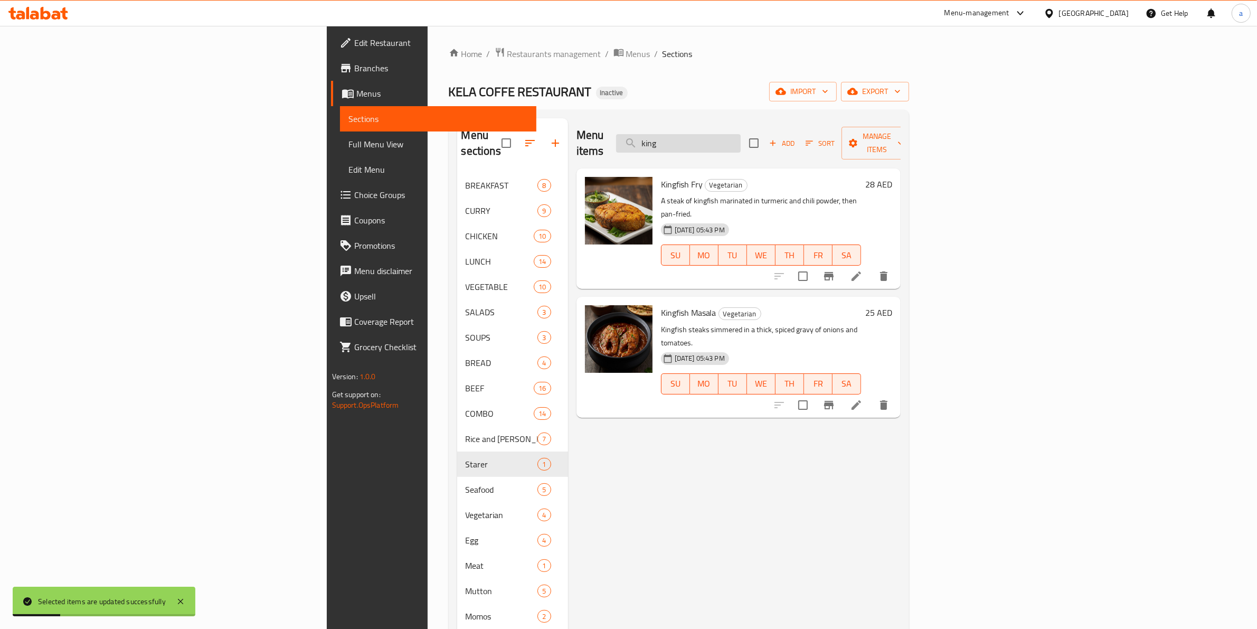
click at [741, 135] on input "king" at bounding box center [678, 143] width 125 height 18
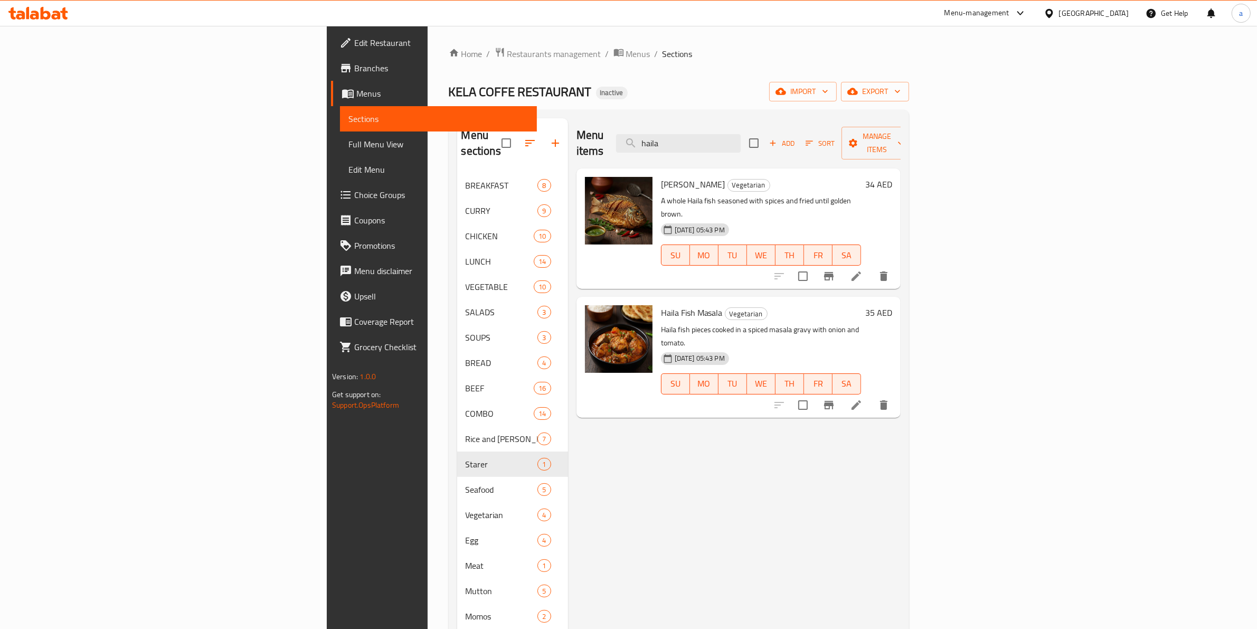
type input "haila"
click at [814, 265] on input "checkbox" at bounding box center [803, 276] width 22 height 22
checkbox input "true"
click at [861, 271] on icon at bounding box center [857, 276] width 10 height 10
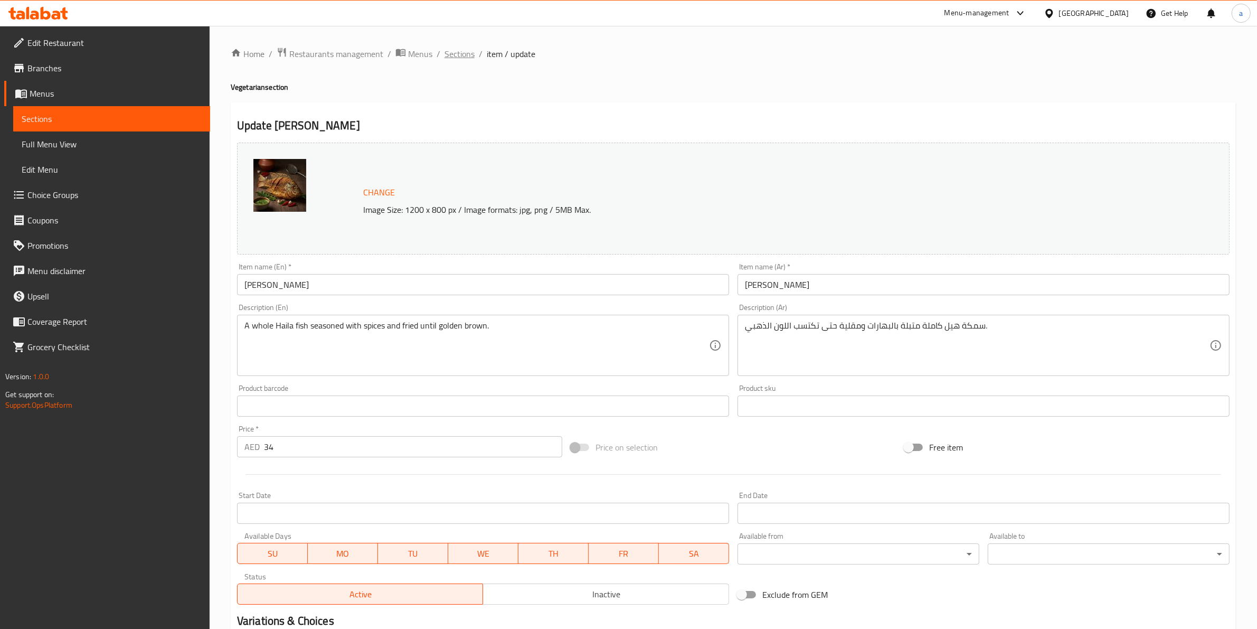
click at [453, 54] on span "Sections" at bounding box center [460, 54] width 30 height 13
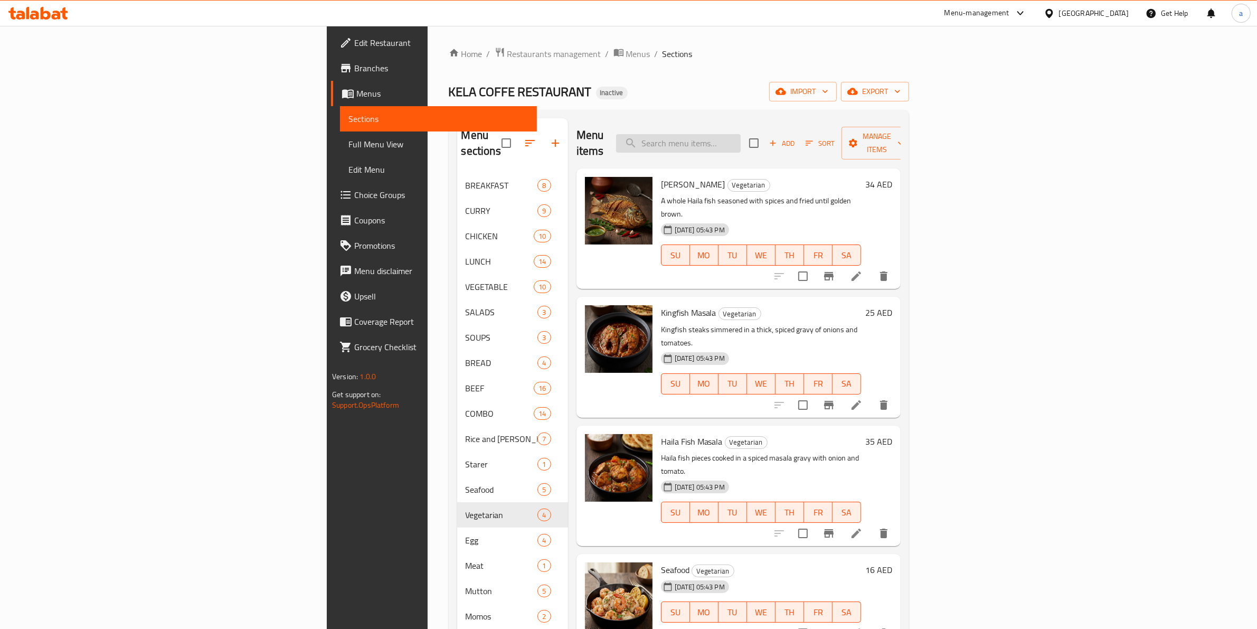
click at [741, 135] on input "search" at bounding box center [678, 143] width 125 height 18
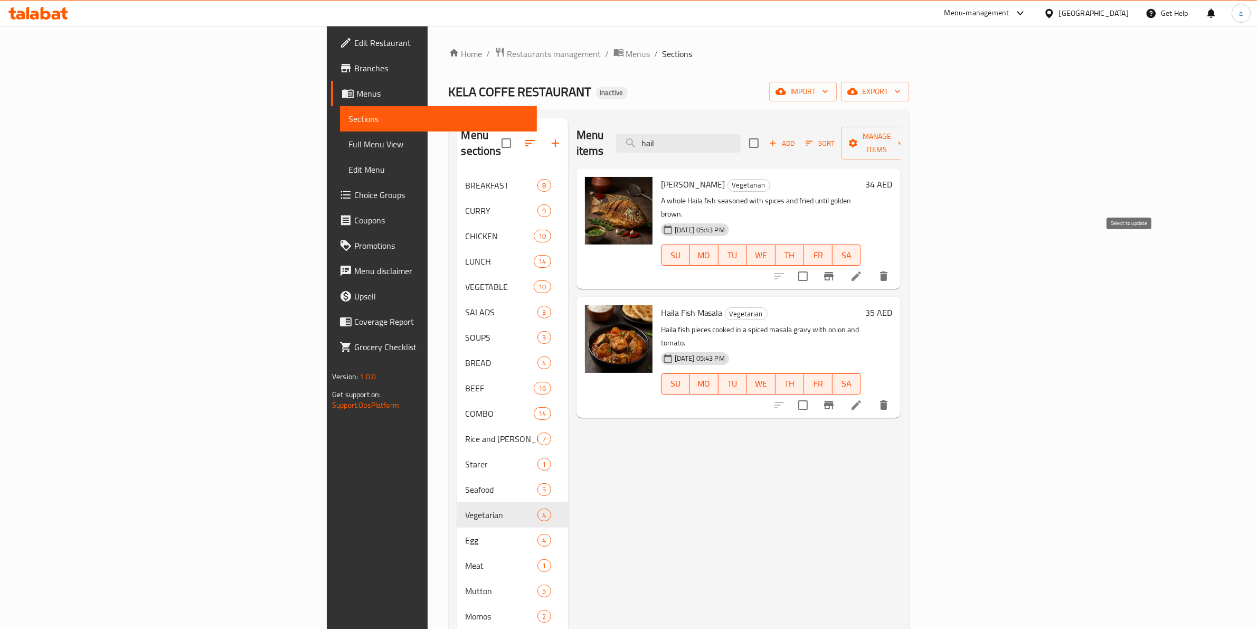
type input "hail"
click at [814, 265] on input "checkbox" at bounding box center [803, 276] width 22 height 22
click at [904, 130] on span "Manage items" at bounding box center [877, 143] width 54 height 26
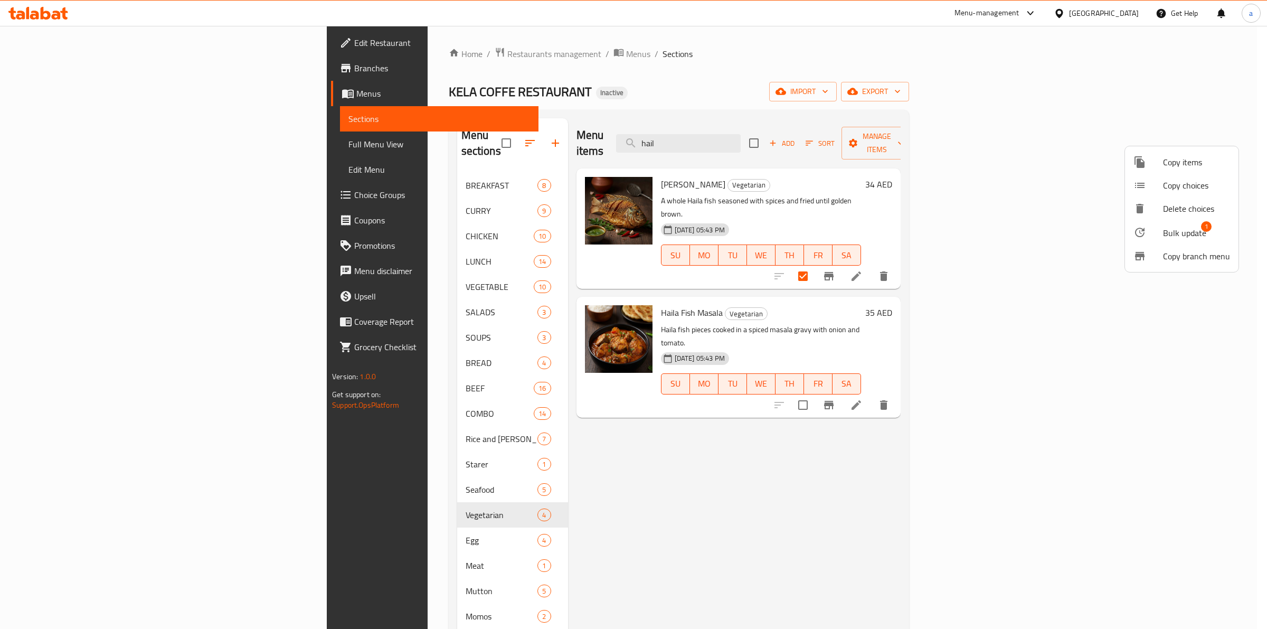
click at [1160, 228] on div at bounding box center [1148, 232] width 30 height 13
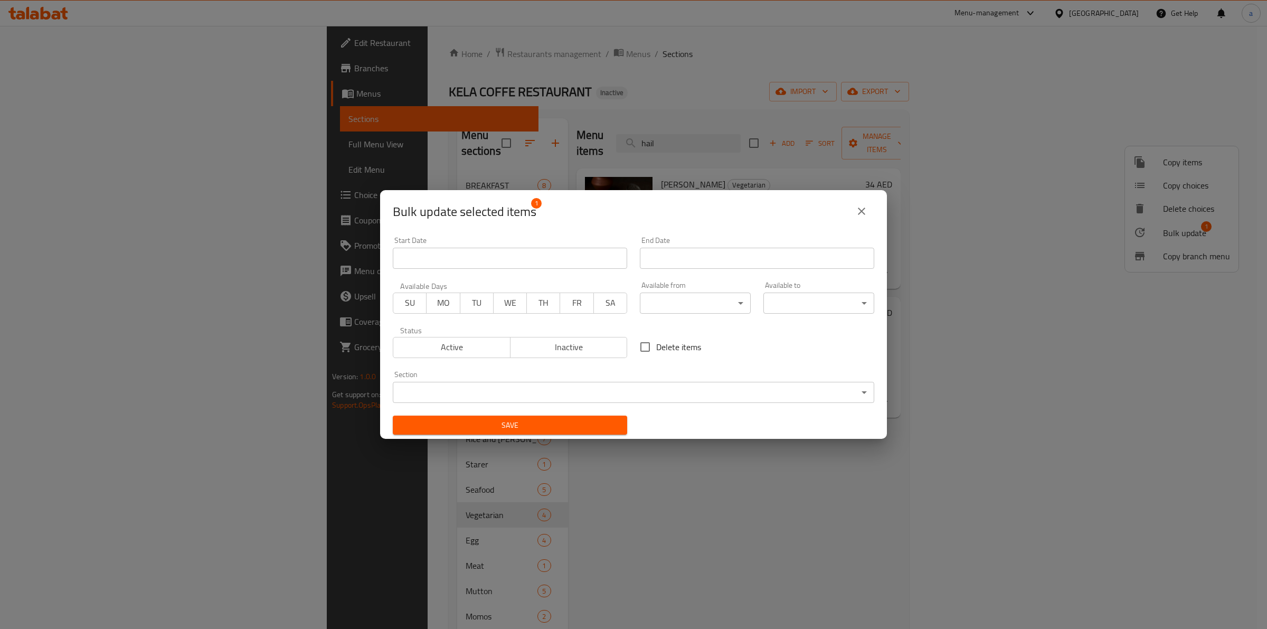
click at [667, 386] on body "​ Menu-management United Arab Emirates Get Help a Edit Restaurant Branches Menu…" at bounding box center [633, 327] width 1267 height 603
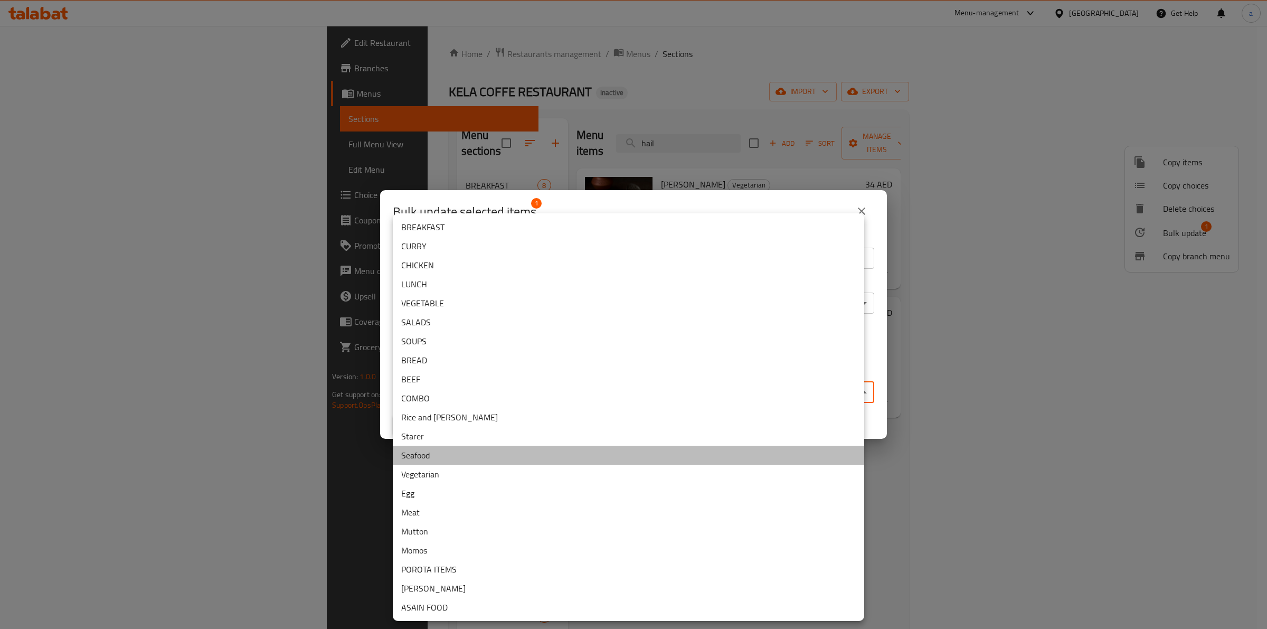
click at [433, 455] on li "Seafood" at bounding box center [628, 455] width 471 height 19
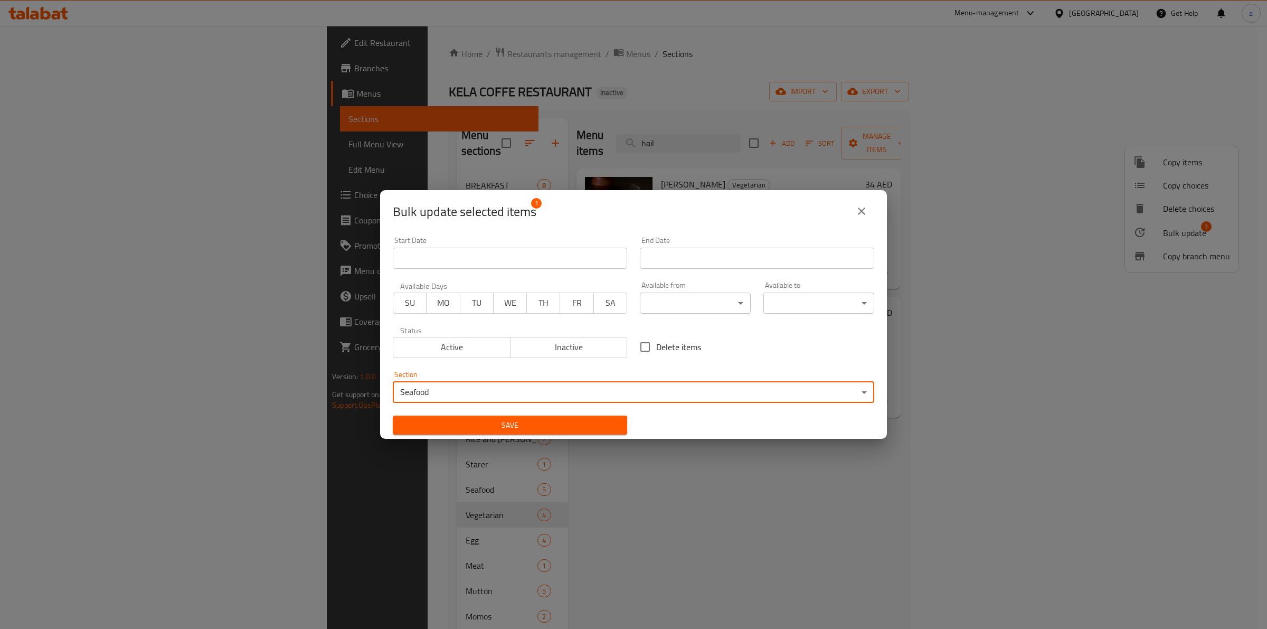
click at [453, 420] on span "Save" at bounding box center [510, 425] width 218 height 13
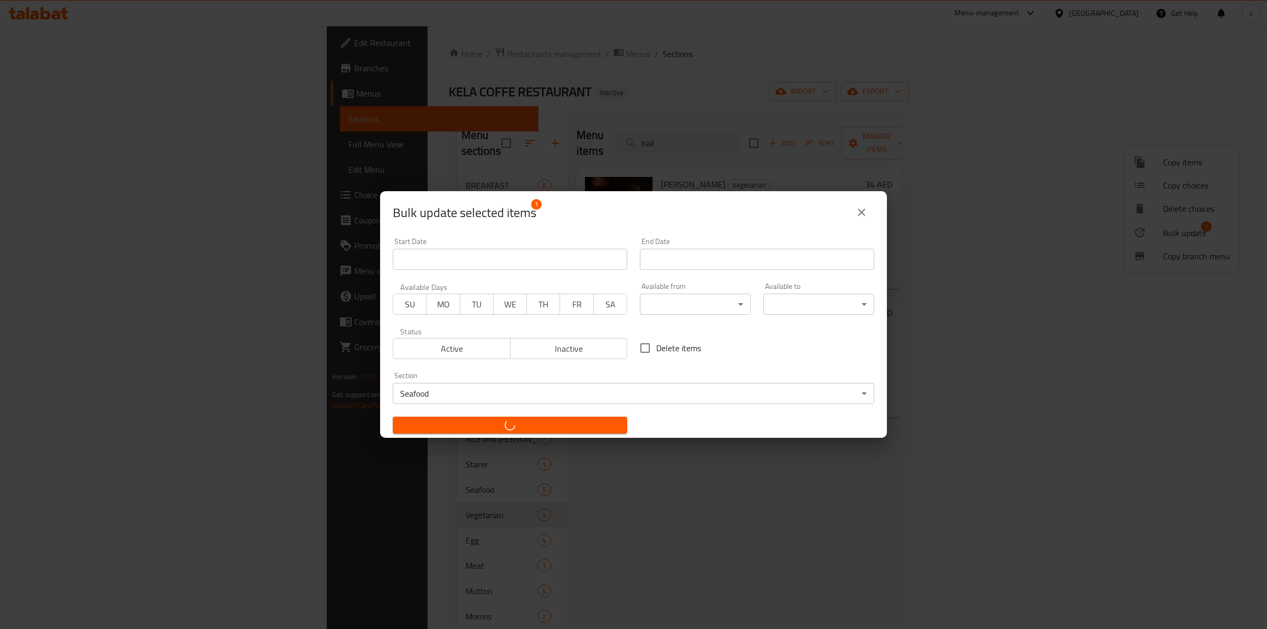
checkbox input "false"
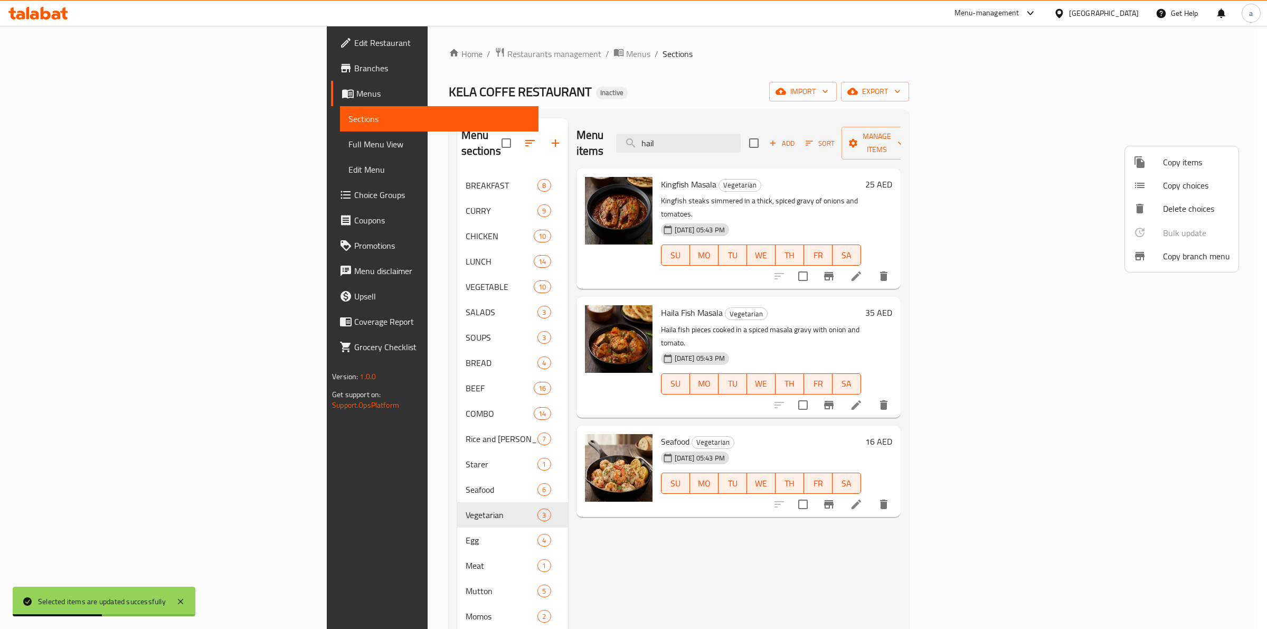
click at [774, 144] on div at bounding box center [633, 314] width 1267 height 629
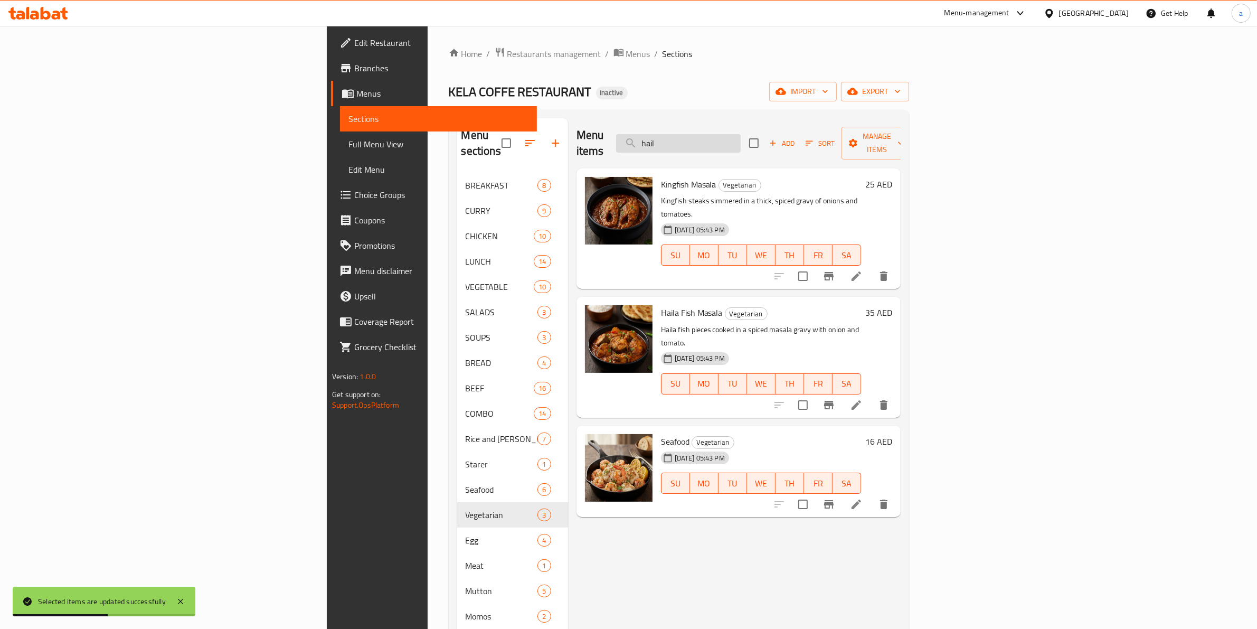
click at [741, 138] on input "hail" at bounding box center [678, 143] width 125 height 18
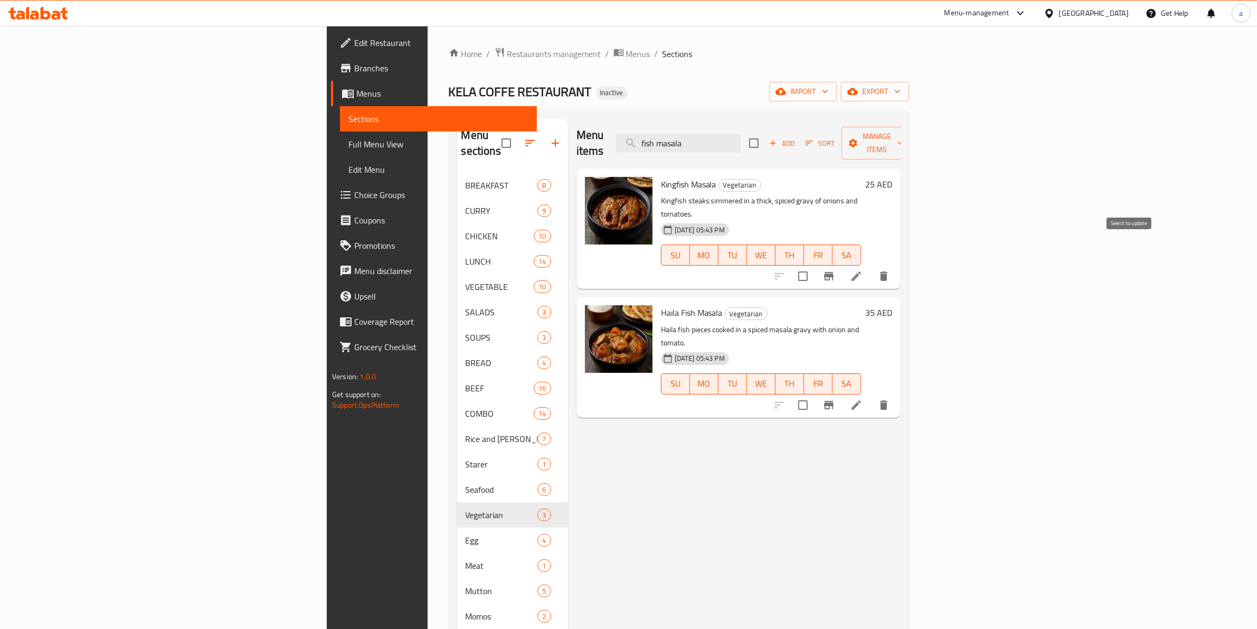
type input "fish masala"
click at [814, 265] on input "checkbox" at bounding box center [803, 276] width 22 height 22
checkbox input "true"
click at [814, 394] on input "checkbox" at bounding box center [803, 405] width 22 height 22
checkbox input "true"
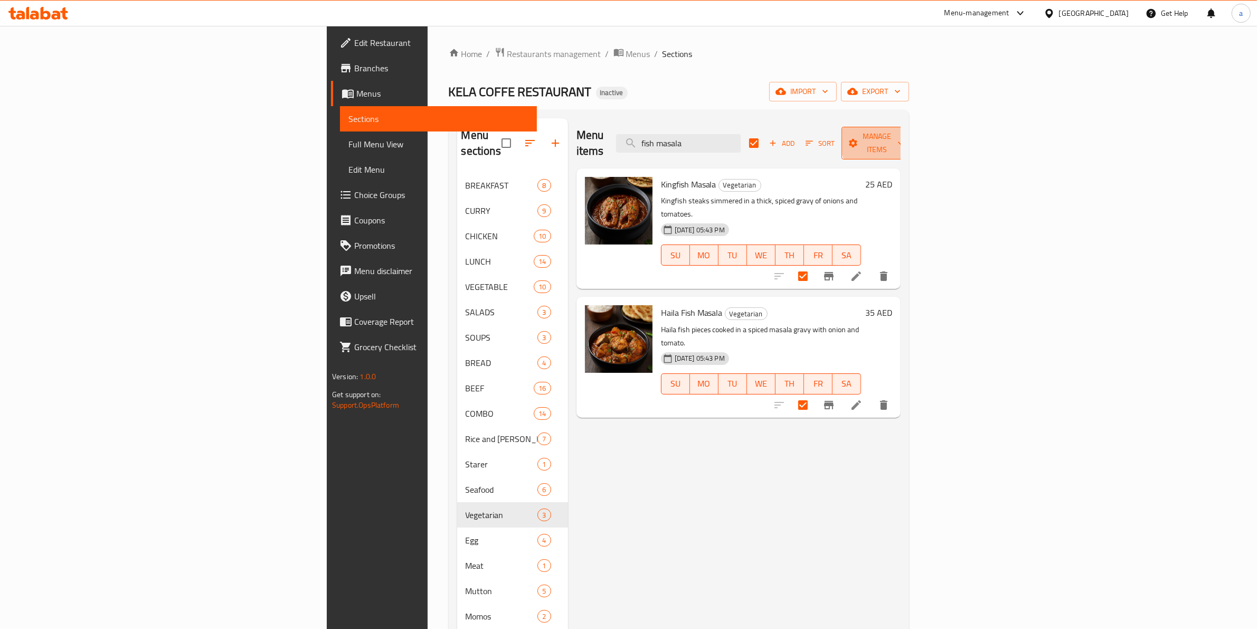
click at [904, 139] on span "Manage items" at bounding box center [877, 143] width 54 height 26
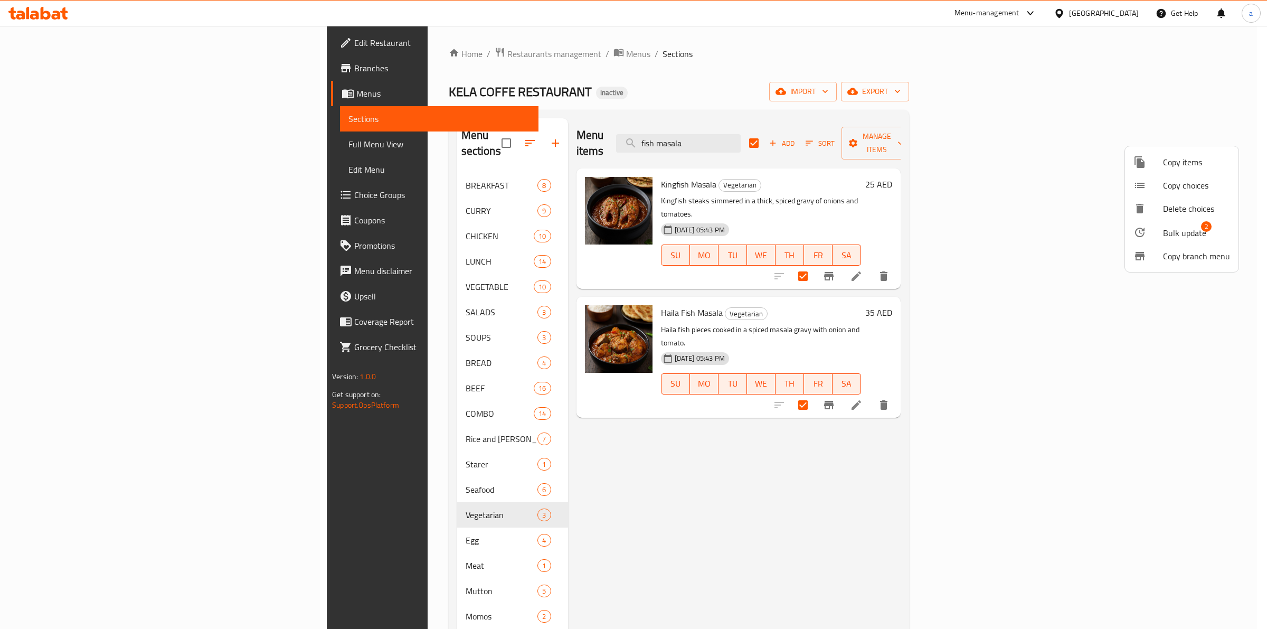
click at [1184, 235] on span "Bulk update" at bounding box center [1184, 232] width 43 height 13
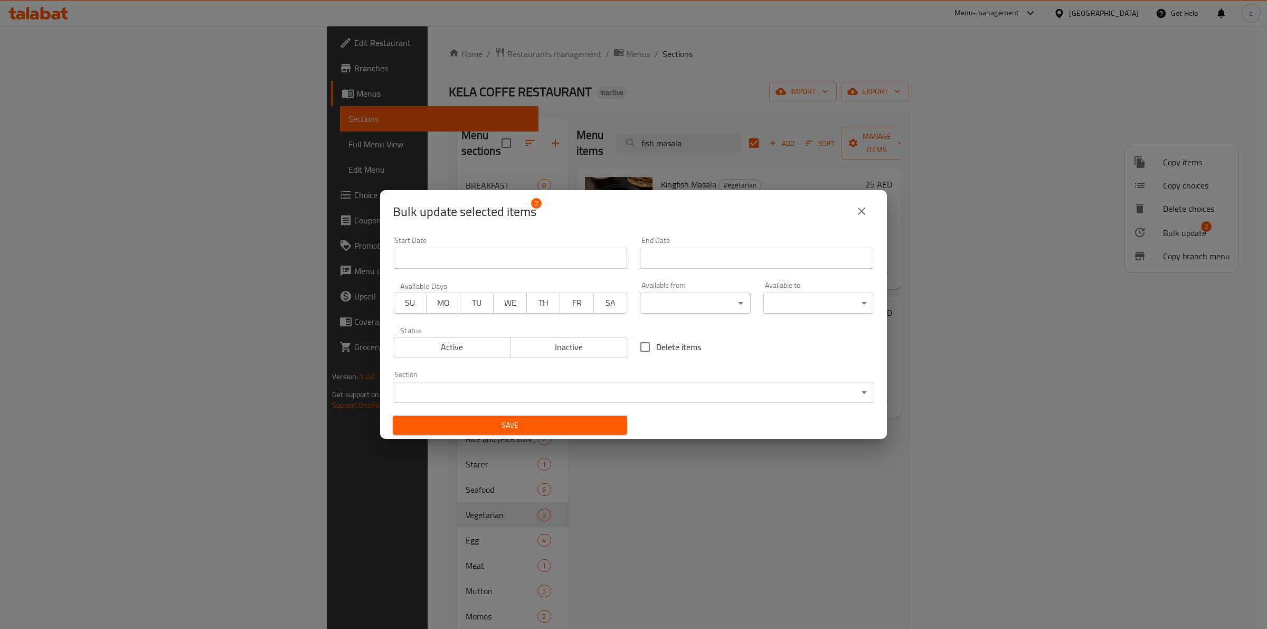
click at [653, 398] on body "​ Menu-management United Arab Emirates Get Help a Edit Restaurant Branches Menu…" at bounding box center [633, 327] width 1267 height 603
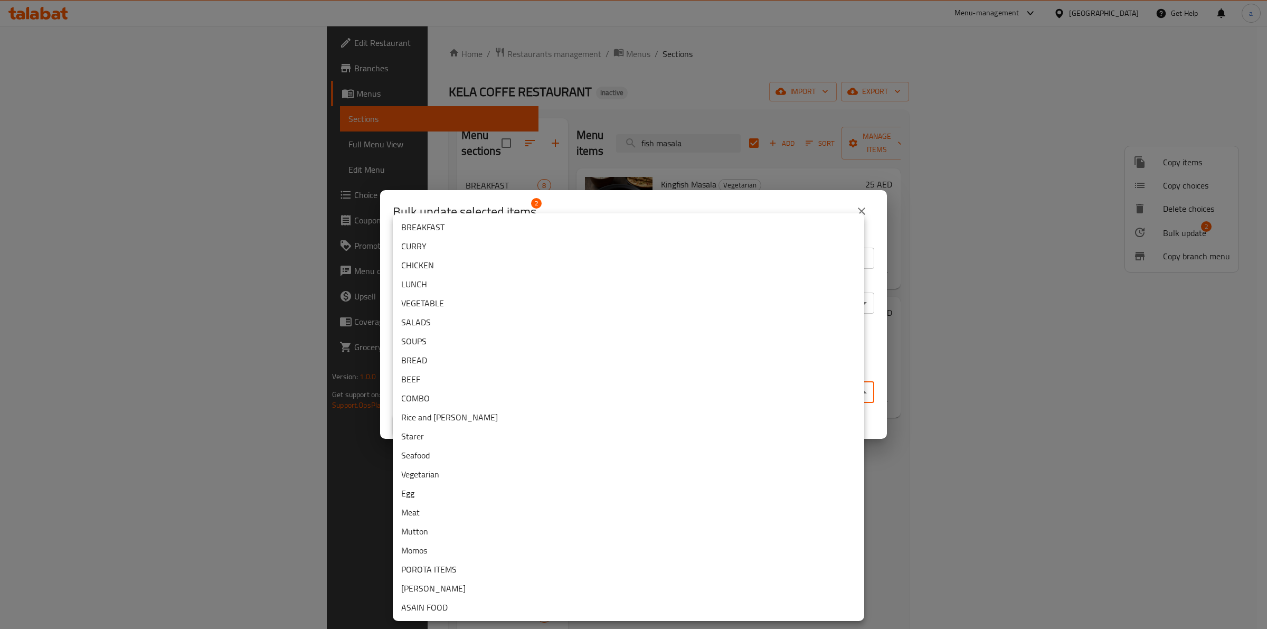
click at [481, 455] on li "Seafood" at bounding box center [628, 455] width 471 height 19
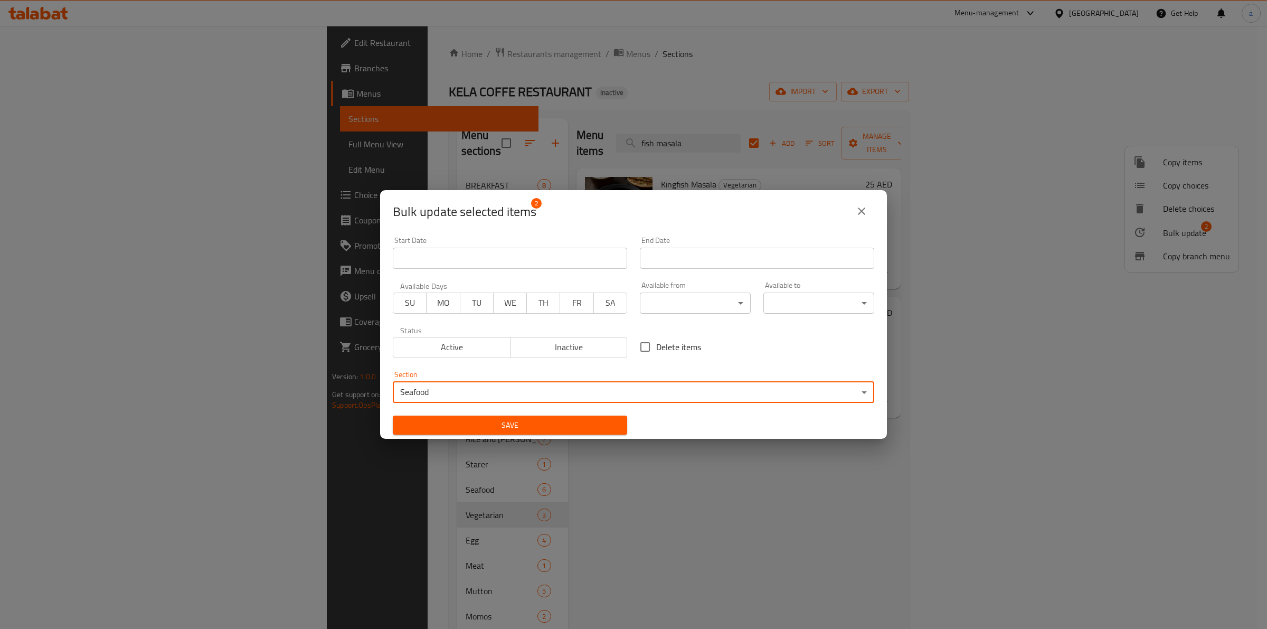
click at [495, 423] on span "Save" at bounding box center [510, 425] width 218 height 13
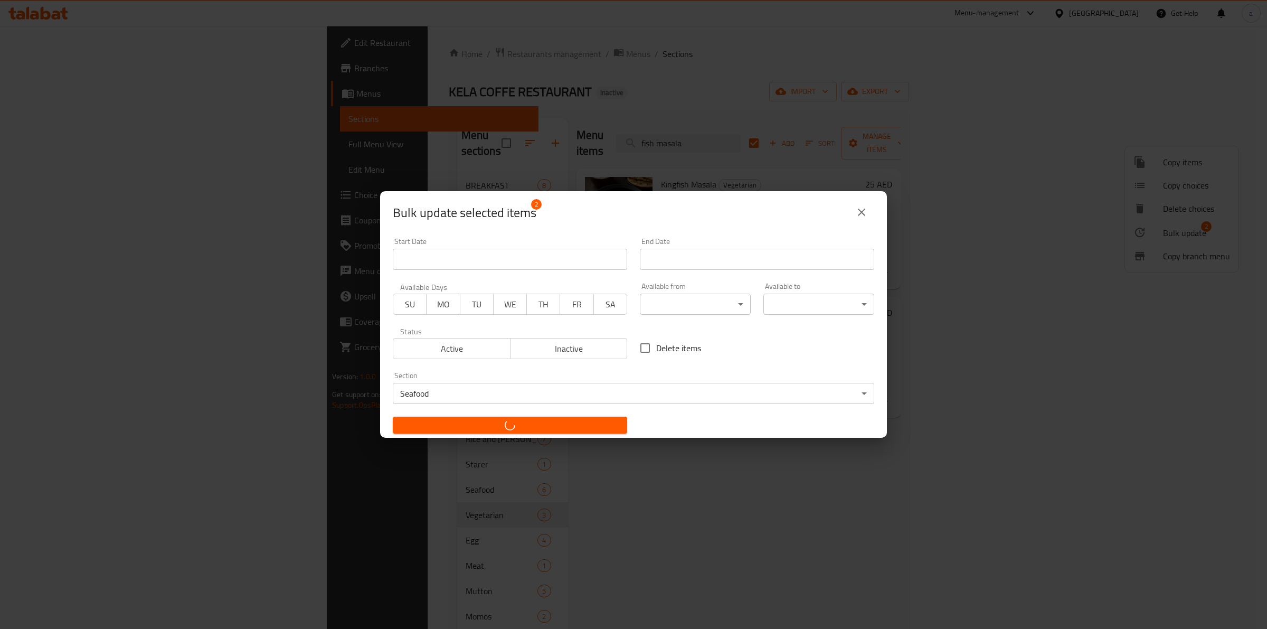
checkbox input "false"
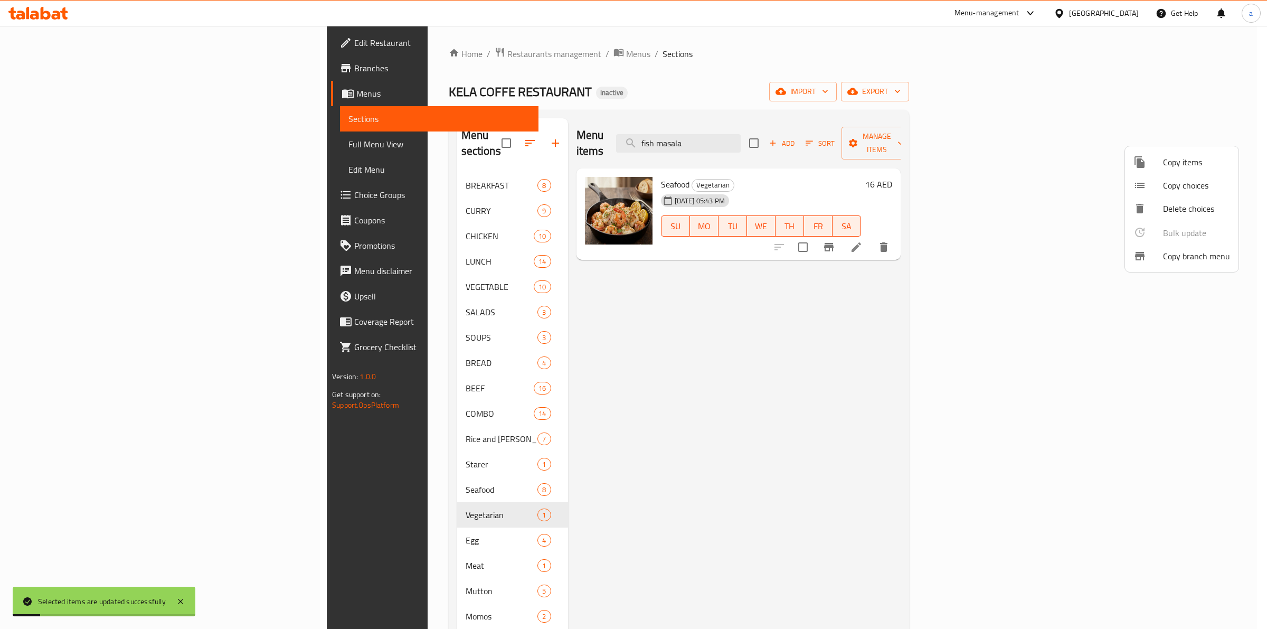
click at [320, 474] on div at bounding box center [633, 314] width 1267 height 629
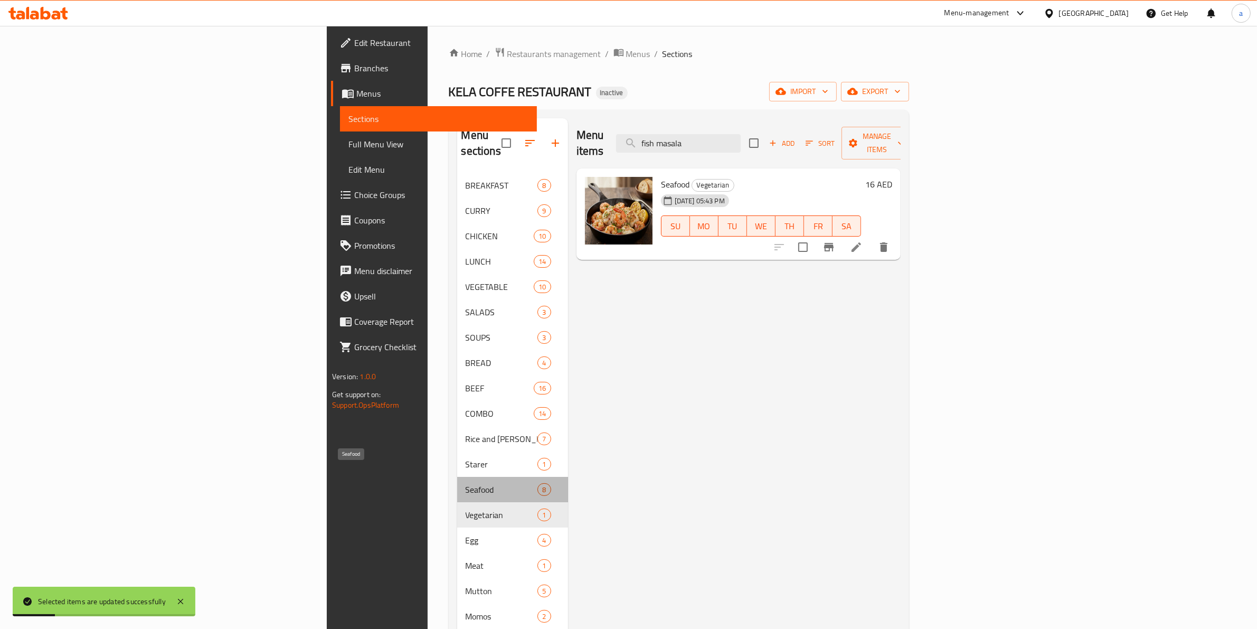
click at [466, 483] on span "Seafood" at bounding box center [502, 489] width 72 height 13
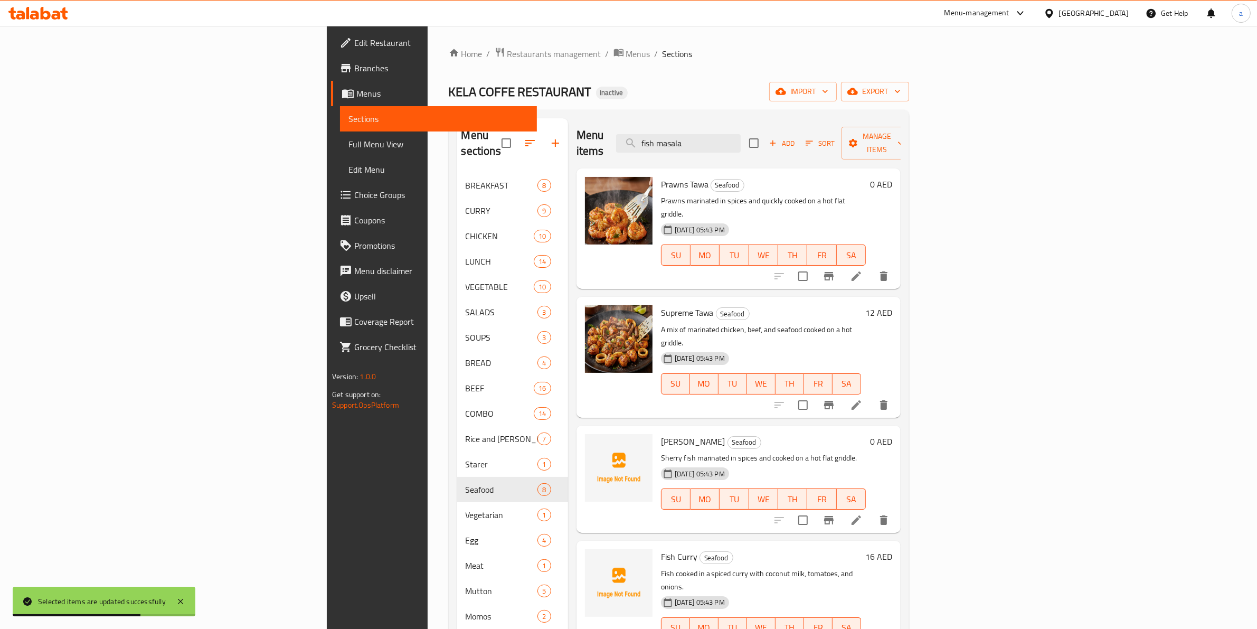
click at [892, 177] on h6 "0 AED" at bounding box center [881, 184] width 22 height 15
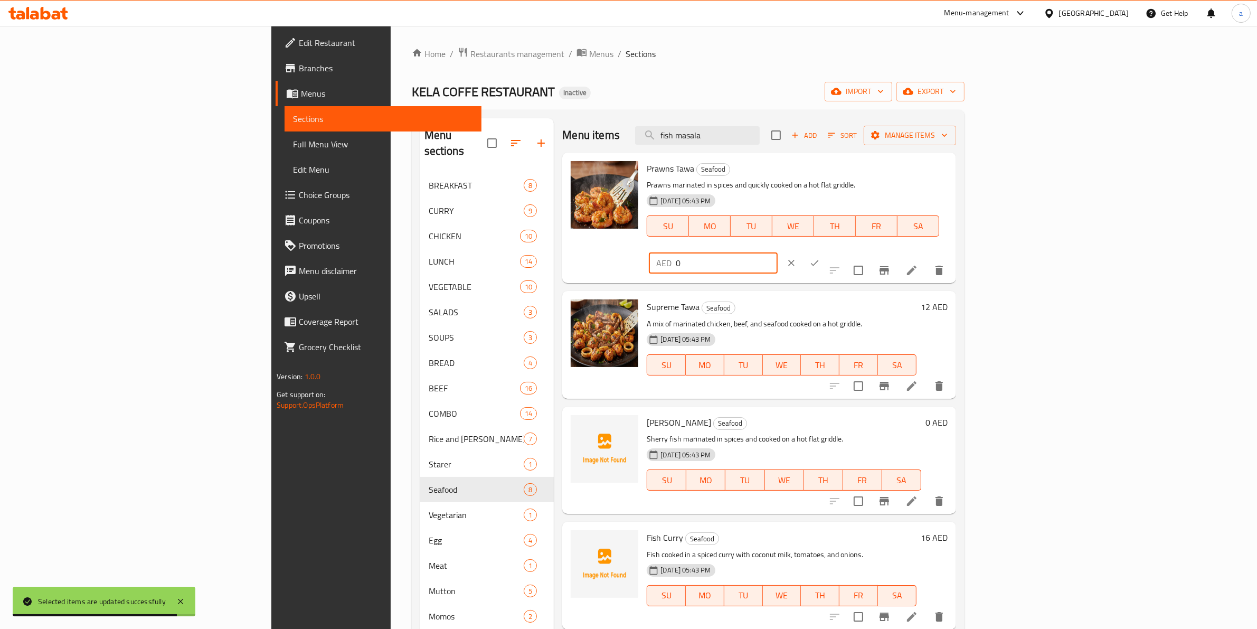
click at [778, 252] on input "0" at bounding box center [727, 262] width 102 height 21
type input "35"
click at [820, 258] on icon "ok" at bounding box center [814, 263] width 11 height 11
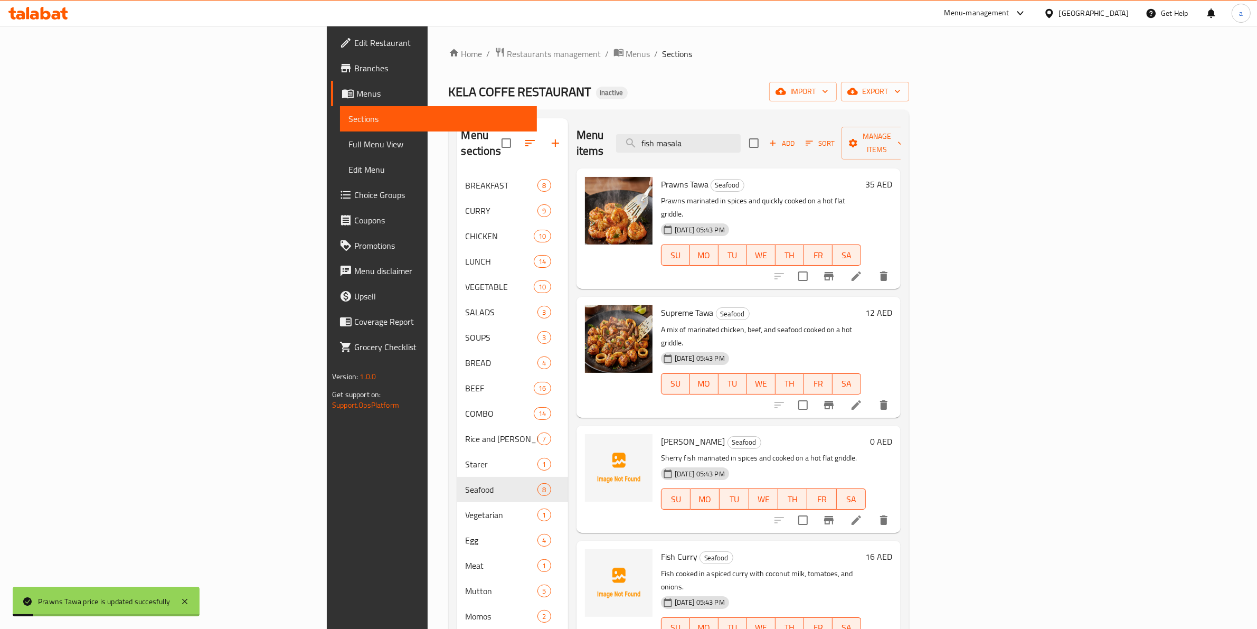
click at [892, 305] on h6 "12 AED" at bounding box center [878, 312] width 27 height 15
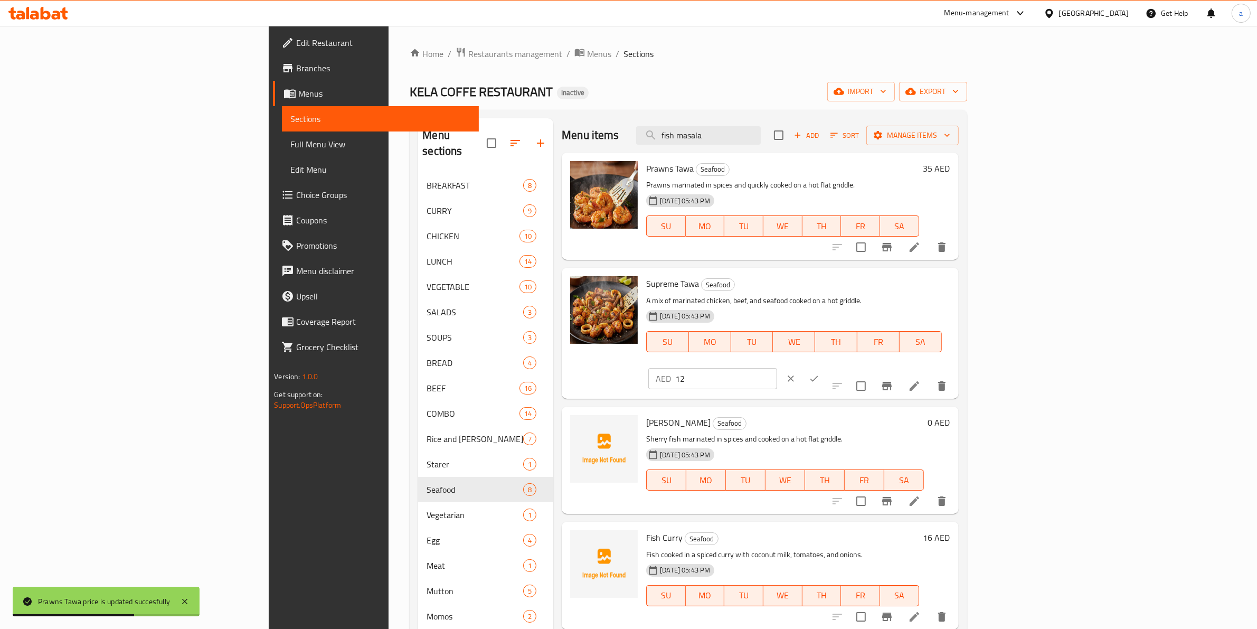
click at [777, 368] on input "12" at bounding box center [726, 378] width 102 height 21
type input "48"
click at [826, 367] on button "ok" at bounding box center [813, 378] width 23 height 23
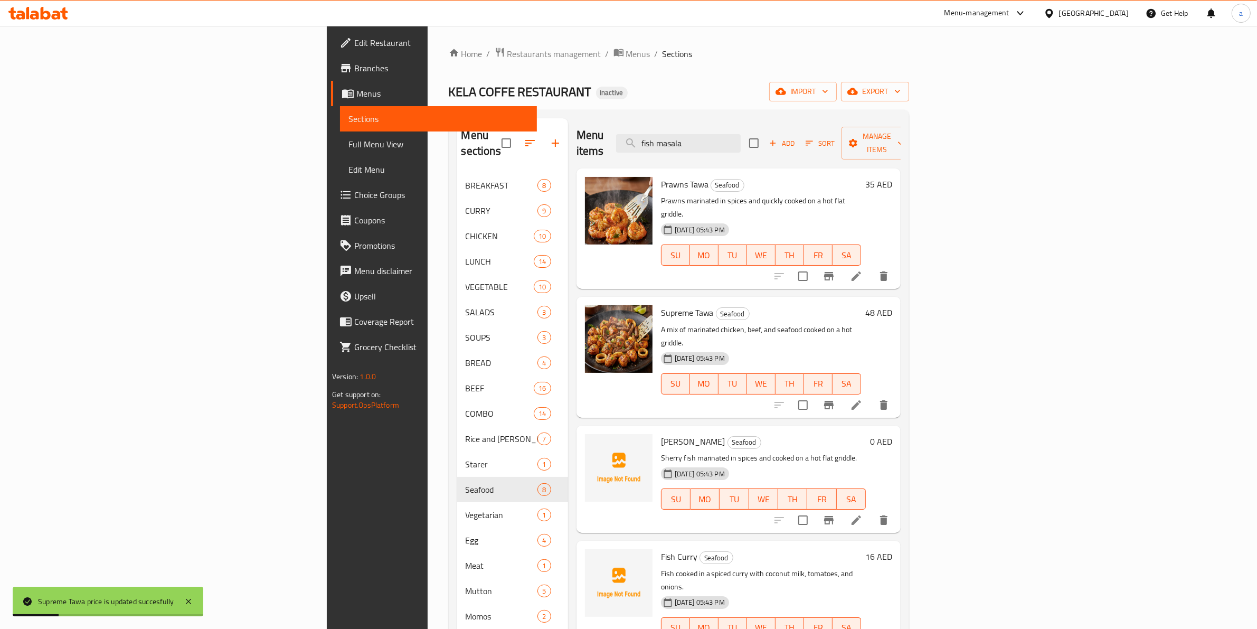
click at [892, 434] on h6 "0 AED" at bounding box center [881, 441] width 22 height 15
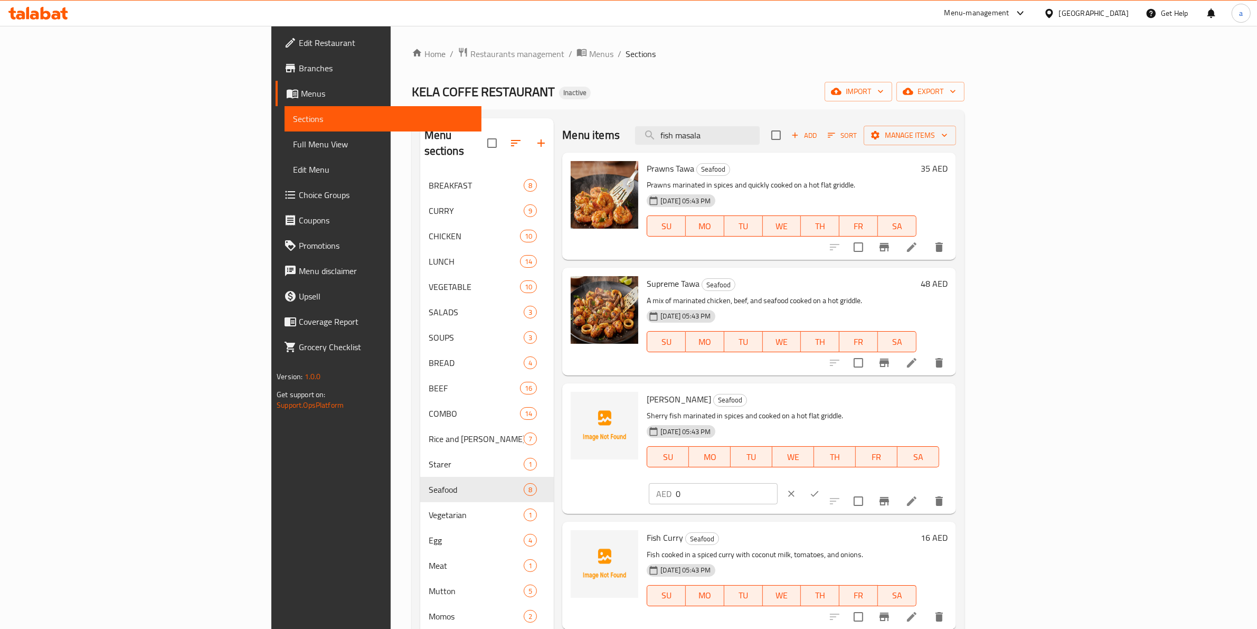
click at [778, 483] on input "0" at bounding box center [727, 493] width 102 height 21
type input "48"
click at [826, 482] on button "ok" at bounding box center [814, 493] width 23 height 23
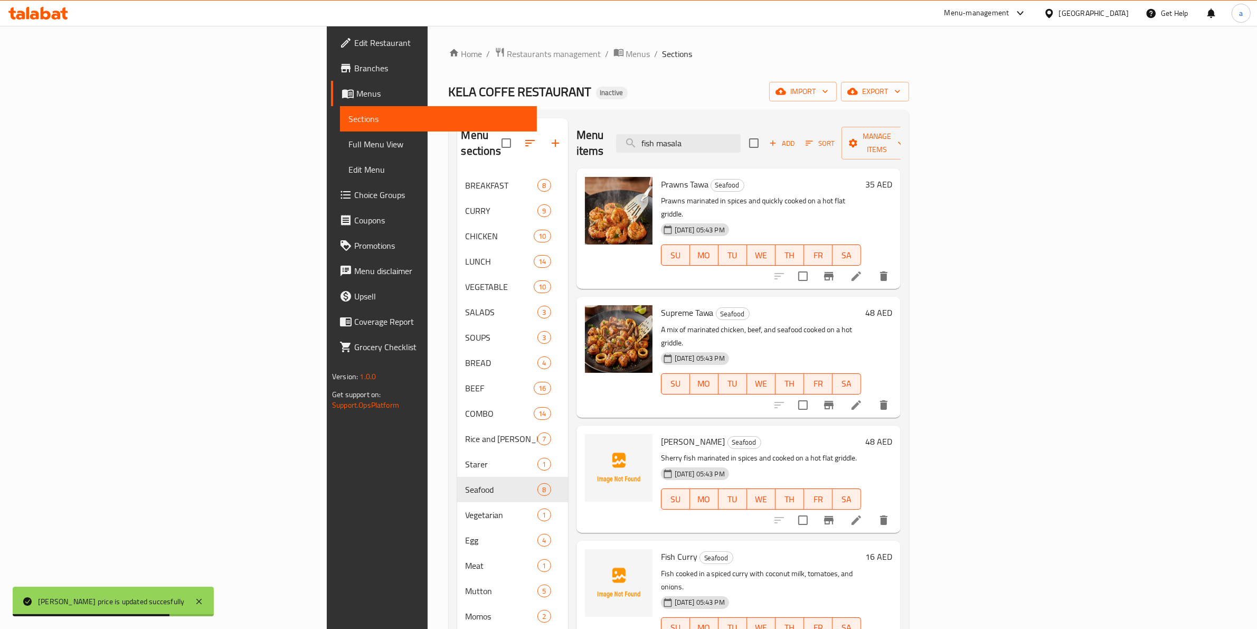
click at [892, 549] on h6 "16 AED" at bounding box center [878, 556] width 27 height 15
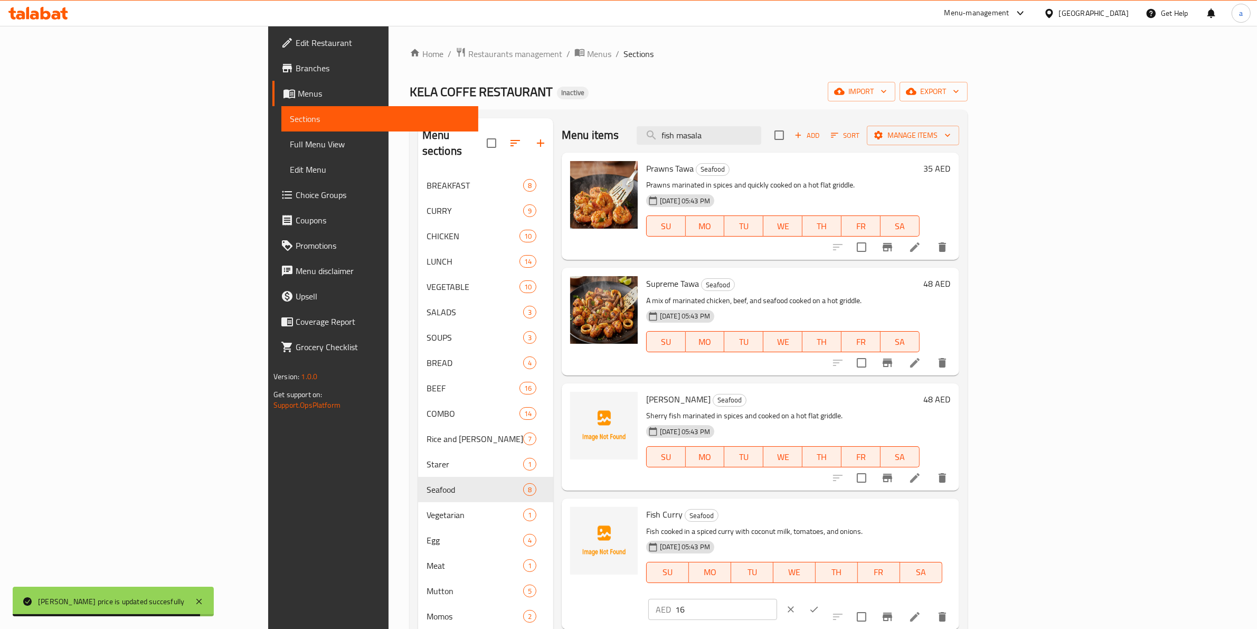
click at [777, 599] on input "16" at bounding box center [726, 609] width 102 height 21
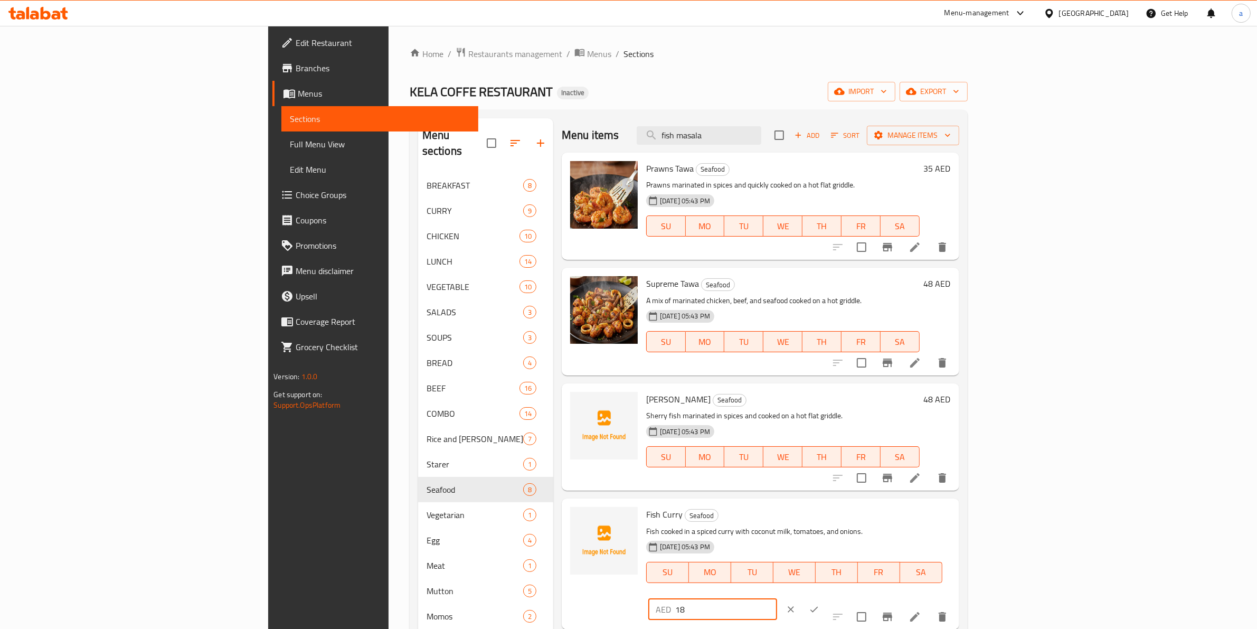
type input "18"
click at [826, 598] on button "ok" at bounding box center [813, 609] width 23 height 23
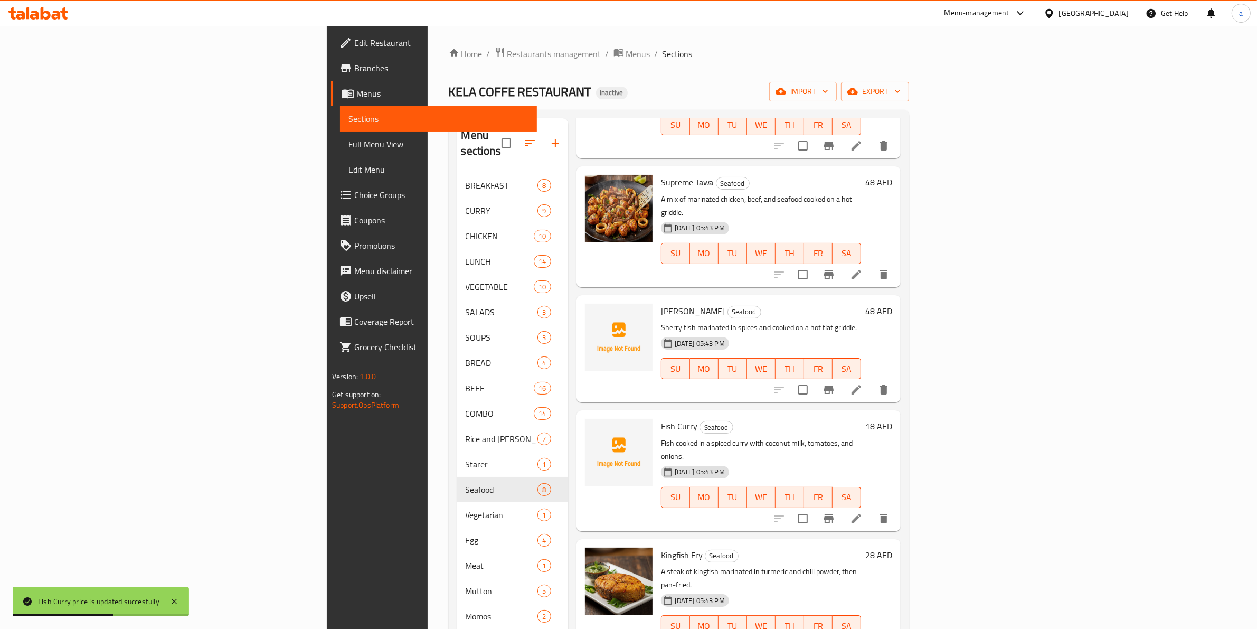
scroll to position [132, 0]
click at [892, 546] on h6 "28 AED" at bounding box center [878, 553] width 27 height 15
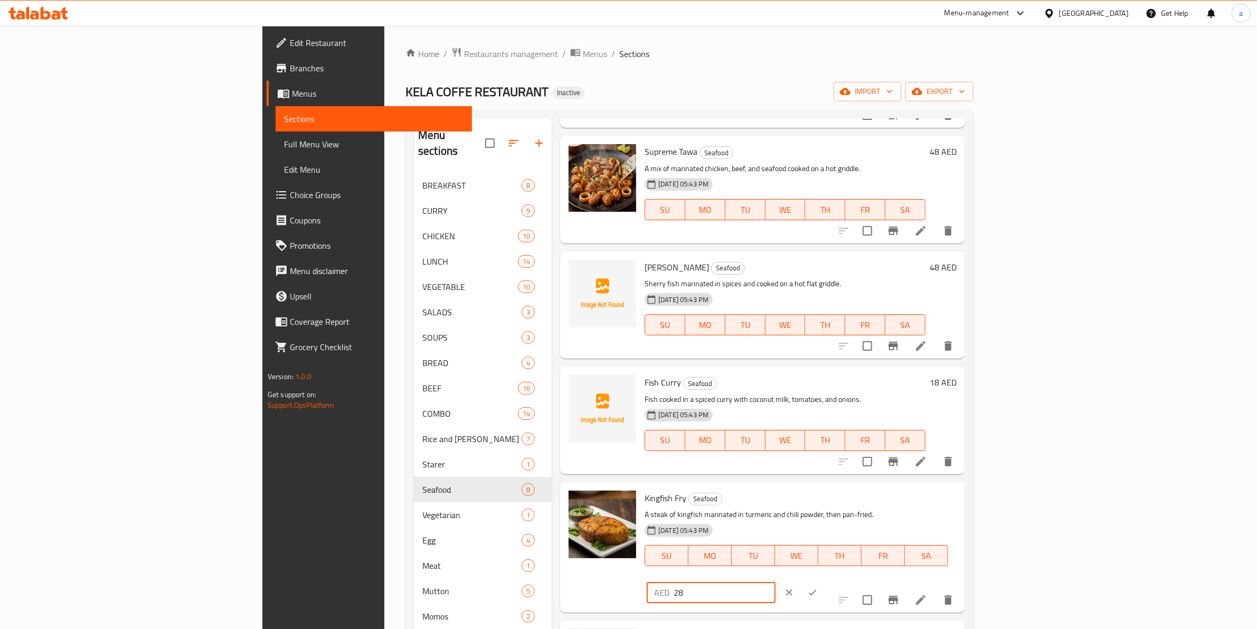
click at [776, 582] on input "28" at bounding box center [725, 592] width 102 height 21
type input "18"
click at [824, 581] on button "ok" at bounding box center [812, 592] width 23 height 23
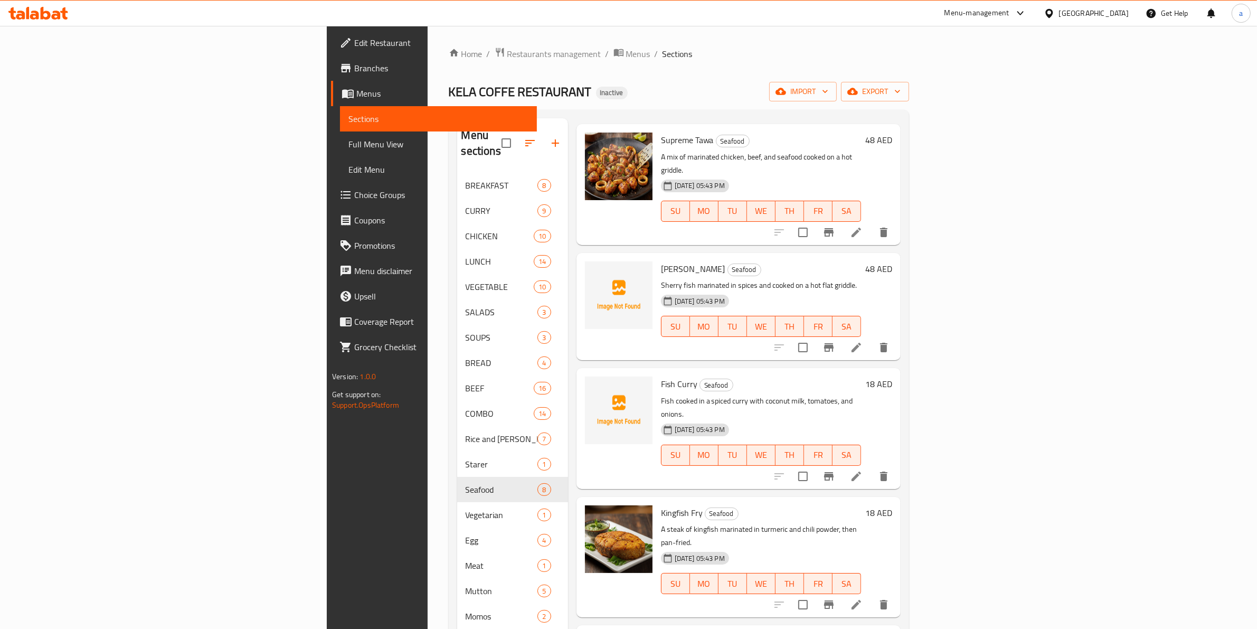
scroll to position [319, 0]
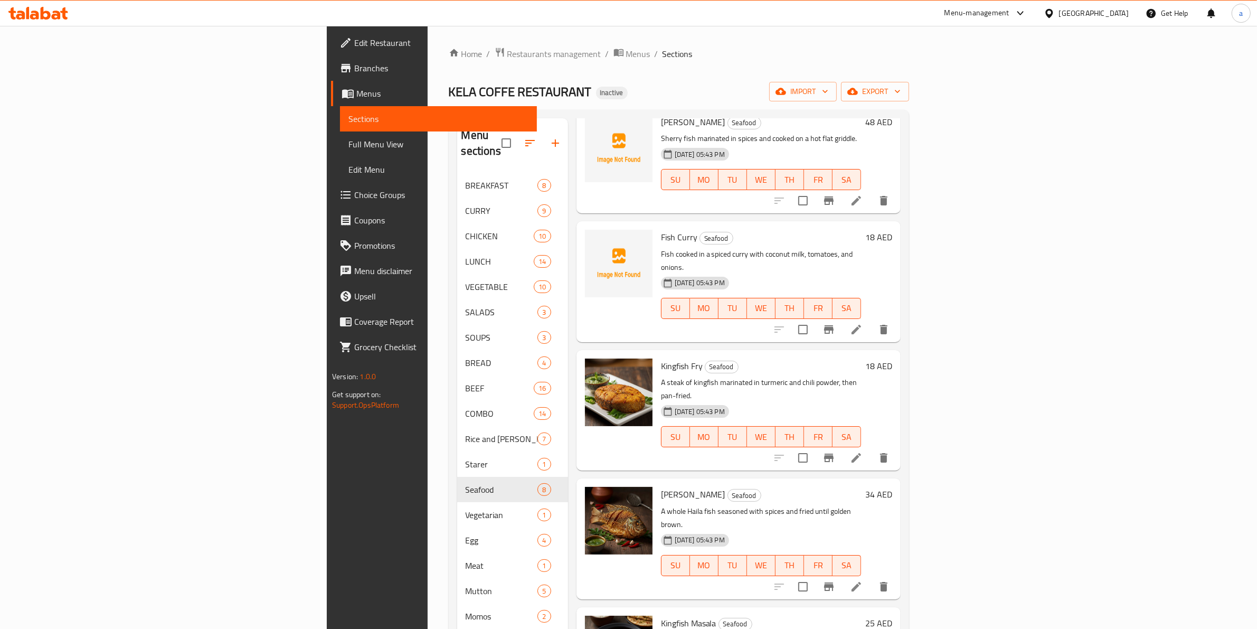
click at [892, 487] on h6 "34 AED" at bounding box center [878, 494] width 27 height 15
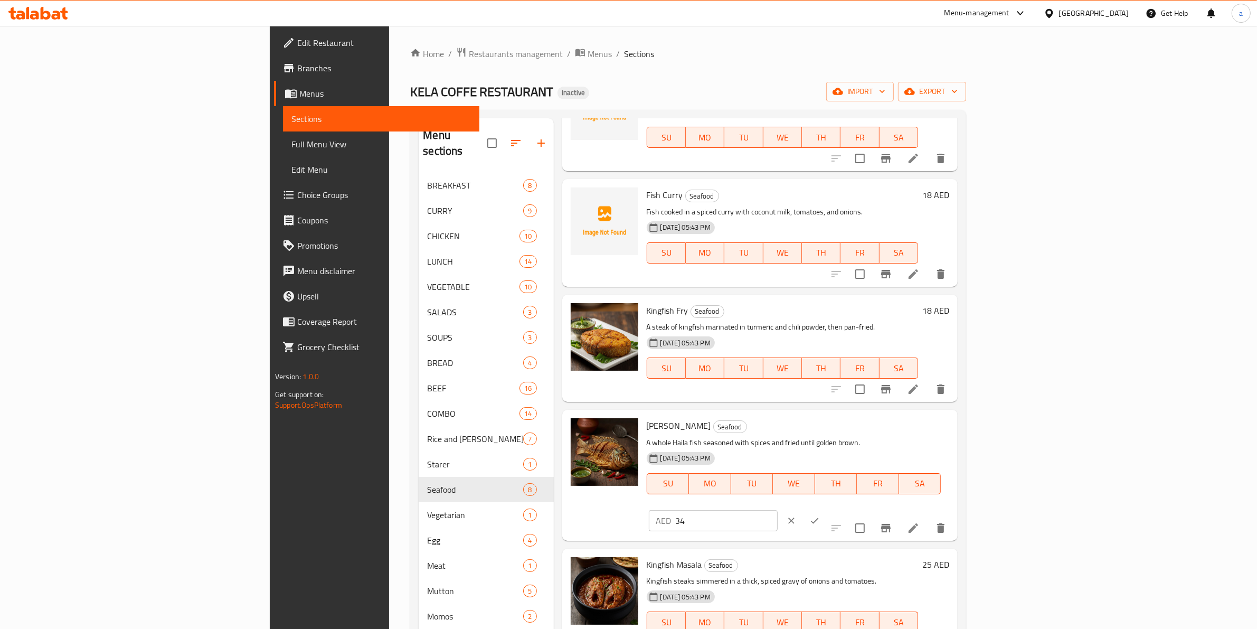
click at [778, 510] on input "34" at bounding box center [727, 520] width 102 height 21
type input "26"
click at [820, 515] on icon "ok" at bounding box center [814, 520] width 11 height 11
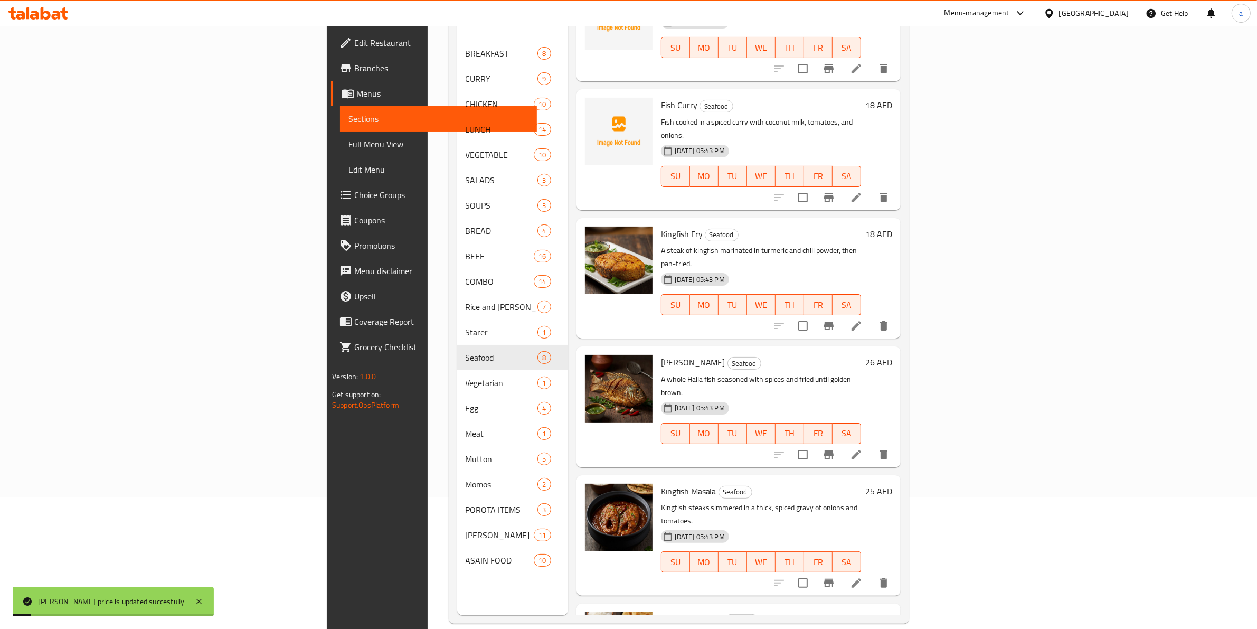
scroll to position [148, 0]
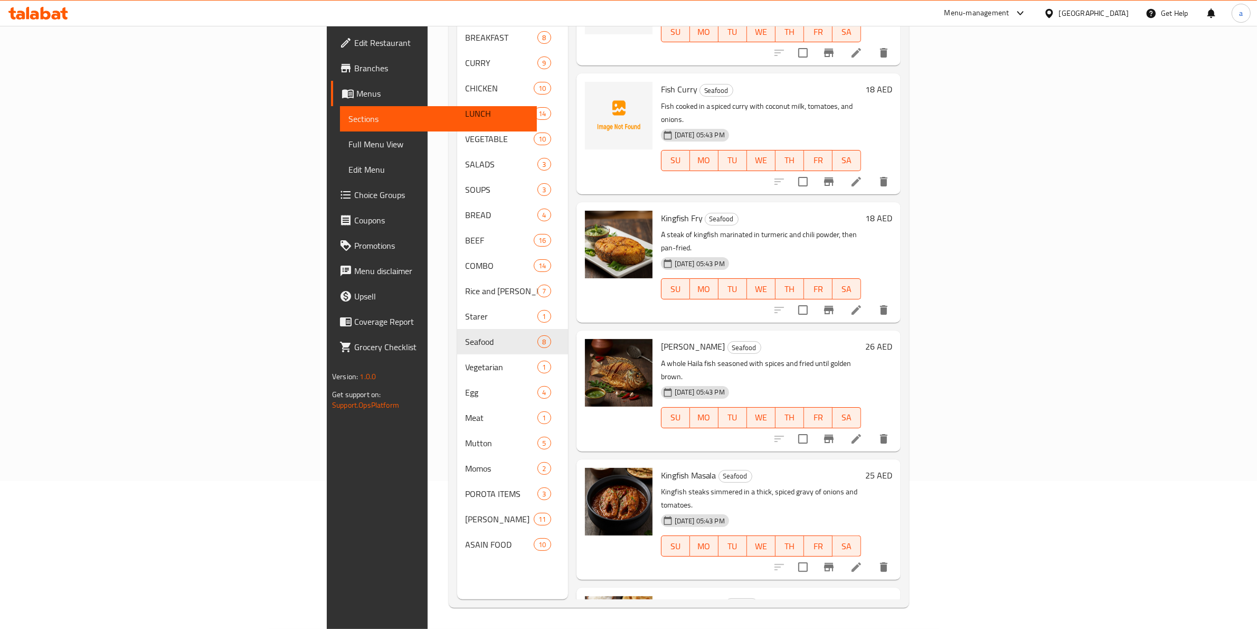
click at [892, 596] on h6 "35 AED" at bounding box center [878, 603] width 27 height 15
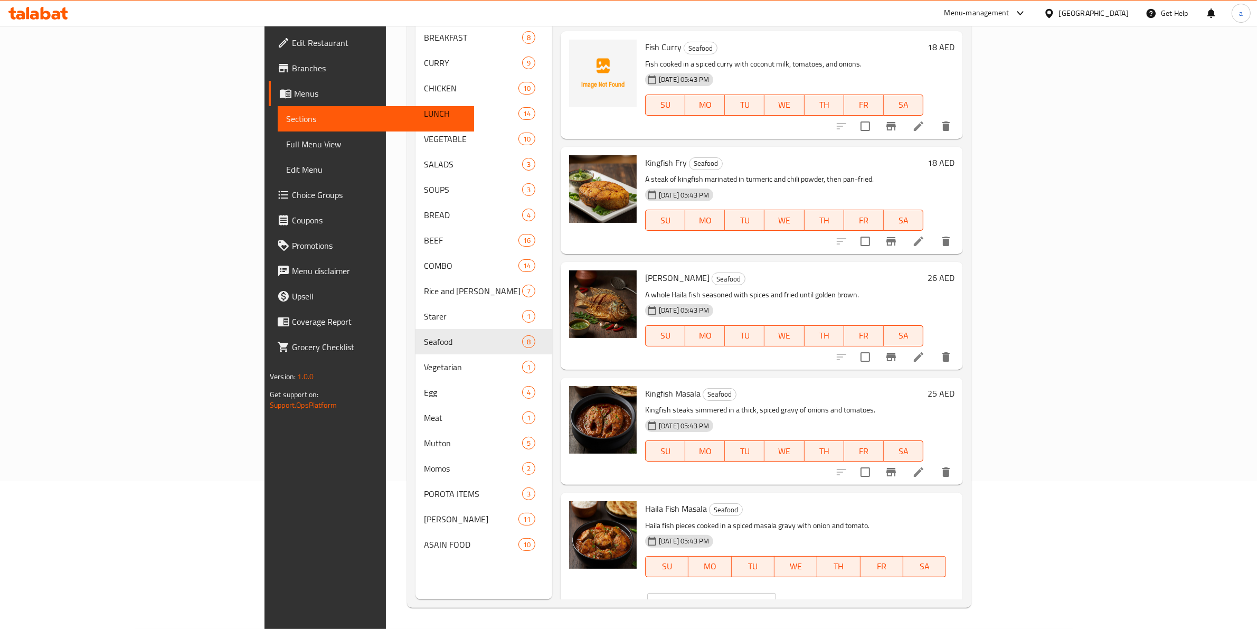
click at [776, 593] on input "35" at bounding box center [725, 603] width 102 height 21
type input "3"
type input "26"
click at [818, 598] on icon "ok" at bounding box center [813, 603] width 11 height 11
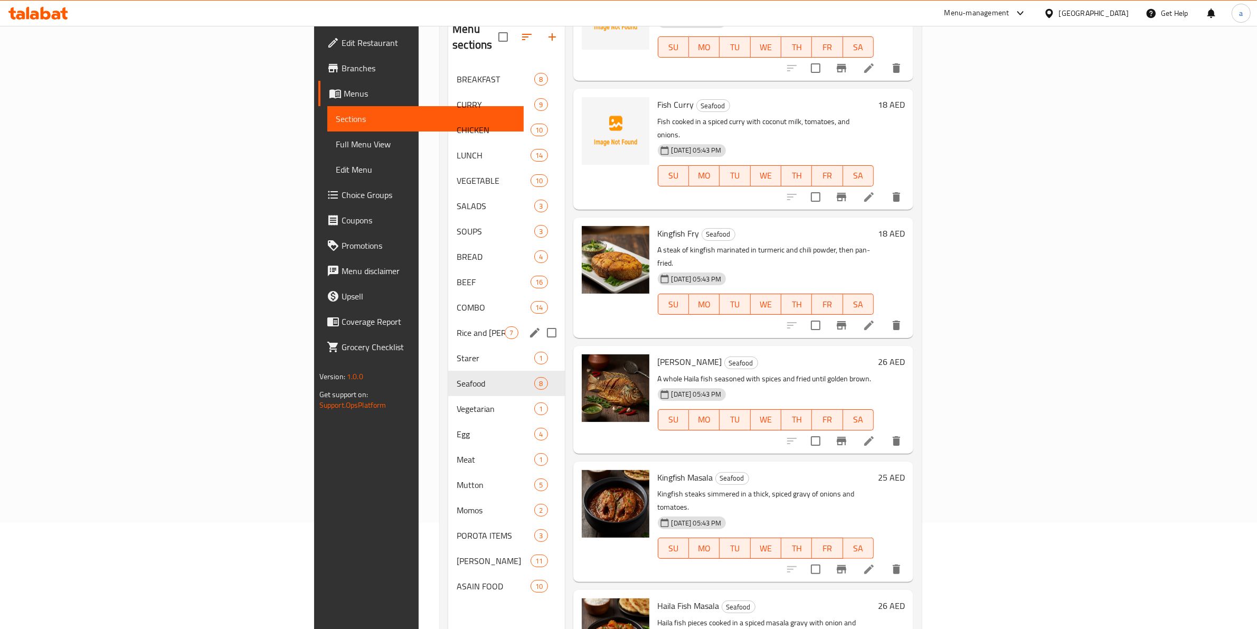
scroll to position [82, 0]
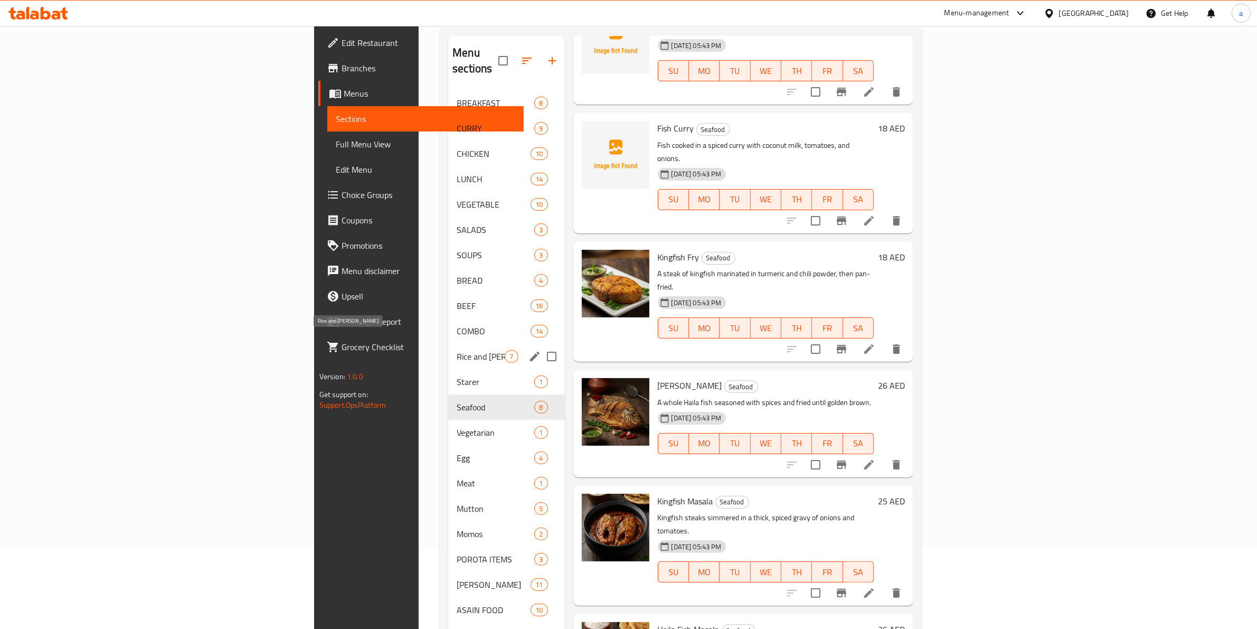
click at [457, 350] on span "Rice and [PERSON_NAME]" at bounding box center [481, 356] width 48 height 13
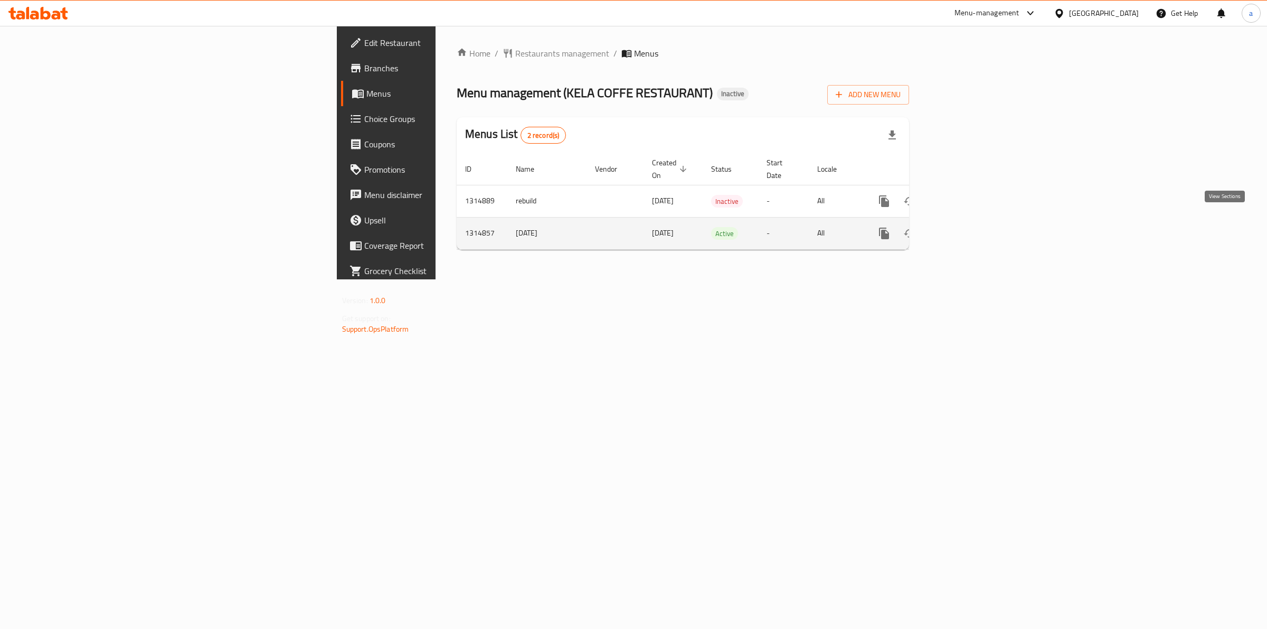
click at [973, 228] on link "enhanced table" at bounding box center [960, 233] width 25 height 25
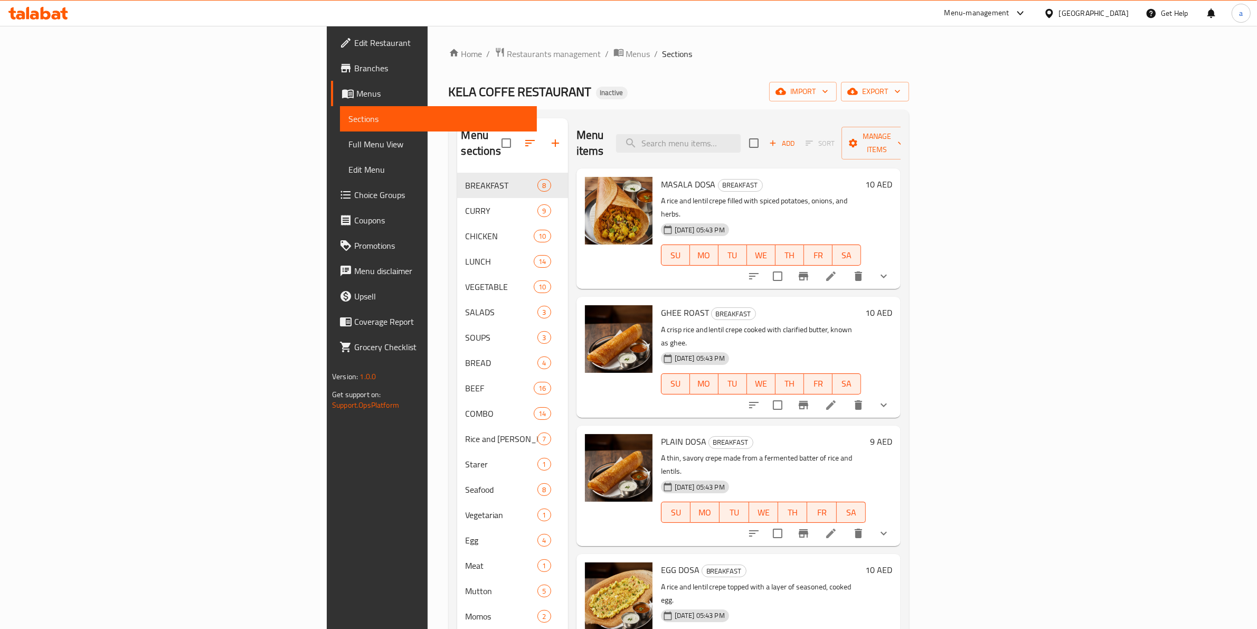
click at [348, 146] on span "Full Menu View" at bounding box center [438, 144] width 180 height 13
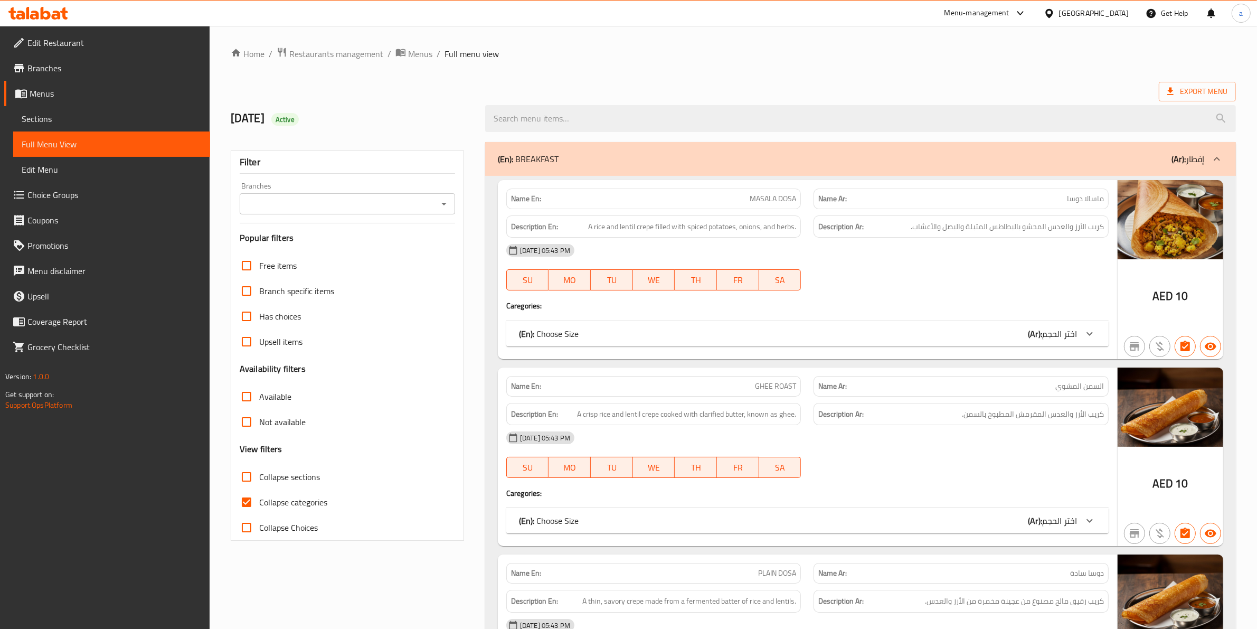
click at [241, 506] on input "Collapse categories" at bounding box center [246, 501] width 25 height 25
checkbox input "false"
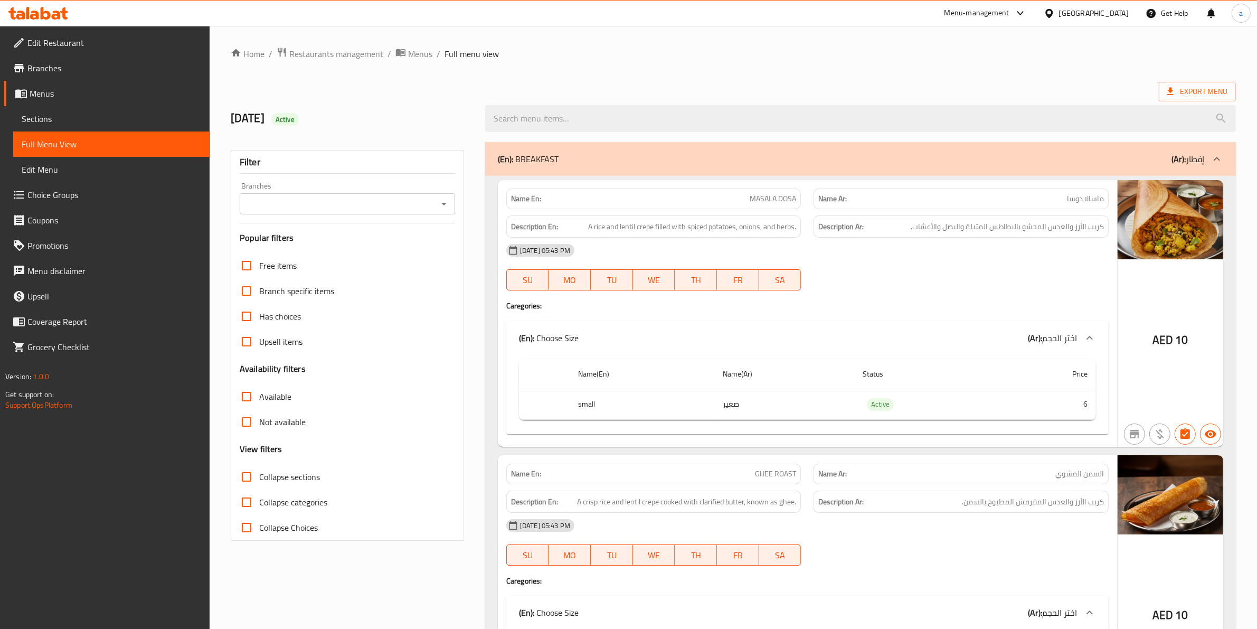
click at [241, 475] on input "Collapse sections" at bounding box center [246, 476] width 25 height 25
checkbox input "true"
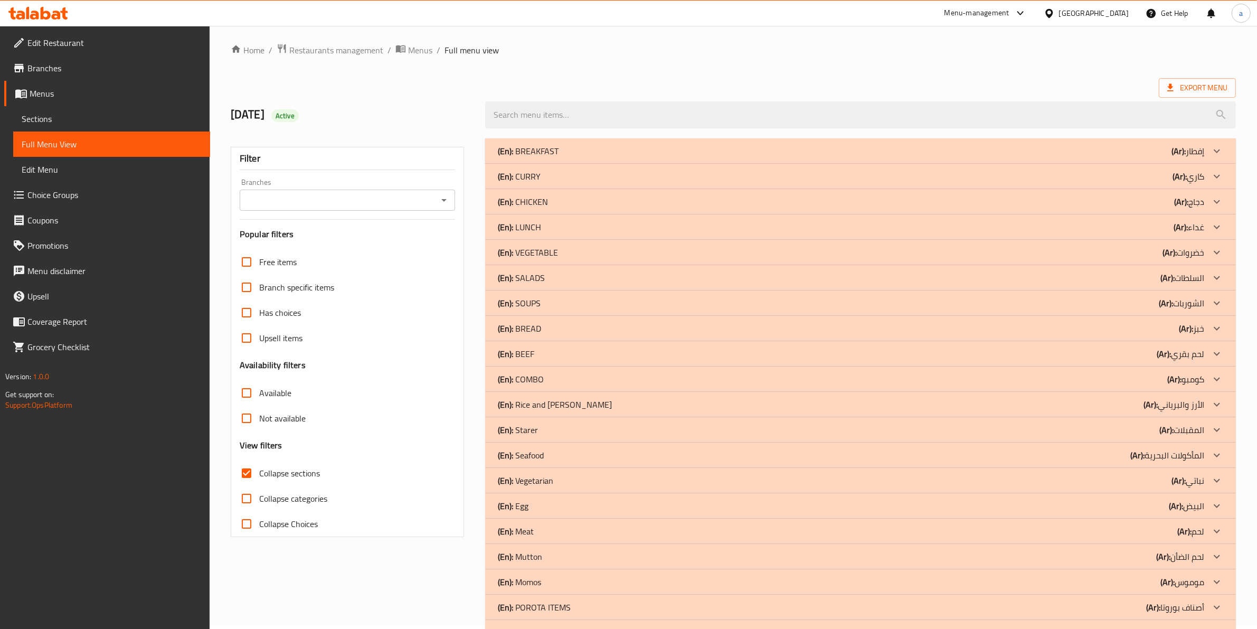
scroll to position [67, 0]
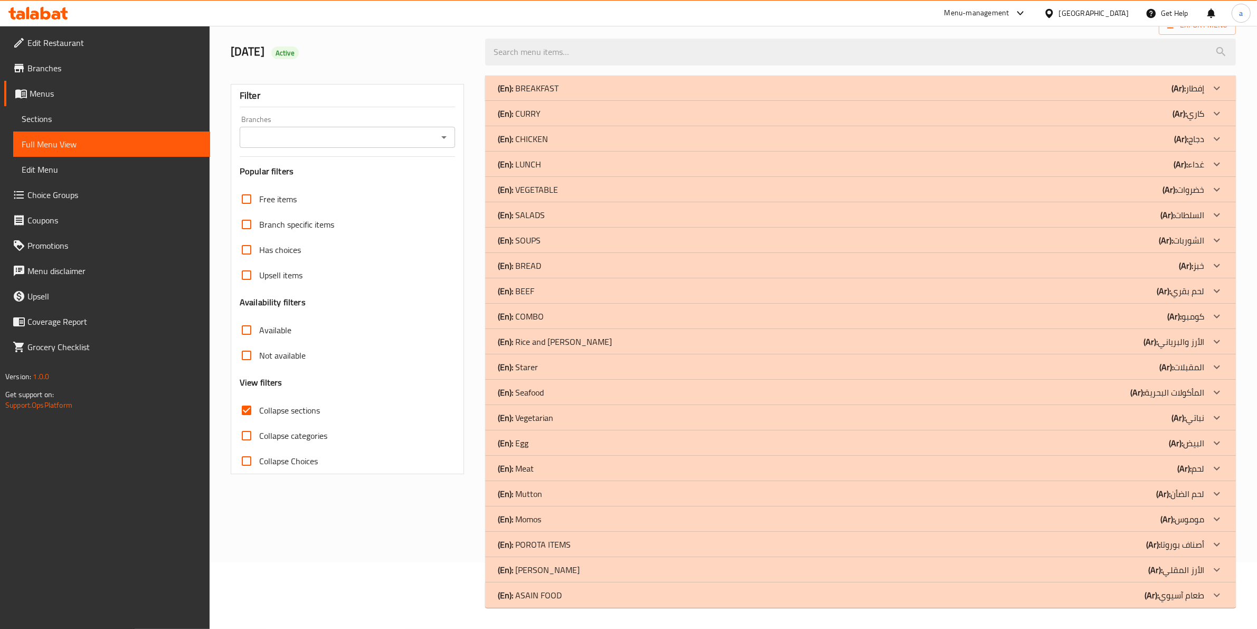
click at [550, 394] on div "(En): Seafood (Ar): المأكولات البحرية" at bounding box center [851, 392] width 706 height 13
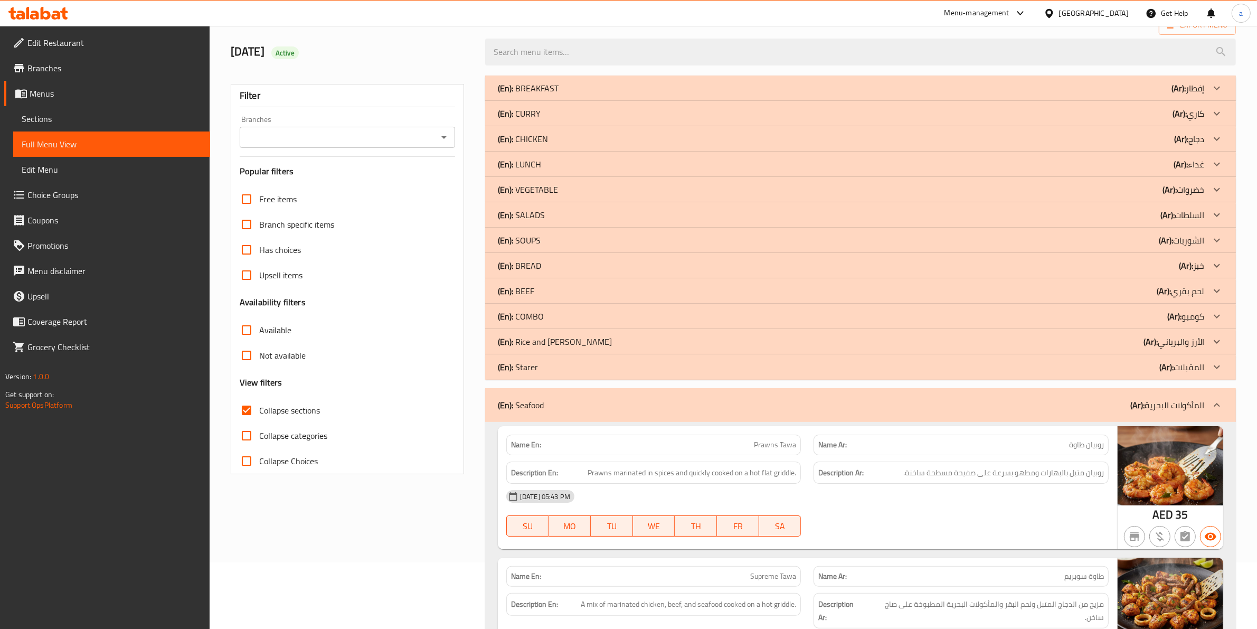
click at [548, 214] on div "(En): SALADS (Ar): السلطات" at bounding box center [851, 215] width 706 height 13
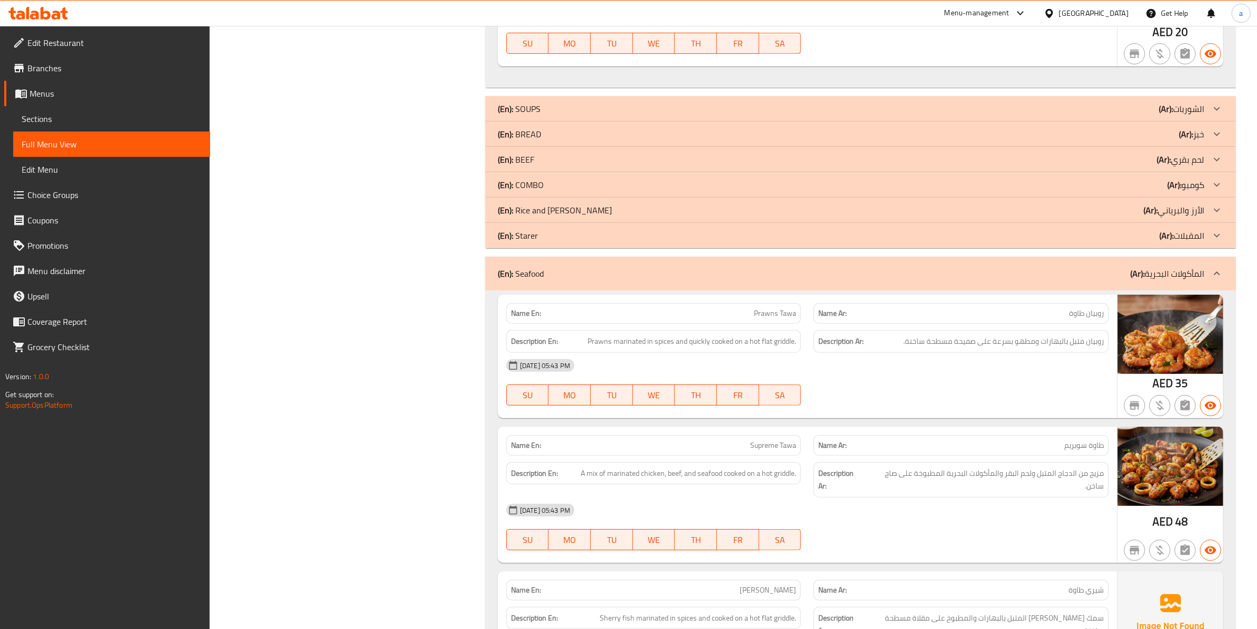
scroll to position [628, 0]
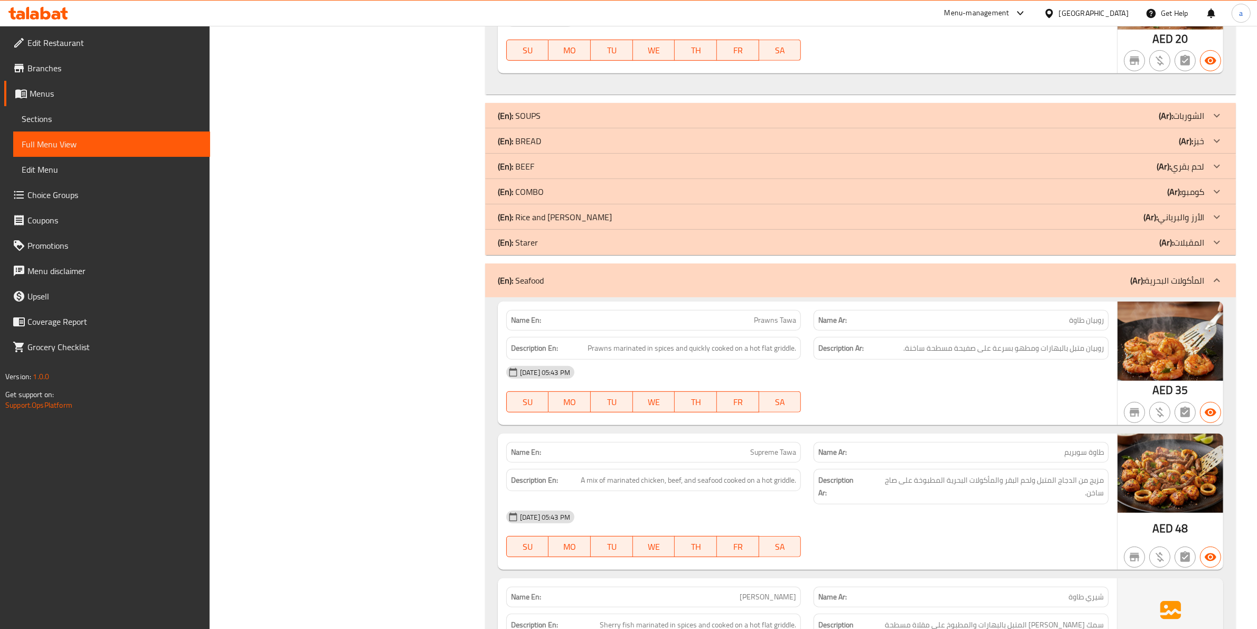
click at [583, 117] on div "(En): SOUPS (Ar): الشوربات" at bounding box center [851, 115] width 706 height 13
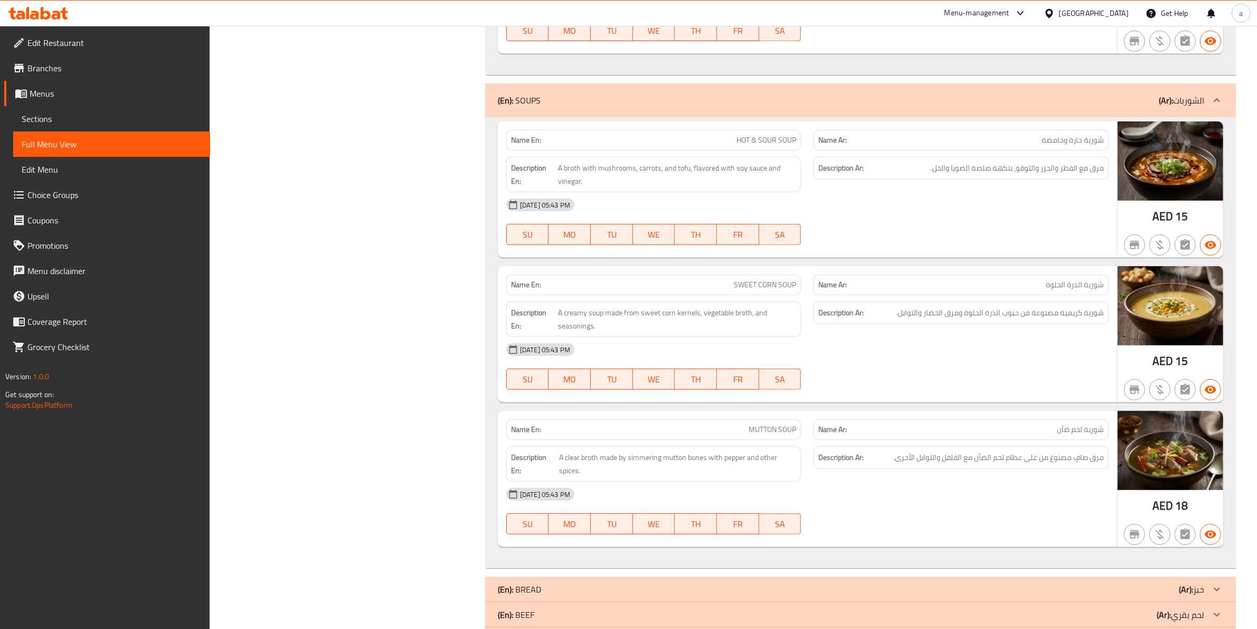
scroll to position [958, 0]
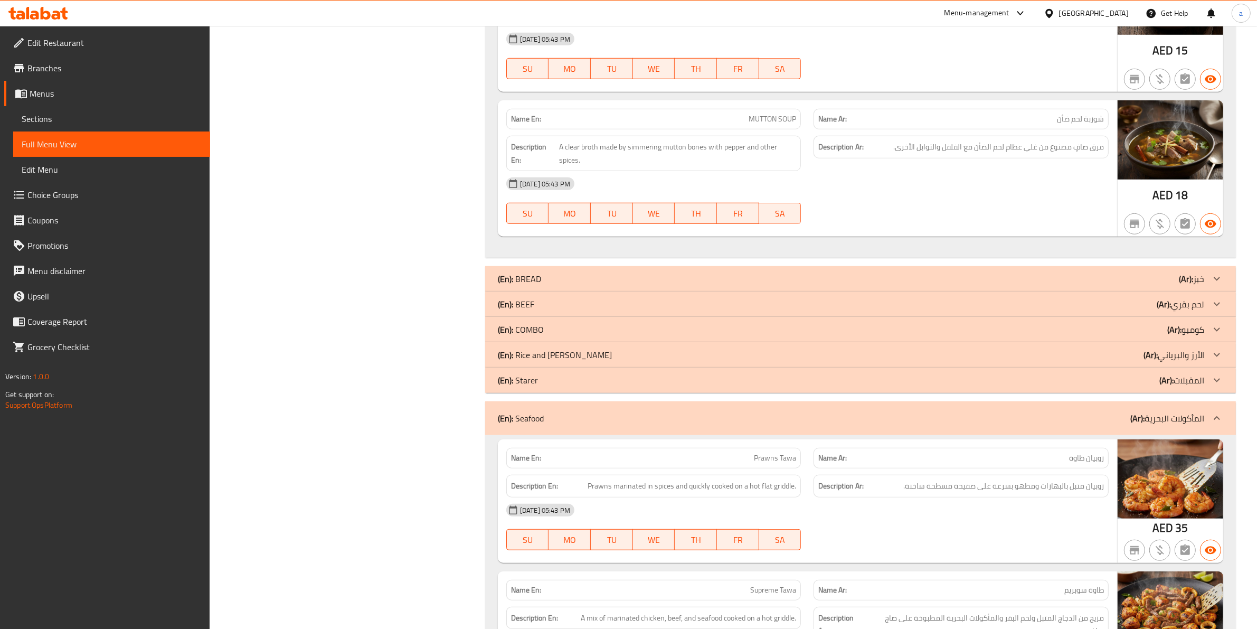
click at [590, 285] on div "(En): BREAD (Ar): خبز" at bounding box center [851, 278] width 706 height 13
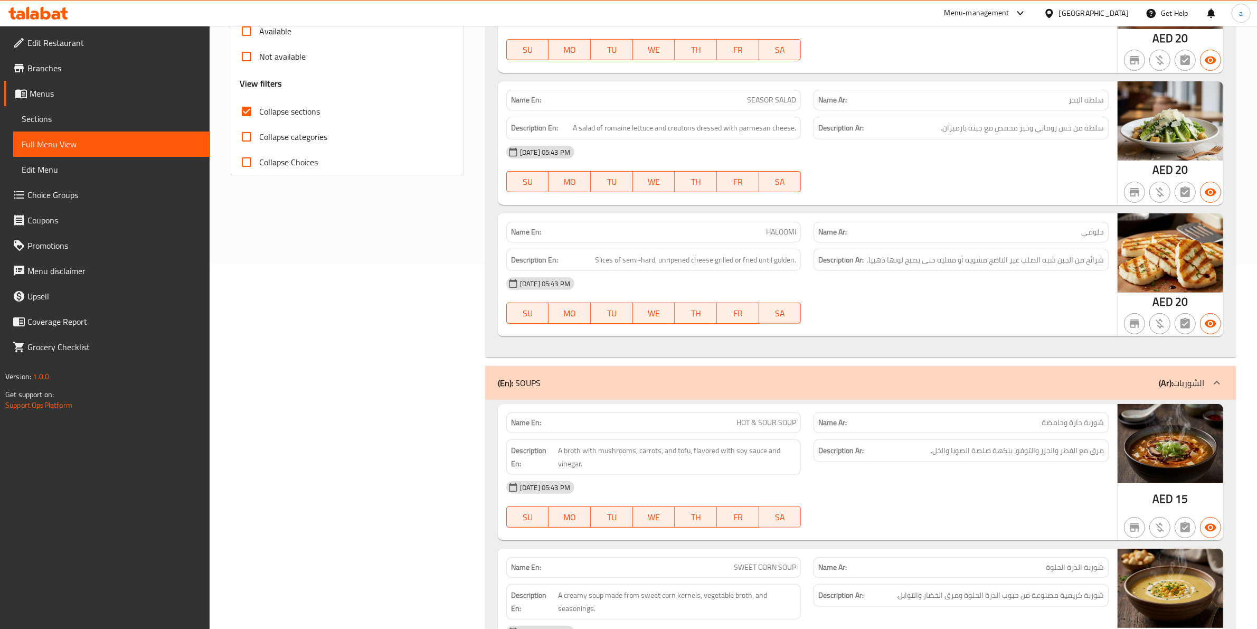
scroll to position [0, 0]
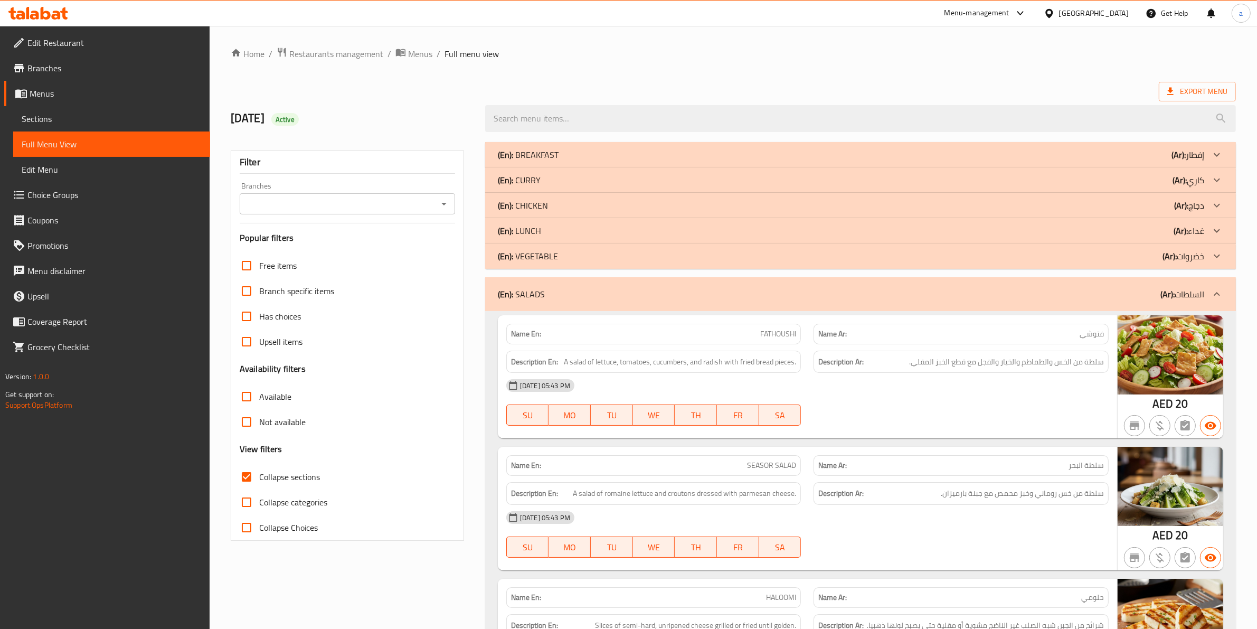
click at [576, 169] on div "(En): CURRY (Ar): كاري" at bounding box center [860, 179] width 751 height 25
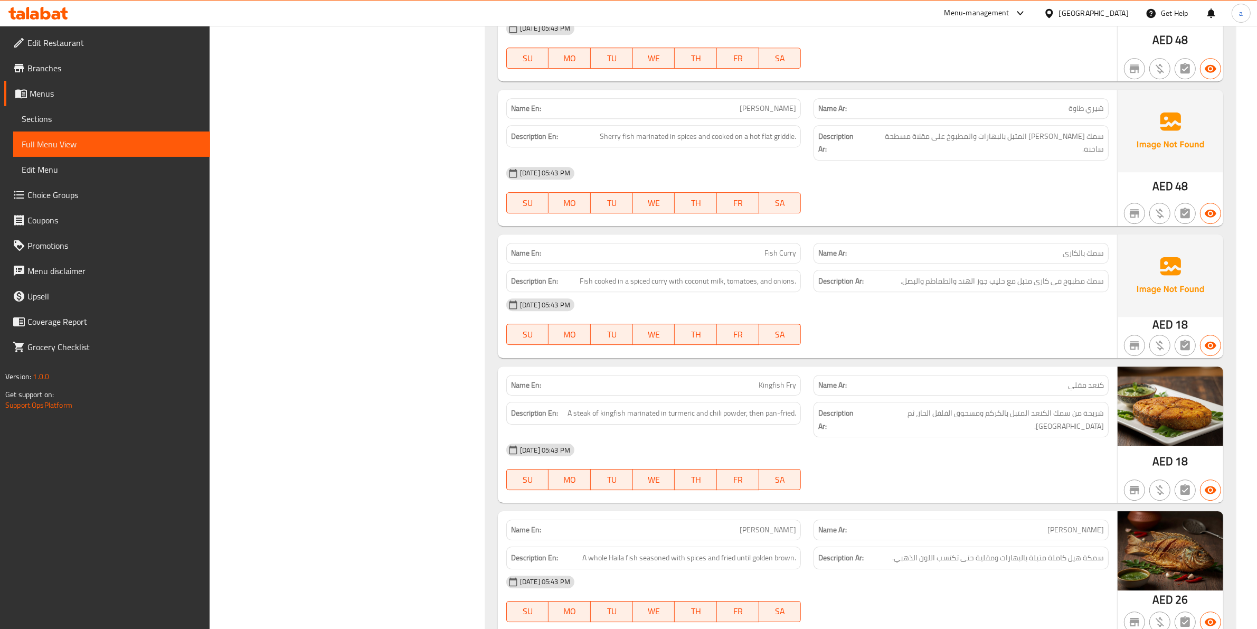
scroll to position [4536, 0]
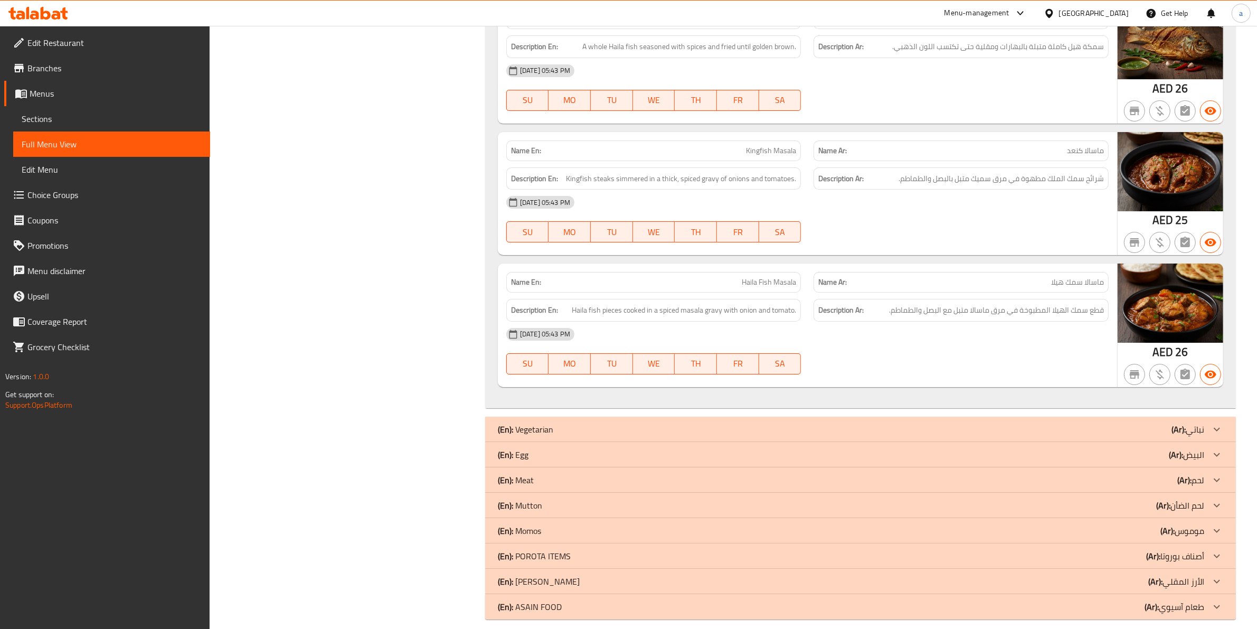
drag, startPoint x: 568, startPoint y: 549, endPoint x: 604, endPoint y: 543, distance: 37.0
click at [569, 550] on p "(En): POROTA ITEMS" at bounding box center [534, 556] width 73 height 13
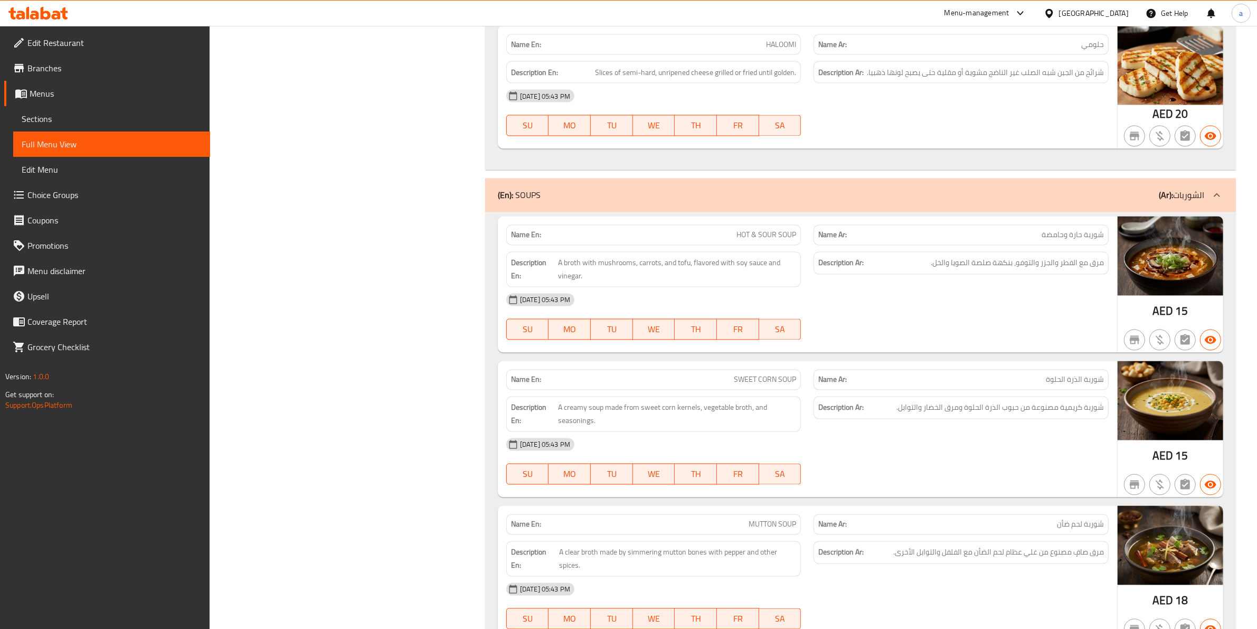
scroll to position [2303, 0]
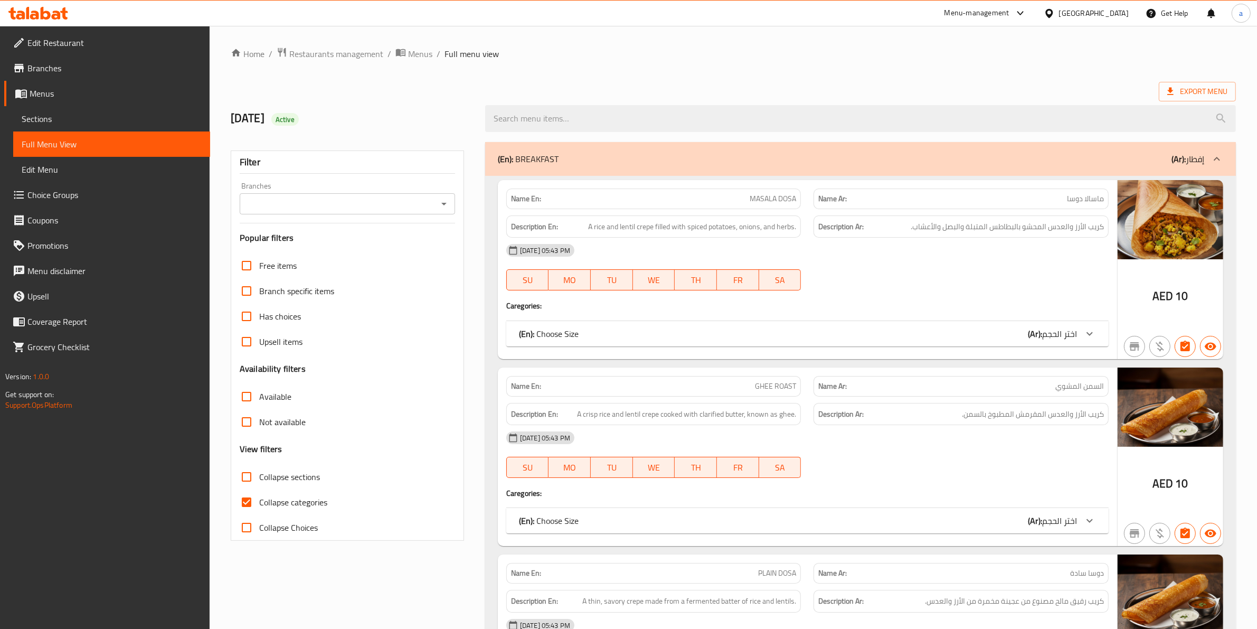
click at [93, 125] on link "Sections" at bounding box center [111, 118] width 197 height 25
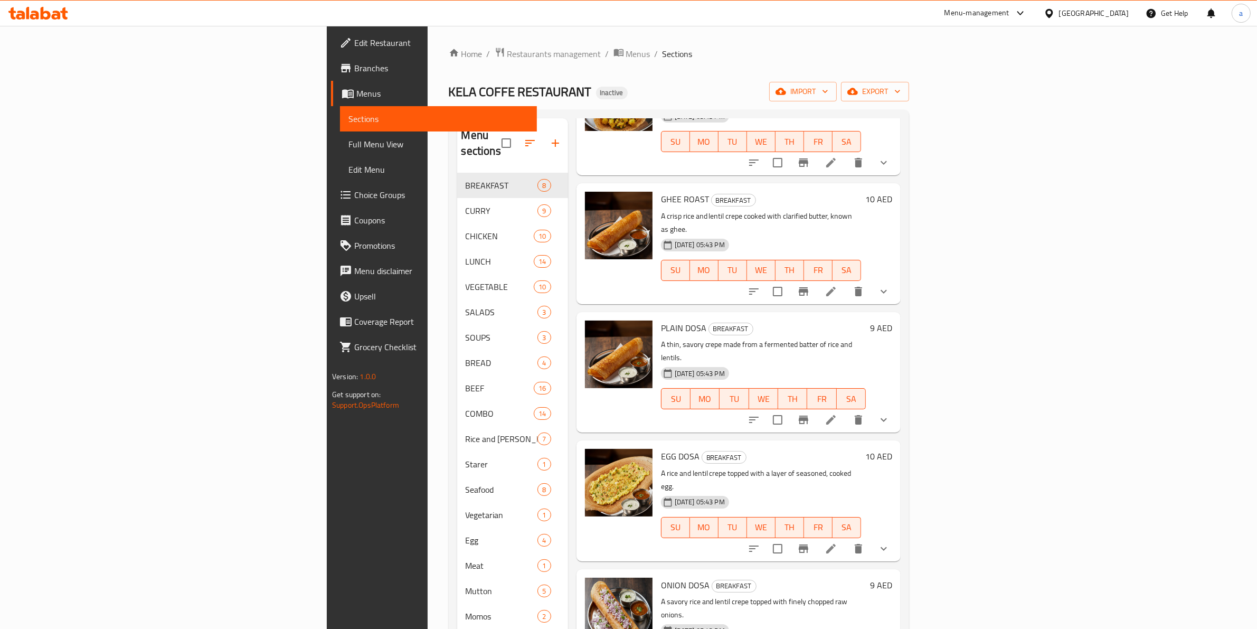
scroll to position [319, 0]
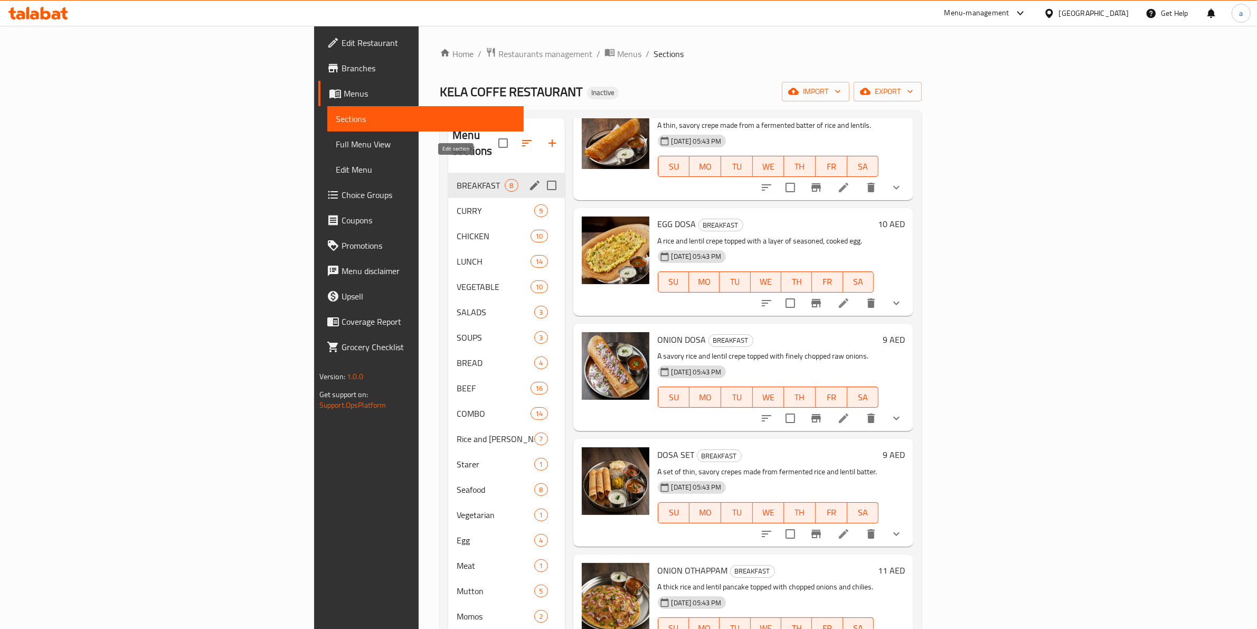
click at [528, 179] on icon "edit" at bounding box center [534, 185] width 13 height 13
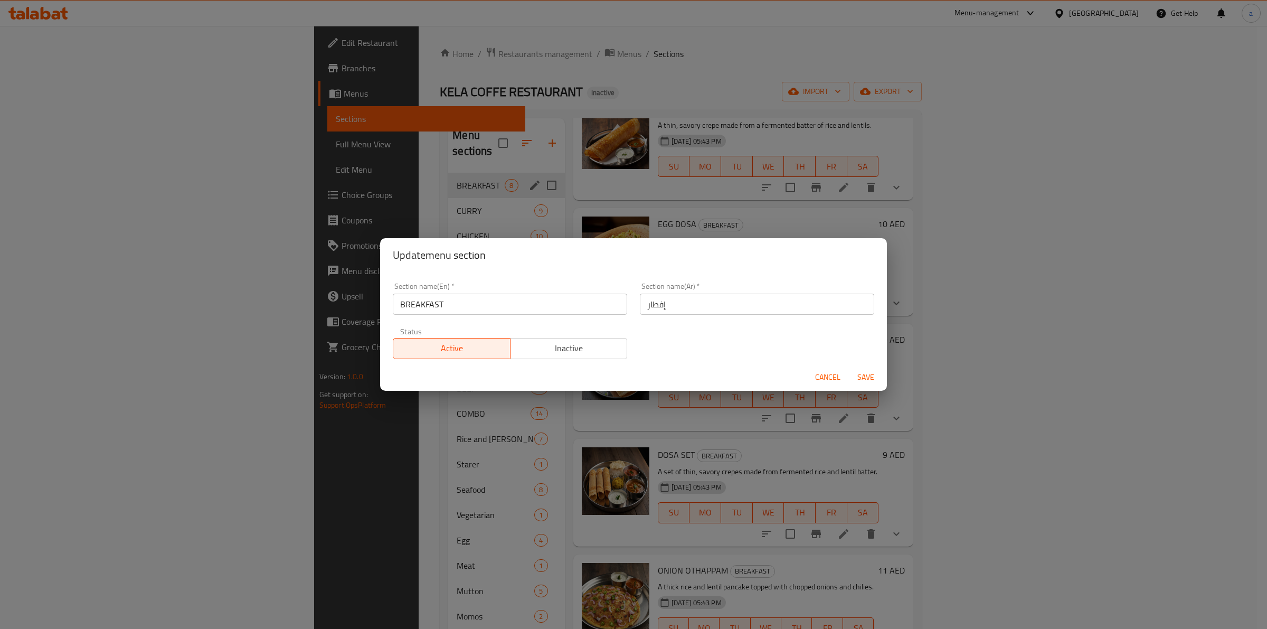
click at [550, 299] on input "BREAKFAST" at bounding box center [510, 304] width 234 height 21
type input "dosa items"
type input "u"
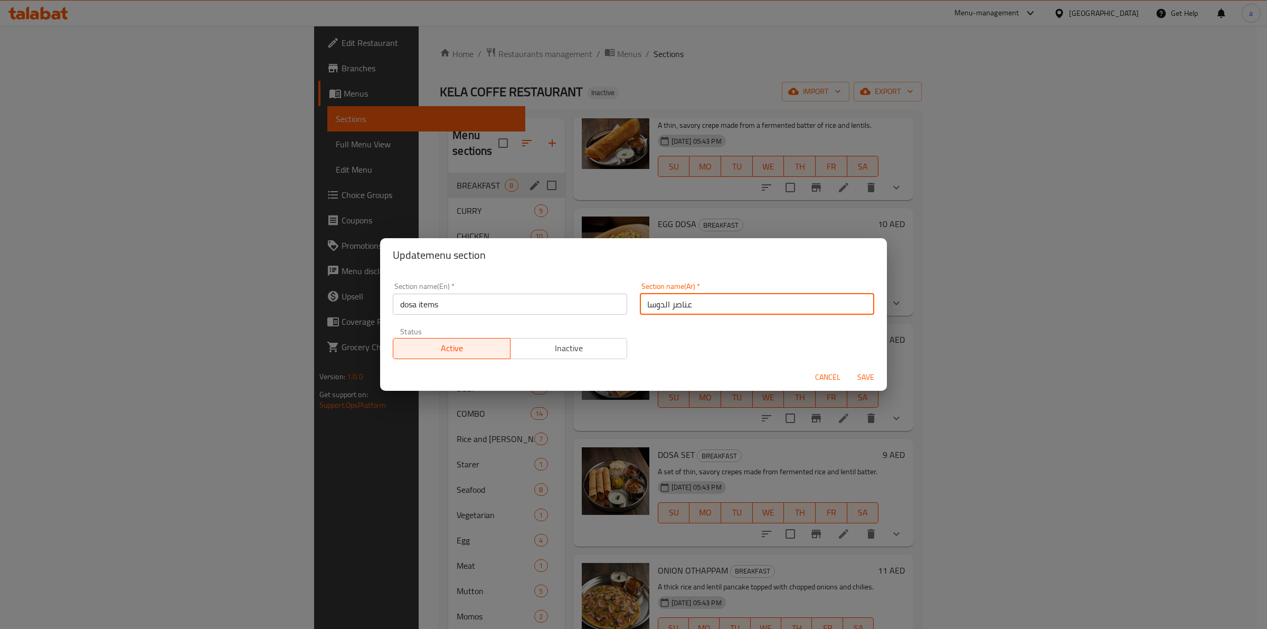
type input "عناصر الدوسا"
click at [856, 377] on span "Save" at bounding box center [865, 377] width 25 height 13
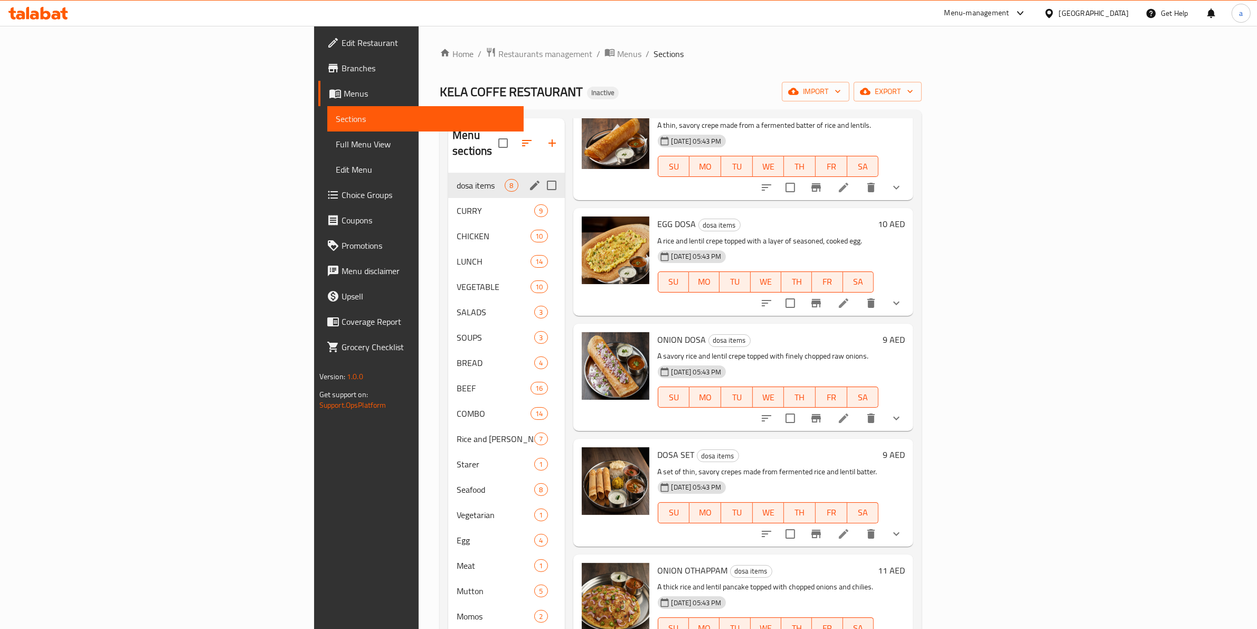
click at [457, 179] on span "dosa items" at bounding box center [481, 185] width 48 height 13
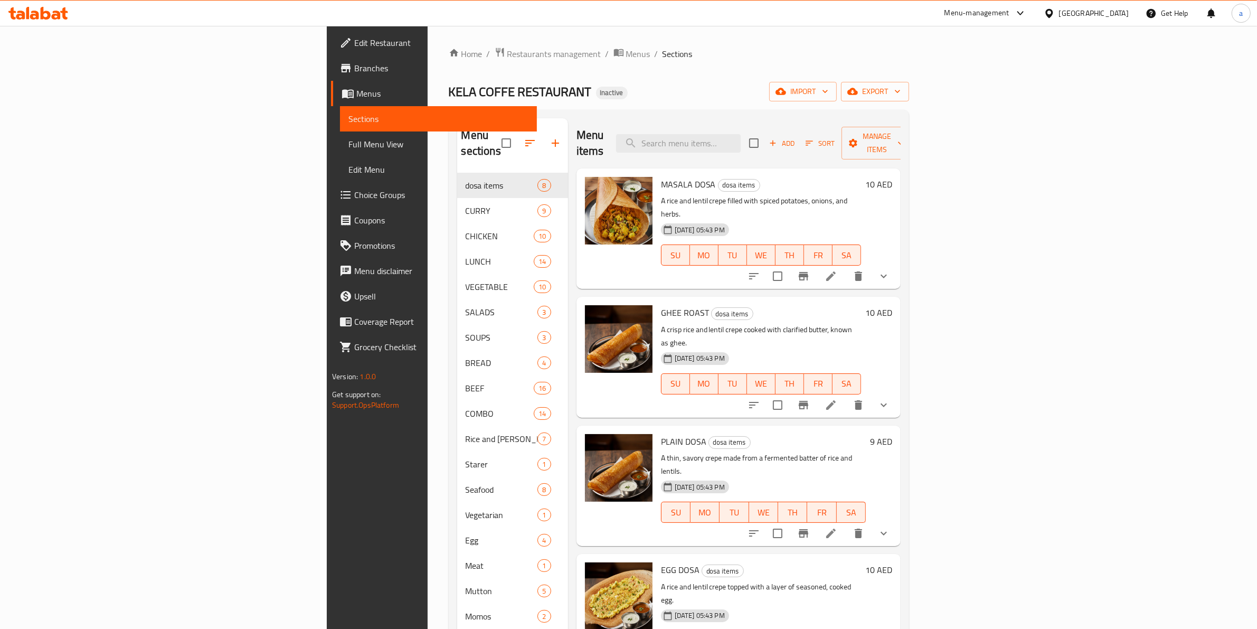
click at [348, 148] on span "Full Menu View" at bounding box center [438, 144] width 180 height 13
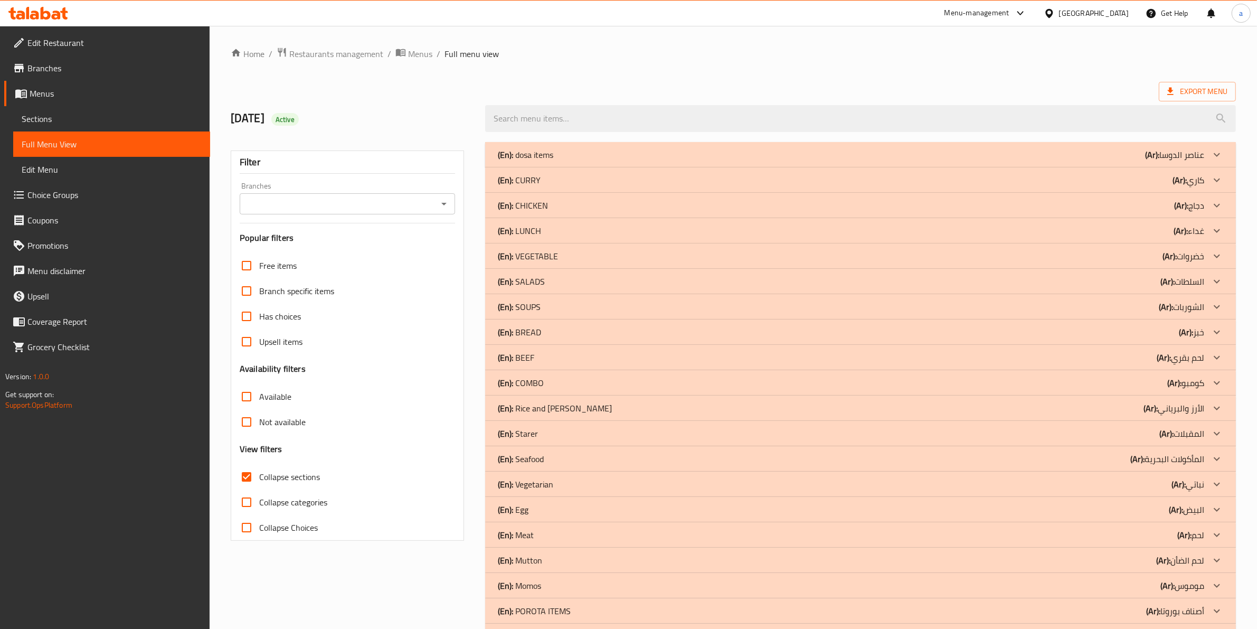
click at [607, 148] on div "(En): dosa items (Ar): عناصر الدوسا" at bounding box center [860, 154] width 751 height 25
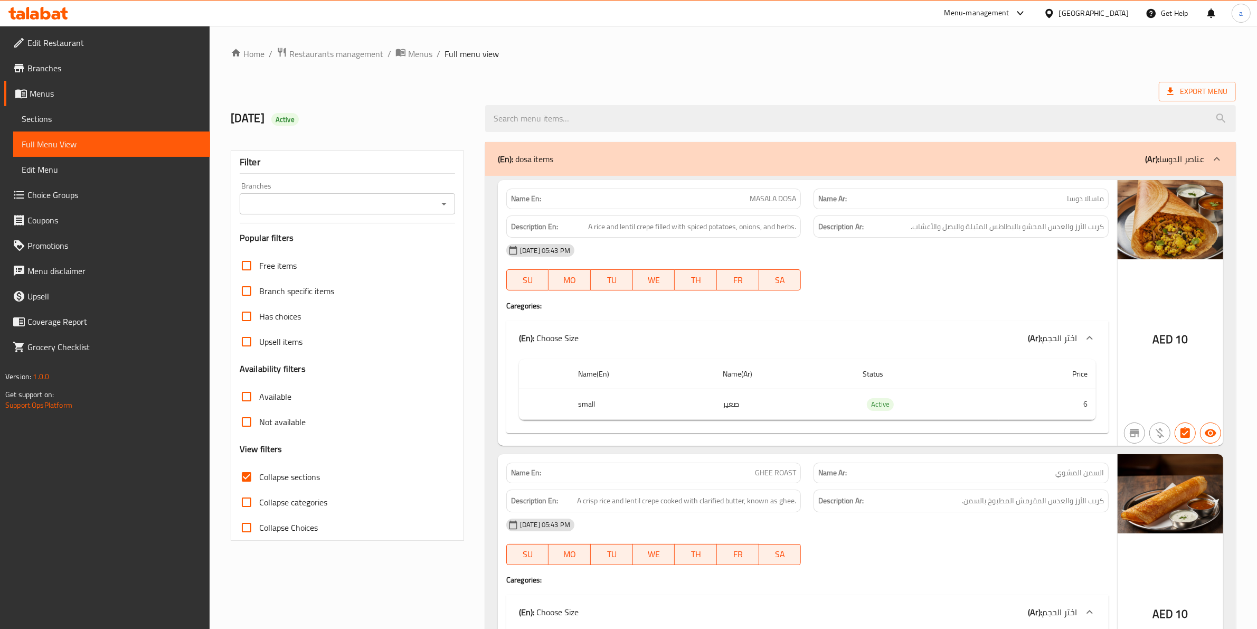
click at [82, 121] on span "Sections" at bounding box center [112, 118] width 180 height 13
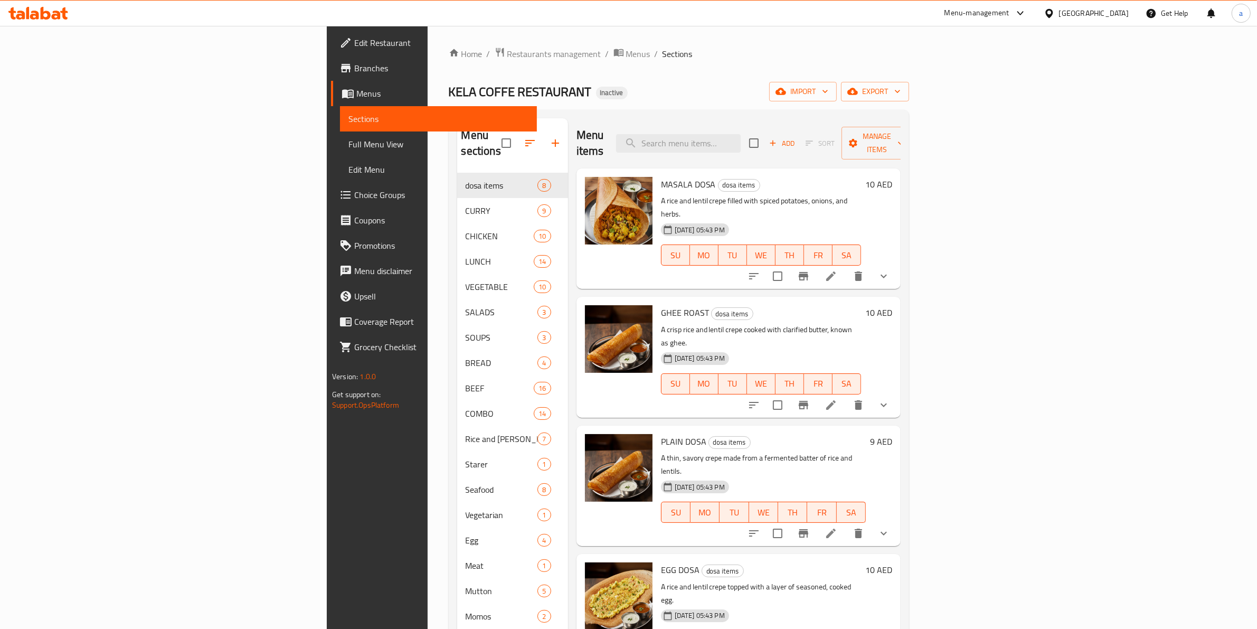
click at [896, 263] on button "show more" at bounding box center [883, 275] width 25 height 25
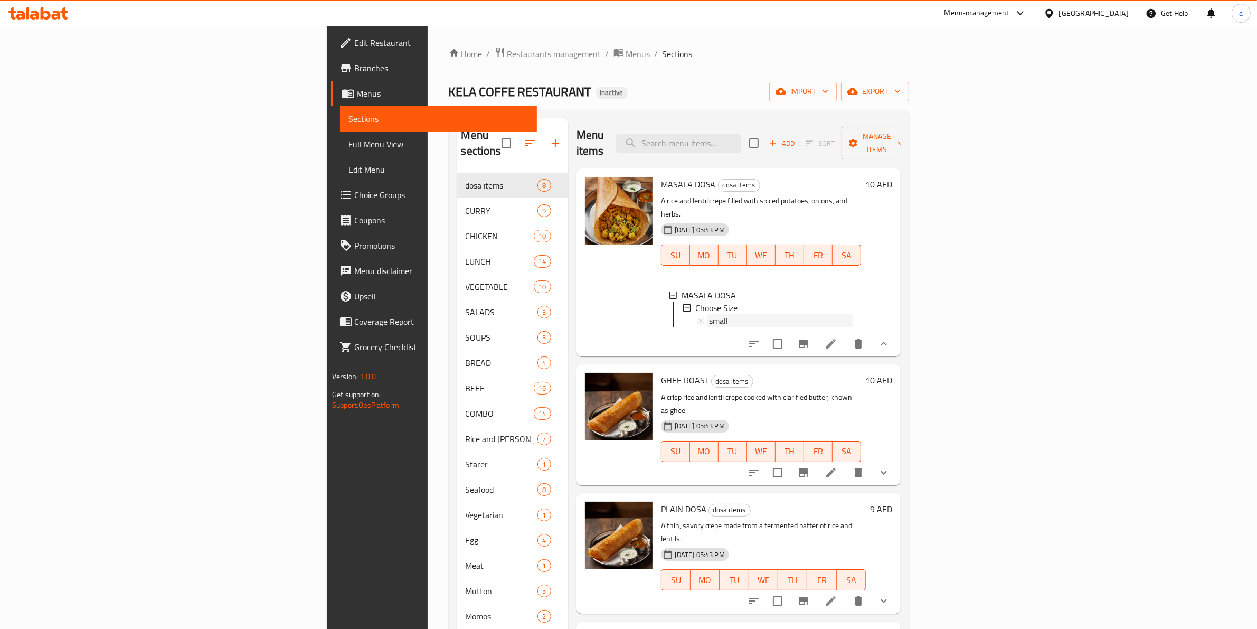
click at [697, 314] on div "small" at bounding box center [775, 320] width 156 height 13
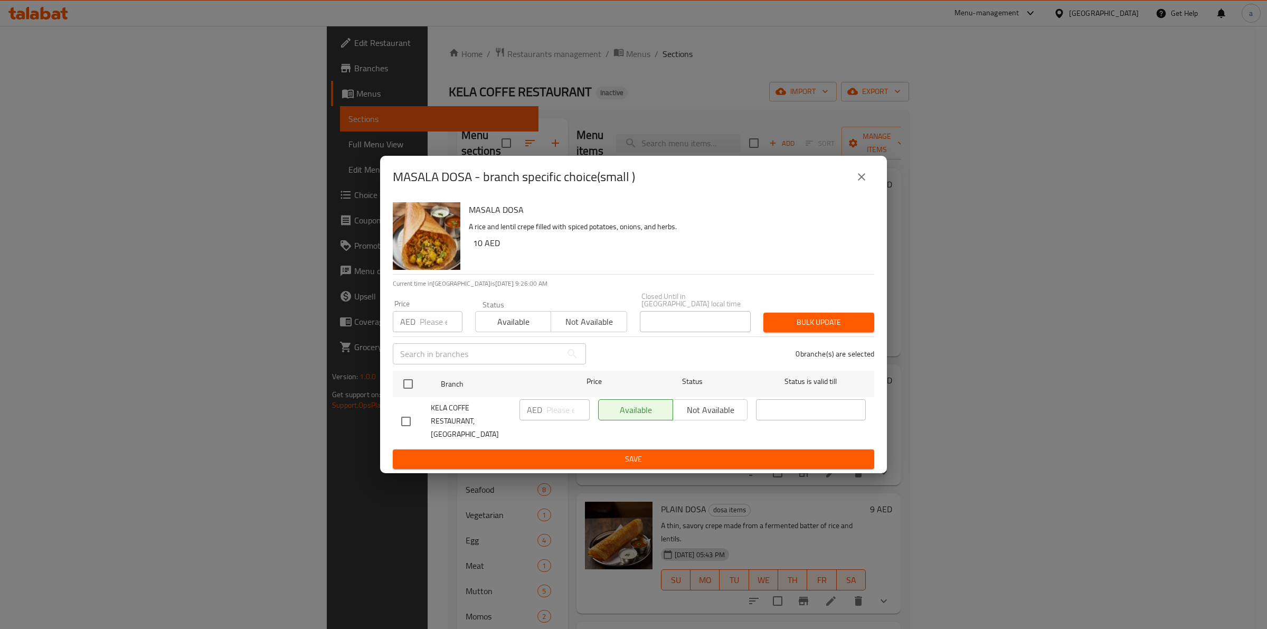
click at [863, 188] on button "close" at bounding box center [861, 176] width 25 height 25
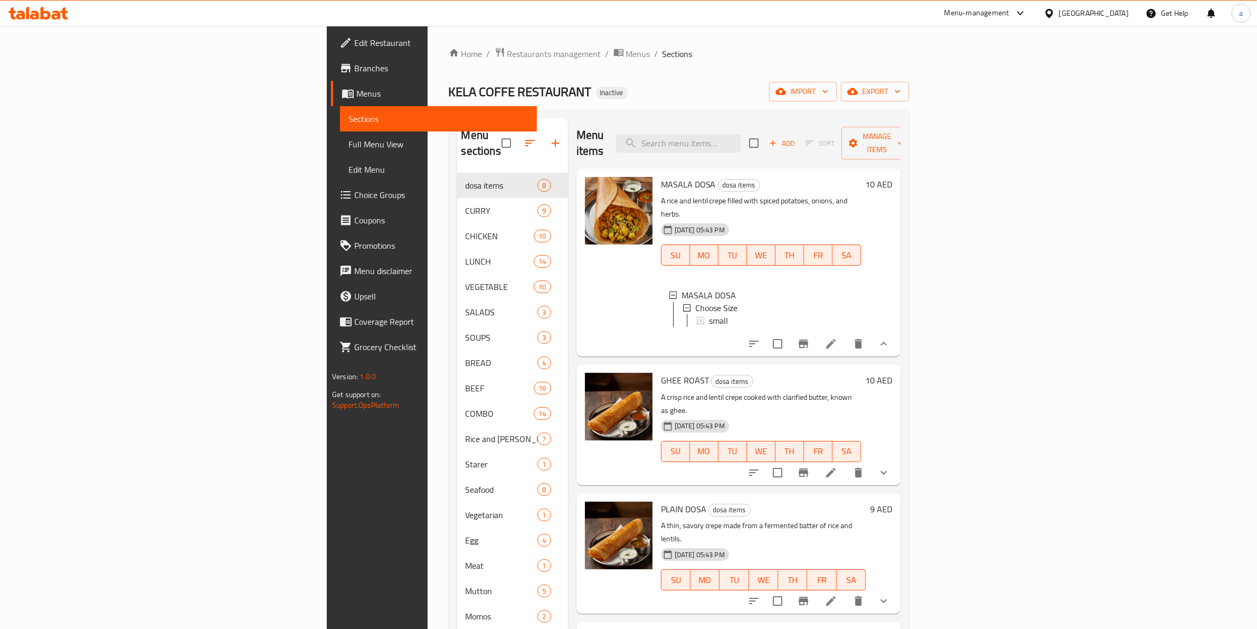
click at [846, 334] on li at bounding box center [831, 343] width 30 height 19
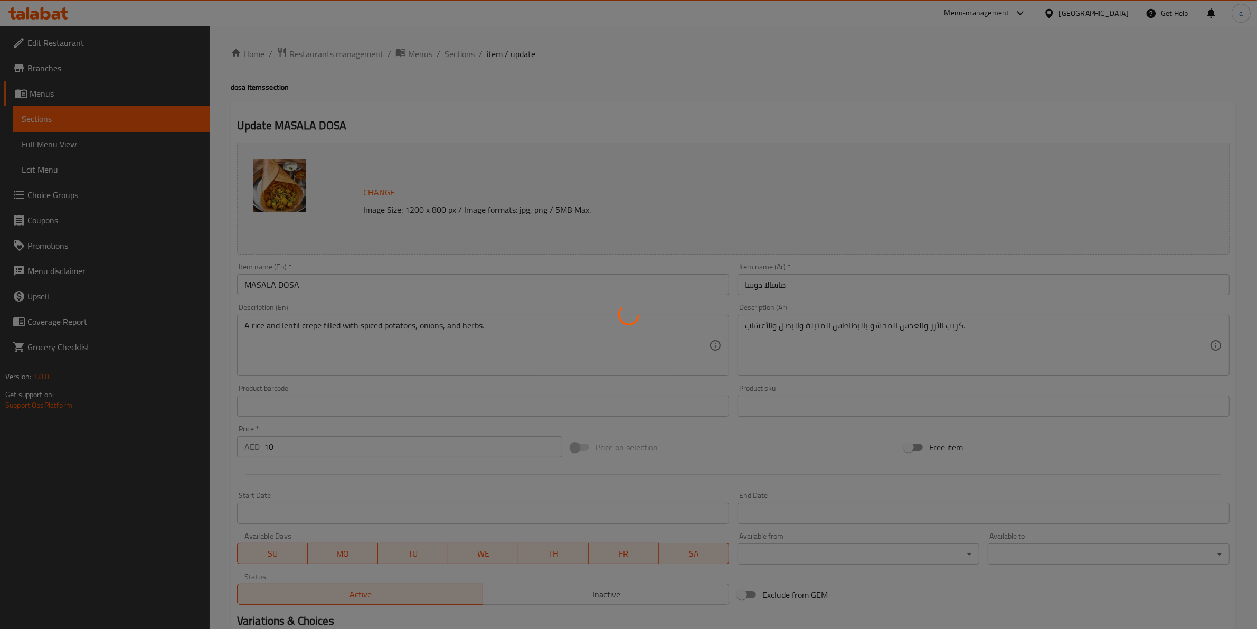
type input "اختر الحجم"
type input "1"
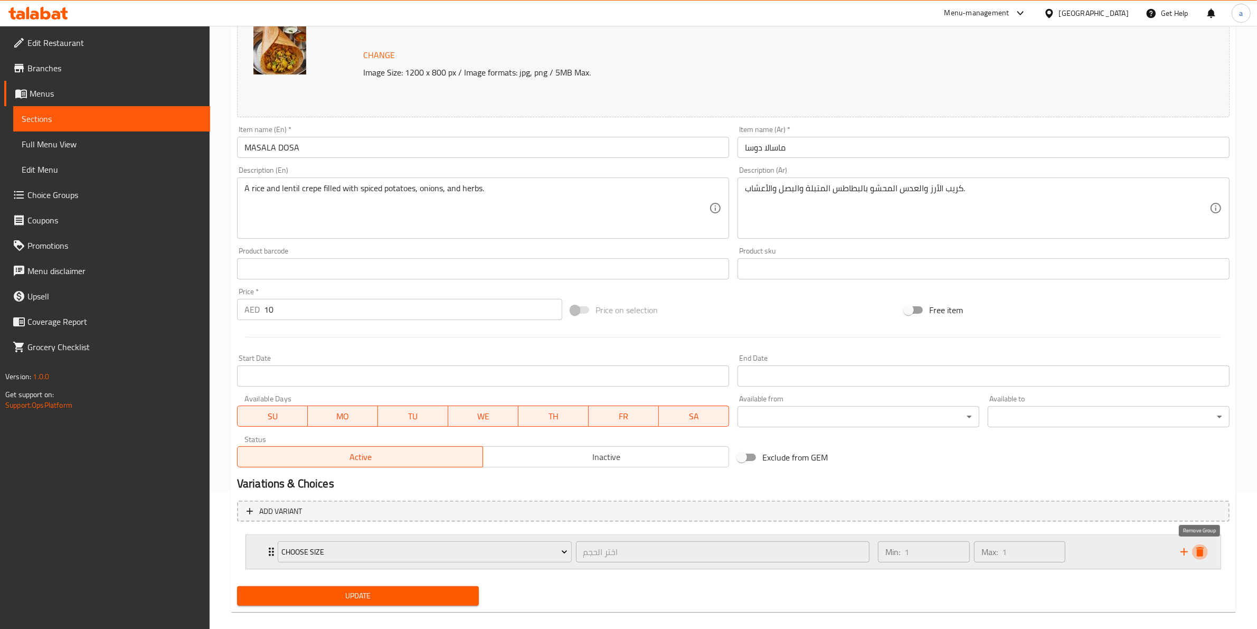
click at [1201, 552] on icon "delete" at bounding box center [1199, 552] width 7 height 10
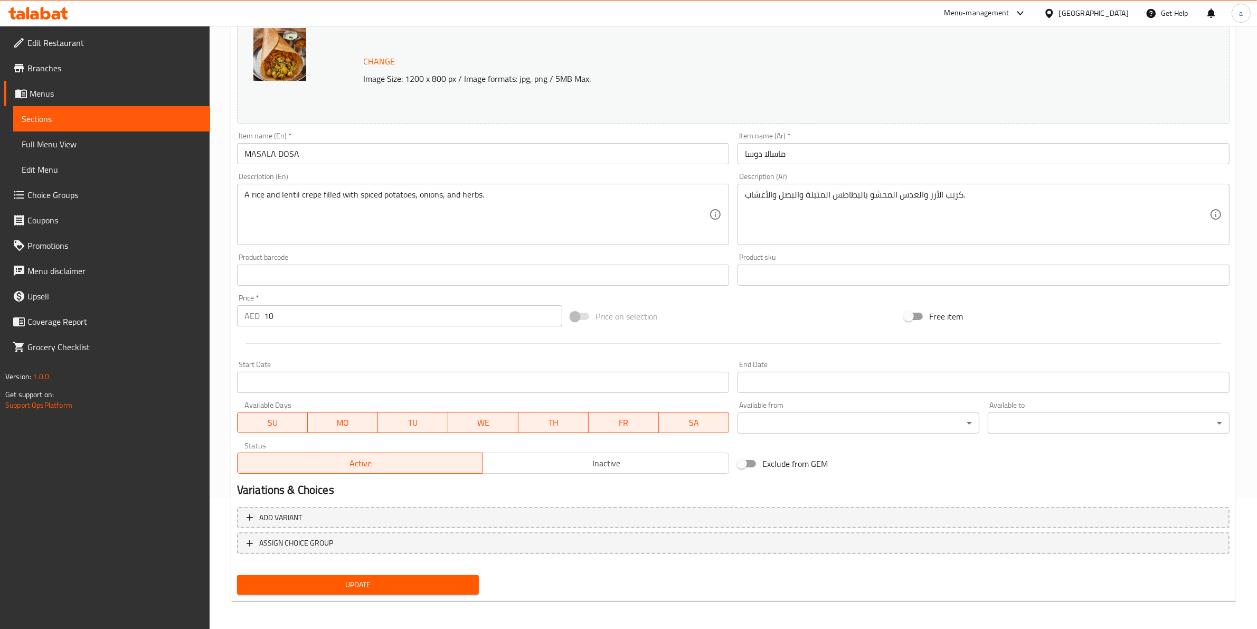
drag, startPoint x: 438, startPoint y: 584, endPoint x: 423, endPoint y: 566, distance: 23.6
click at [437, 584] on span "Update" at bounding box center [357, 584] width 225 height 13
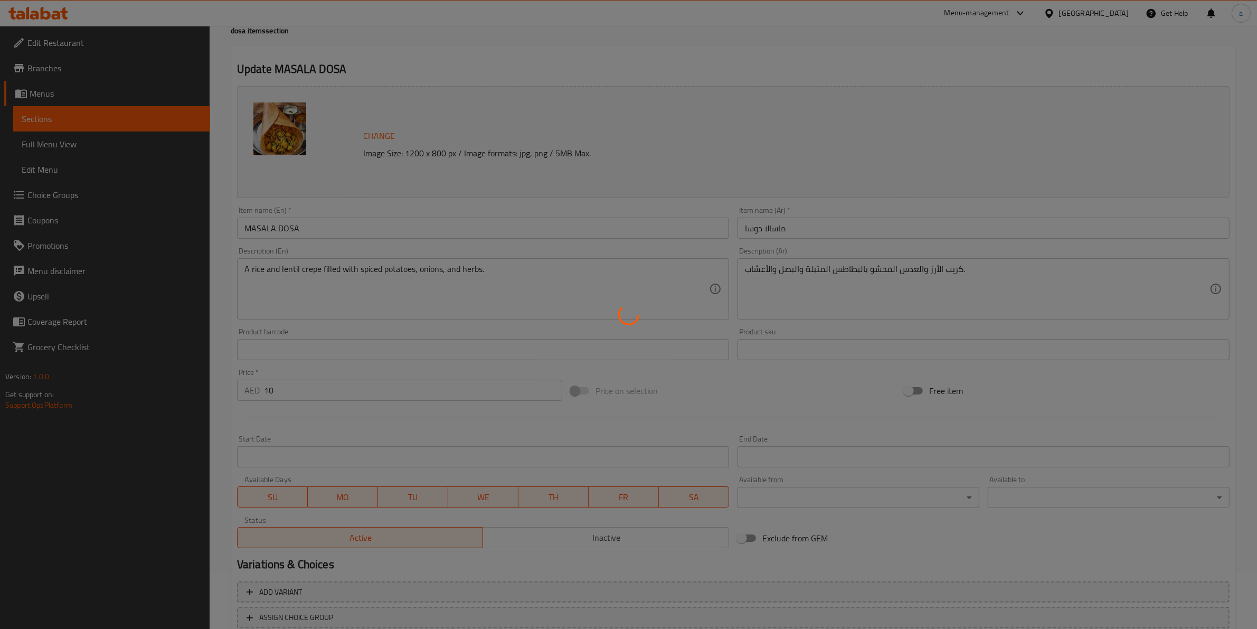
scroll to position [0, 0]
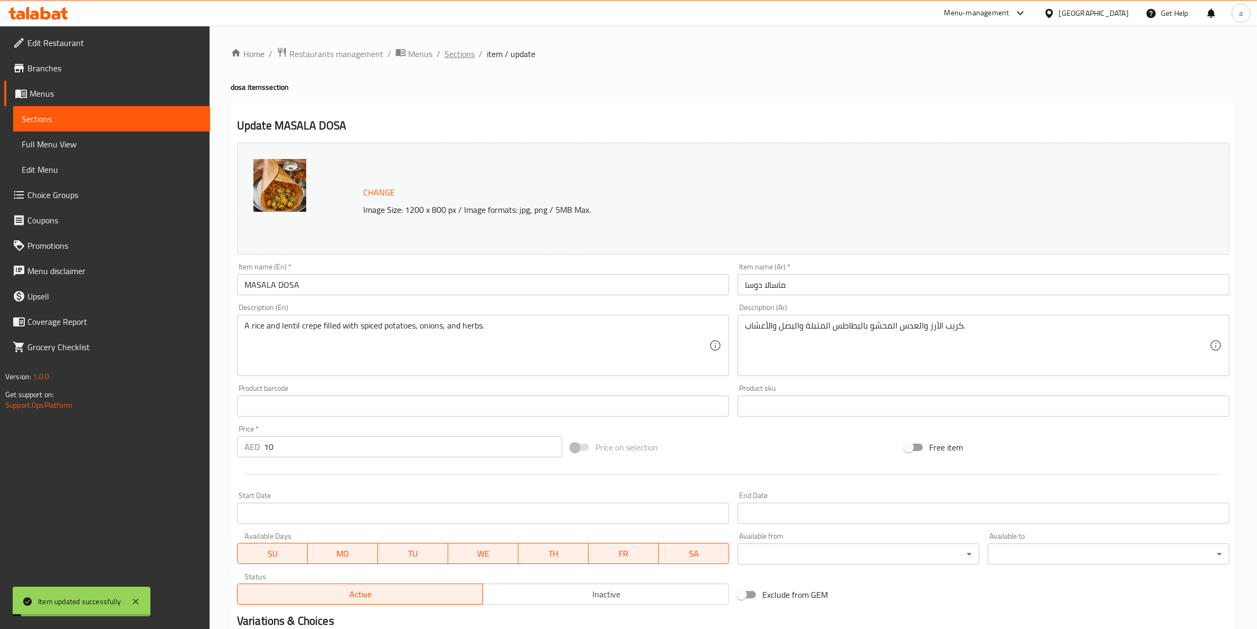
drag, startPoint x: 474, startPoint y: 52, endPoint x: 463, endPoint y: 55, distance: 11.7
click at [474, 52] on ol "Home / Restaurants management / Menus / Sections / item / update" at bounding box center [733, 54] width 1005 height 14
click at [463, 55] on span "Sections" at bounding box center [460, 54] width 30 height 13
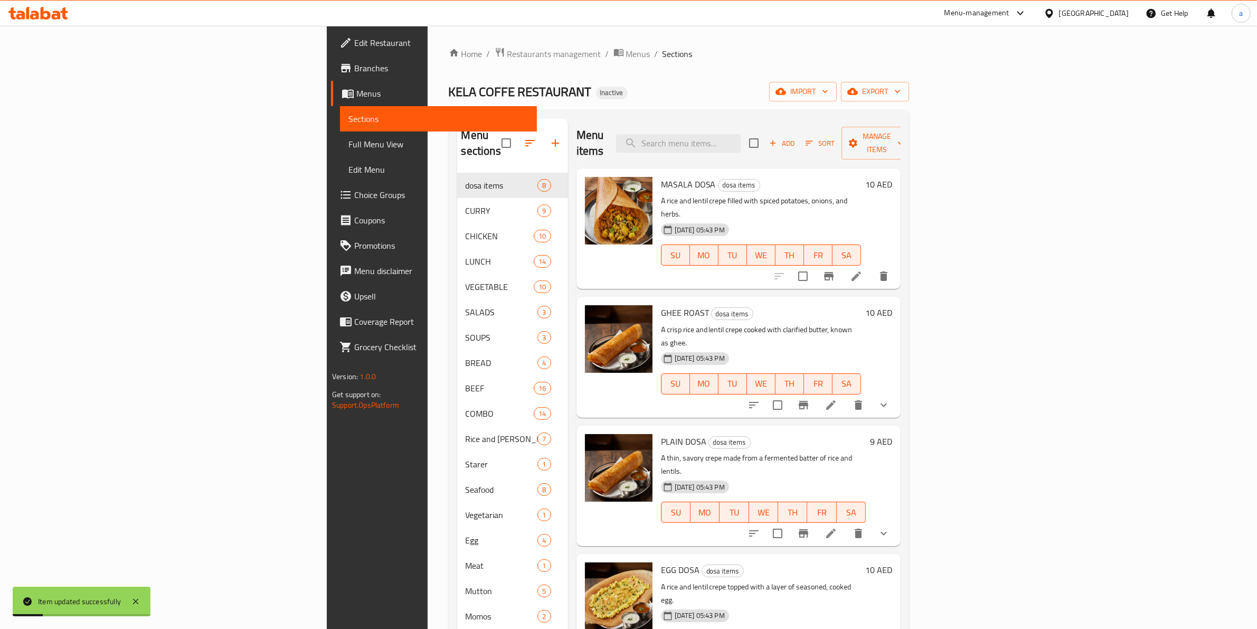
click at [846, 395] on li at bounding box center [831, 404] width 30 height 19
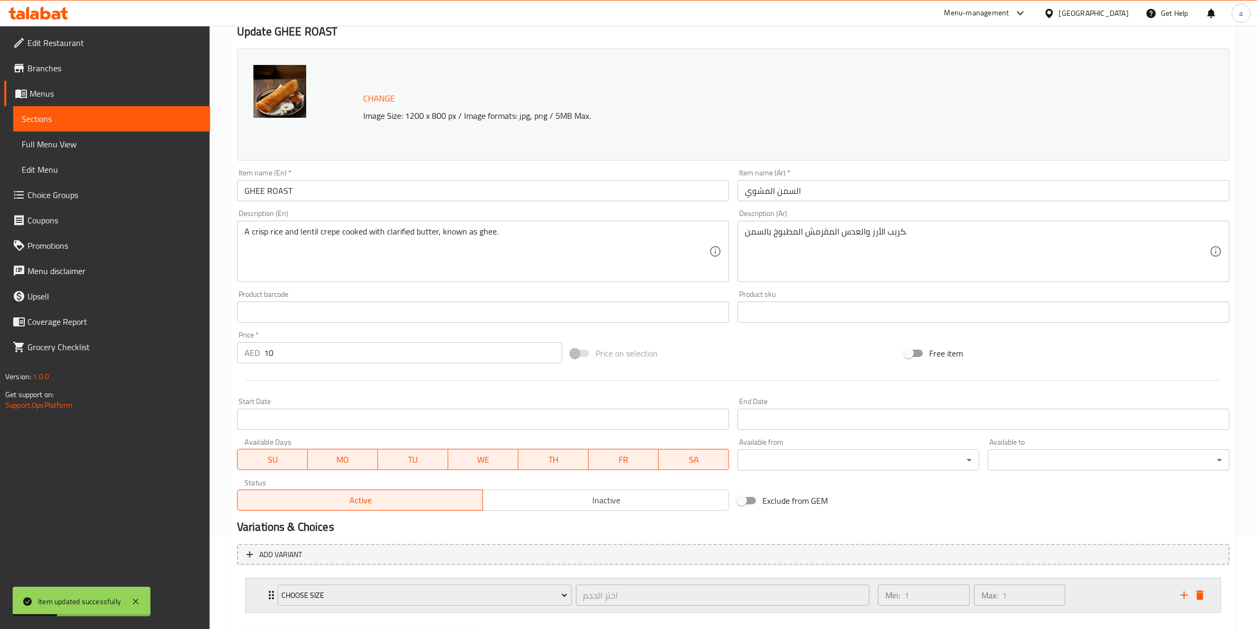
scroll to position [149, 0]
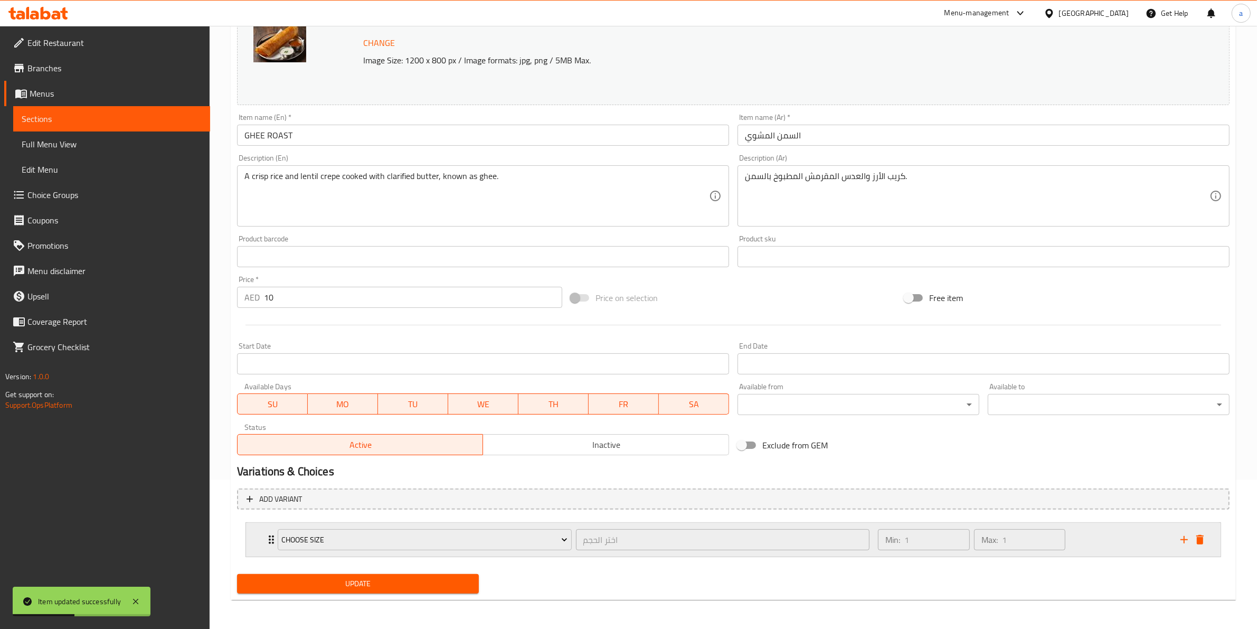
click at [1210, 537] on div "Choose Size اختر الحجم ​ Min: 1 ​ Max: 1 ​" at bounding box center [733, 540] width 975 height 34
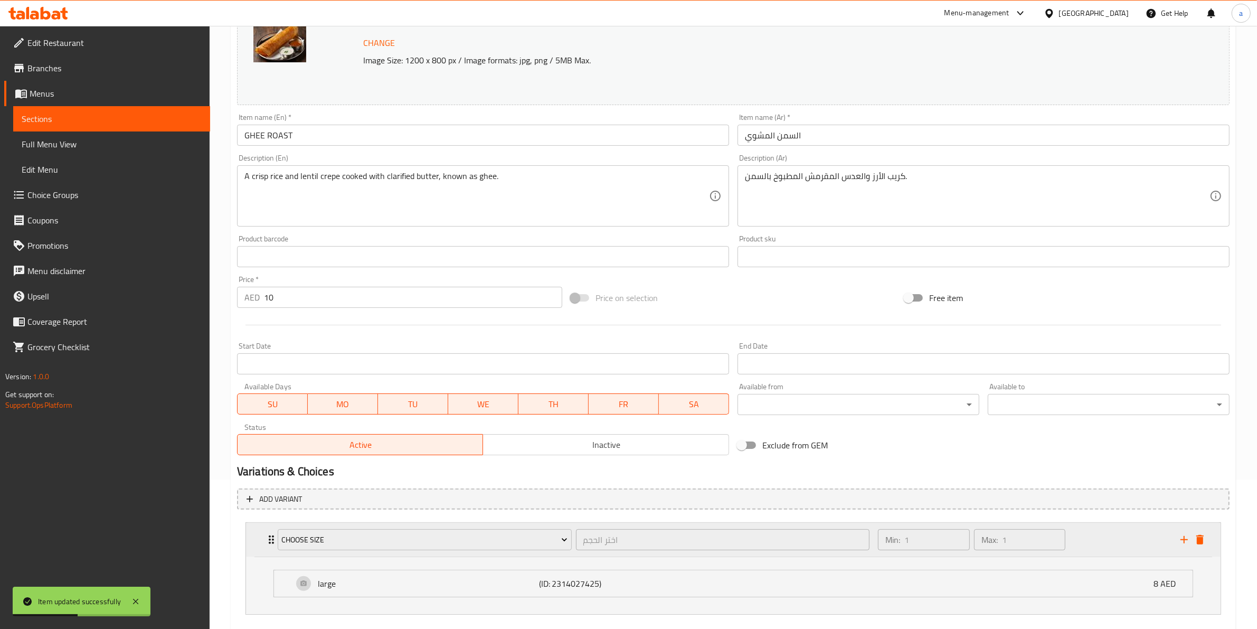
click at [1201, 540] on icon "delete" at bounding box center [1199, 540] width 7 height 10
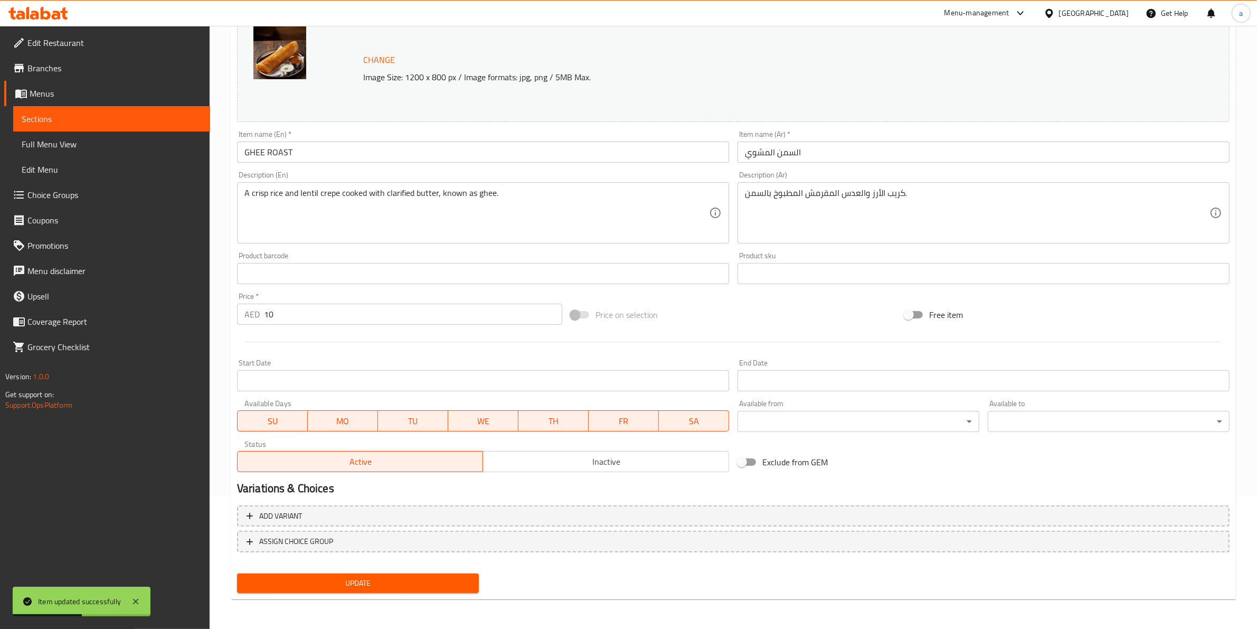
scroll to position [131, 0]
click at [437, 599] on div "Update GHEE ROAST Change Image Size: 1200 x 800 px / Image formats: jpg, png / …" at bounding box center [733, 286] width 1005 height 630
drag, startPoint x: 439, startPoint y: 592, endPoint x: 441, endPoint y: 581, distance: 11.3
click at [439, 591] on button "Update" at bounding box center [358, 585] width 242 height 20
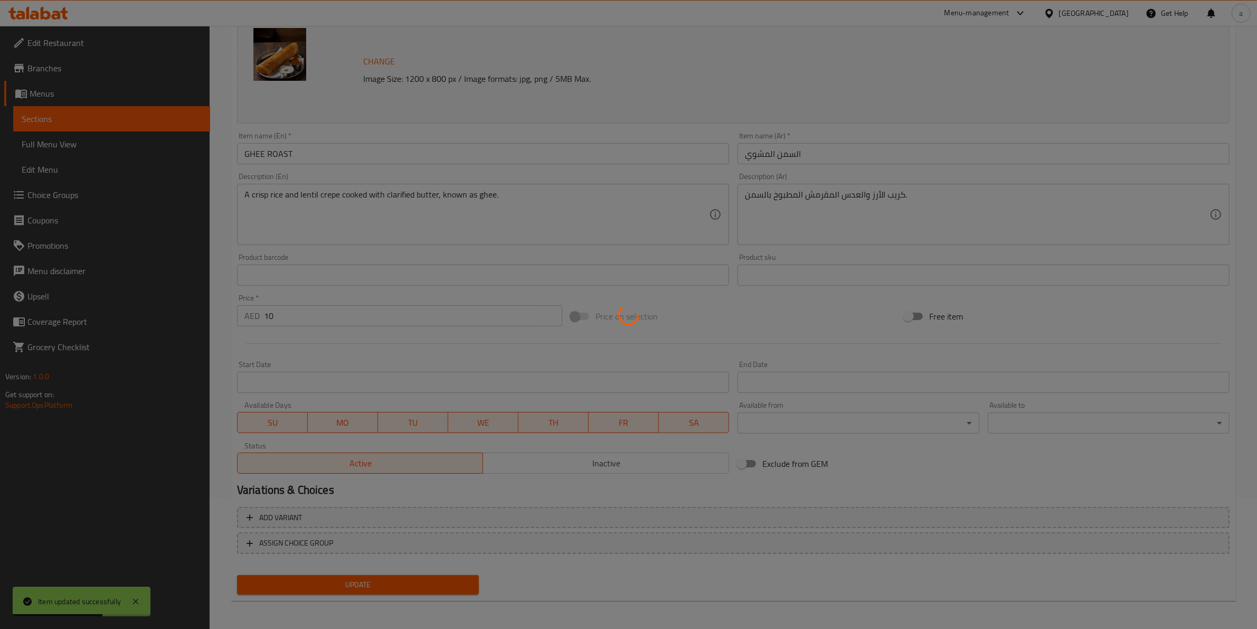
click at [441, 581] on div at bounding box center [628, 314] width 1257 height 629
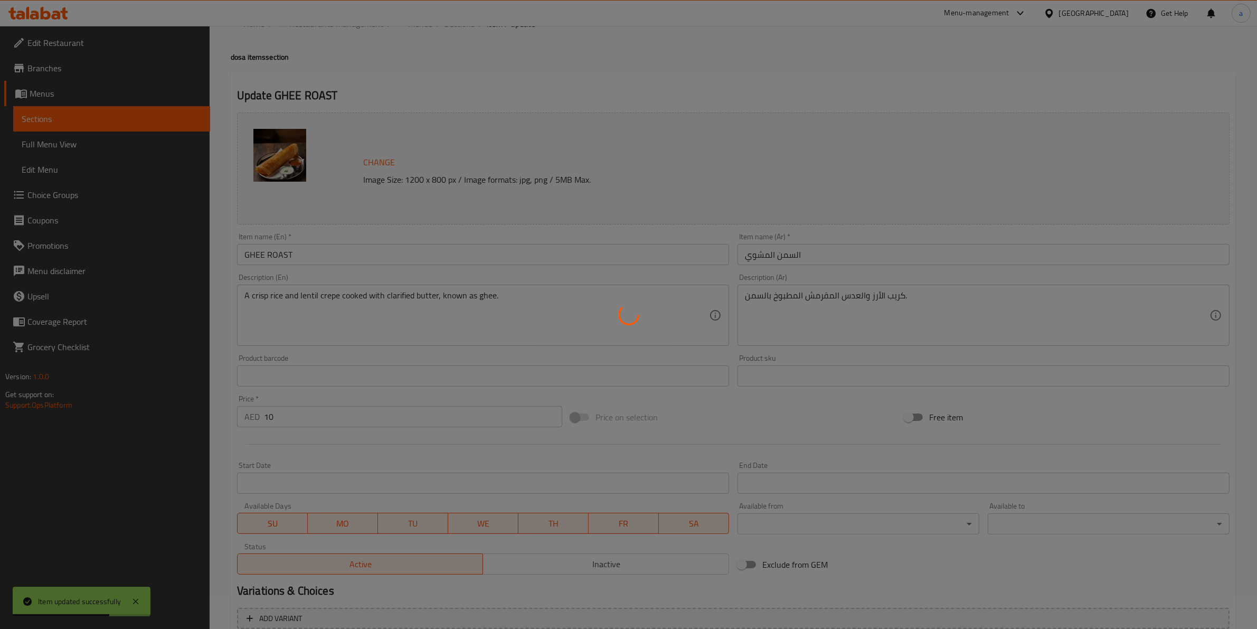
scroll to position [0, 0]
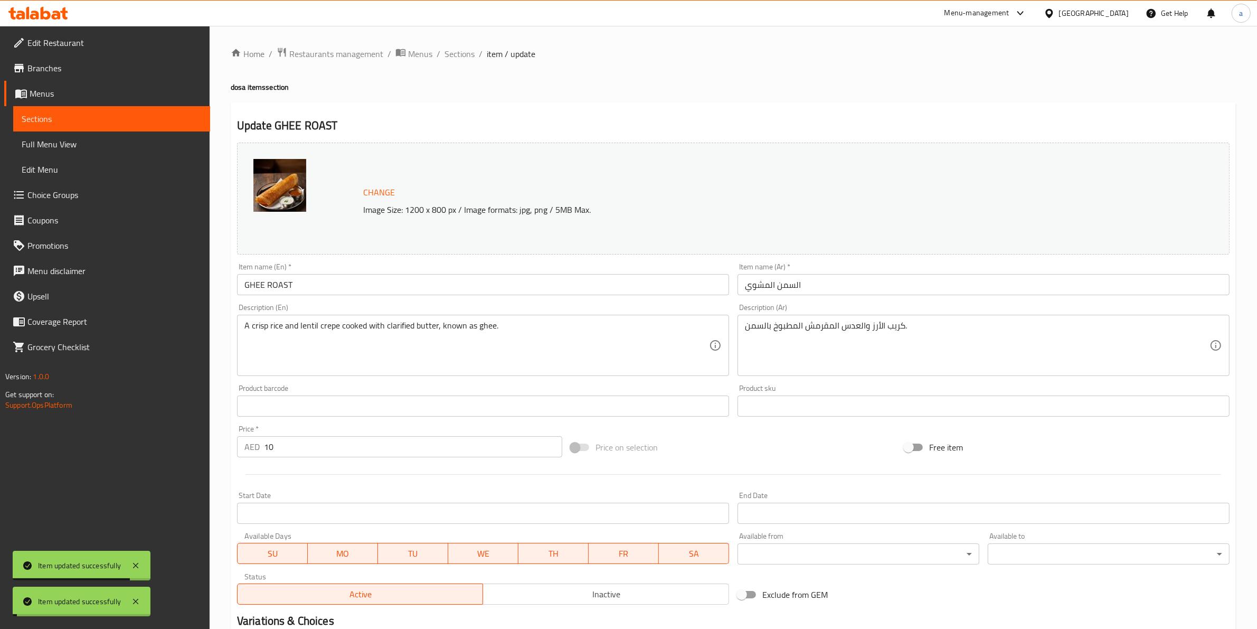
click at [462, 59] on span "Sections" at bounding box center [460, 54] width 30 height 13
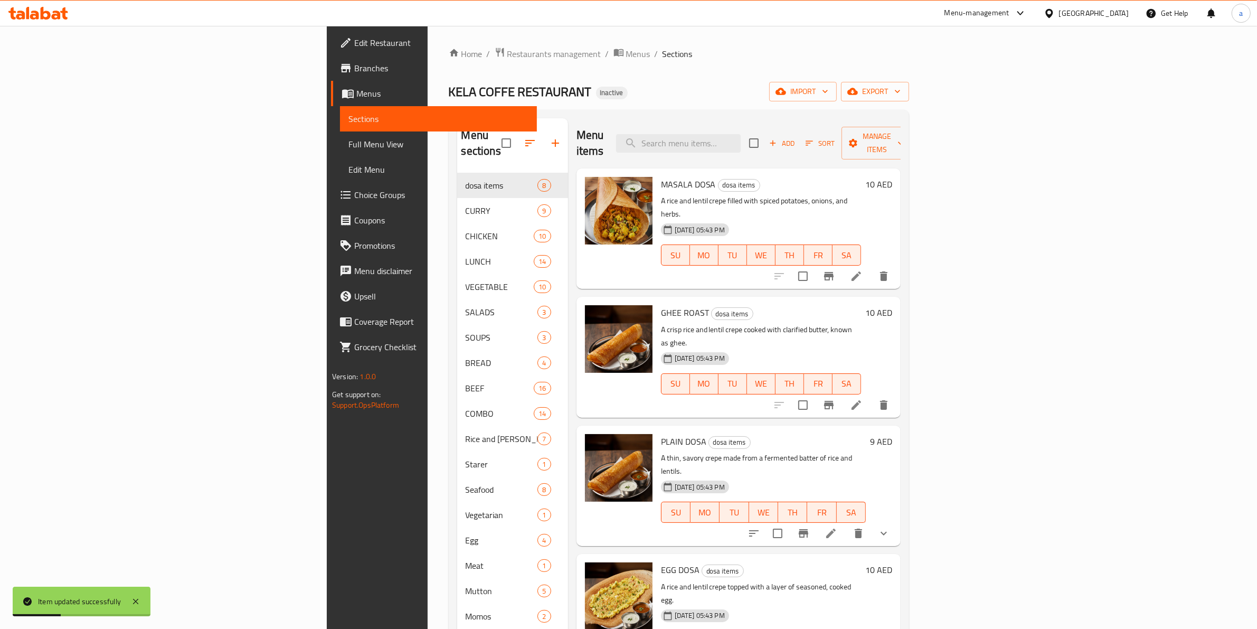
click at [896, 521] on div at bounding box center [818, 533] width 155 height 25
click at [837, 527] on icon at bounding box center [831, 533] width 13 height 13
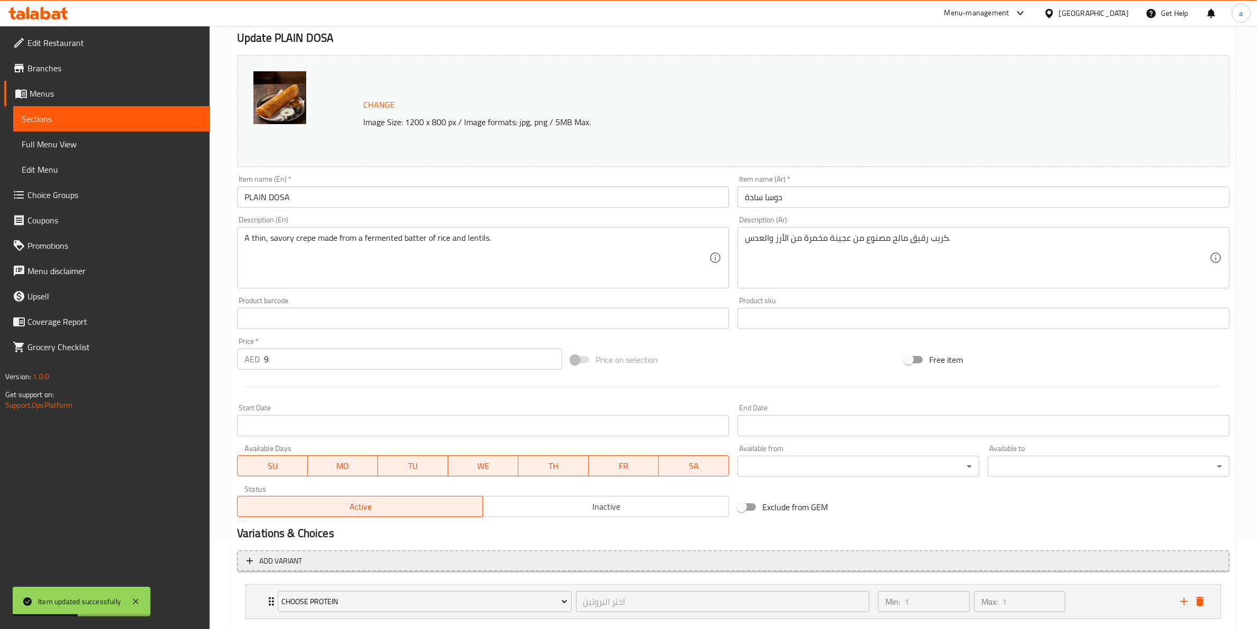
scroll to position [149, 0]
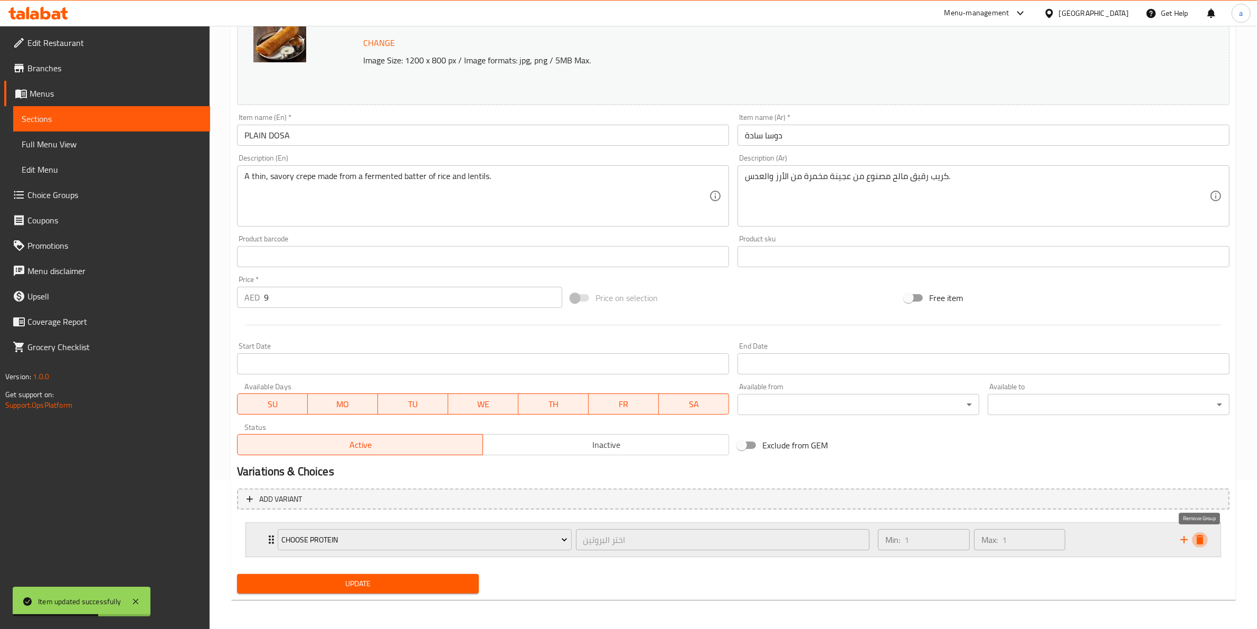
click at [1203, 535] on icon "delete" at bounding box center [1200, 539] width 13 height 13
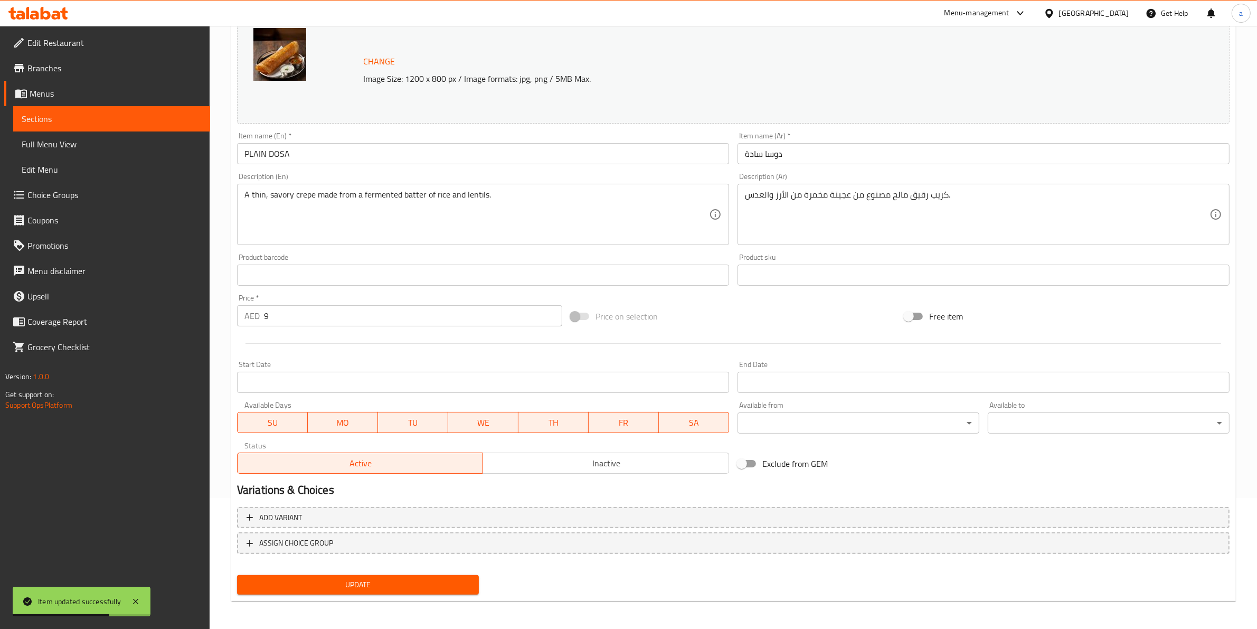
click at [355, 572] on div "Update" at bounding box center [358, 585] width 250 height 28
click at [344, 575] on button "Update" at bounding box center [358, 585] width 242 height 20
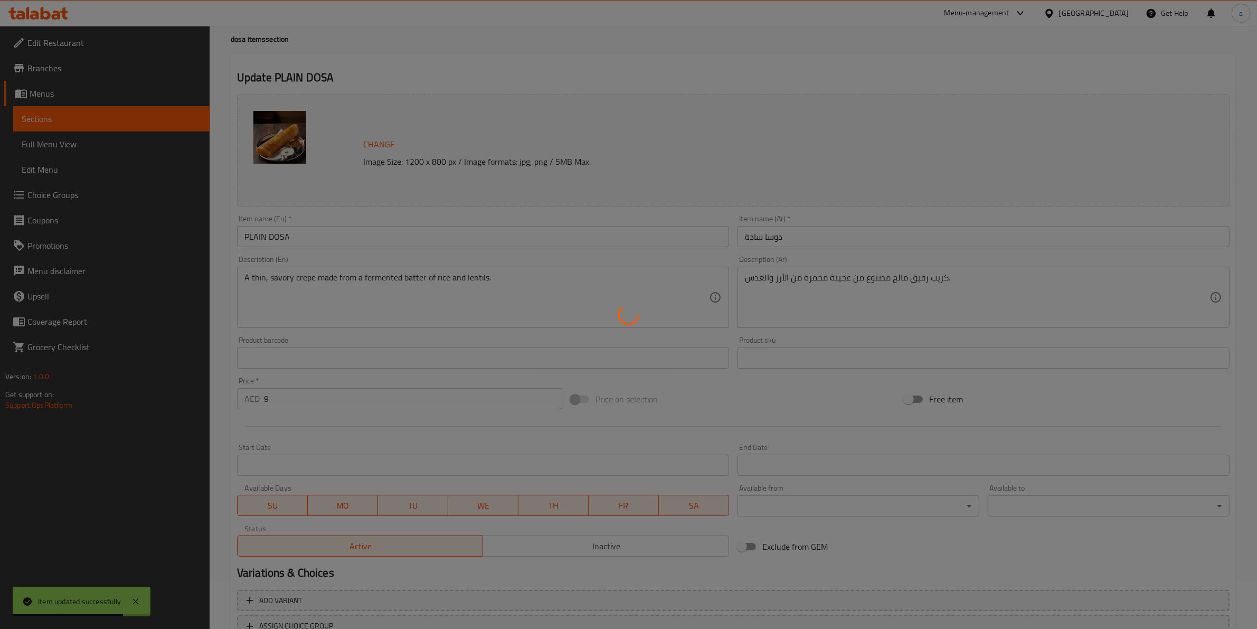
scroll to position [0, 0]
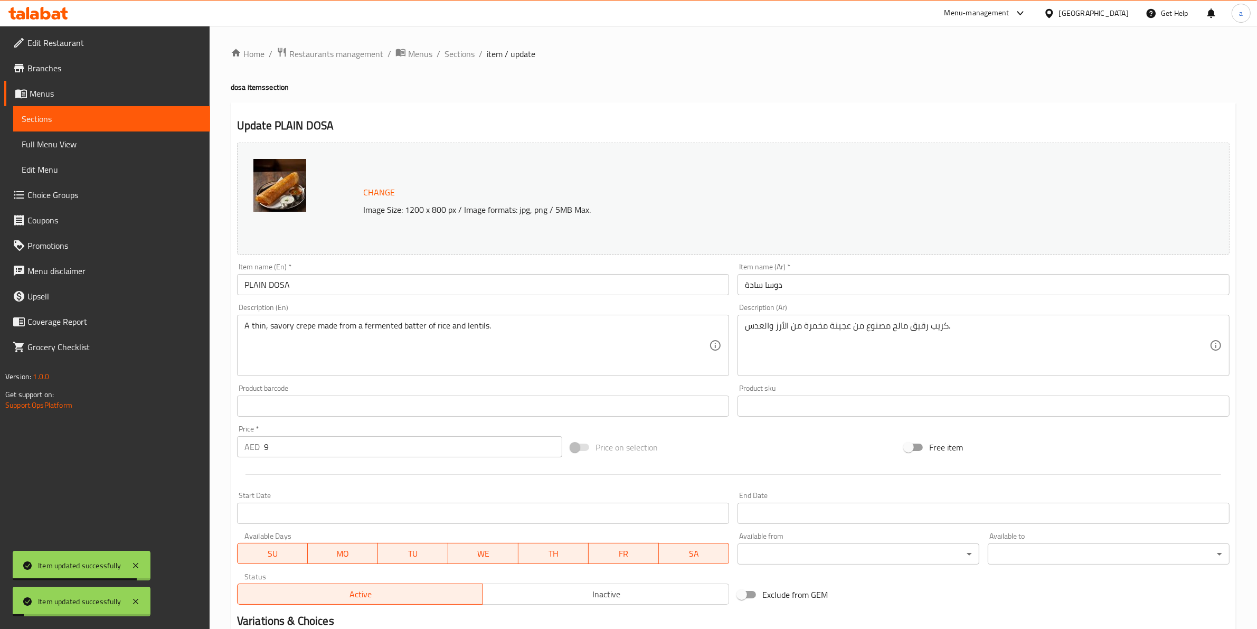
click at [456, 62] on div "Home / Restaurants management / Menus / Sections / item / update dosa items sec…" at bounding box center [733, 393] width 1005 height 693
click at [457, 56] on span "Sections" at bounding box center [460, 54] width 30 height 13
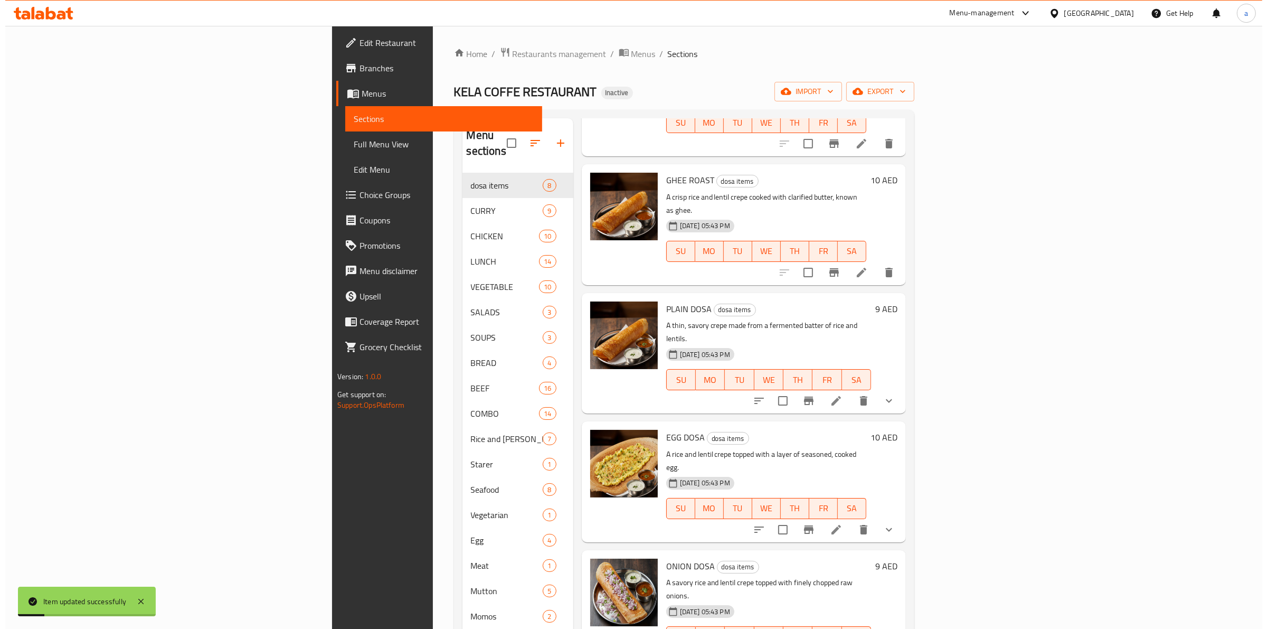
scroll to position [264, 0]
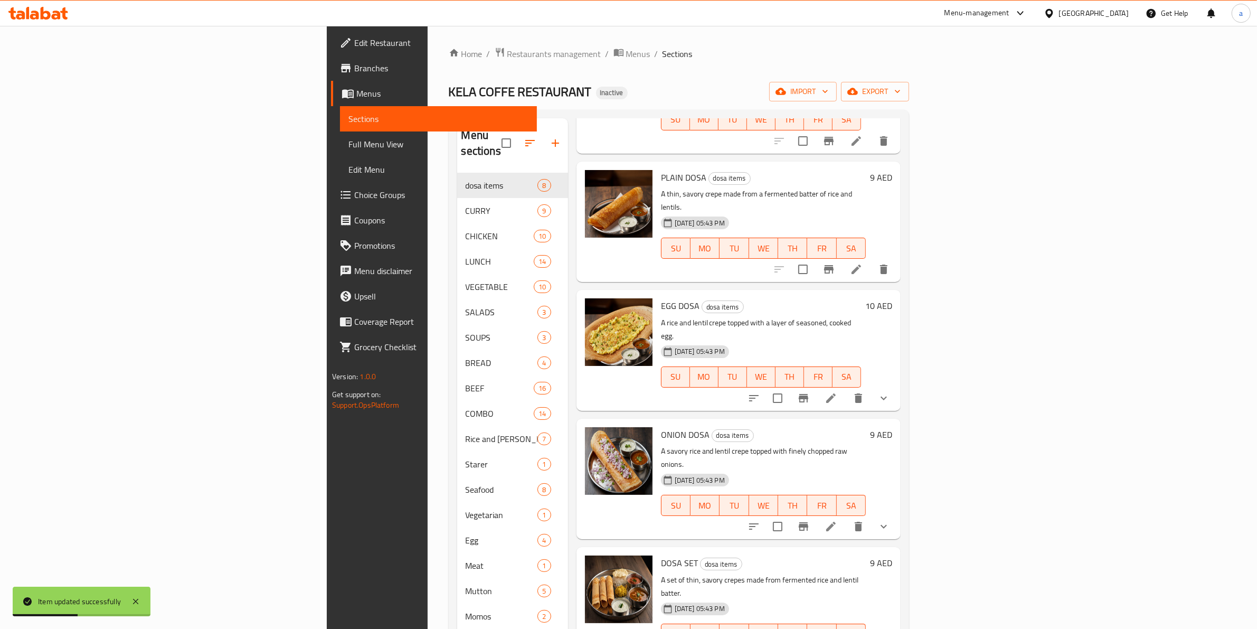
click at [846, 389] on li at bounding box center [831, 398] width 30 height 19
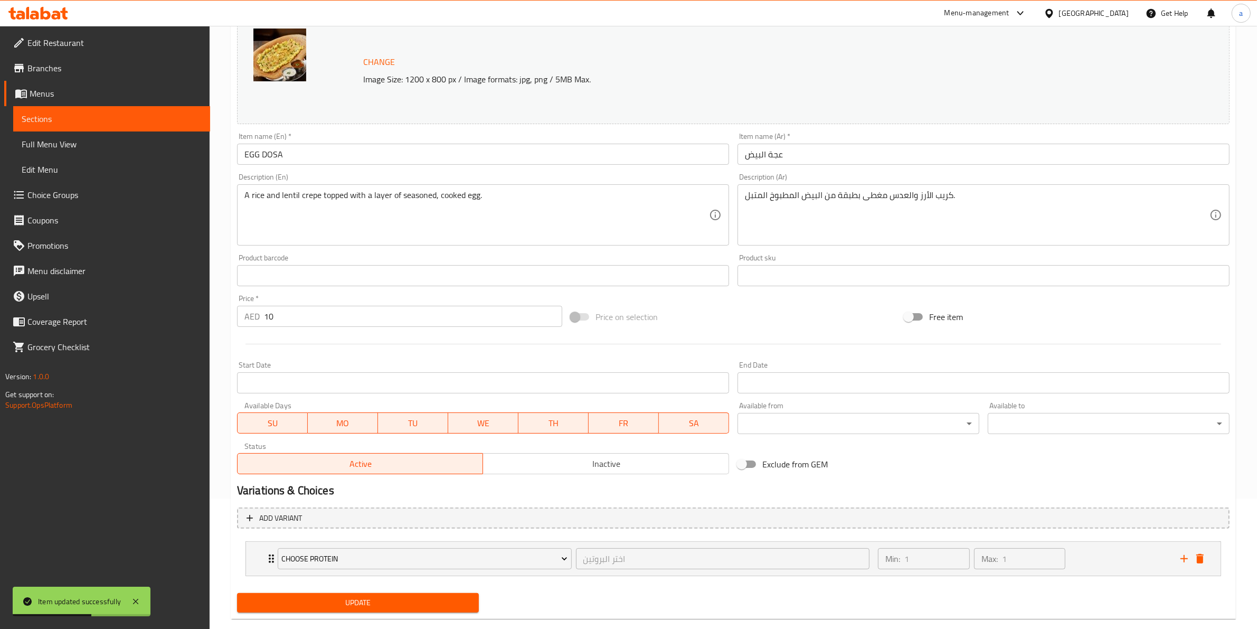
scroll to position [132, 0]
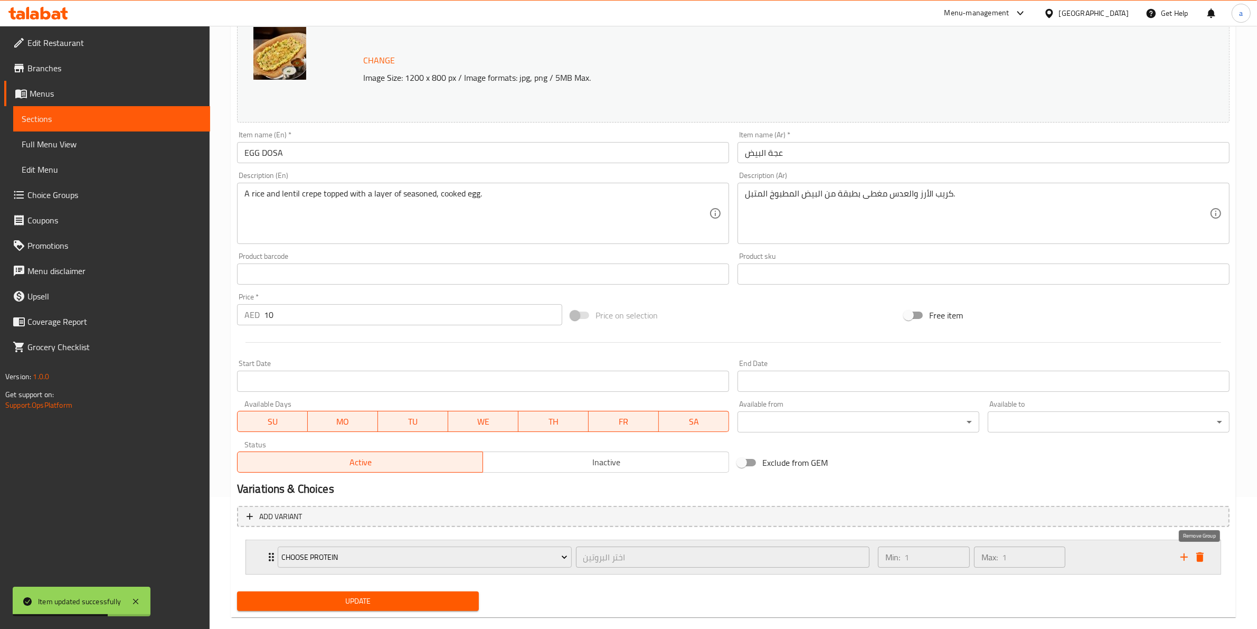
click at [1203, 561] on icon "delete" at bounding box center [1199, 557] width 7 height 10
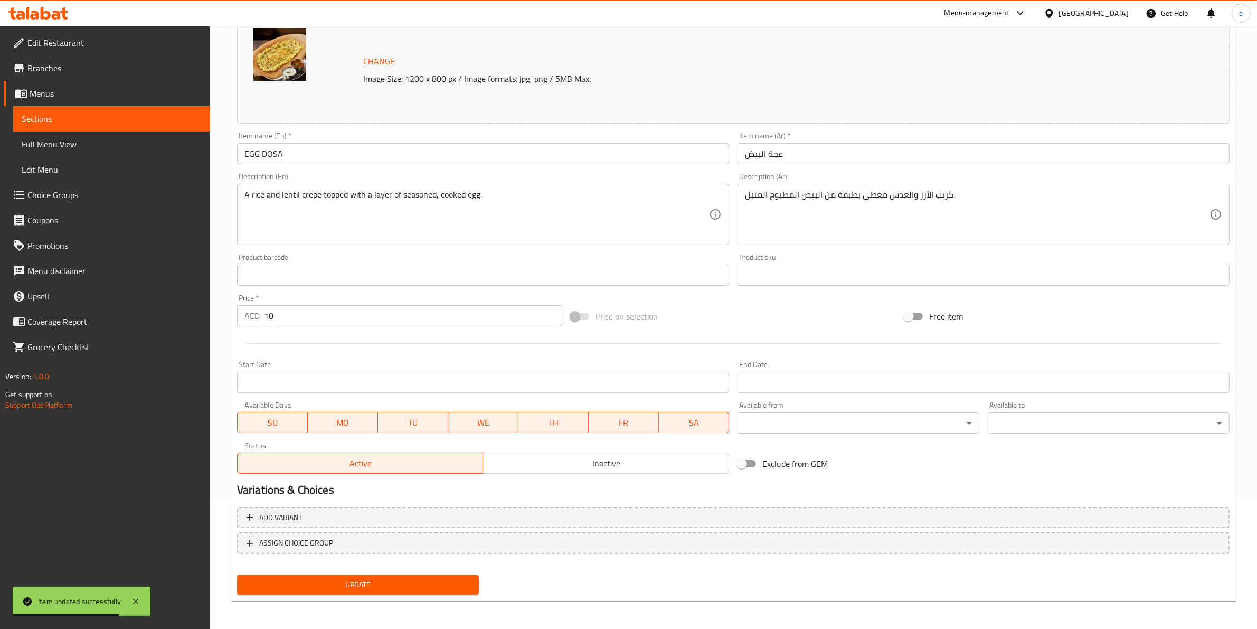
click at [347, 578] on span "Update" at bounding box center [357, 584] width 225 height 13
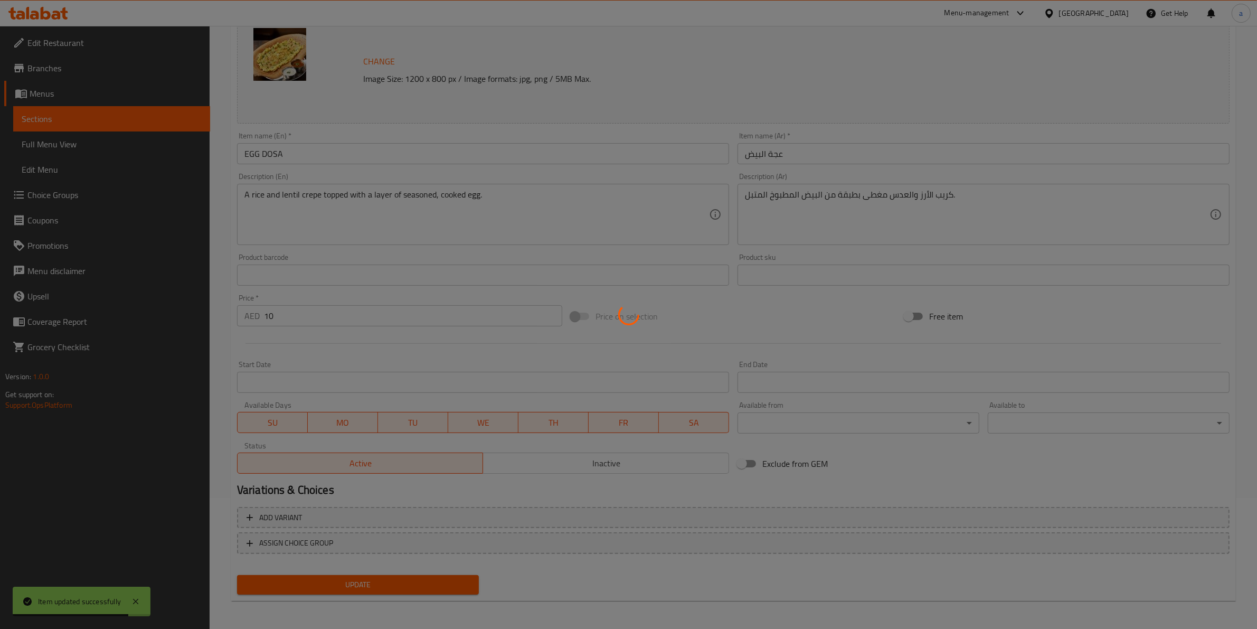
scroll to position [0, 0]
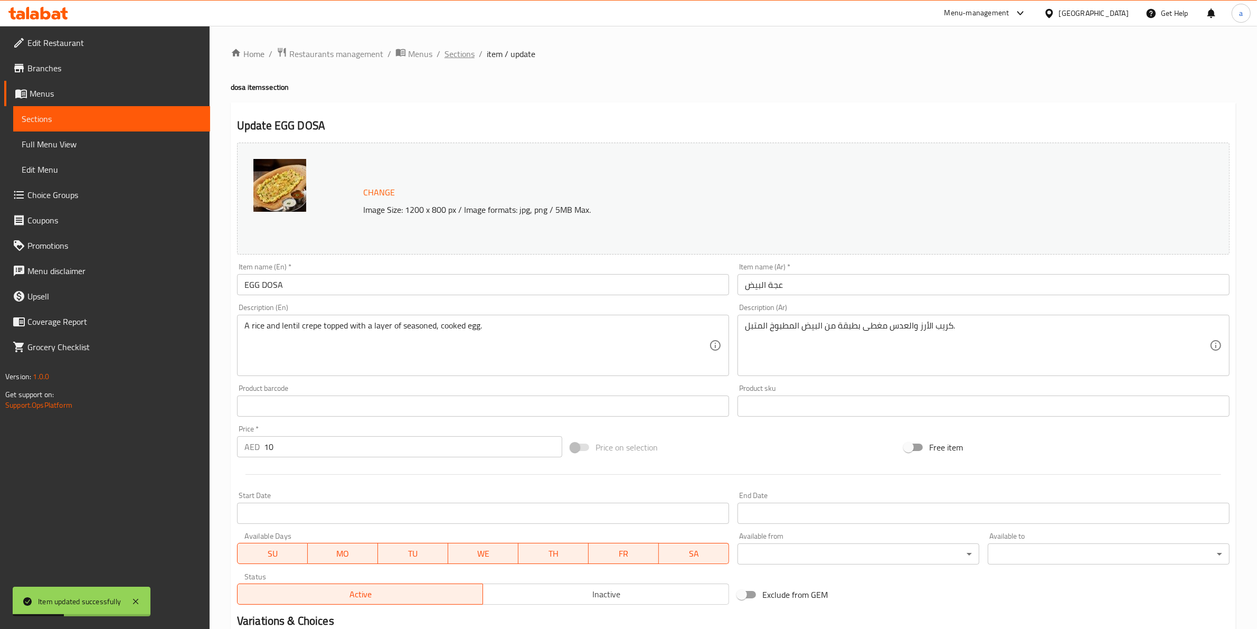
click at [457, 51] on span "Sections" at bounding box center [460, 54] width 30 height 13
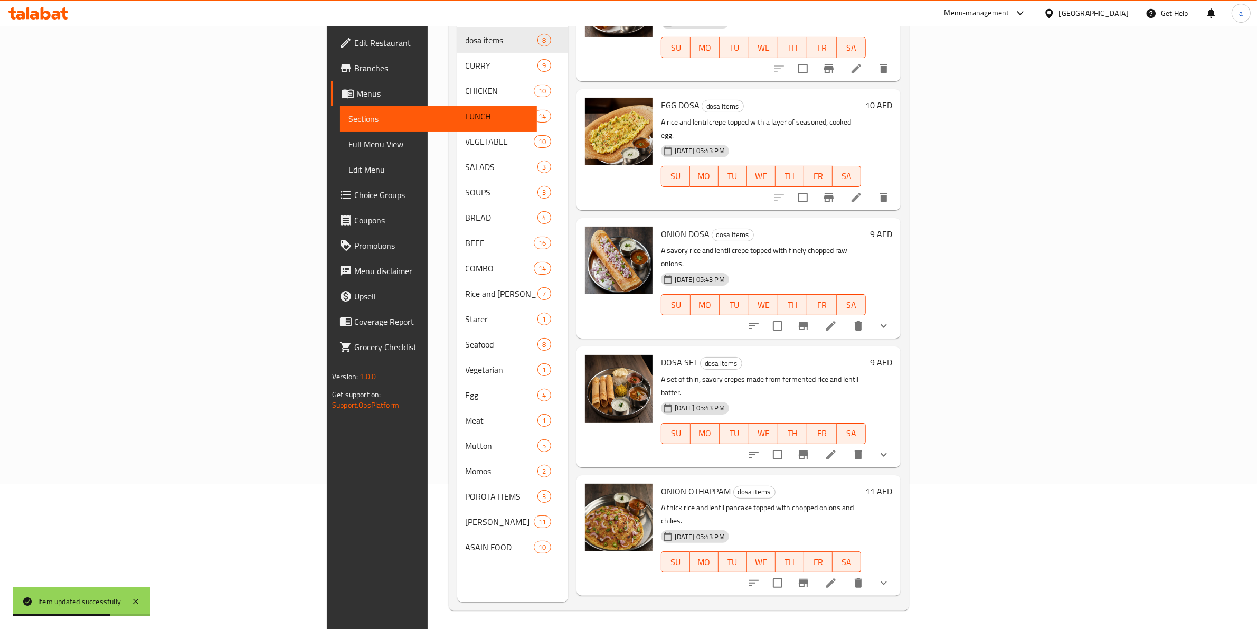
scroll to position [148, 0]
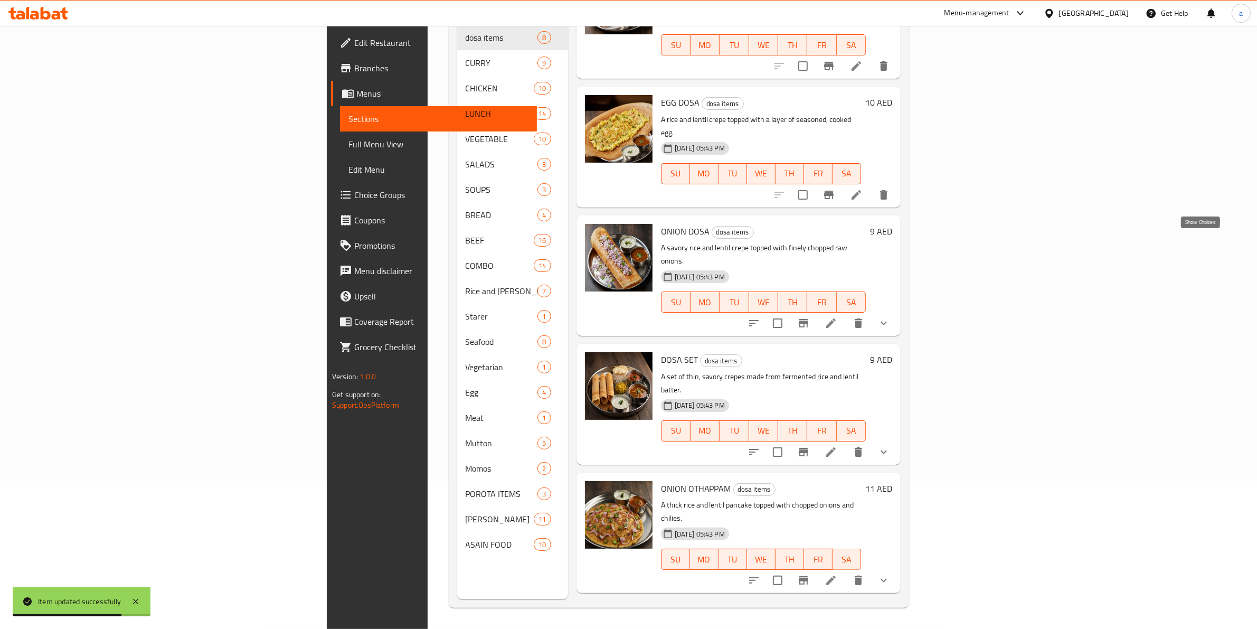
click at [890, 317] on icon "show more" at bounding box center [883, 323] width 13 height 13
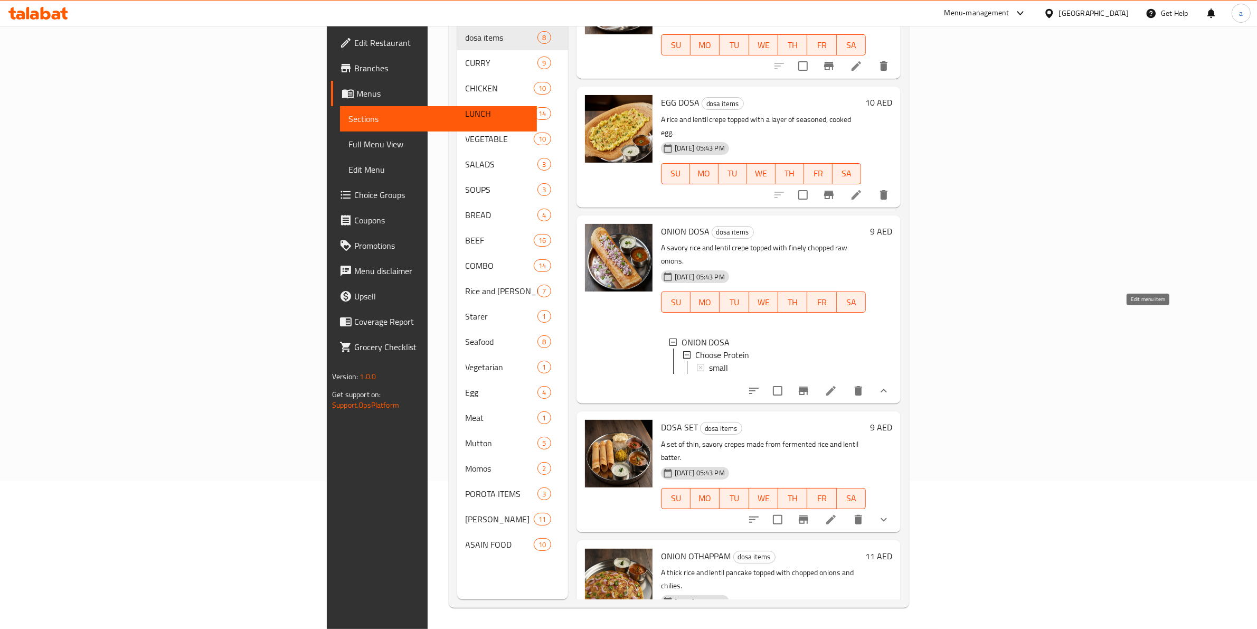
click at [837, 384] on icon at bounding box center [831, 390] width 13 height 13
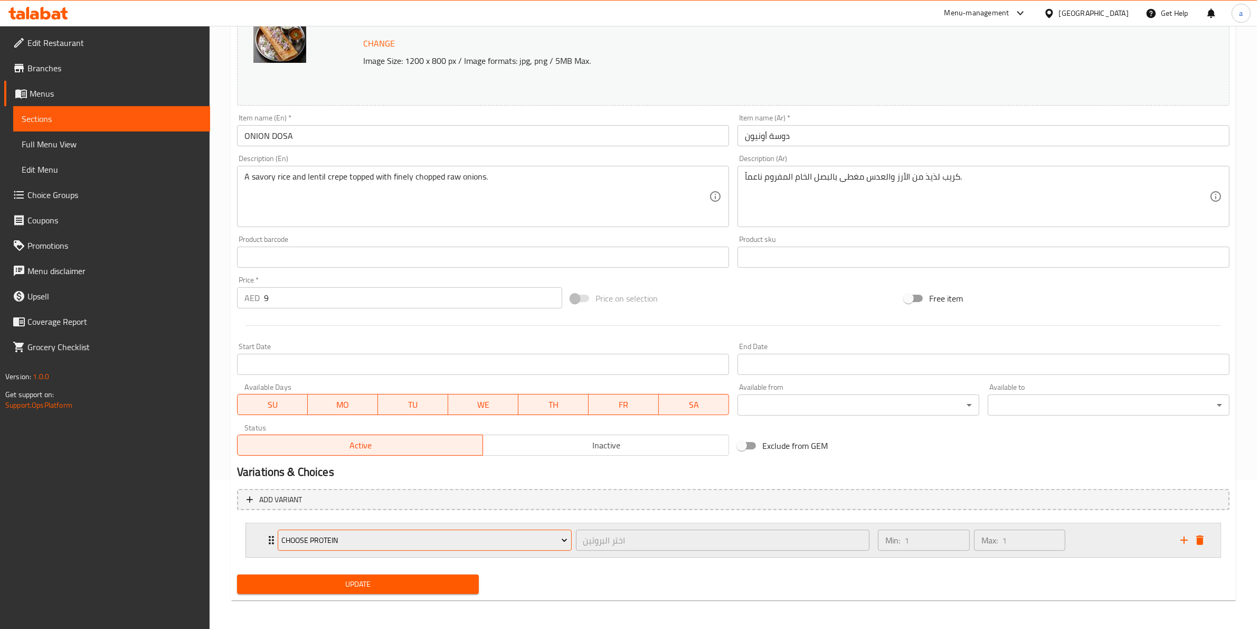
scroll to position [149, 0]
click at [1207, 543] on div "Expand" at bounding box center [1192, 540] width 32 height 16
click at [750, 552] on div "اختر البروتين ​" at bounding box center [723, 539] width 298 height 25
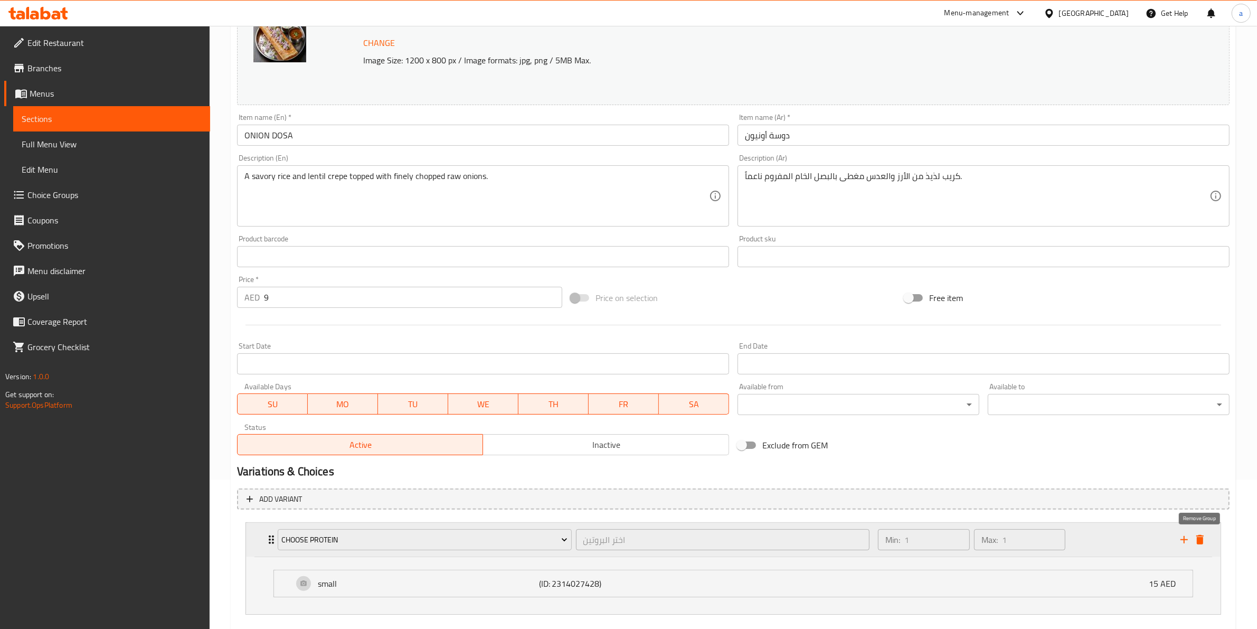
click at [1205, 536] on icon "delete" at bounding box center [1200, 539] width 13 height 13
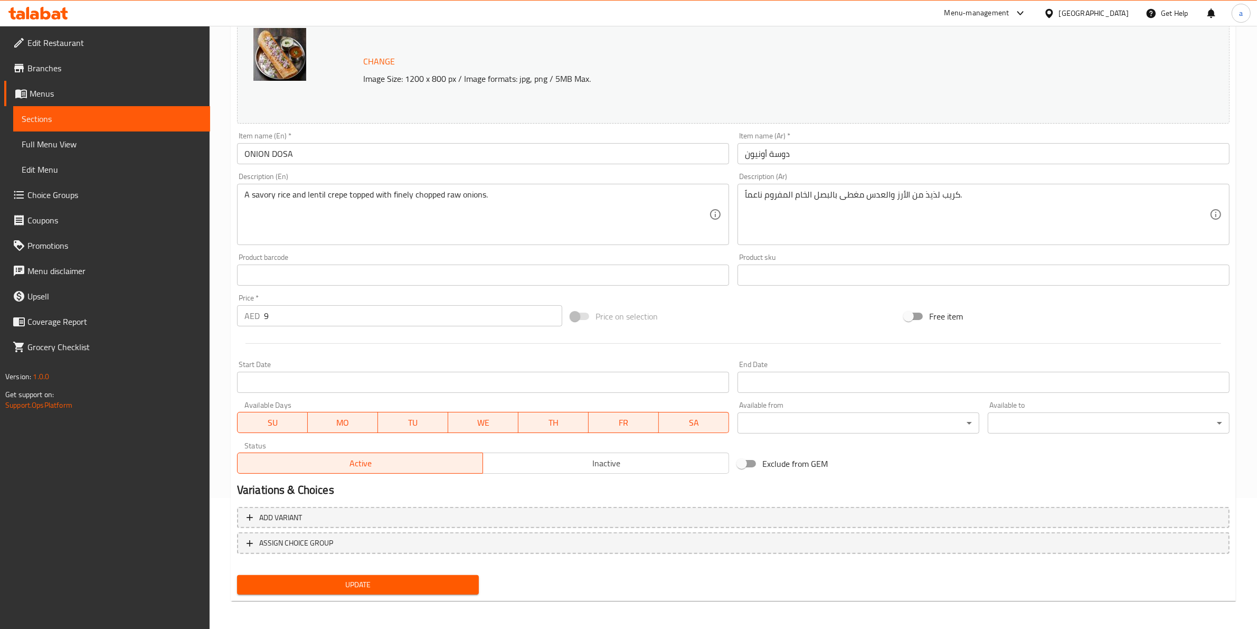
click at [352, 594] on div "Update" at bounding box center [358, 585] width 250 height 28
click at [350, 589] on button "Update" at bounding box center [358, 585] width 242 height 20
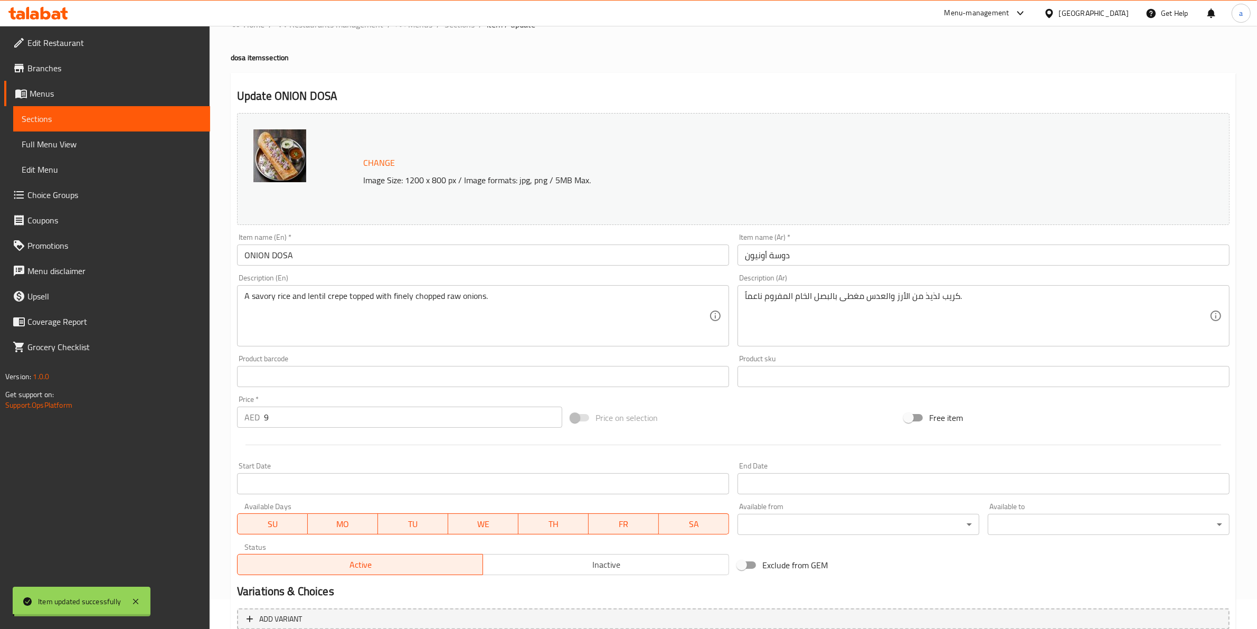
scroll to position [0, 0]
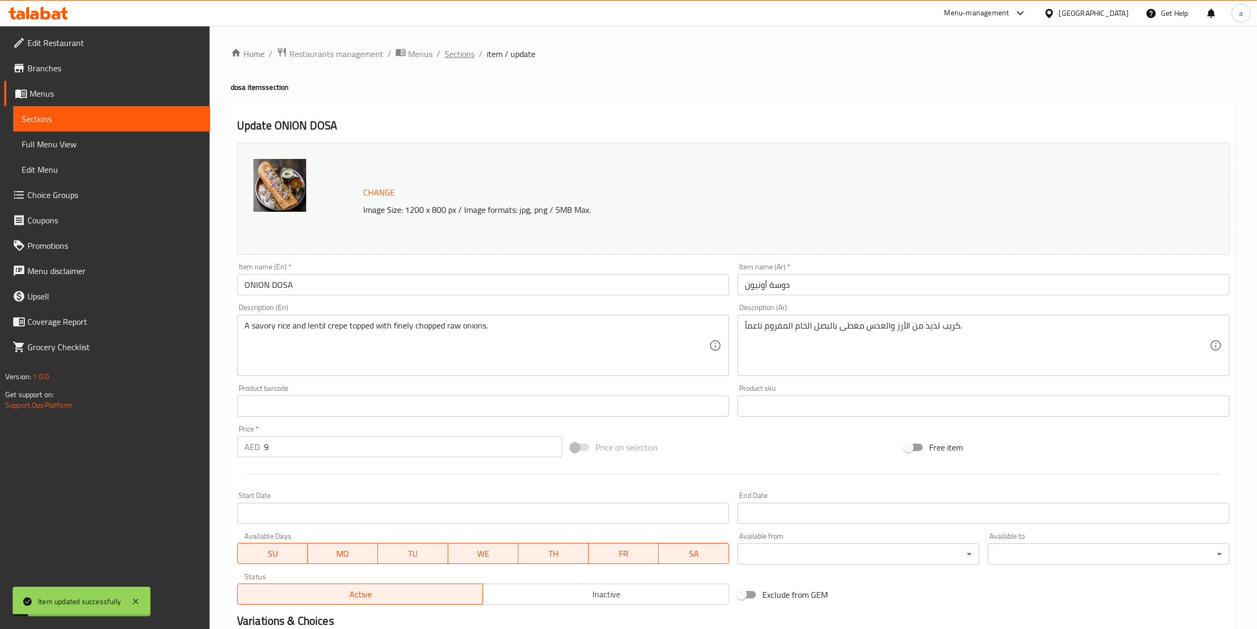
click at [460, 48] on span "Sections" at bounding box center [460, 54] width 30 height 13
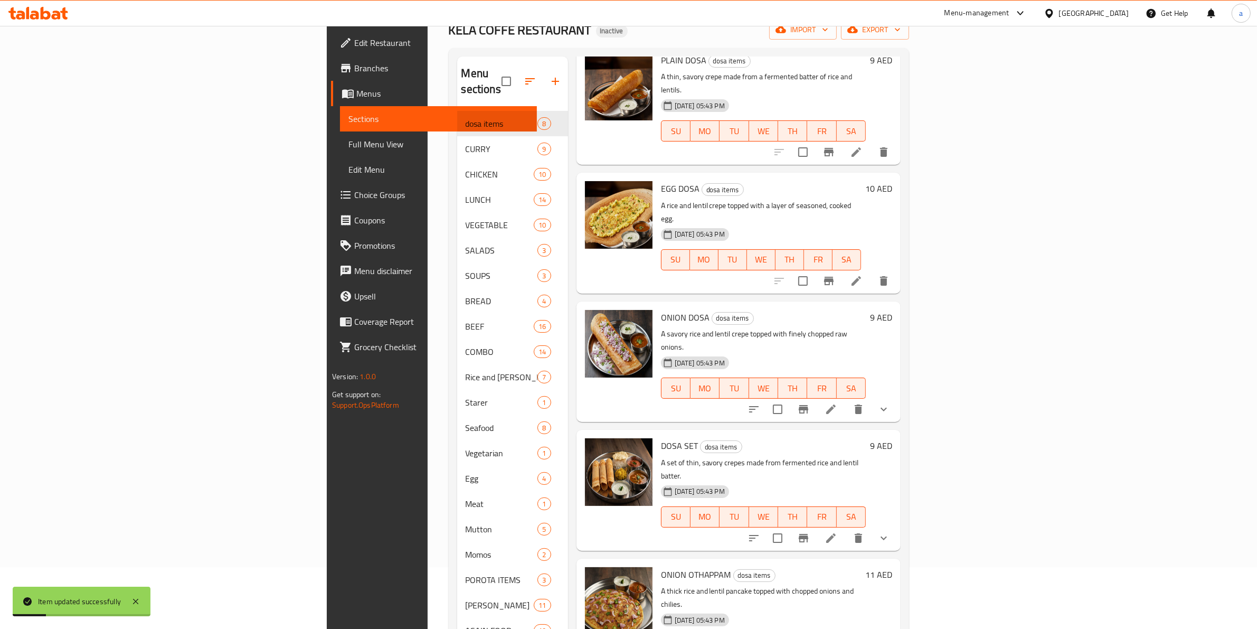
scroll to position [148, 0]
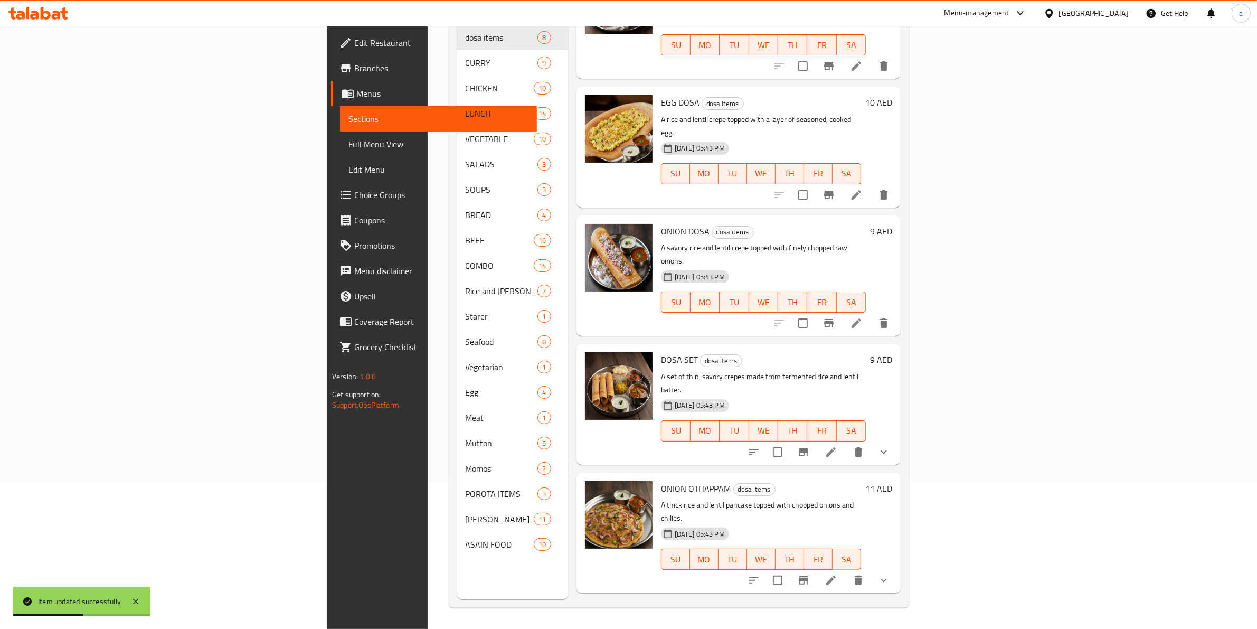
click at [846, 442] on li at bounding box center [831, 451] width 30 height 19
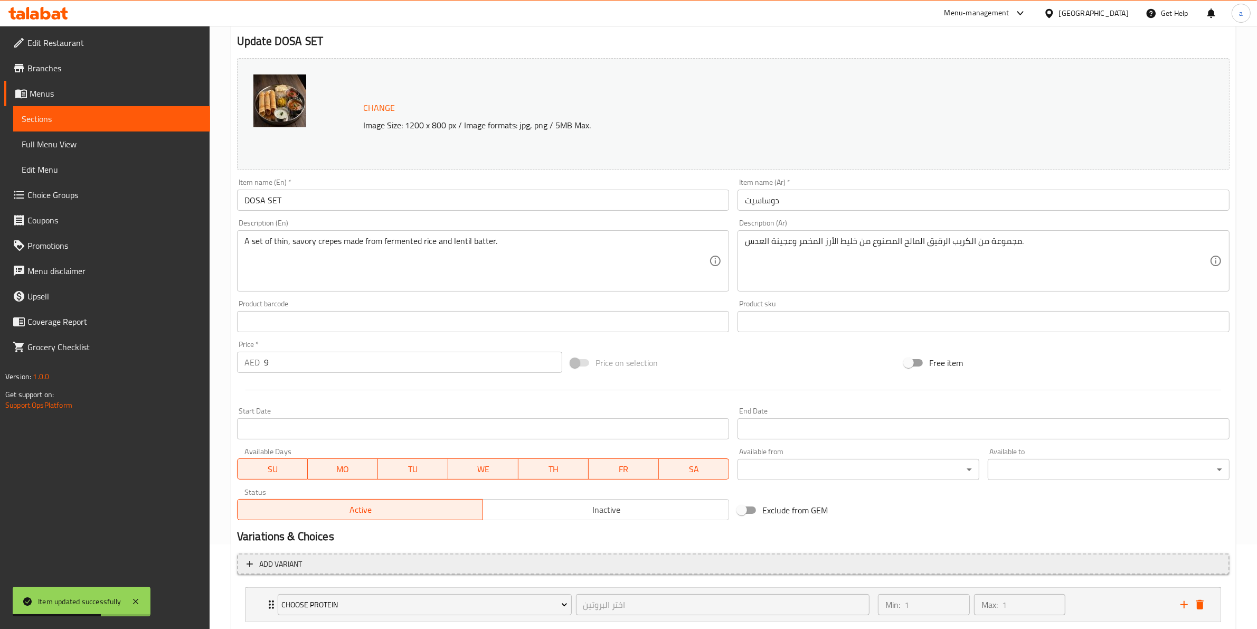
scroll to position [149, 0]
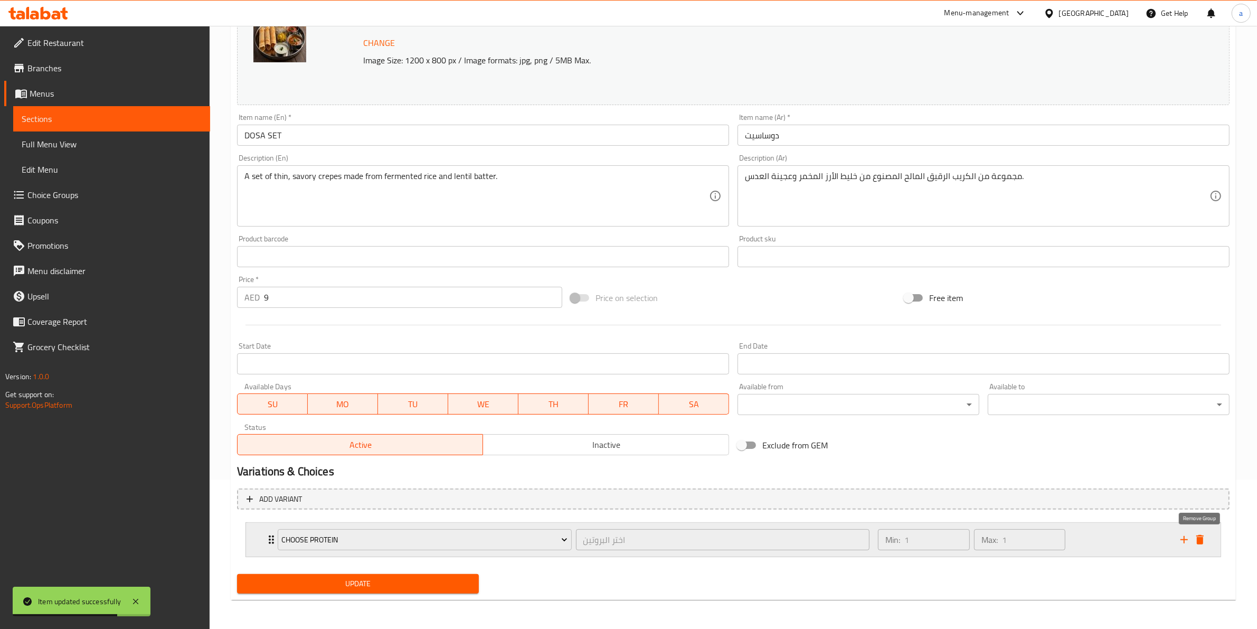
click at [1196, 539] on icon "delete" at bounding box center [1200, 539] width 13 height 13
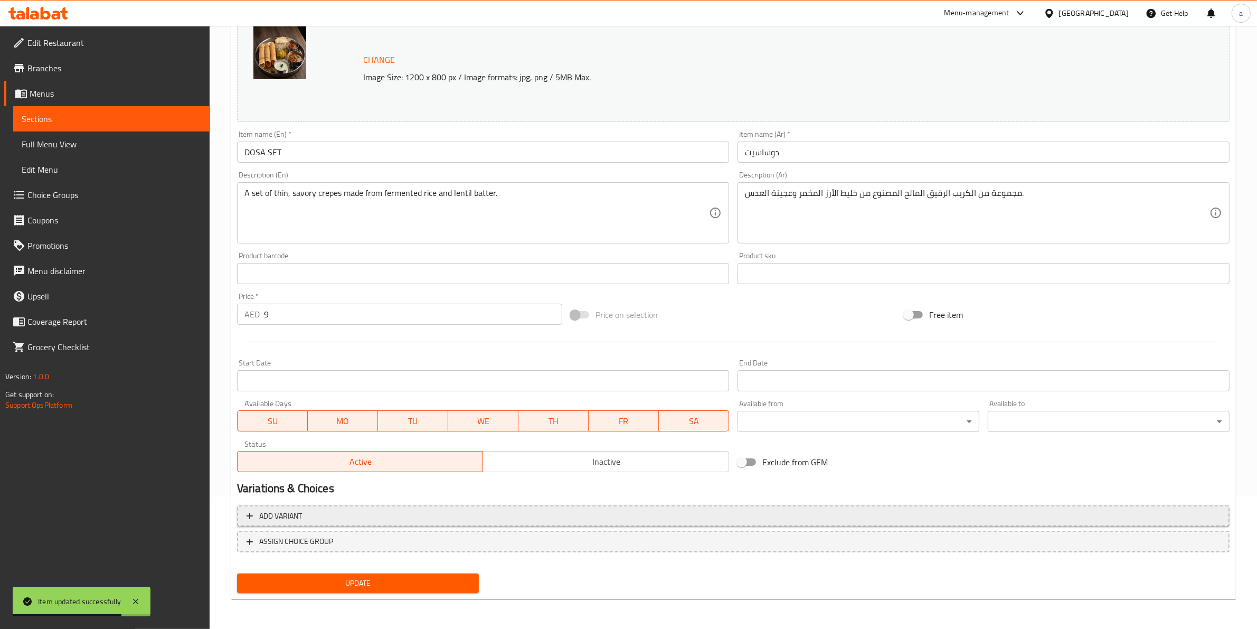
scroll to position [131, 0]
drag, startPoint x: 385, startPoint y: 593, endPoint x: 385, endPoint y: 583, distance: 9.5
click at [384, 593] on div "Update" at bounding box center [358, 585] width 250 height 28
click at [385, 582] on span "Update" at bounding box center [357, 584] width 225 height 13
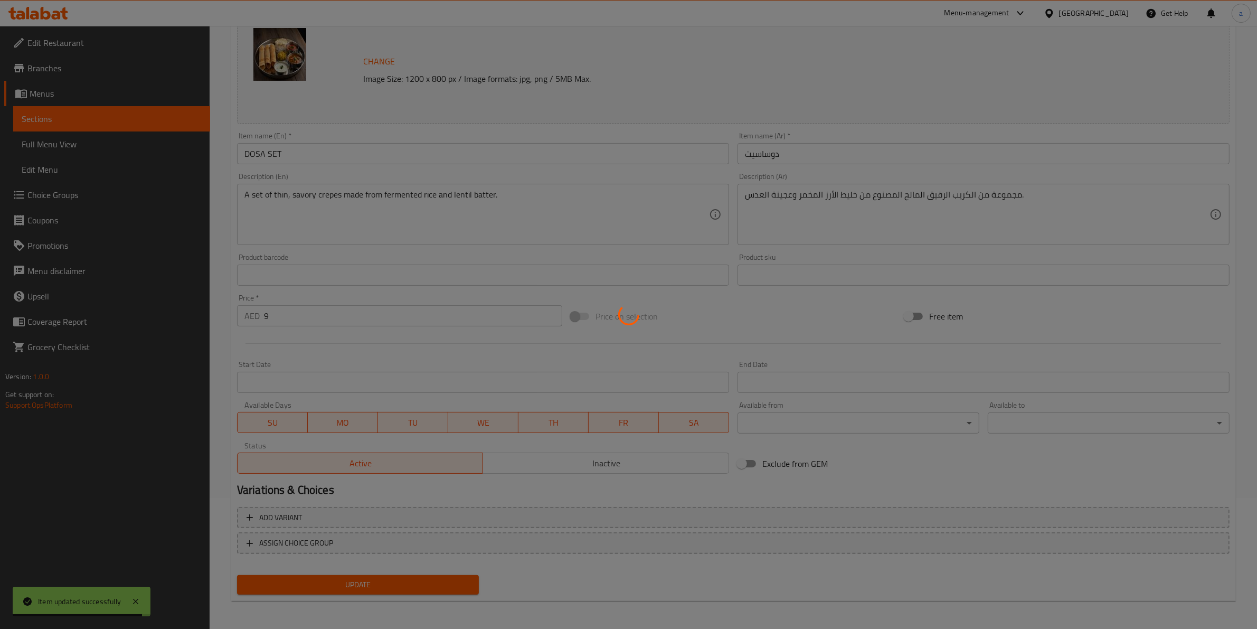
scroll to position [0, 0]
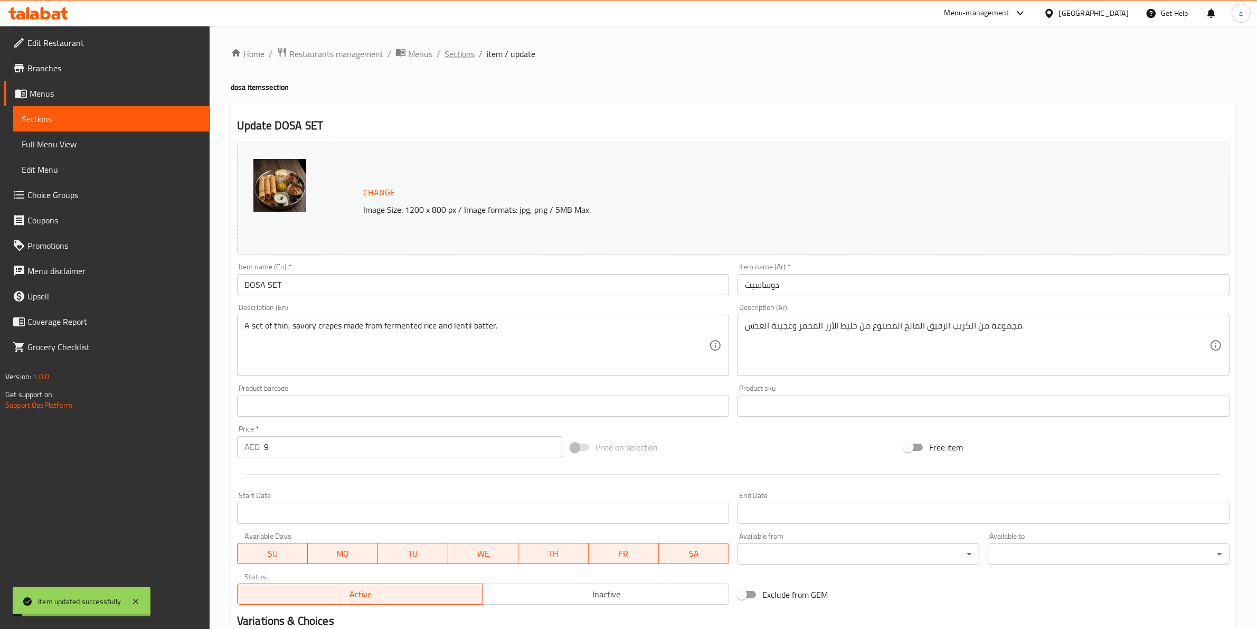
click at [470, 51] on span "Sections" at bounding box center [460, 54] width 30 height 13
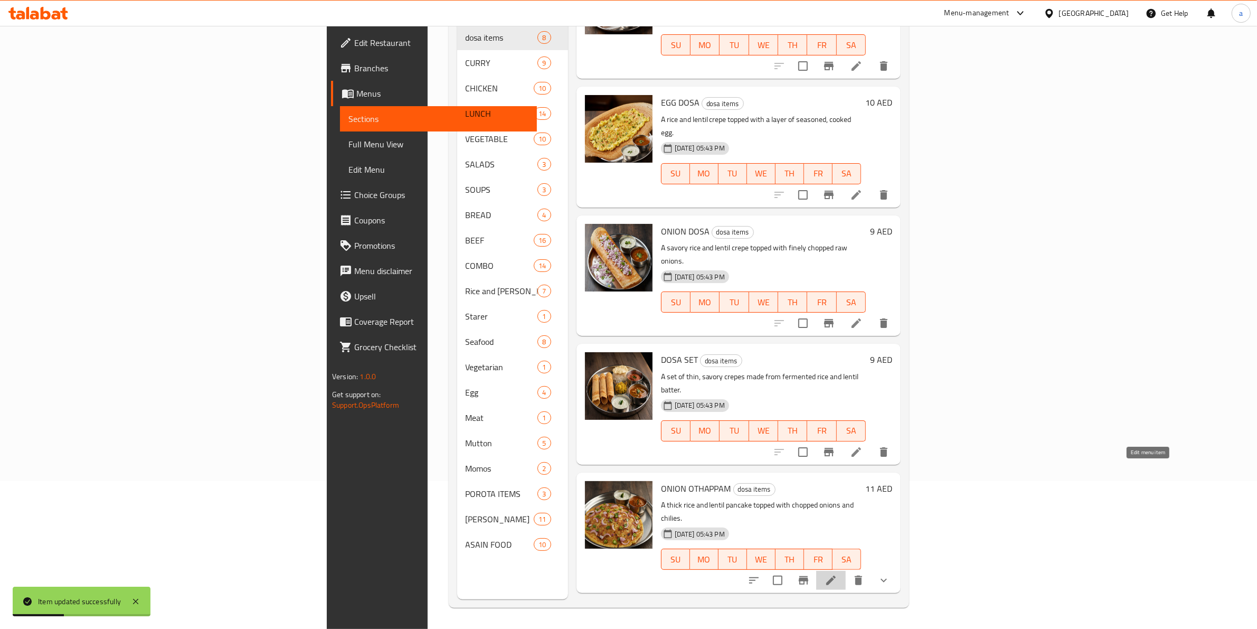
click at [836, 575] on icon at bounding box center [831, 580] width 10 height 10
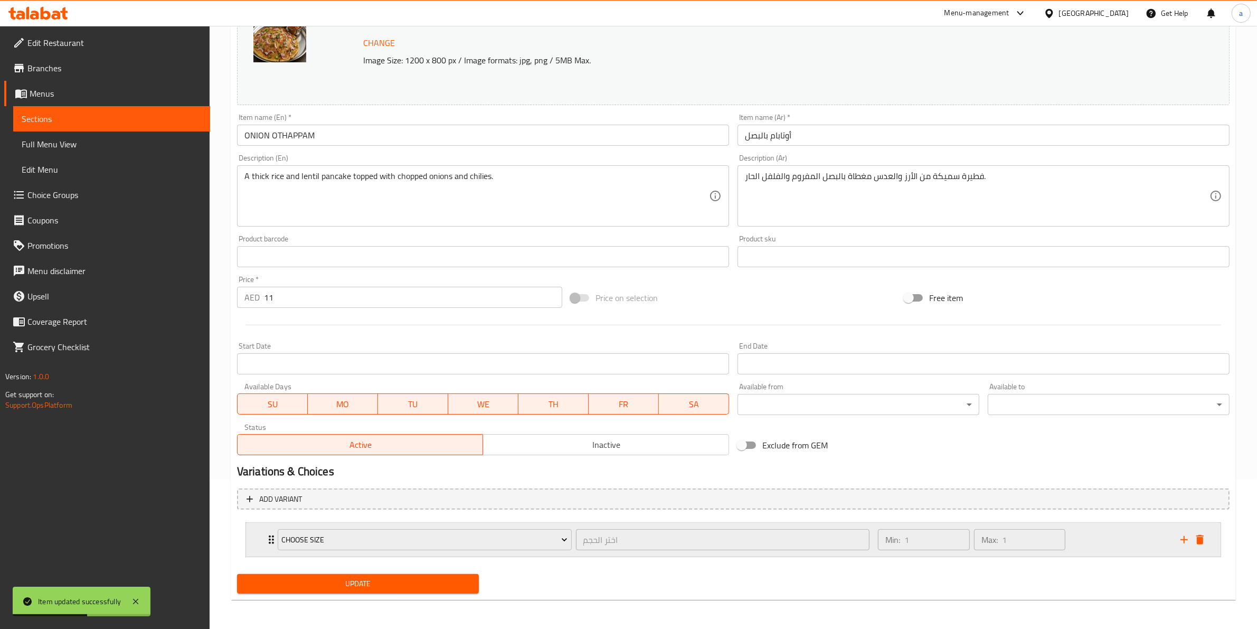
click at [1208, 544] on div "Choose Size اختر الحجم ​ Min: 1 ​ Max: 1 ​" at bounding box center [733, 540] width 975 height 34
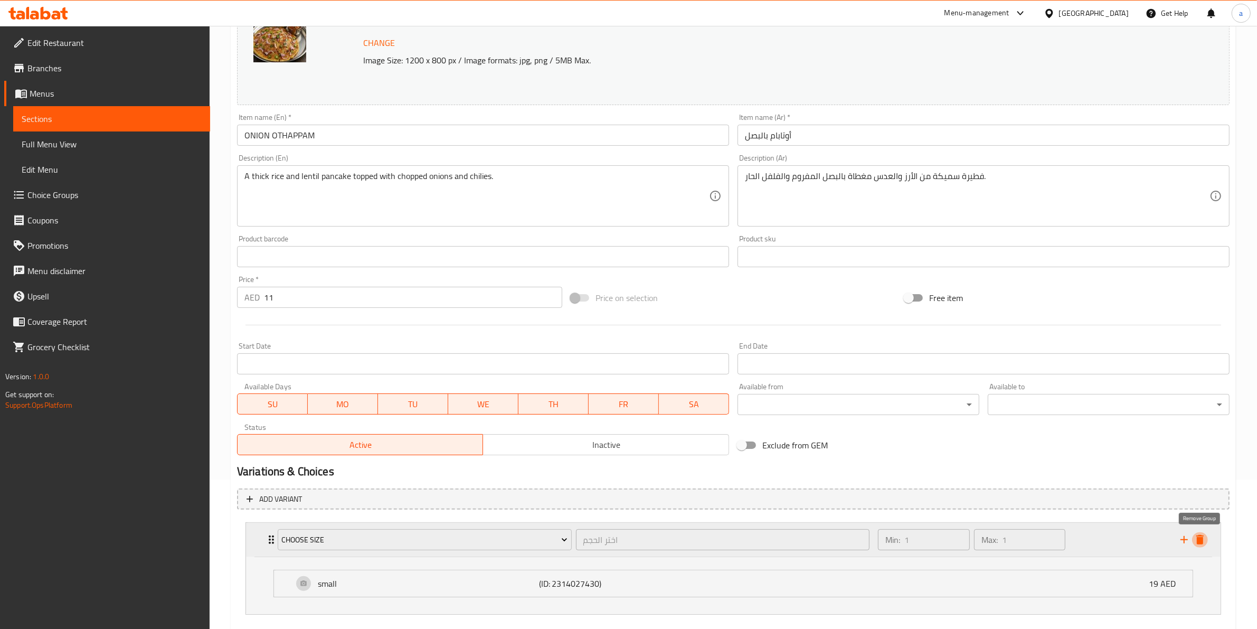
click at [1205, 537] on icon "delete" at bounding box center [1200, 539] width 13 height 13
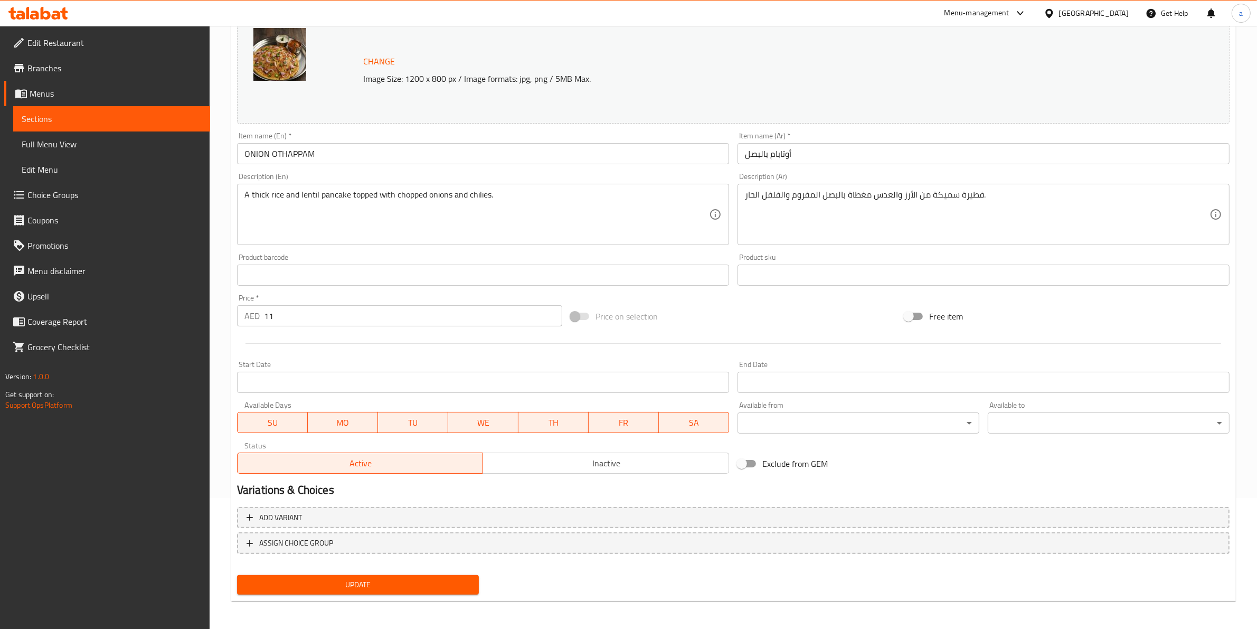
click at [396, 578] on span "Update" at bounding box center [357, 584] width 225 height 13
click at [392, 595] on div "Update" at bounding box center [358, 585] width 250 height 28
click at [402, 582] on span "Update" at bounding box center [357, 584] width 225 height 13
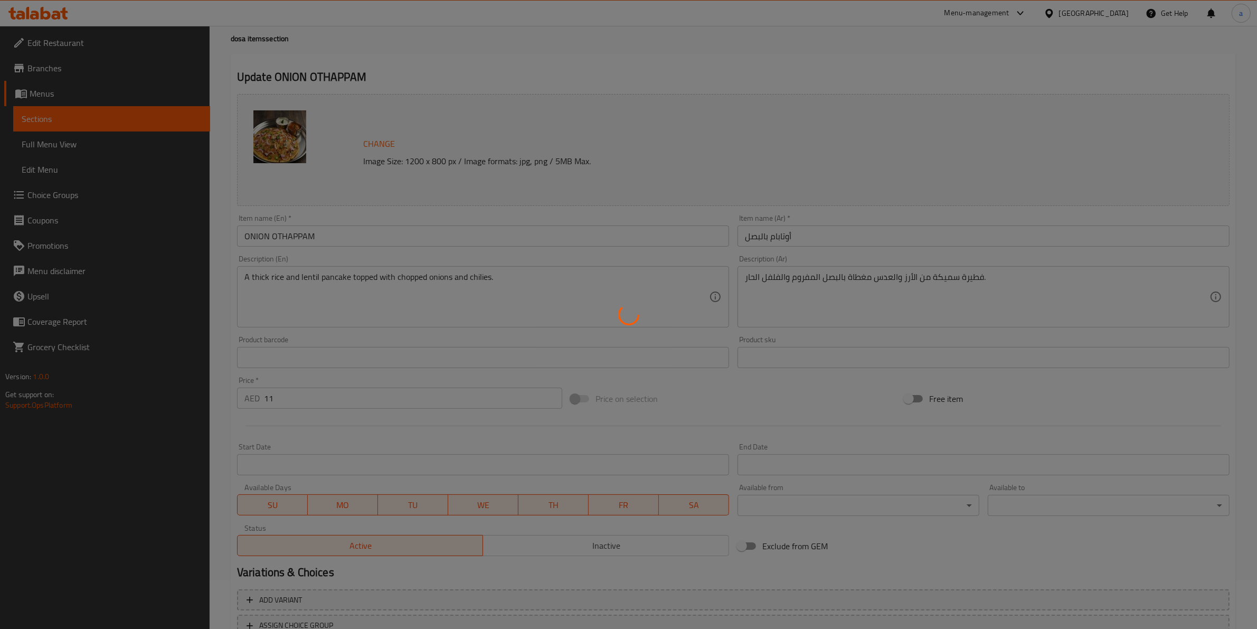
scroll to position [0, 0]
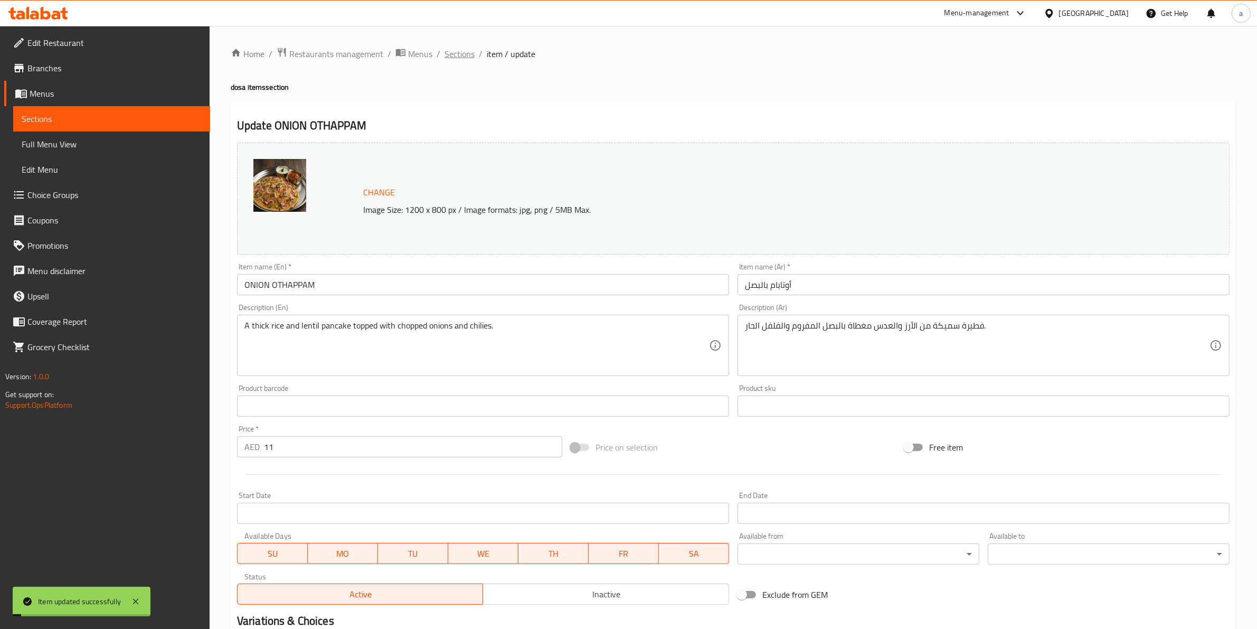
click at [460, 56] on span "Sections" at bounding box center [460, 54] width 30 height 13
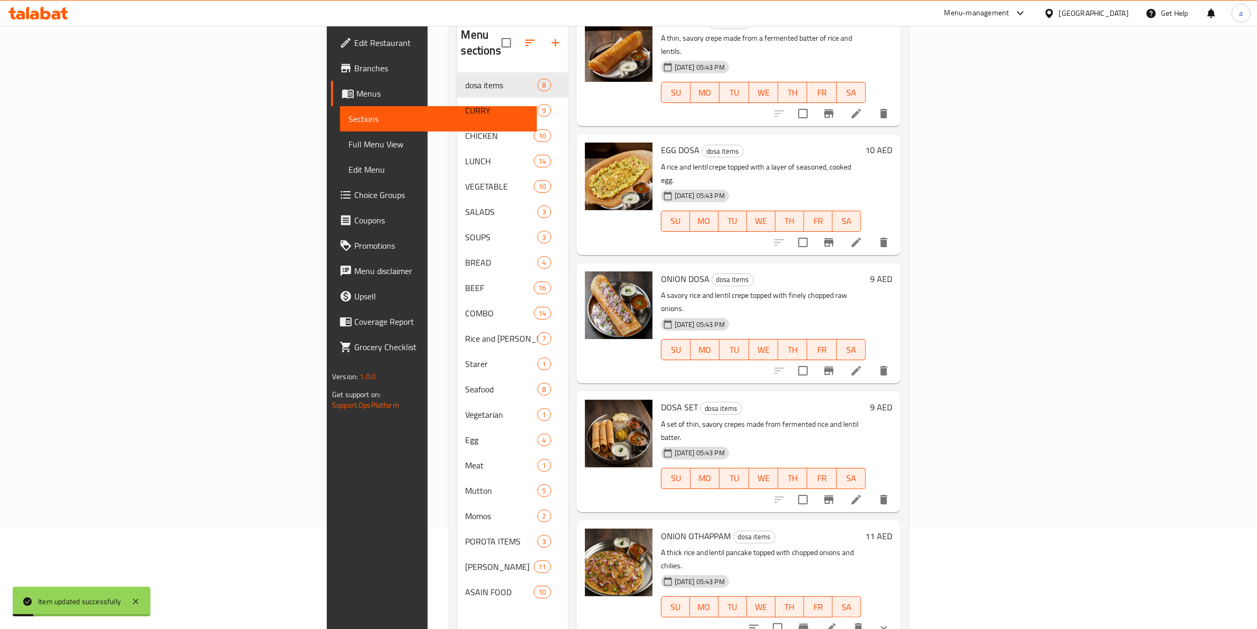
scroll to position [148, 0]
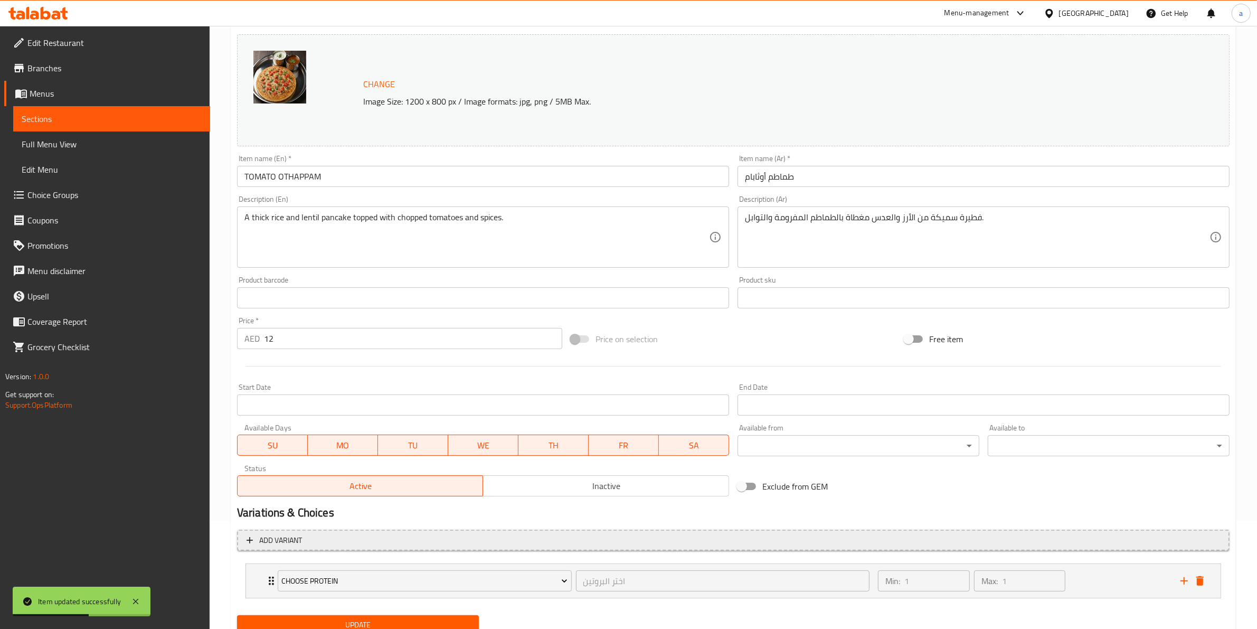
scroll to position [149, 0]
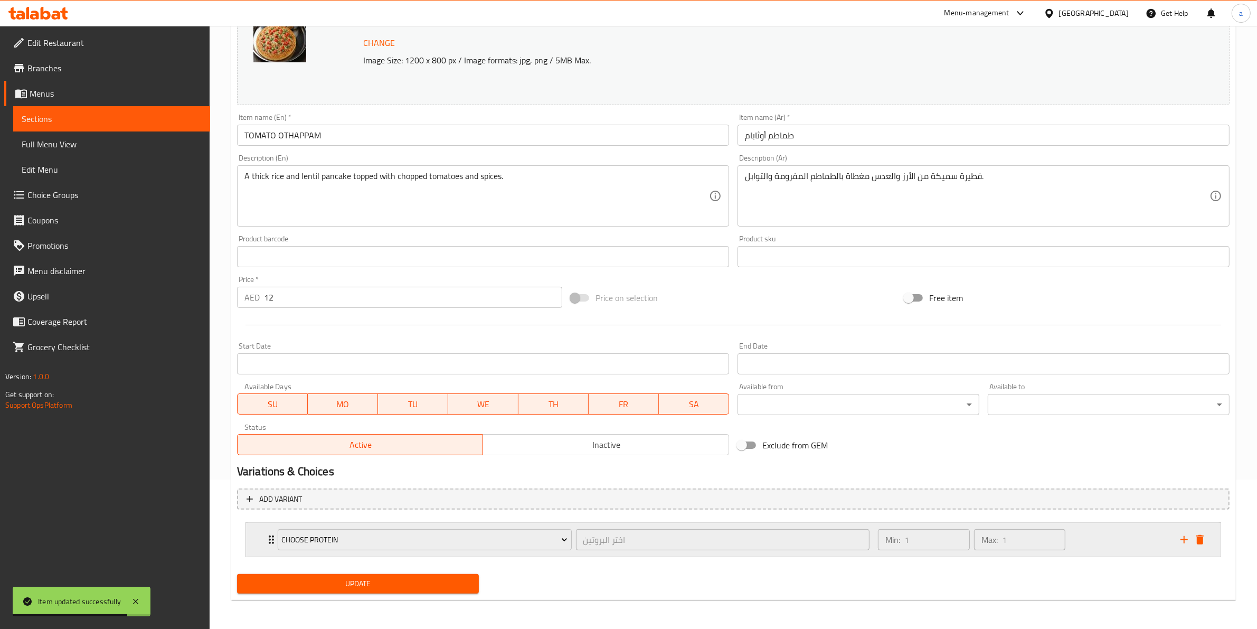
click at [1076, 534] on div "Min: 1 ​ Max: 1 ​" at bounding box center [1023, 540] width 302 height 34
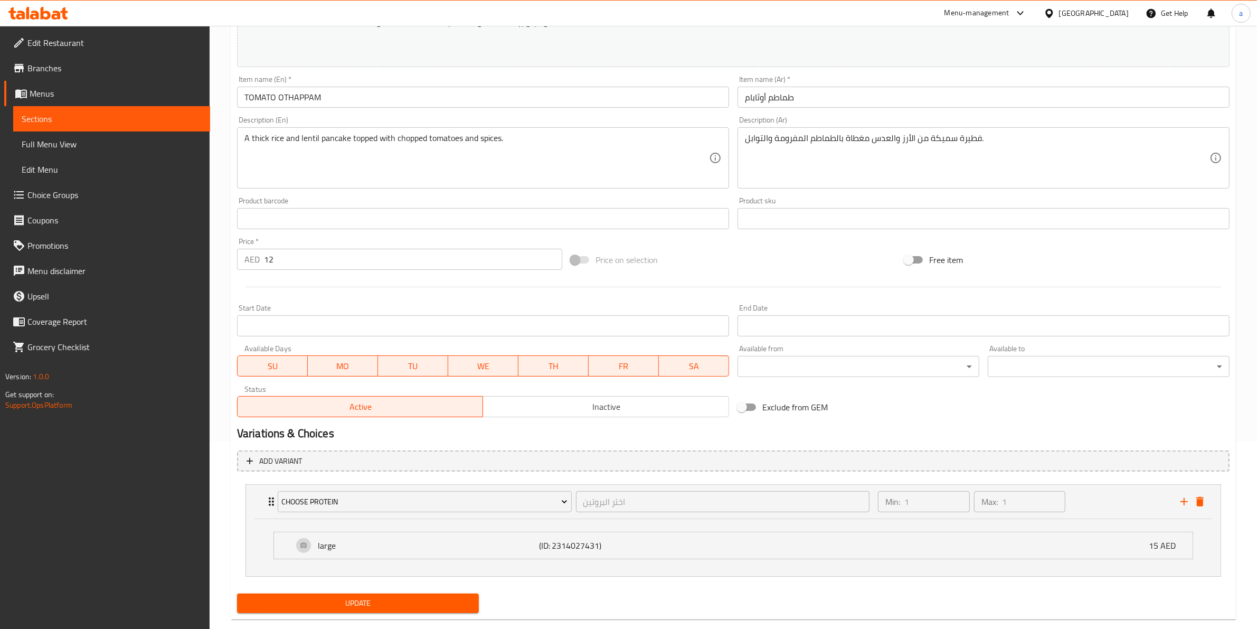
scroll to position [207, 0]
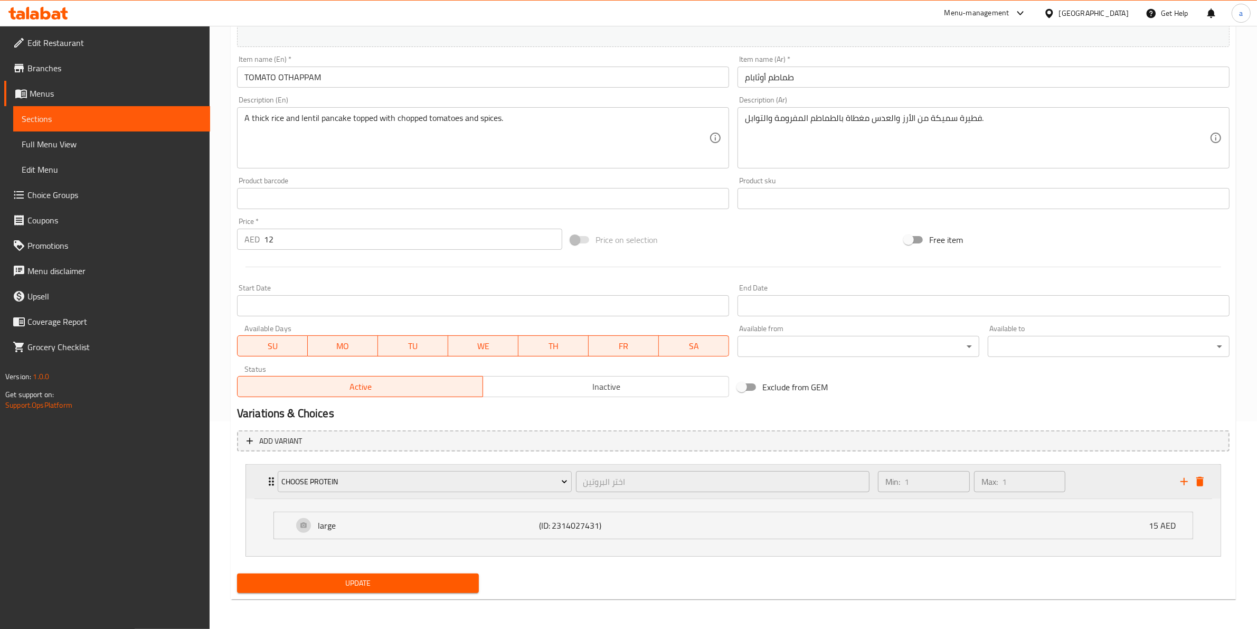
click at [1199, 486] on icon "delete" at bounding box center [1200, 481] width 13 height 13
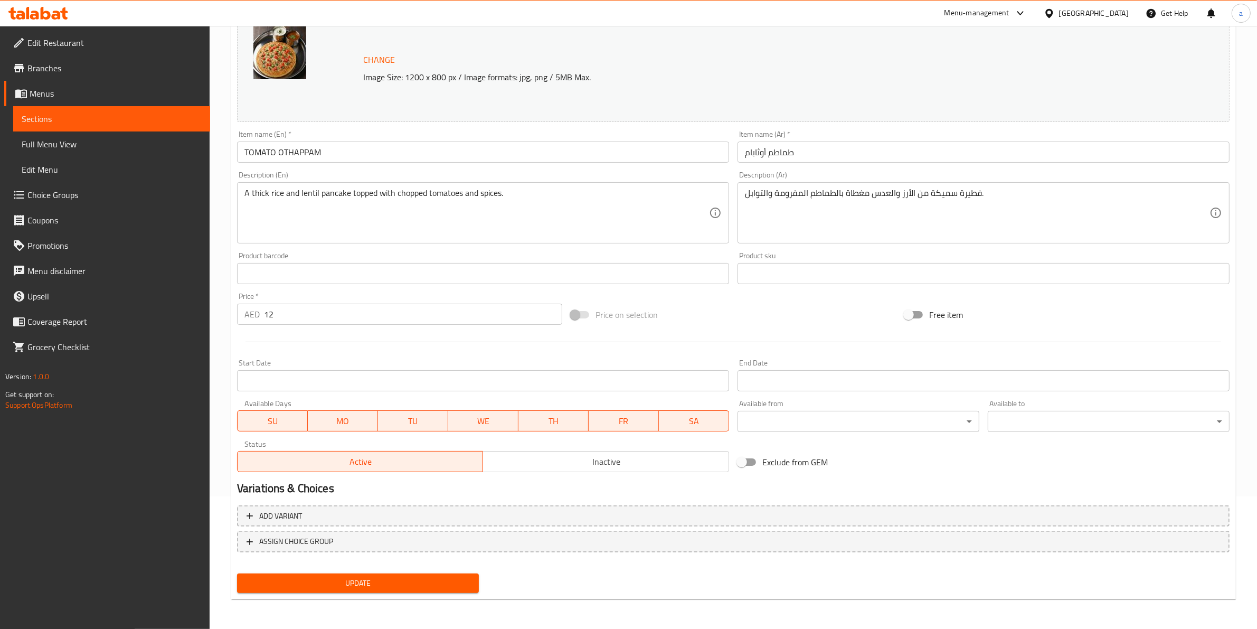
scroll to position [131, 0]
click at [424, 571] on div "Update" at bounding box center [358, 585] width 250 height 28
click at [421, 582] on span "Update" at bounding box center [357, 584] width 225 height 13
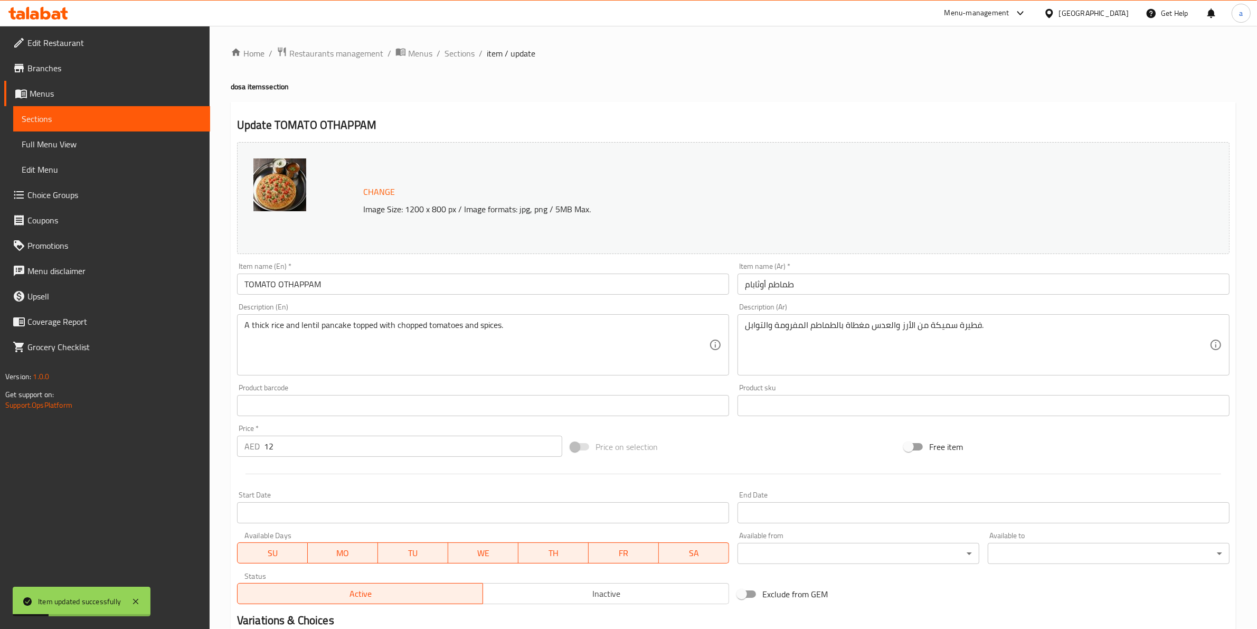
scroll to position [0, 0]
click at [460, 56] on span "Sections" at bounding box center [460, 54] width 30 height 13
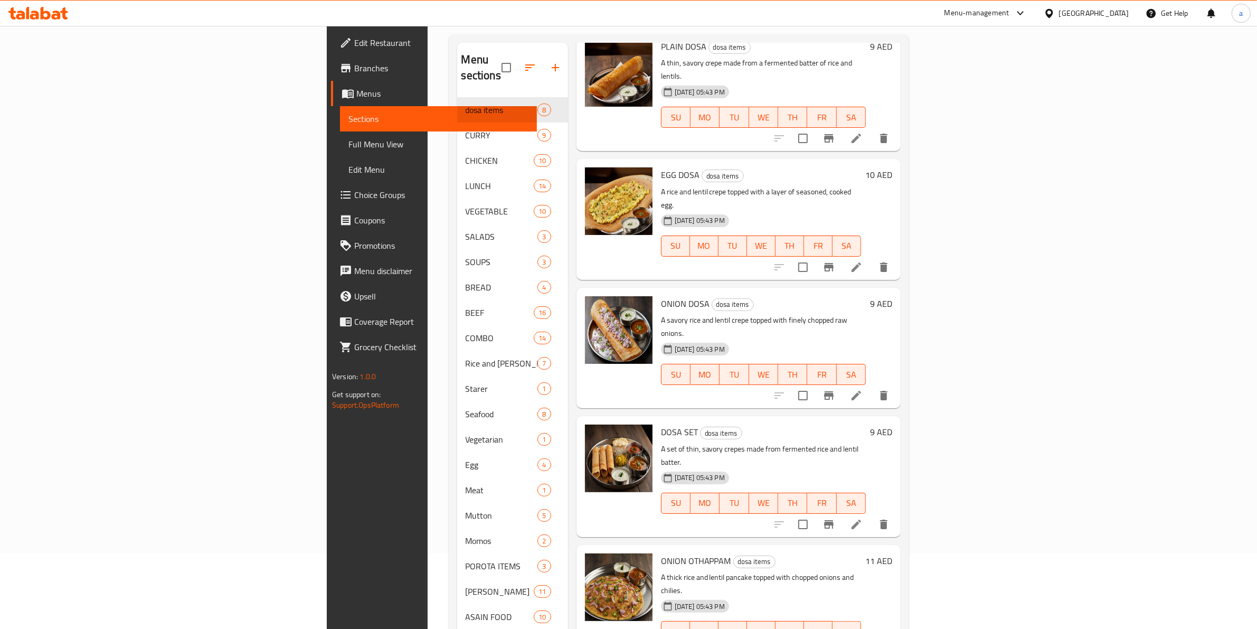
scroll to position [148, 0]
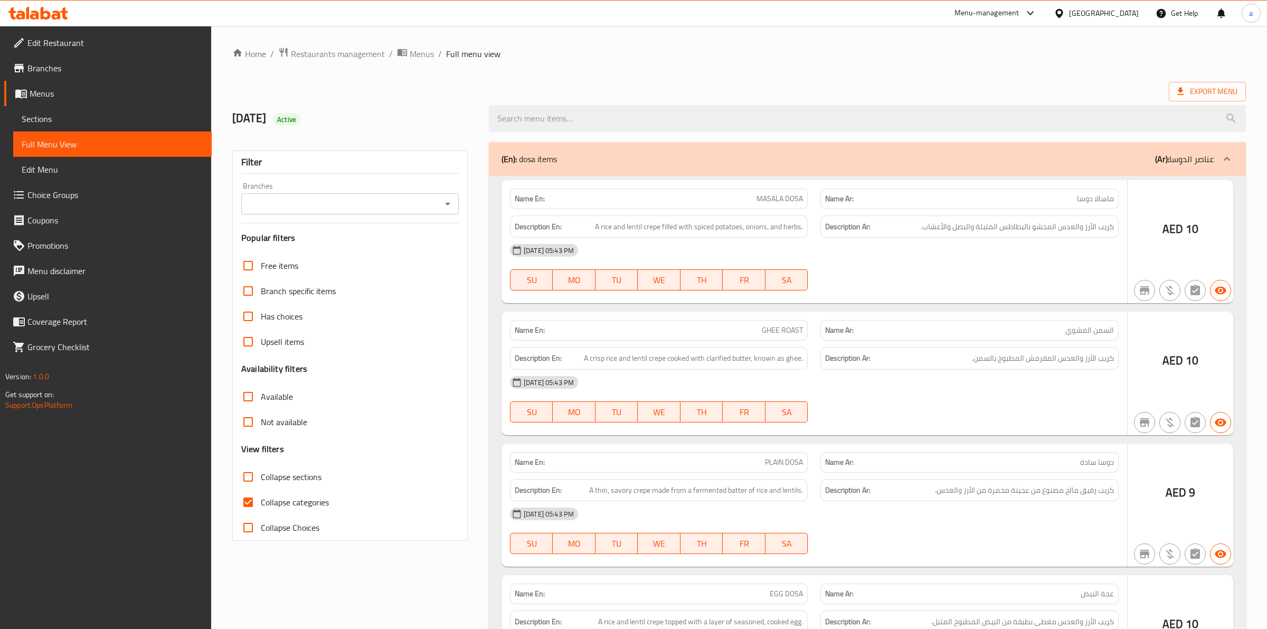
click at [250, 503] on div at bounding box center [633, 314] width 1267 height 629
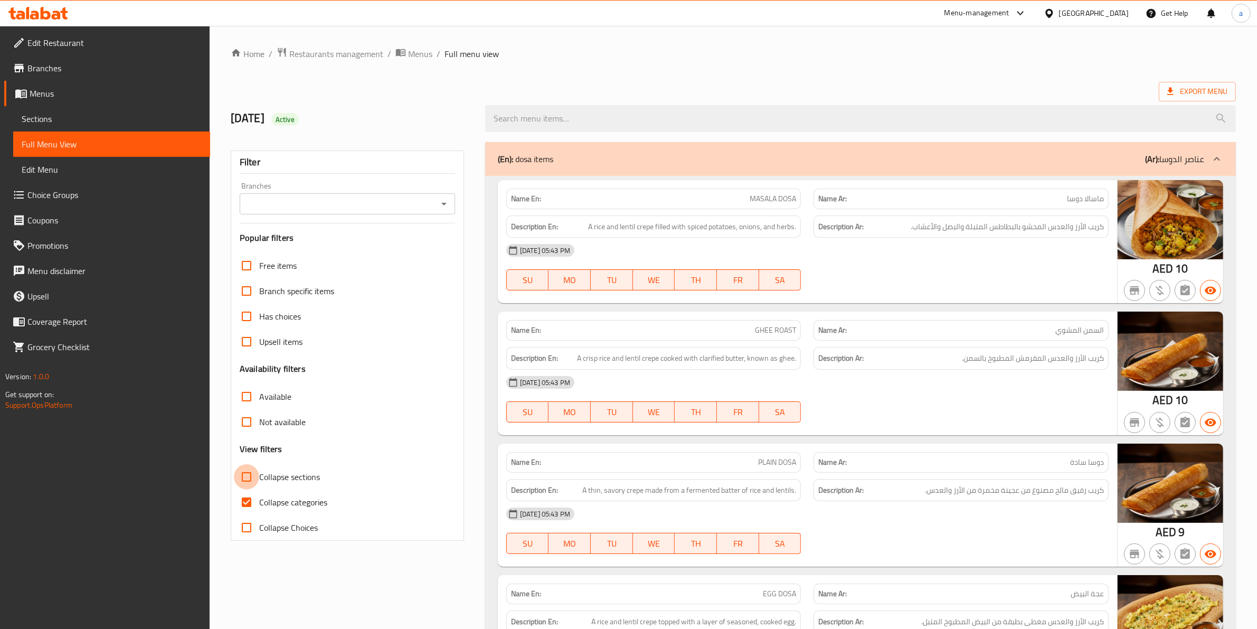
click at [245, 477] on input "Collapse sections" at bounding box center [246, 476] width 25 height 25
checkbox input "true"
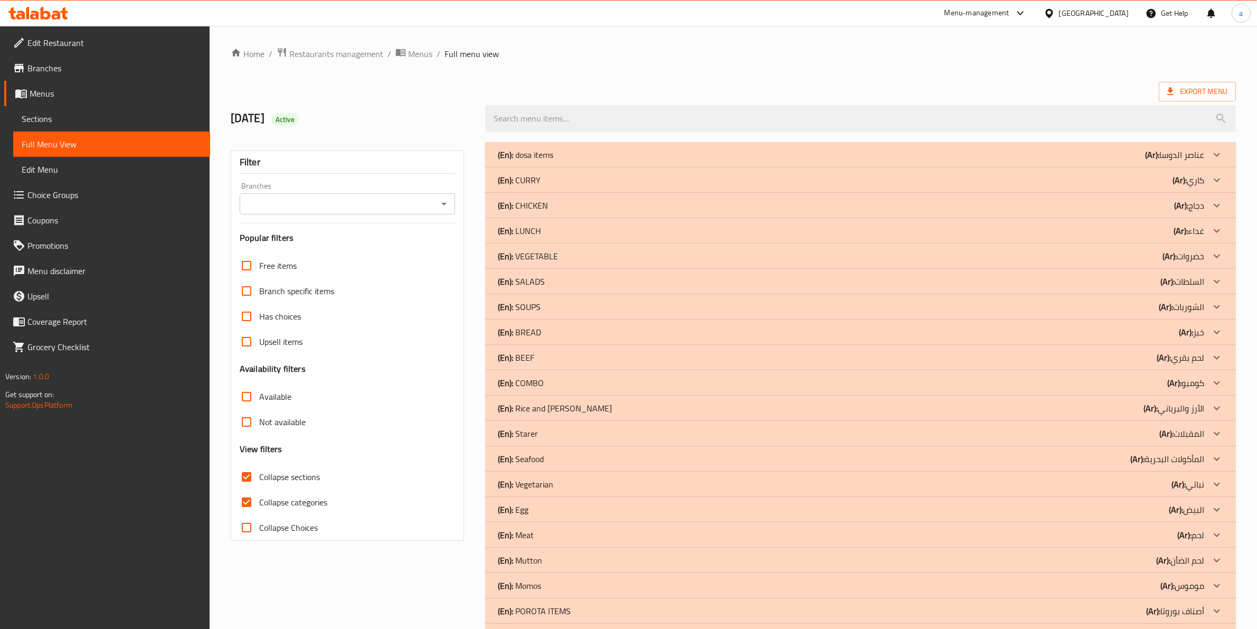
click at [247, 507] on input "Collapse categories" at bounding box center [246, 501] width 25 height 25
checkbox input "false"
click at [648, 160] on div "(En): dosa items (Ar): عناصر الدوسا" at bounding box center [851, 154] width 706 height 13
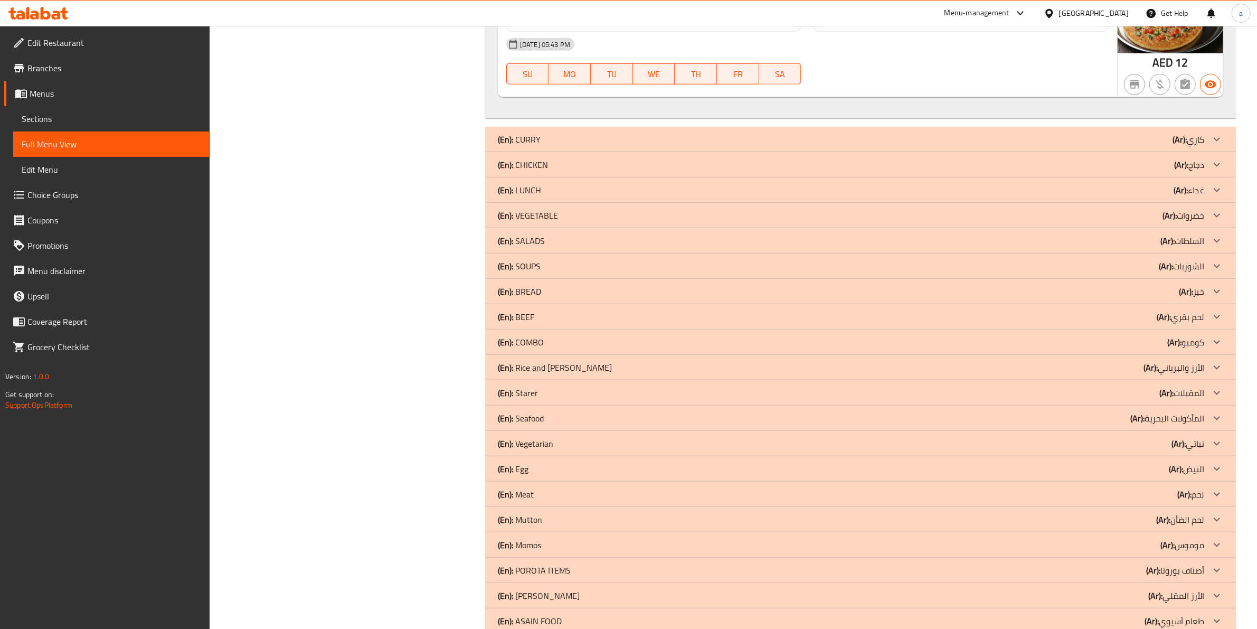
scroll to position [1170, 0]
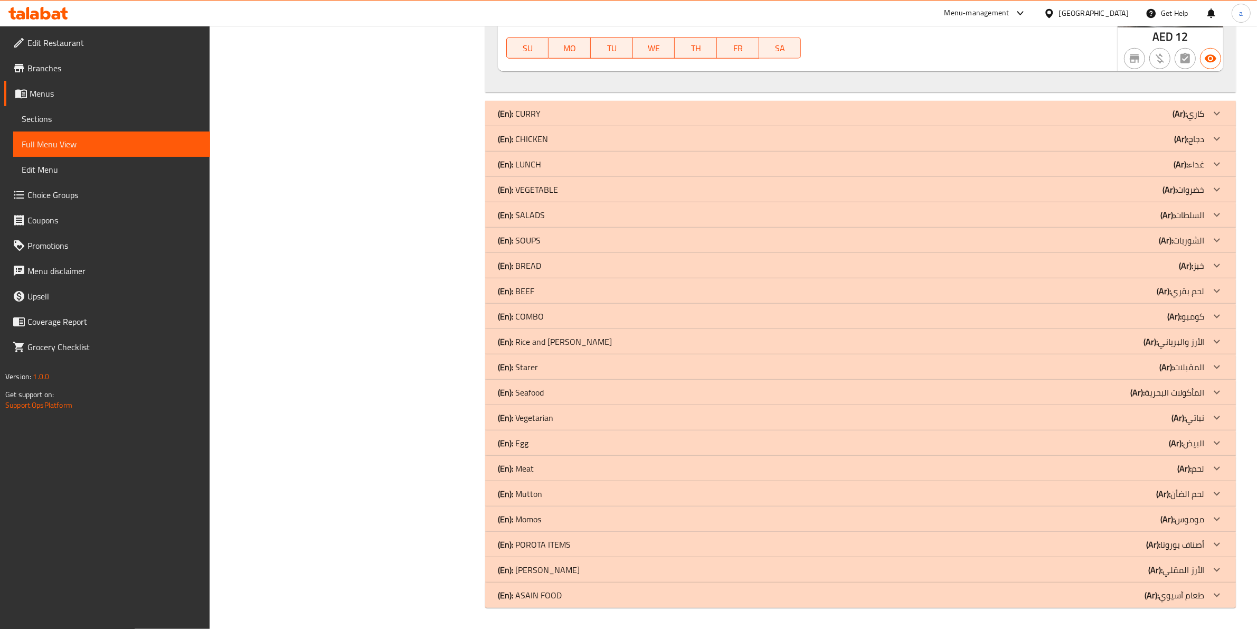
click at [569, 550] on p "(En): POROTA ITEMS" at bounding box center [534, 544] width 73 height 13
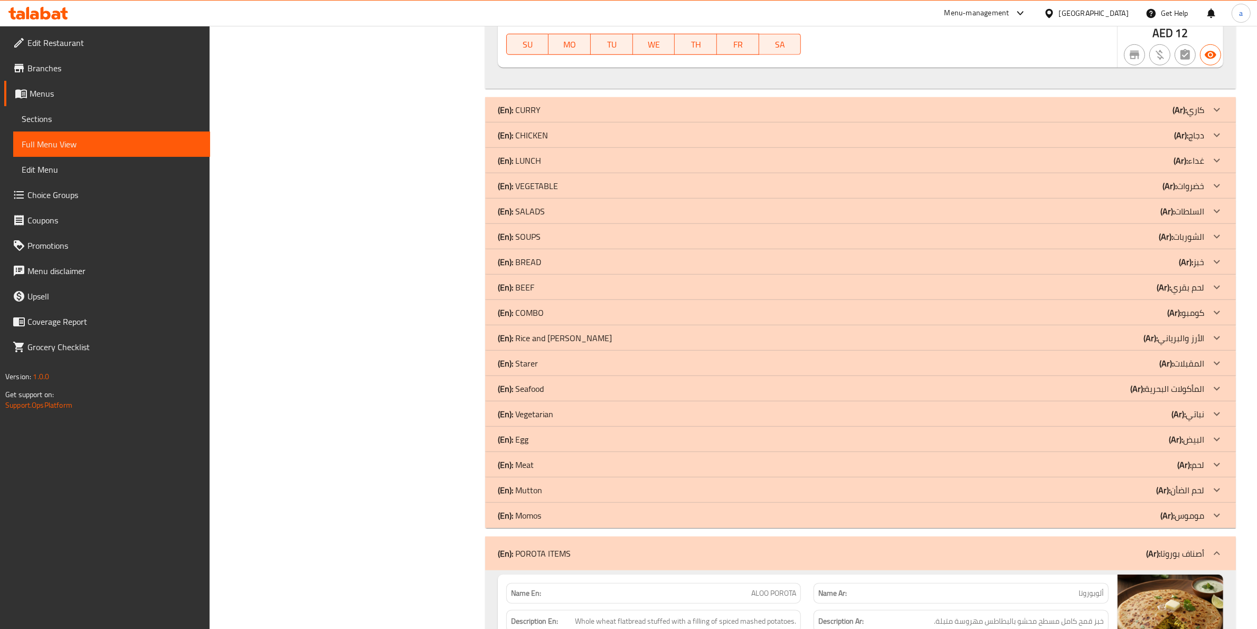
click at [566, 115] on div "(En): [PERSON_NAME] (Ar): كاري" at bounding box center [851, 109] width 706 height 13
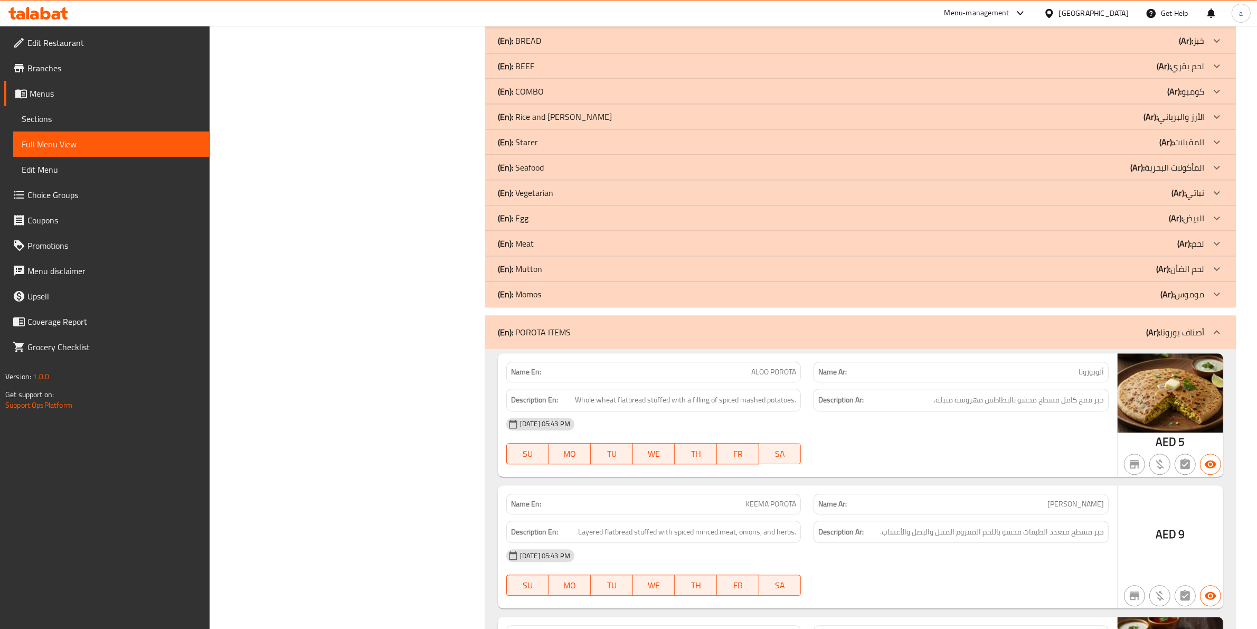
scroll to position [3084, 0]
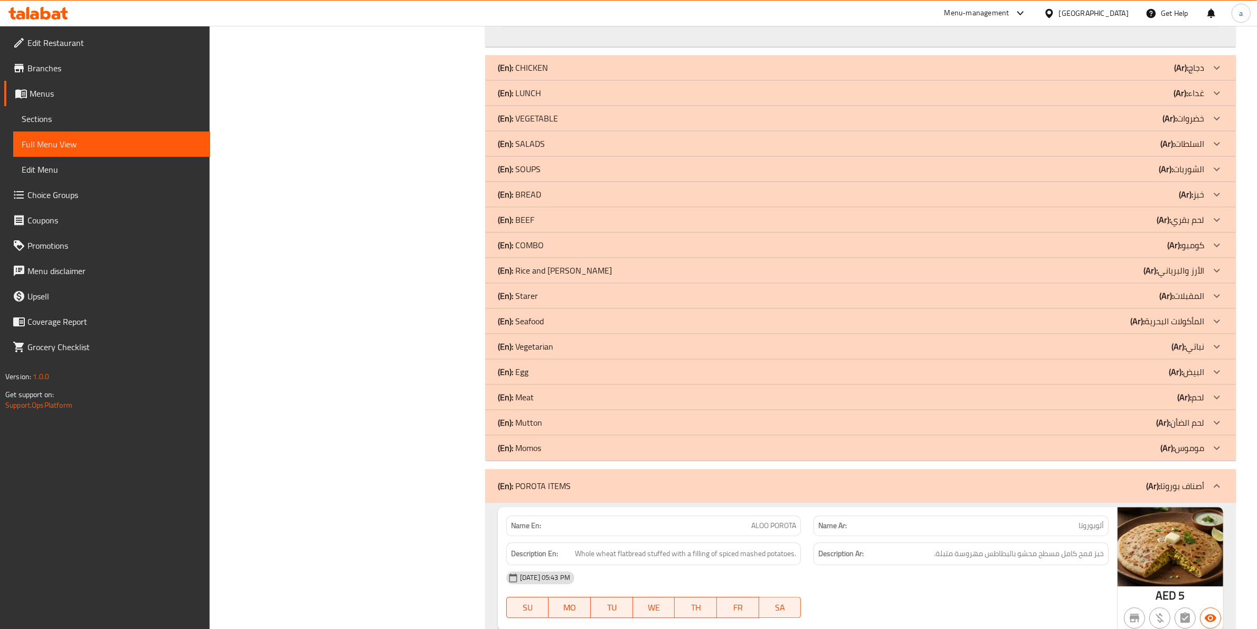
click at [590, 175] on div "(En): SOUPS (Ar): الشوربات" at bounding box center [851, 169] width 706 height 13
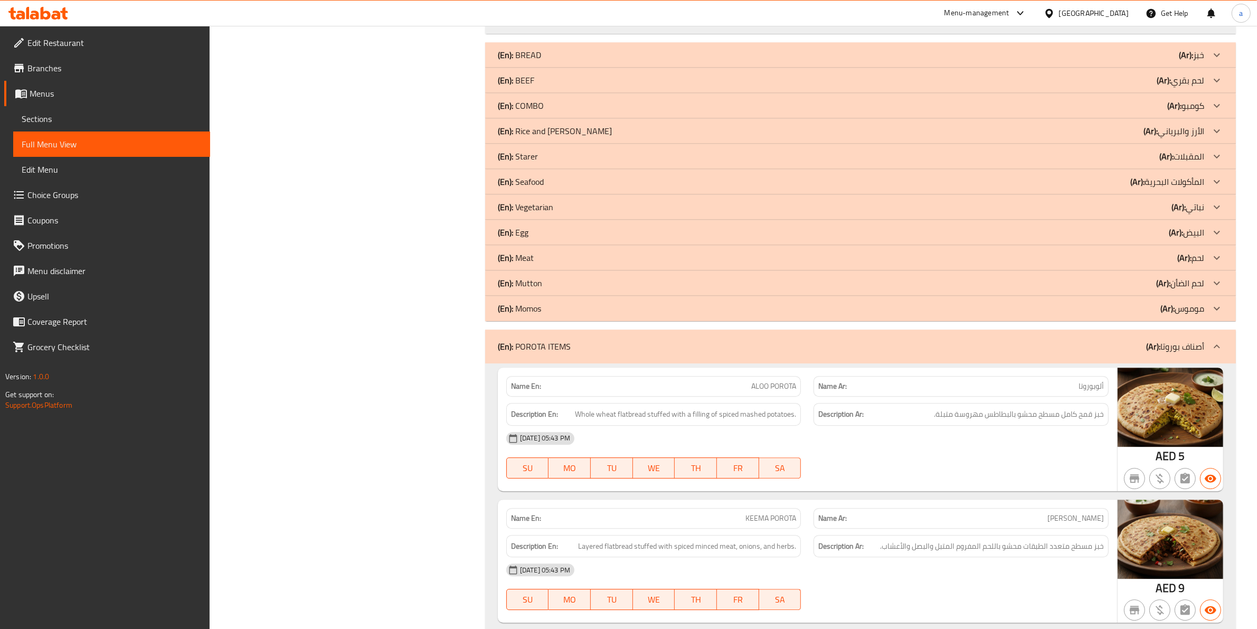
scroll to position [3676, 0]
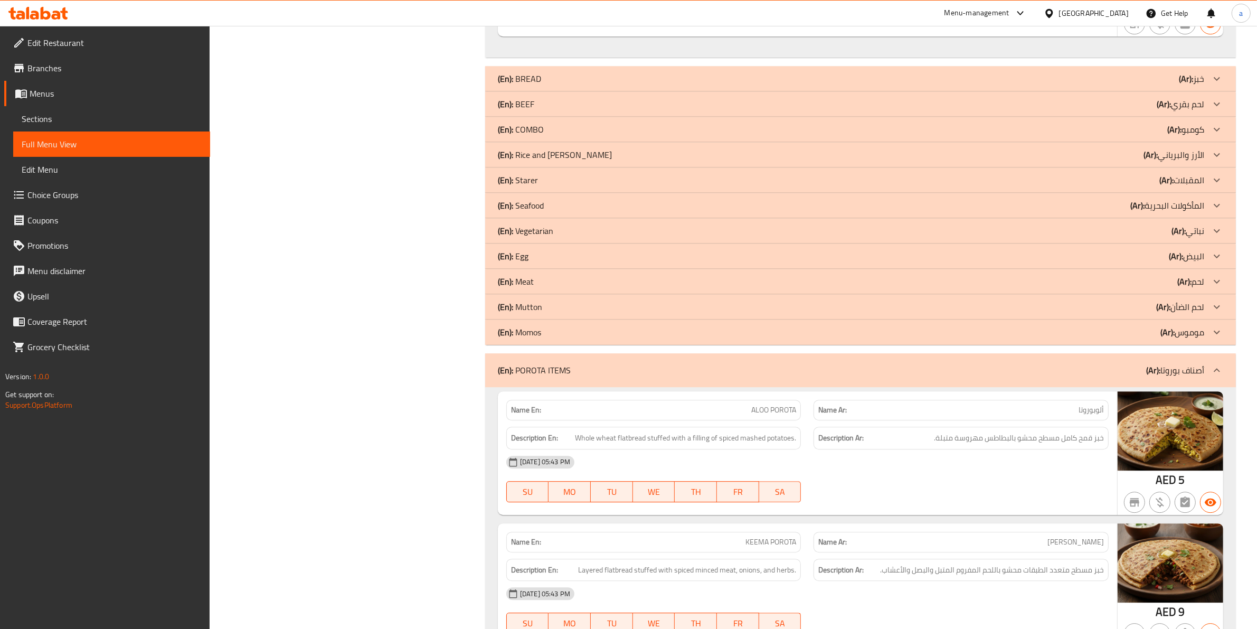
click at [627, 85] on div "(En): BREAD (Ar): خبز" at bounding box center [851, 78] width 706 height 13
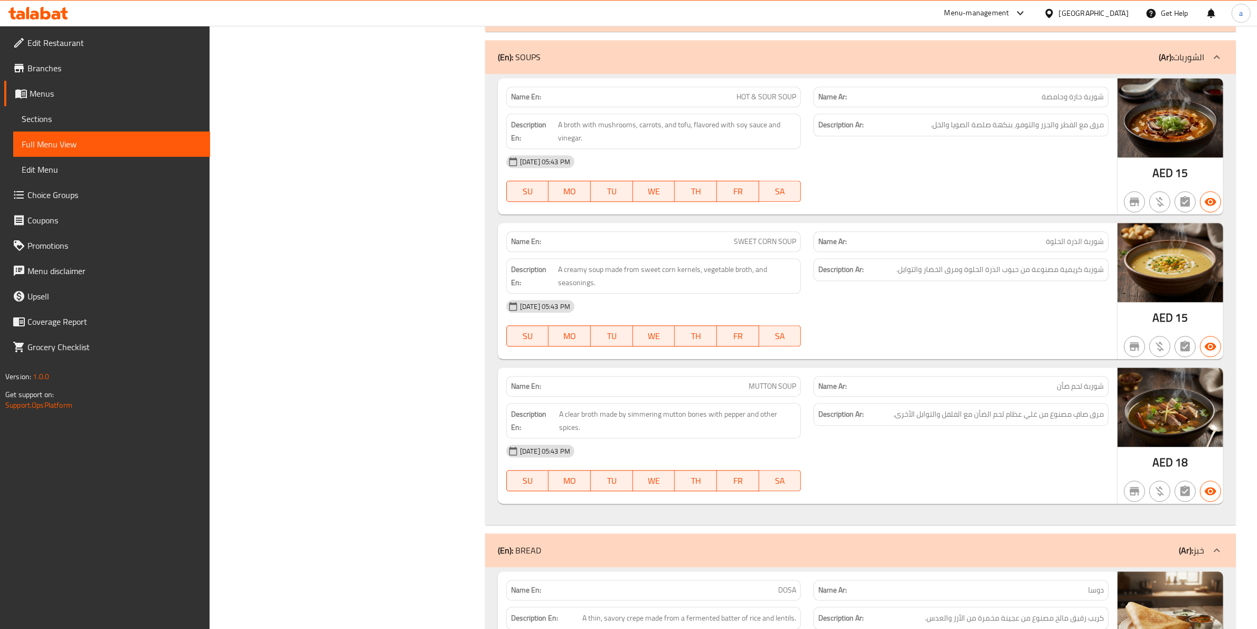
scroll to position [2945, 0]
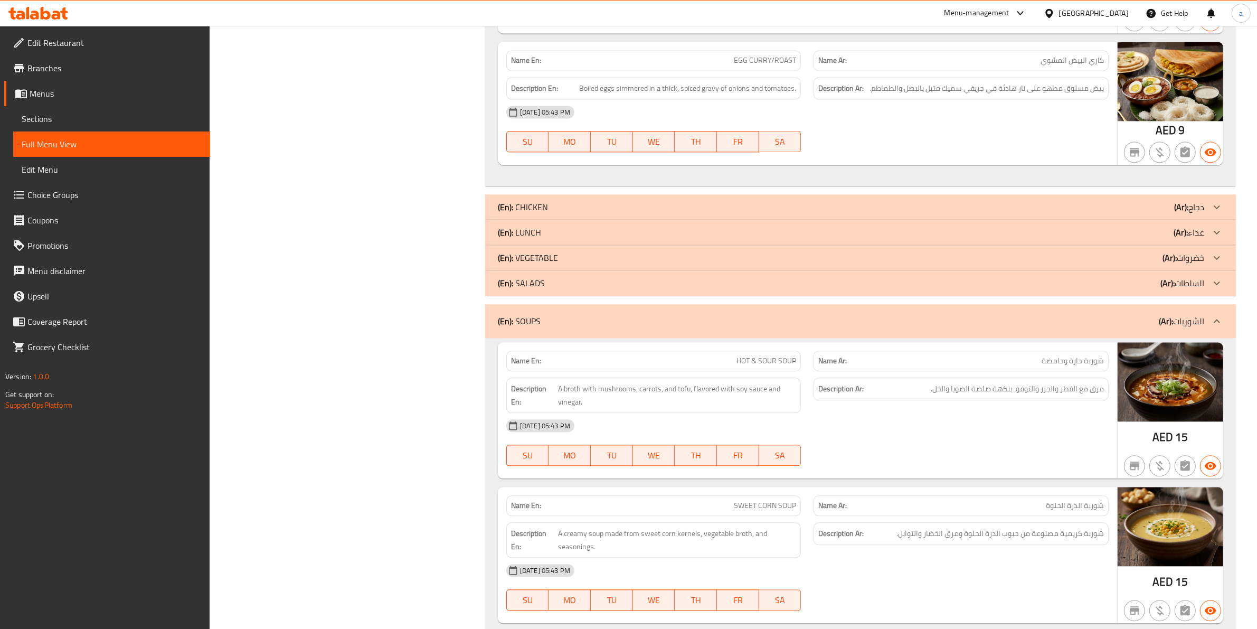
click at [569, 296] on div "(En): SALADS (Ar): السلطات" at bounding box center [860, 282] width 751 height 25
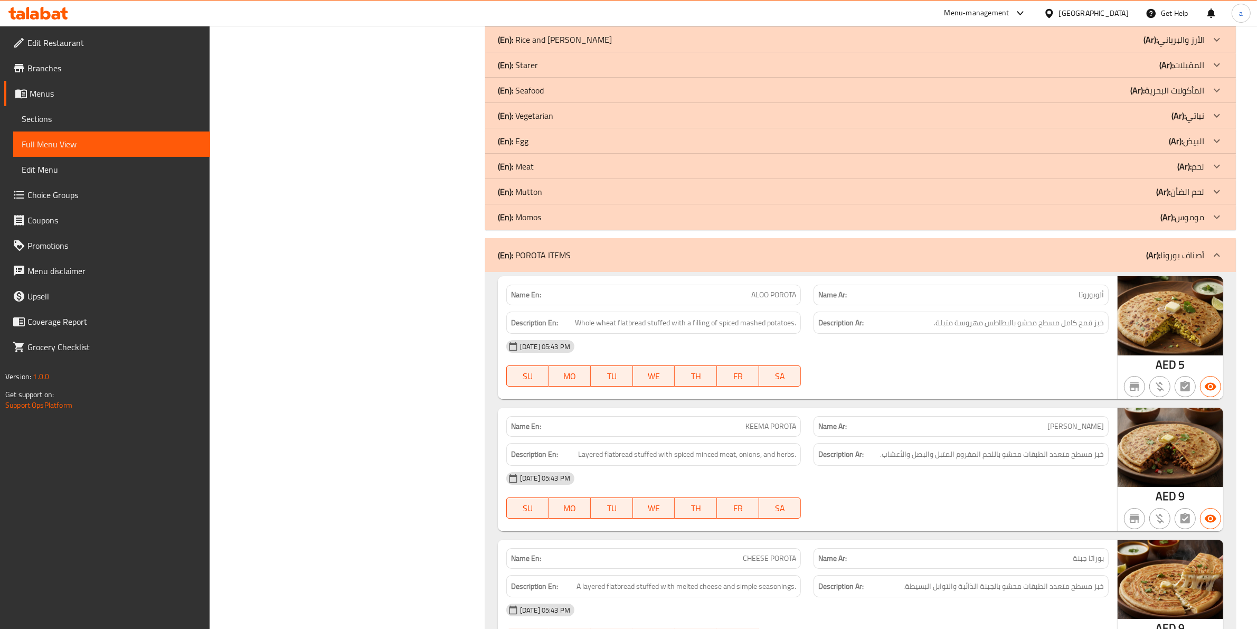
scroll to position [4629, 0]
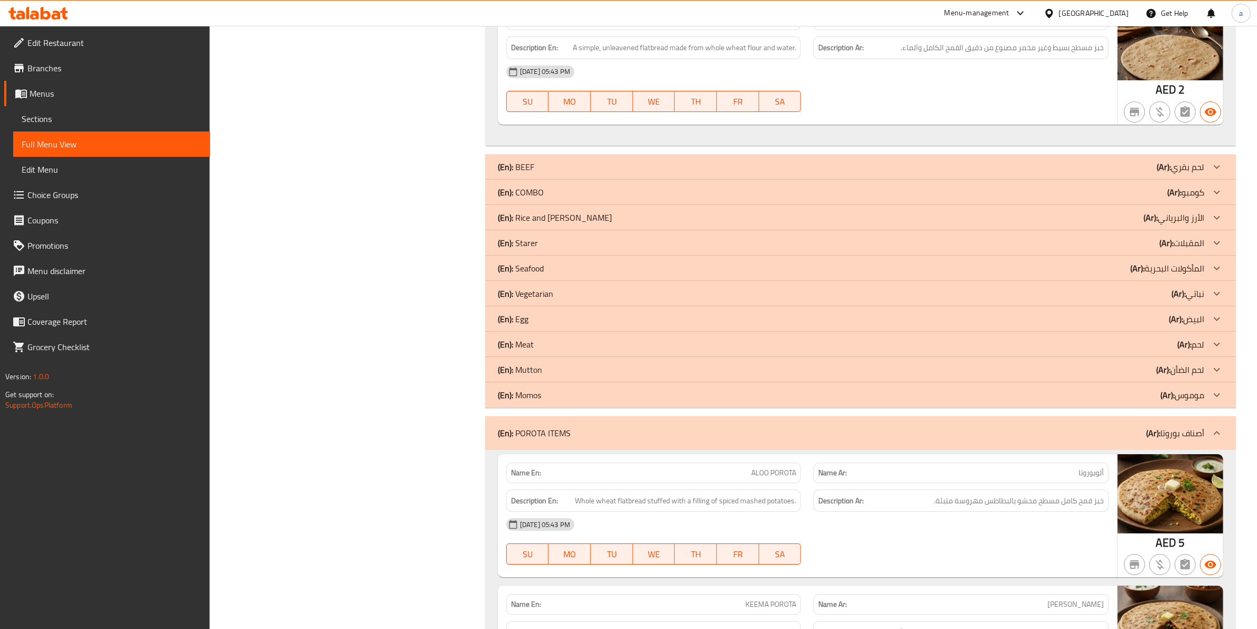
click at [573, 275] on div "(En): Seafood (Ar): المأكولات البحرية" at bounding box center [851, 268] width 706 height 13
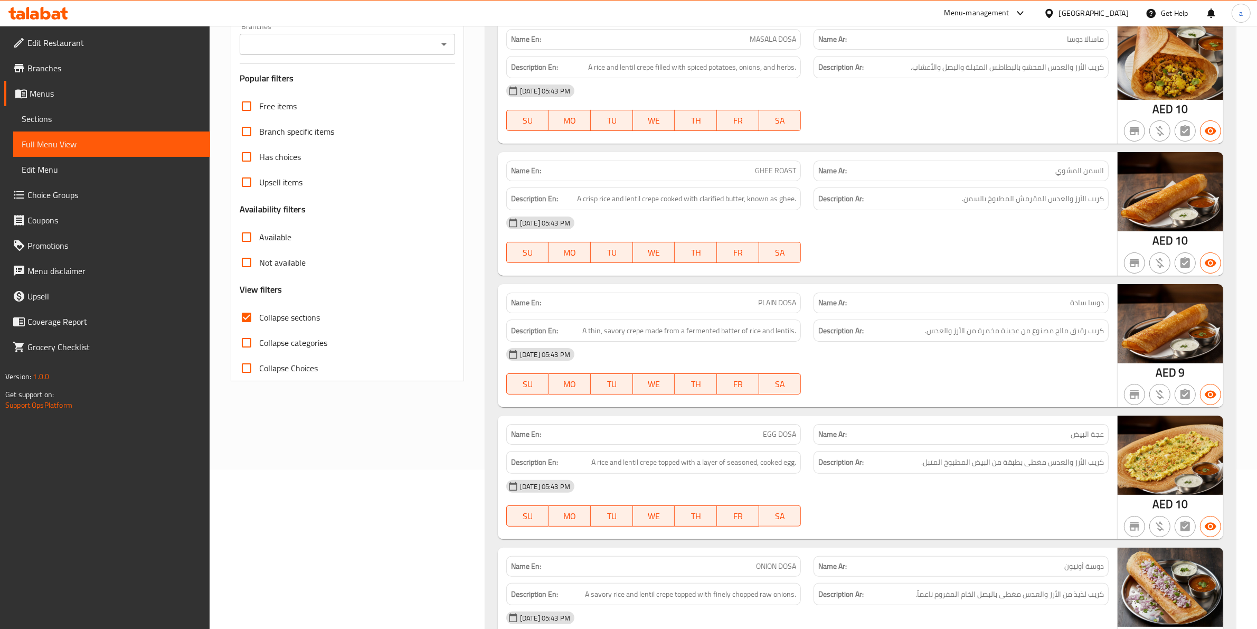
scroll to position [0, 0]
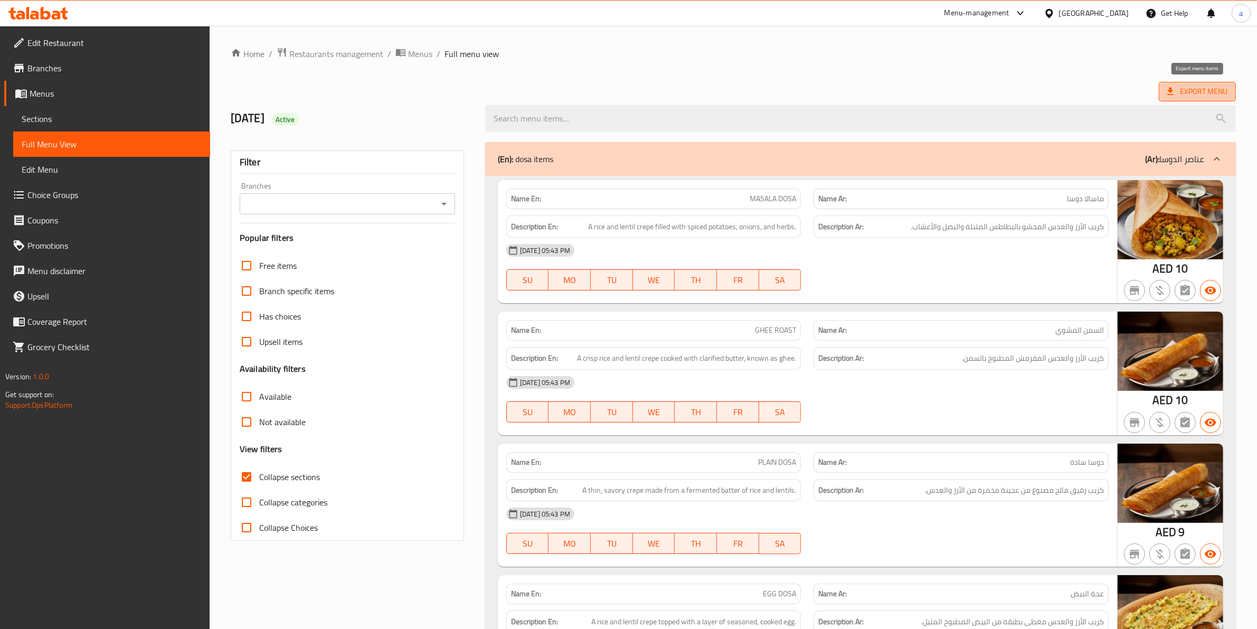
click at [1184, 92] on span "Export Menu" at bounding box center [1197, 91] width 60 height 13
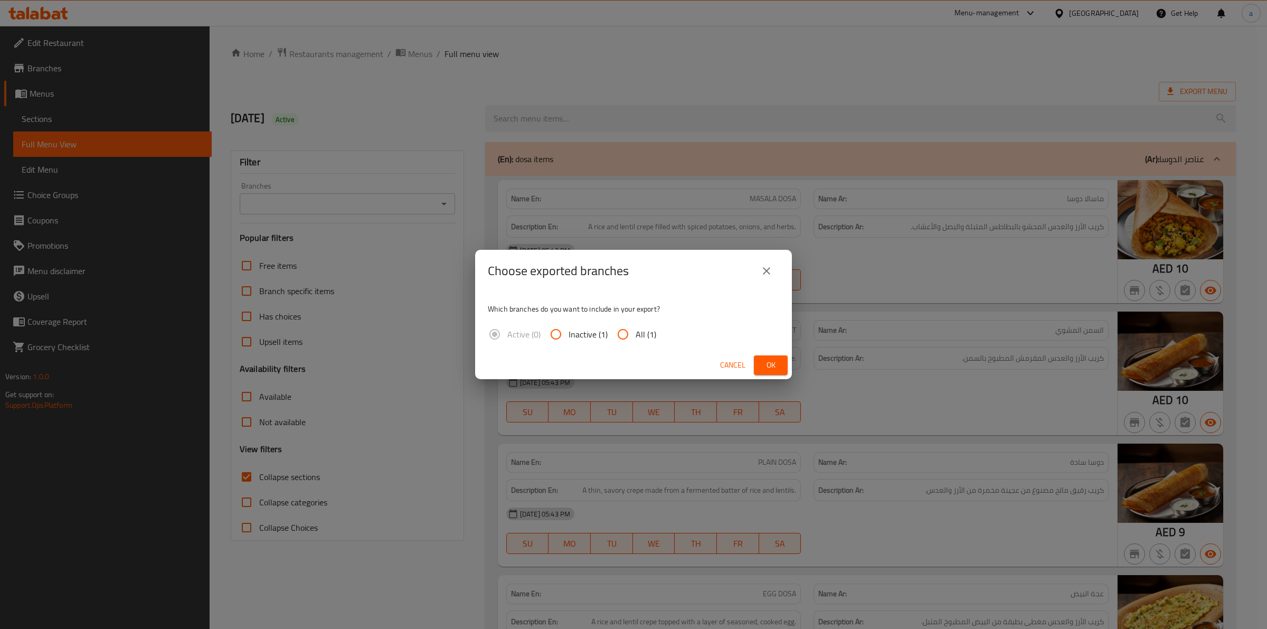
click at [638, 331] on span "All (1)" at bounding box center [646, 334] width 21 height 13
click at [636, 331] on input "All (1)" at bounding box center [622, 333] width 25 height 25
radio input "true"
click at [761, 363] on button "Ok" at bounding box center [771, 365] width 34 height 20
